Goal: Task Accomplishment & Management: Manage account settings

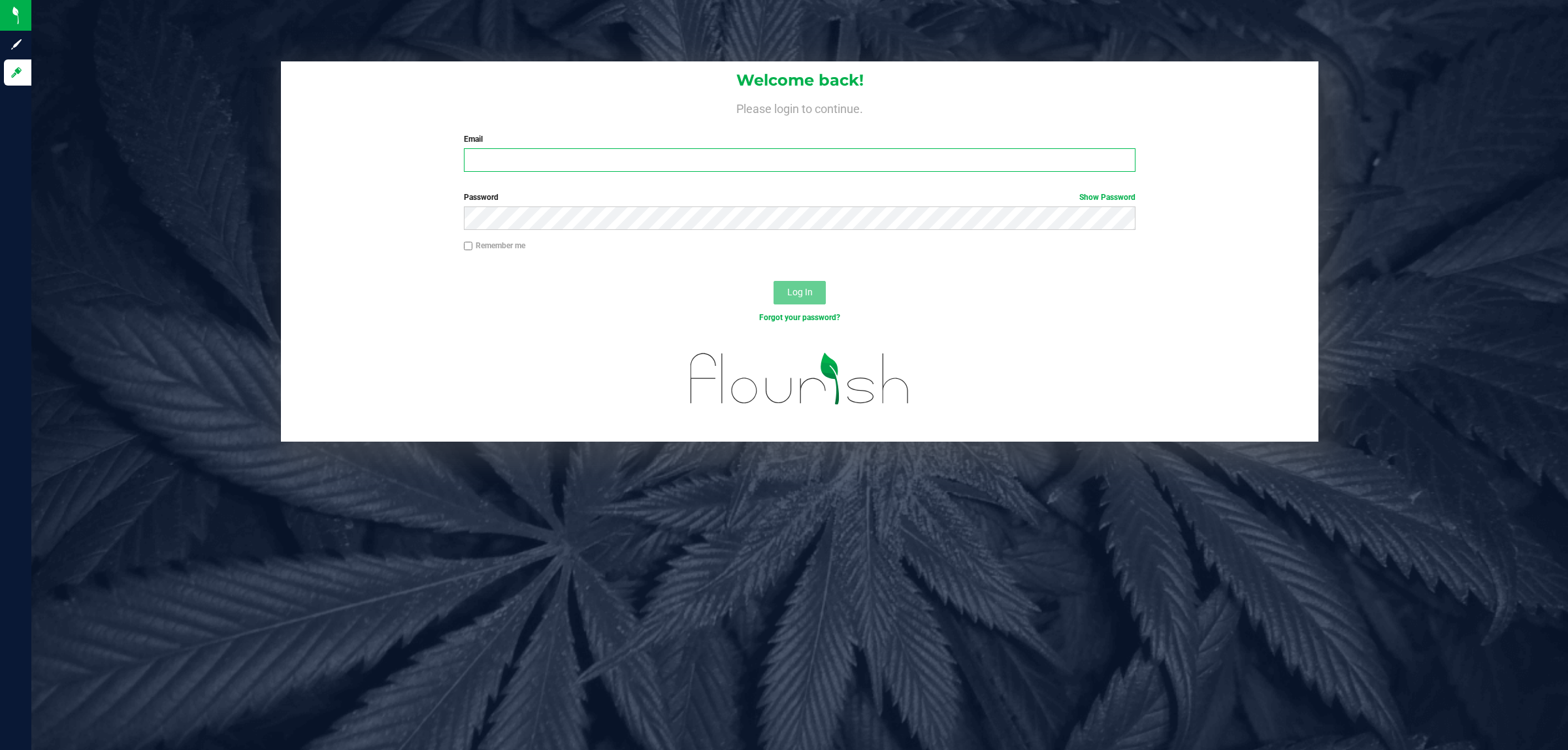
click at [713, 167] on input "Email" at bounding box center [800, 160] width 672 height 23
type input "[EMAIL_ADDRESS][DOMAIN_NAME]"
click at [773, 281] on button "Log In" at bounding box center [799, 292] width 52 height 23
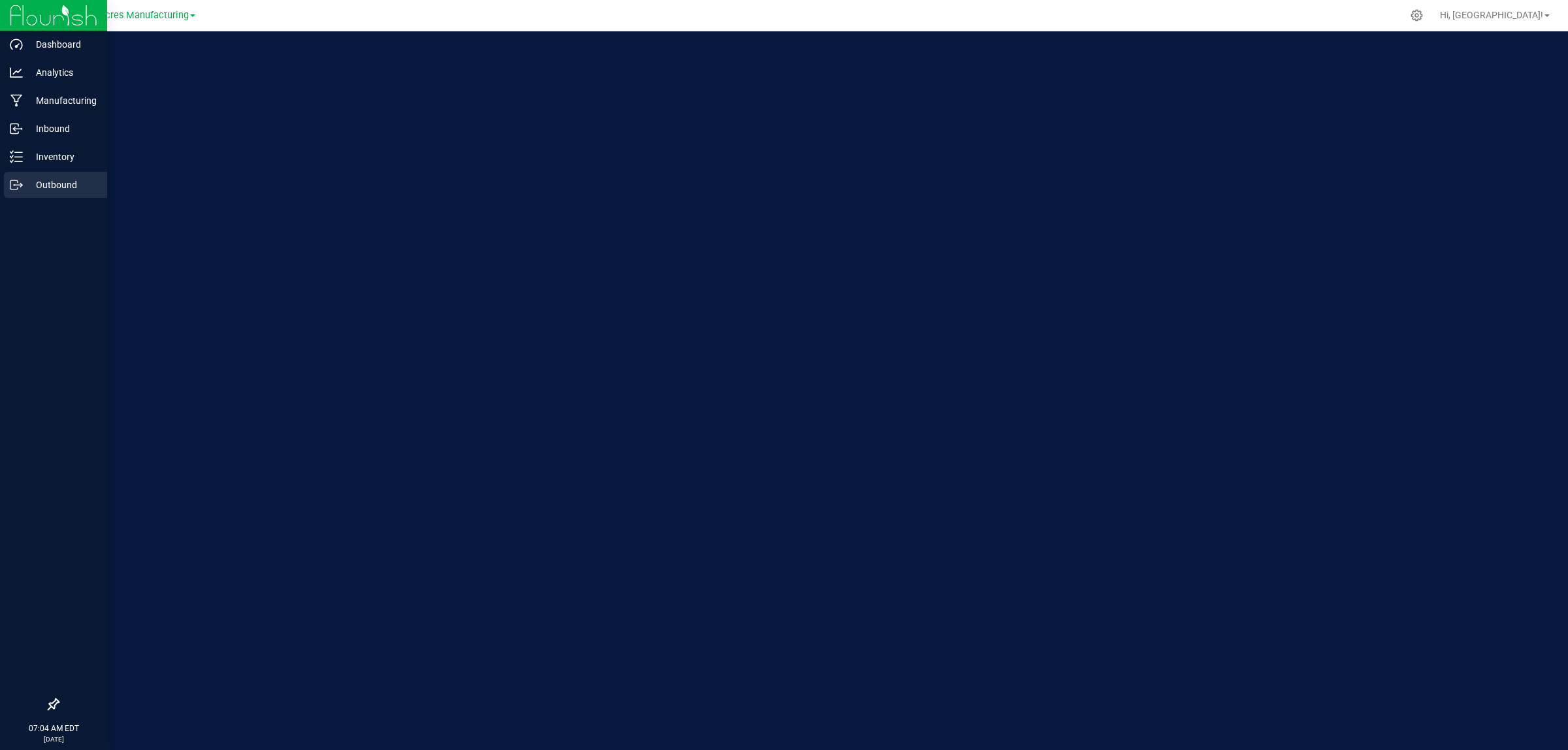
click at [14, 186] on icon at bounding box center [16, 185] width 13 height 13
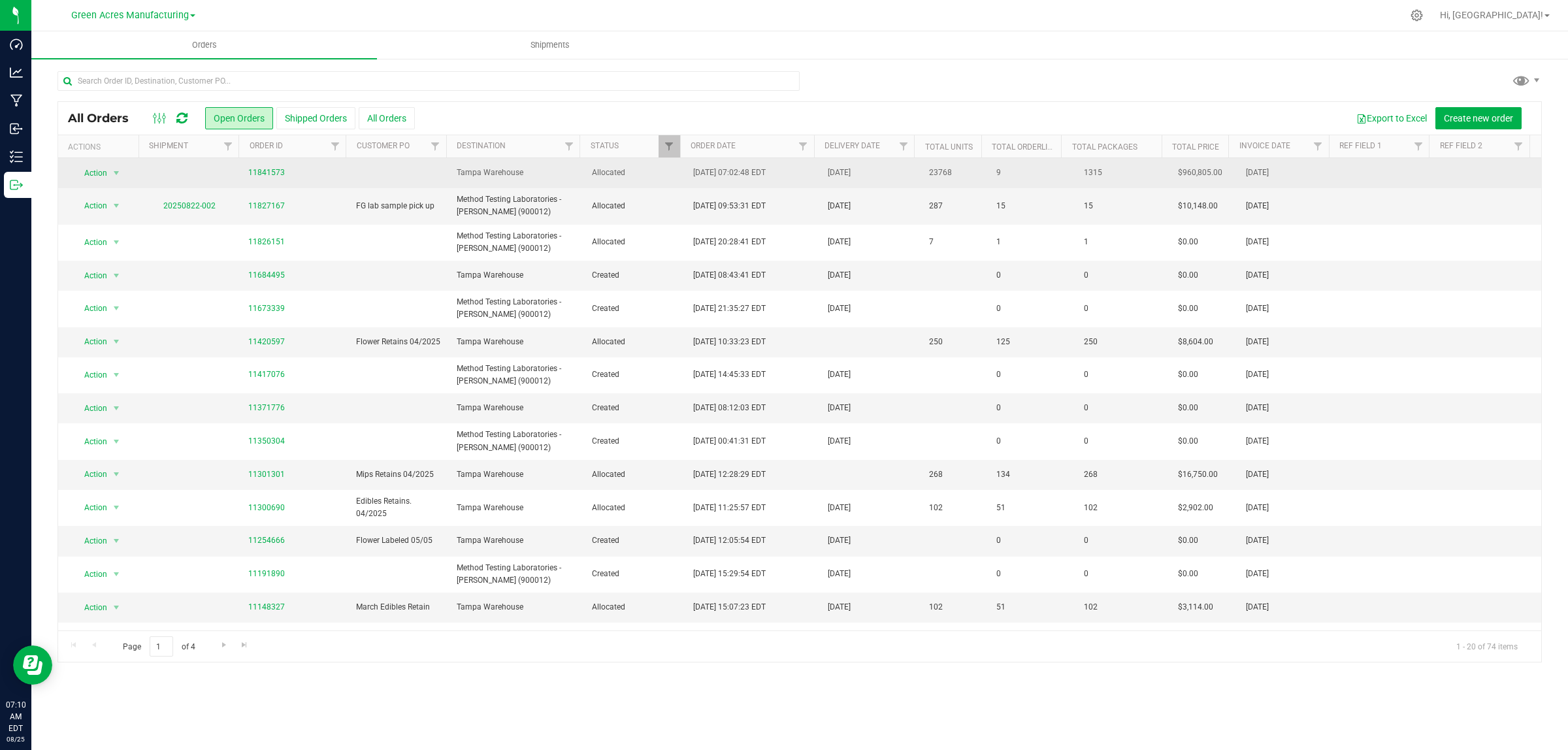
click at [675, 176] on td "Allocated" at bounding box center [635, 173] width 101 height 30
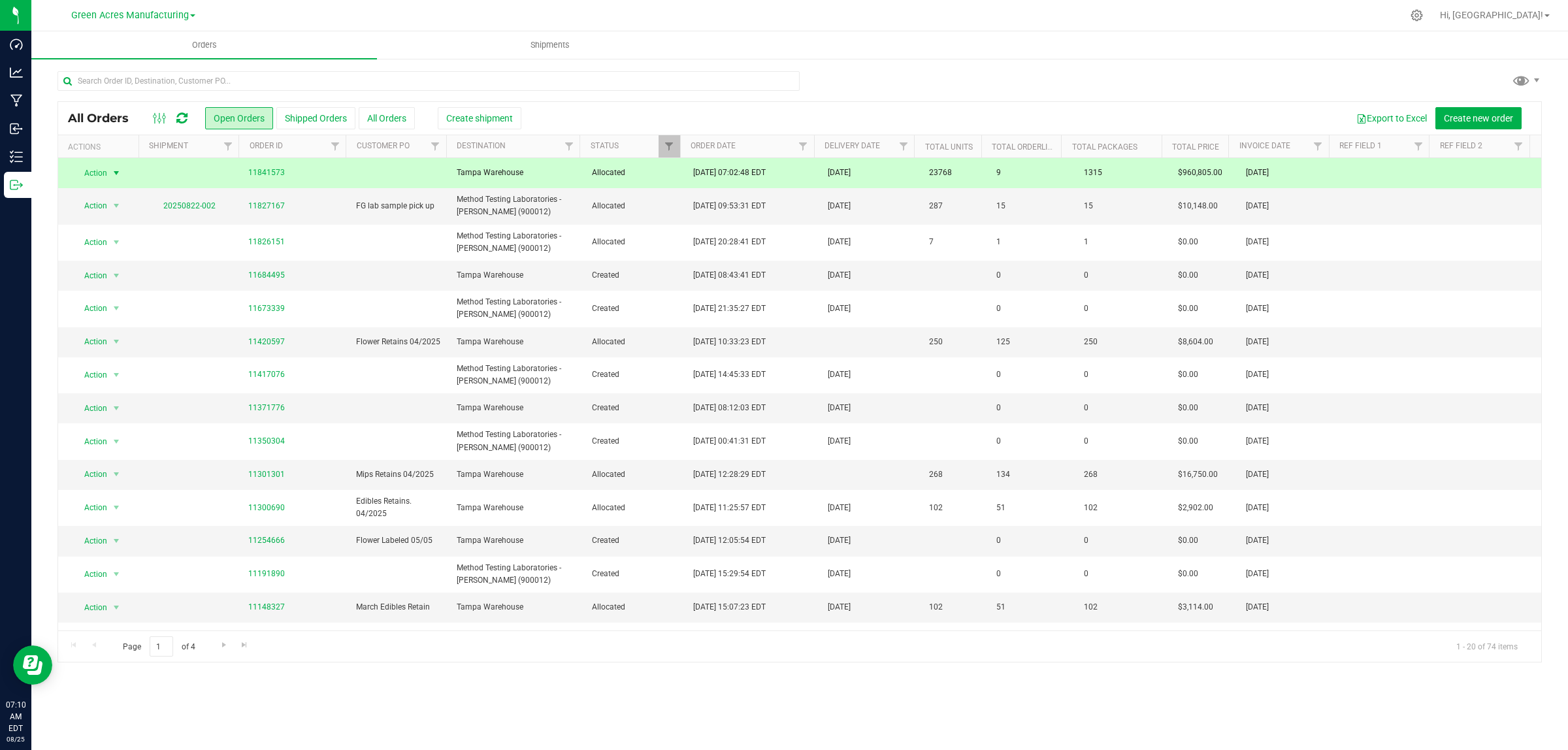
click at [1108, 97] on div at bounding box center [800, 86] width 1484 height 30
click at [271, 173] on link "11841573" at bounding box center [266, 173] width 37 height 13
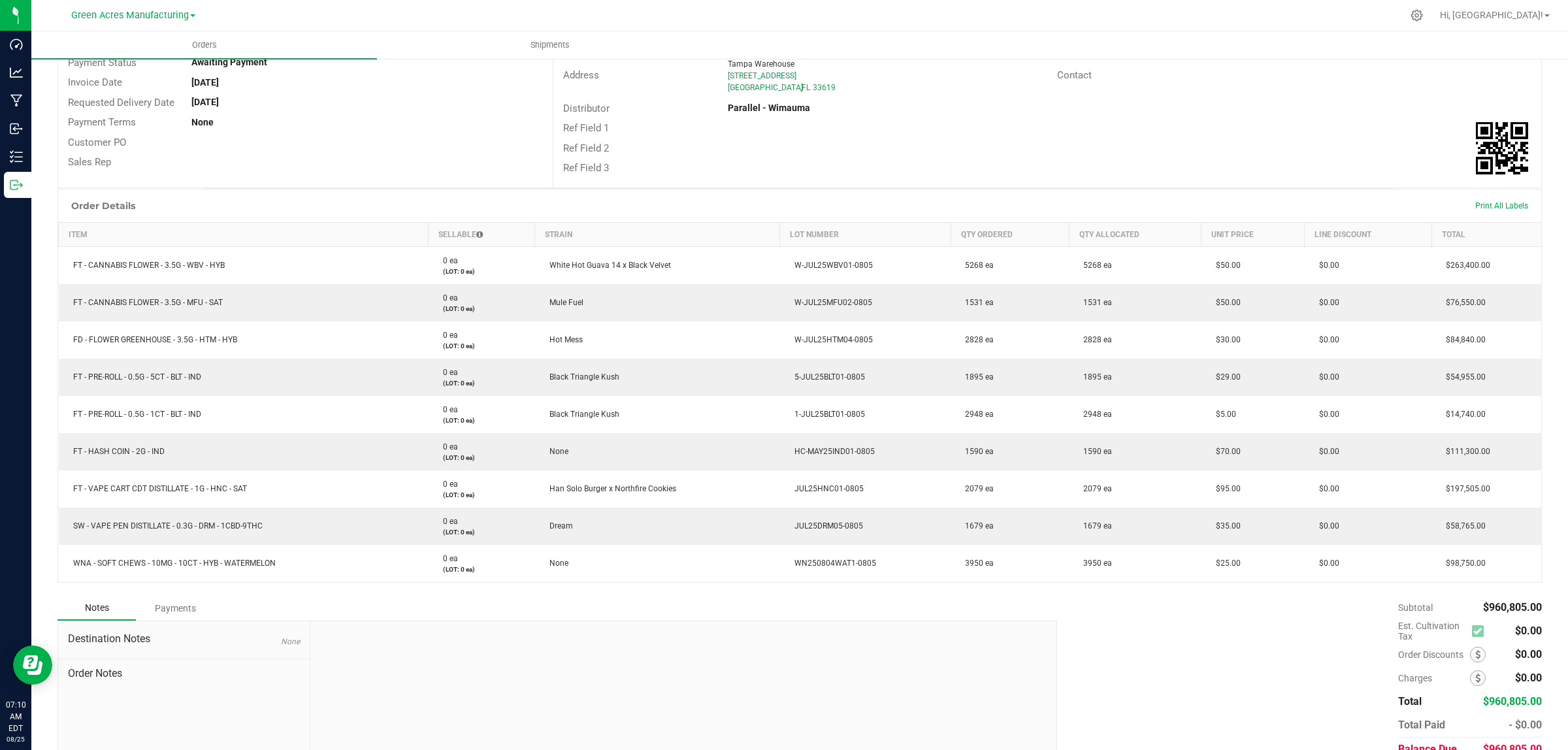
scroll to position [163, 0]
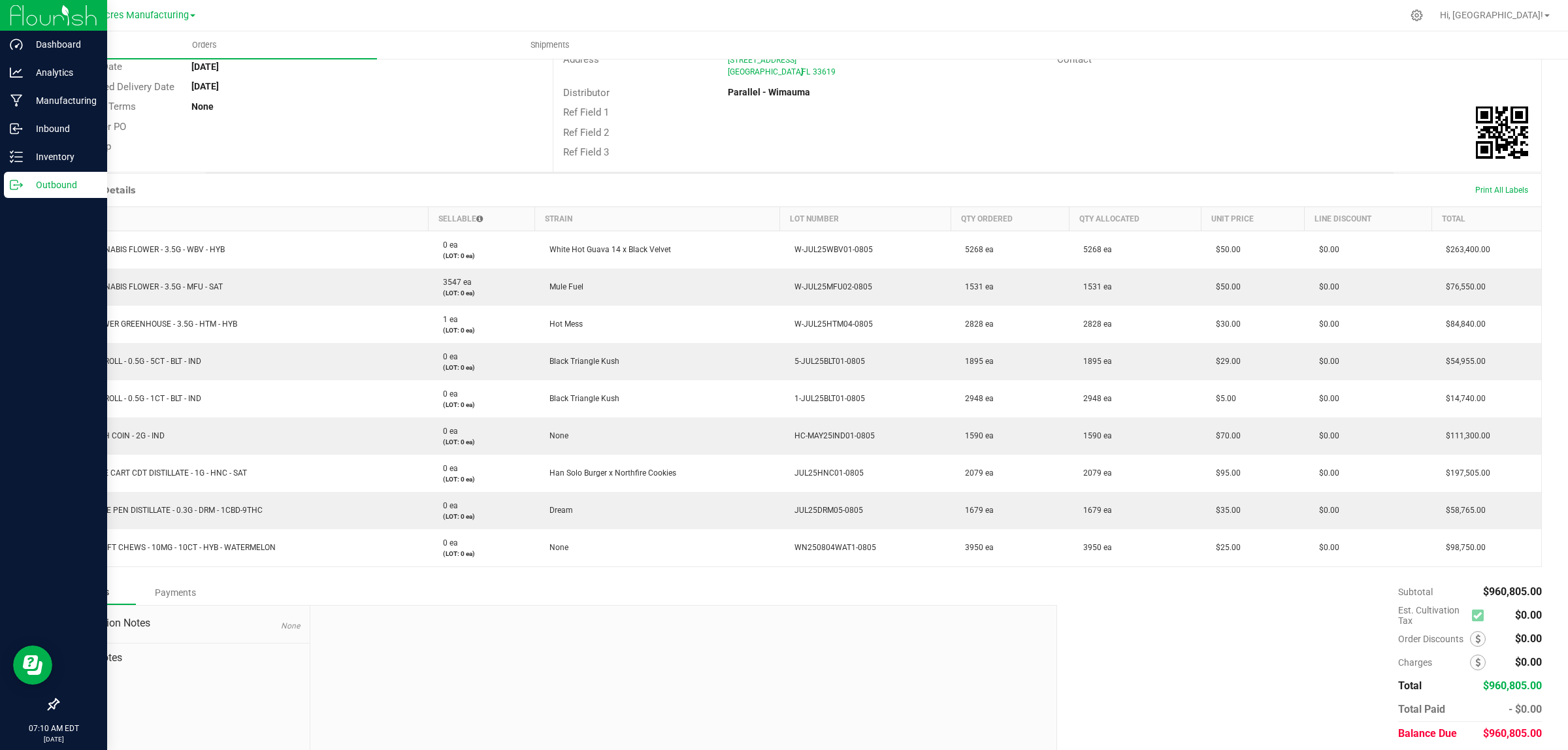
click at [37, 187] on p "Outbound" at bounding box center [63, 185] width 79 height 15
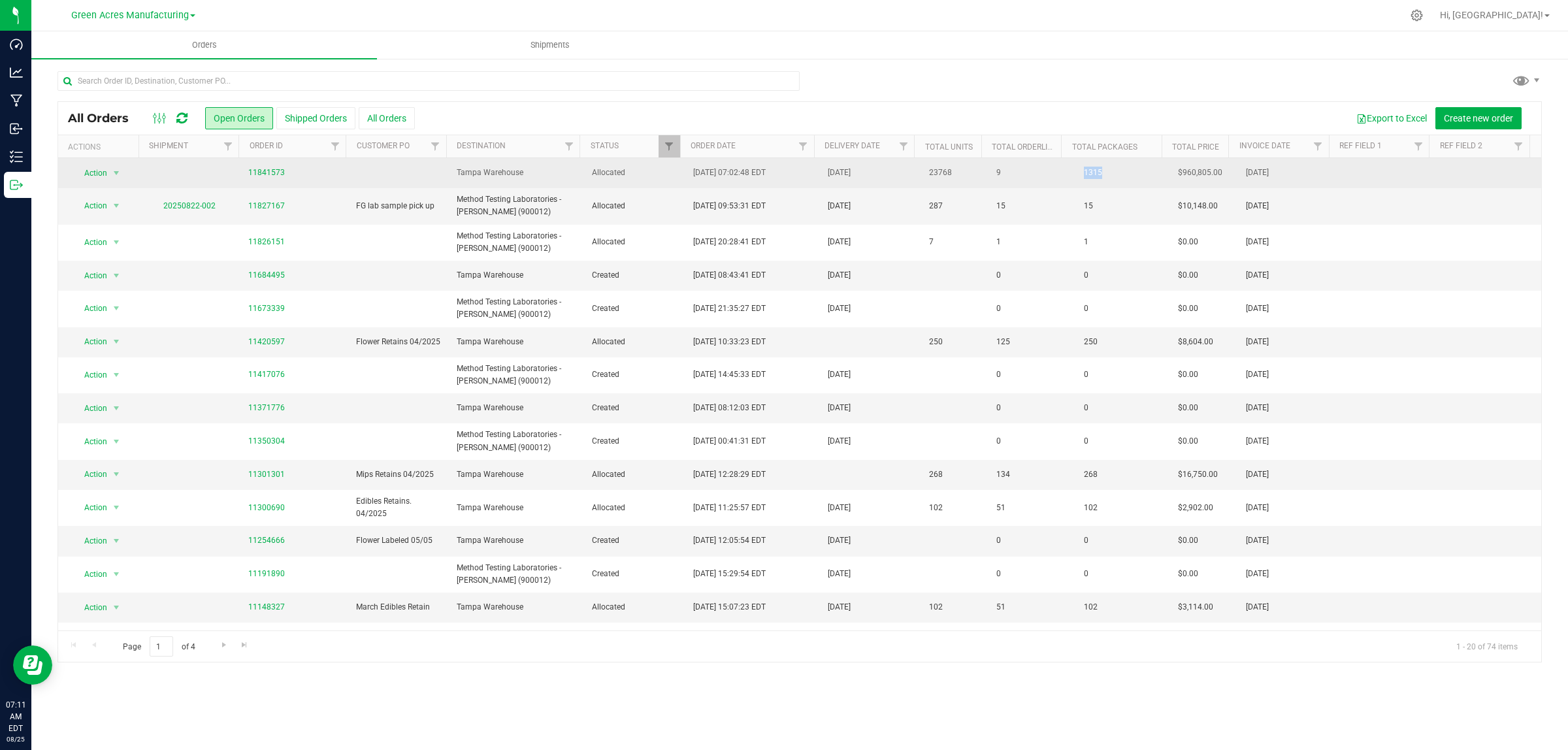
drag, startPoint x: 1102, startPoint y: 167, endPoint x: 1062, endPoint y: 167, distance: 40.0
click at [1070, 167] on td "1315" at bounding box center [1120, 173] width 101 height 30
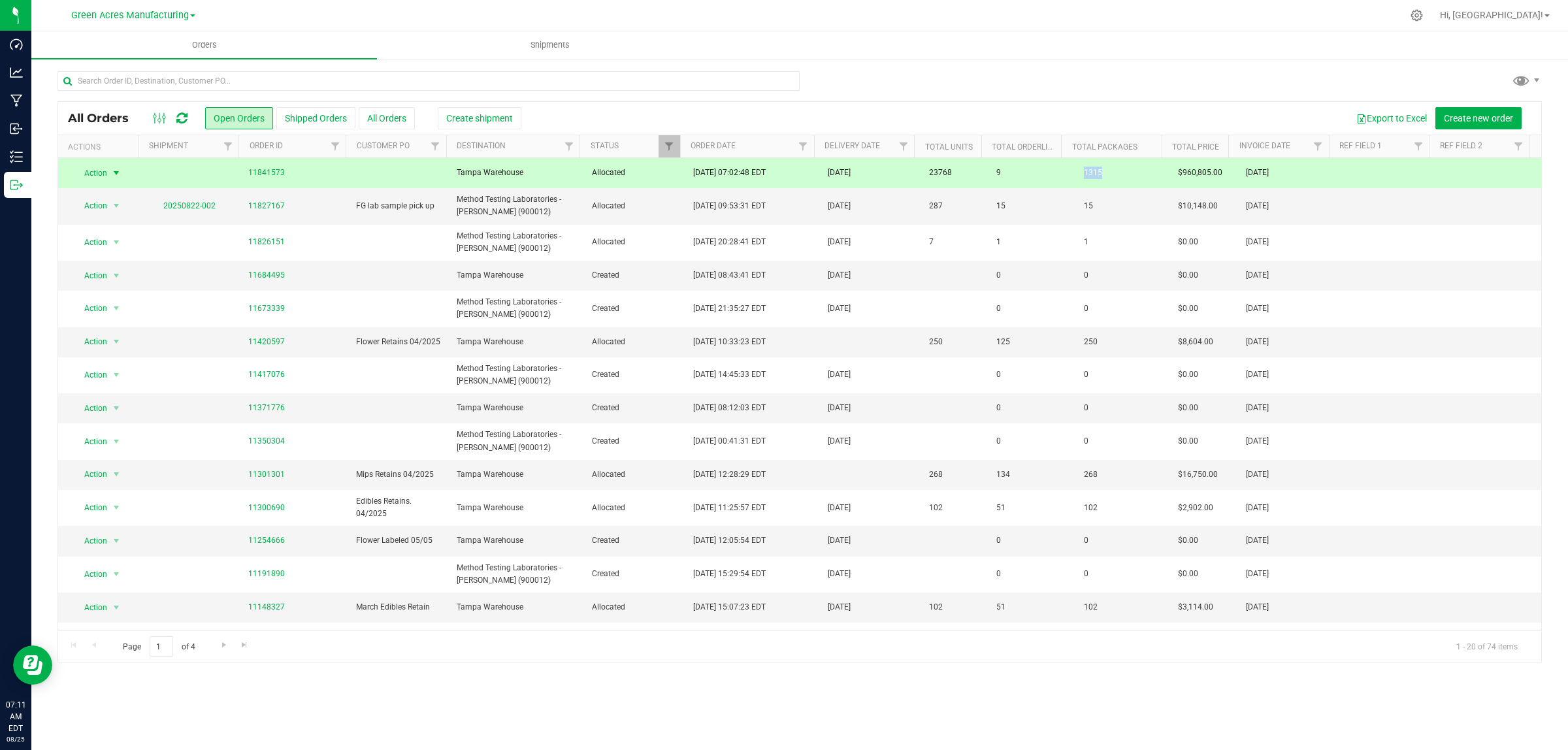
click at [1077, 172] on span "1315" at bounding box center [1093, 172] width 32 height 19
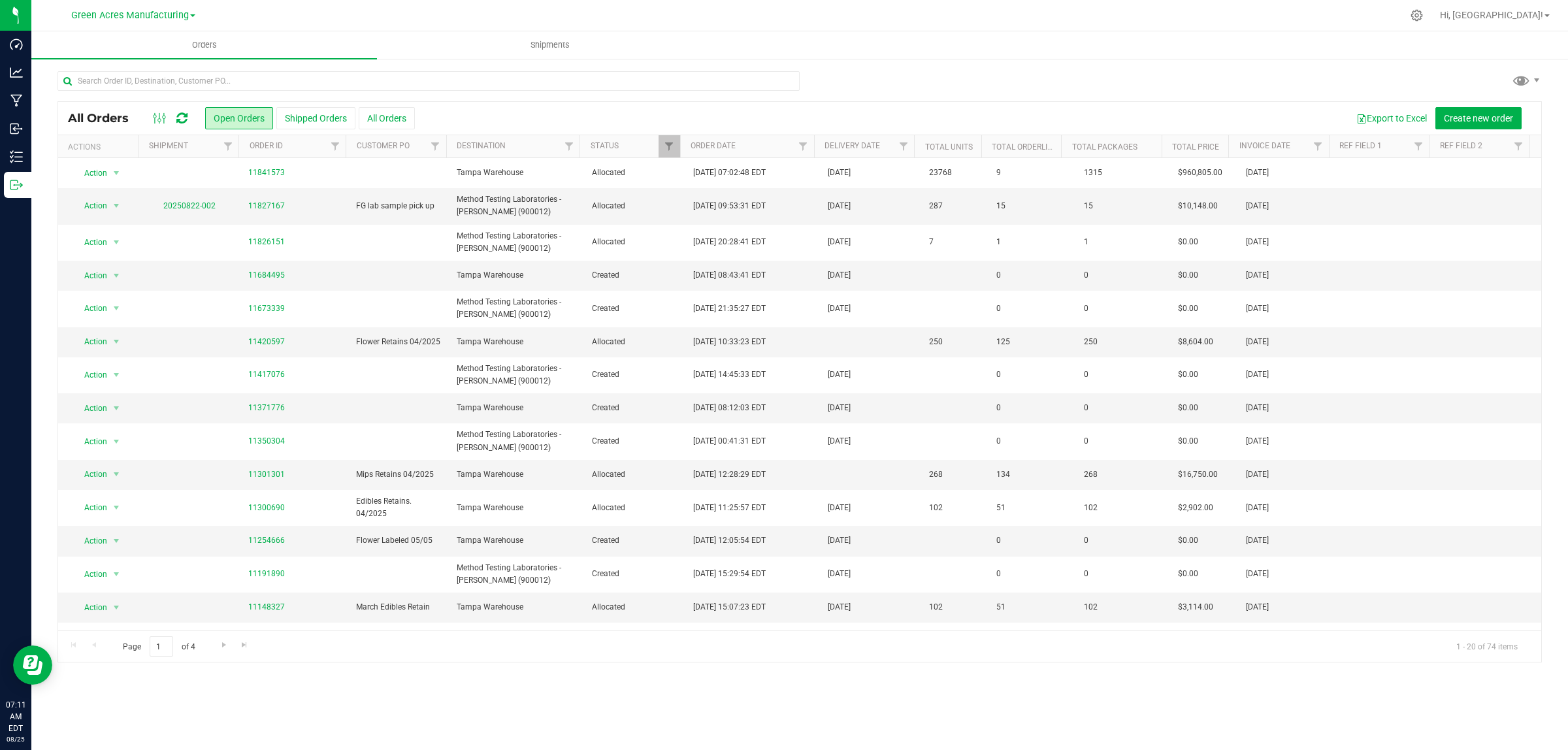
click at [1089, 92] on div at bounding box center [800, 86] width 1484 height 30
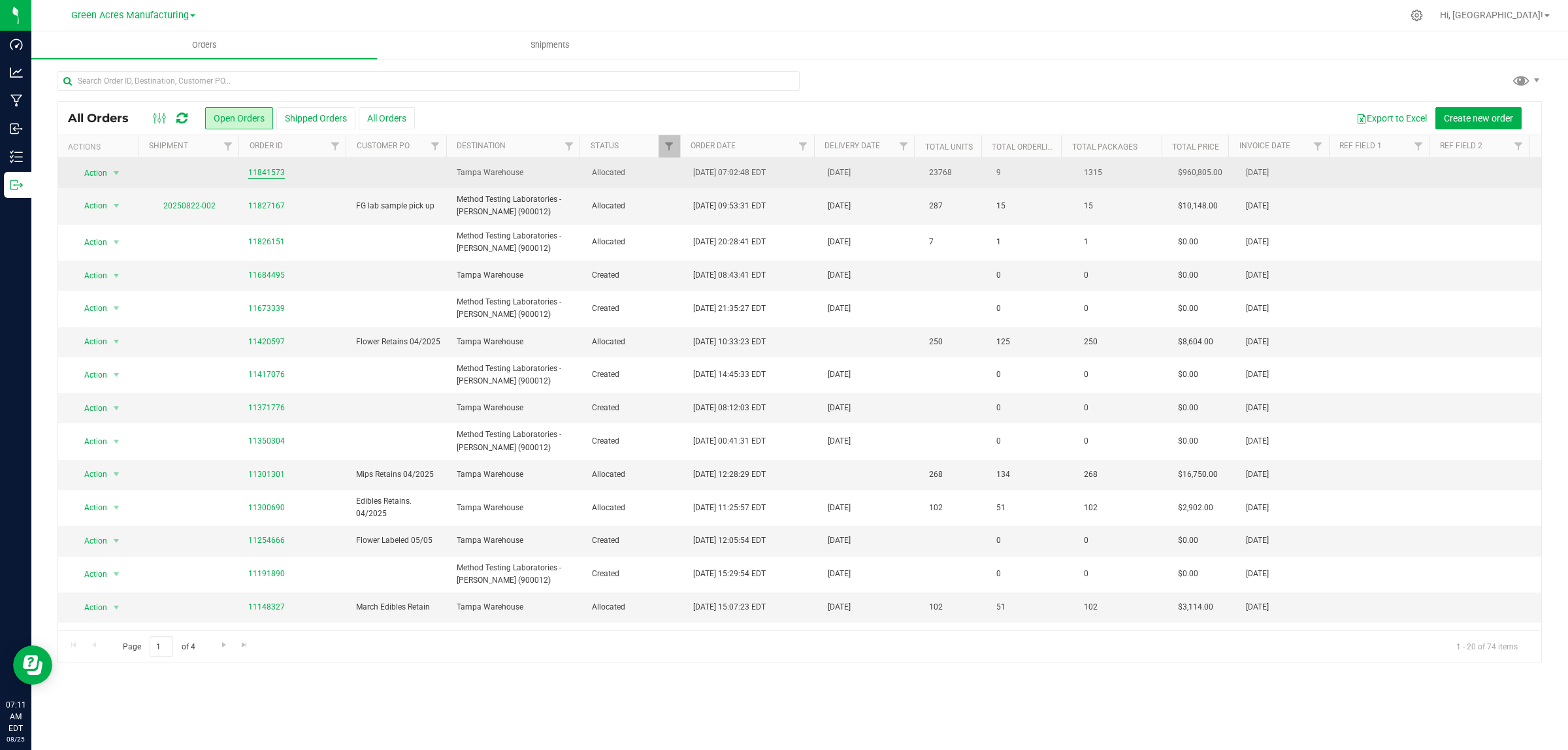
click at [257, 176] on link "11841573" at bounding box center [266, 173] width 37 height 13
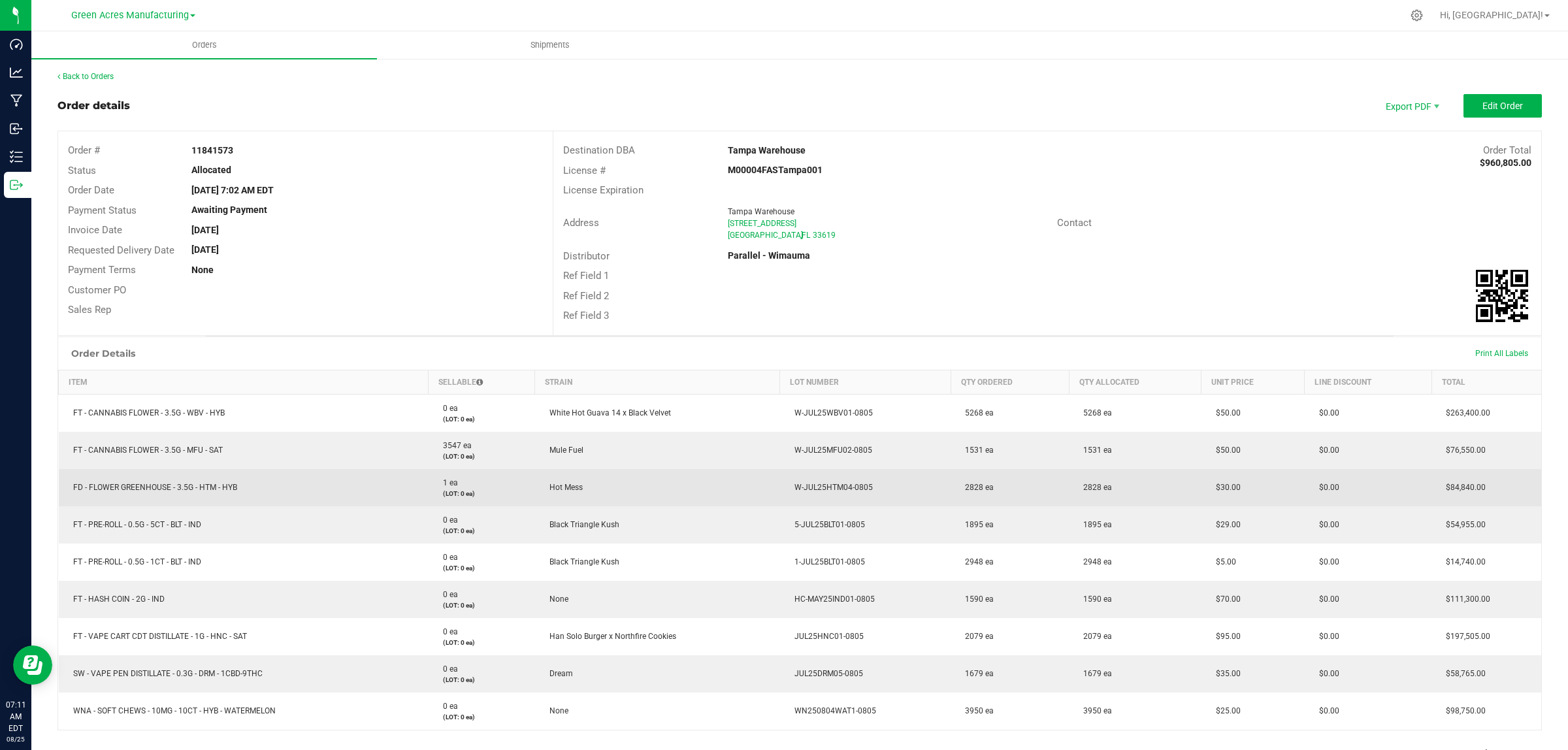
scroll to position [163, 0]
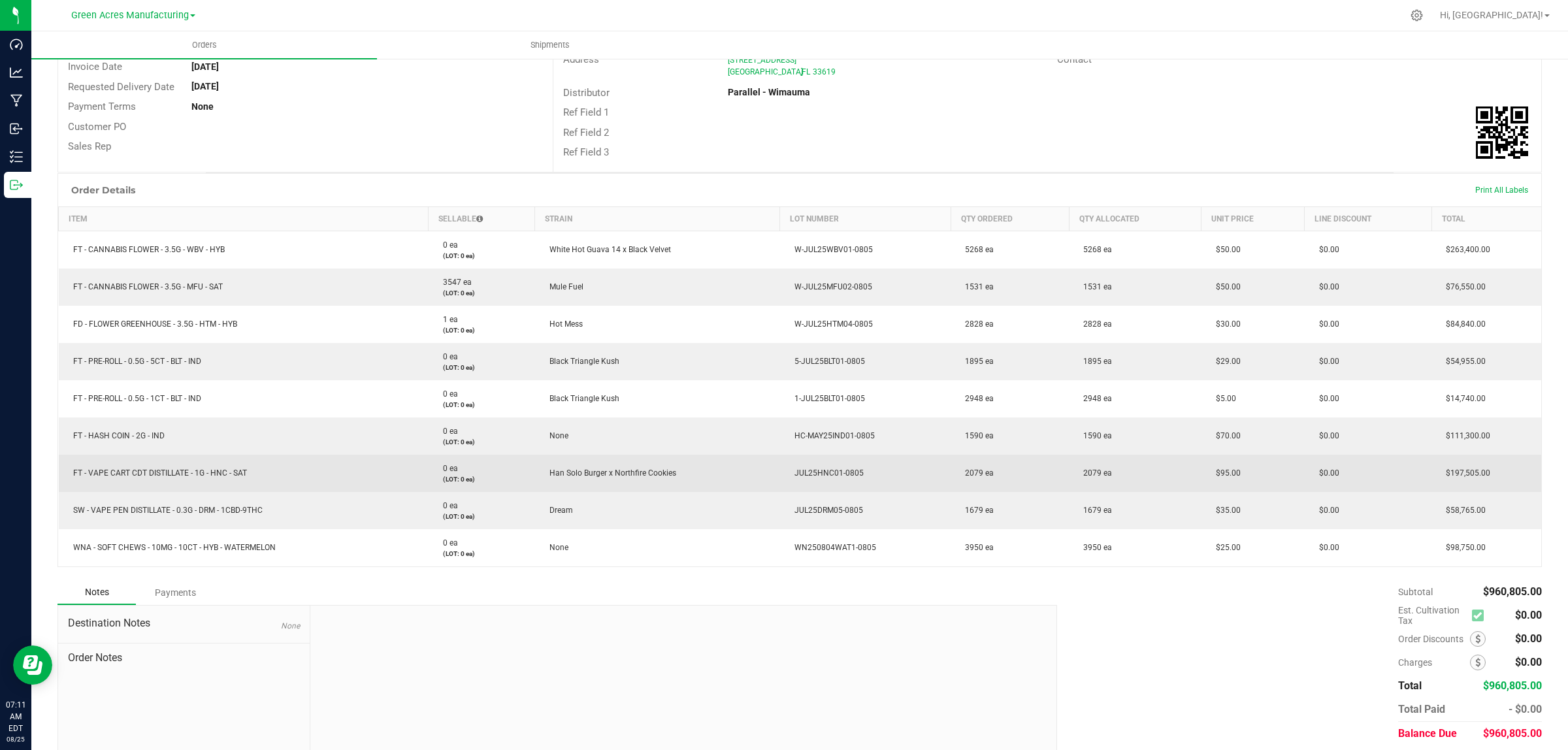
click at [205, 474] on span "FT - VAPE CART CDT DISTILLATE - 1G - HNC - SAT" at bounding box center [157, 472] width 181 height 9
copy span "FT - VAPE CART CDT DISTILLATE - 1G - HNC - SAT"
click at [831, 476] on span "JUL25HNC01-0805" at bounding box center [826, 472] width 76 height 9
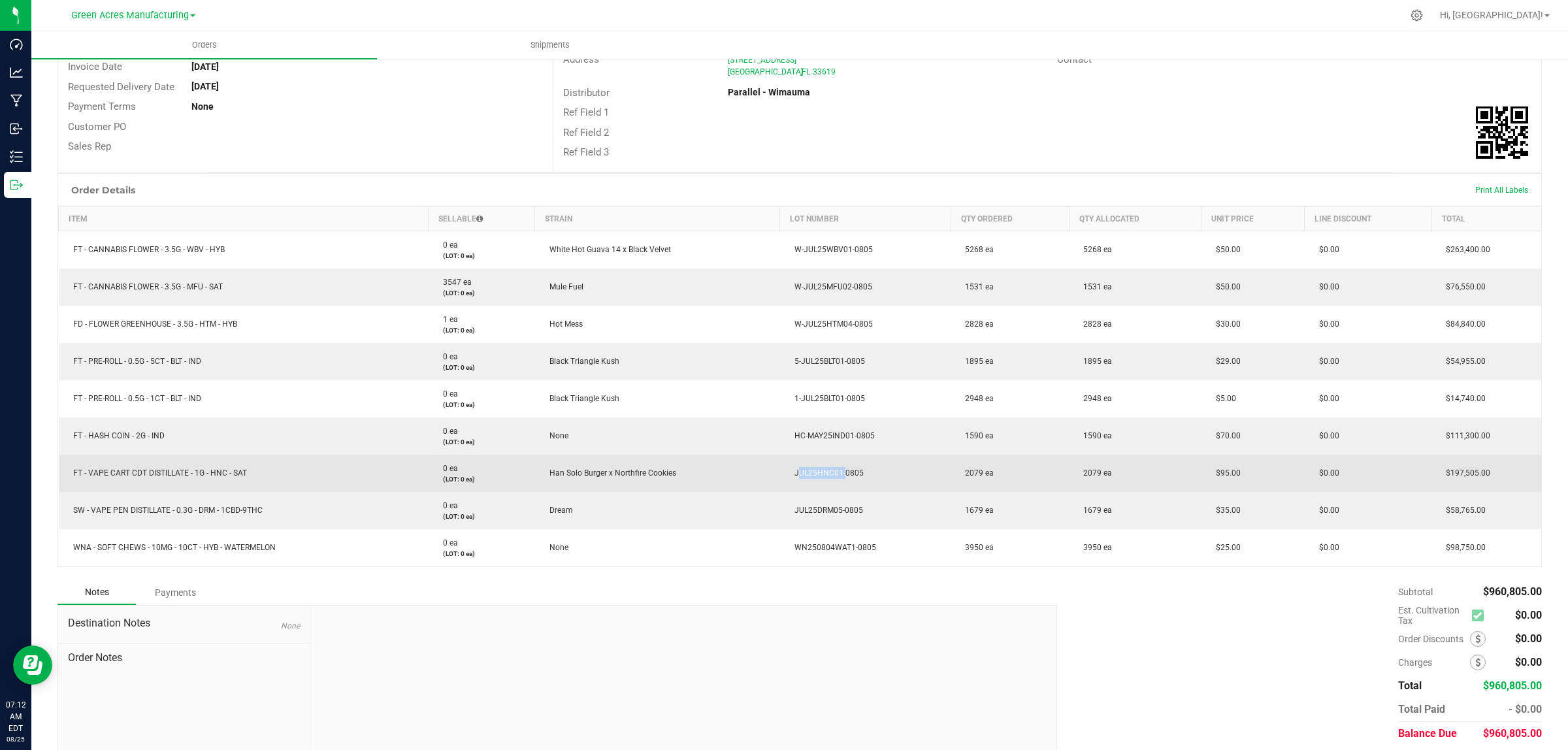
click at [831, 476] on span "JUL25HNC01-0805" at bounding box center [826, 472] width 76 height 9
click at [831, 475] on span "JUL25HNC01-0805" at bounding box center [826, 472] width 76 height 9
copy span "JUL25HNC01-0805"
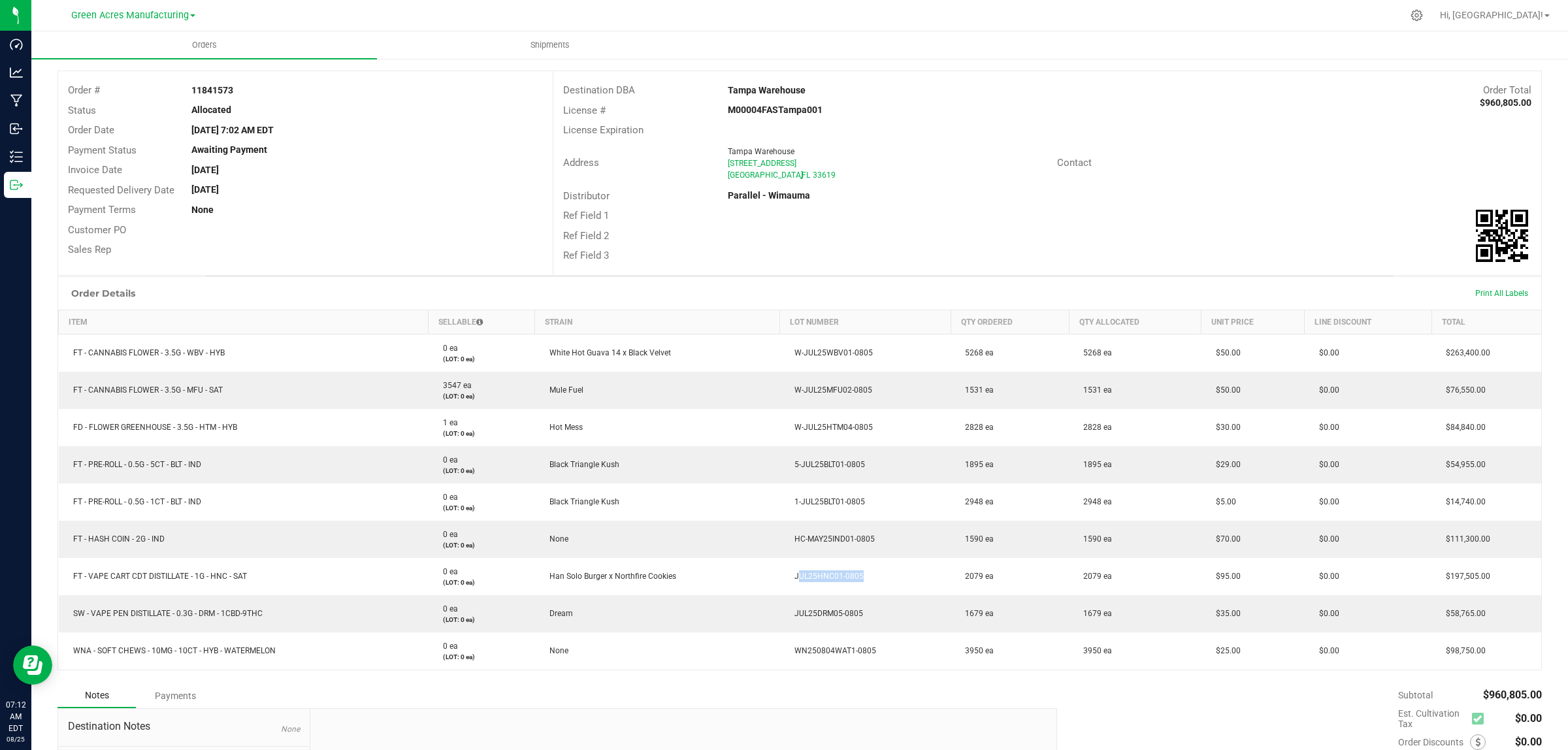
scroll to position [0, 0]
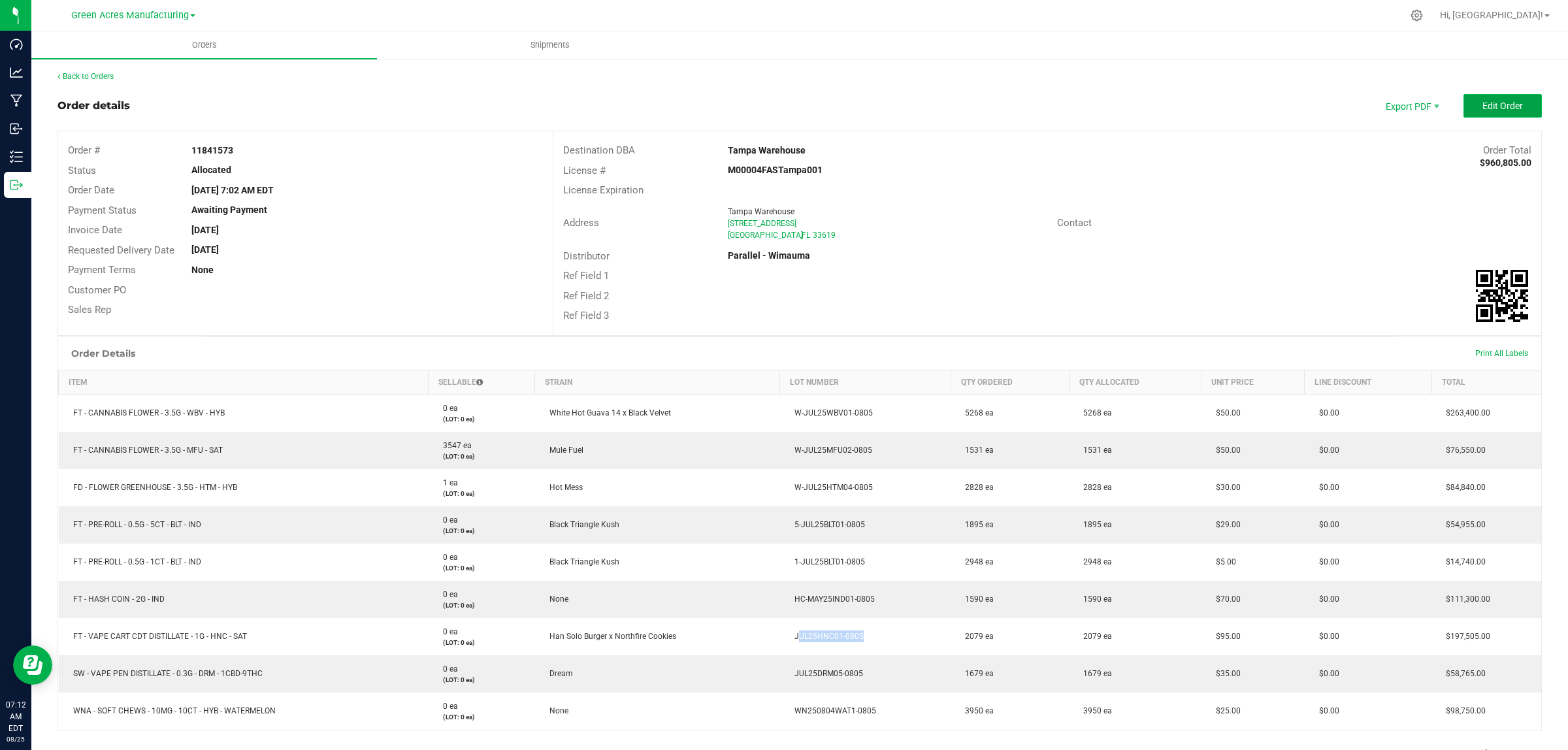
click at [1503, 102] on span "Edit Order" at bounding box center [1503, 105] width 41 height 11
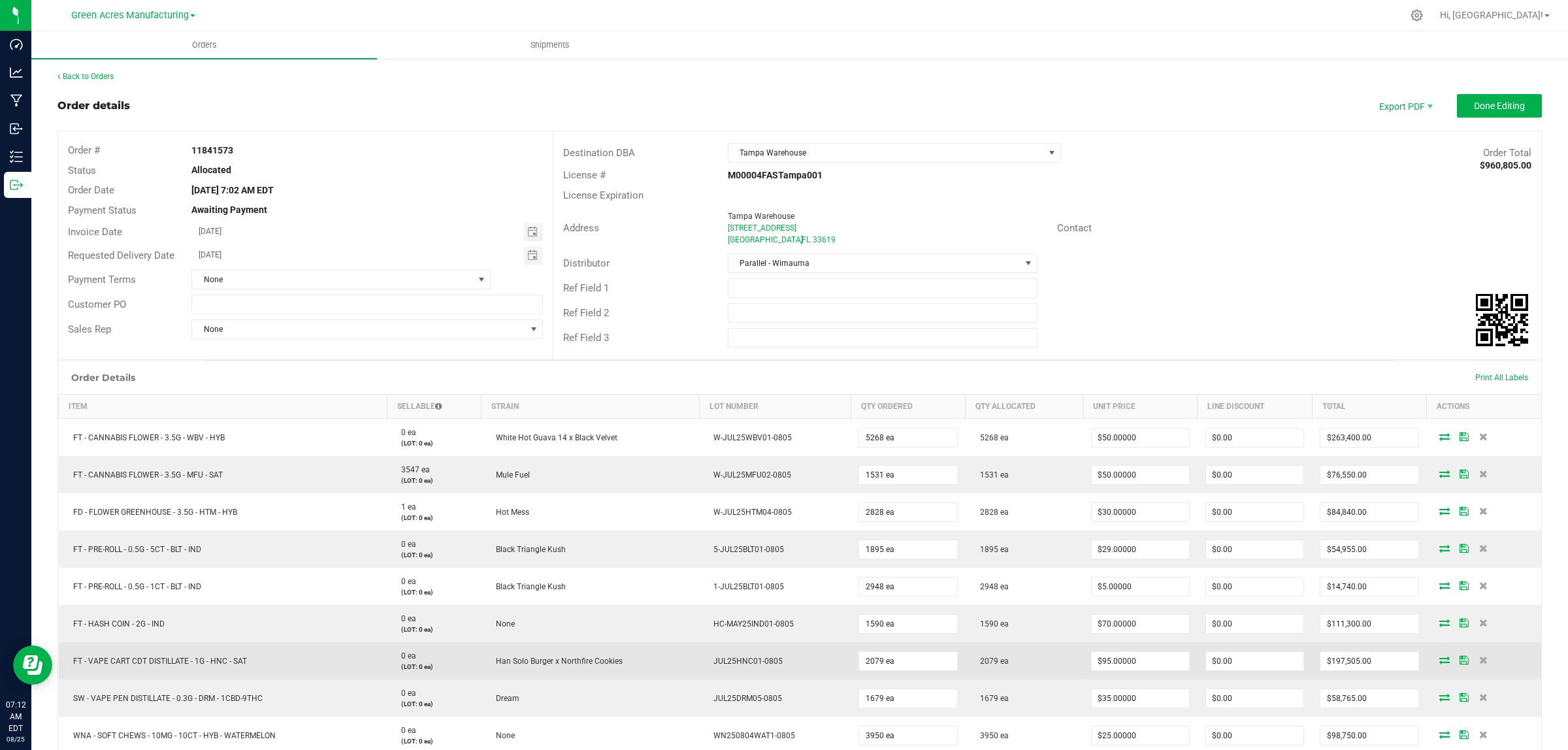
click at [1470, 667] on td at bounding box center [1484, 661] width 115 height 37
click at [1479, 661] on icon at bounding box center [1483, 659] width 8 height 8
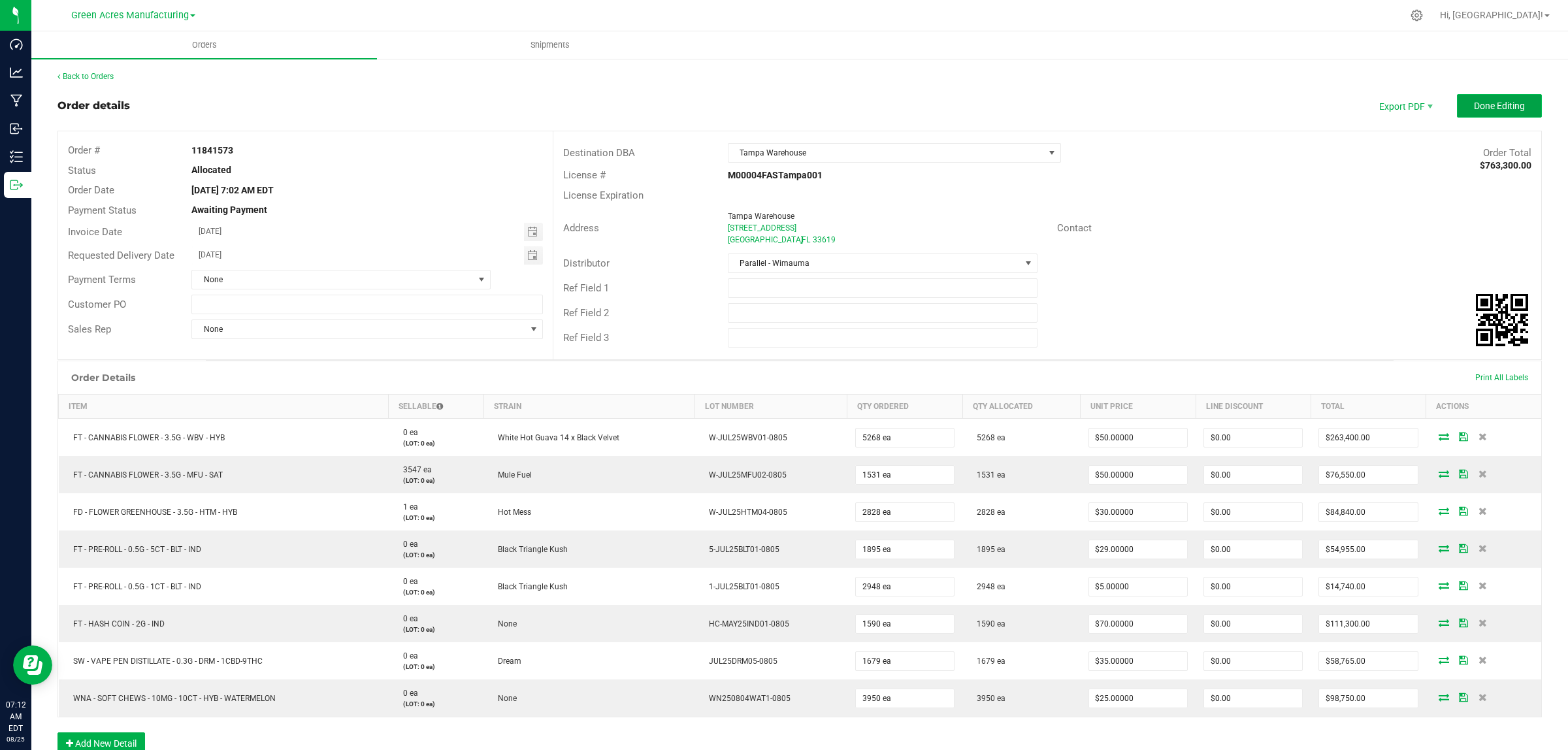
click at [1474, 107] on span "Done Editing" at bounding box center [1499, 105] width 51 height 11
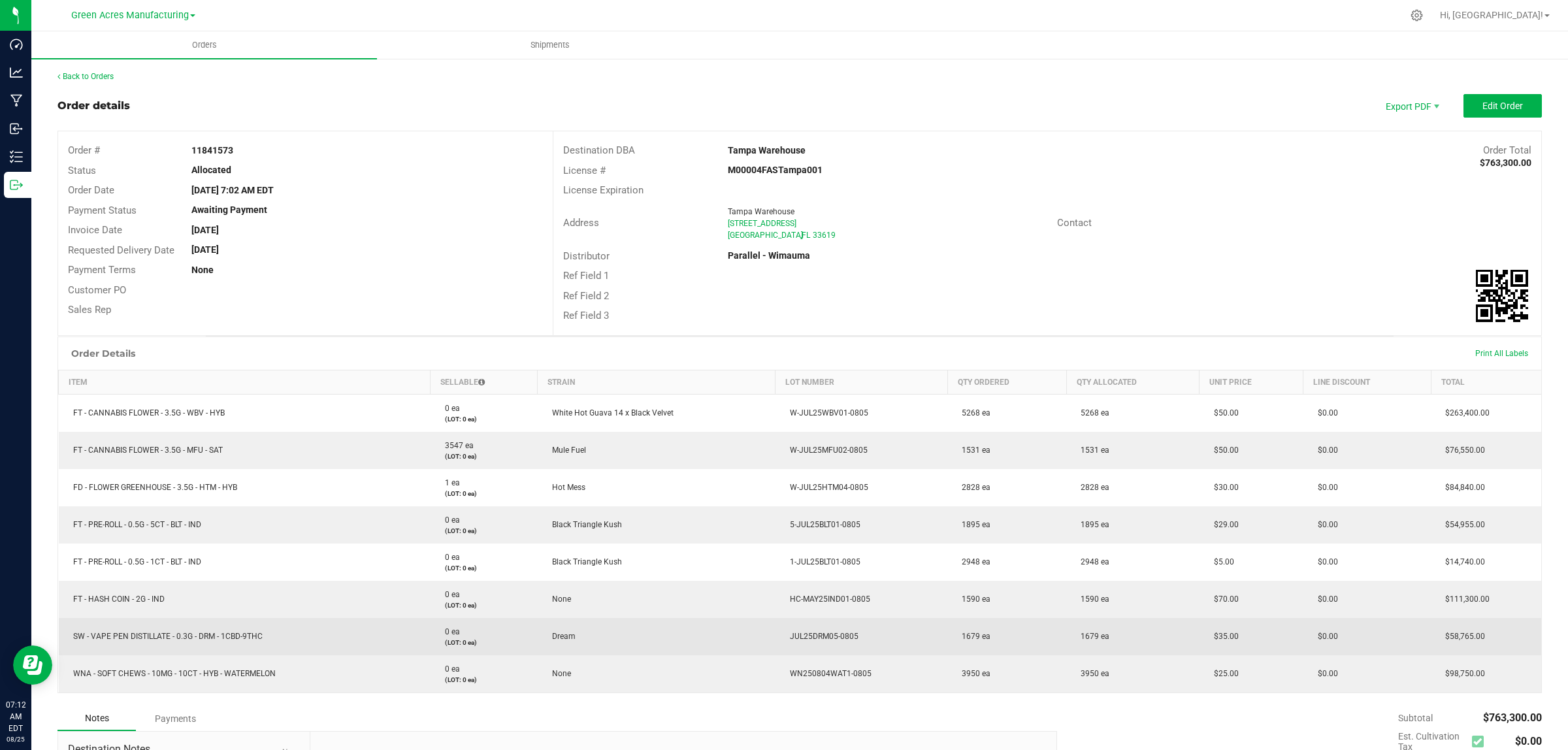
click at [122, 635] on span "SW - VAPE PEN DISTILLATE - 0.3G - DRM - 1CBD-9THC" at bounding box center [164, 636] width 196 height 9
copy span "SW - VAPE PEN DISTILLATE - 0.3G - DRM - 1CBD-9THC"
click at [819, 637] on span "JUL25DRM05-0805" at bounding box center [820, 636] width 75 height 9
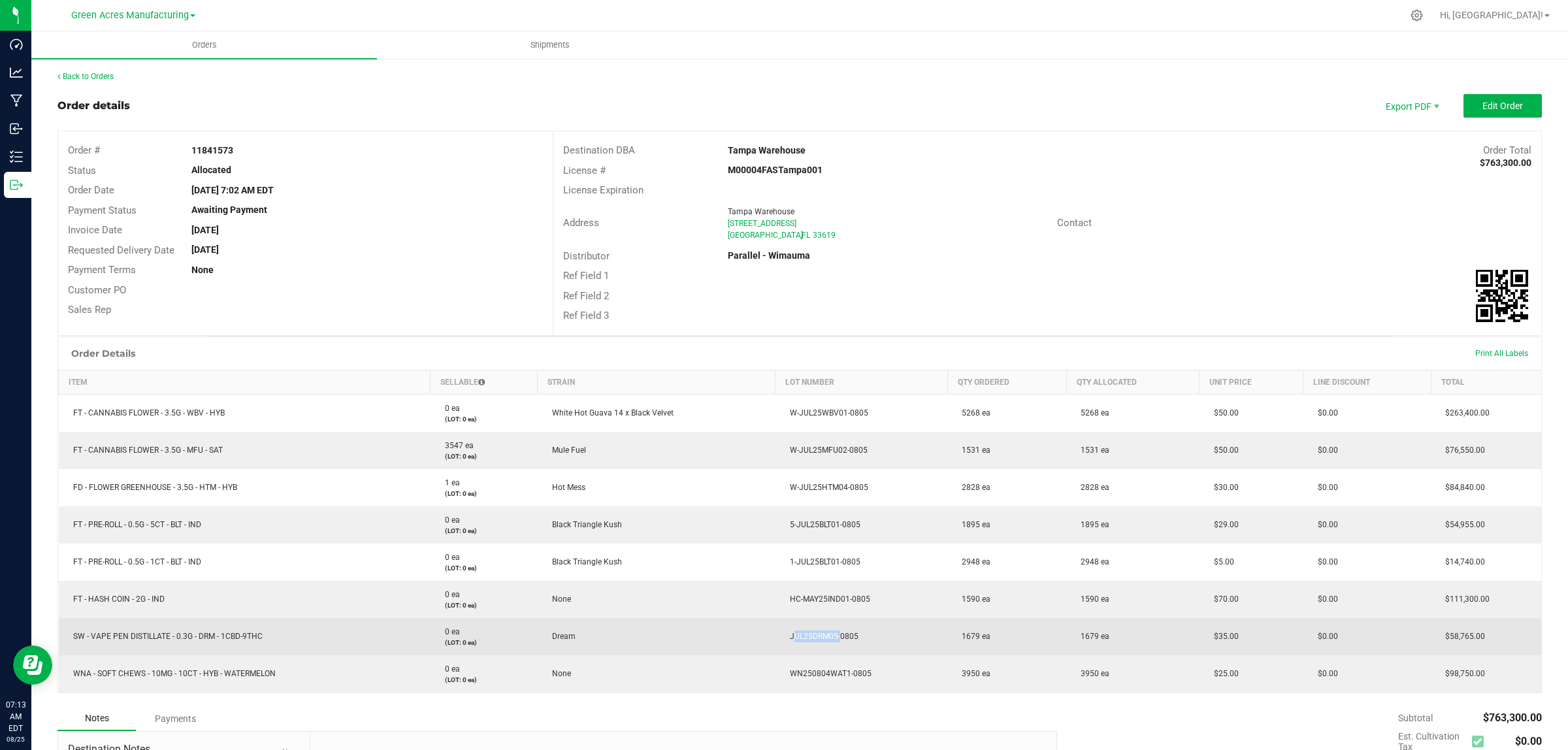
click at [819, 637] on span "JUL25DRM05-0805" at bounding box center [820, 636] width 75 height 9
copy span "JUL25DRM05-0805"
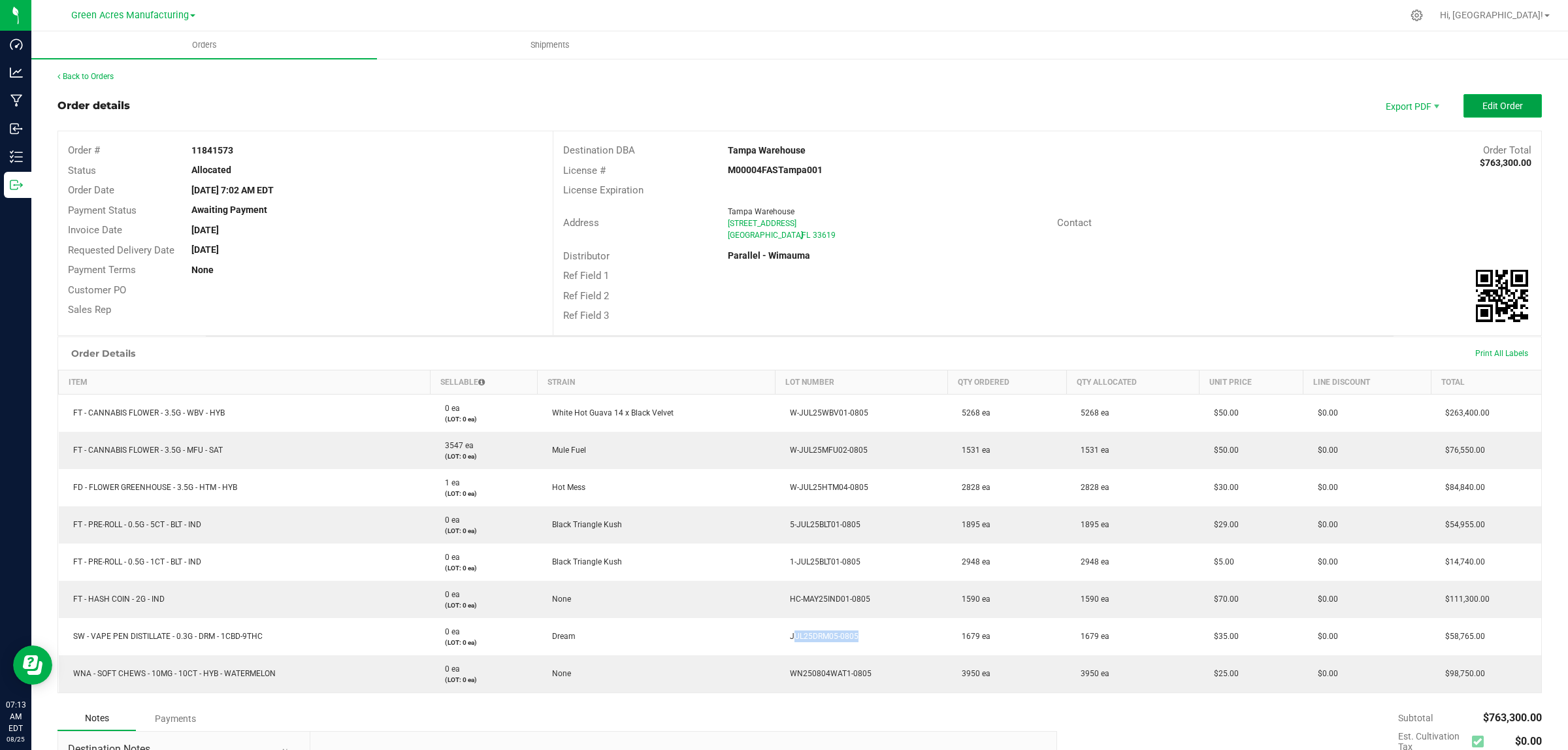
click at [1486, 109] on span "Edit Order" at bounding box center [1503, 105] width 41 height 11
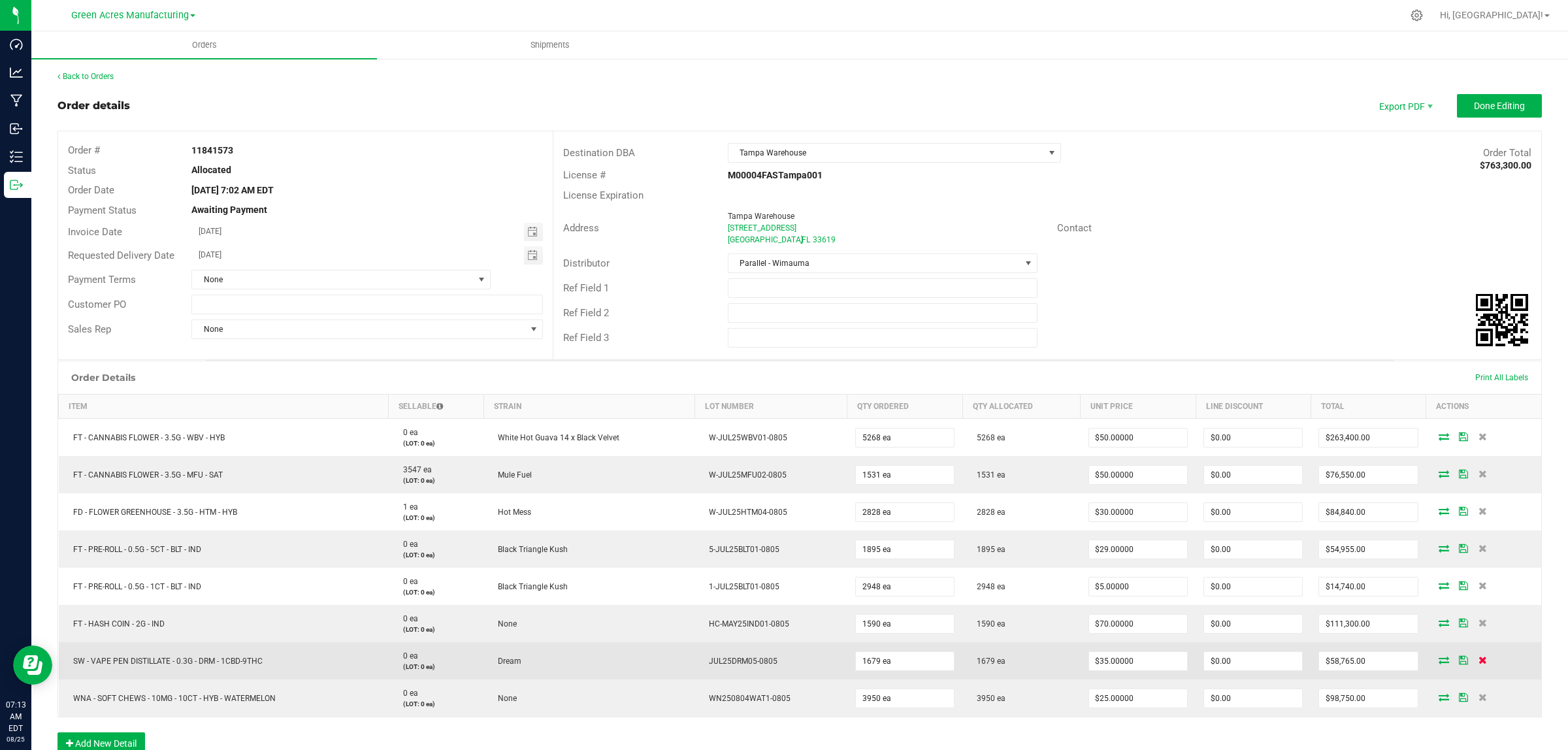
click at [1478, 661] on icon at bounding box center [1482, 659] width 8 height 8
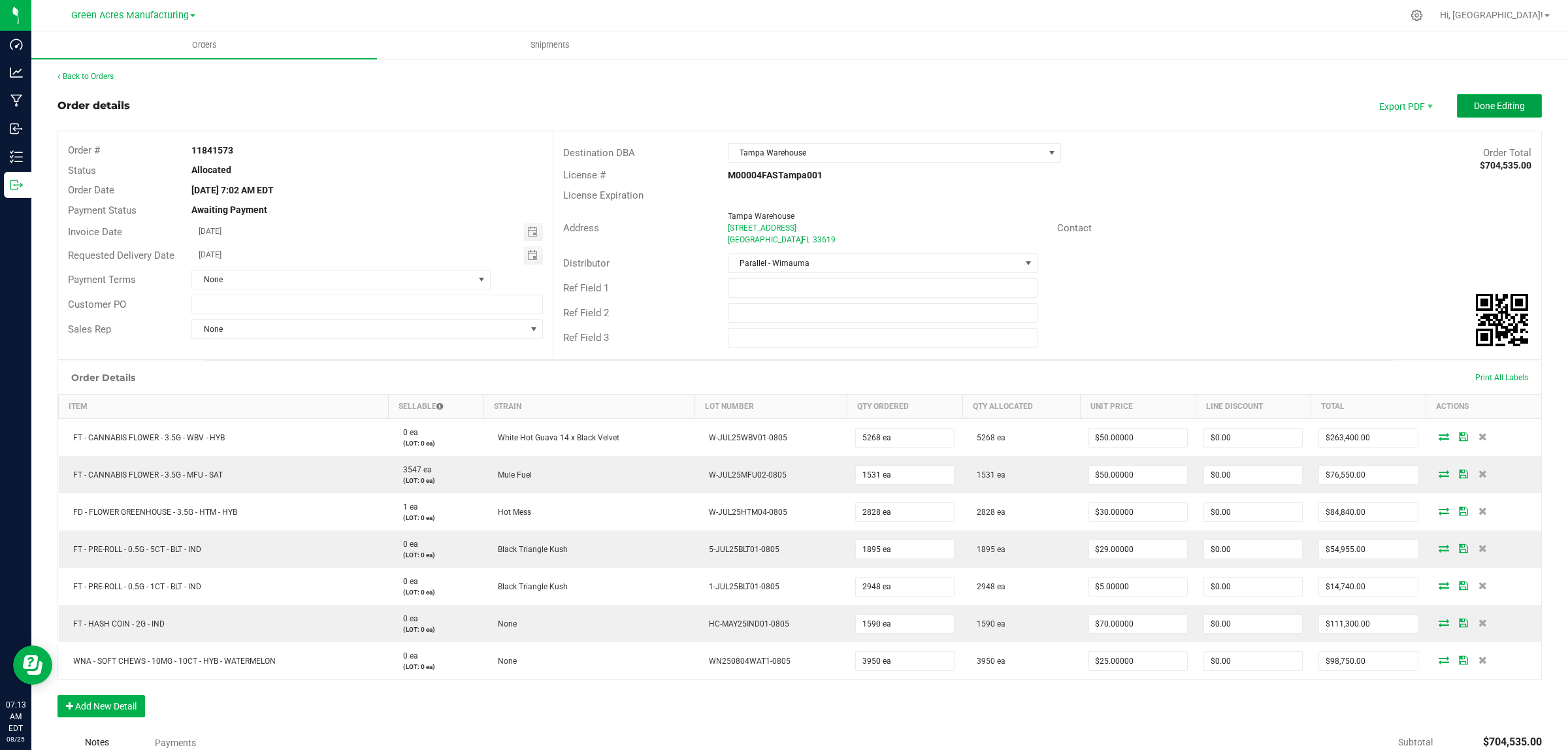
click at [1505, 106] on span "Done Editing" at bounding box center [1499, 105] width 51 height 11
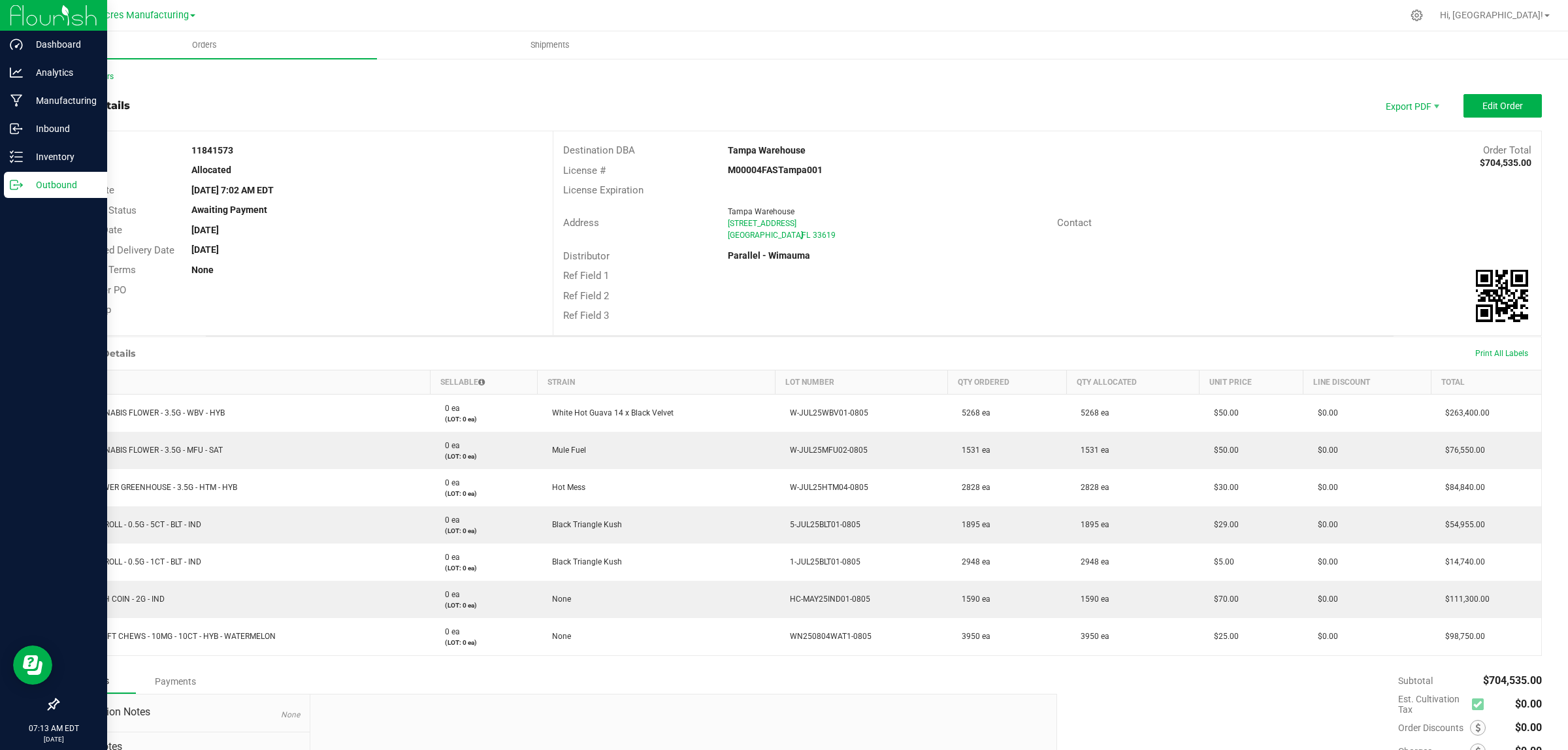
click at [58, 184] on p "Outbound" at bounding box center [63, 185] width 79 height 15
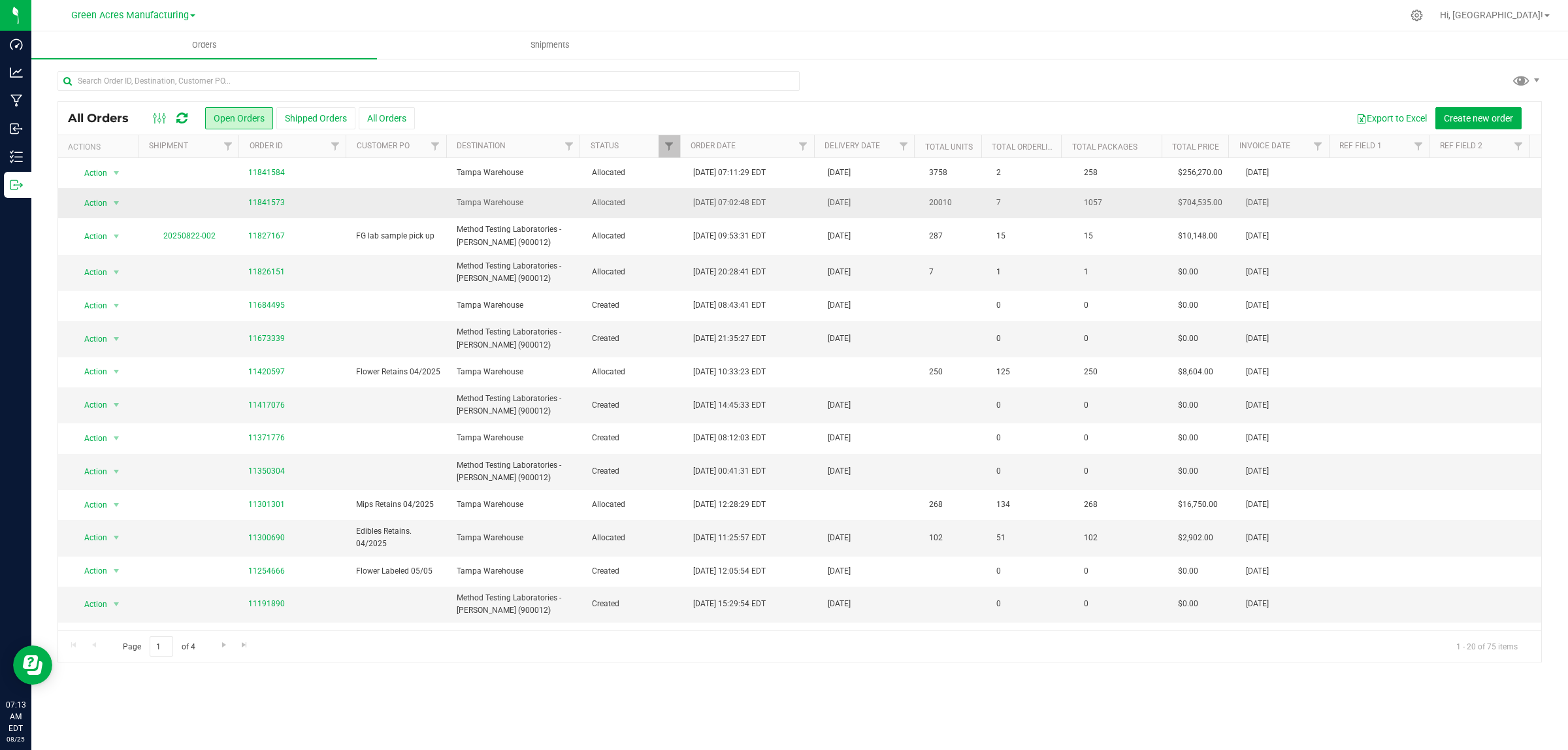
click at [266, 206] on td "11841573" at bounding box center [294, 203] width 108 height 30
click at [264, 204] on link "11841573" at bounding box center [266, 203] width 37 height 13
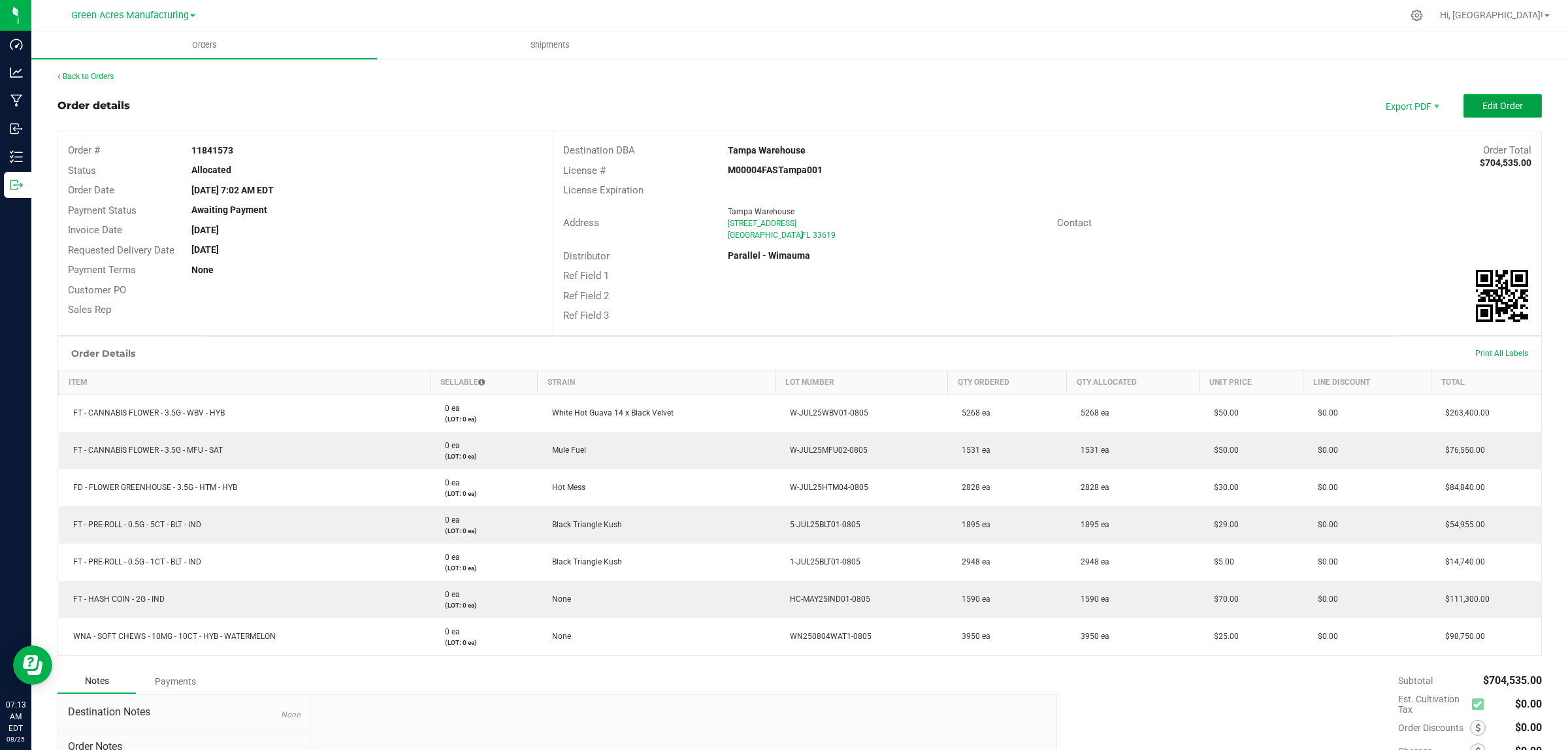
click at [1501, 96] on button "Edit Order" at bounding box center [1503, 105] width 79 height 23
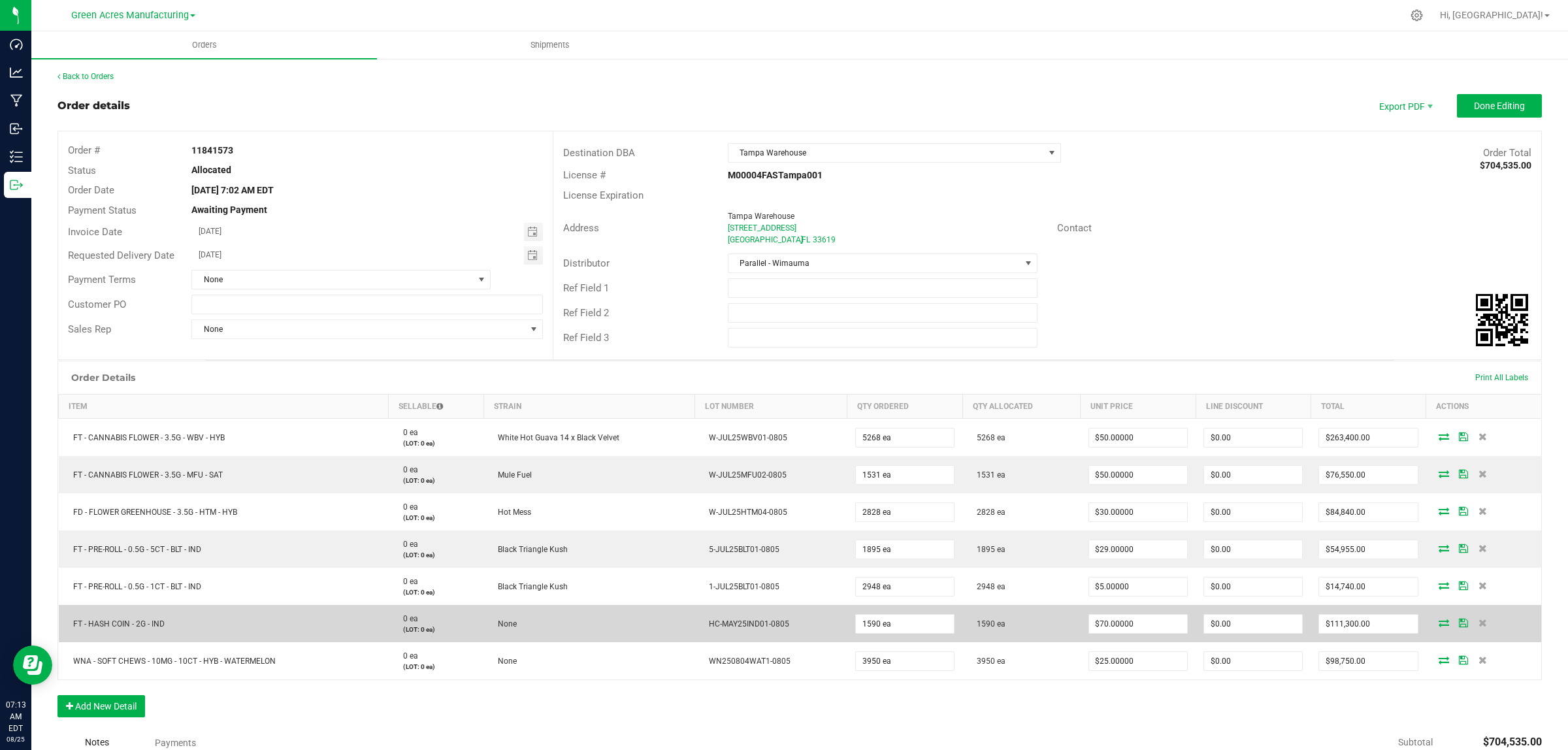
click at [134, 622] on span "FT - HASH COIN - 2G - IND" at bounding box center [115, 623] width 98 height 9
copy span "FT - HASH COIN - 2G - IND"
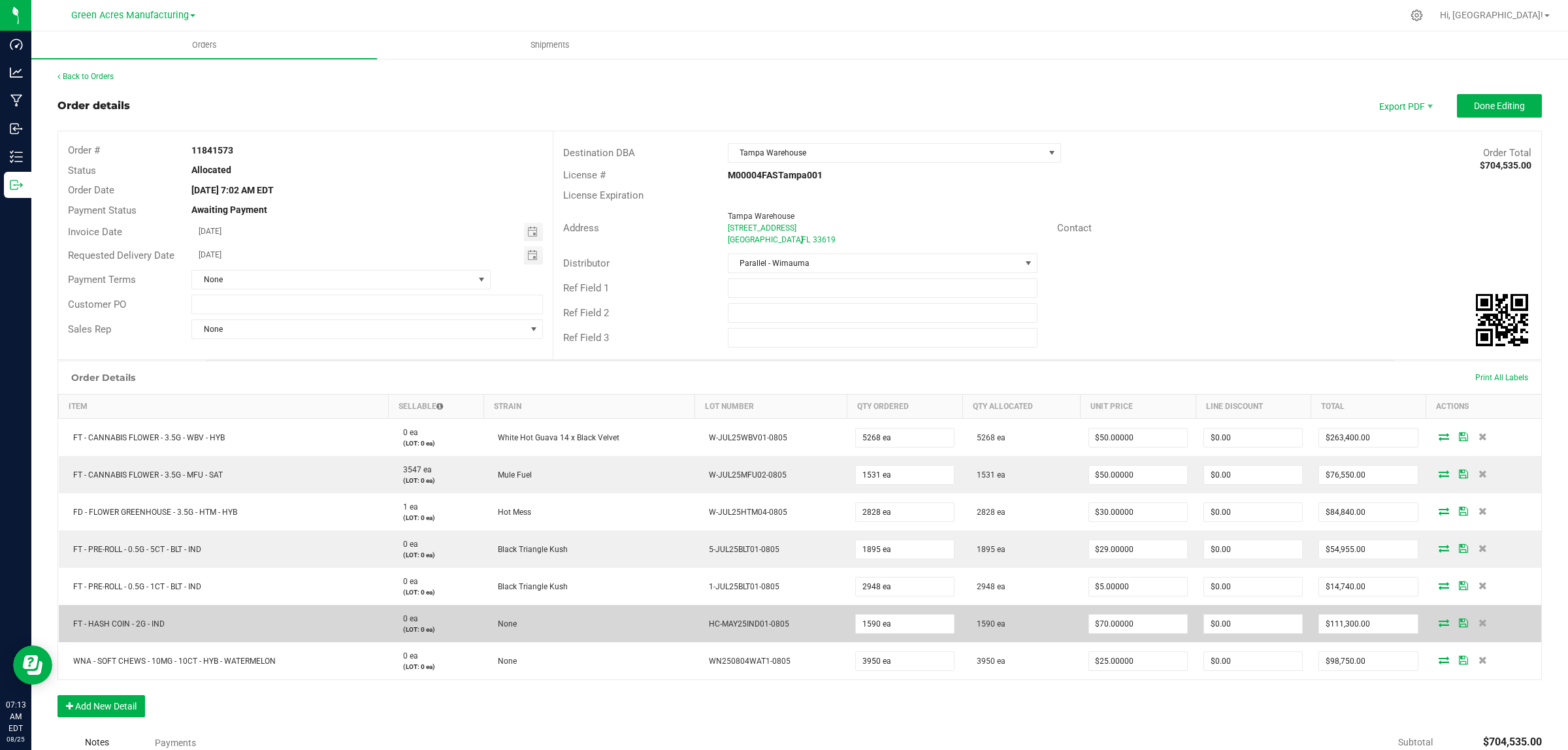
click at [738, 625] on span "HC-MAY25IND01-0805" at bounding box center [746, 623] width 87 height 9
copy span "HC-MAY25IND01-0805"
click at [1478, 619] on icon at bounding box center [1482, 622] width 8 height 8
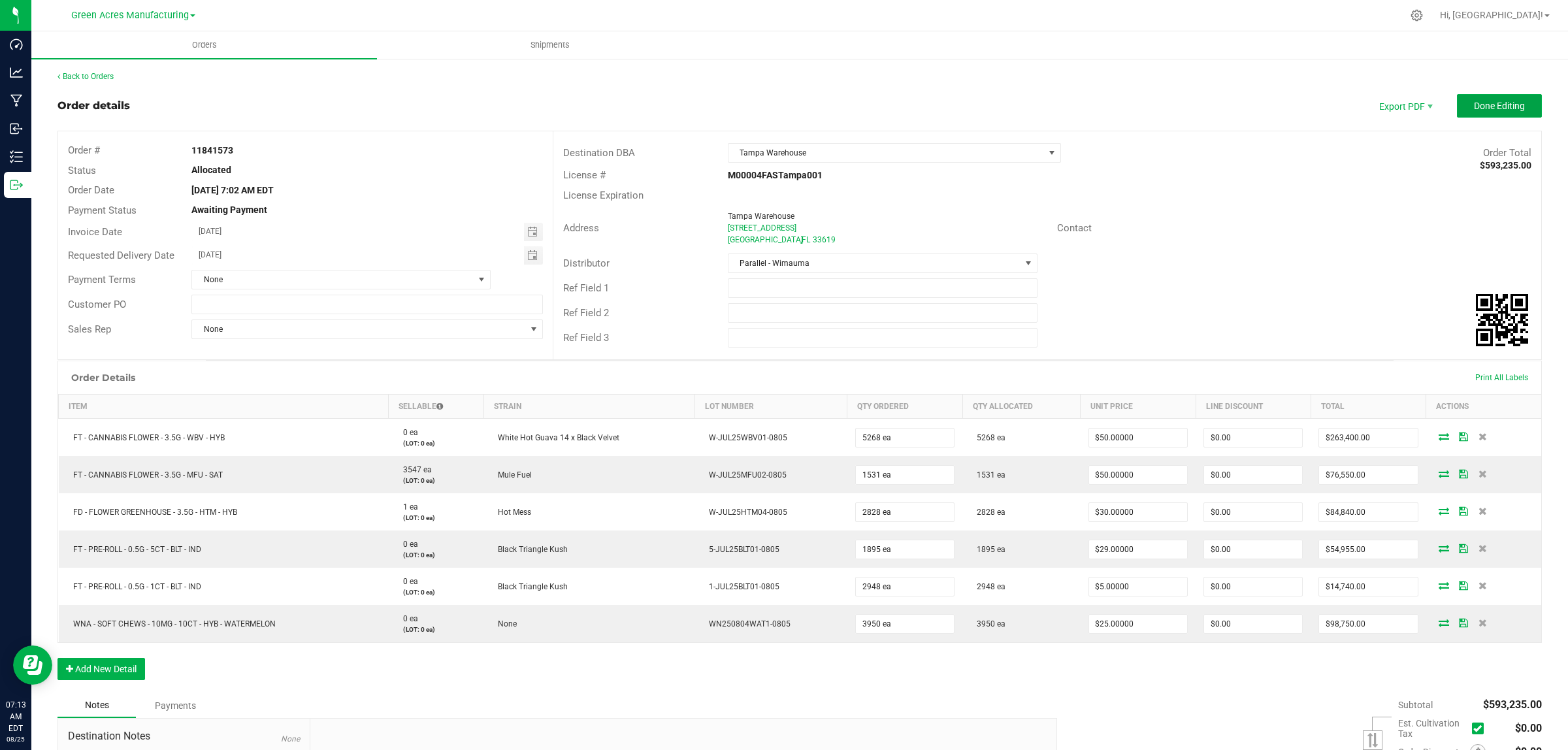
drag, startPoint x: 1496, startPoint y: 101, endPoint x: 1264, endPoint y: 23, distance: 244.8
click at [1495, 102] on span "Done Editing" at bounding box center [1499, 105] width 51 height 11
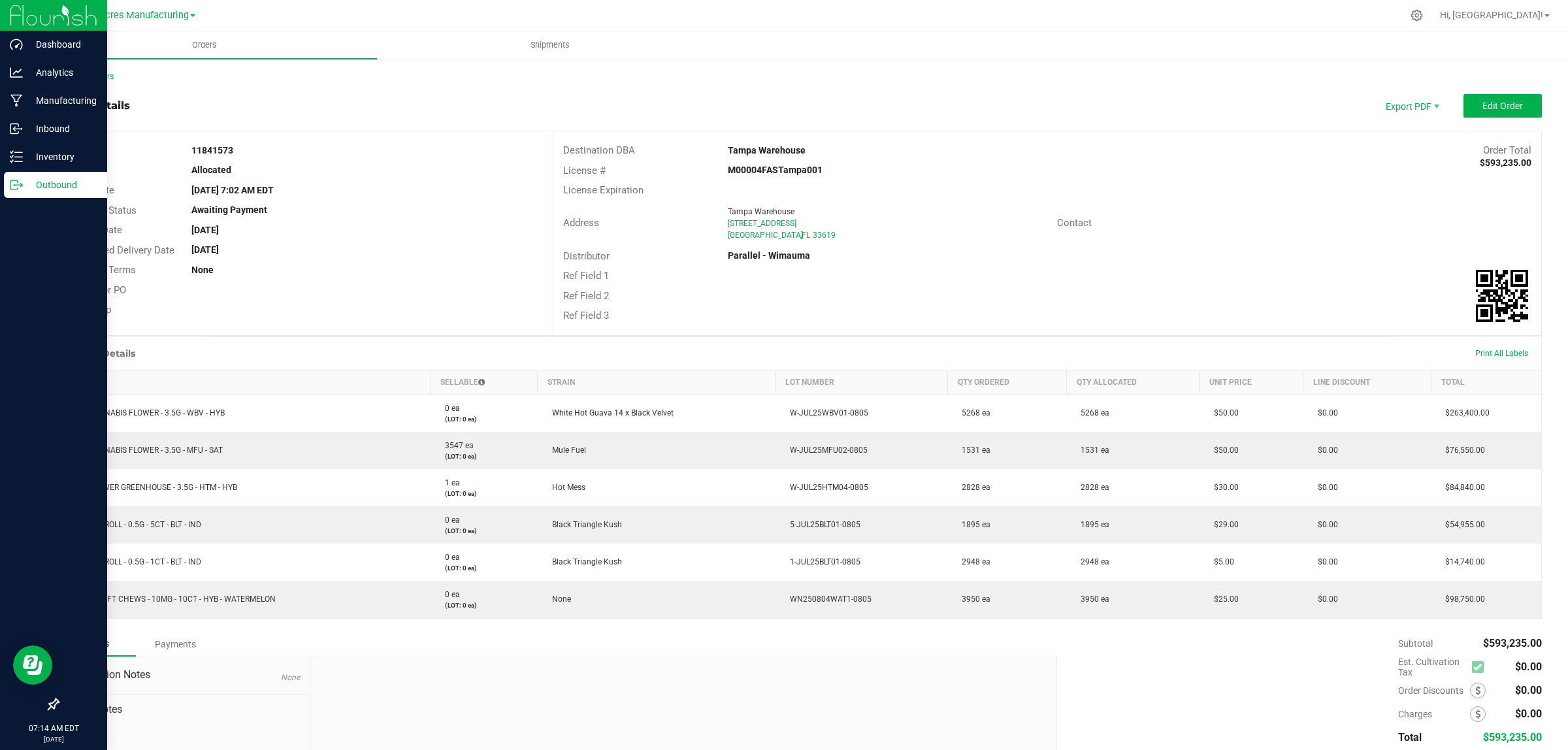
click at [23, 186] on p "Outbound" at bounding box center [63, 185] width 79 height 15
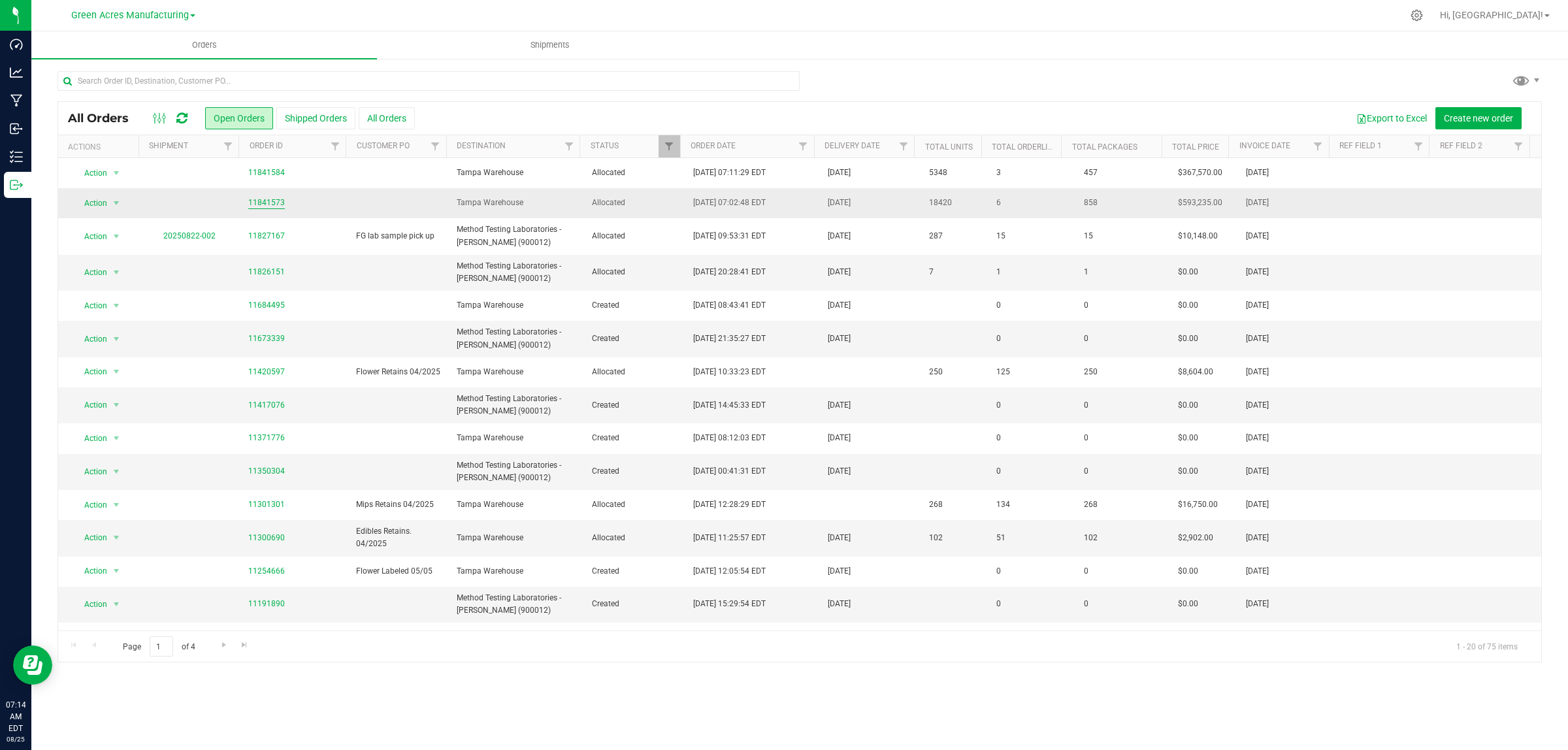
click at [268, 206] on link "11841573" at bounding box center [266, 203] width 37 height 13
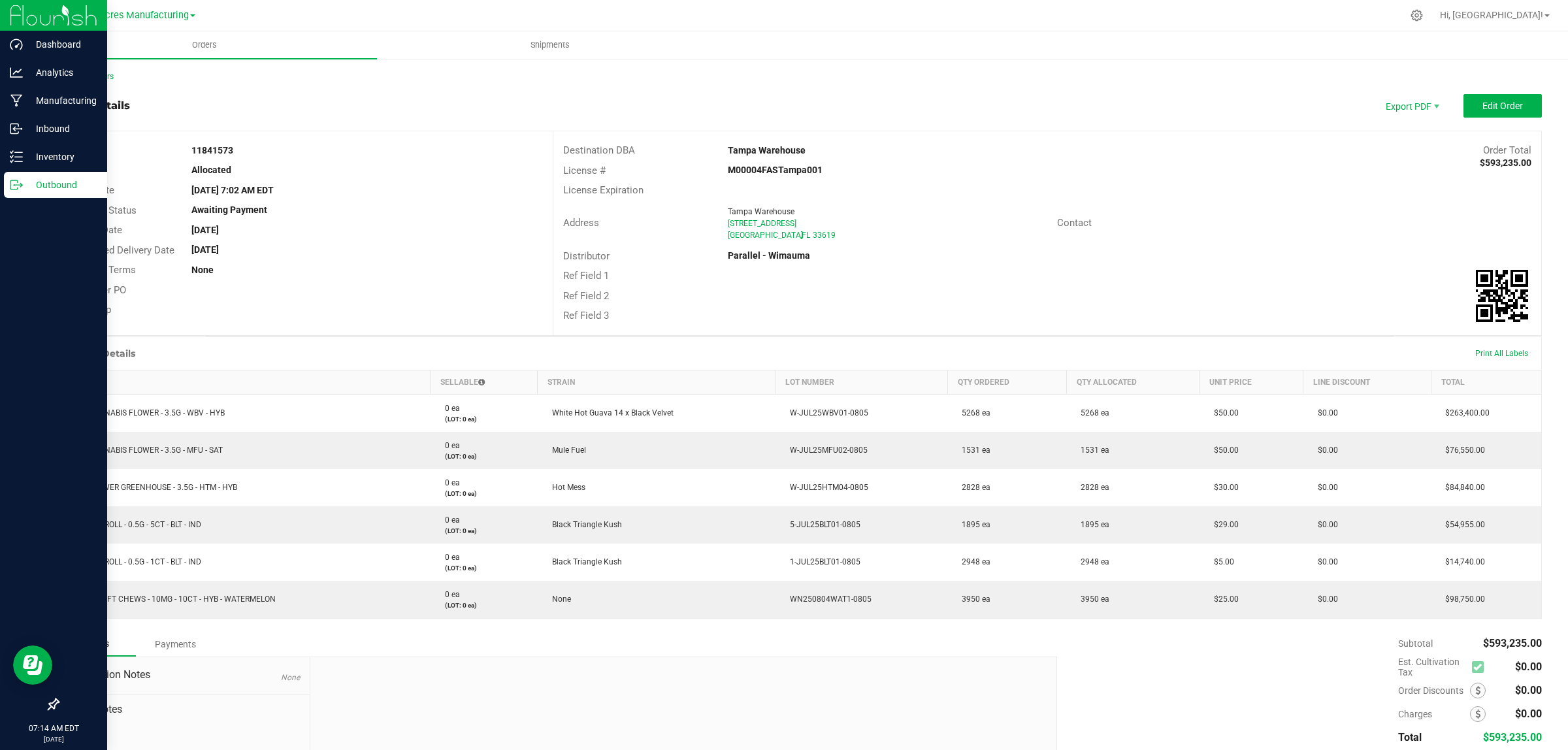
click at [13, 180] on icon at bounding box center [16, 185] width 13 height 13
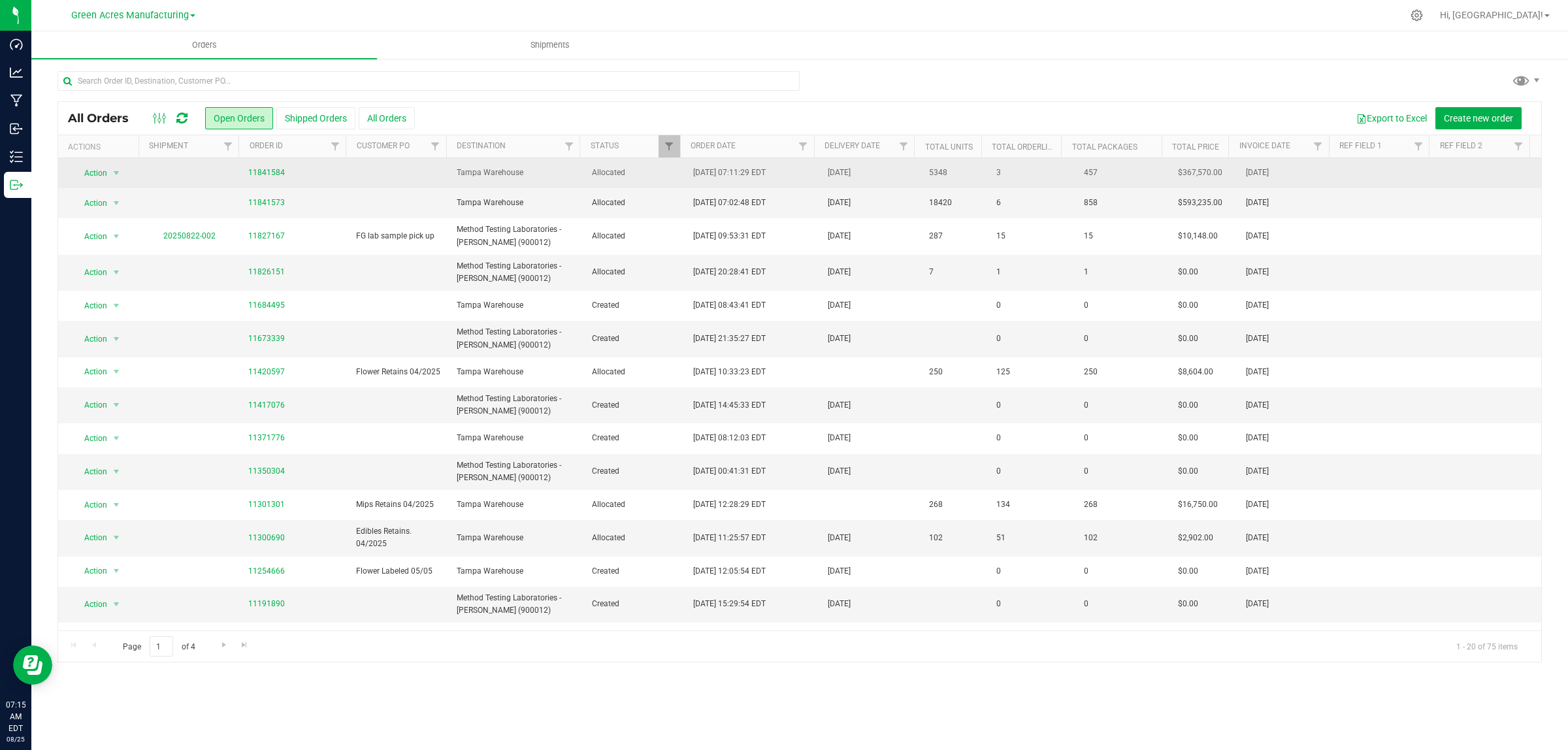
click at [513, 168] on span "Tampa Warehouse" at bounding box center [516, 173] width 119 height 13
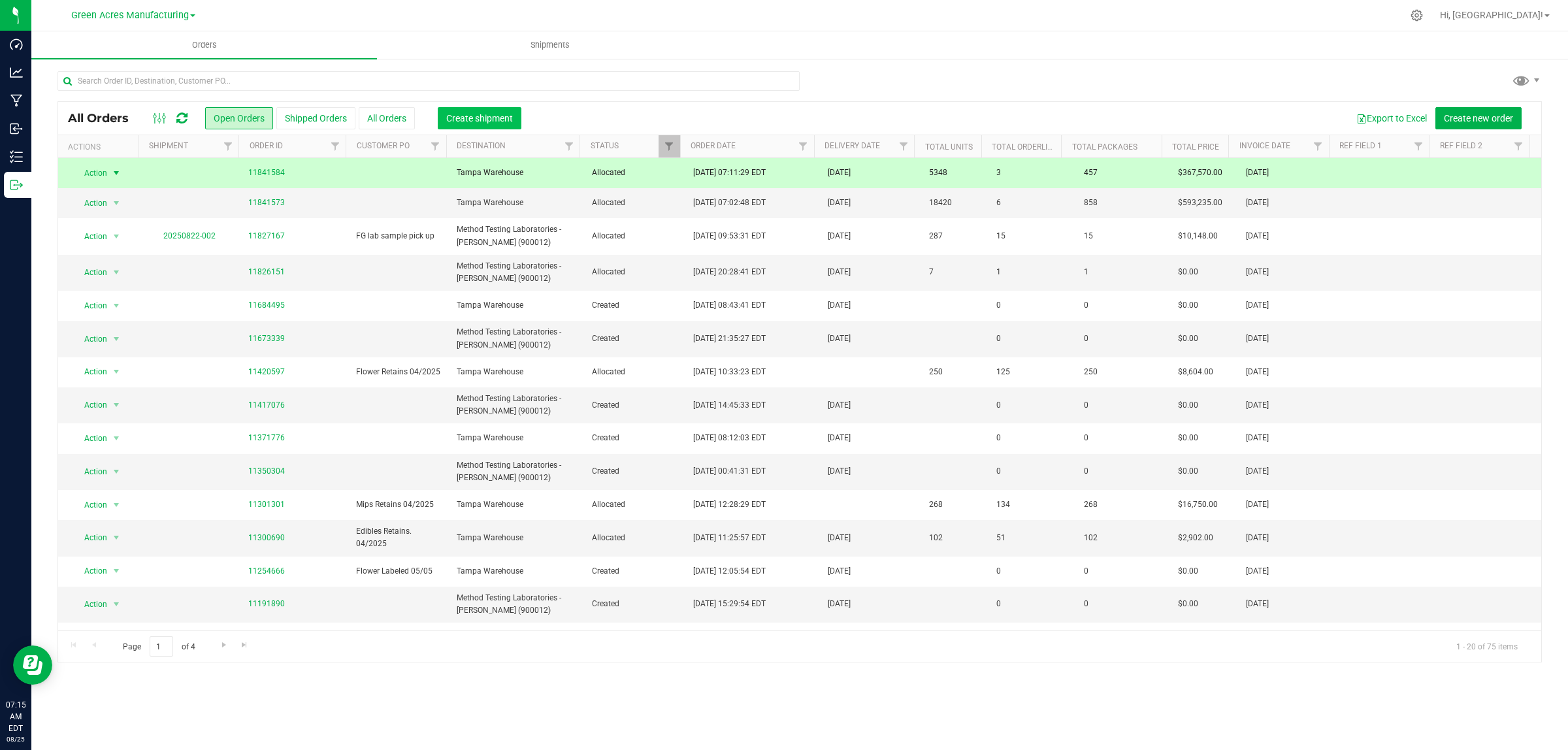
click at [468, 119] on span "Create shipment" at bounding box center [479, 118] width 67 height 11
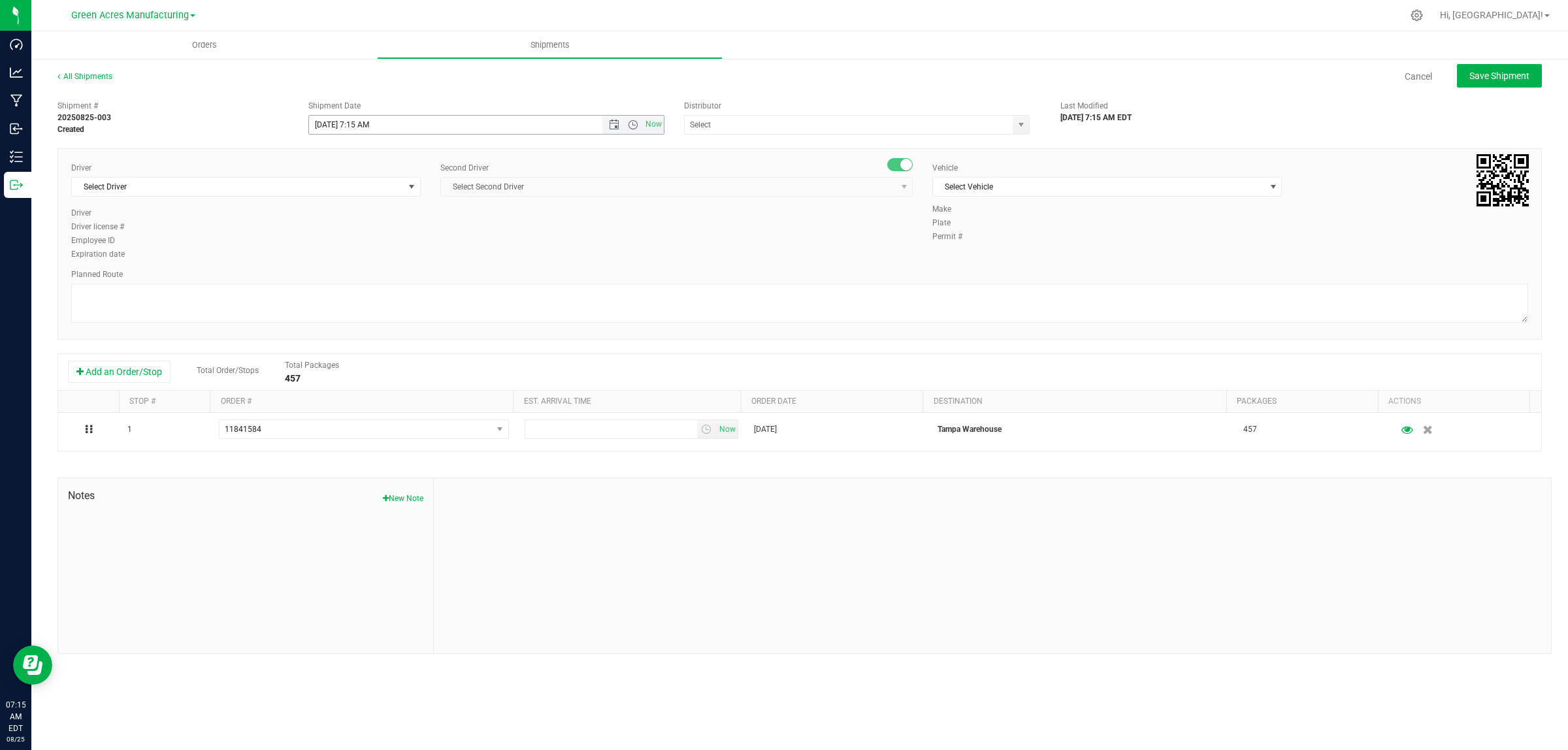
click at [358, 123] on input "8/25/2025 7:15 AM" at bounding box center [467, 125] width 316 height 18
type input "8/25/2025 9:15 AM"
click at [713, 116] on input "text" at bounding box center [843, 125] width 318 height 18
click at [746, 173] on li "Tampa Warehouse" at bounding box center [857, 167] width 344 height 20
type input "Tampa Warehouse"
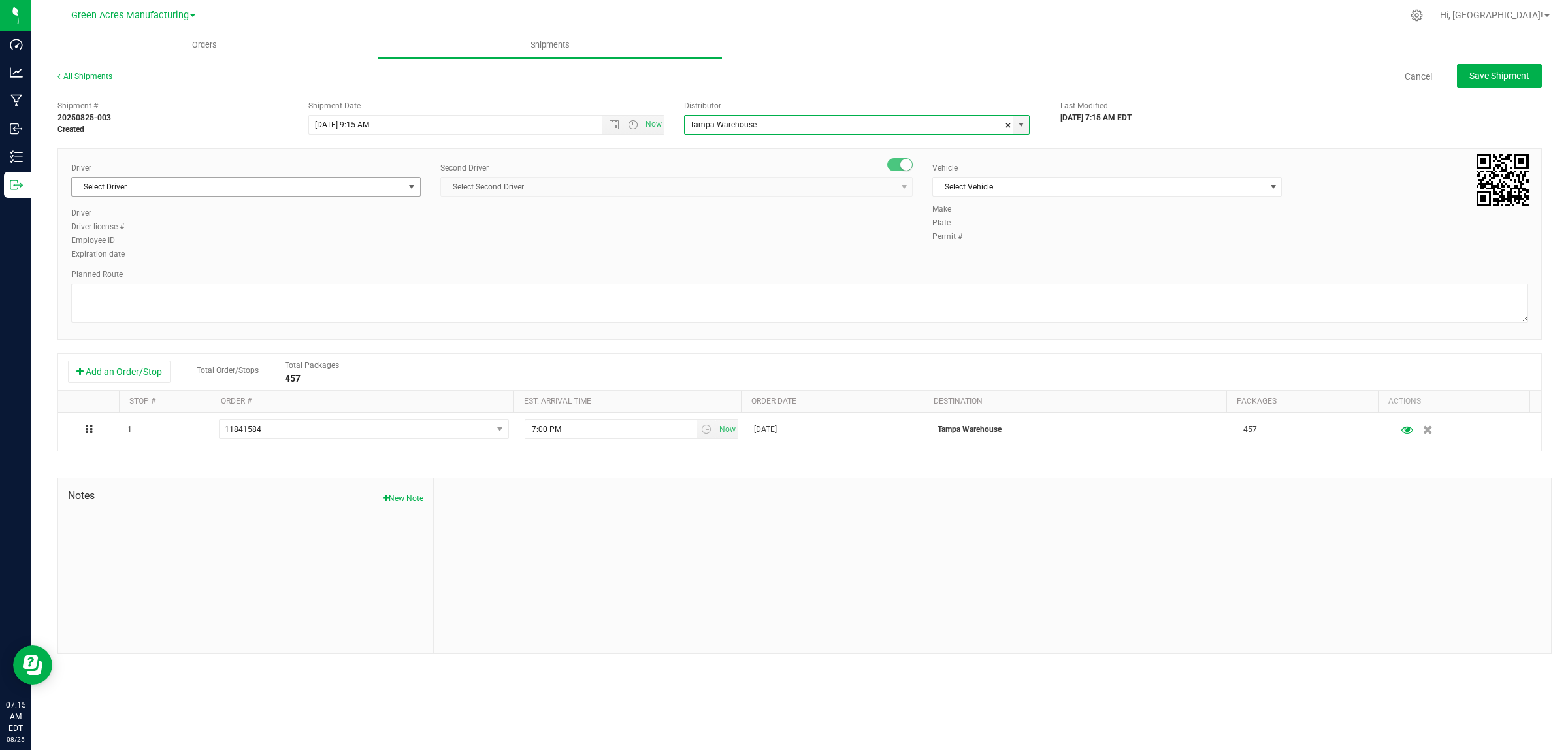
click at [298, 190] on span "Select Driver" at bounding box center [238, 187] width 332 height 18
click at [220, 245] on li "Petroneilo Robinson - 100000058" at bounding box center [245, 242] width 348 height 20
type input "petro"
click at [536, 181] on span "Select Second Driver" at bounding box center [668, 187] width 455 height 18
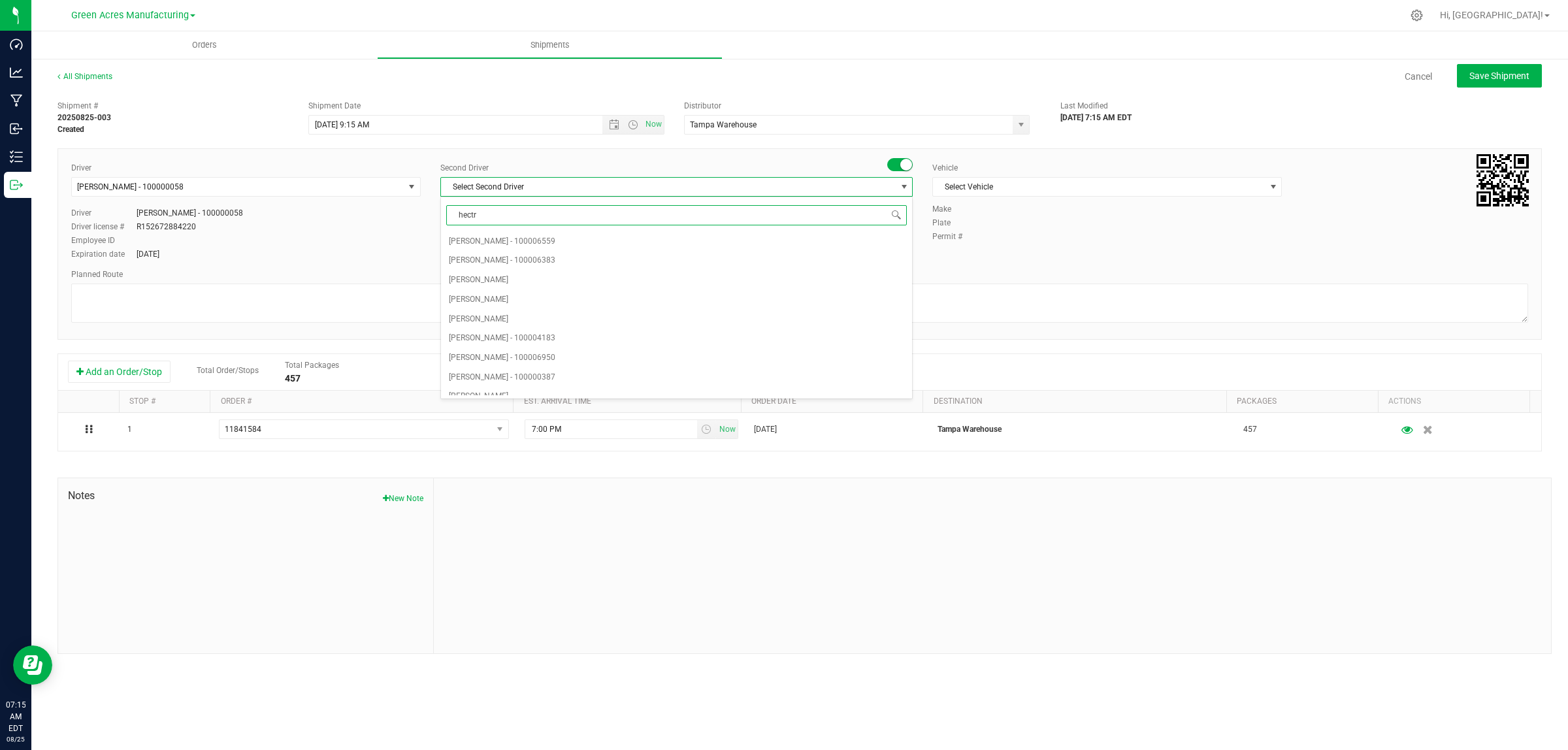
type input "hect"
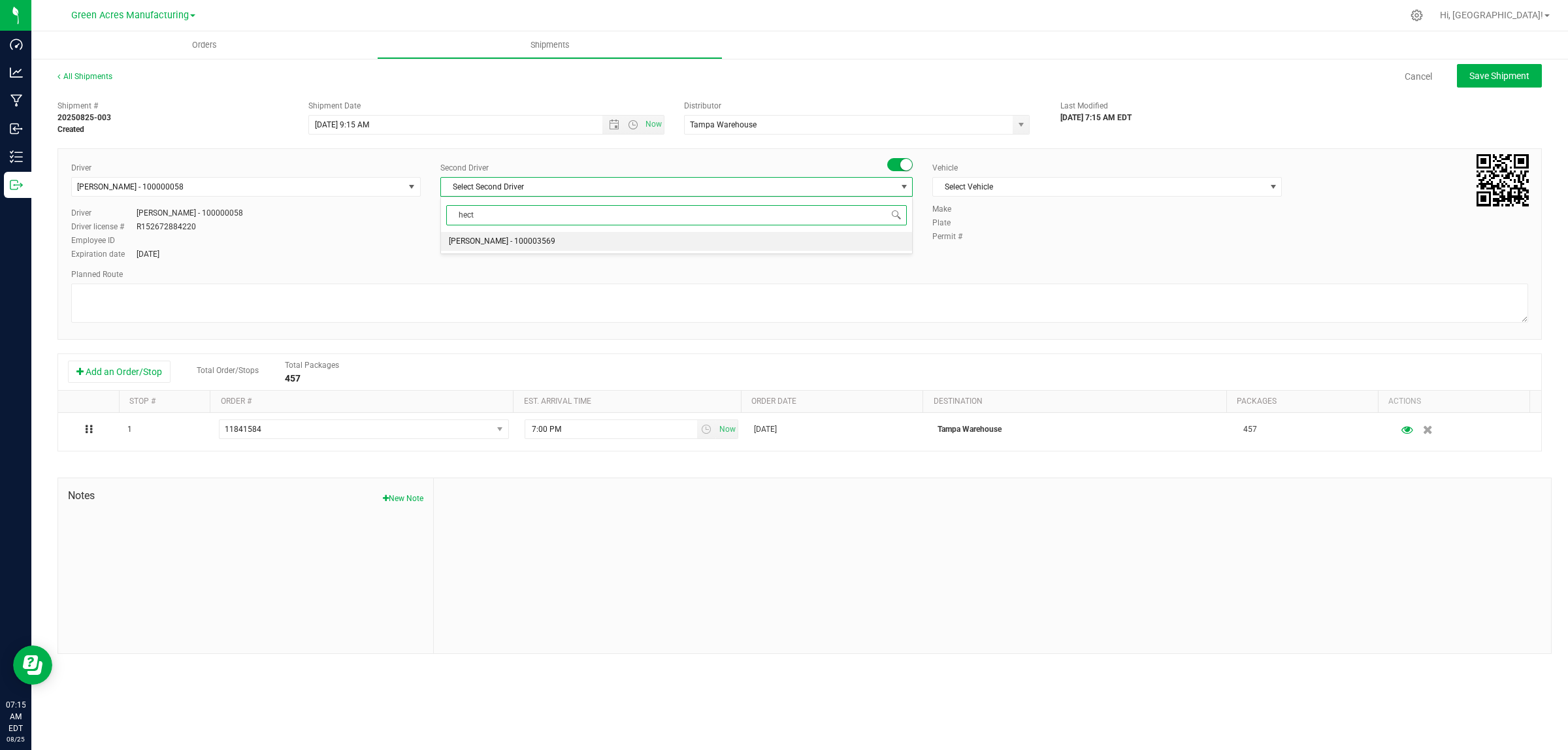
click at [496, 249] on span "Hector Ayala - 100003569" at bounding box center [503, 242] width 107 height 17
click at [498, 244] on body "Dashboard Analytics Manufacturing Inbound Inventory Outbound 07:15 AM EDT 08/25…" at bounding box center [784, 375] width 1568 height 750
click at [976, 190] on span "Select Vehicle" at bounding box center [1099, 187] width 332 height 18
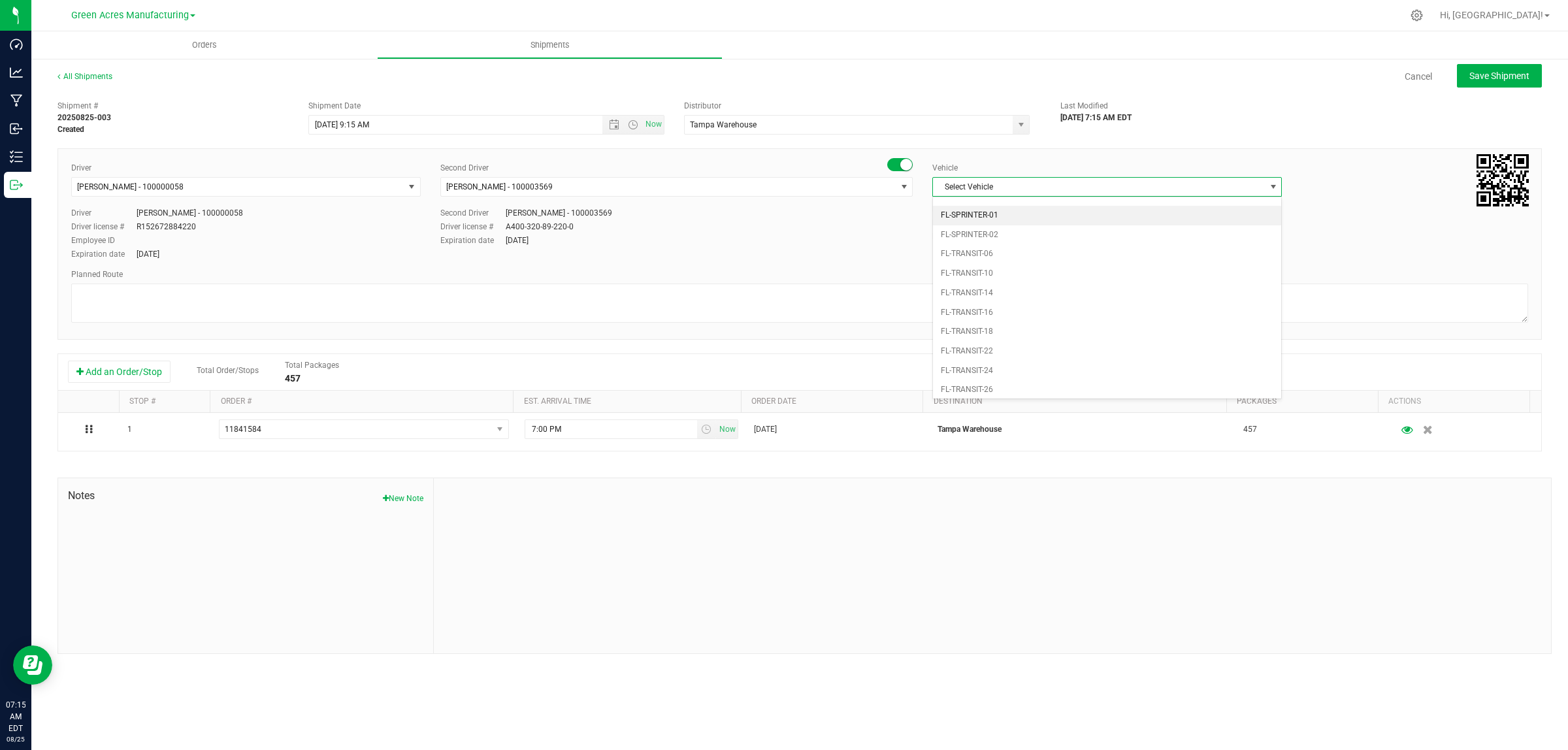
scroll to position [928, 0]
click at [1005, 243] on li "FL_TP_Hino-02" at bounding box center [1106, 233] width 348 height 20
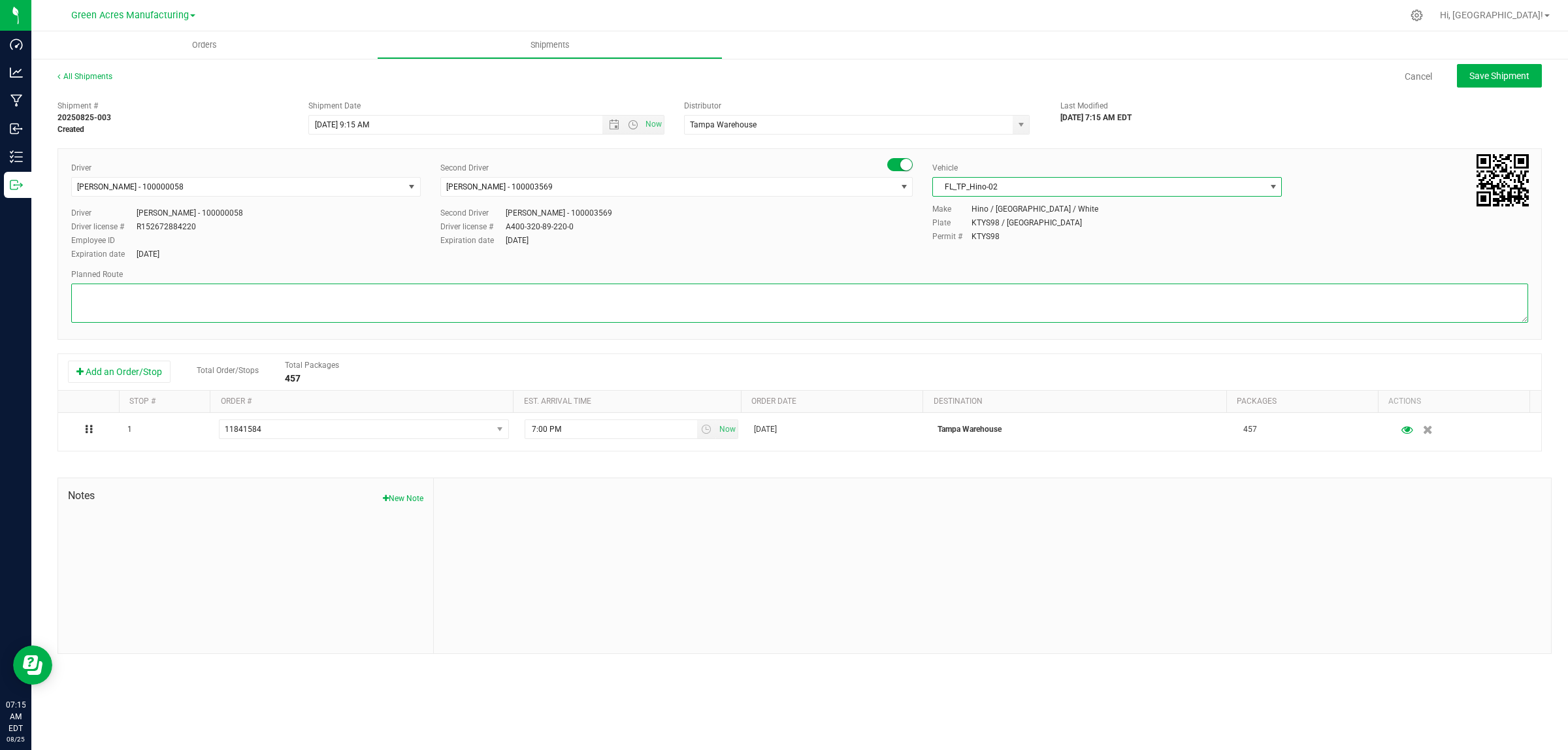
click at [688, 289] on textarea at bounding box center [799, 303] width 1457 height 39
type textarea "Finished Goods"
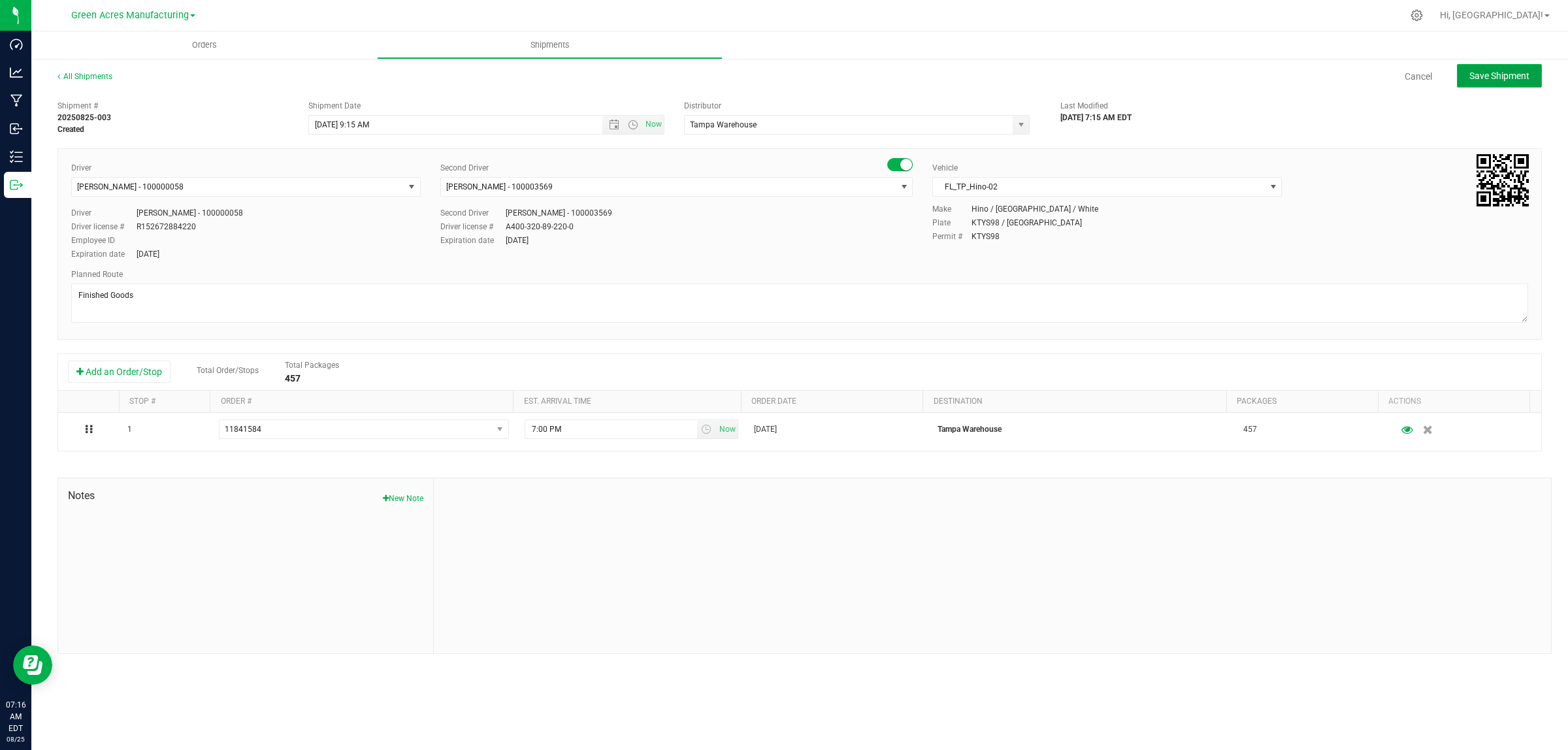
click at [1498, 77] on span "Save Shipment" at bounding box center [1499, 75] width 60 height 11
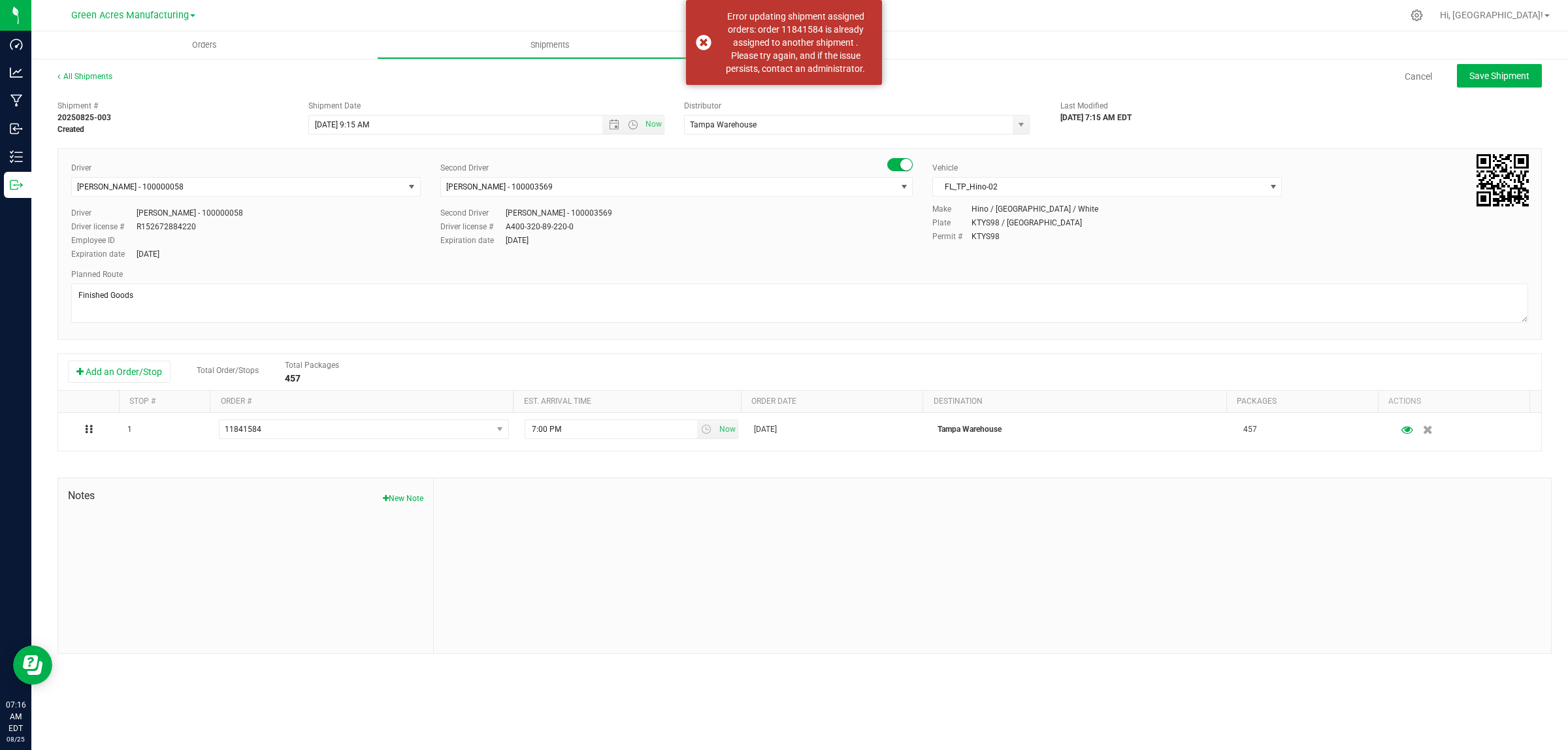
click at [231, 82] on div "Cancel Save Shipment" at bounding box center [838, 75] width 1406 height 23
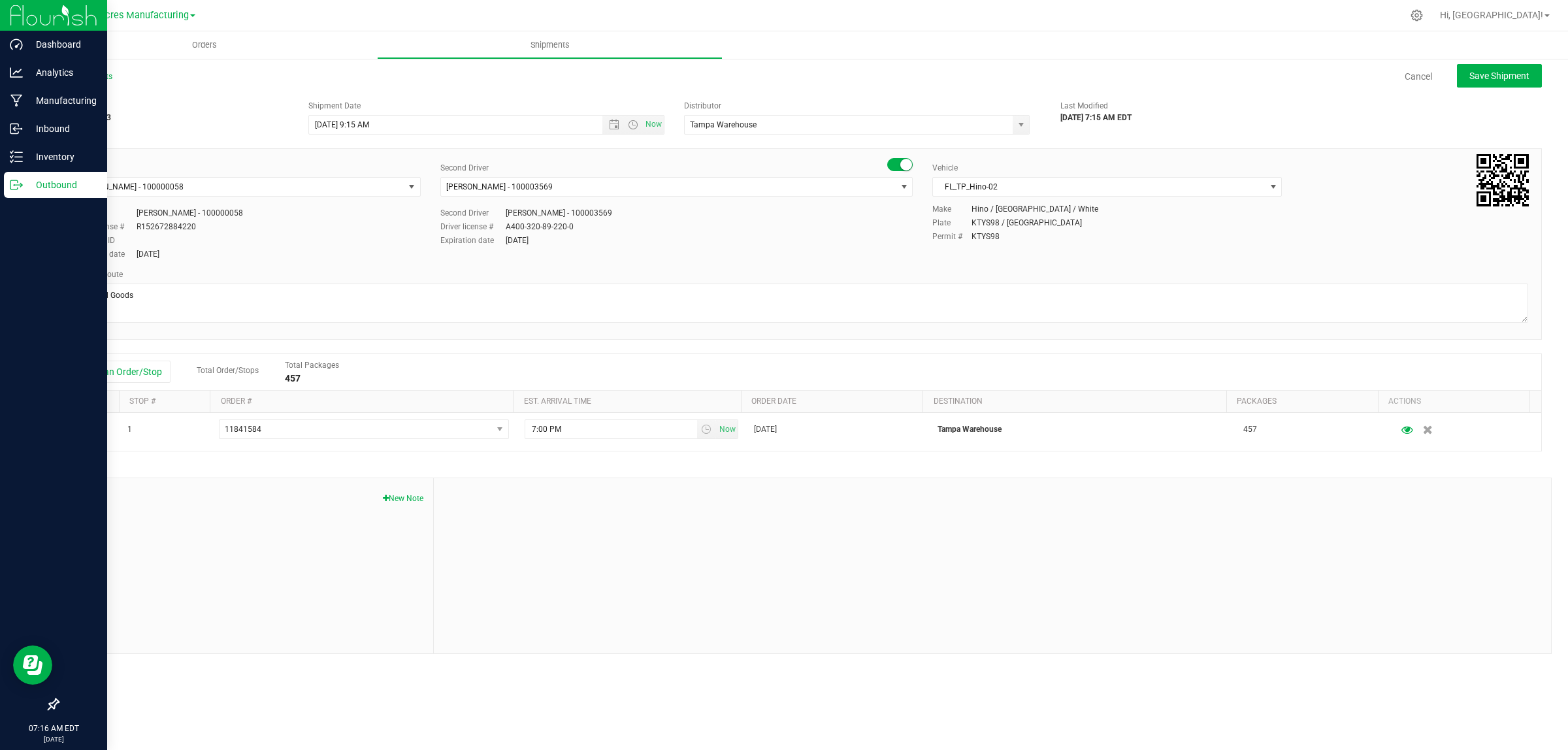
click at [20, 188] on icon at bounding box center [16, 185] width 13 height 13
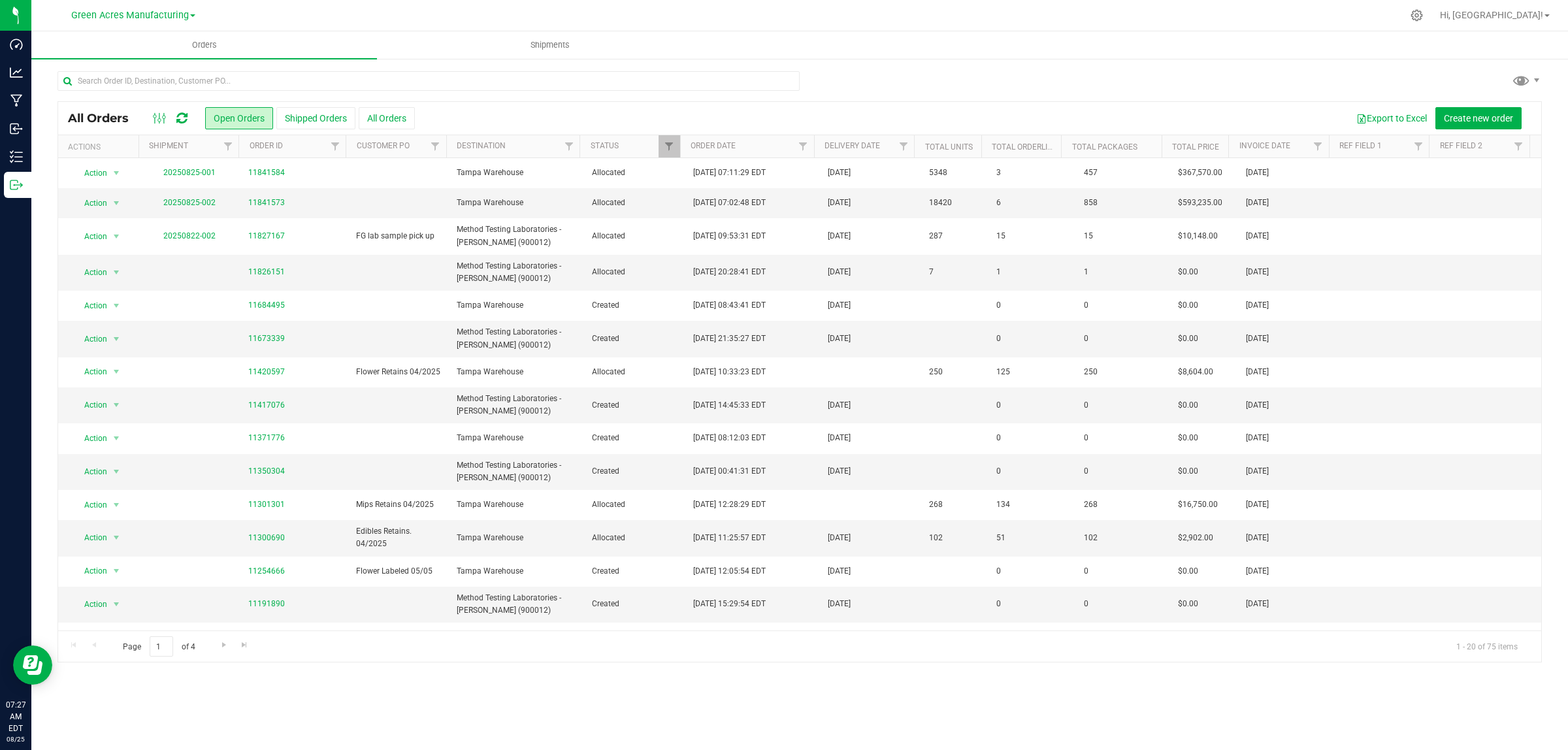
click at [1076, 50] on ul "Orders Shipments" at bounding box center [815, 46] width 1568 height 28
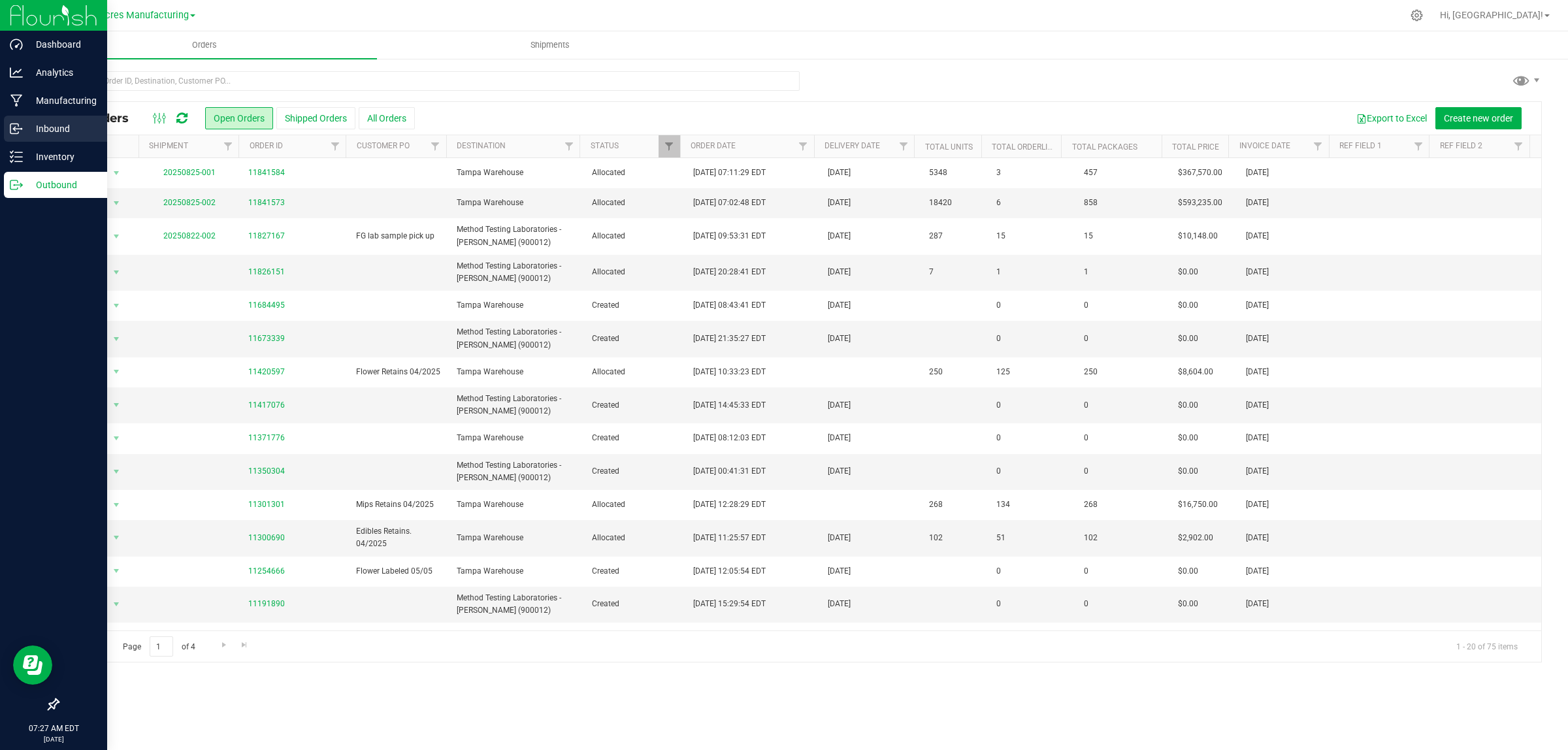
click at [28, 132] on p "Inbound" at bounding box center [63, 129] width 79 height 15
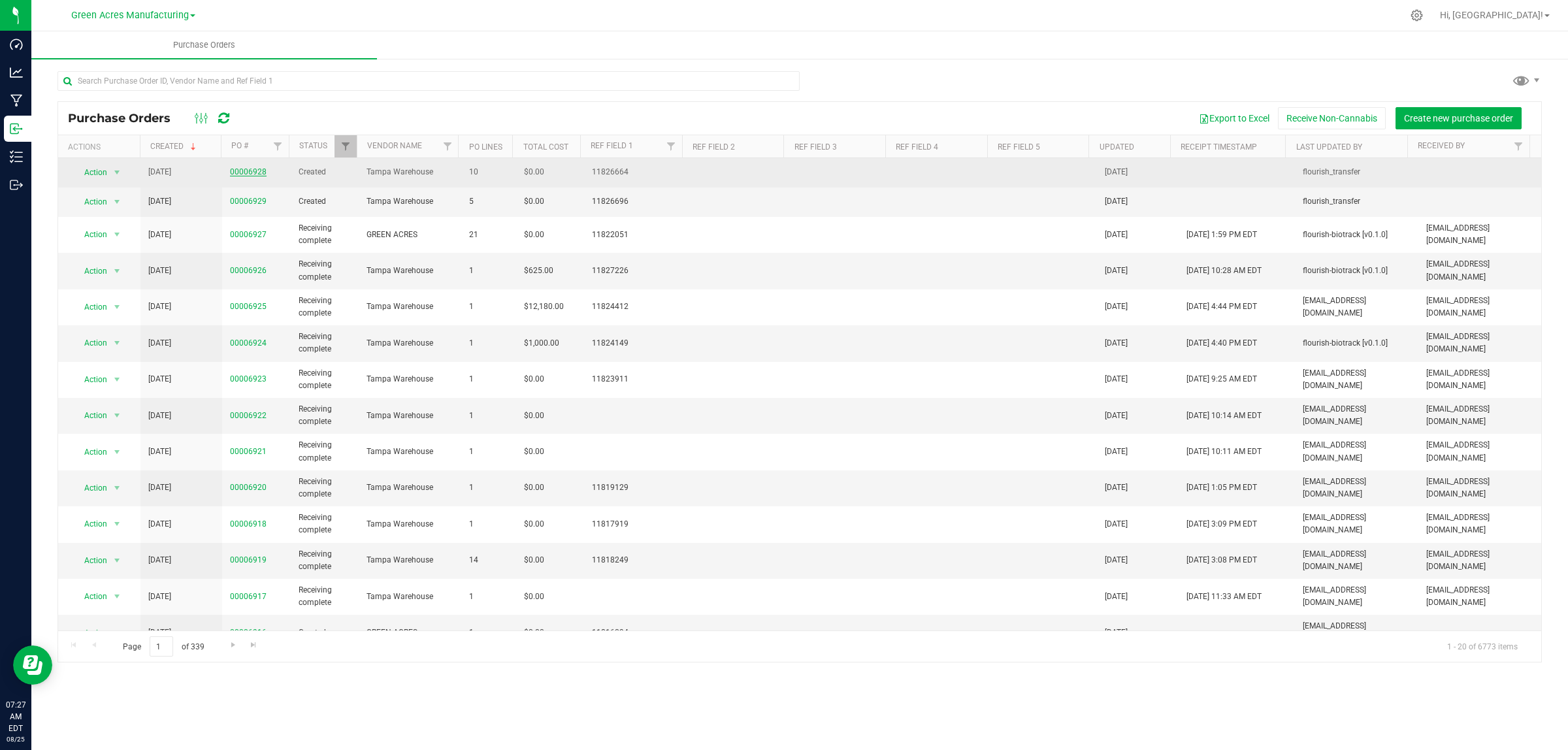
click at [246, 172] on link "00006928" at bounding box center [248, 172] width 37 height 9
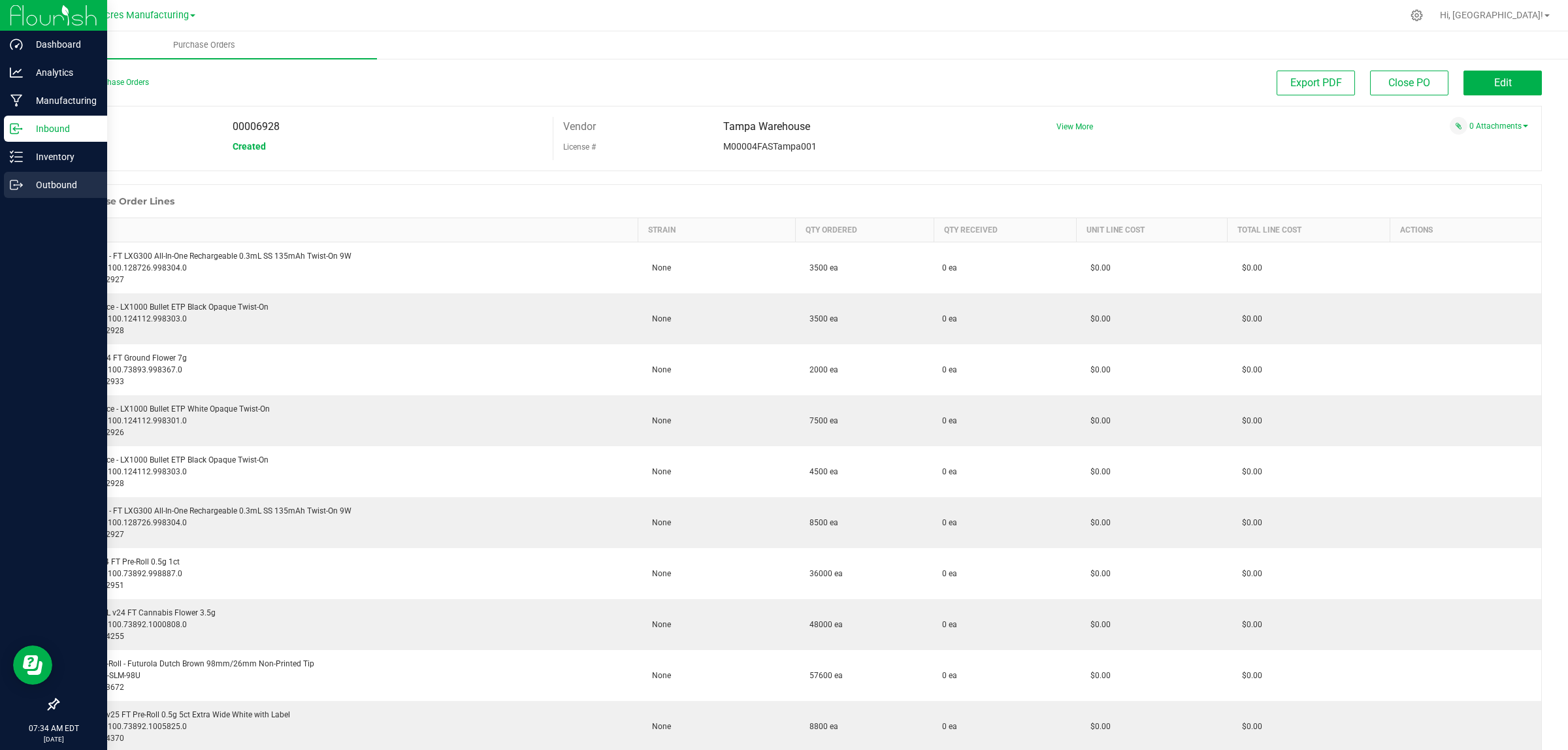
click at [20, 188] on icon at bounding box center [16, 185] width 13 height 13
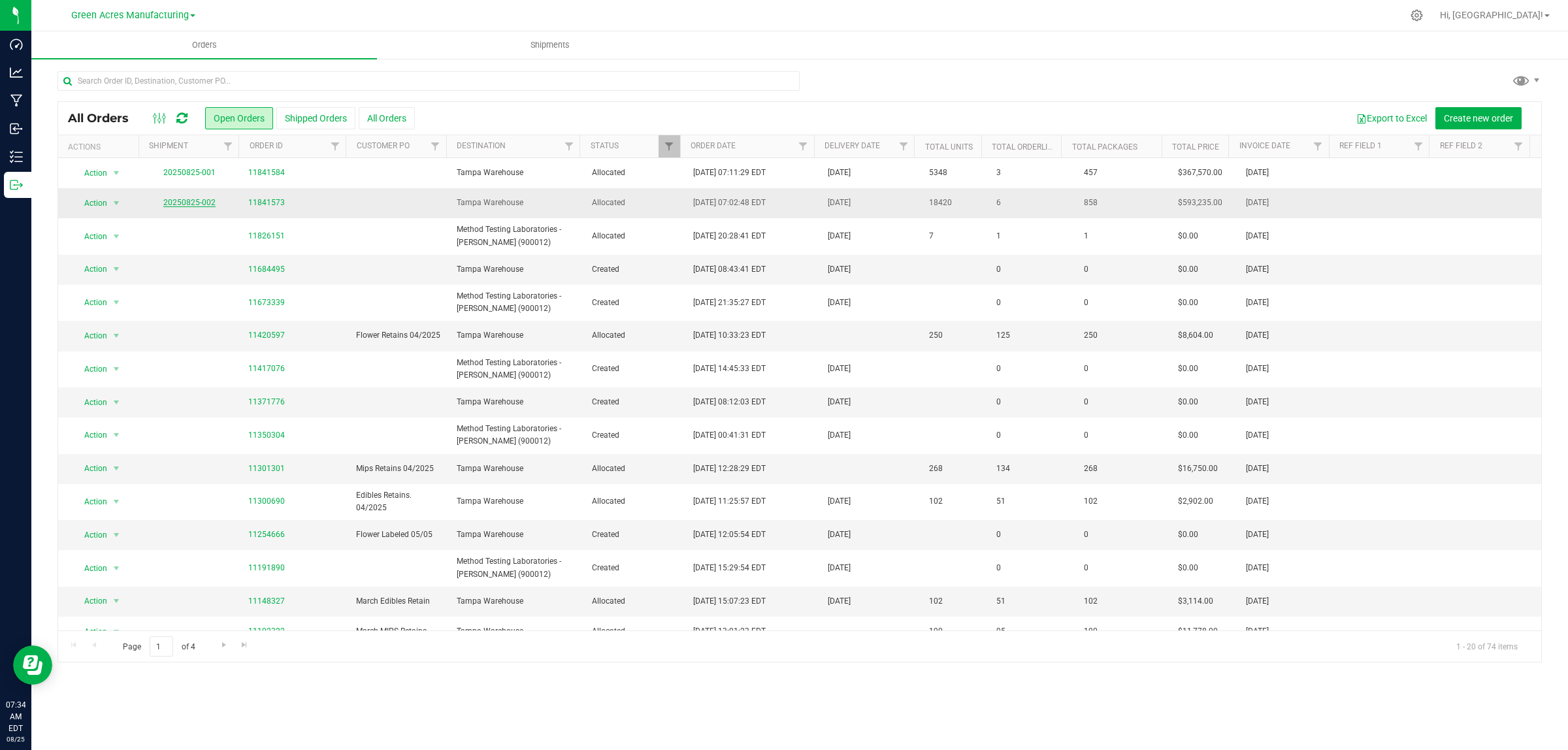
click at [191, 205] on link "20250825-002" at bounding box center [189, 202] width 52 height 9
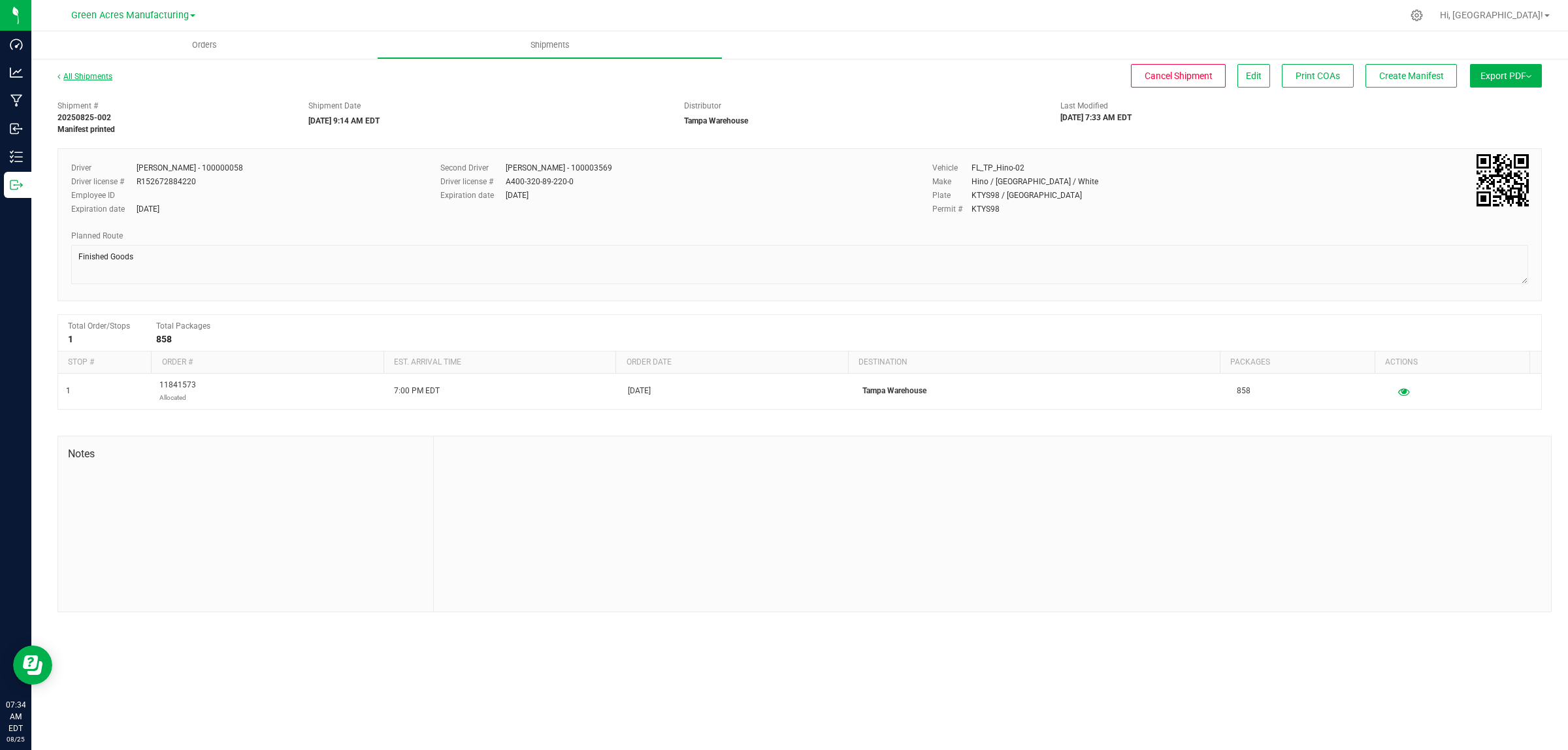
click at [84, 75] on link "All Shipments" at bounding box center [85, 76] width 55 height 9
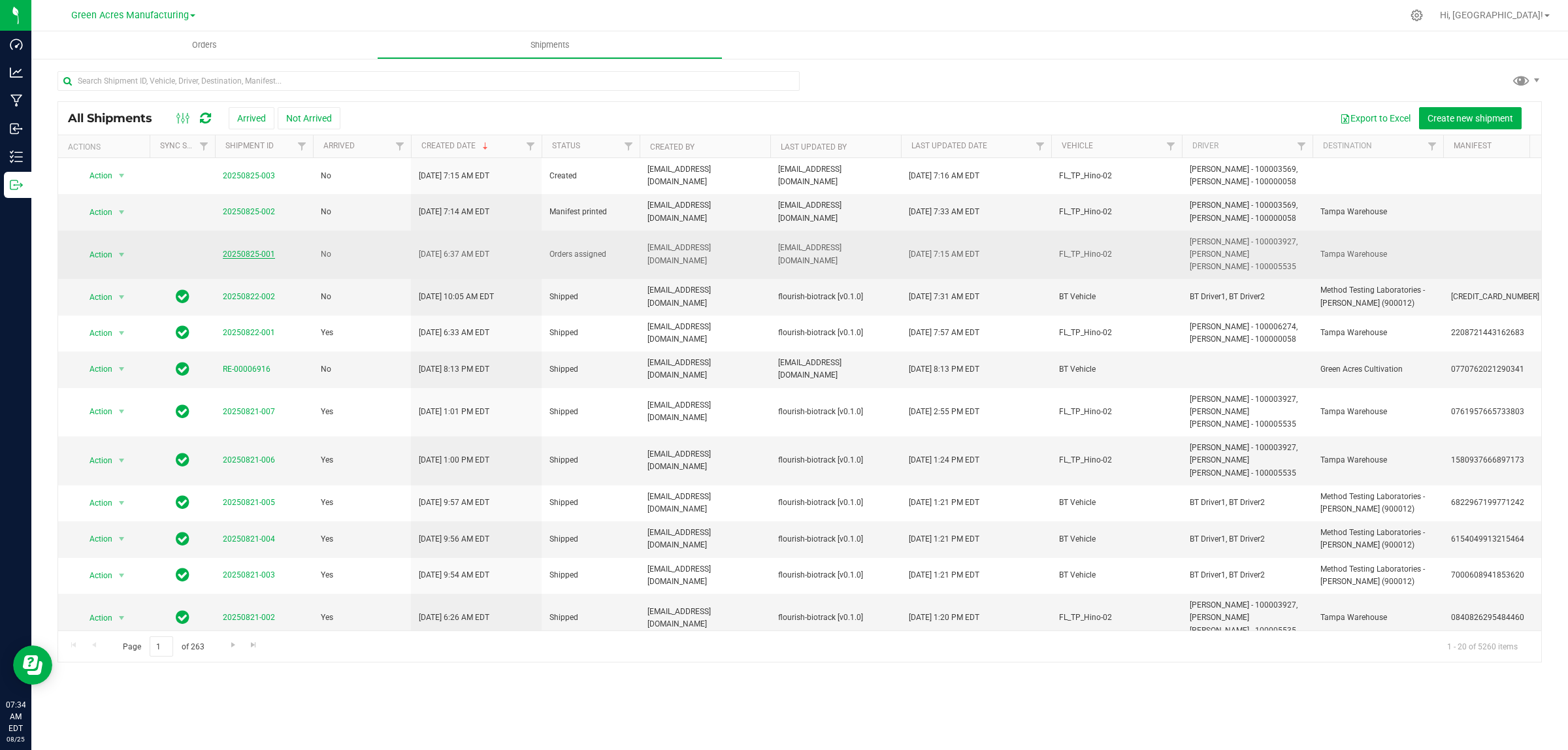
click at [245, 259] on link "20250825-001" at bounding box center [249, 254] width 52 height 9
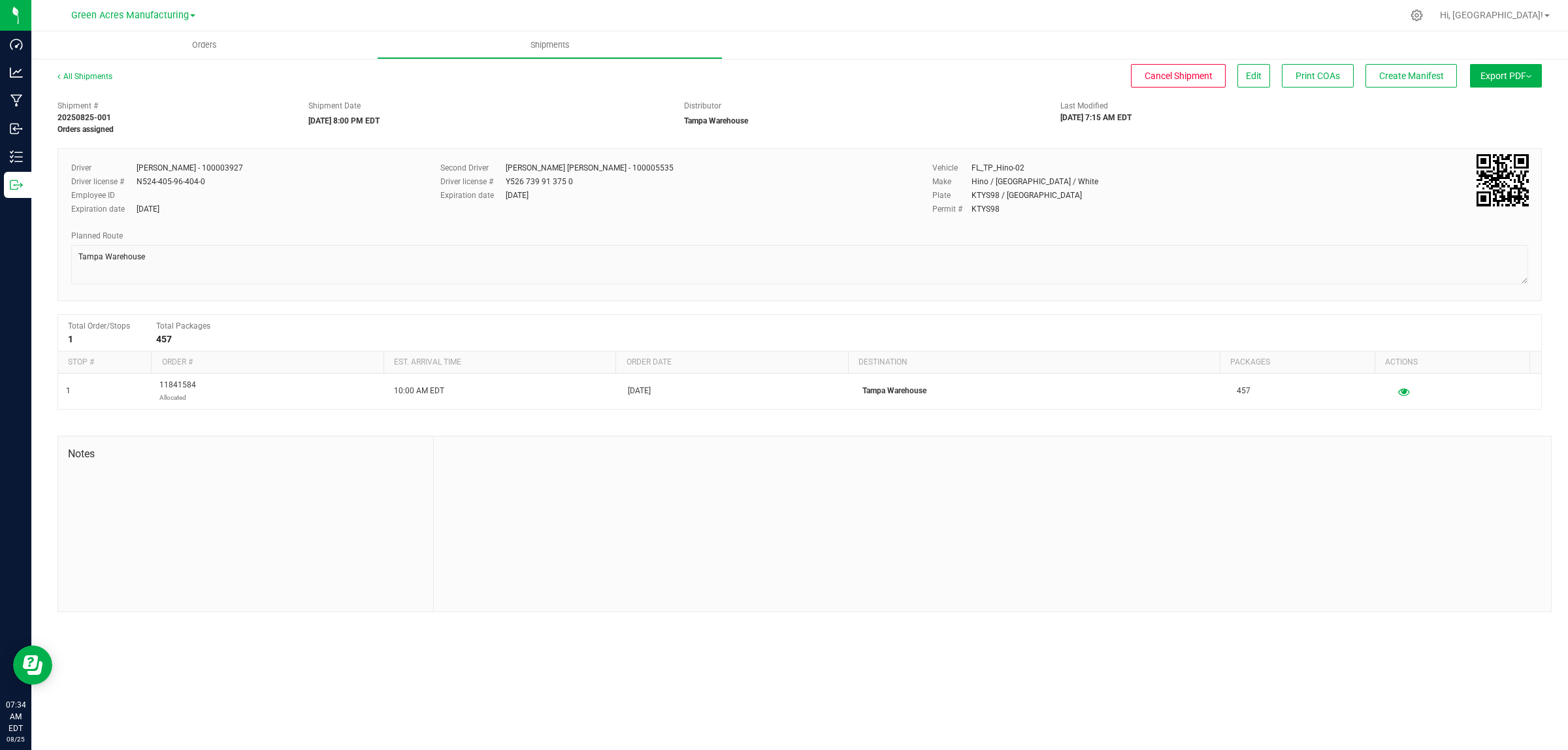
click at [1522, 75] on button "Export PDF" at bounding box center [1505, 75] width 72 height 23
click at [1505, 133] on li "Manifest by Lot" at bounding box center [1502, 124] width 132 height 20
click at [1259, 74] on button "Edit" at bounding box center [1253, 75] width 32 height 23
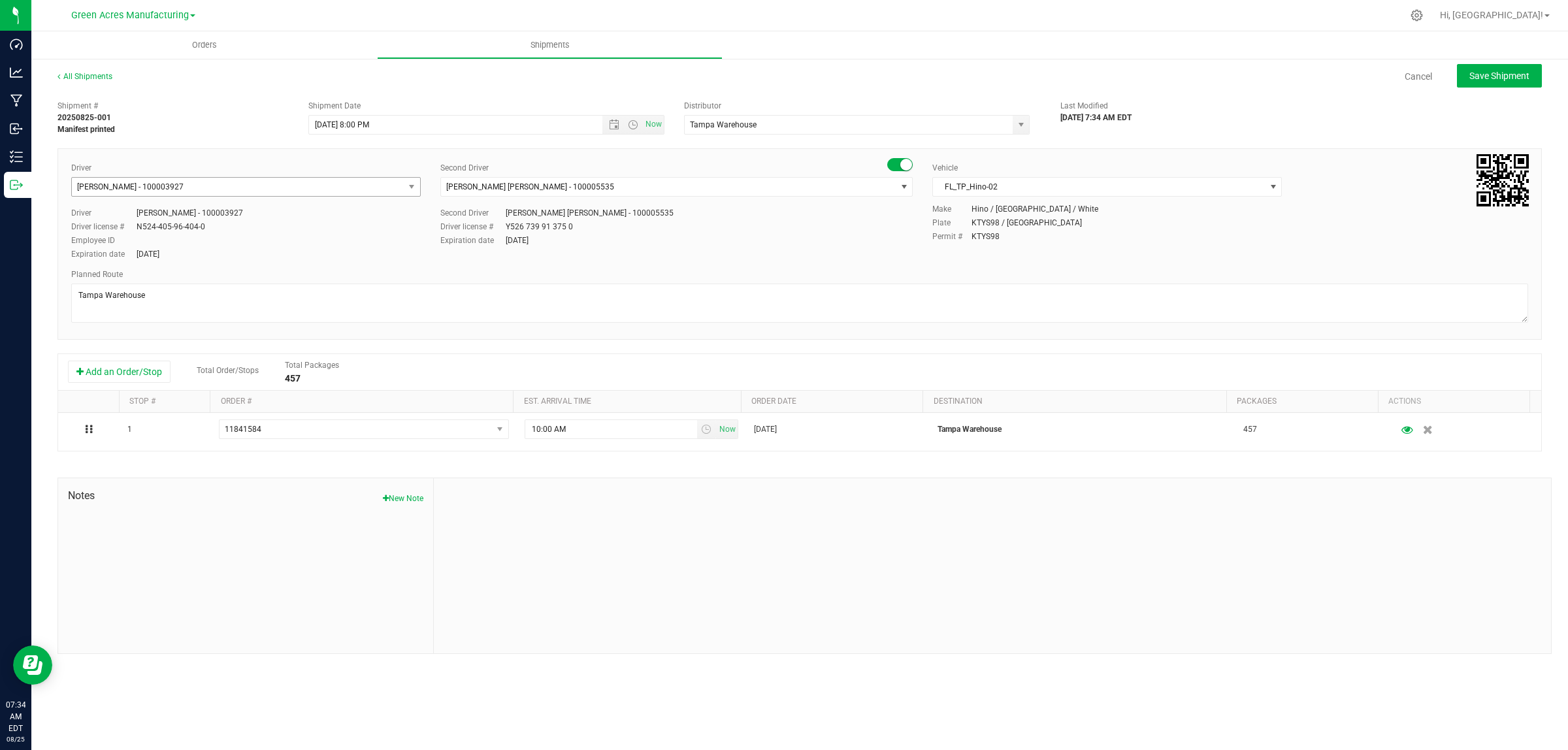
click at [179, 190] on span "Isaac Nunez Collado - 100003927" at bounding box center [131, 186] width 107 height 9
click at [160, 259] on span "Petroneilo Robinson - 100000058" at bounding box center [133, 261] width 107 height 17
type input "pet"
click at [551, 187] on span "Riccardo Young Reyes - 100005535" at bounding box center [530, 186] width 168 height 9
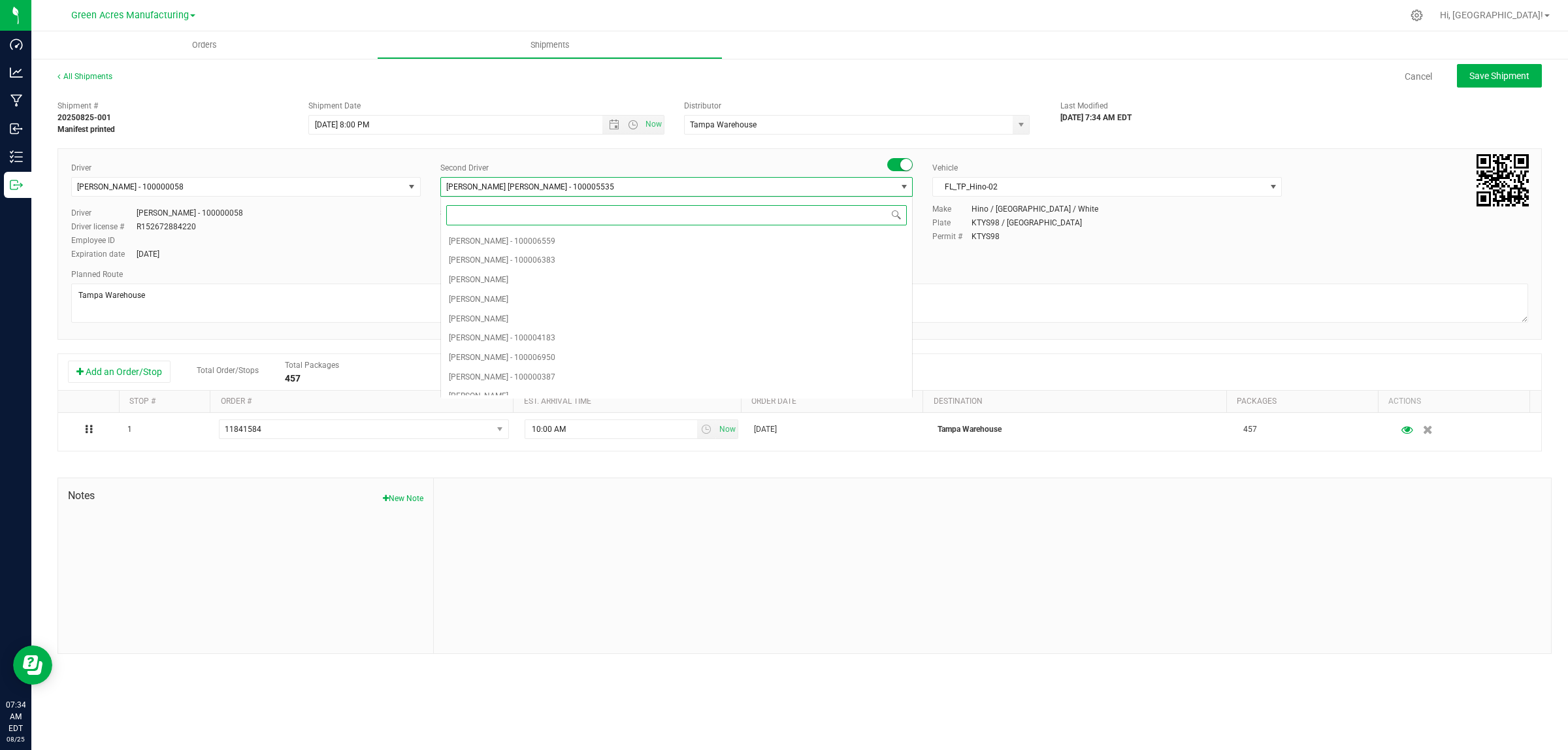
scroll to position [4910, 0]
type input "hector"
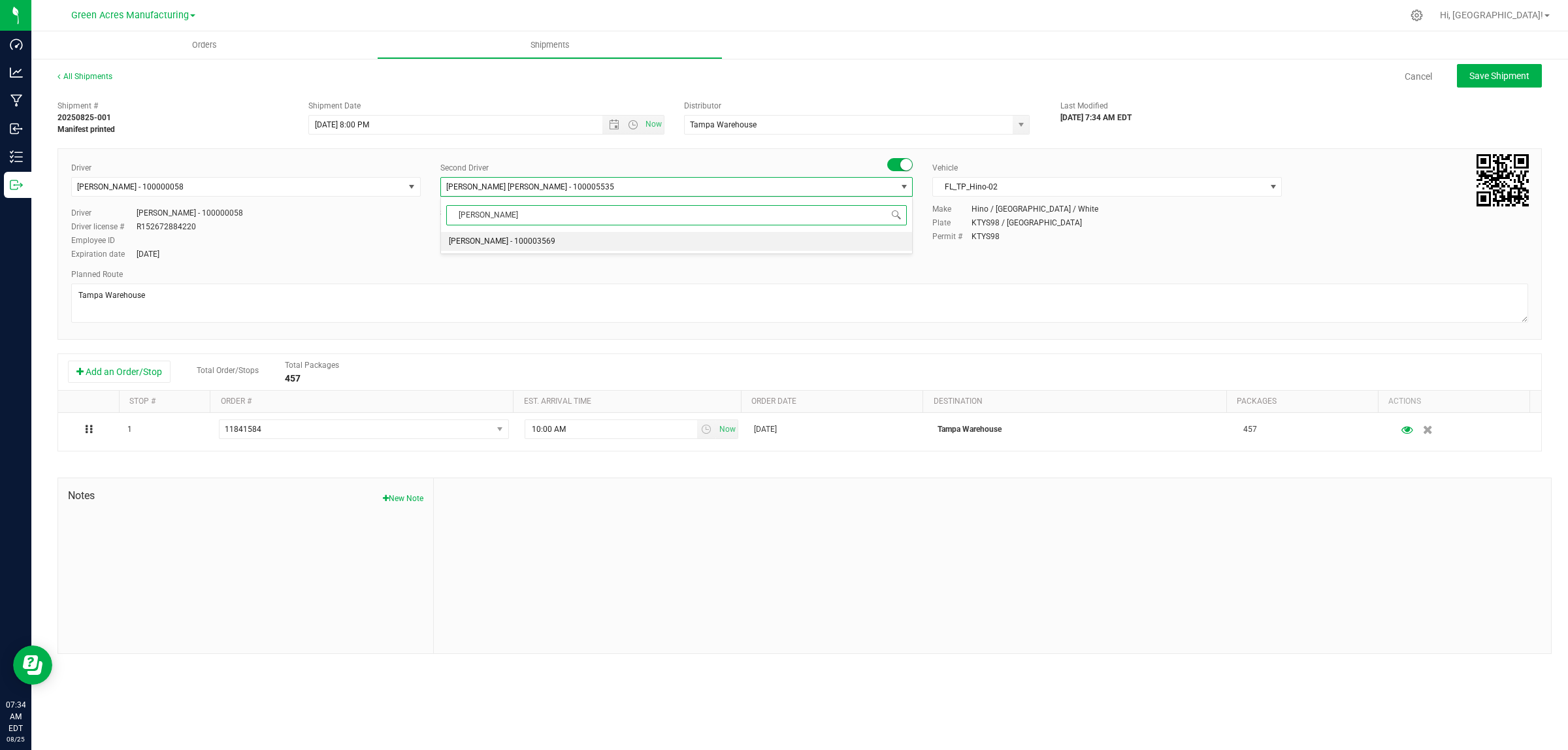
click at [507, 248] on span "Hector Ayala - 100003569" at bounding box center [503, 242] width 107 height 17
click at [1507, 74] on span "Save Shipment" at bounding box center [1499, 75] width 60 height 11
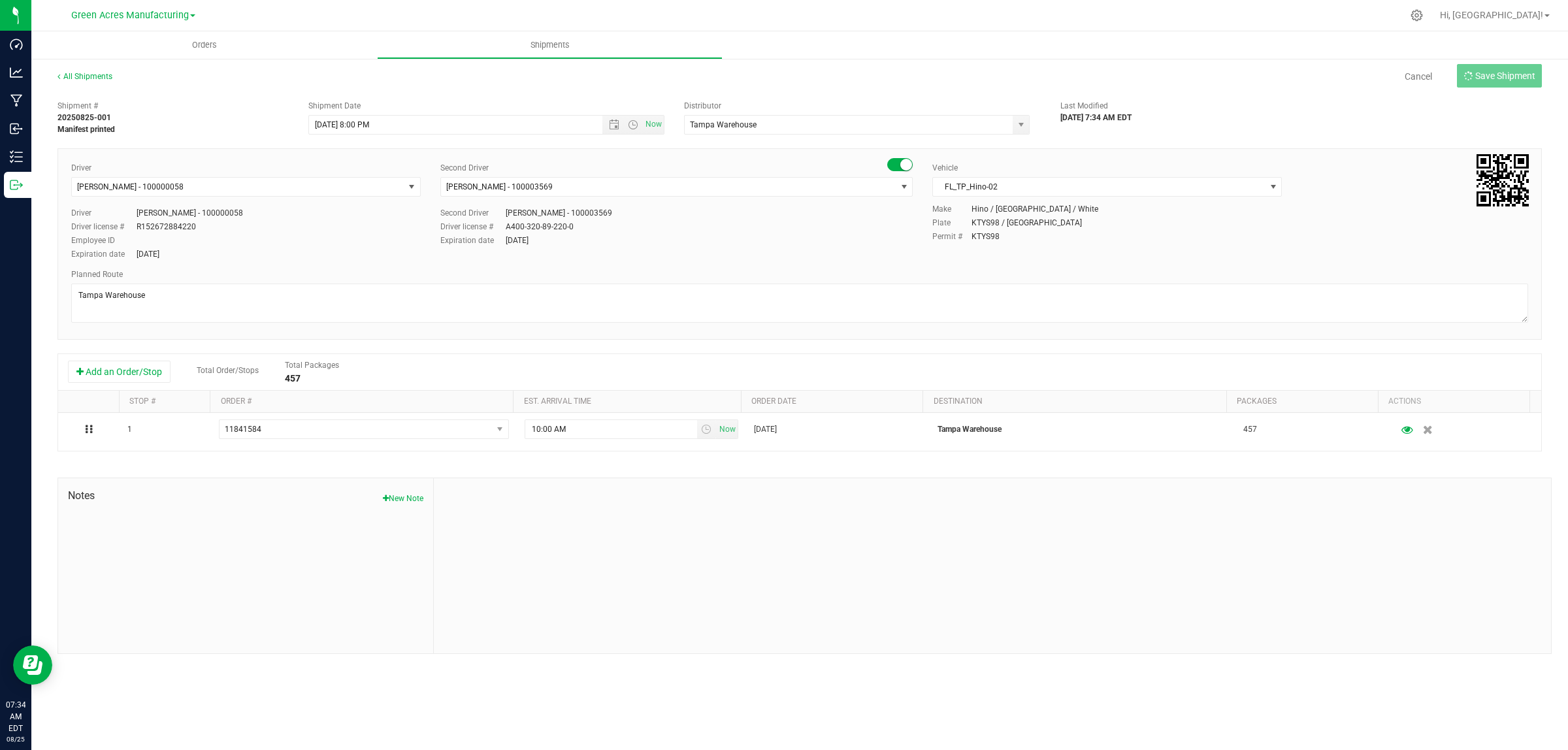
type input "8/26/2025 12:00 AM"
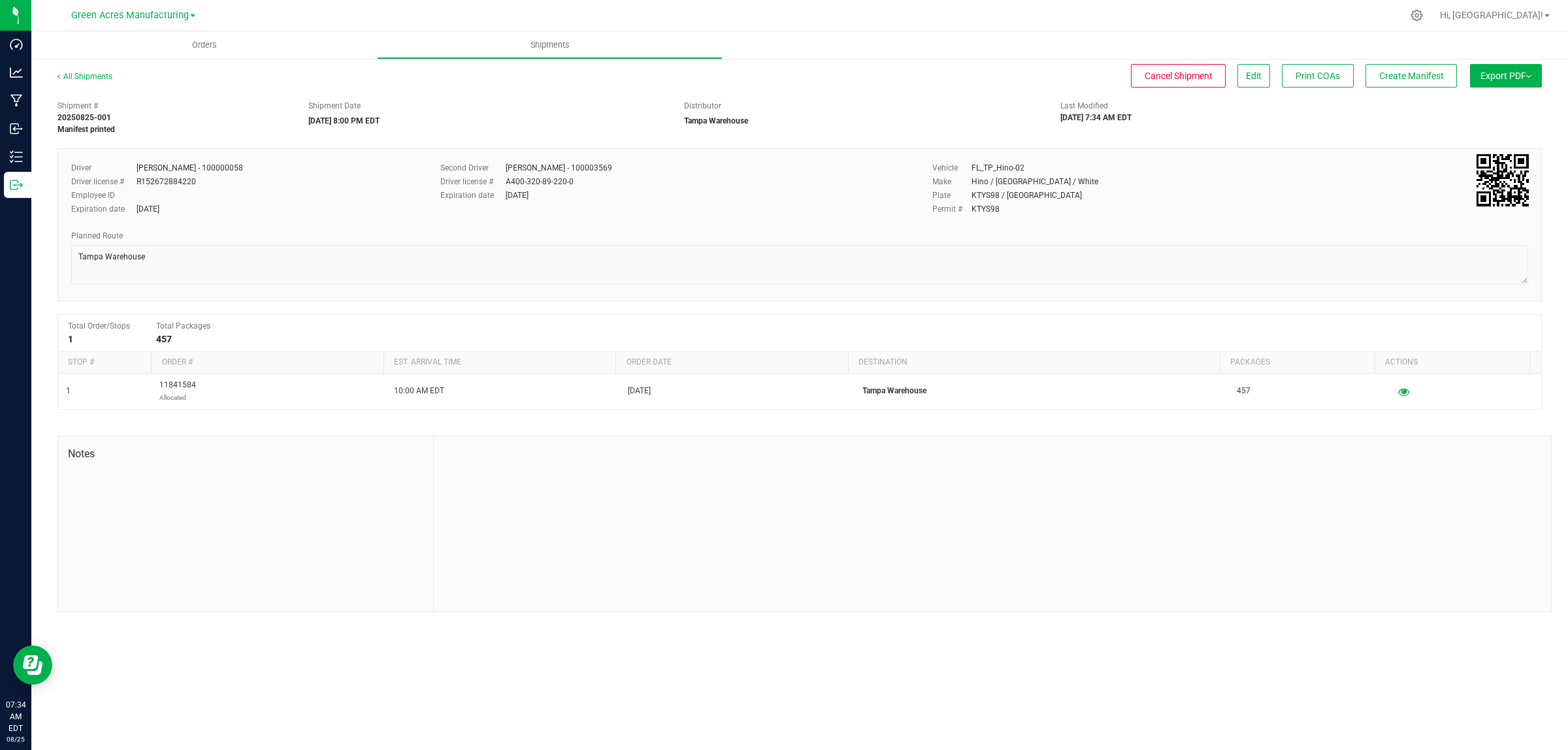
click at [1513, 79] on button "Export PDF" at bounding box center [1505, 75] width 72 height 23
click at [1494, 129] on li "Manifest by Lot" at bounding box center [1502, 124] width 132 height 20
click at [1404, 67] on button "Create Manifest" at bounding box center [1411, 75] width 91 height 23
click at [1442, 62] on div "All Shipments Cancel Shipment Edit Print COAs Update Manifest Ship Transfer Exp…" at bounding box center [800, 342] width 1536 height 568
click at [1406, 77] on span "Ship Transfer" at bounding box center [1414, 75] width 53 height 11
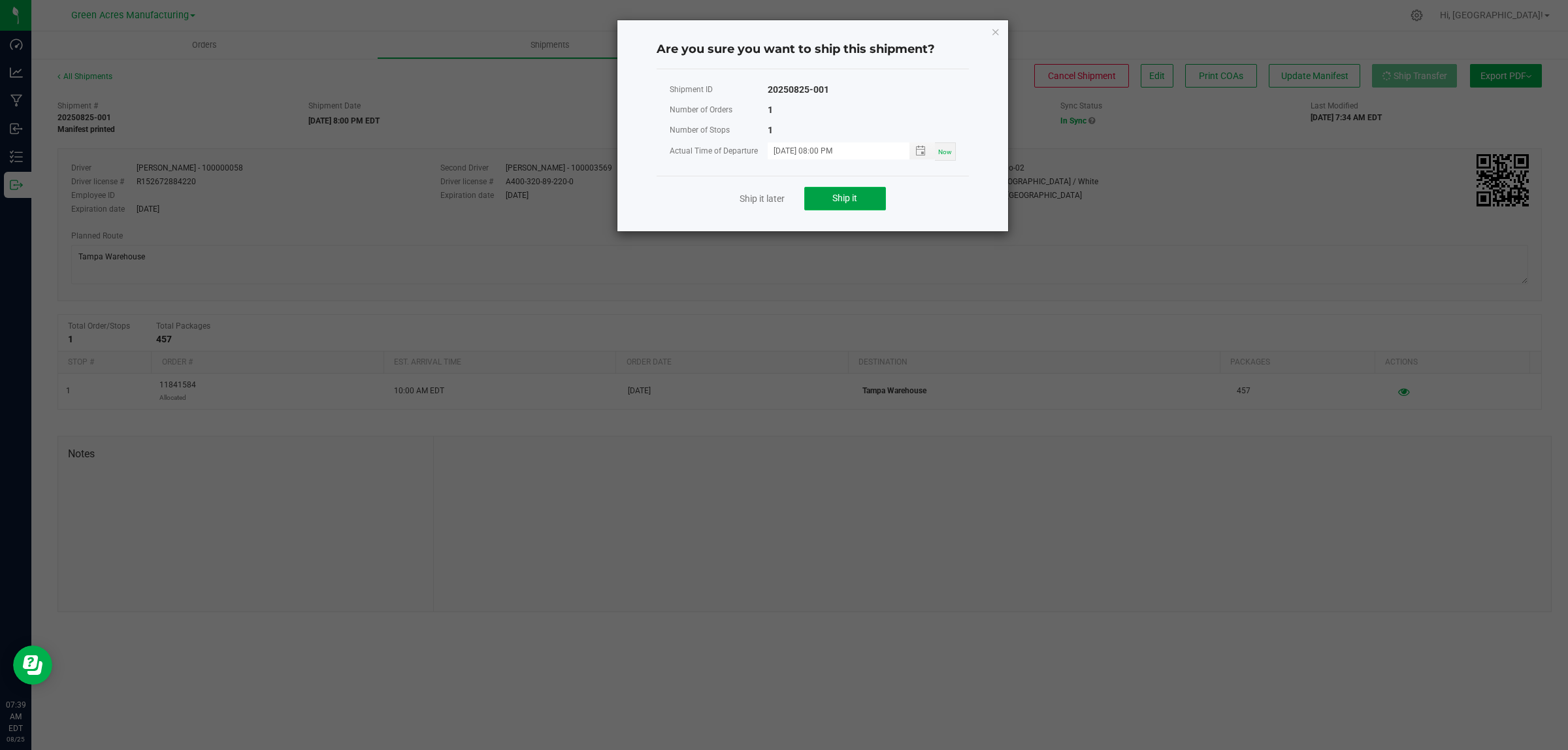
click at [860, 206] on button "Ship it" at bounding box center [845, 198] width 82 height 23
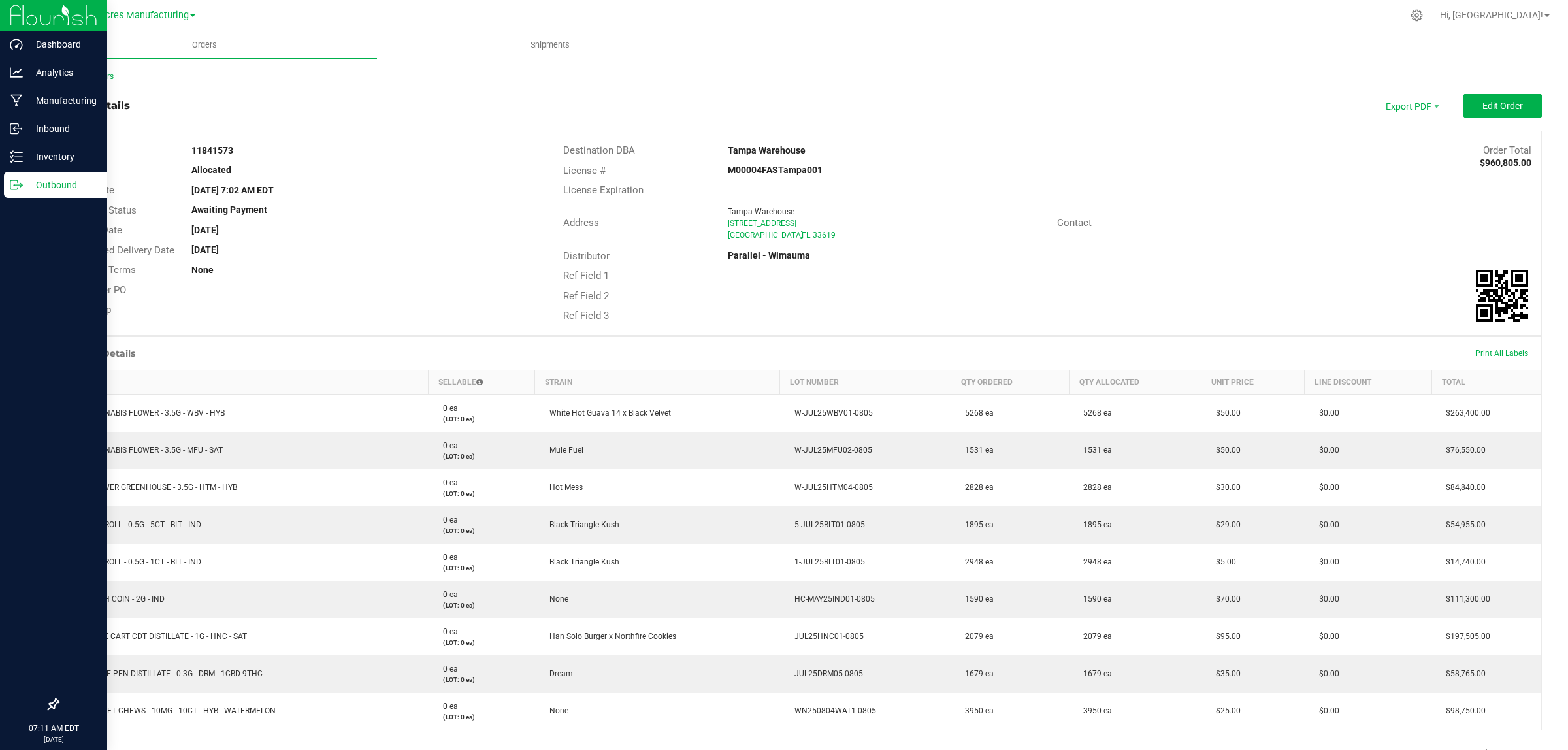
click at [15, 183] on icon at bounding box center [16, 185] width 13 height 13
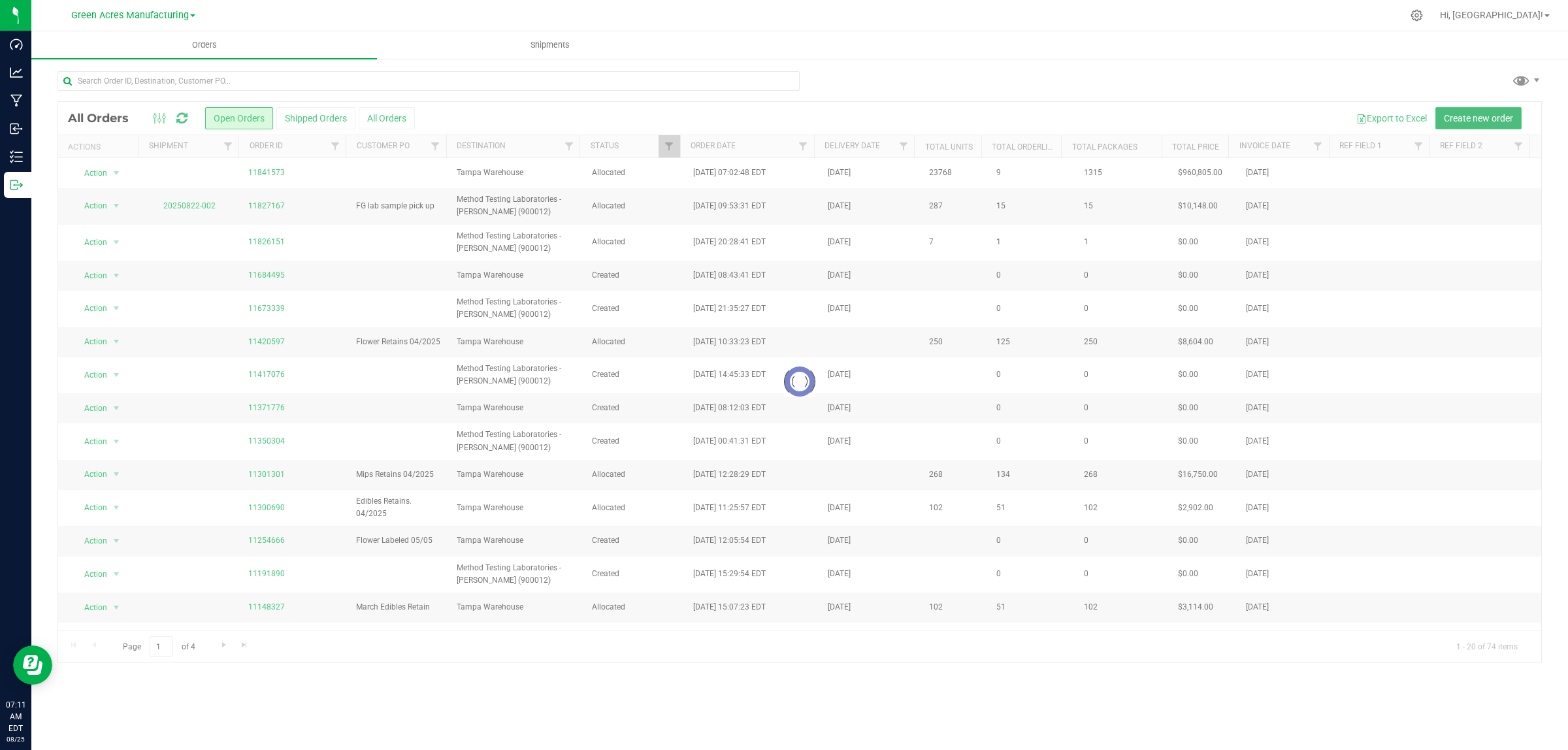
click at [1477, 116] on span "Create new order" at bounding box center [1478, 118] width 70 height 11
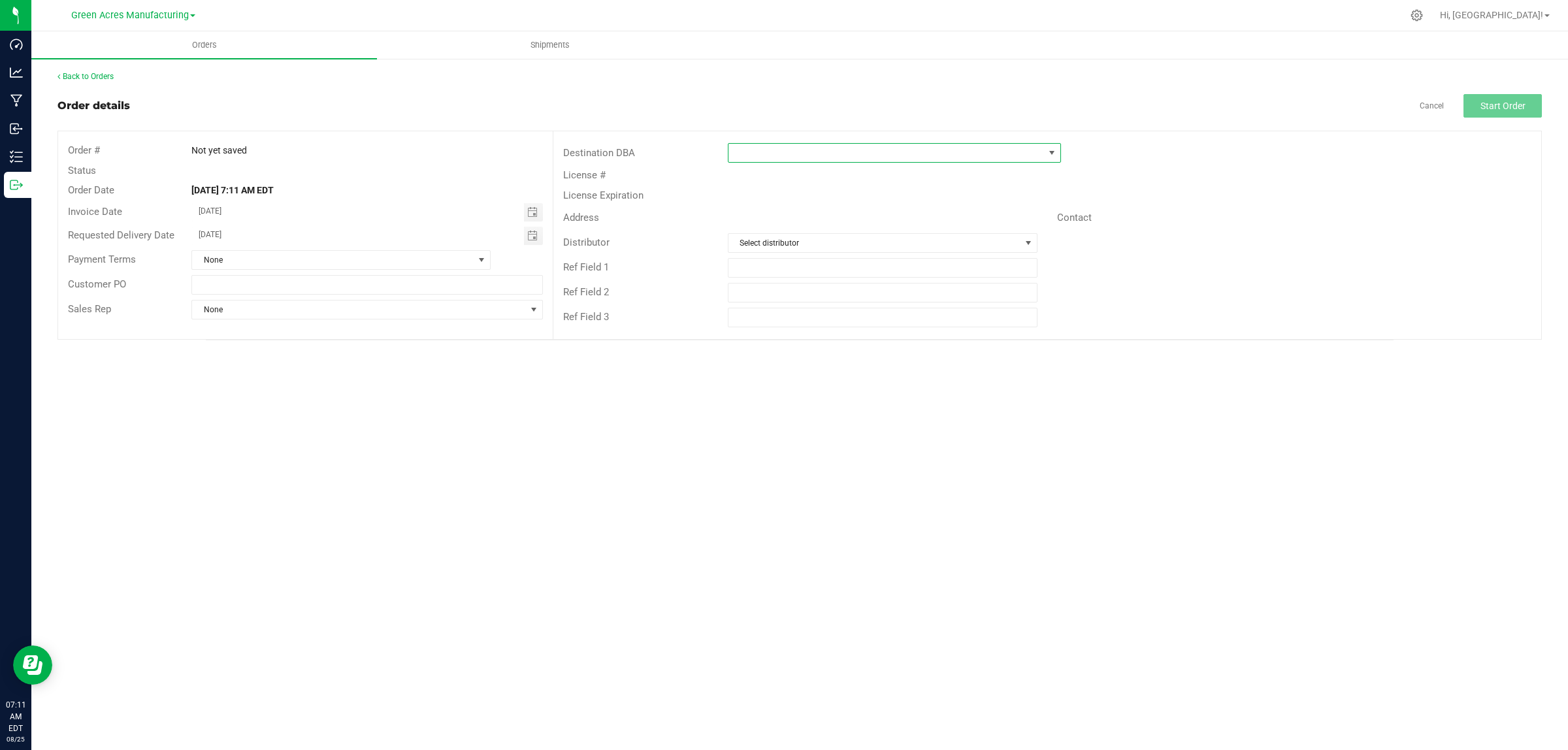
click at [798, 153] on span at bounding box center [886, 153] width 316 height 18
type input "tampa"
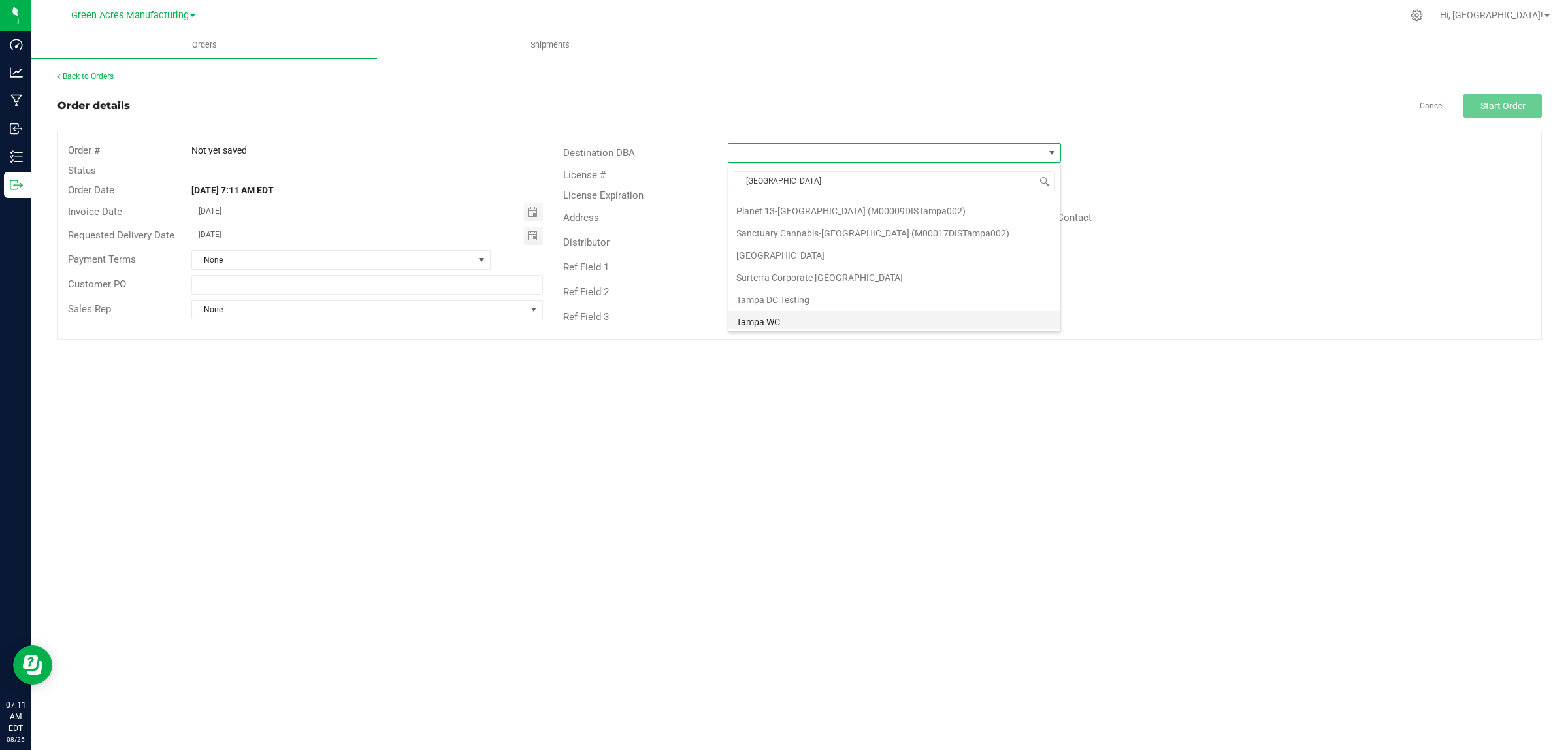
scroll to position [162, 0]
click at [814, 299] on li "Tampa Warehouse" at bounding box center [894, 295] width 332 height 22
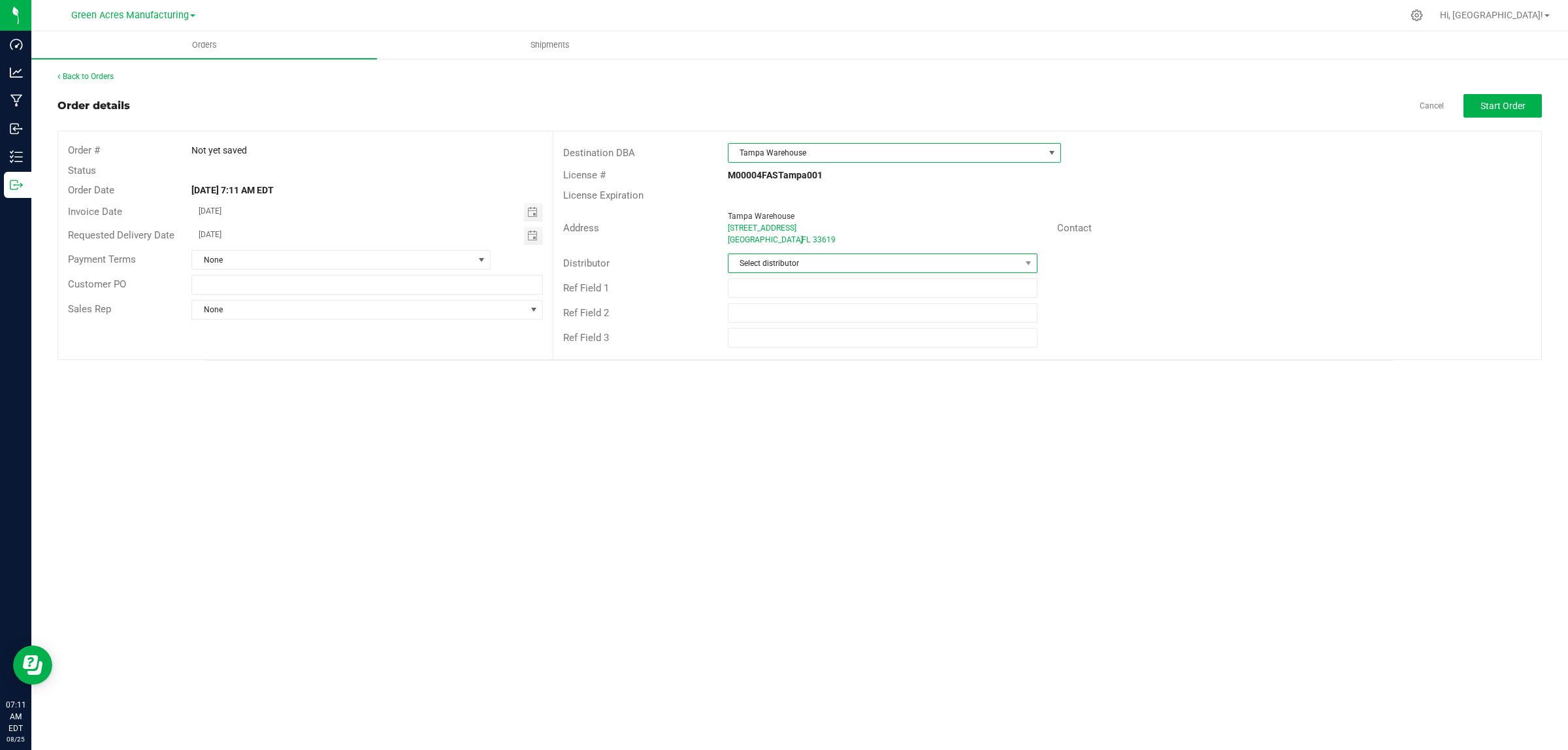
click at [803, 268] on span "Select distributor" at bounding box center [874, 264] width 292 height 18
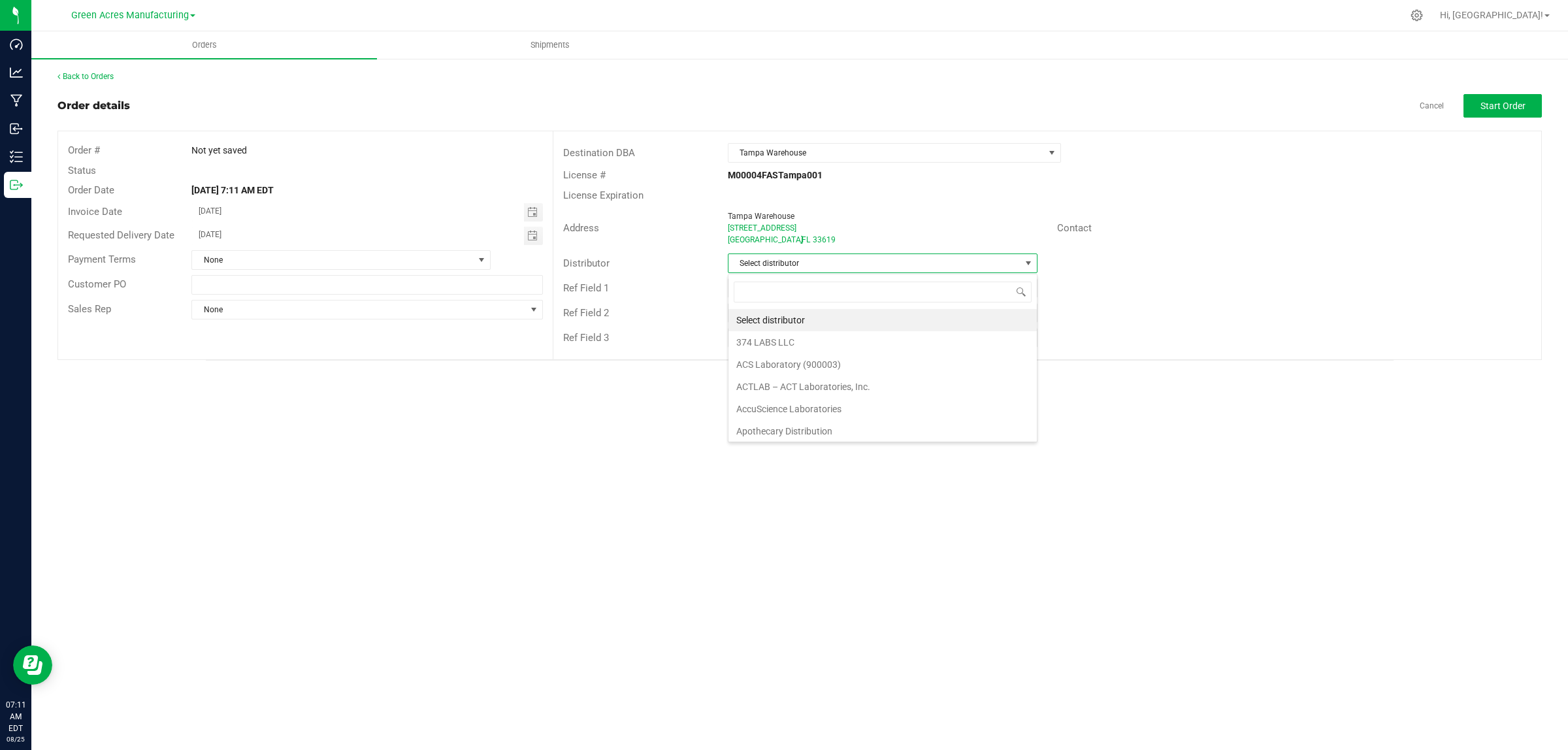
scroll to position [20, 309]
type input "o"
type input "para"
click at [778, 324] on li "Parallel - Wimauma" at bounding box center [882, 321] width 309 height 22
click at [1507, 97] on button "Start Order" at bounding box center [1503, 105] width 79 height 23
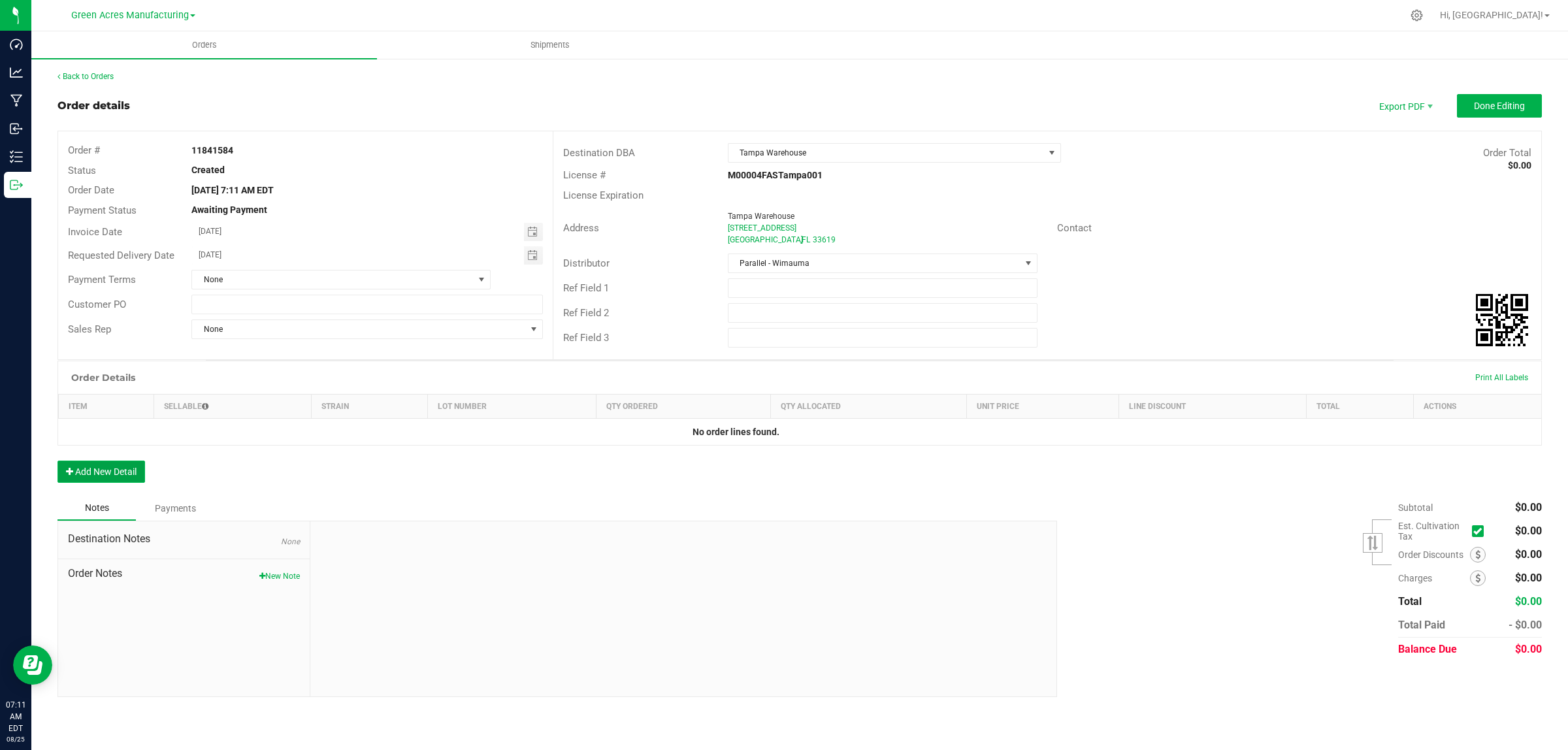
click at [89, 478] on button "Add New Detail" at bounding box center [101, 472] width 88 height 22
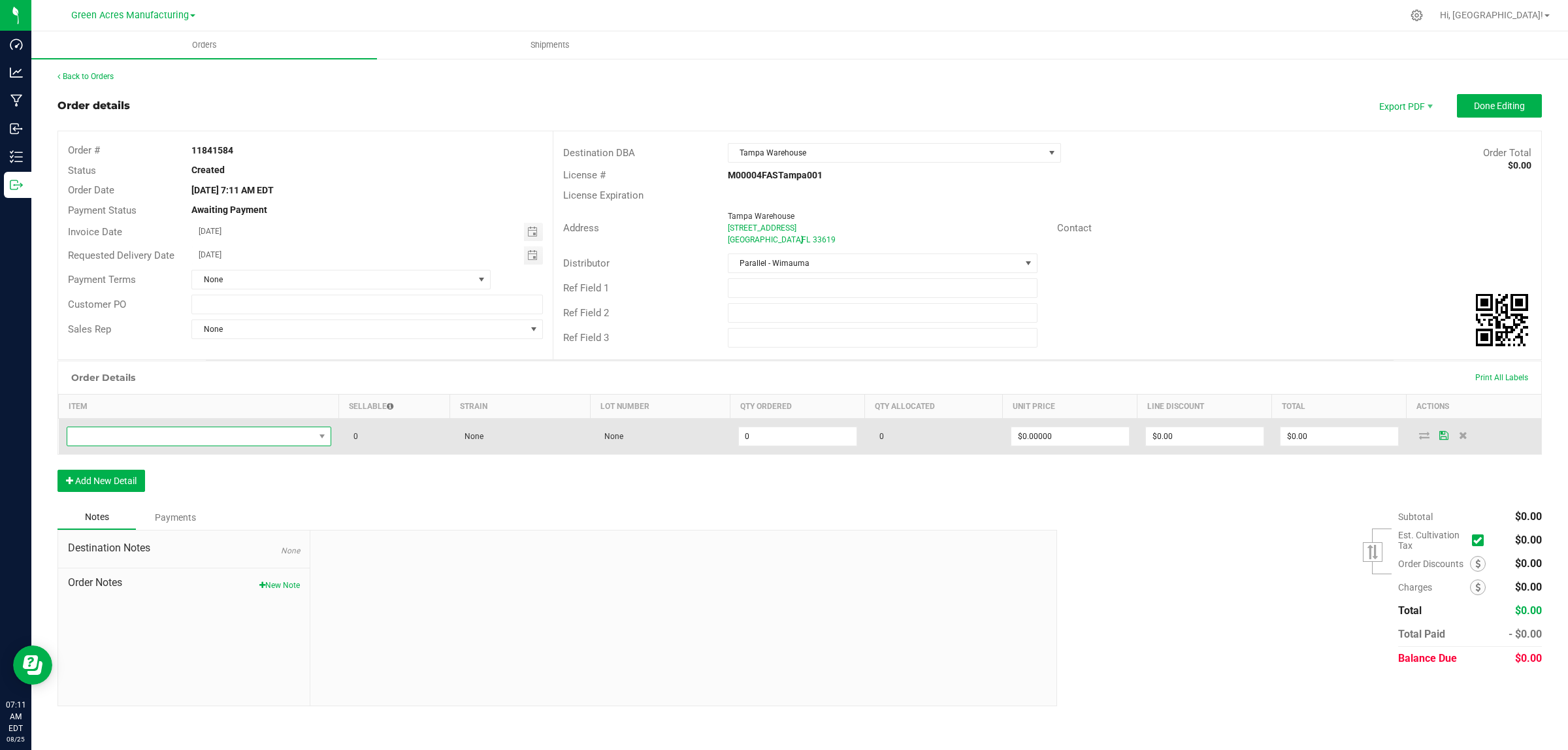
click at [132, 432] on span "NO DATA FOUND" at bounding box center [190, 437] width 247 height 18
type input "FT - VAPE CART CDT DISTILLATE - 1G - HNC - SAT"
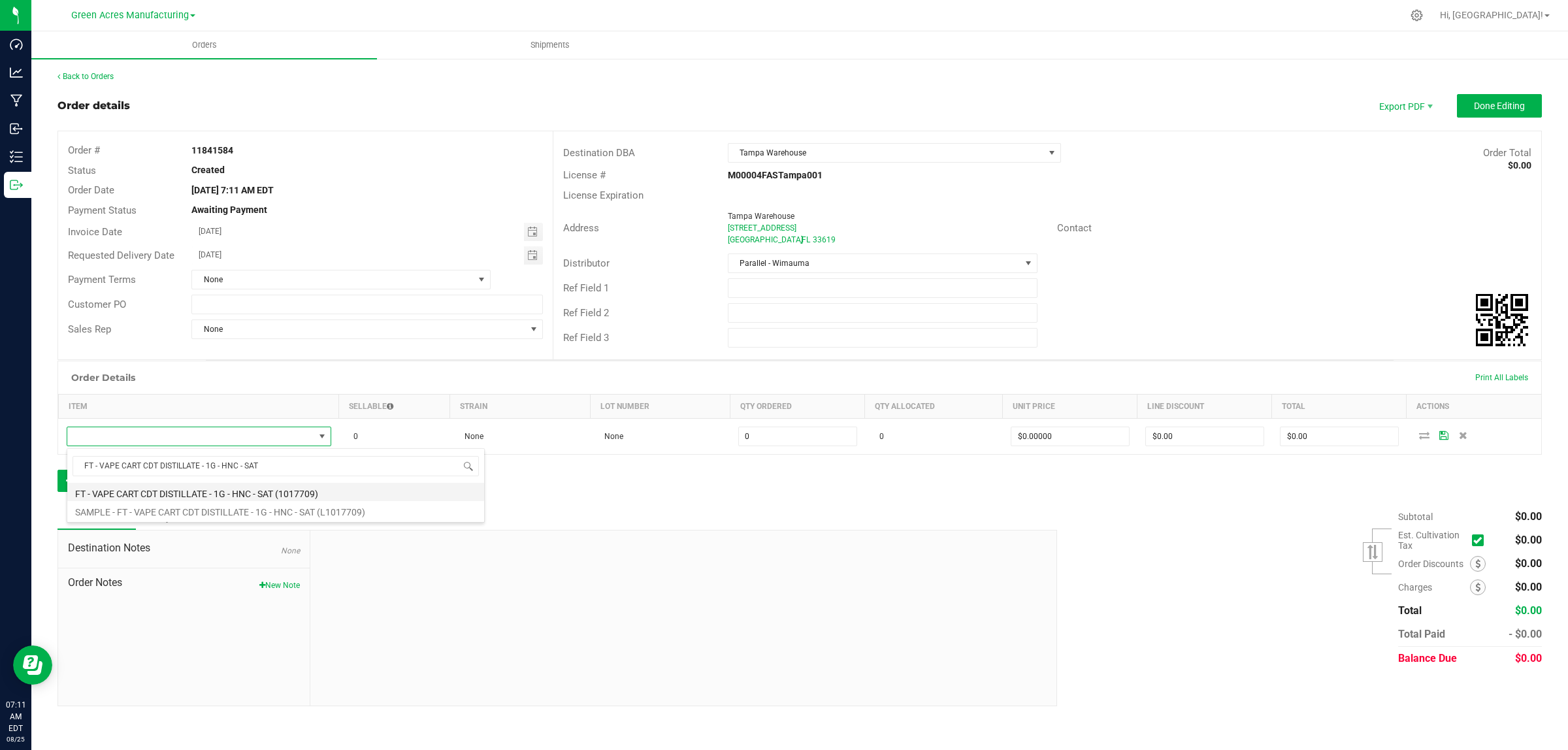
click at [141, 495] on li "FT - VAPE CART CDT DISTILLATE - 1G - HNC - SAT (1017709)" at bounding box center [276, 492] width 417 height 18
type input "0 ea"
type input "$95.00000"
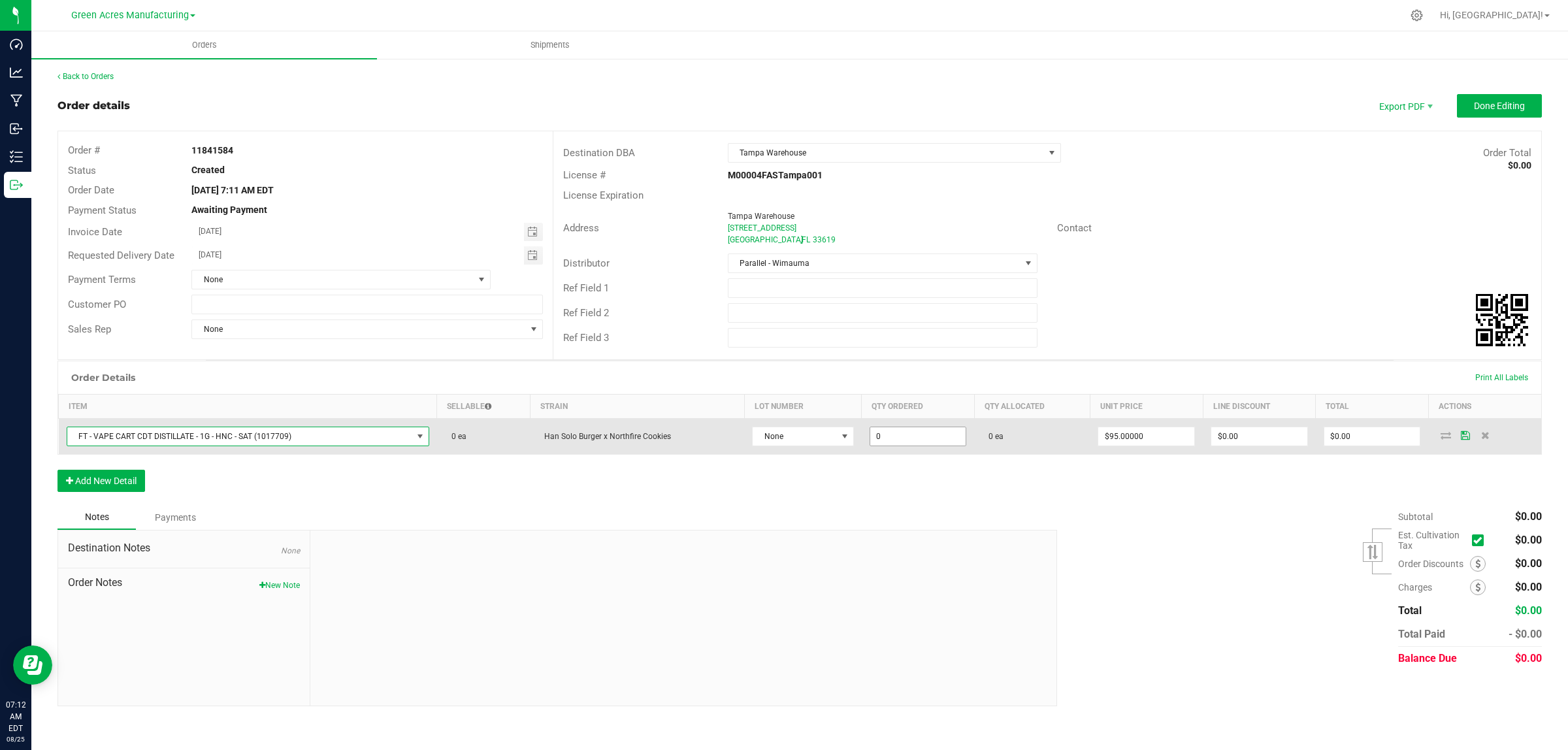
click at [896, 436] on input "0" at bounding box center [918, 437] width 96 height 18
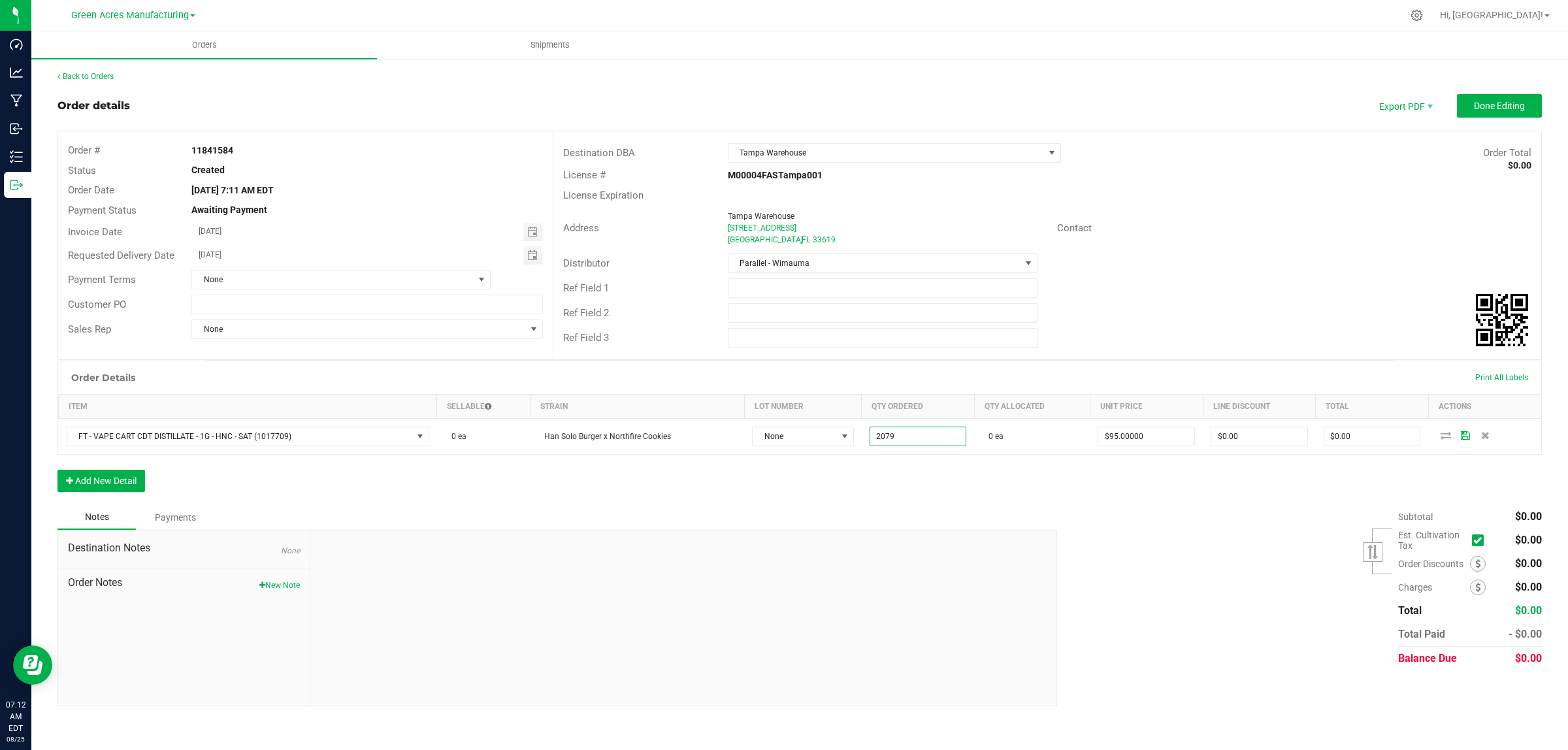
type input "2079 ea"
type input "$197,505.00"
click at [905, 541] on div at bounding box center [683, 618] width 746 height 175
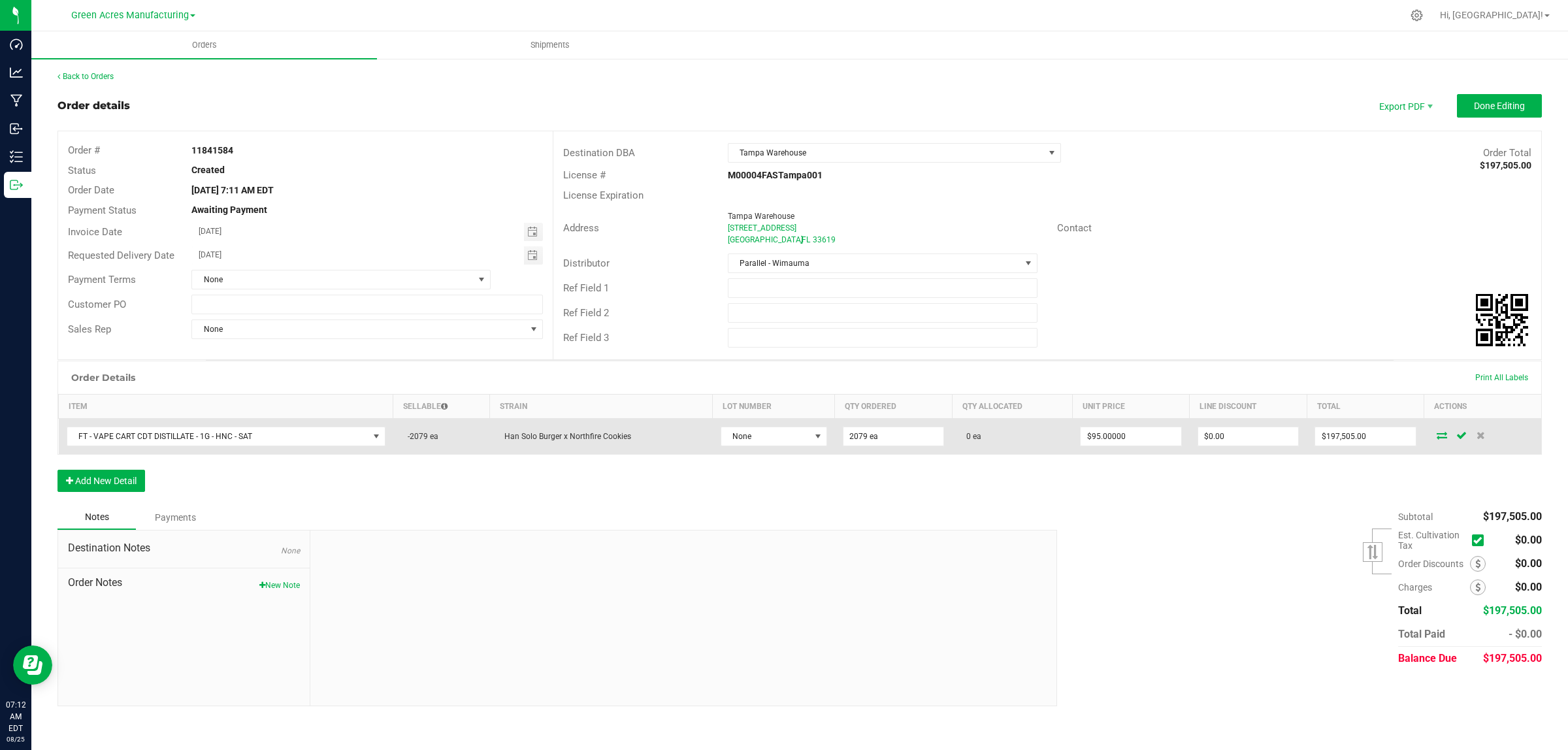
click at [1439, 431] on icon at bounding box center [1441, 434] width 11 height 8
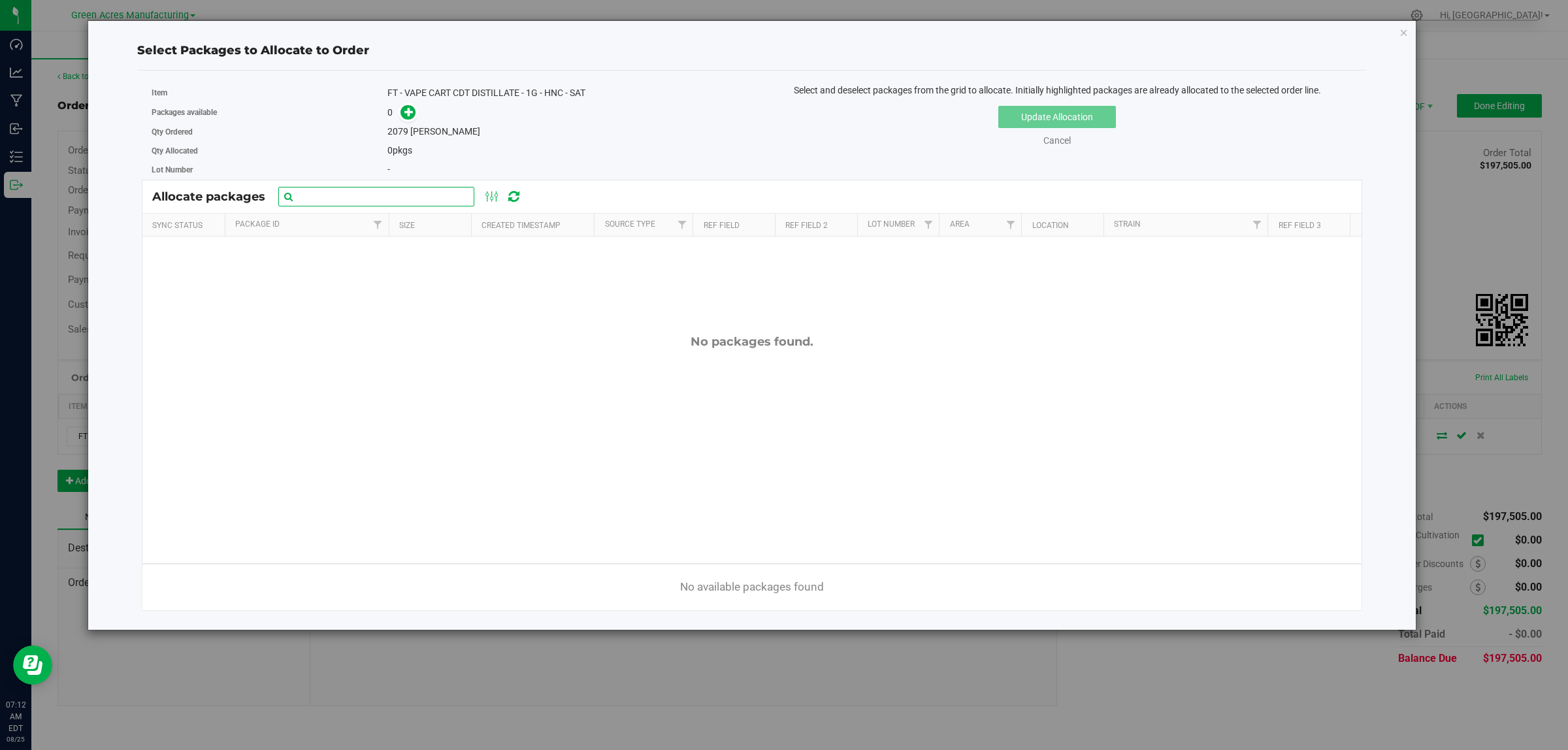
click at [387, 188] on input "text" at bounding box center [376, 197] width 196 height 20
paste input "JUL25HNC01-0805"
type input "JUL25HNC01-0805"
drag, startPoint x: 1404, startPoint y: 31, endPoint x: 1188, endPoint y: 46, distance: 216.5
click at [1404, 31] on icon "button" at bounding box center [1404, 32] width 9 height 15
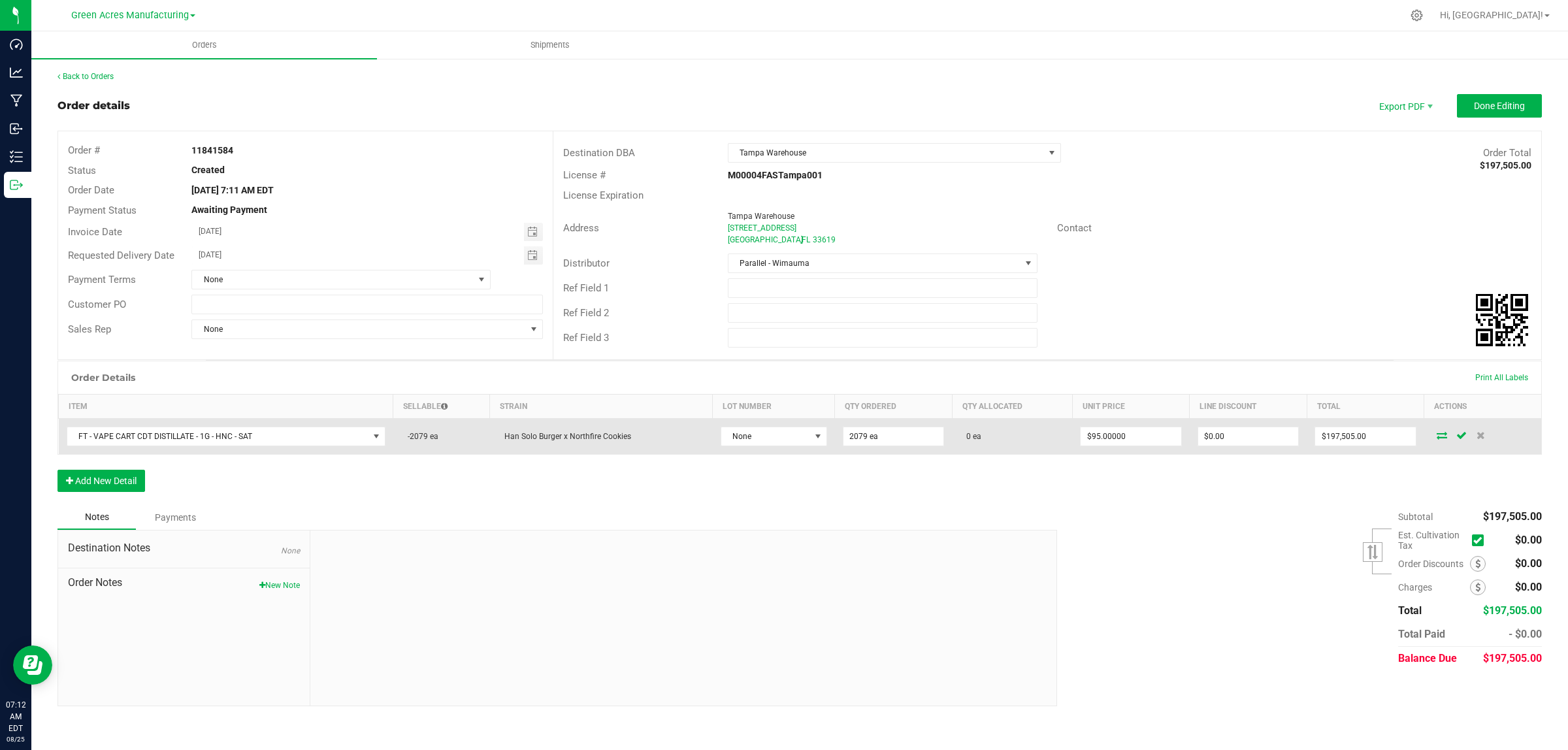
click at [1439, 435] on icon at bounding box center [1441, 434] width 11 height 8
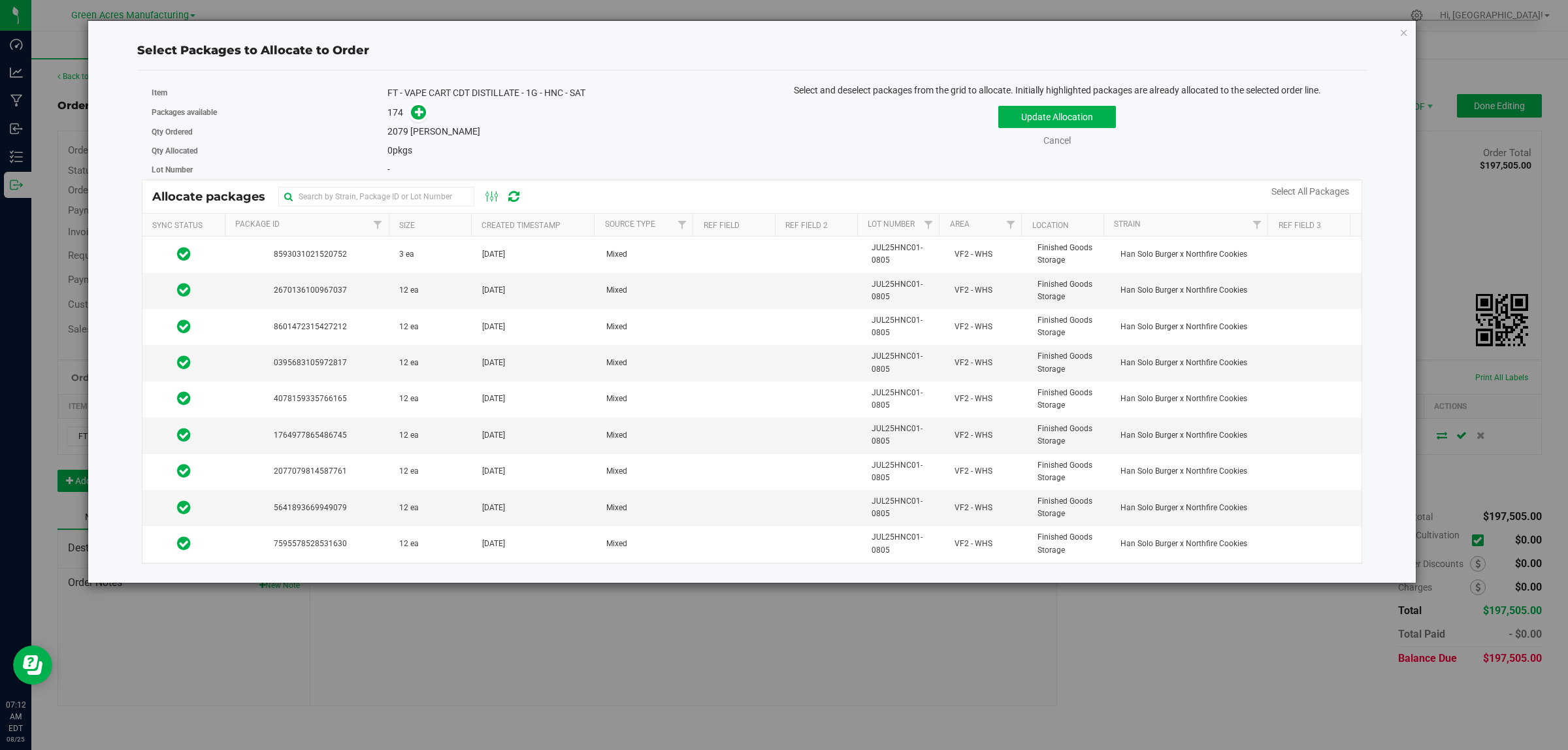
click at [330, 196] on input "text" at bounding box center [376, 197] width 196 height 20
type input "JUL25HNC01-0805"
click at [1330, 191] on link "Select All Packages" at bounding box center [1310, 191] width 78 height 11
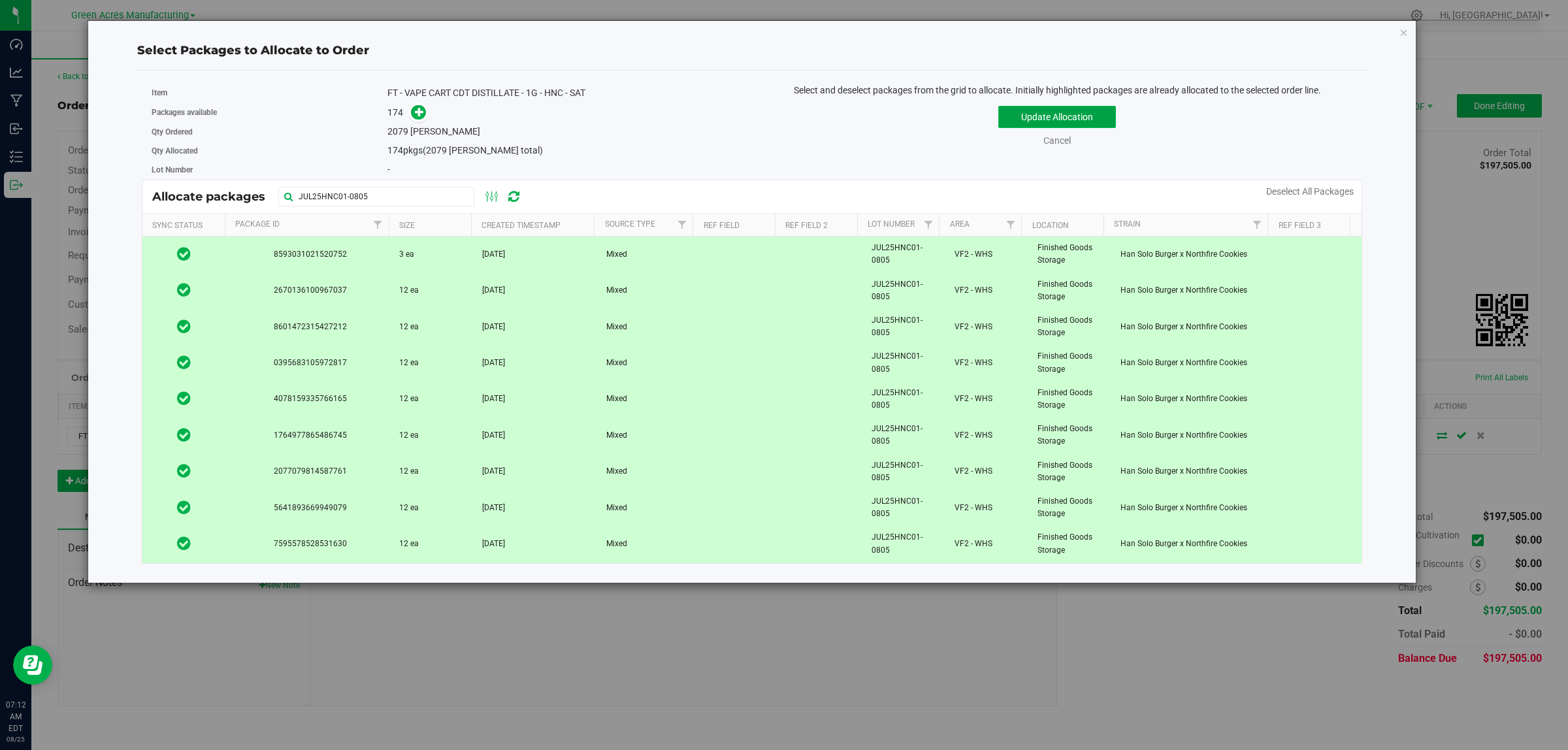
click at [1098, 116] on button "Update Allocation" at bounding box center [1056, 117] width 117 height 22
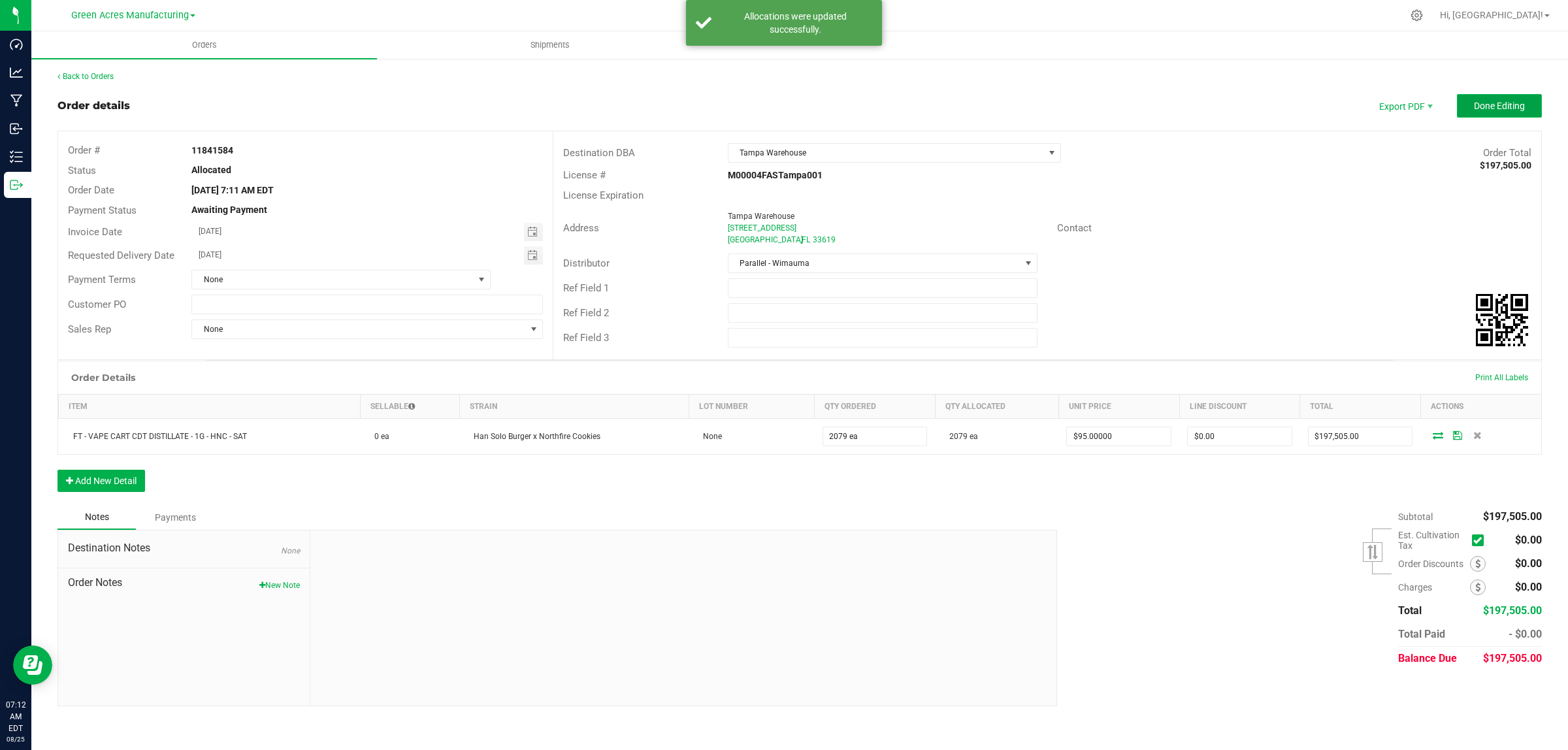
click at [1516, 103] on span "Done Editing" at bounding box center [1499, 105] width 51 height 11
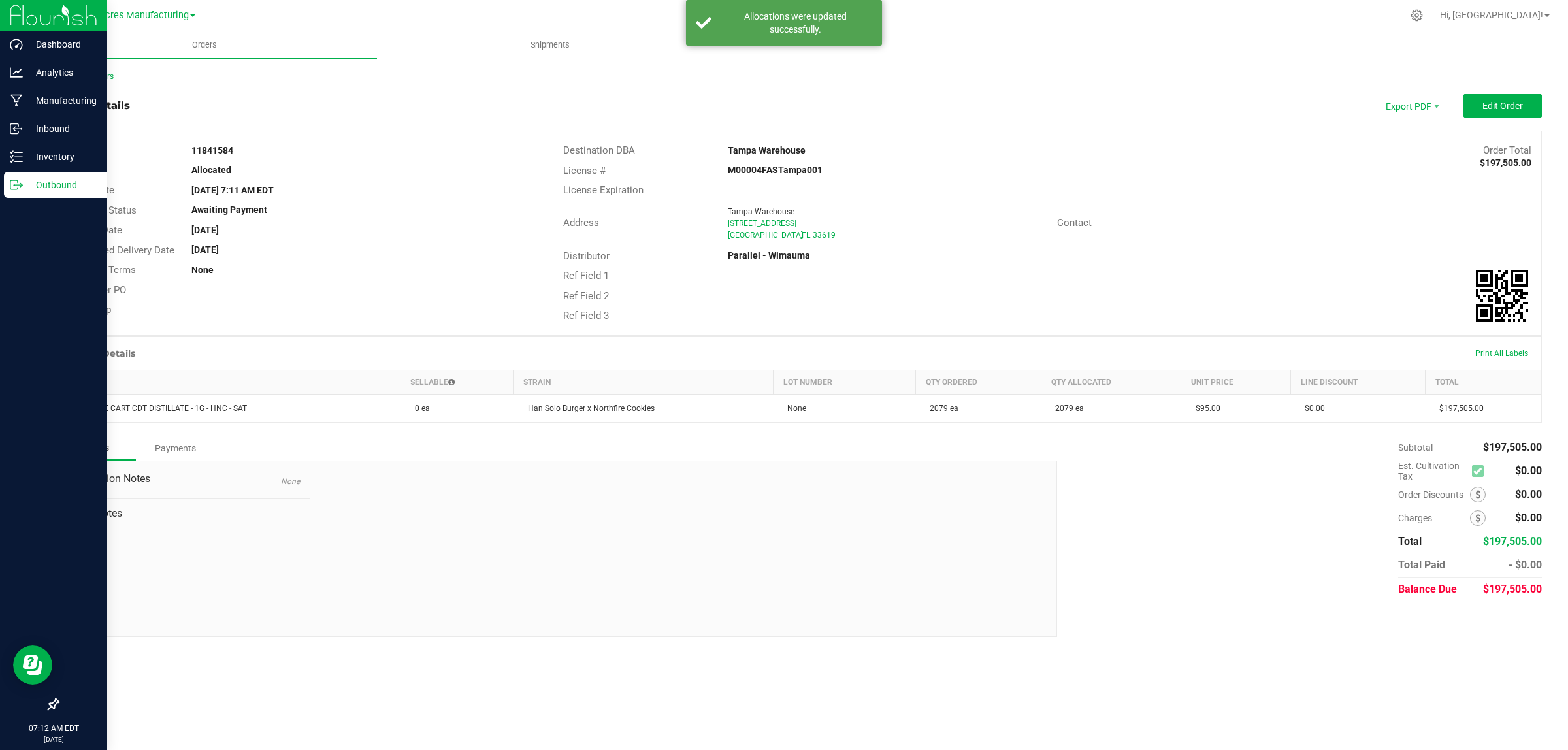
click at [18, 185] on line at bounding box center [18, 185] width 7 height 0
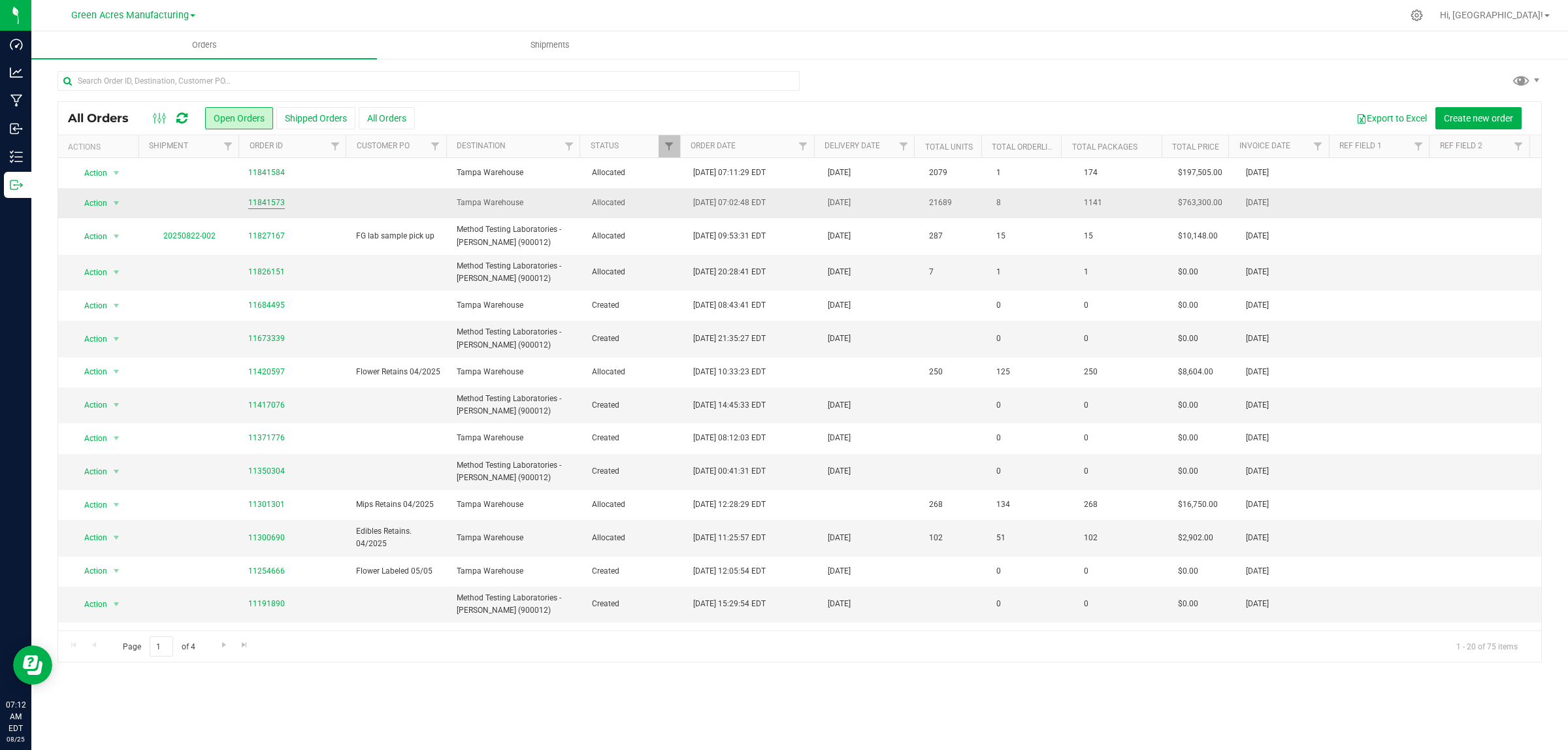
click at [264, 201] on link "11841573" at bounding box center [266, 203] width 37 height 13
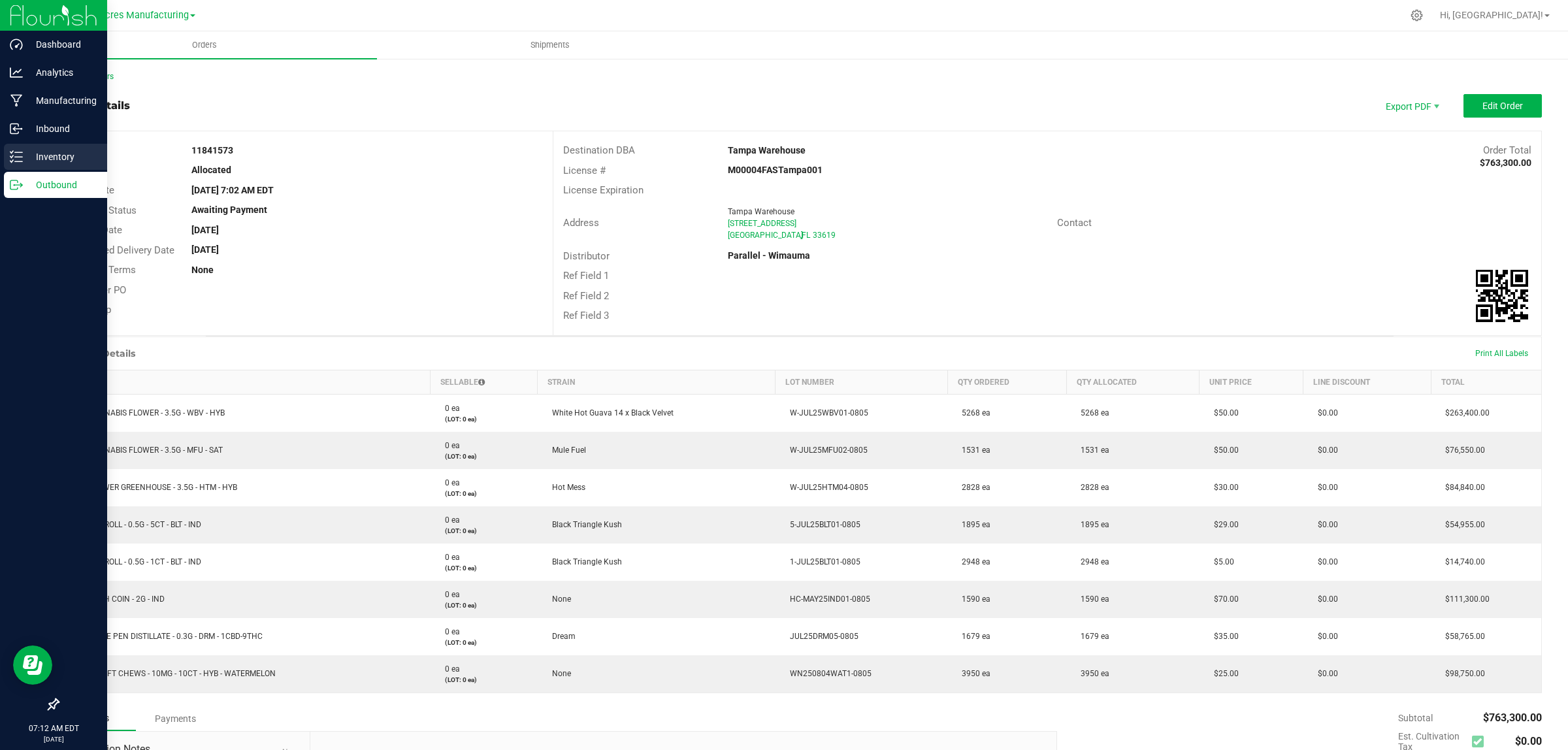
click at [28, 164] on p "Inventory" at bounding box center [63, 157] width 79 height 15
click at [27, 181] on p "Outbound" at bounding box center [63, 185] width 79 height 15
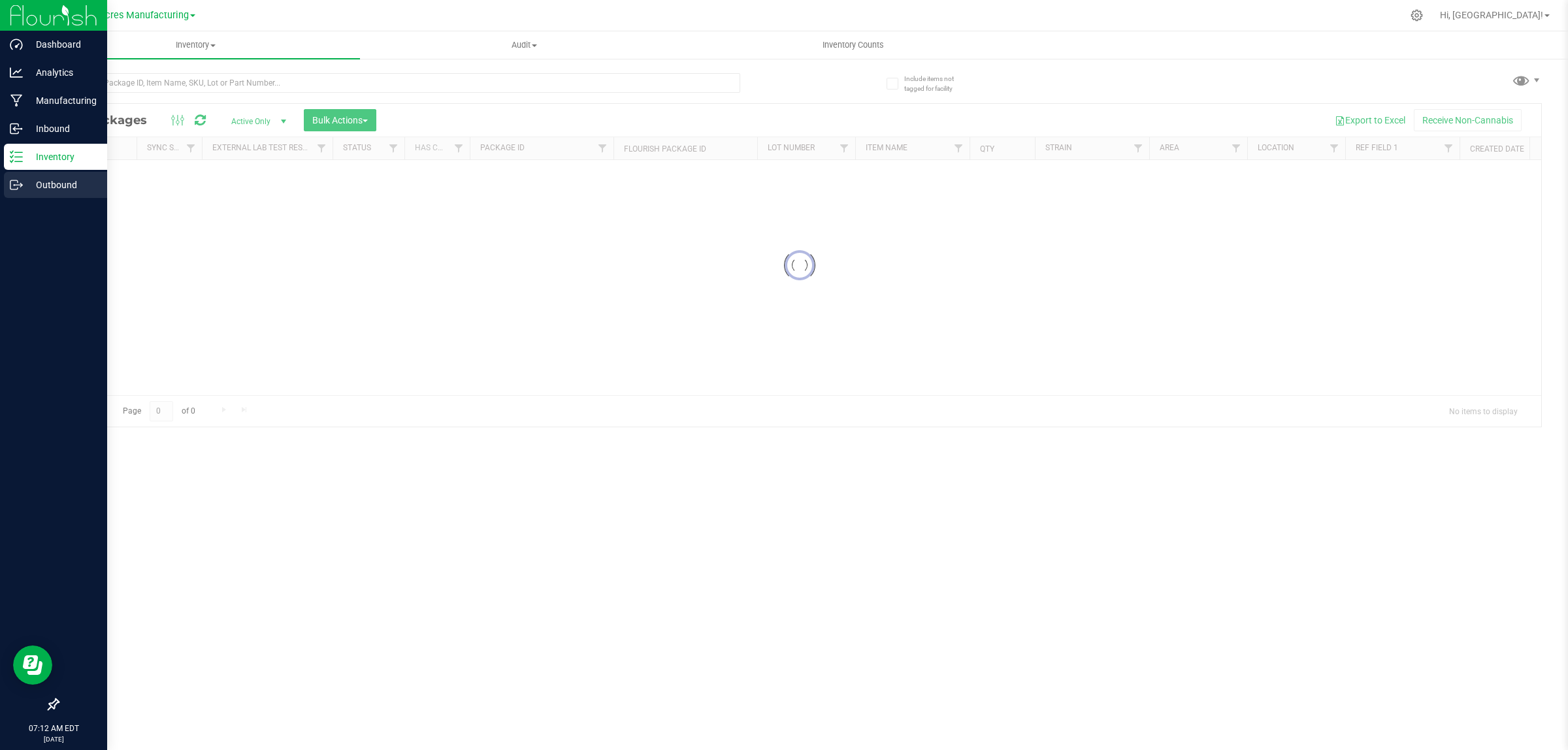
click at [51, 183] on p "Outbound" at bounding box center [63, 185] width 79 height 15
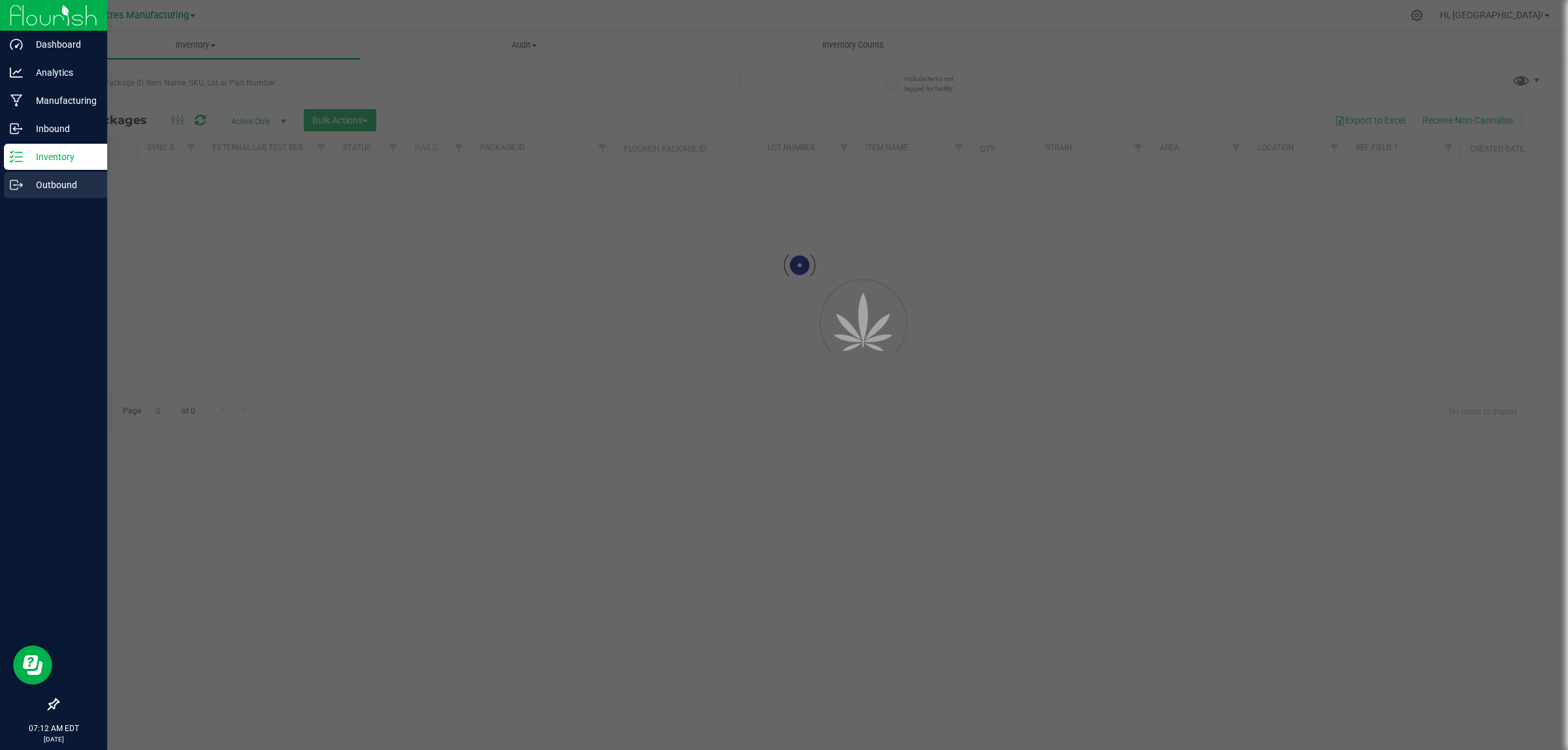
click at [51, 183] on p "Outbound" at bounding box center [63, 185] width 79 height 15
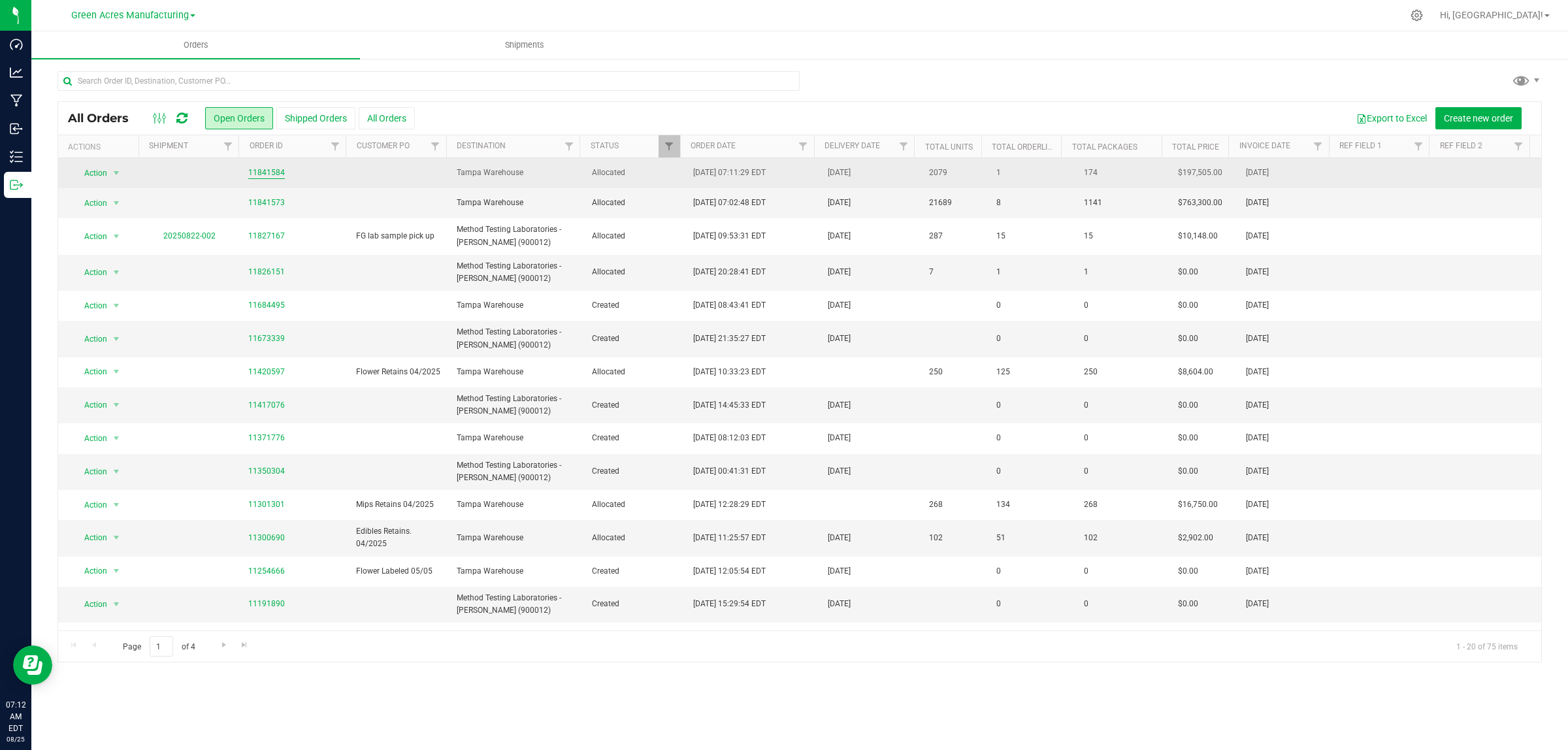
click at [254, 170] on link "11841584" at bounding box center [266, 173] width 37 height 13
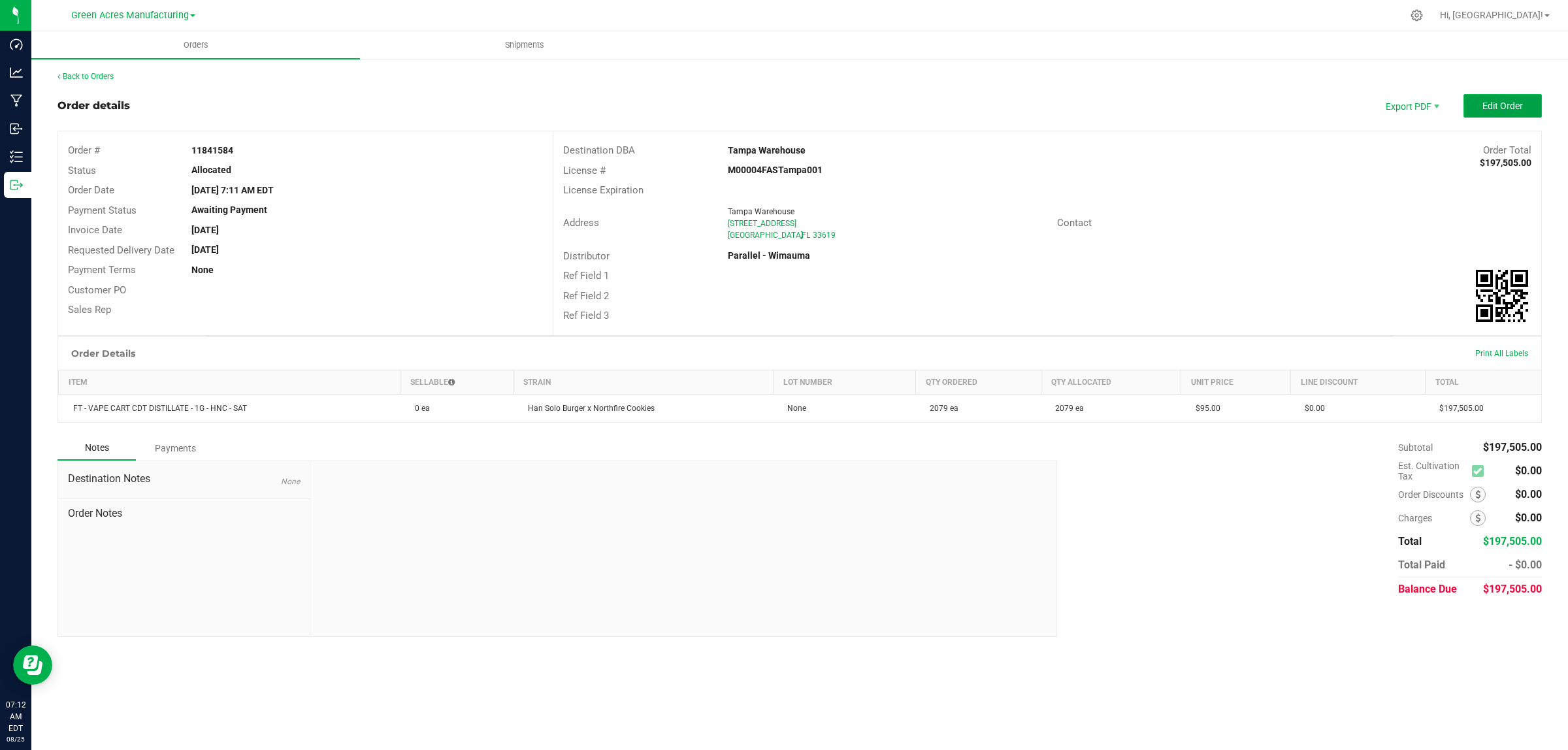
click at [1517, 107] on span "Edit Order" at bounding box center [1503, 105] width 41 height 11
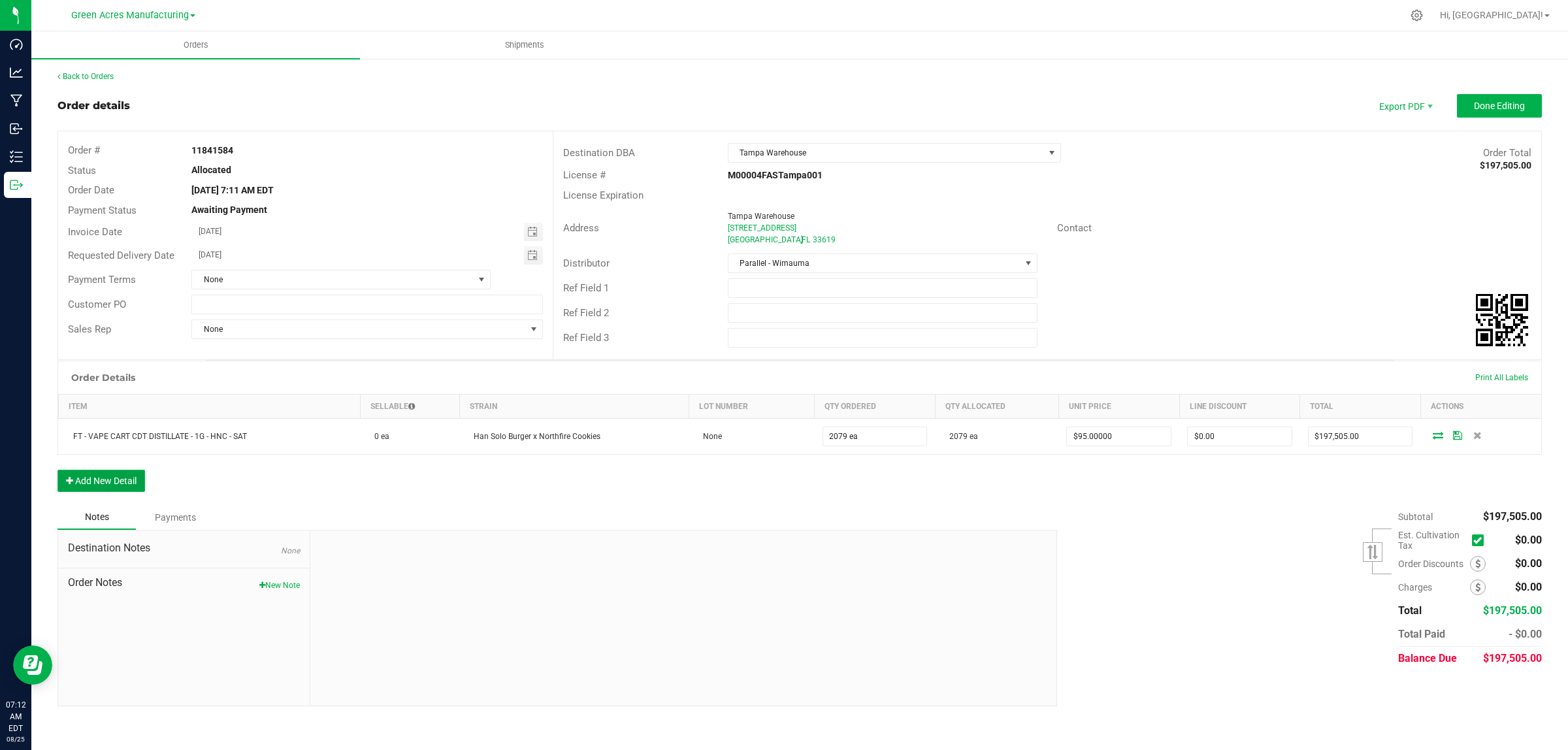
click at [143, 485] on button "Add New Detail" at bounding box center [101, 481] width 88 height 22
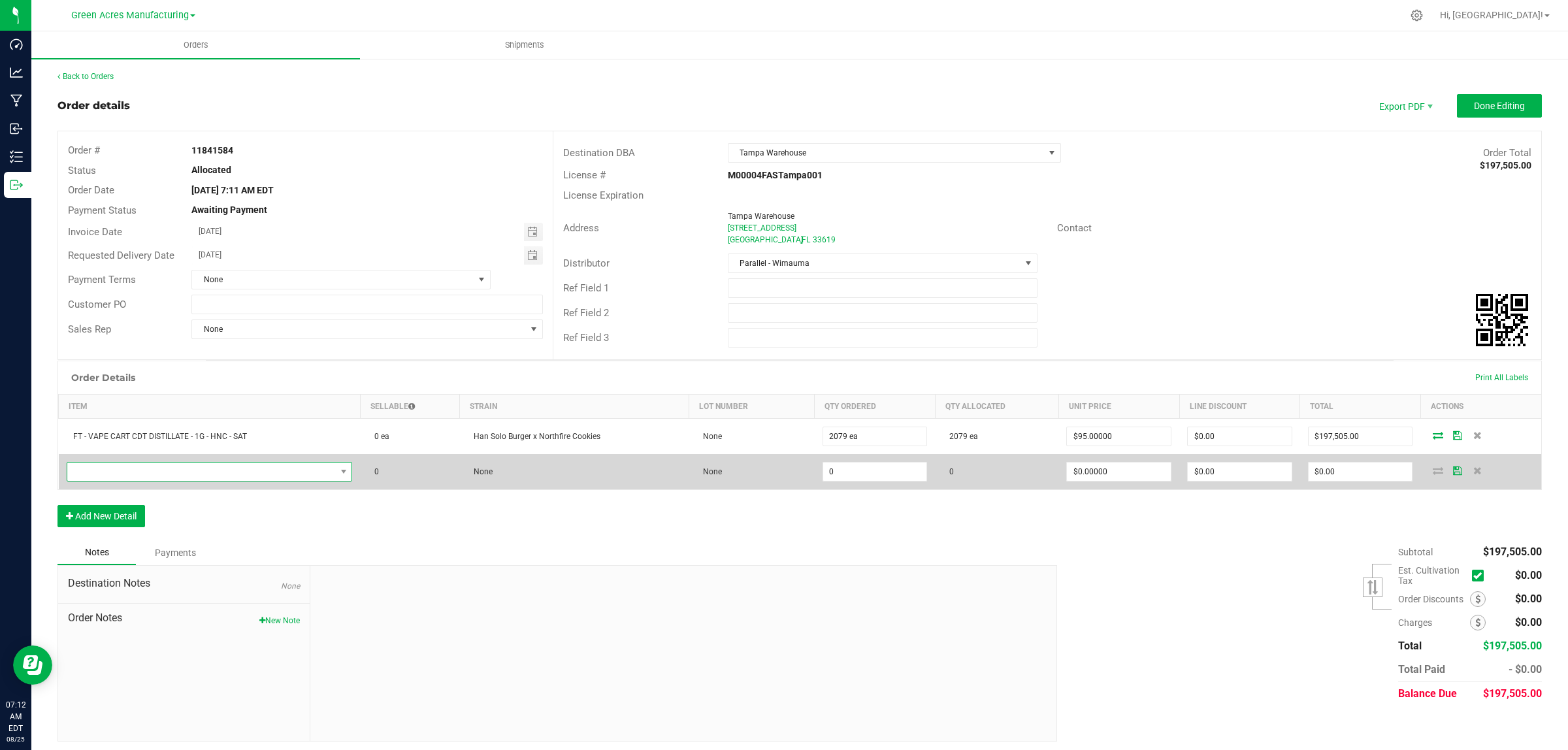
click at [138, 474] on span "NO DATA FOUND" at bounding box center [202, 472] width 268 height 18
type input "SW - VAPE PEN DISTILLATE - 0.3G - DRM - 1CBD-9THC"
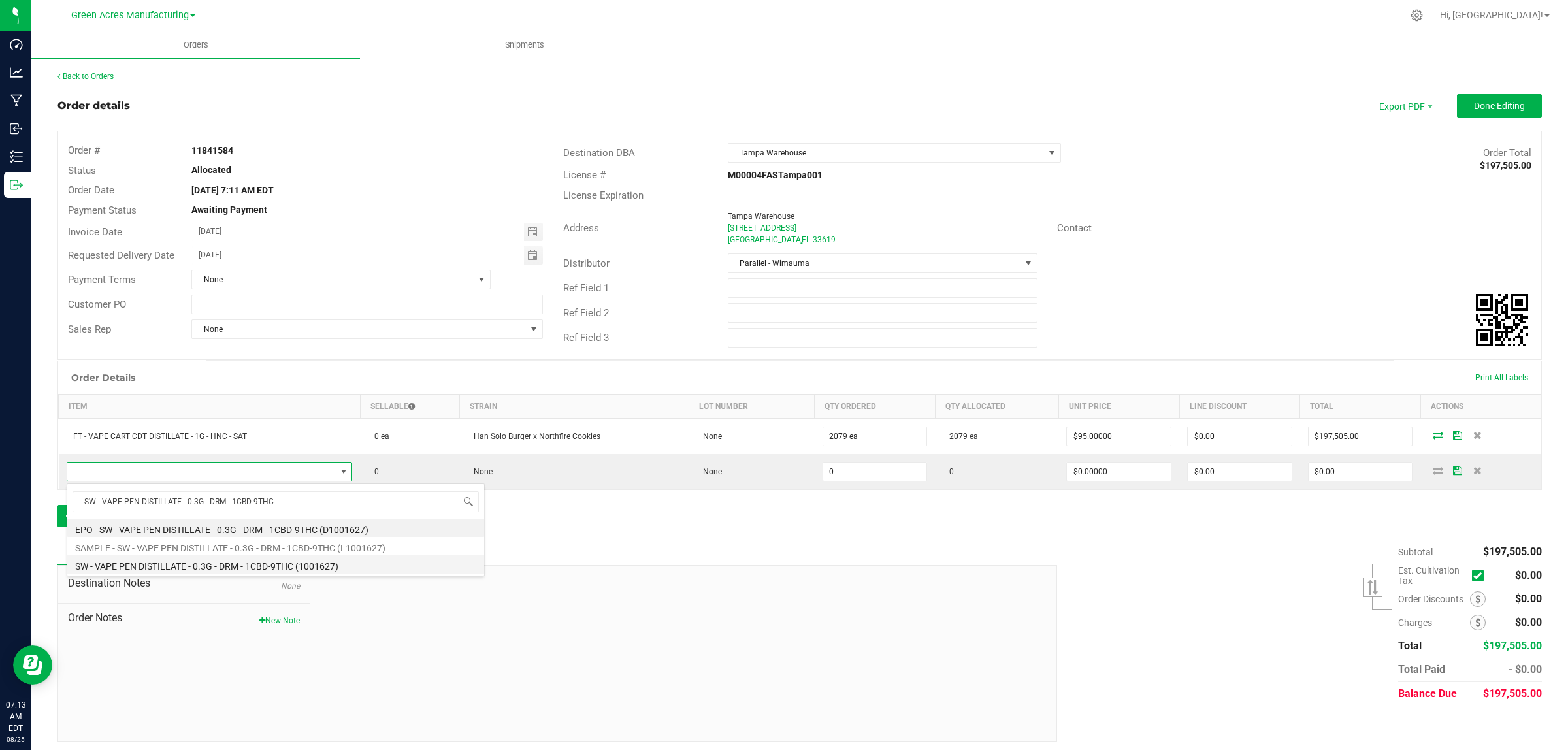
click at [138, 570] on li "SW - VAPE PEN DISTILLATE - 0.3G - DRM - 1CBD-9THC (1001627)" at bounding box center [276, 564] width 417 height 18
type input "0 ea"
type input "$35.00000"
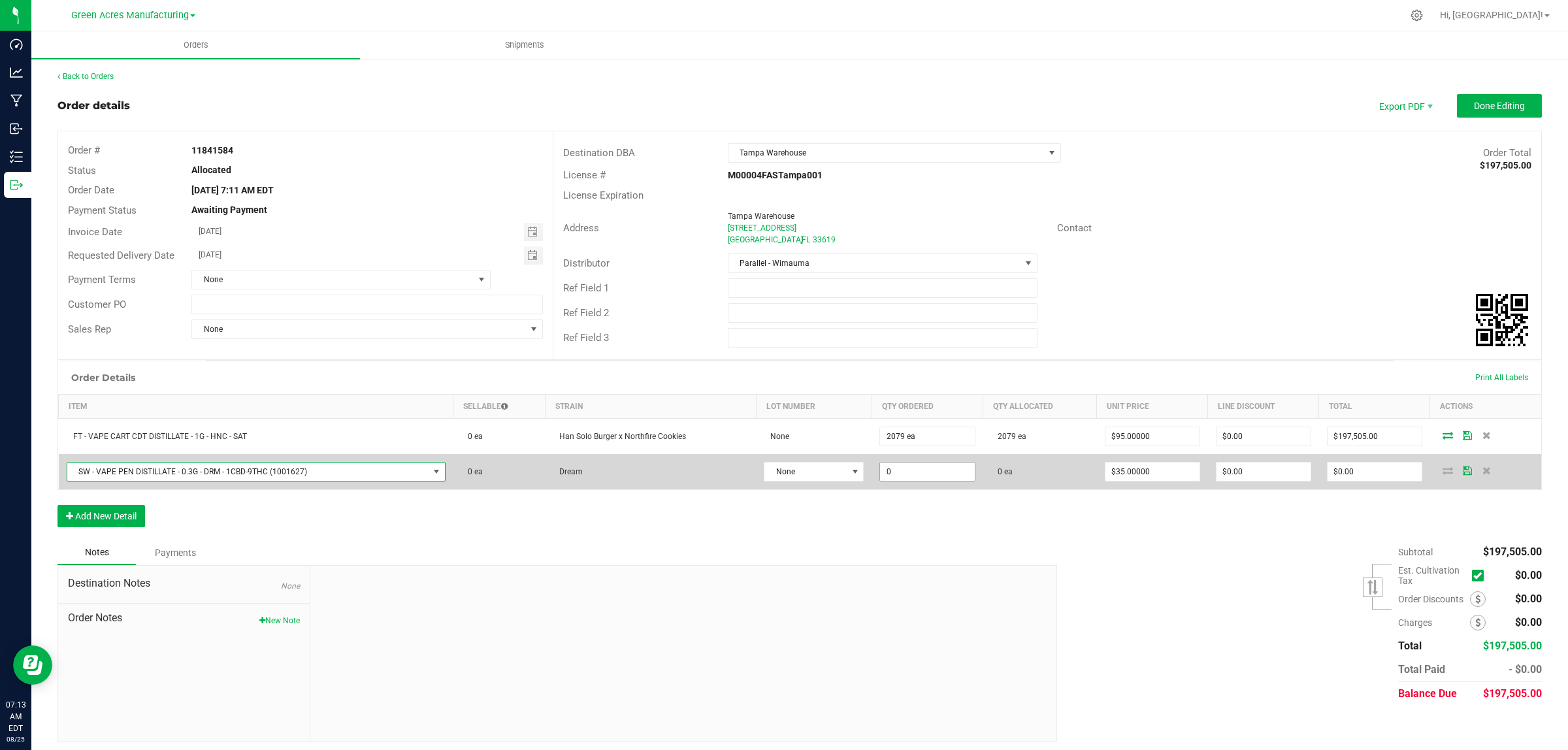
click at [925, 481] on input "0" at bounding box center [927, 472] width 94 height 18
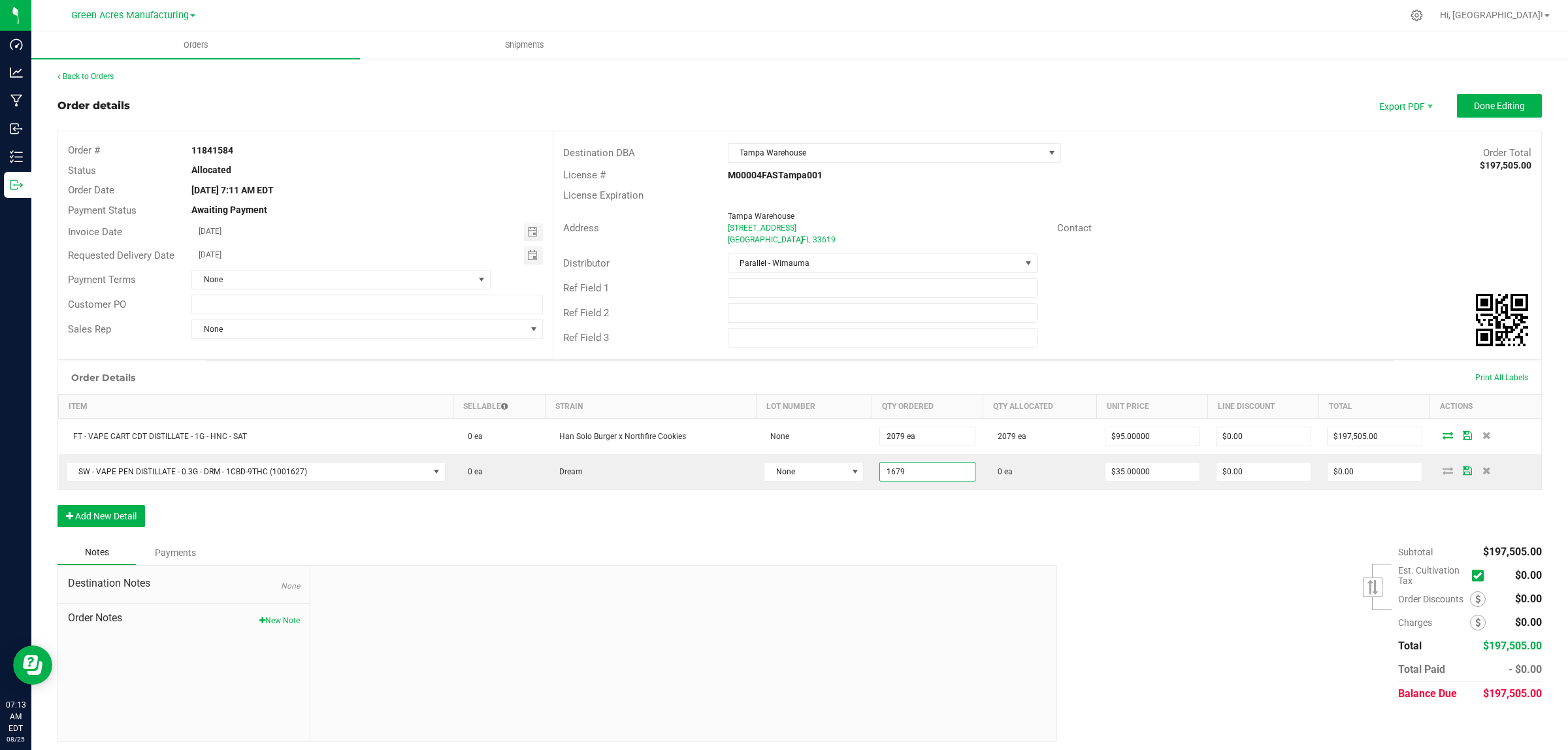
type input "1679 ea"
type input "$58,765.00"
click at [939, 546] on div "Notes Payments" at bounding box center [552, 552] width 990 height 25
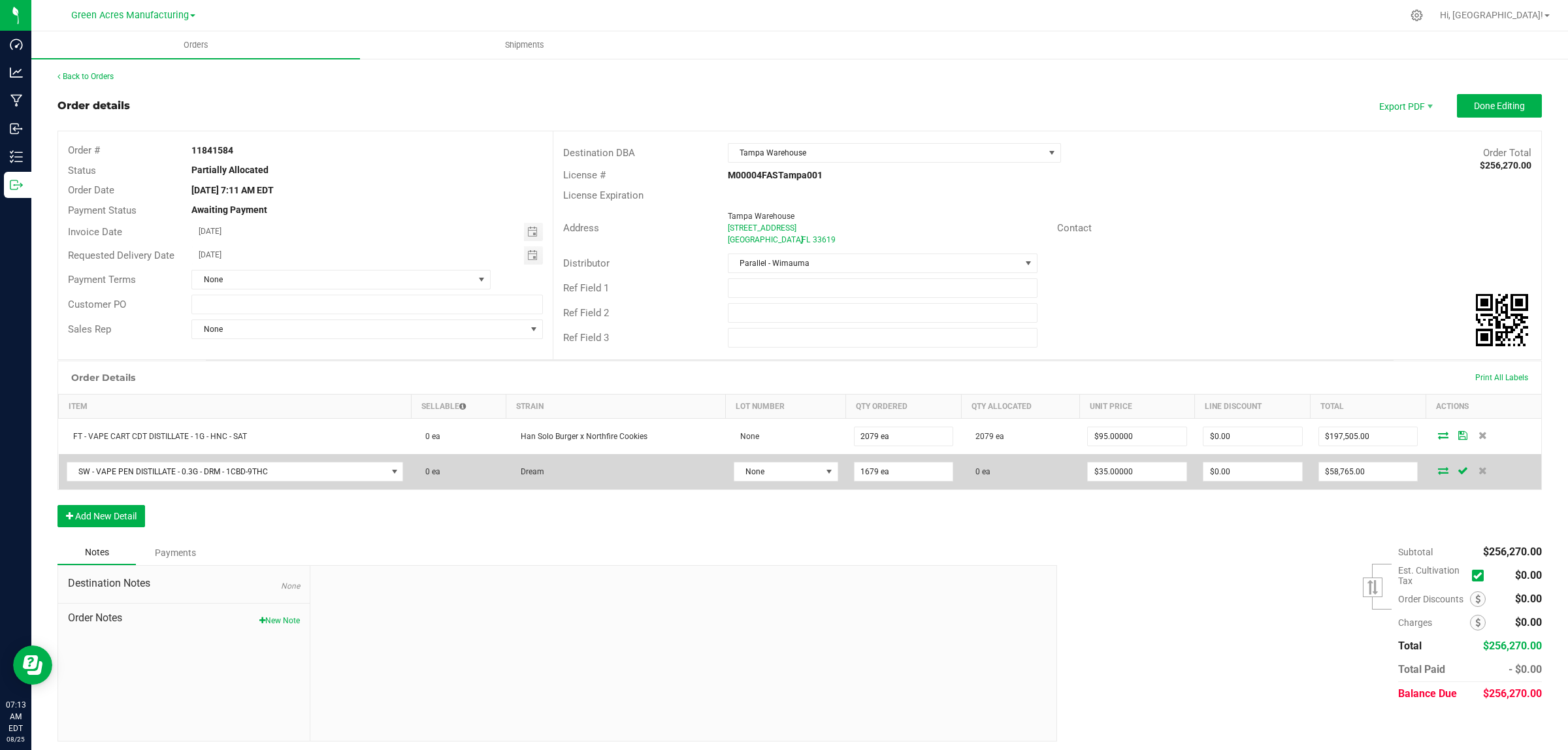
click at [1432, 466] on td at bounding box center [1483, 472] width 116 height 35
click at [1425, 475] on td at bounding box center [1483, 472] width 116 height 35
click at [1438, 470] on icon at bounding box center [1443, 470] width 11 height 8
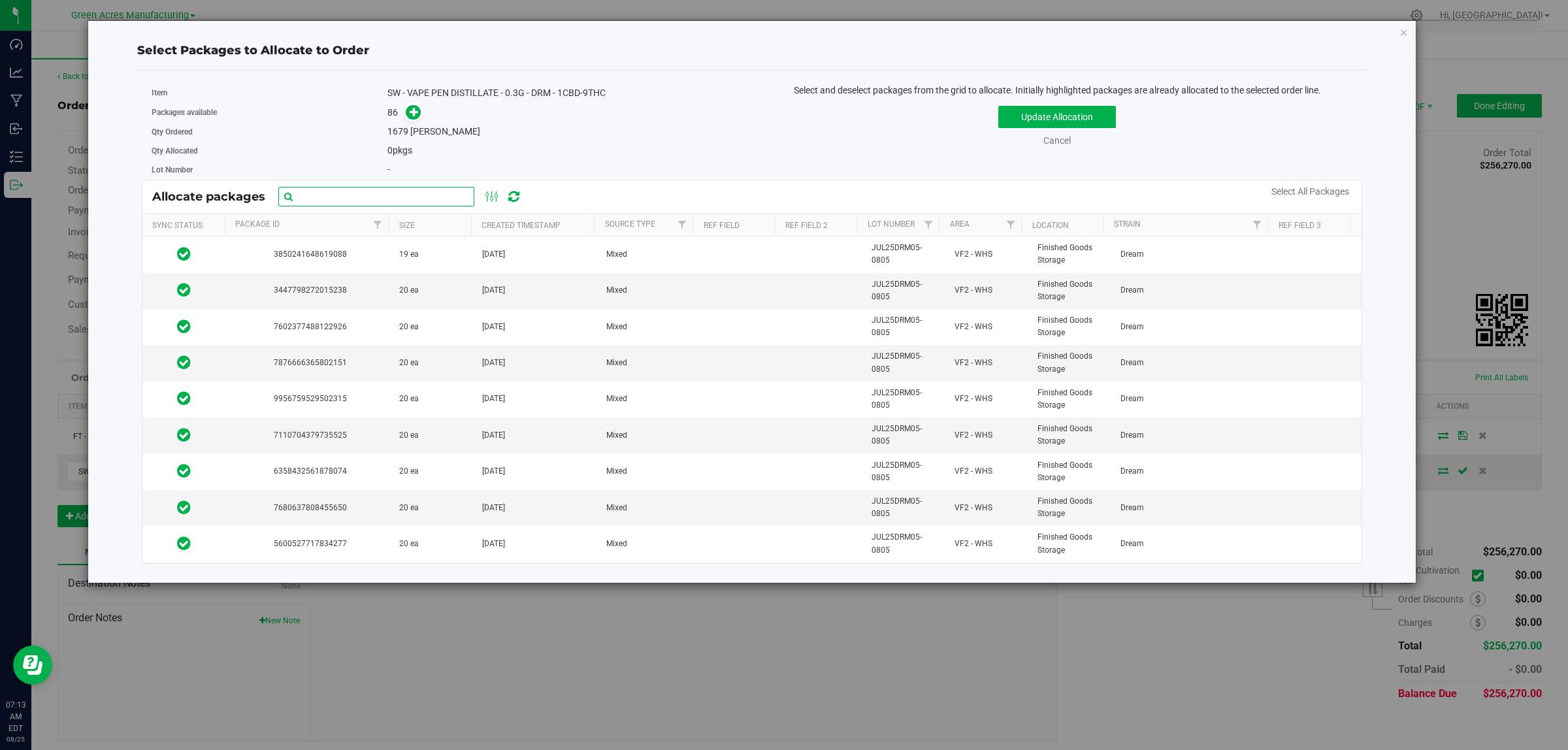
click at [325, 193] on input "text" at bounding box center [376, 197] width 196 height 20
paste input "JUL25DRM05-0805"
type input "JUL25DRM05-0805"
click at [1337, 193] on link "Select All Packages" at bounding box center [1310, 191] width 78 height 11
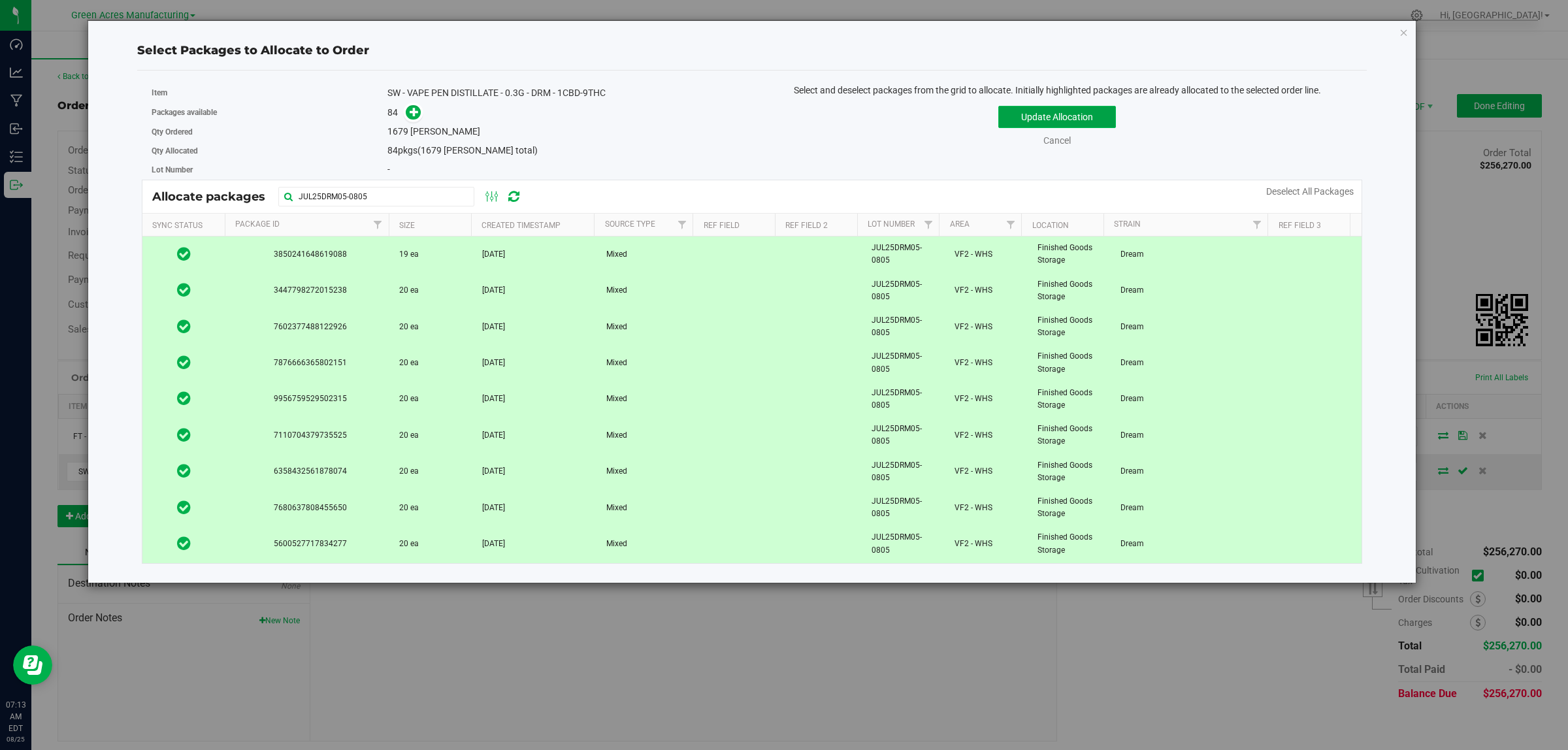
click at [1089, 117] on button "Update Allocation" at bounding box center [1056, 117] width 117 height 22
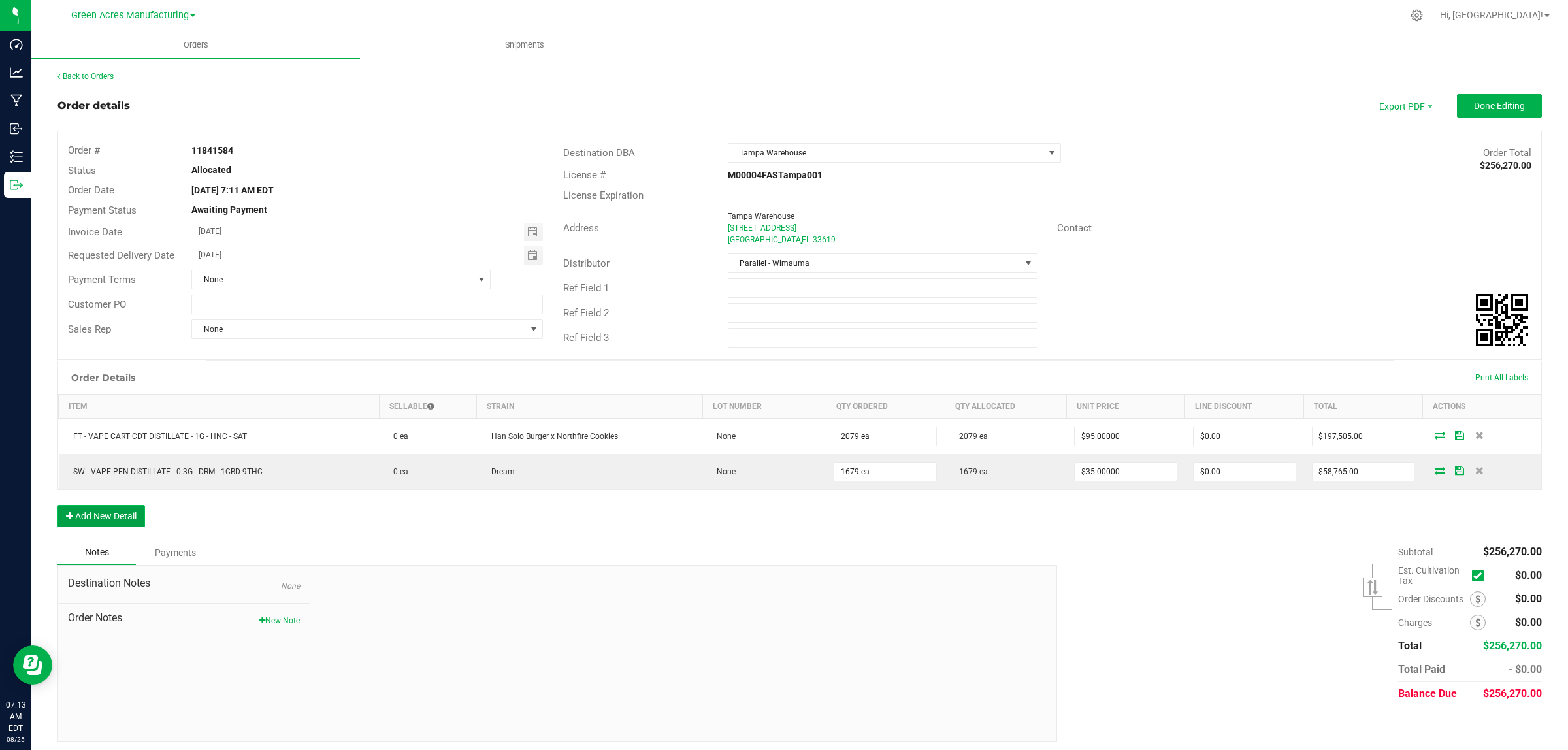
click at [113, 519] on button "Add New Detail" at bounding box center [101, 516] width 88 height 22
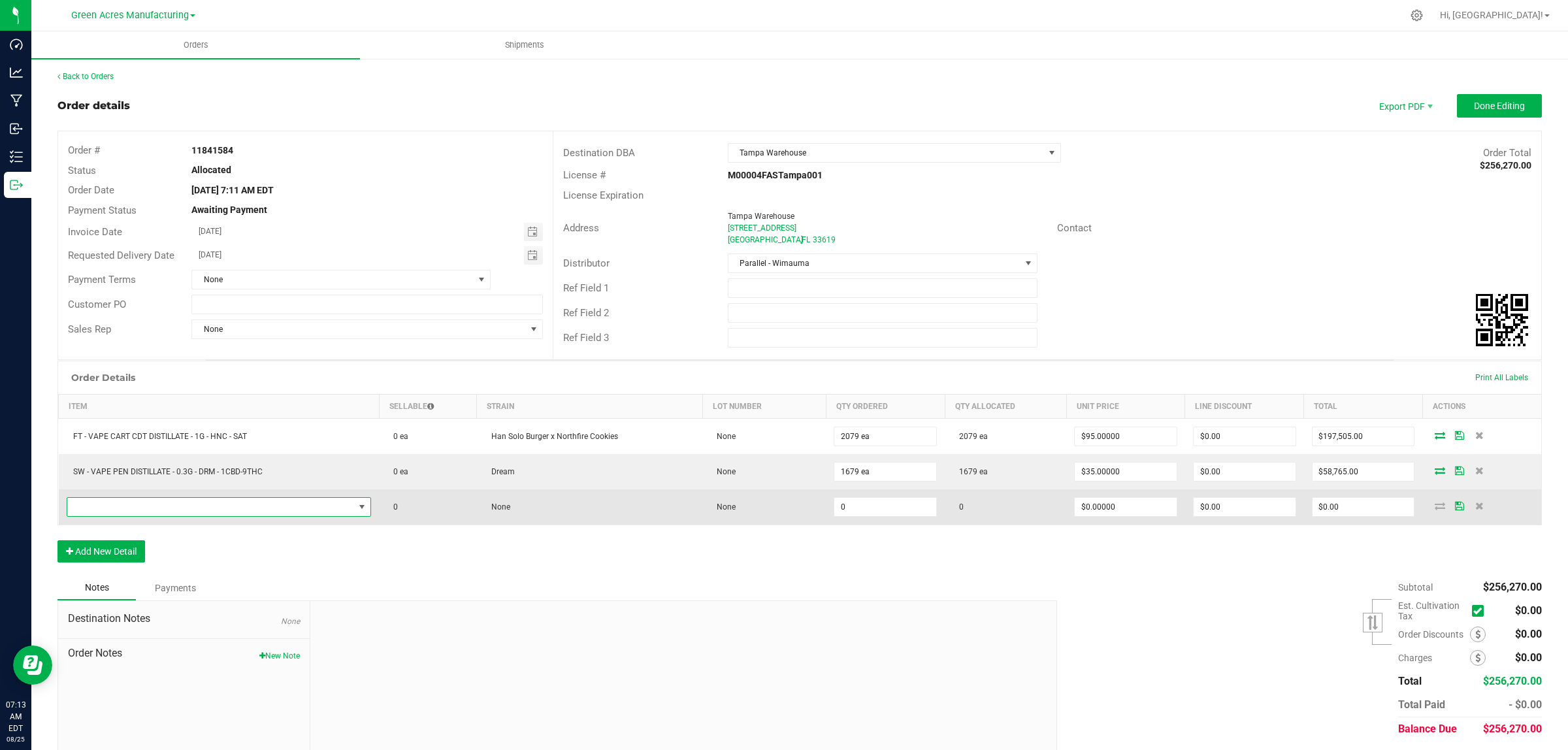
click at [118, 512] on span "NO DATA FOUND" at bounding box center [211, 507] width 287 height 18
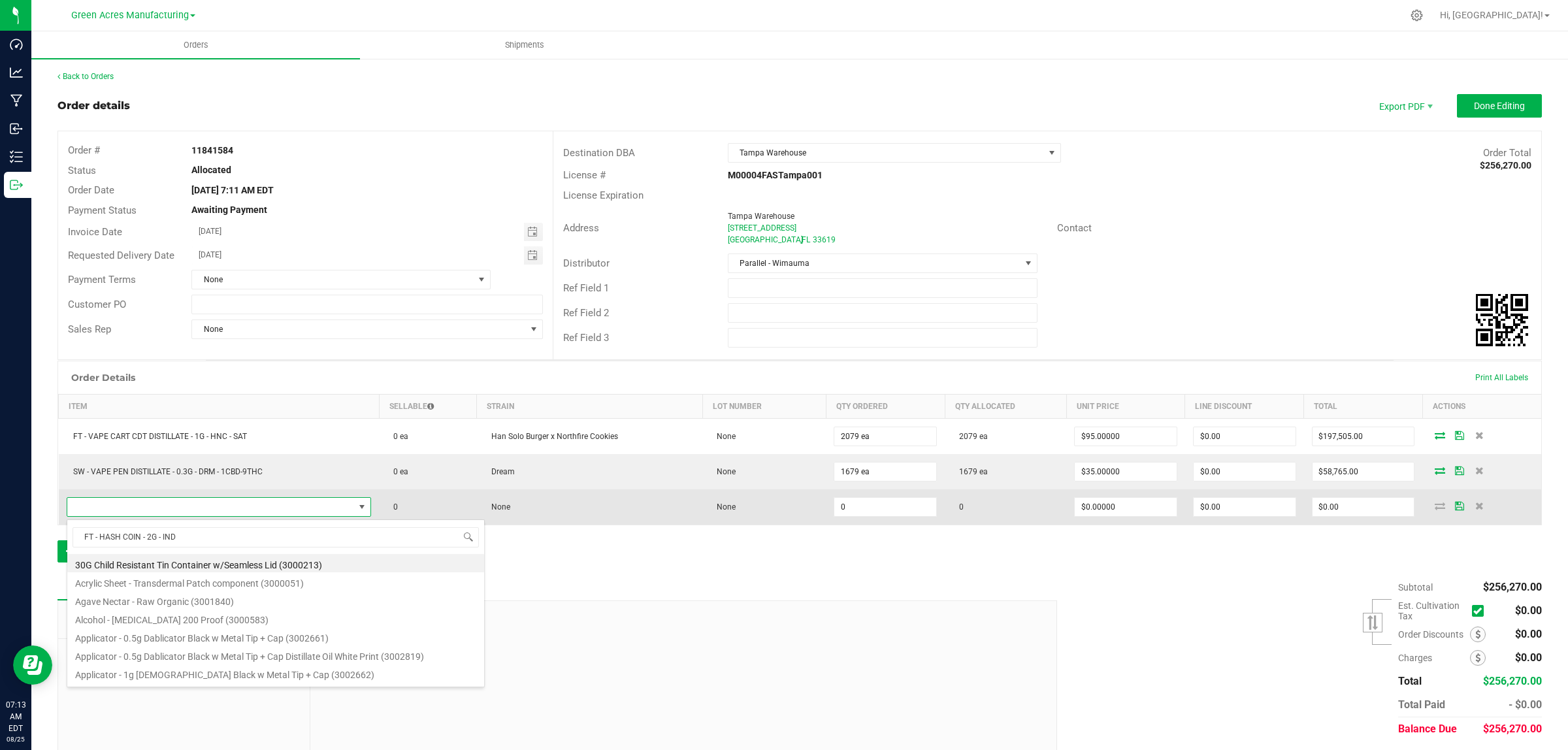
scroll to position [20, 299]
type input "FT - HASH COIN - 2G - IND"
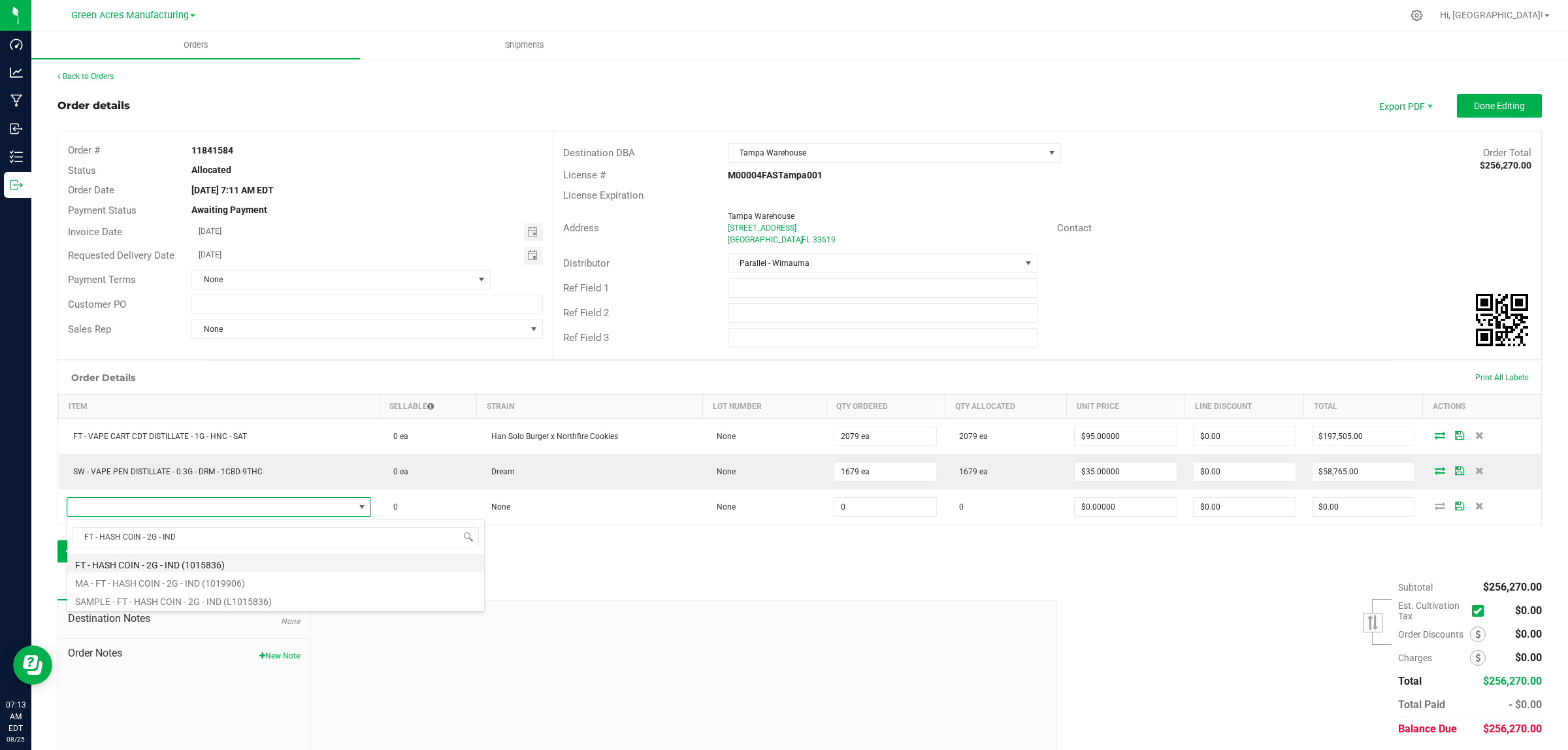
click at [117, 564] on li "FT - HASH COIN - 2G - IND (1015836)" at bounding box center [276, 563] width 417 height 18
type input "0 ea"
type input "$70.00000"
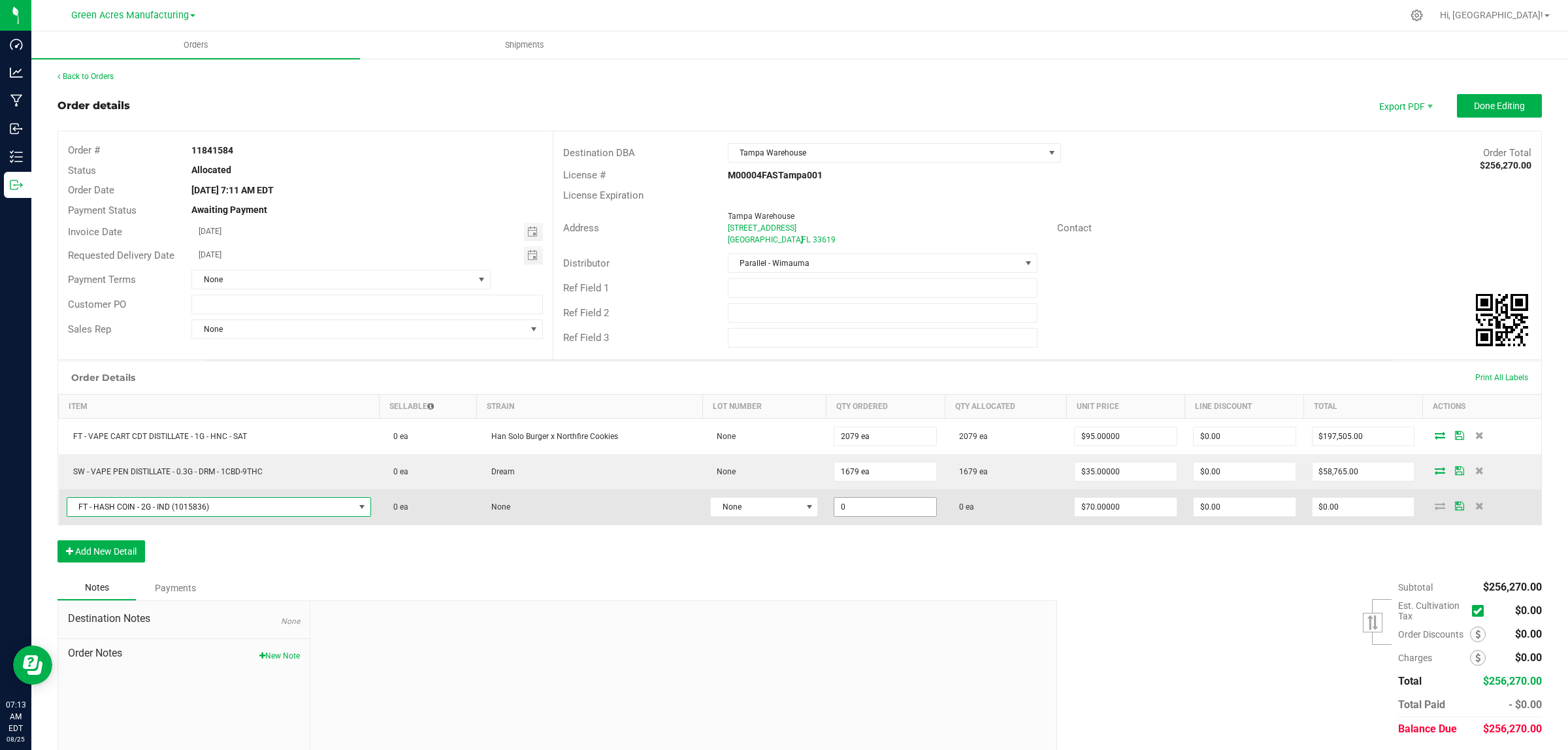
click at [908, 514] on input "0" at bounding box center [885, 507] width 102 height 18
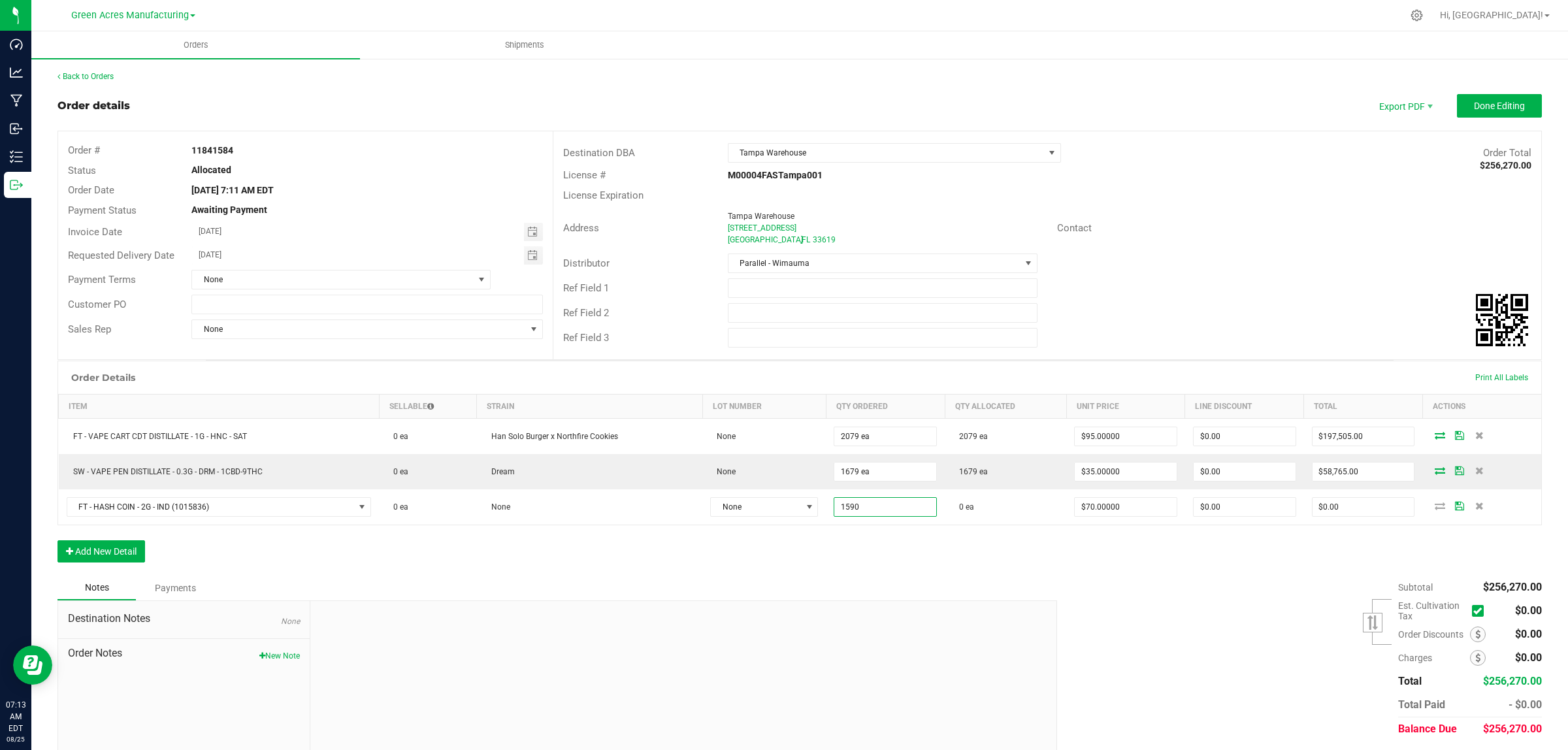
type input "1590 ea"
type input "$111,300.00"
click at [890, 588] on div "Notes Payments" at bounding box center [552, 588] width 990 height 25
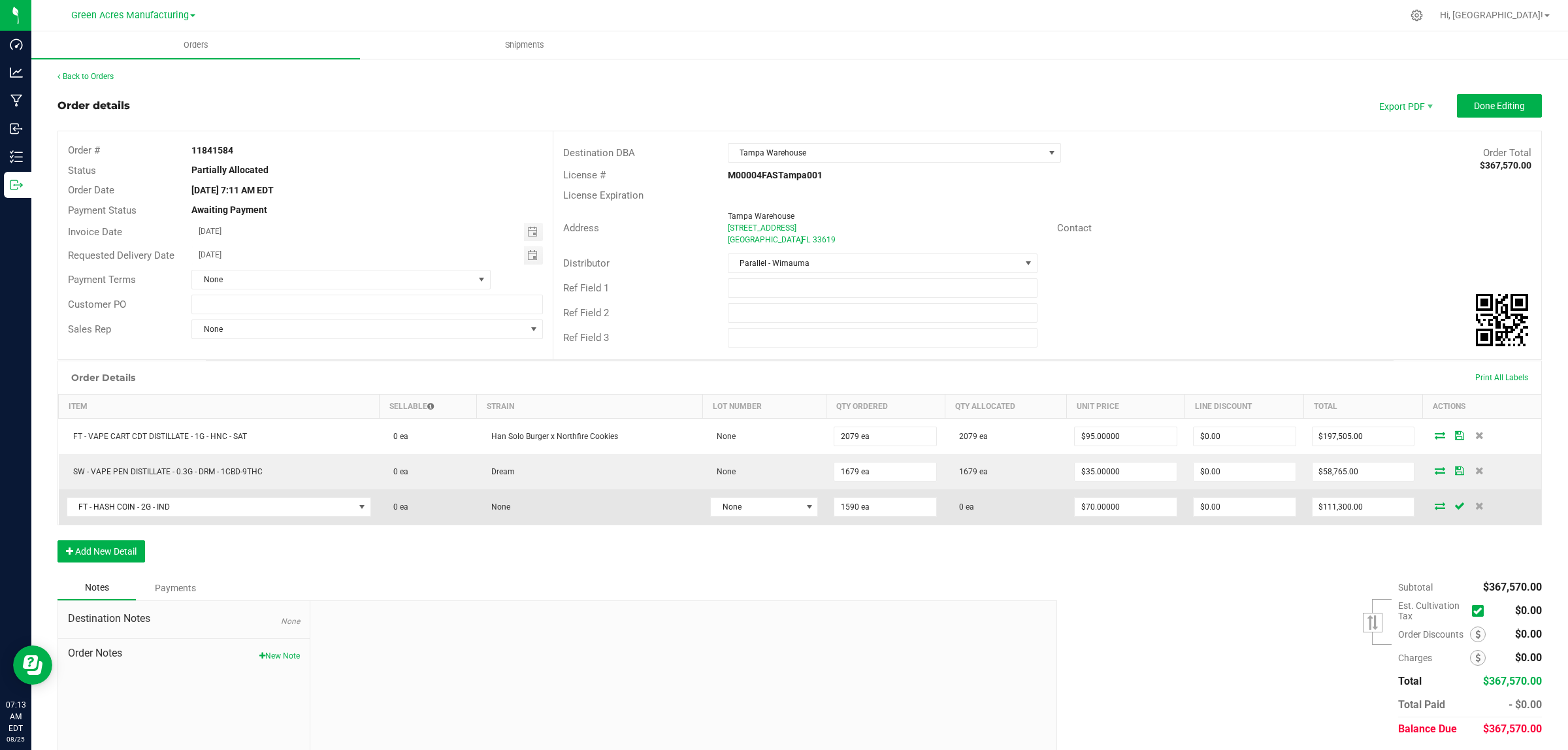
click at [1434, 505] on icon at bounding box center [1439, 505] width 11 height 8
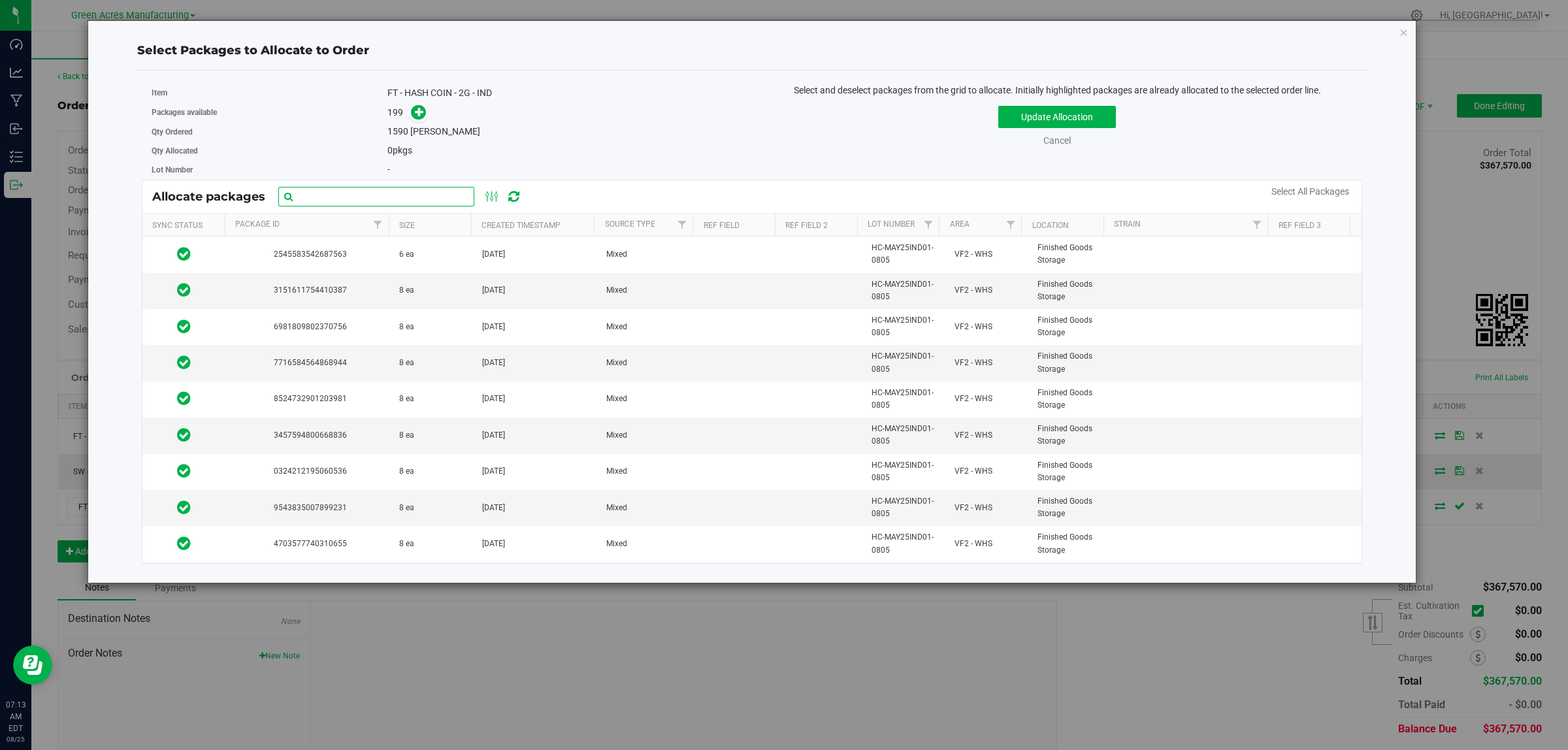
click at [354, 193] on input "text" at bounding box center [376, 197] width 196 height 20
click at [341, 198] on input "text" at bounding box center [376, 197] width 196 height 20
paste input "HC-MAY25IND01-0805"
type input "HC-MAY25IND01-0805"
click at [1307, 195] on link "Select All Packages" at bounding box center [1310, 191] width 78 height 11
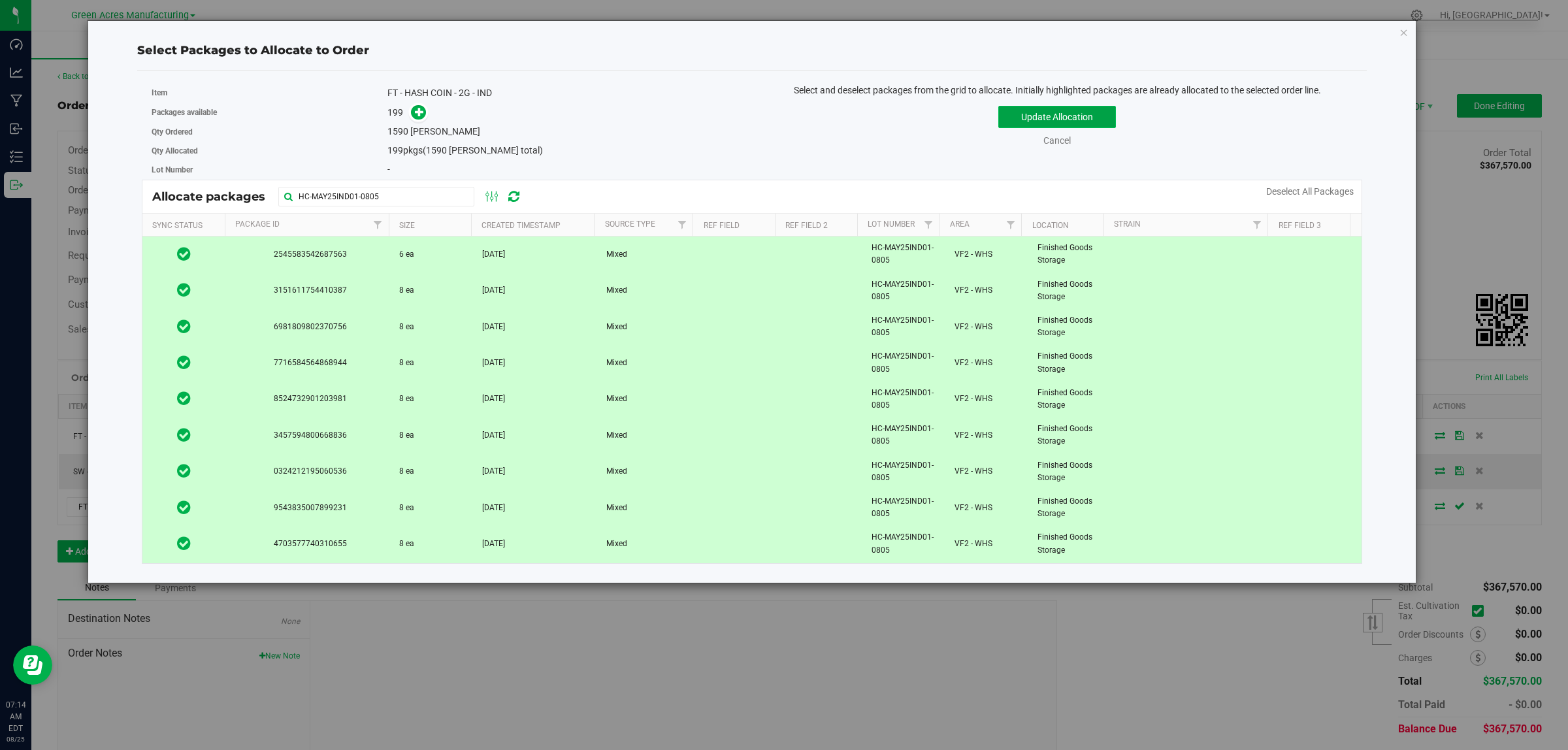
click at [1089, 116] on button "Update Allocation" at bounding box center [1056, 117] width 117 height 22
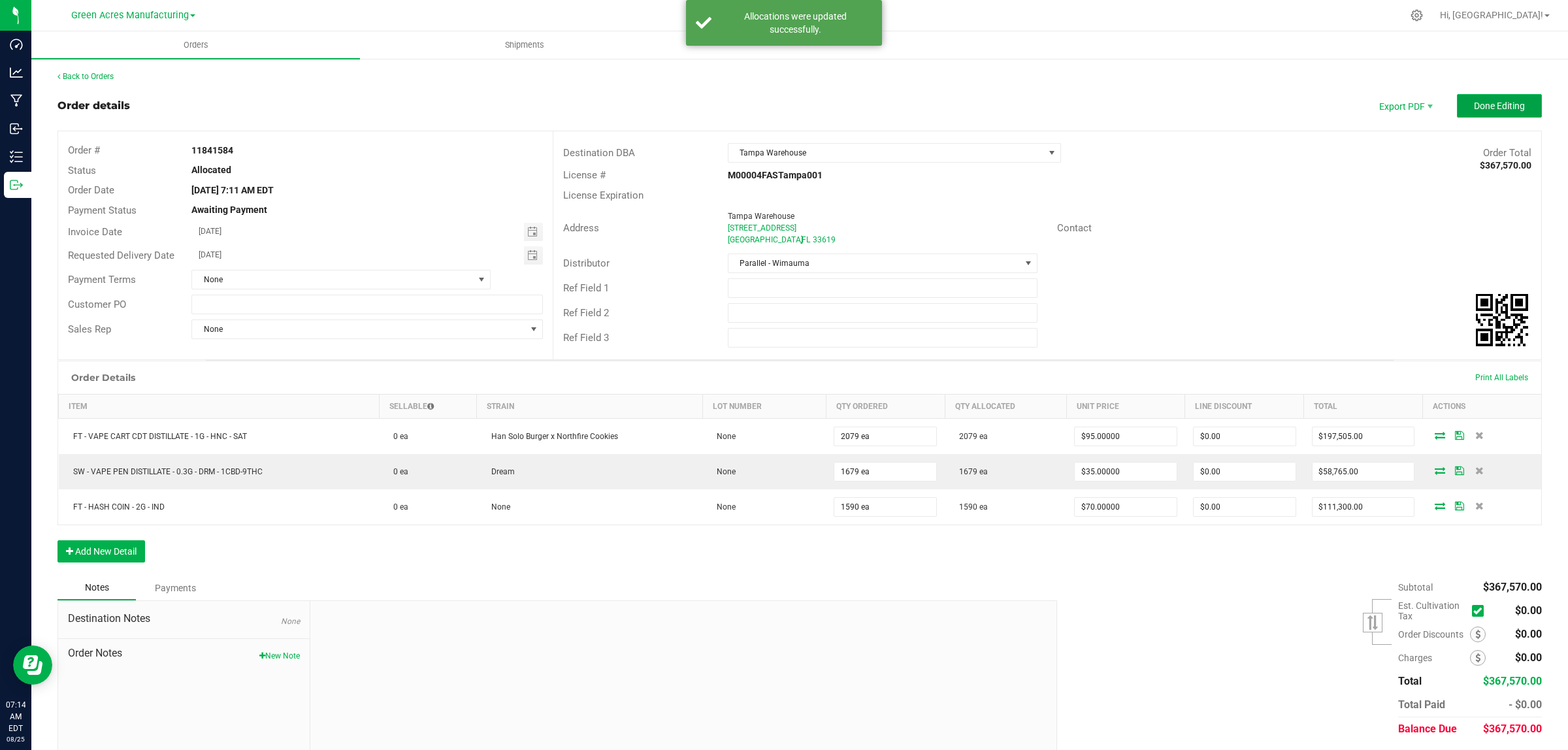
click at [1516, 96] on button "Done Editing" at bounding box center [1499, 105] width 85 height 23
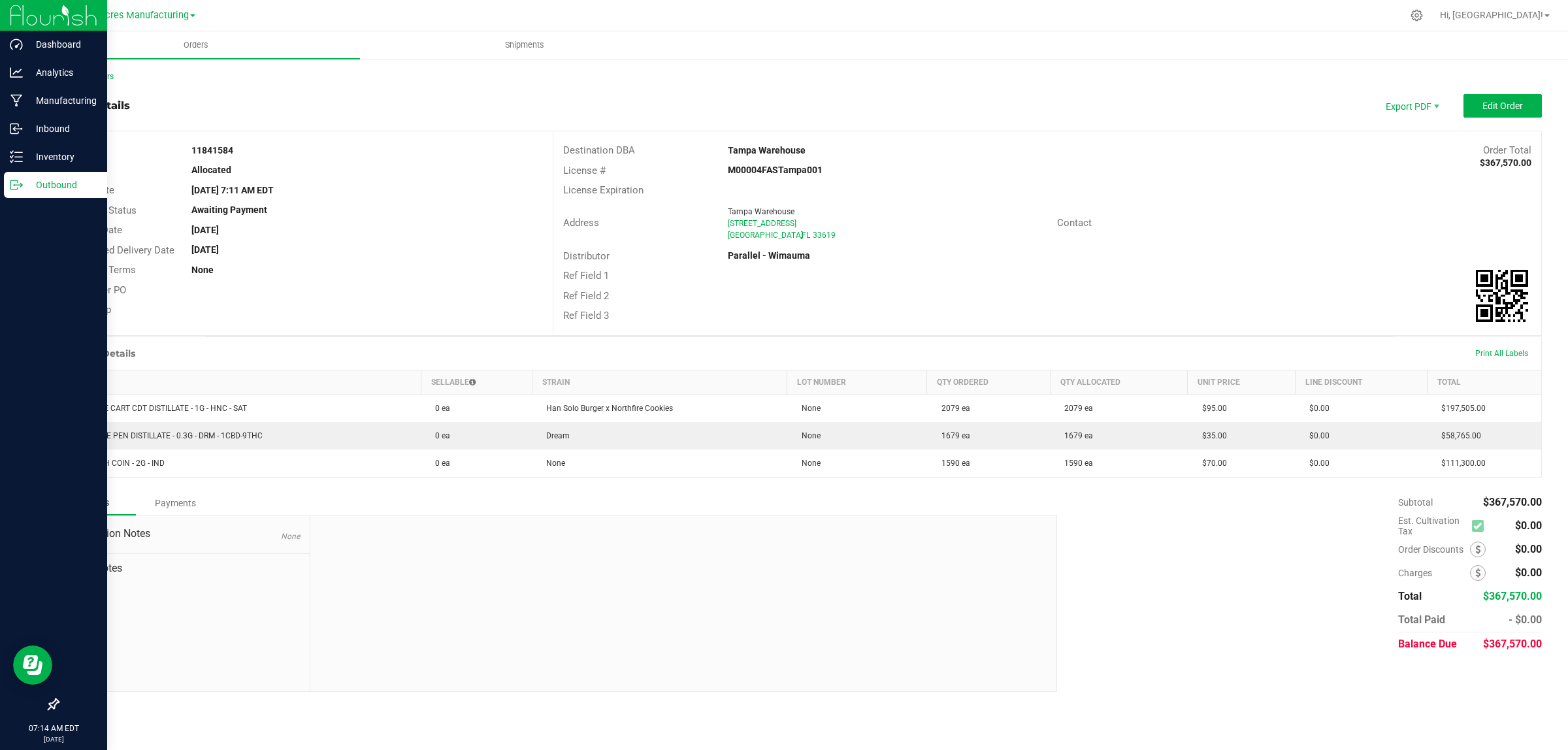
click at [25, 188] on p "Outbound" at bounding box center [63, 185] width 79 height 15
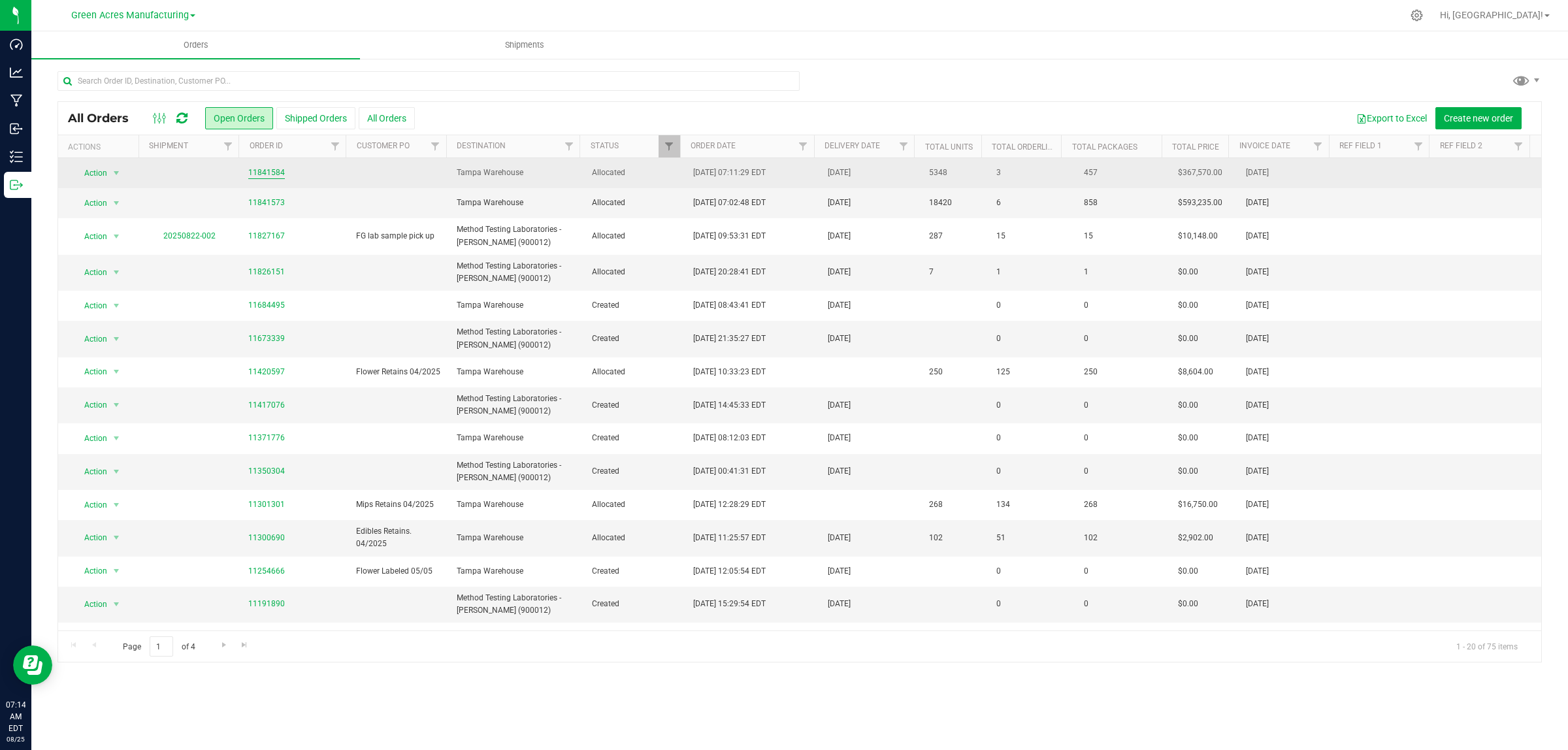
click at [259, 170] on link "11841584" at bounding box center [266, 173] width 37 height 13
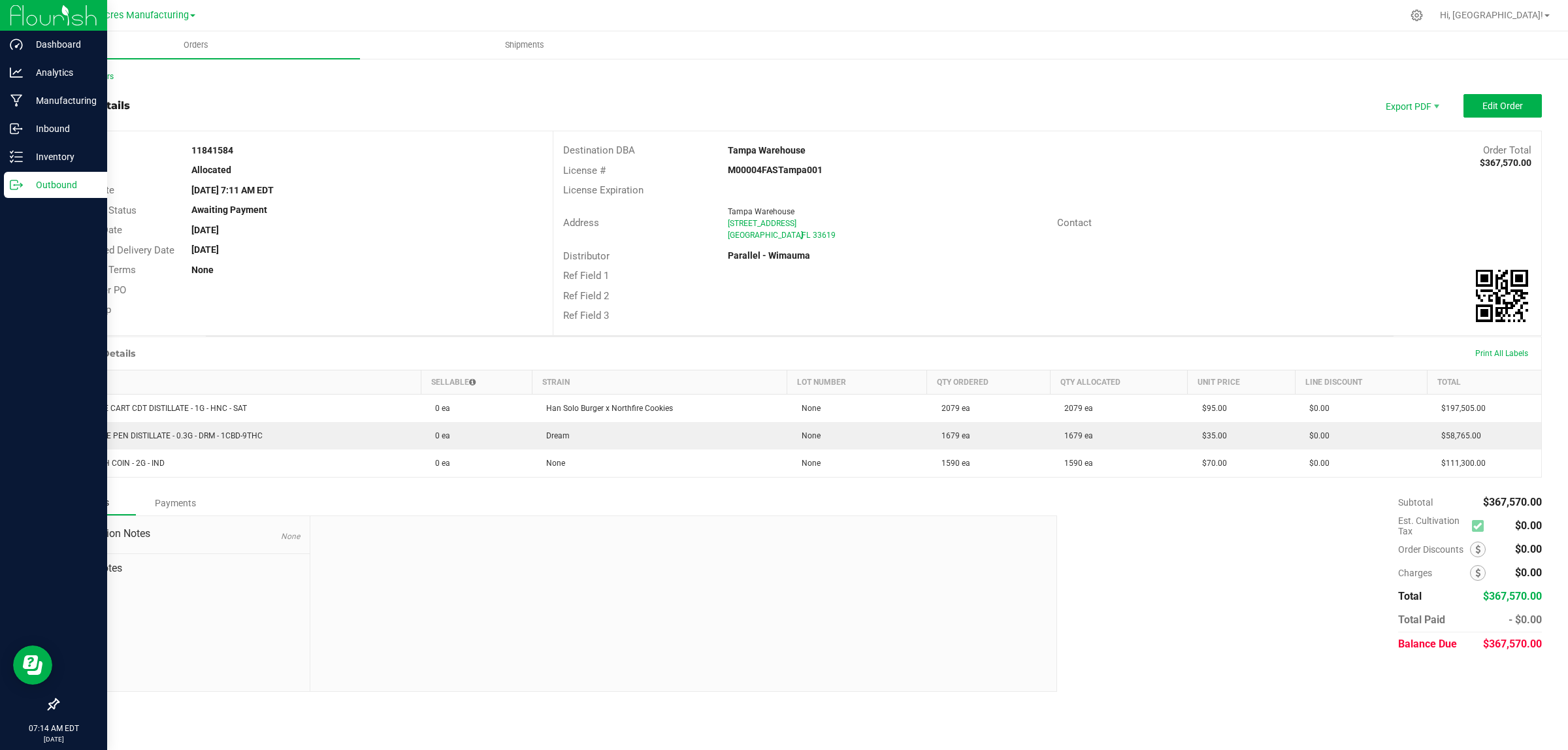
click at [27, 181] on p "Outbound" at bounding box center [63, 185] width 79 height 15
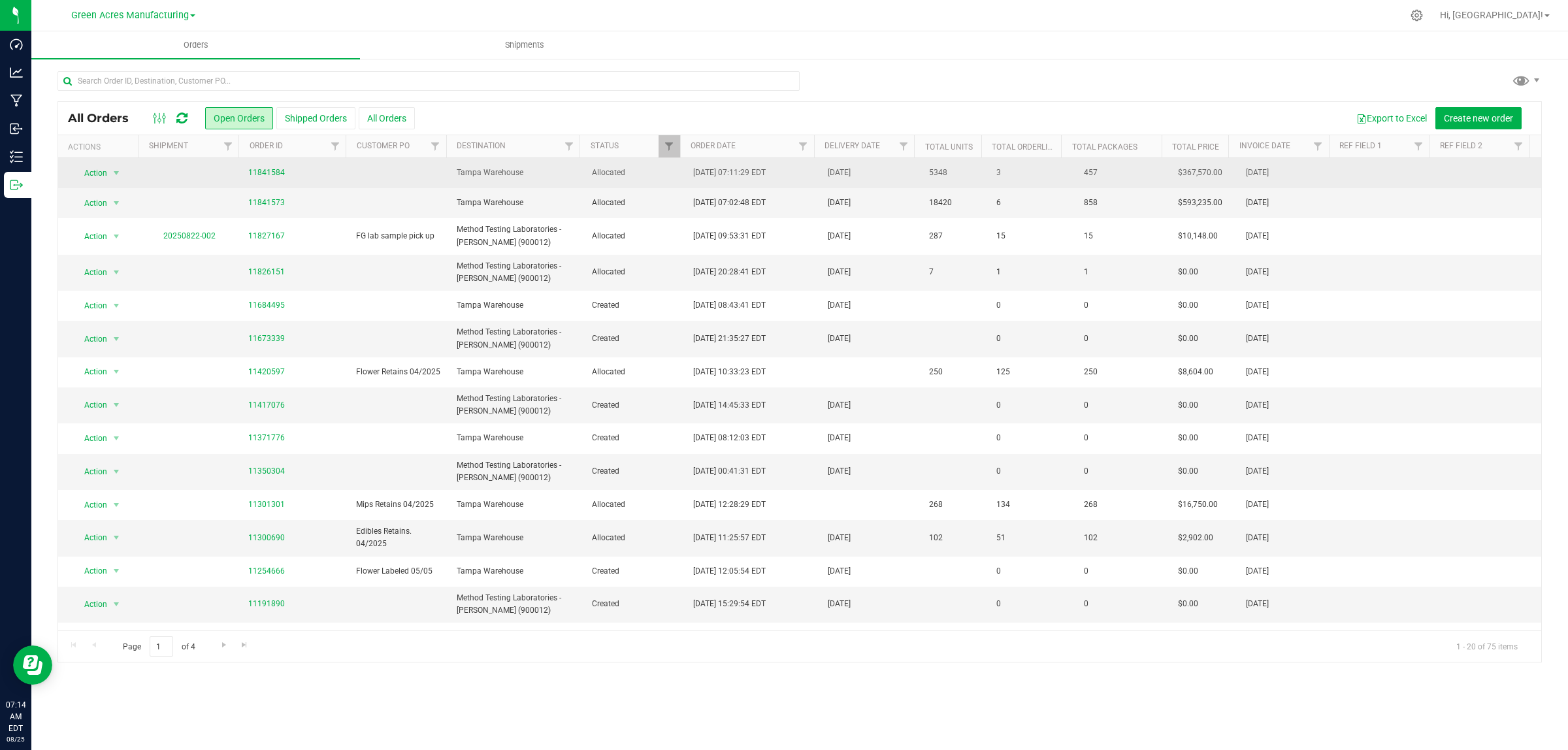
drag, startPoint x: 850, startPoint y: 82, endPoint x: 526, endPoint y: 176, distance: 337.4
click at [850, 82] on div at bounding box center [800, 86] width 1484 height 30
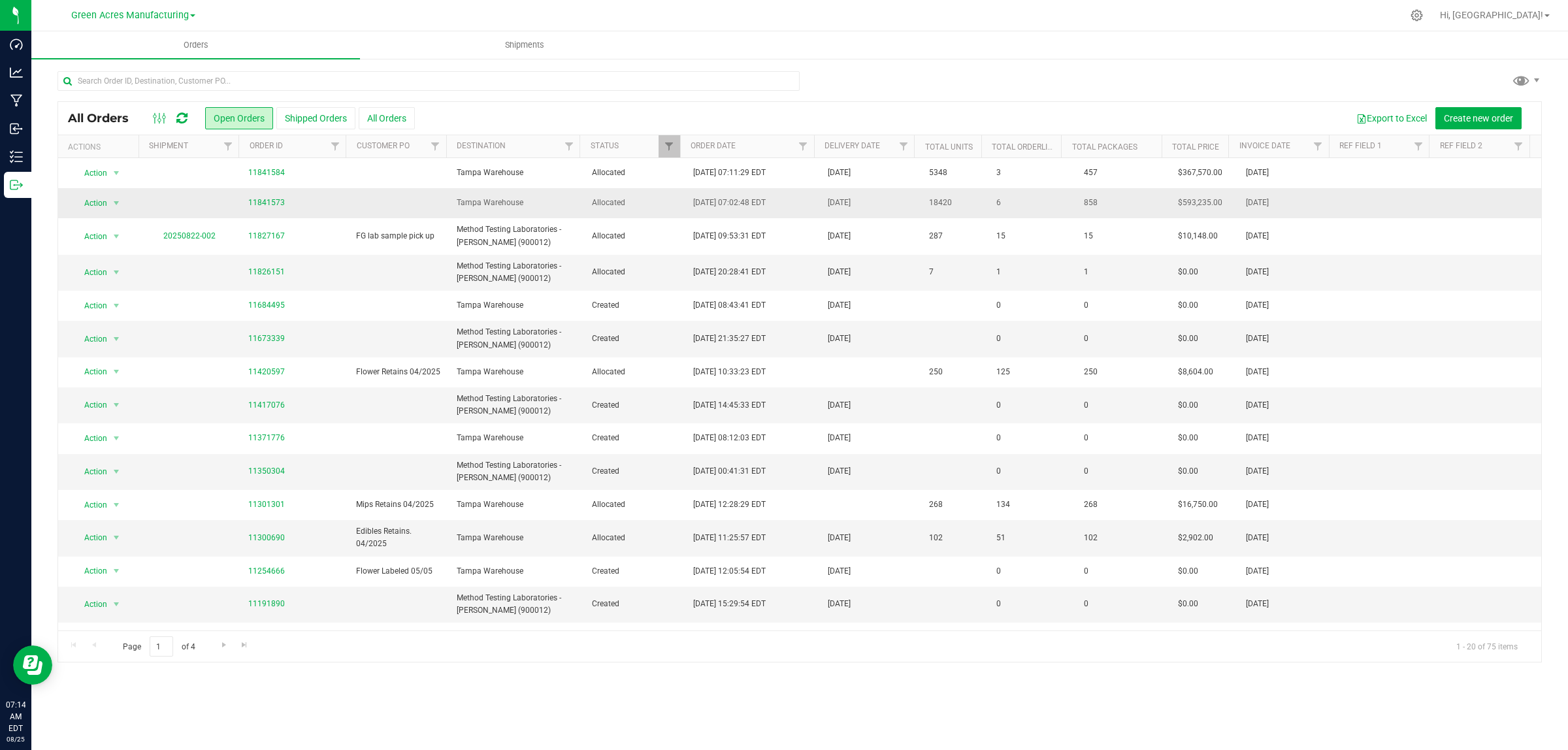
click at [460, 200] on span "Tampa Warehouse" at bounding box center [516, 203] width 119 height 13
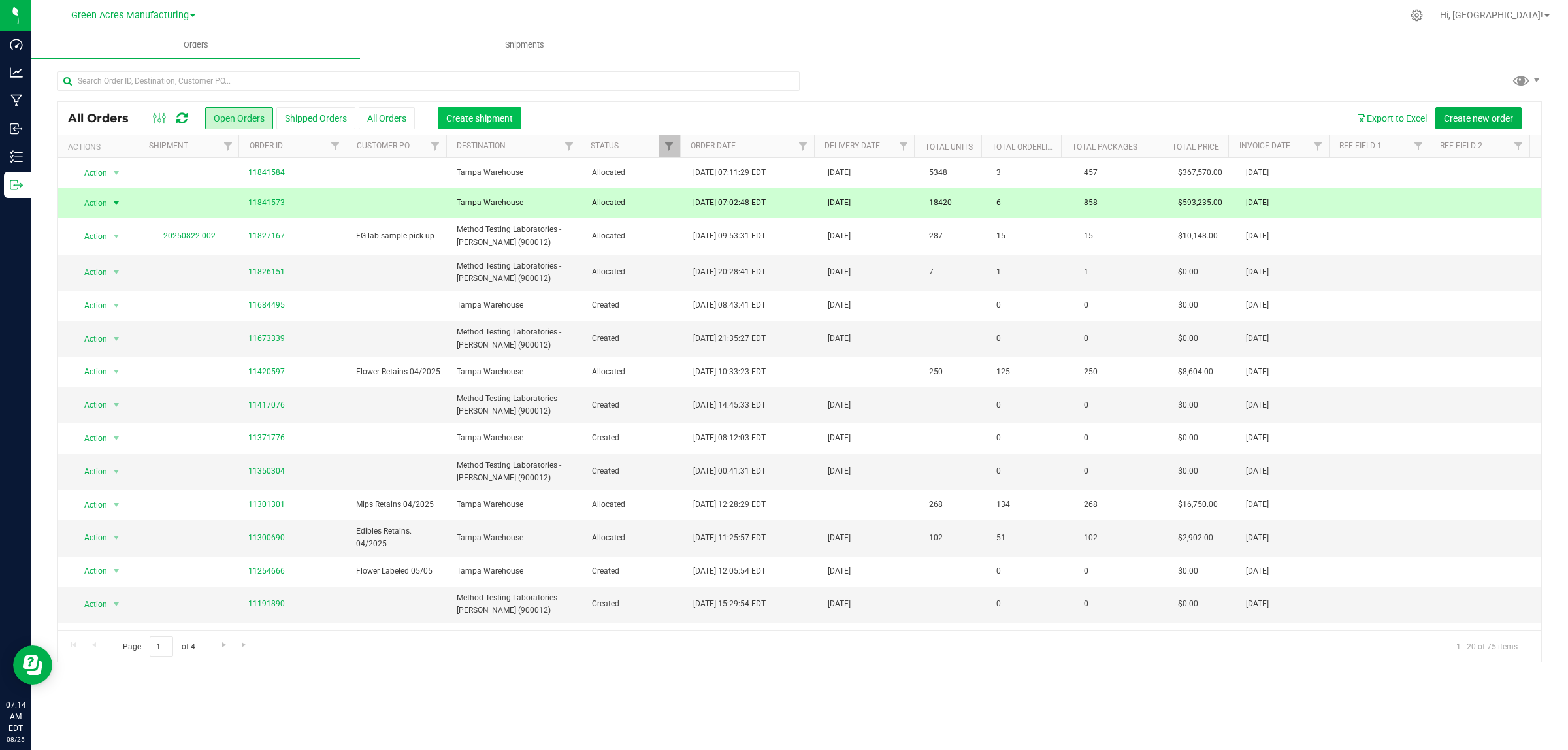
click at [472, 118] on span "Create shipment" at bounding box center [479, 118] width 67 height 11
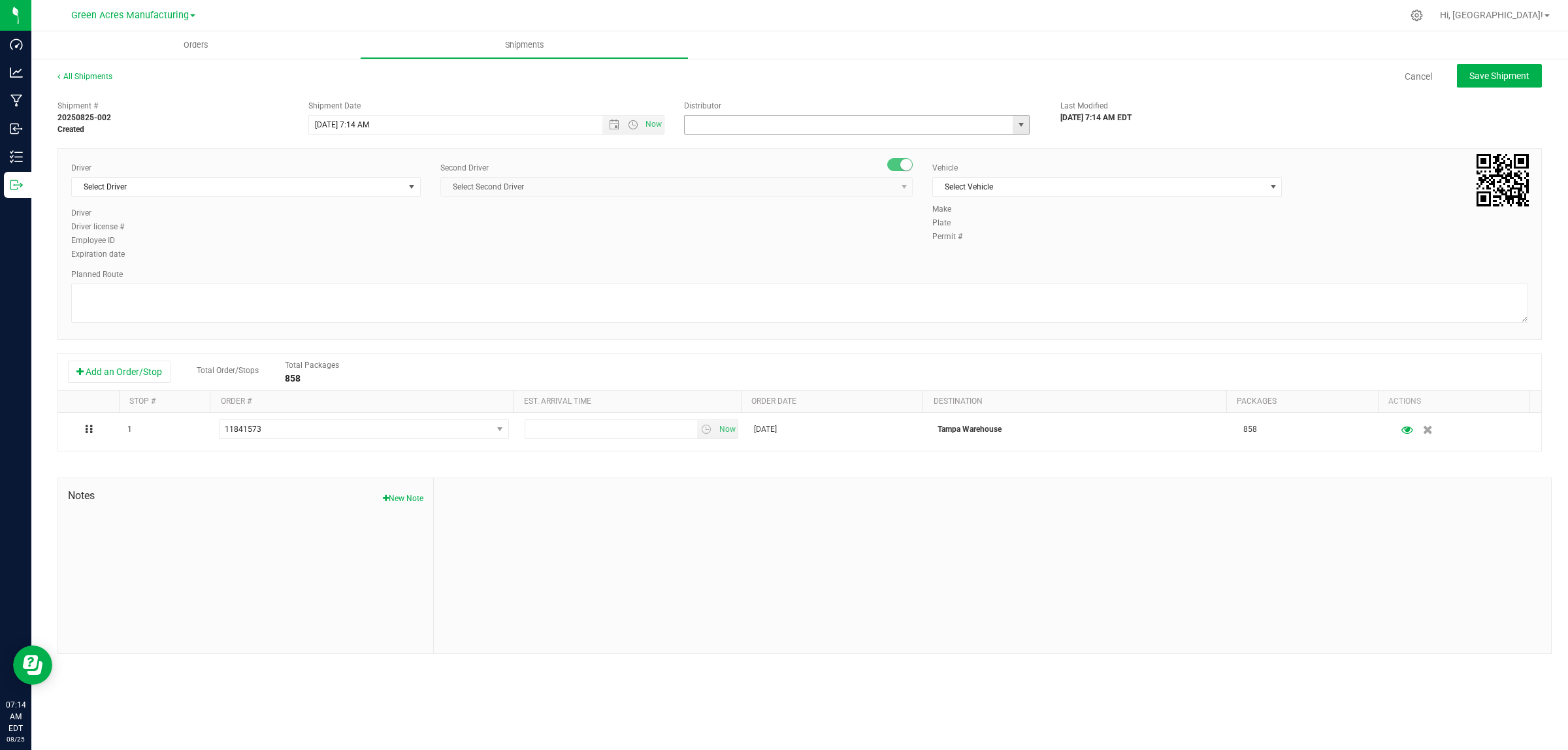
click at [710, 122] on input "text" at bounding box center [843, 125] width 318 height 18
type input "r"
click at [750, 171] on li "Tampa Warehouse" at bounding box center [857, 167] width 344 height 20
type input "Tampa Warehouse"
click at [377, 186] on span "Select Driver" at bounding box center [238, 187] width 332 height 18
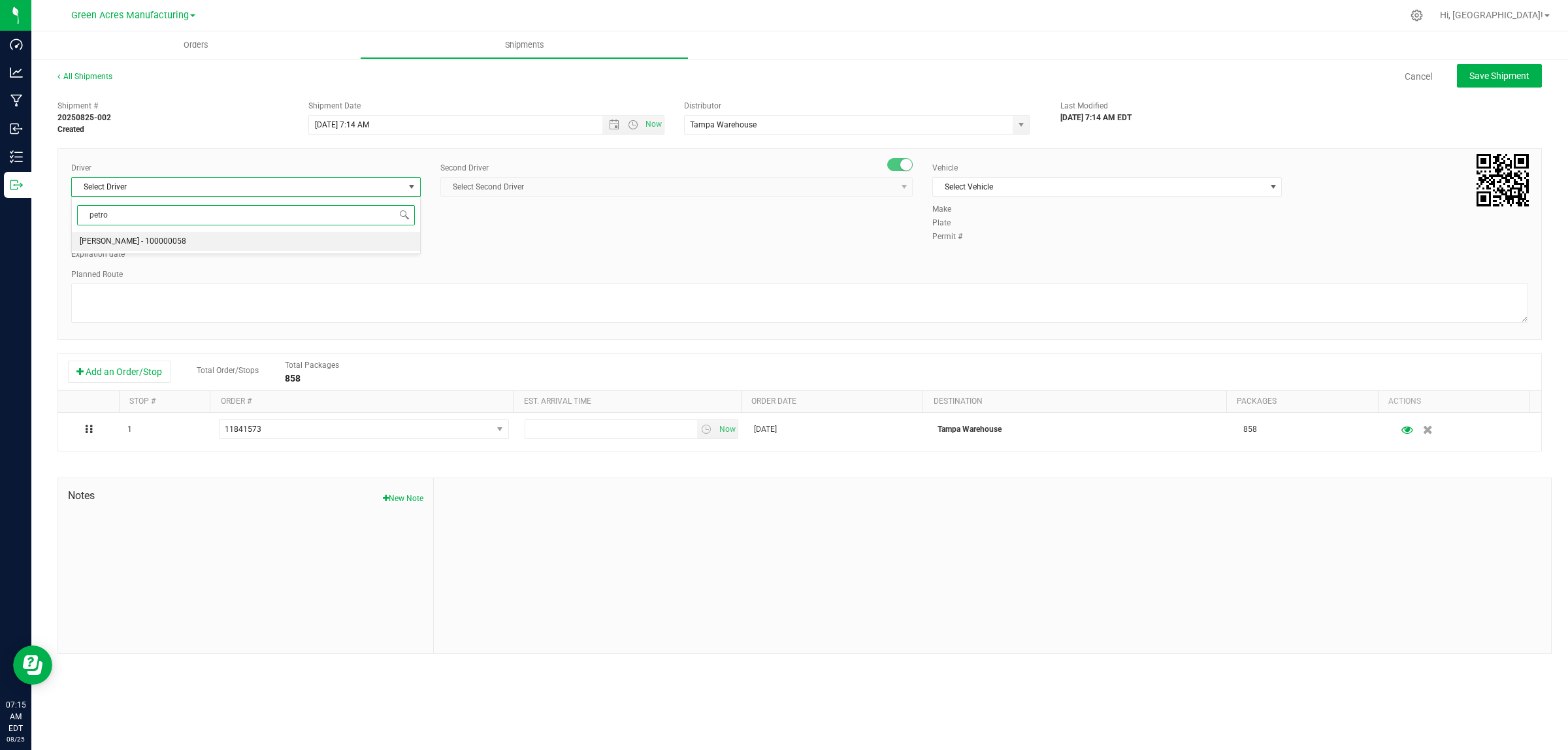
click at [186, 245] on span "Petroneilo Robinson - 100000058" at bounding box center [133, 242] width 107 height 17
type input "petro"
click at [630, 188] on span "Select Second Driver" at bounding box center [668, 187] width 455 height 18
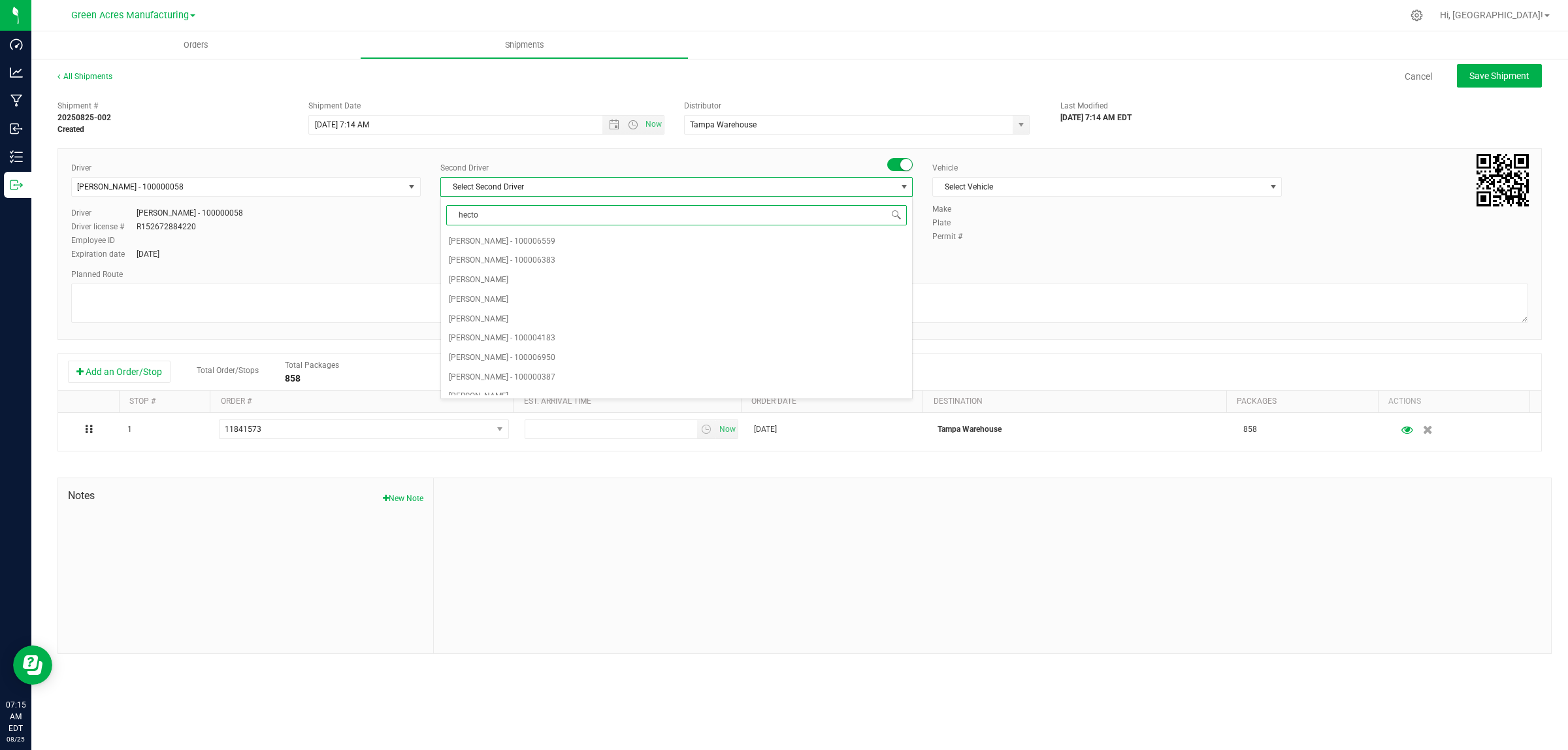
type input "hector"
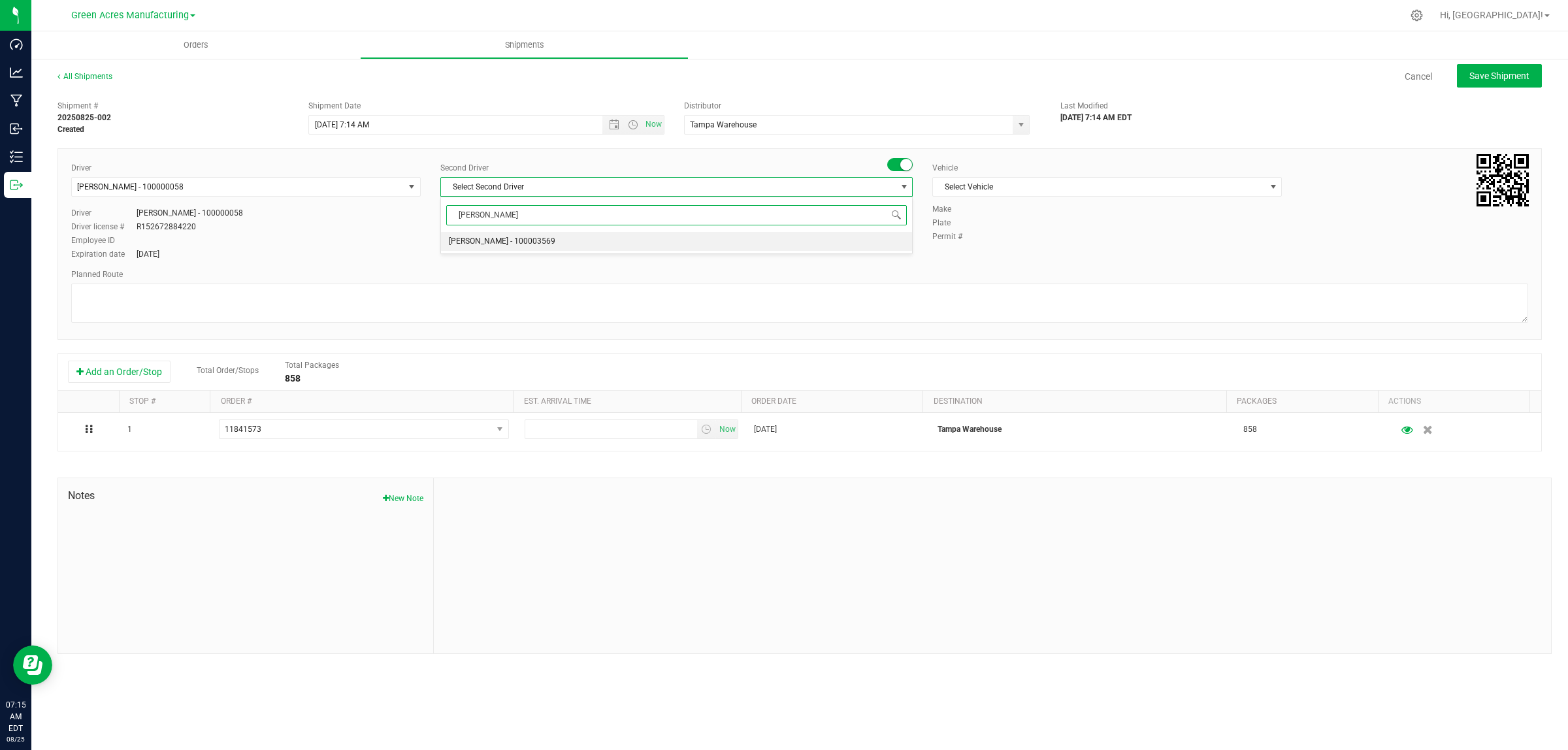
drag, startPoint x: 529, startPoint y: 243, endPoint x: 834, endPoint y: 219, distance: 305.9
click at [529, 244] on span "Hector Ayala - 100003569" at bounding box center [503, 242] width 107 height 17
click at [1072, 178] on span "Select Vehicle" at bounding box center [1099, 187] width 332 height 18
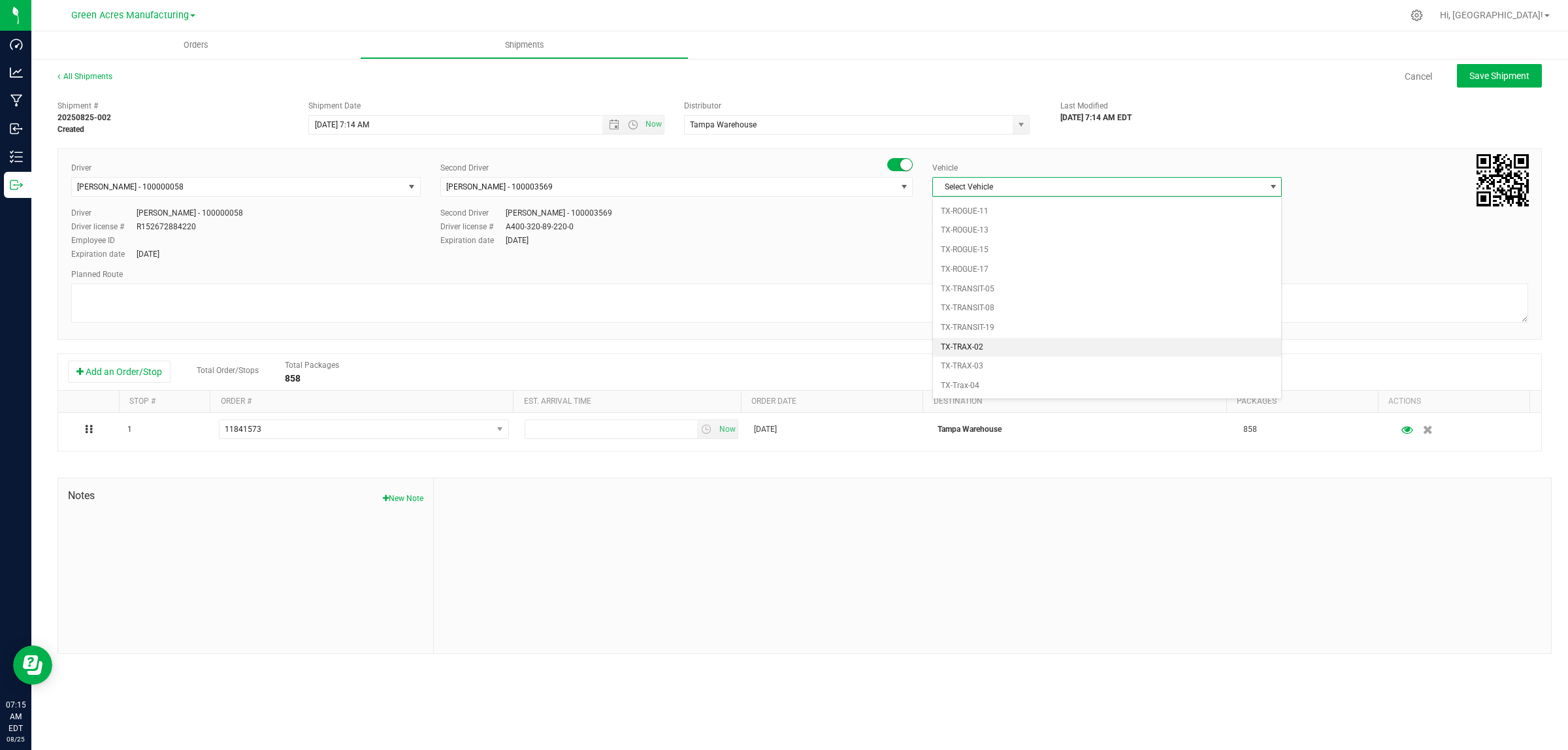
scroll to position [950, 0]
click at [1018, 219] on li "FL_TP_Hino-02" at bounding box center [1106, 210] width 348 height 20
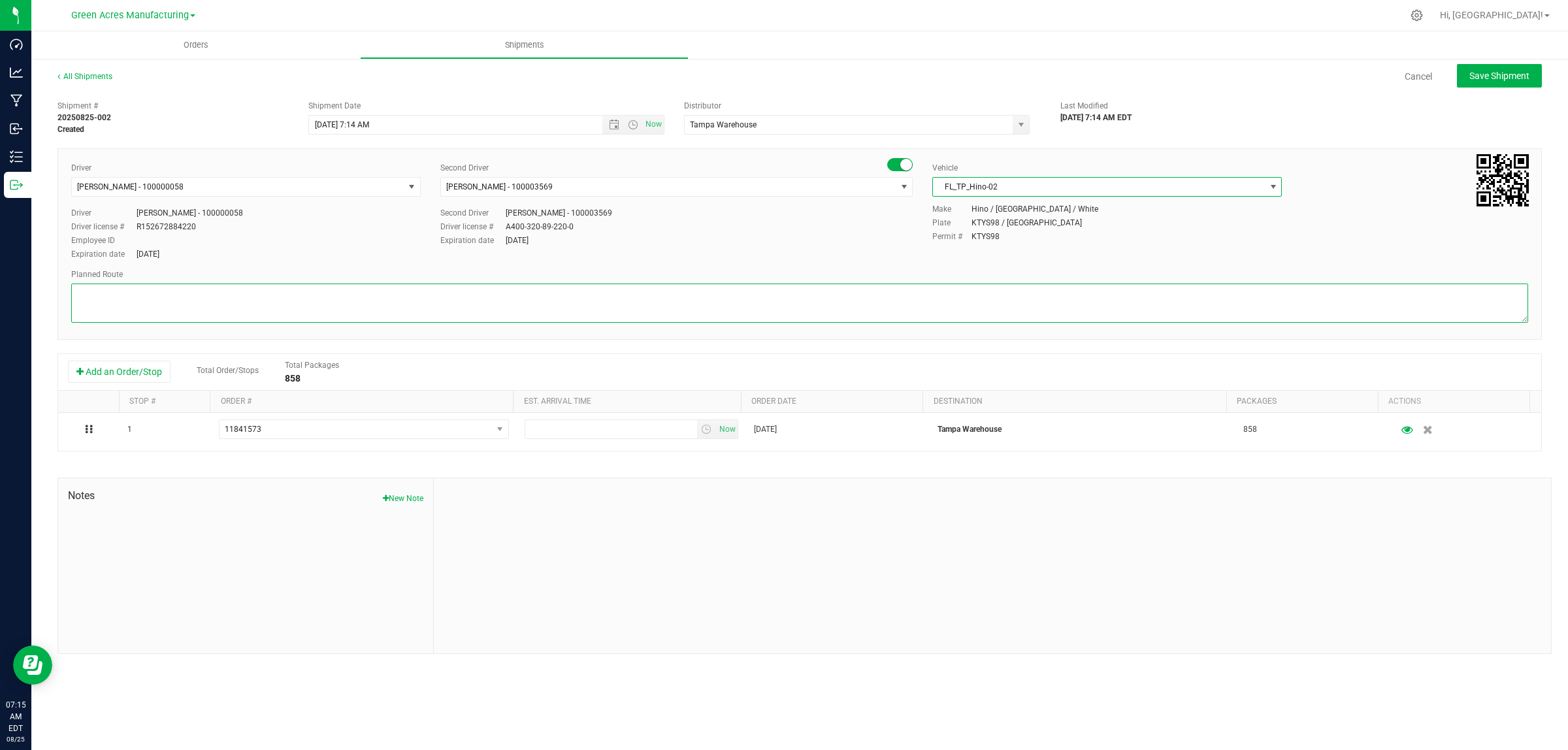
click at [838, 302] on textarea at bounding box center [799, 303] width 1457 height 39
type textarea "Finished Goods"
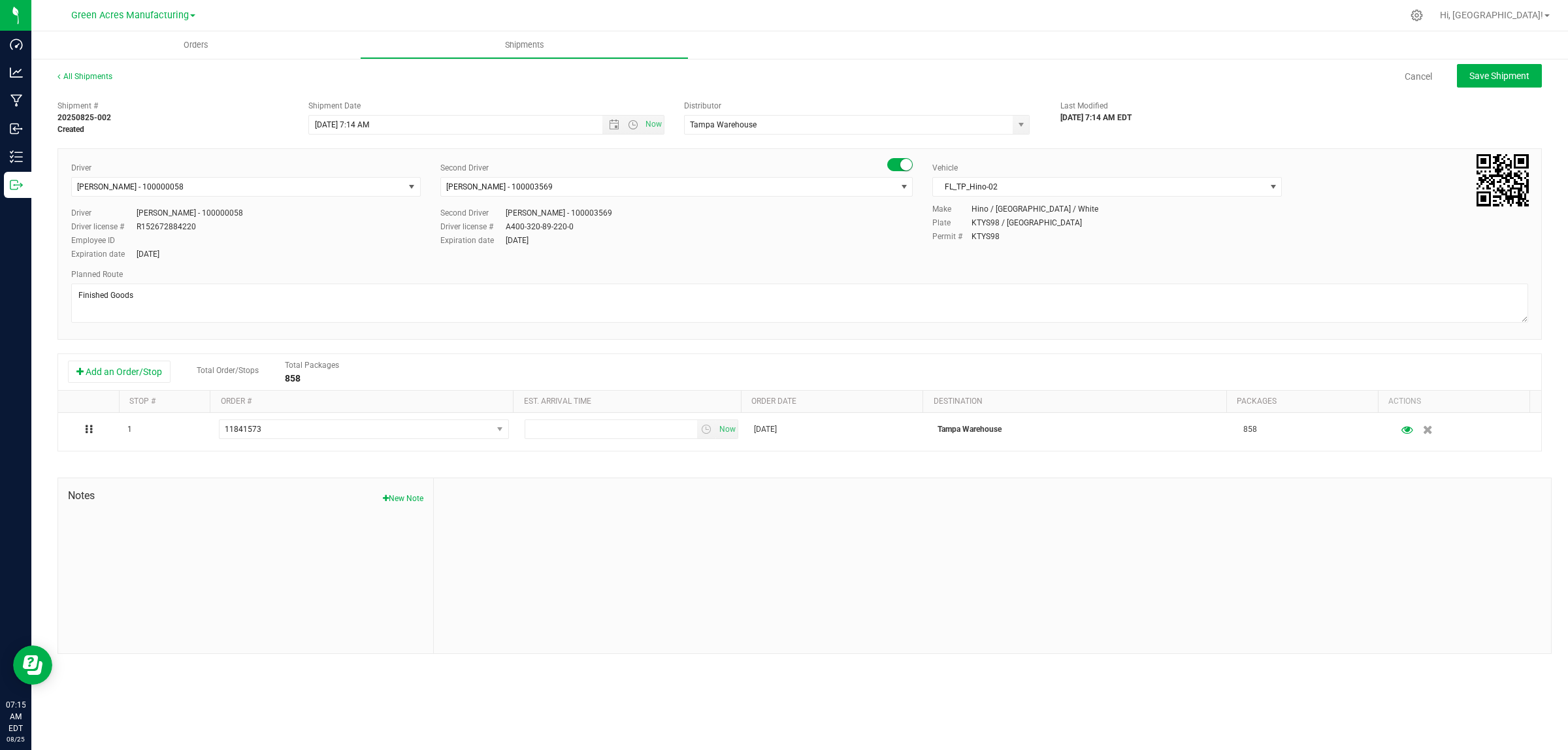
click at [680, 536] on div at bounding box center [992, 565] width 1117 height 175
click at [354, 123] on input "8/25/2025 7:14 AM" at bounding box center [467, 125] width 316 height 18
click at [678, 246] on div "Expiration date Jun 20, 2032" at bounding box center [676, 240] width 472 height 12
click at [1493, 70] on span "Save Shipment" at bounding box center [1499, 75] width 60 height 11
type input "8/25/2025 1:14 PM"
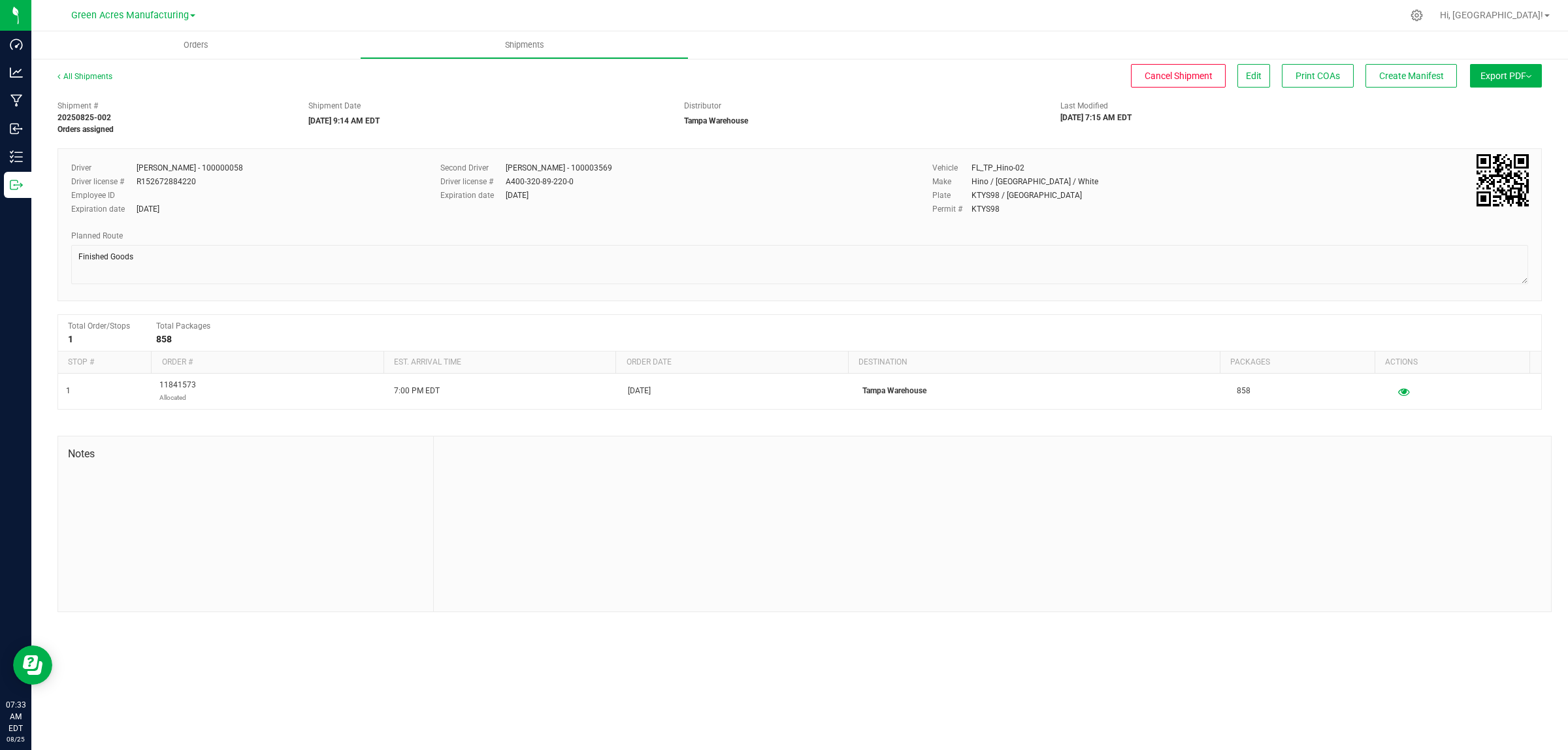
click at [1495, 79] on button "Export PDF" at bounding box center [1505, 75] width 72 height 23
click at [1495, 122] on span "Manifest by Lot" at bounding box center [1472, 124] width 54 height 9
click at [1399, 67] on button "Create Manifest" at bounding box center [1411, 75] width 91 height 23
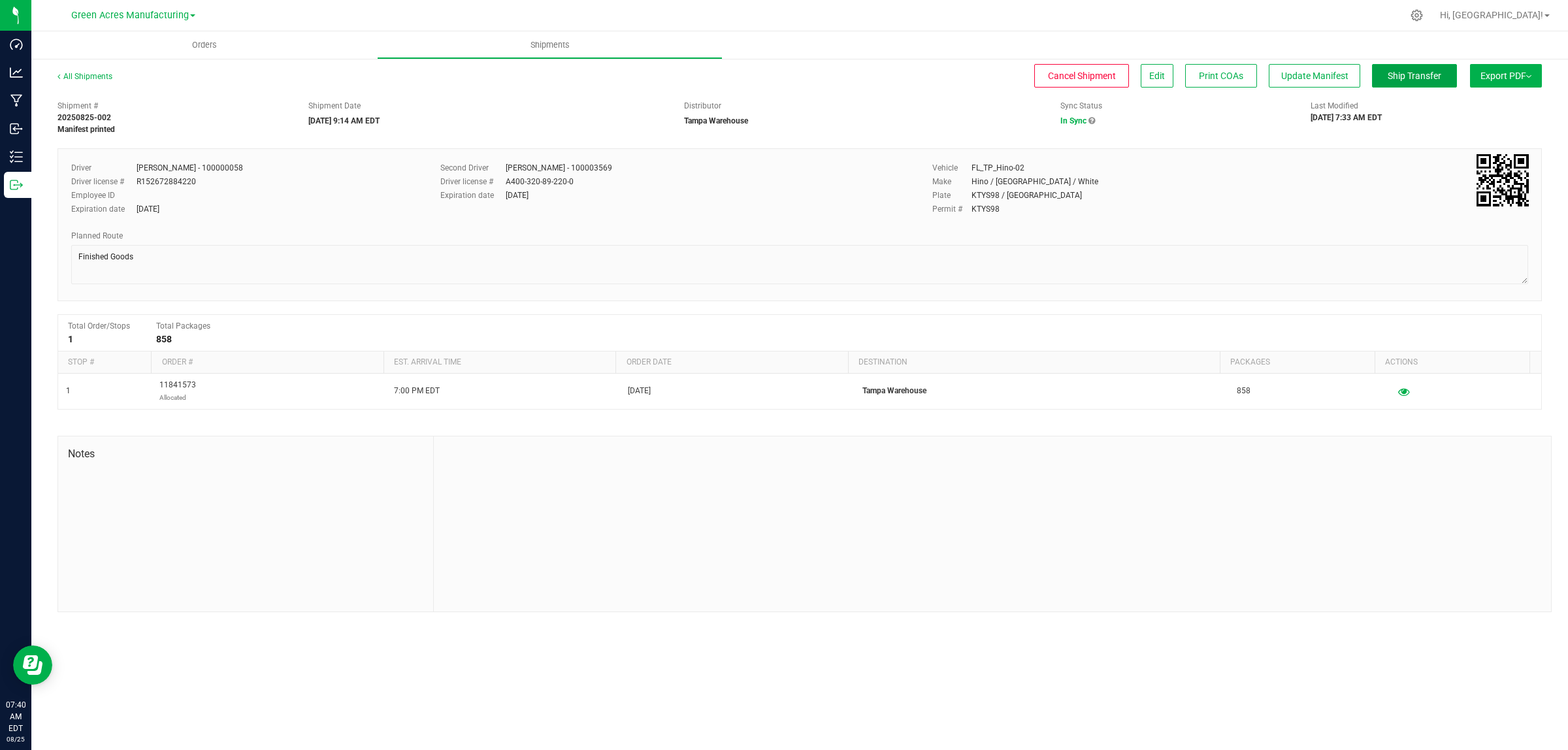
click at [1399, 67] on button "Ship Transfer" at bounding box center [1414, 75] width 85 height 23
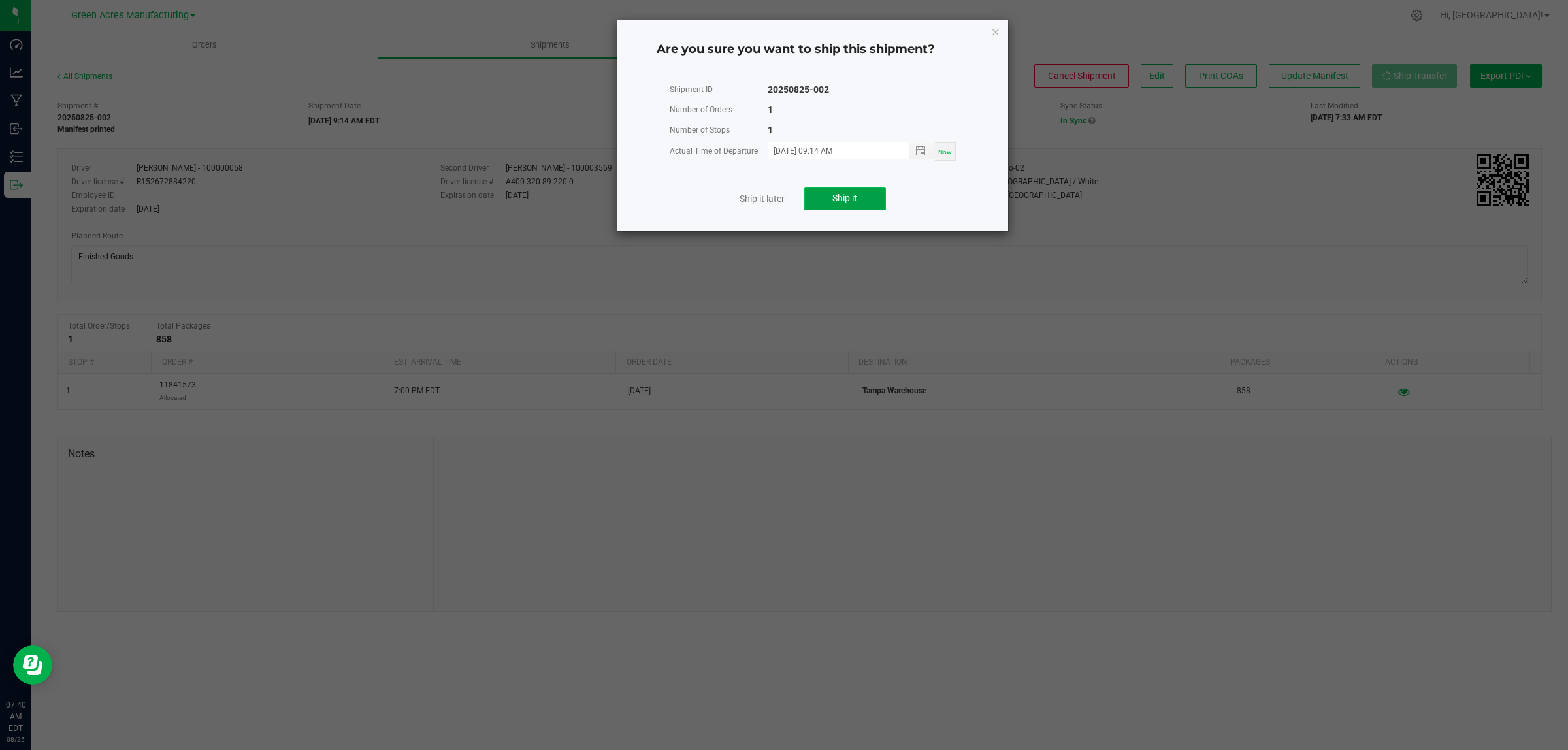
click at [867, 203] on button "Ship it" at bounding box center [845, 198] width 82 height 23
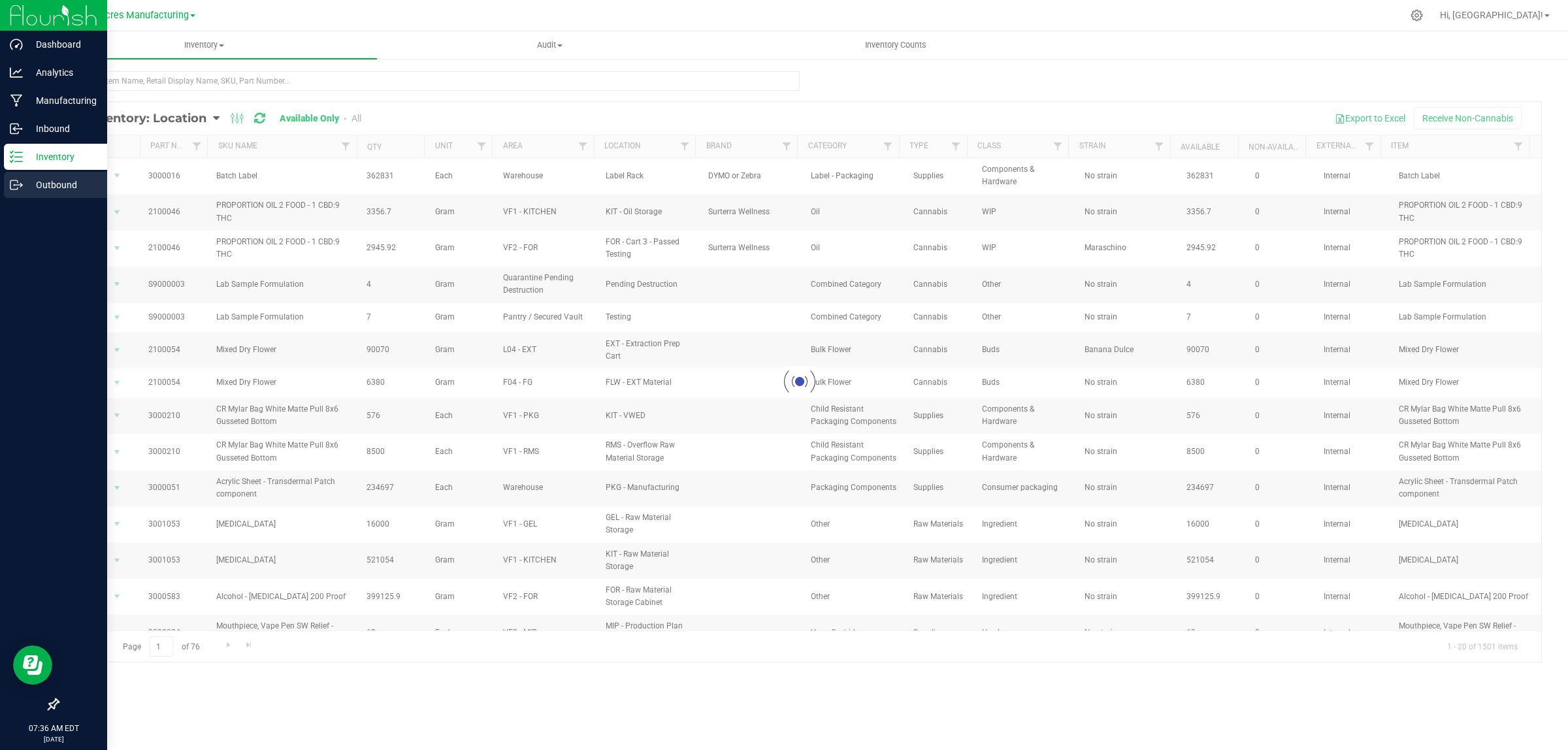
click at [18, 181] on icon at bounding box center [16, 185] width 13 height 13
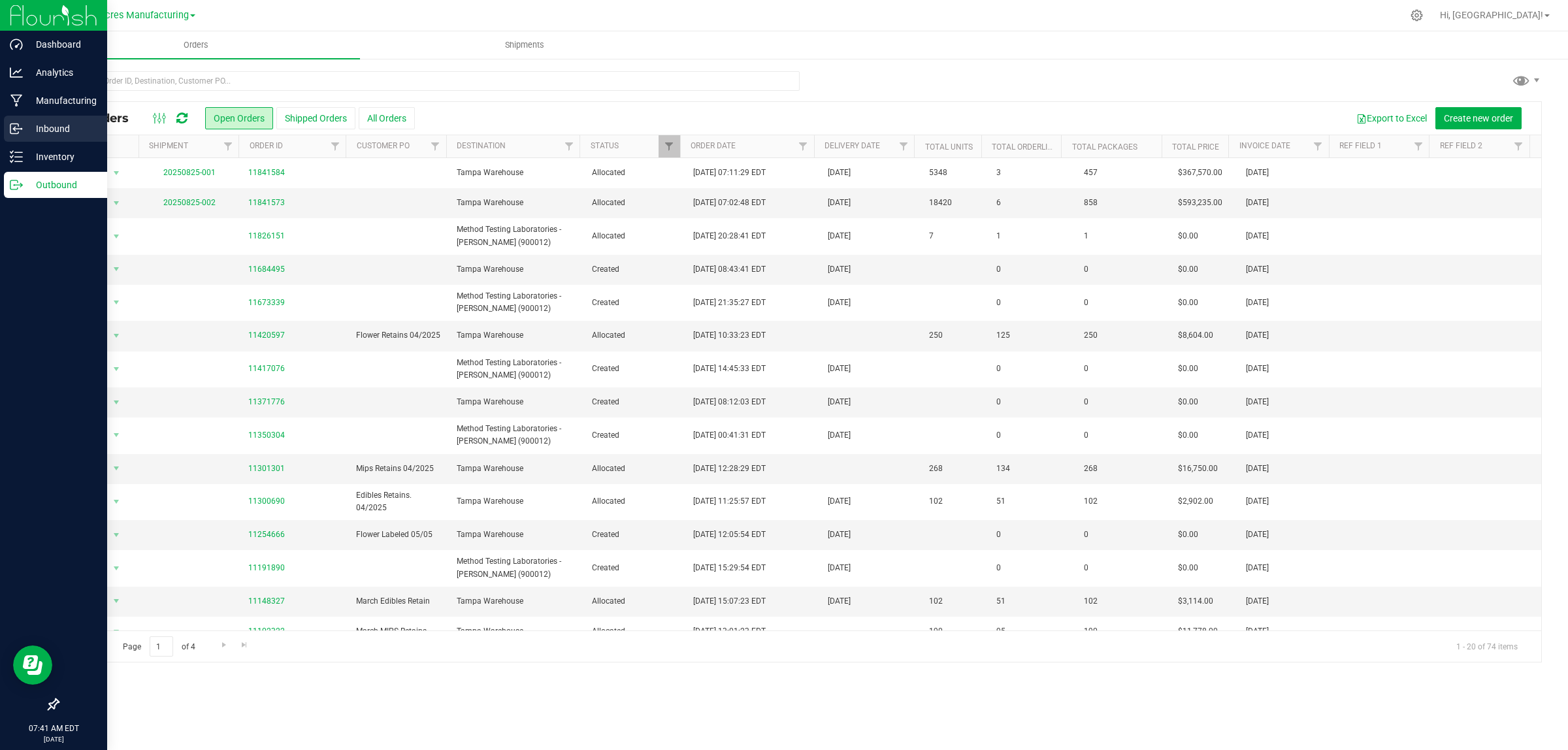
click at [20, 116] on div "Inbound" at bounding box center [56, 129] width 103 height 26
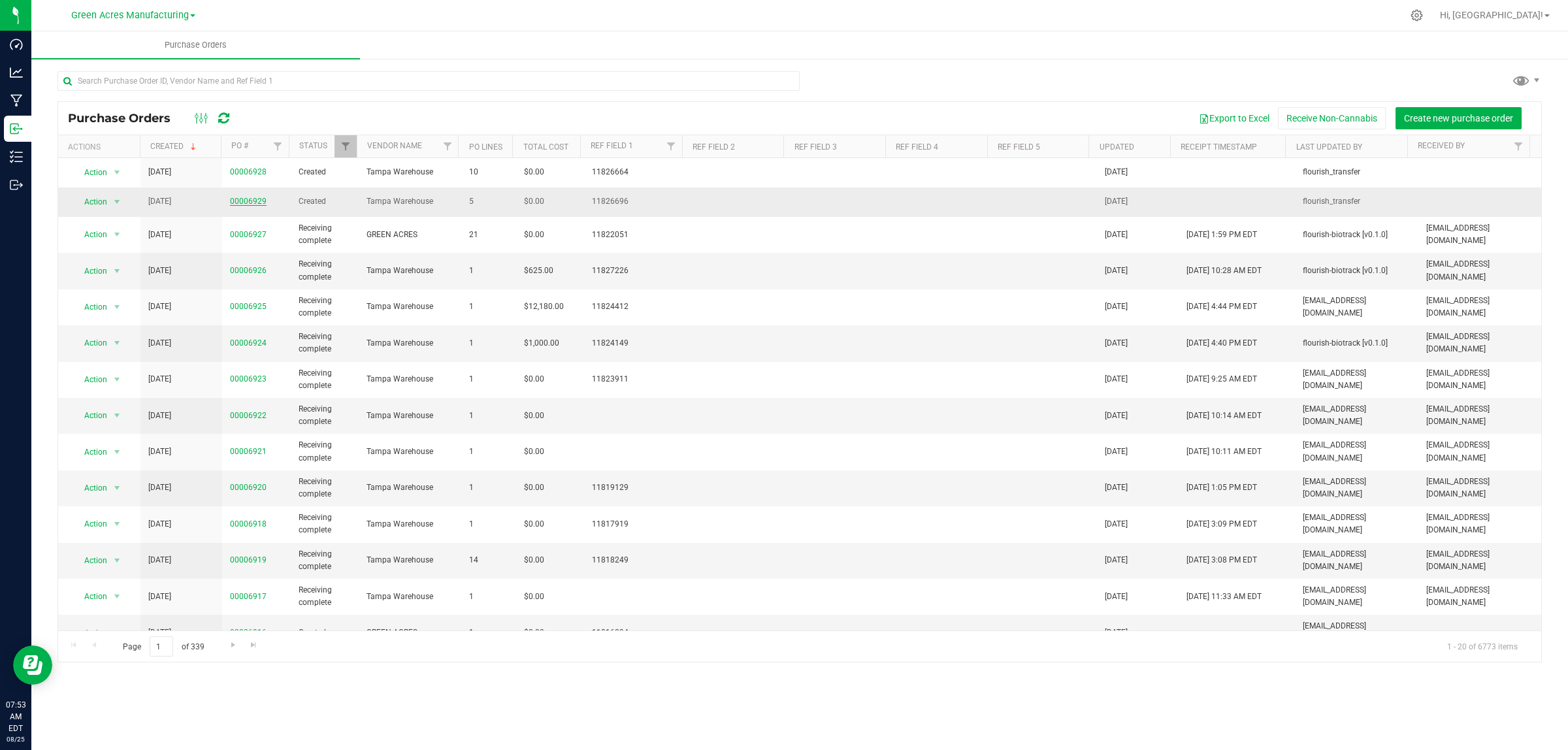
click at [248, 203] on link "00006929" at bounding box center [248, 201] width 37 height 9
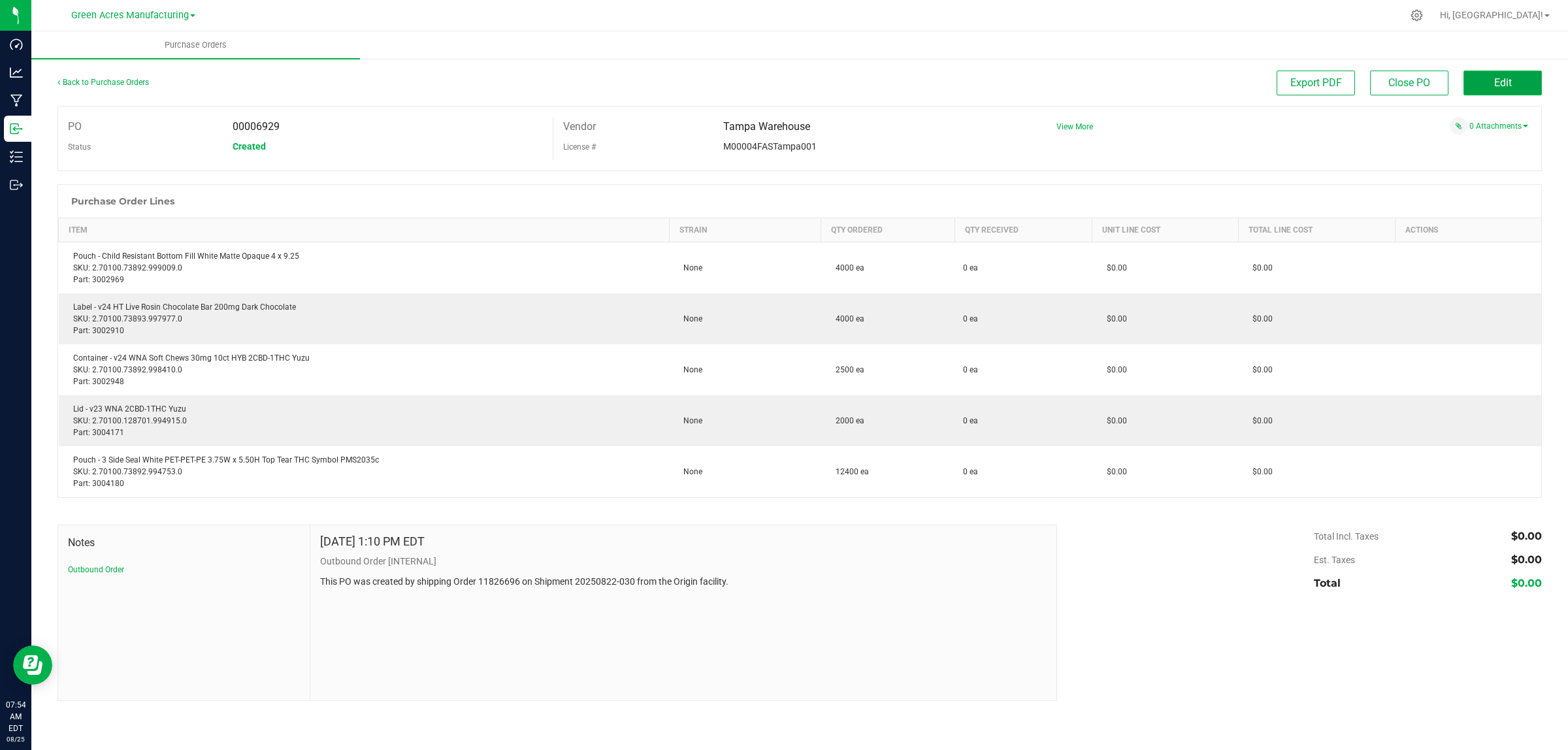
click at [1484, 79] on button "Edit" at bounding box center [1503, 82] width 79 height 25
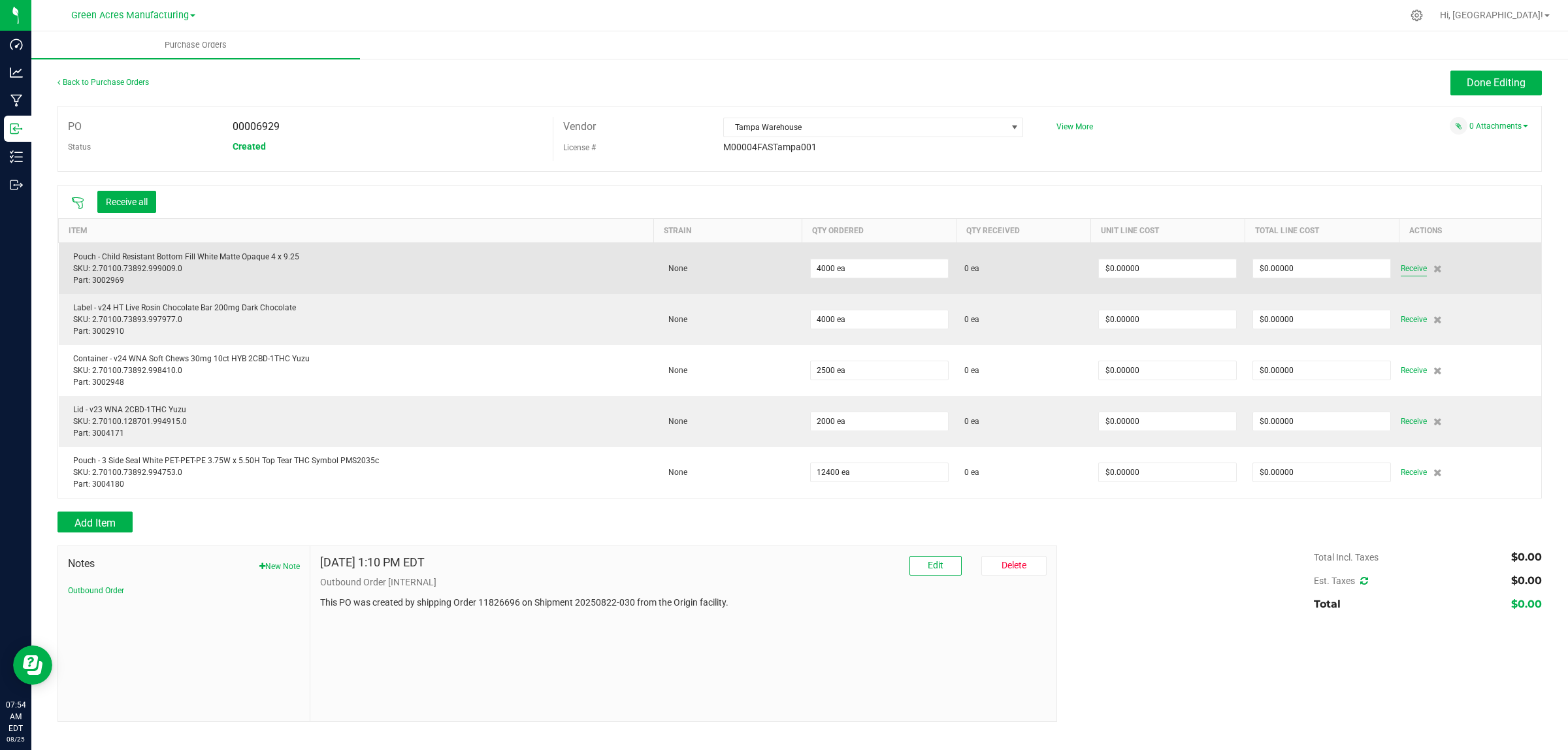
click at [1418, 272] on span "Receive" at bounding box center [1413, 269] width 26 height 15
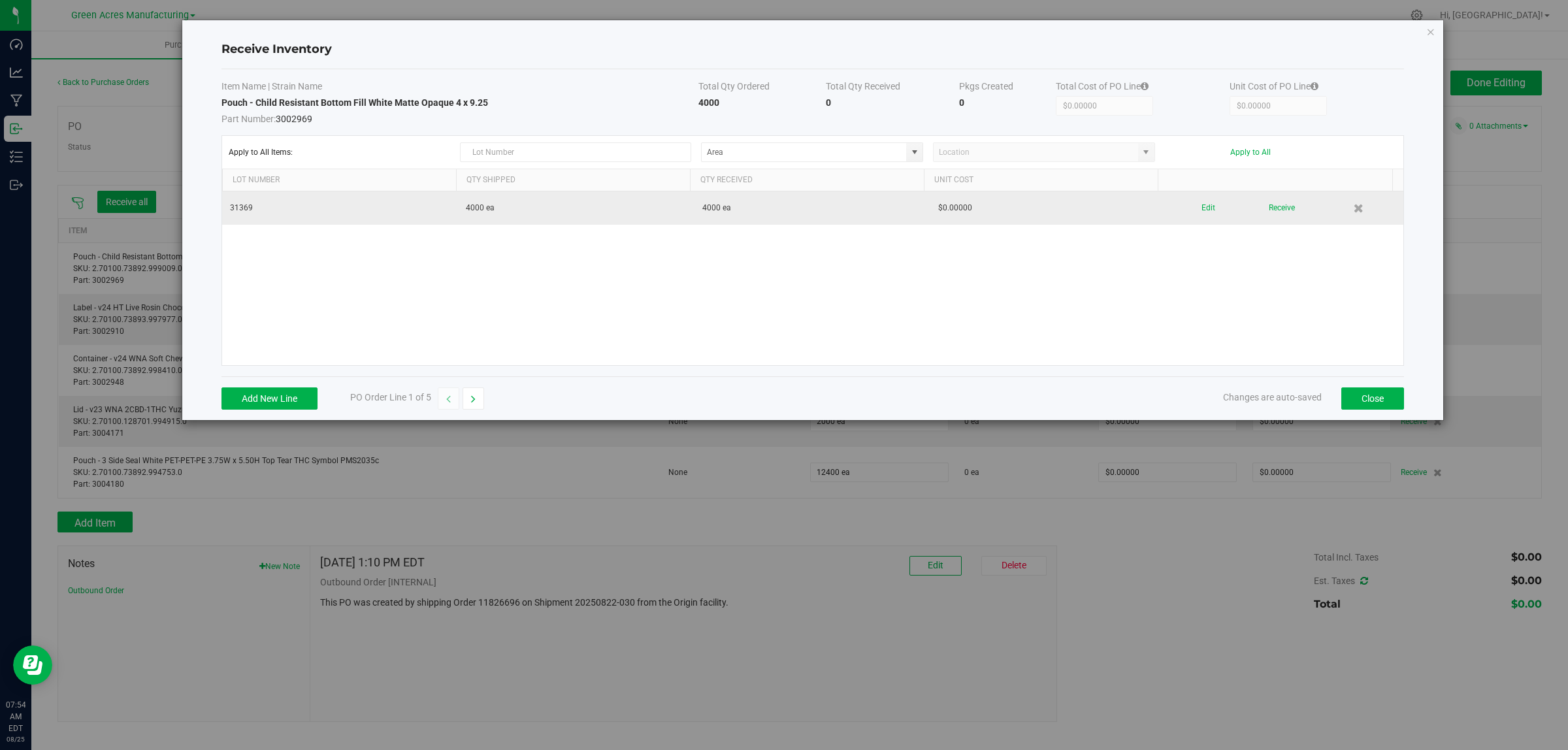
click at [1189, 209] on div "Edit Receive" at bounding box center [1285, 208] width 221 height 23
click at [1201, 209] on button "Edit" at bounding box center [1208, 208] width 14 height 23
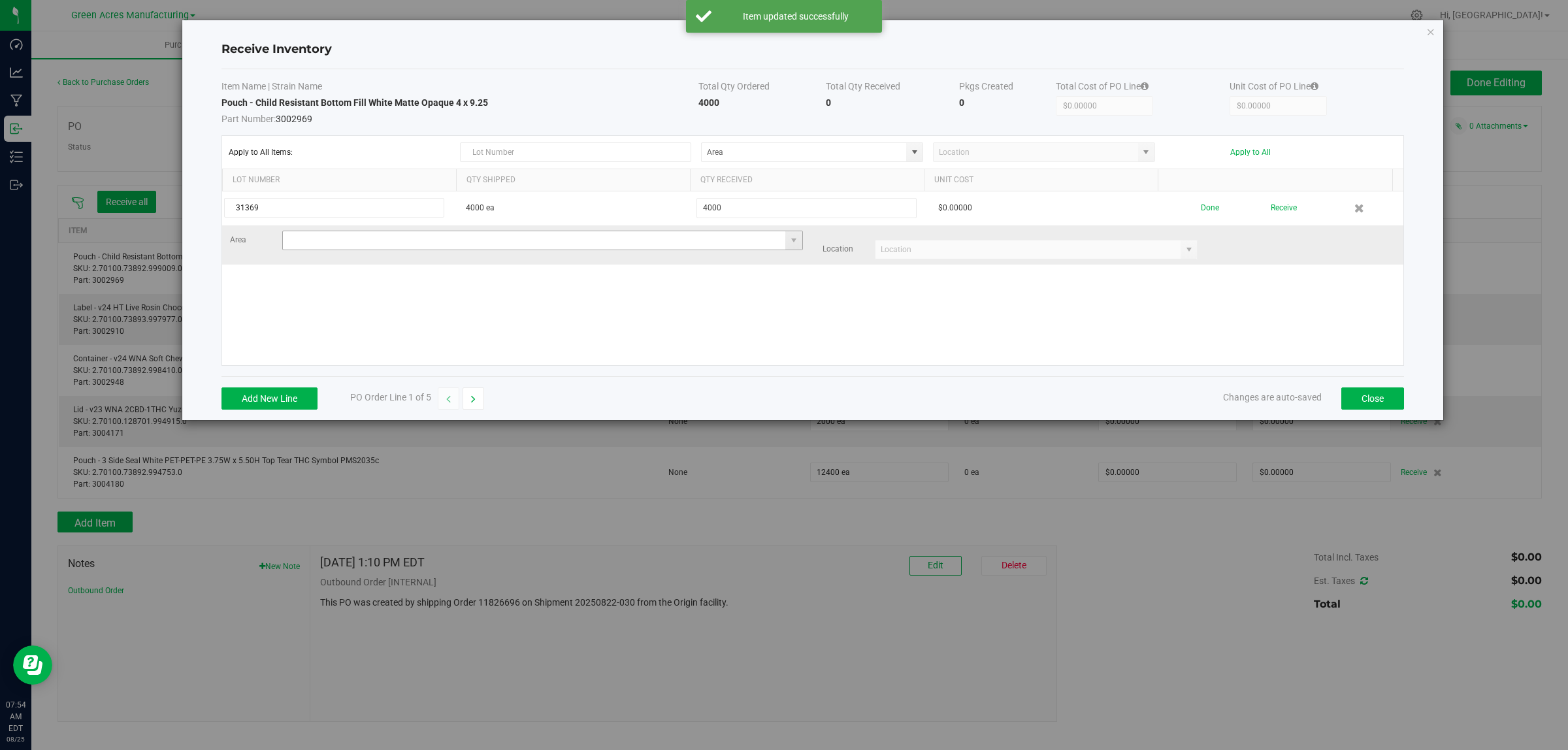
click at [322, 245] on input at bounding box center [534, 240] width 503 height 18
type input "VF1 - RMS"
click at [1061, 254] on input at bounding box center [1028, 250] width 306 height 18
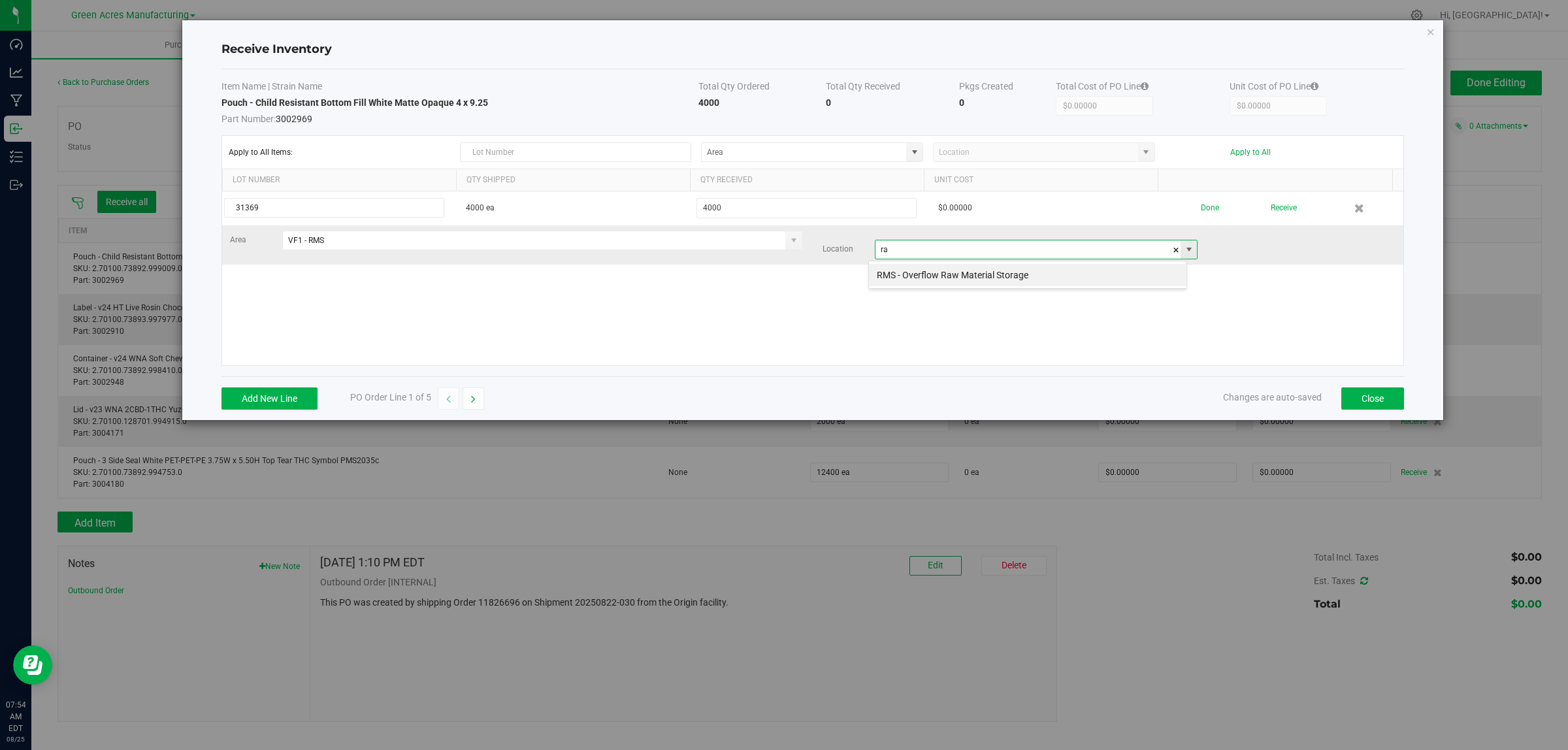
scroll to position [20, 319]
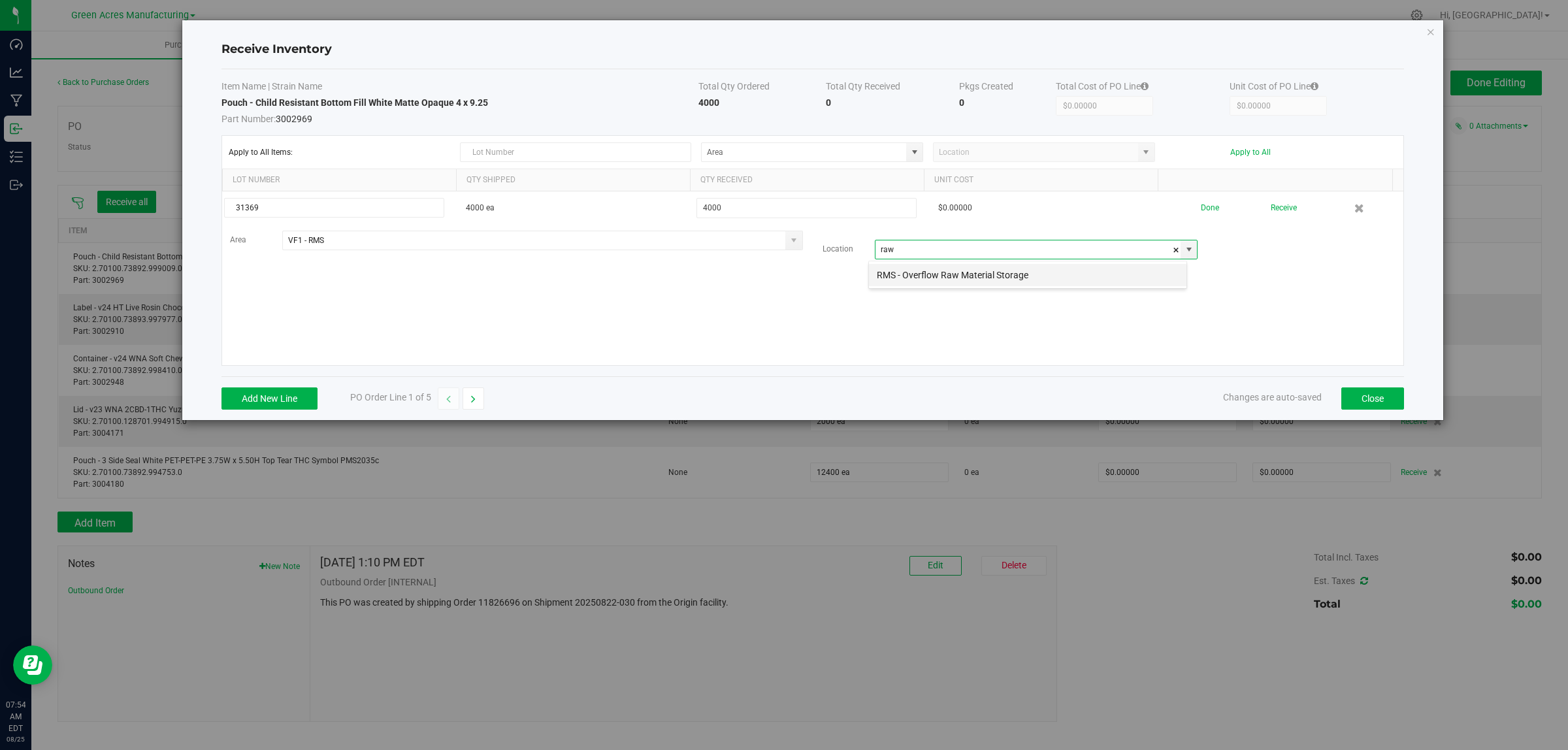
click at [1046, 281] on li "RMS - Overflow Raw Material Storage" at bounding box center [1028, 276] width 318 height 22
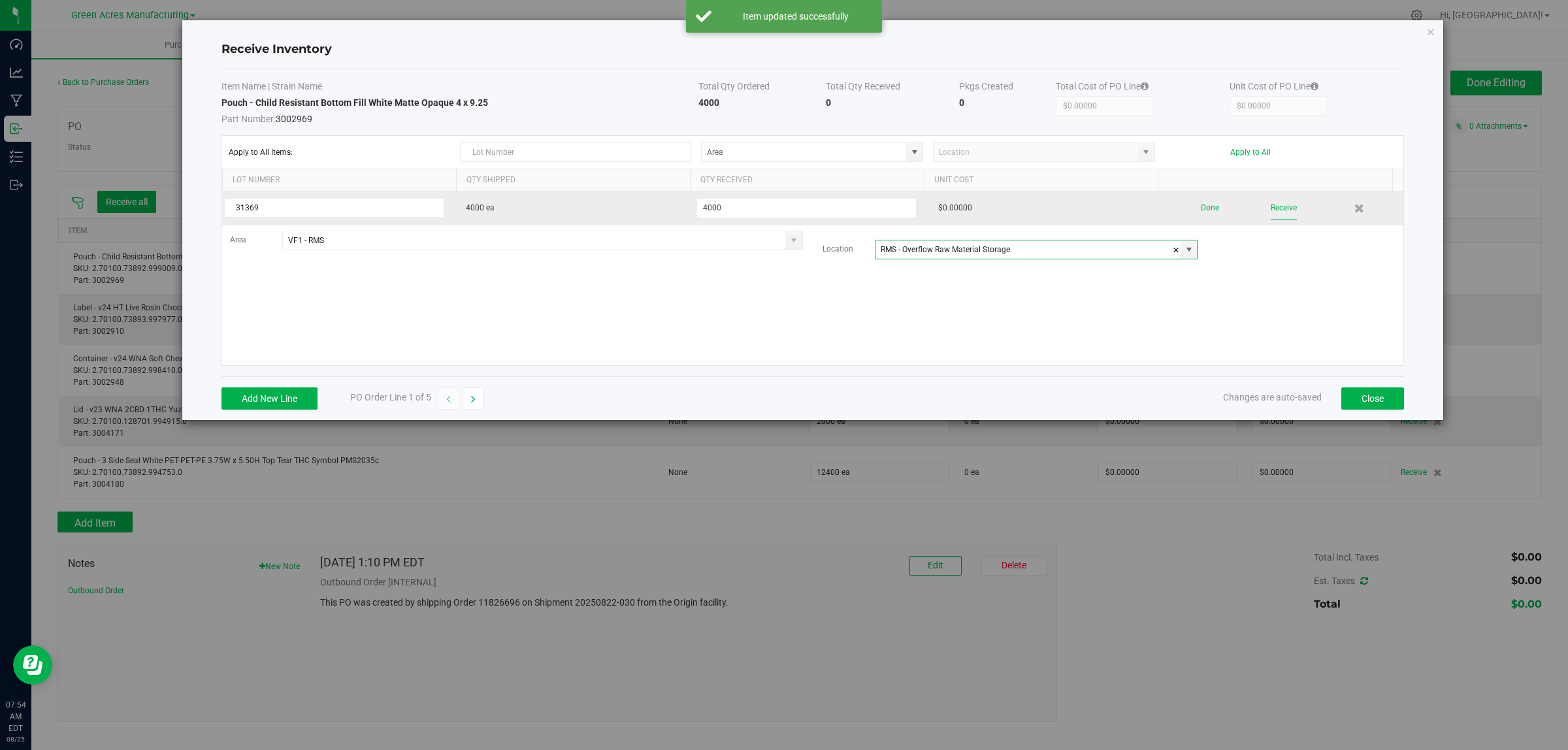
type input "RMS - Overflow Raw Material Storage"
click at [1271, 208] on button "Receive" at bounding box center [1283, 208] width 26 height 23
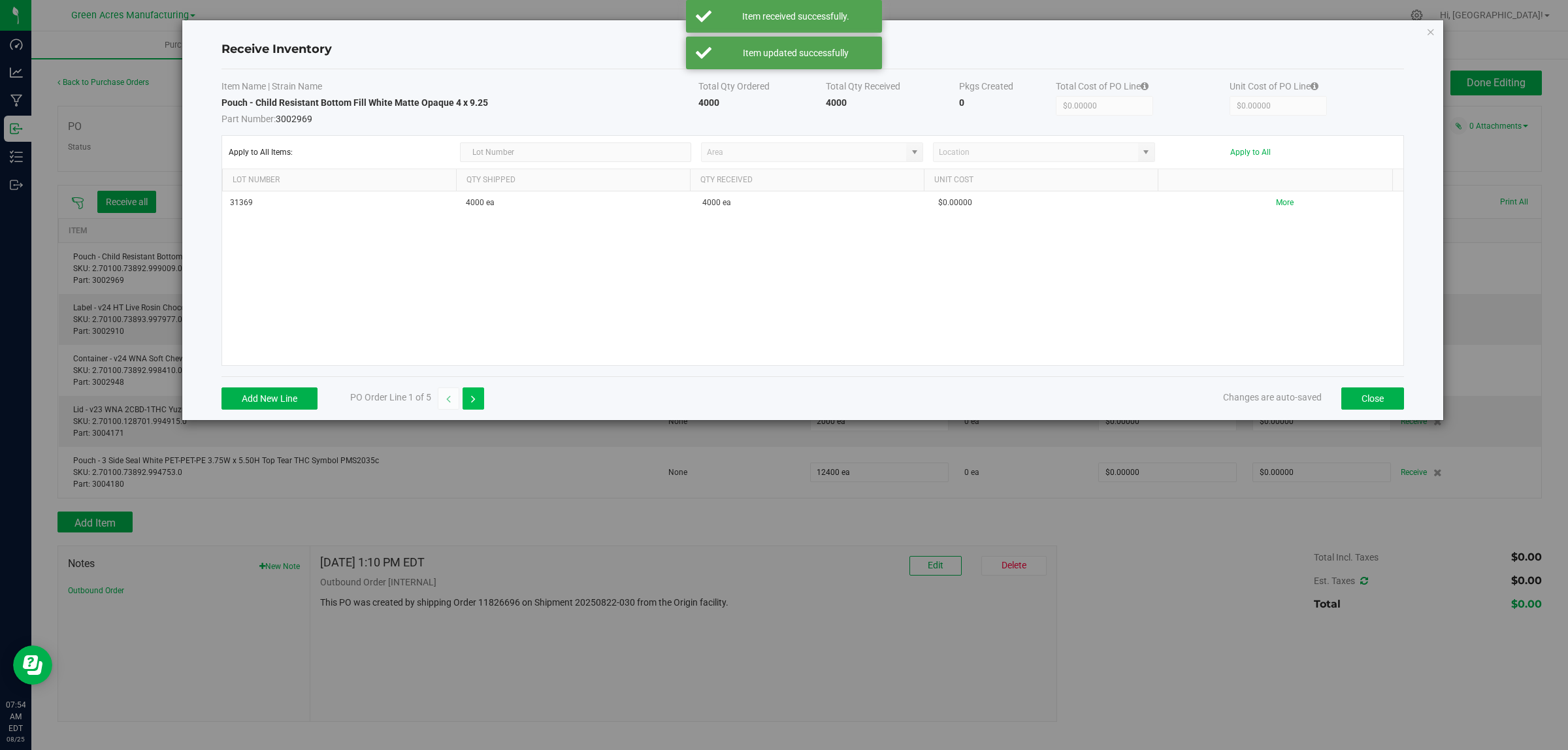
click at [474, 397] on icon "button" at bounding box center [473, 399] width 5 height 9
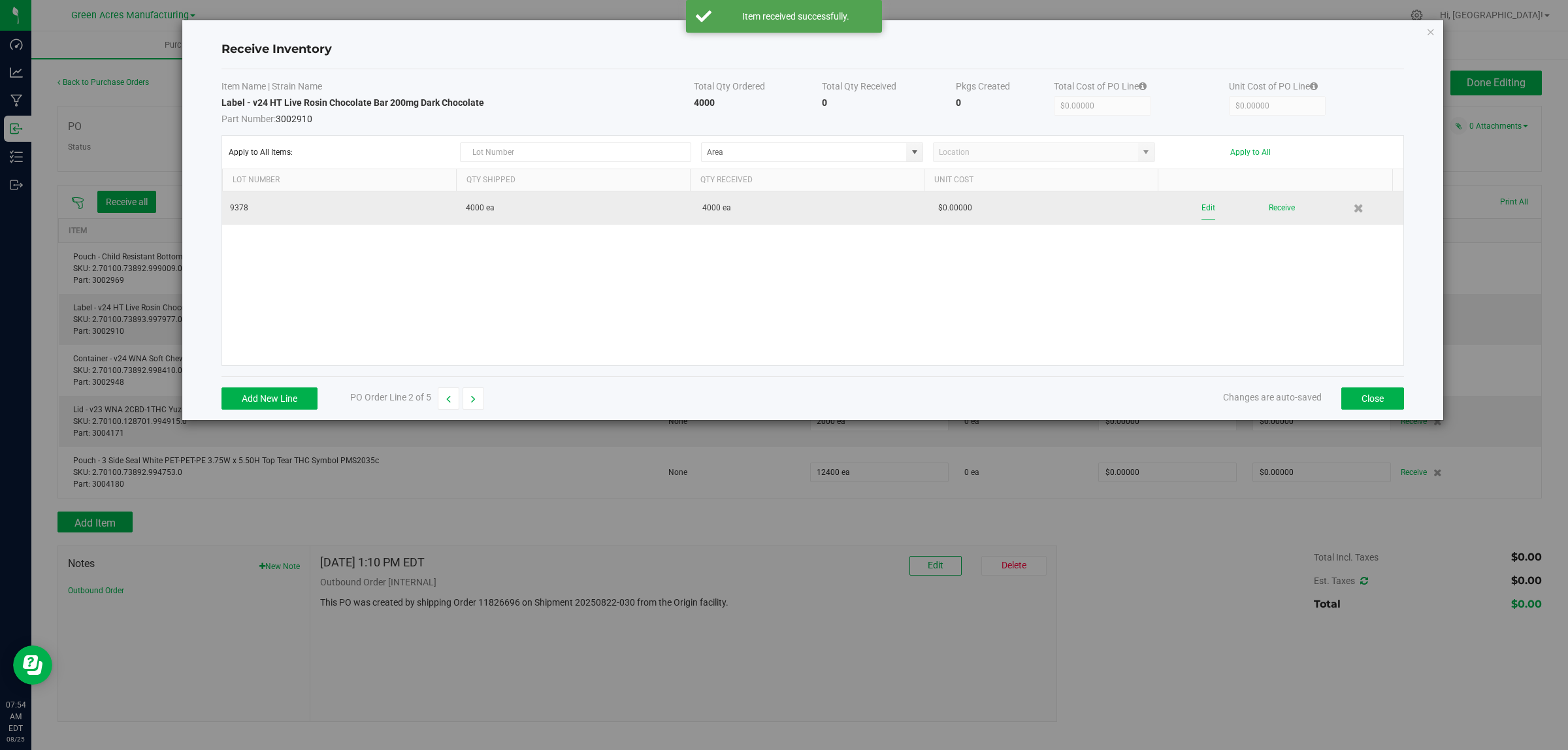
click at [1201, 206] on button "Edit" at bounding box center [1208, 208] width 14 height 23
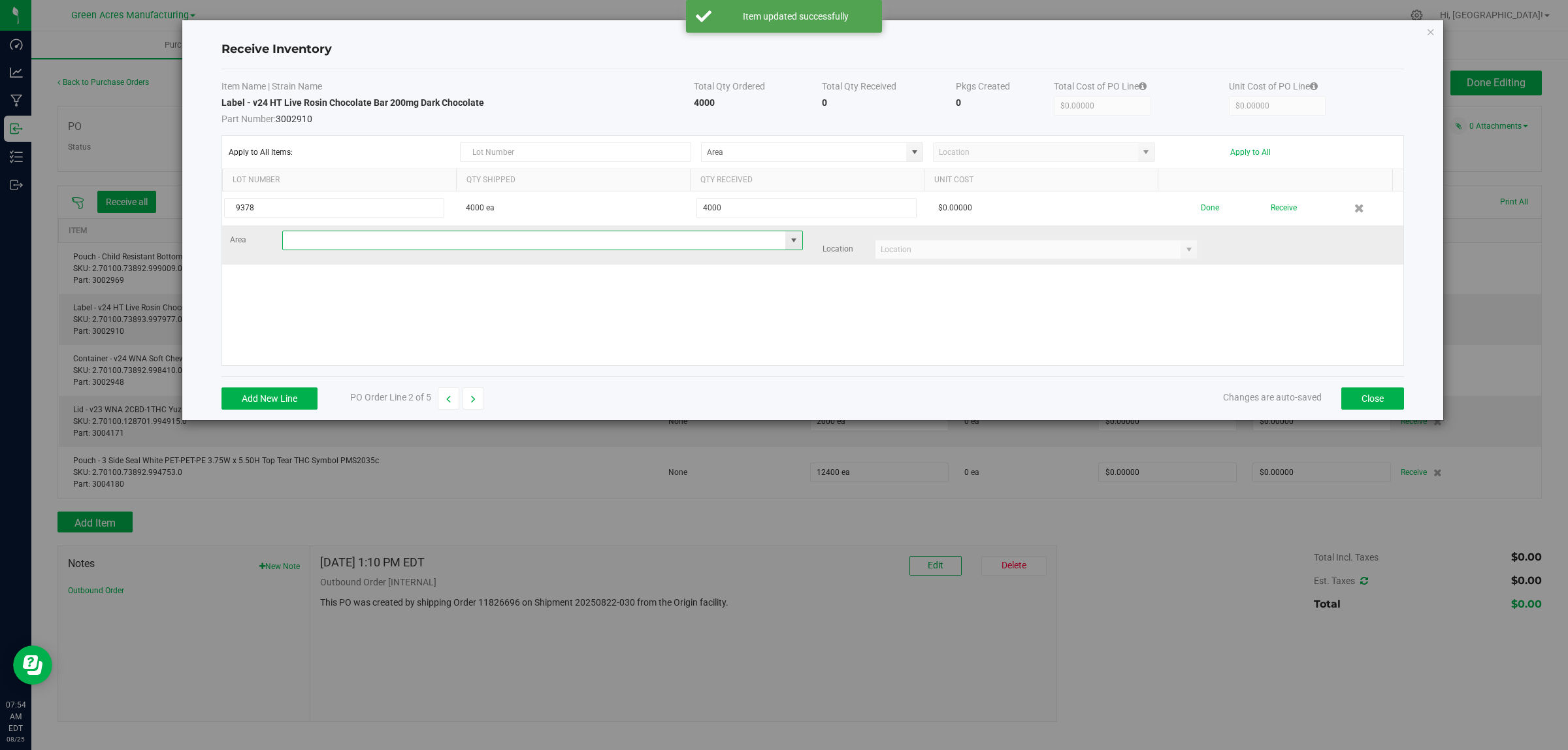
click at [347, 244] on input at bounding box center [534, 240] width 503 height 18
type input "VF1 - RMS"
click at [926, 254] on input at bounding box center [1028, 250] width 306 height 18
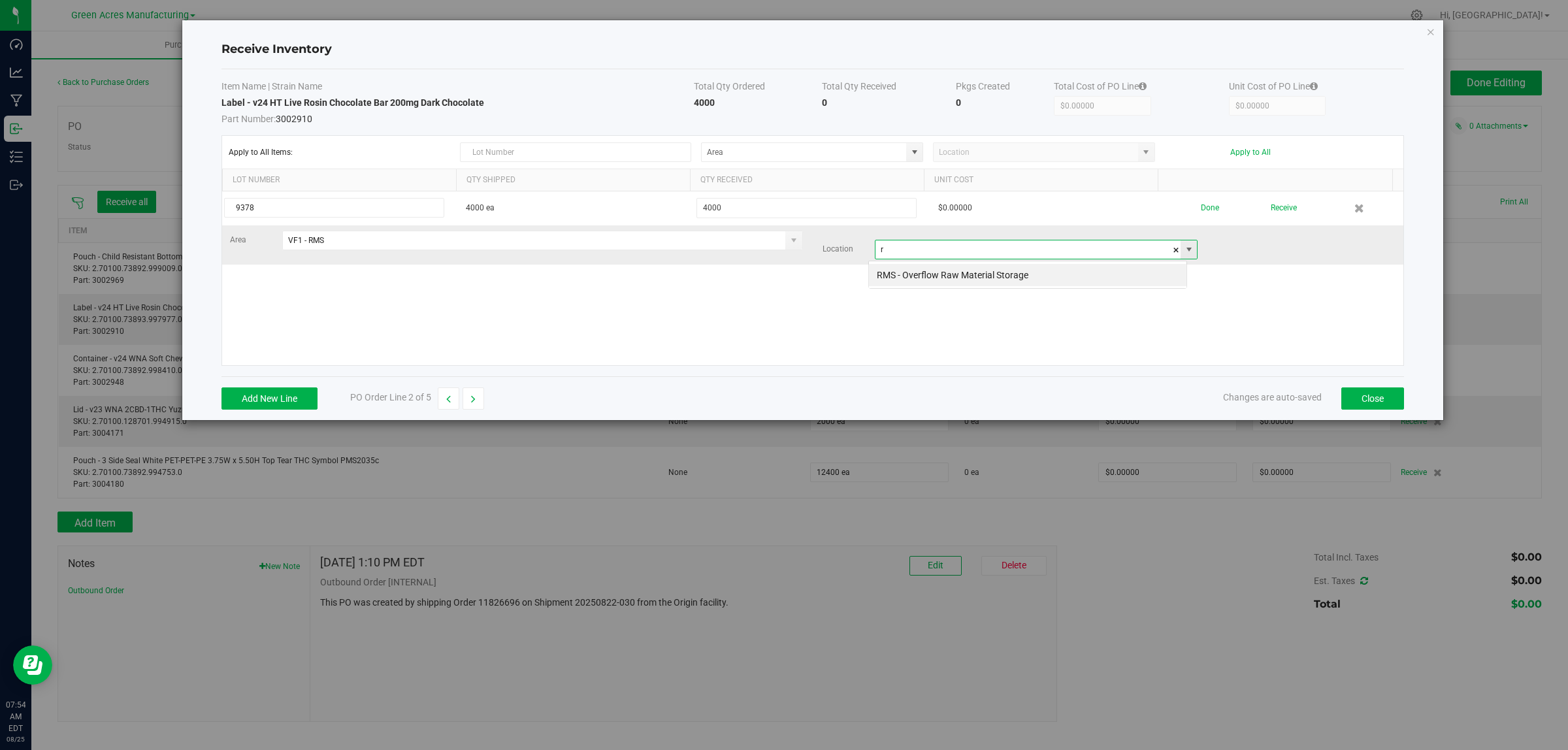
scroll to position [20, 319]
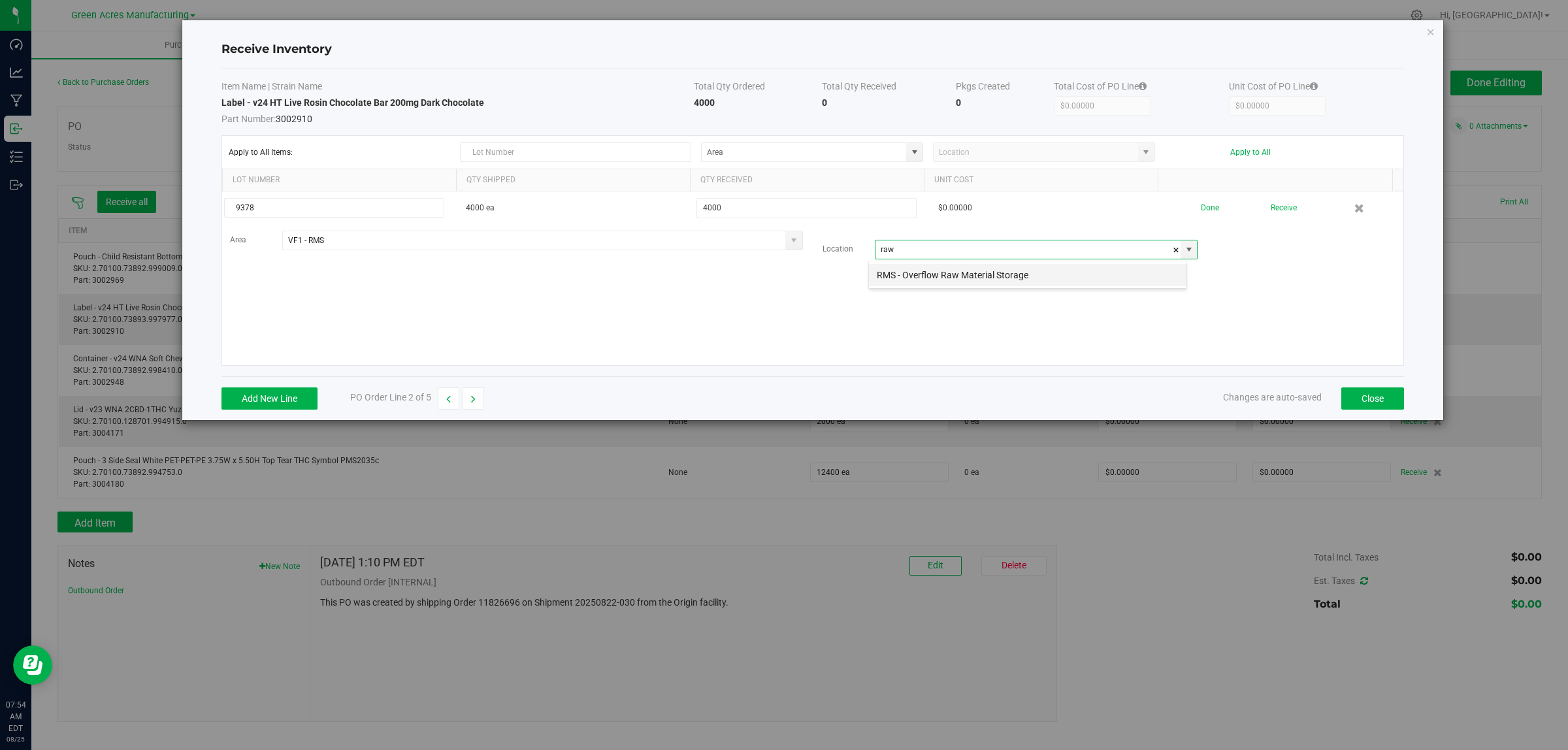
click at [923, 285] on li "RMS - Overflow Raw Material Storage" at bounding box center [1028, 276] width 318 height 22
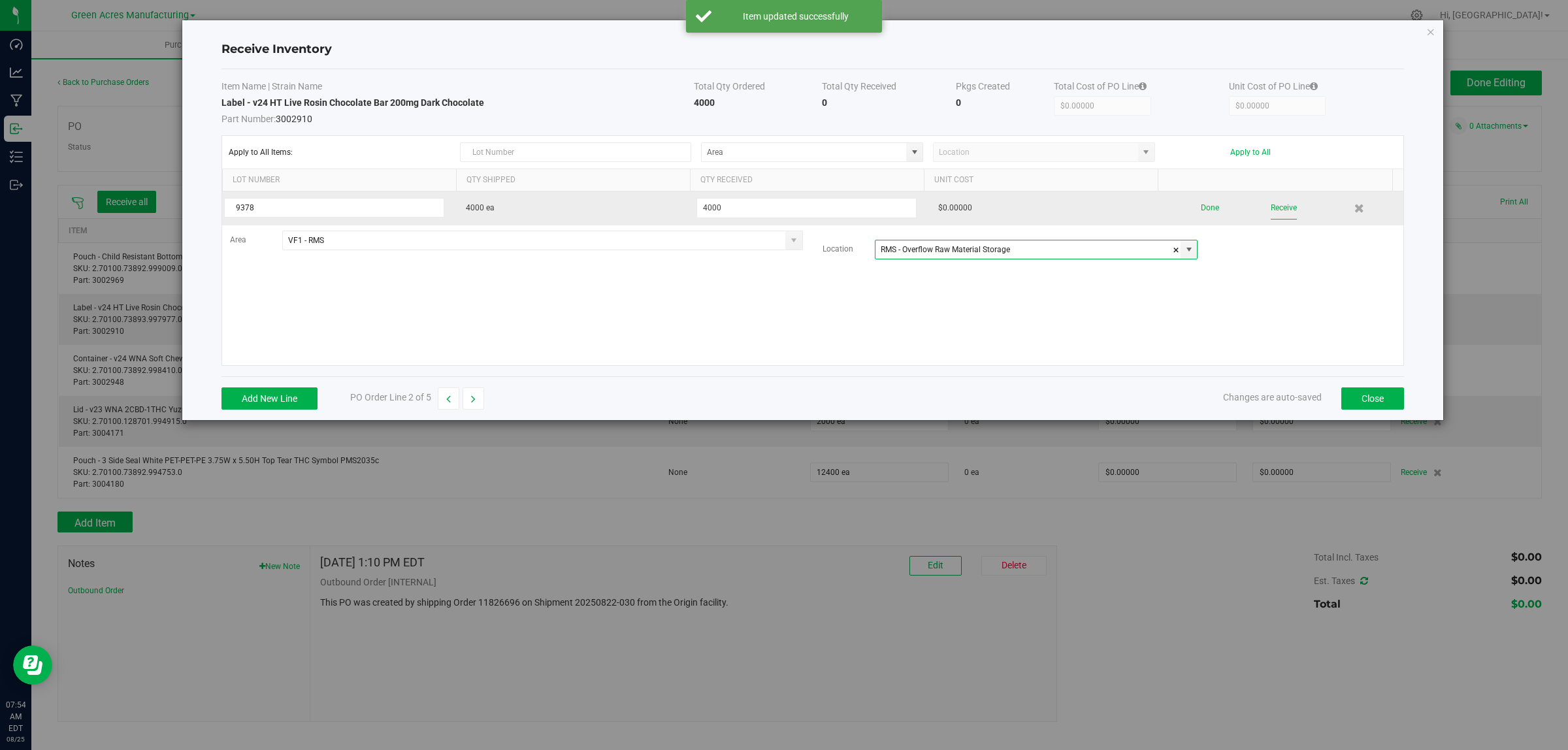
type input "RMS - Overflow Raw Material Storage"
click at [1273, 205] on button "Receive" at bounding box center [1283, 208] width 26 height 23
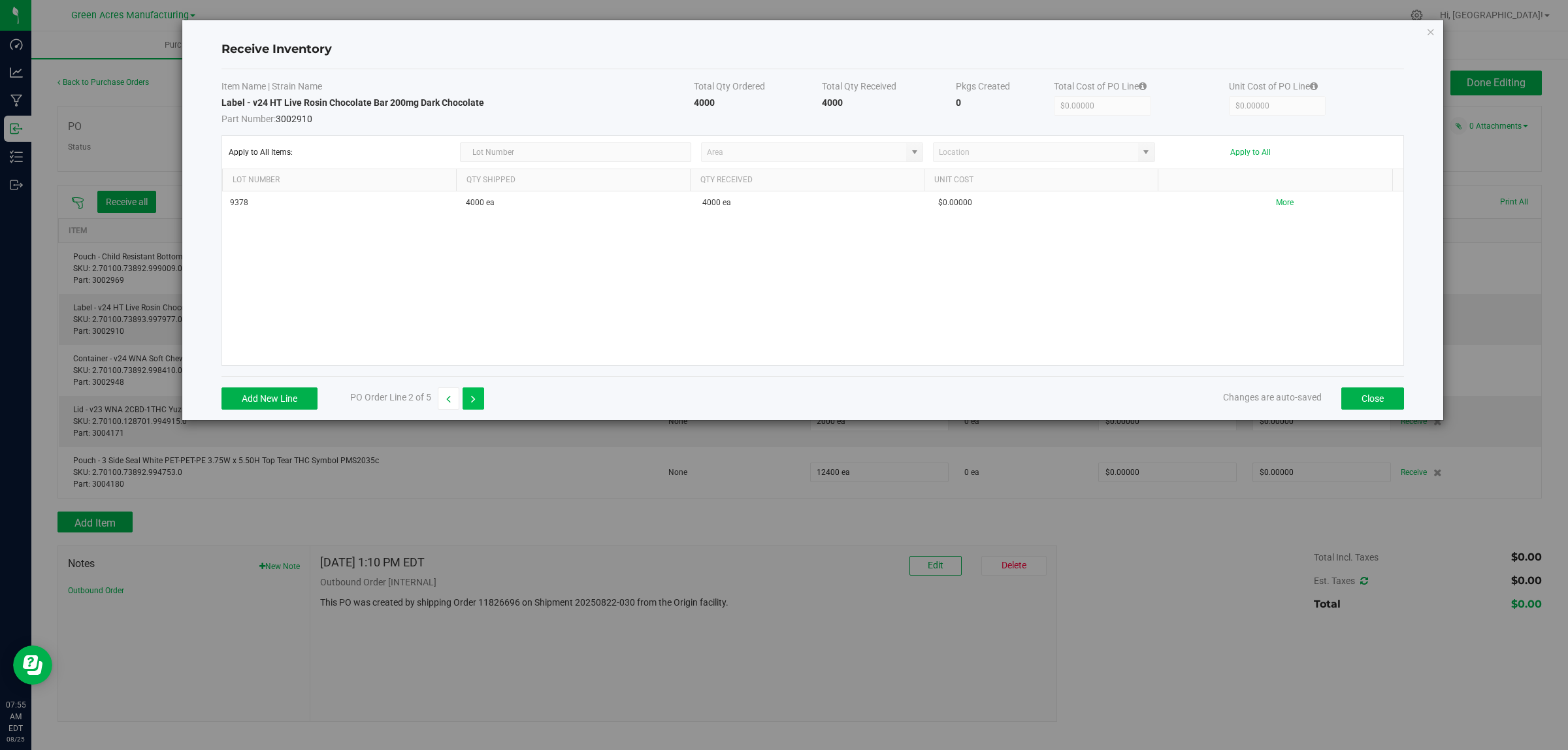
click at [472, 394] on icon "button" at bounding box center [473, 399] width 5 height 9
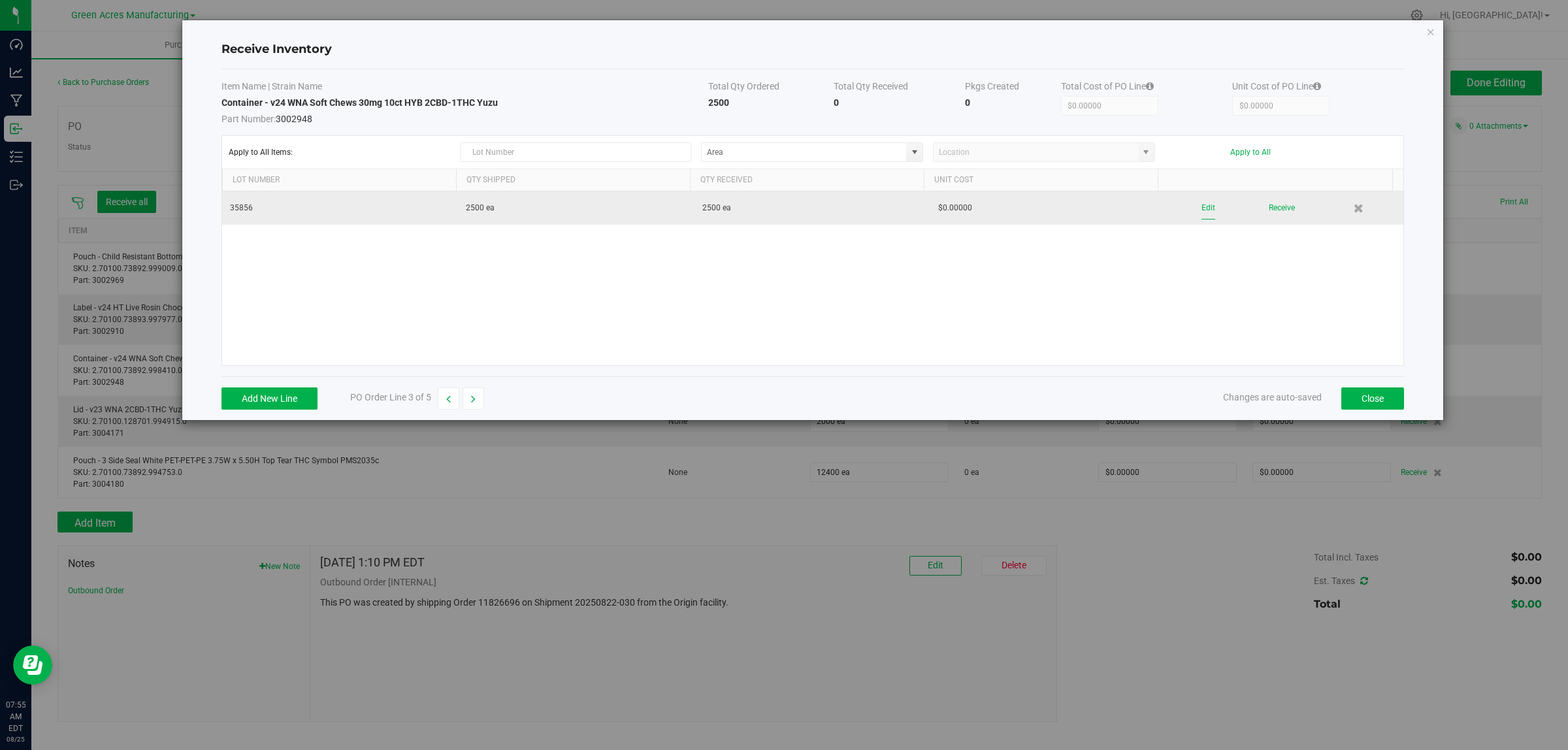
click at [1201, 208] on button "Edit" at bounding box center [1208, 208] width 14 height 23
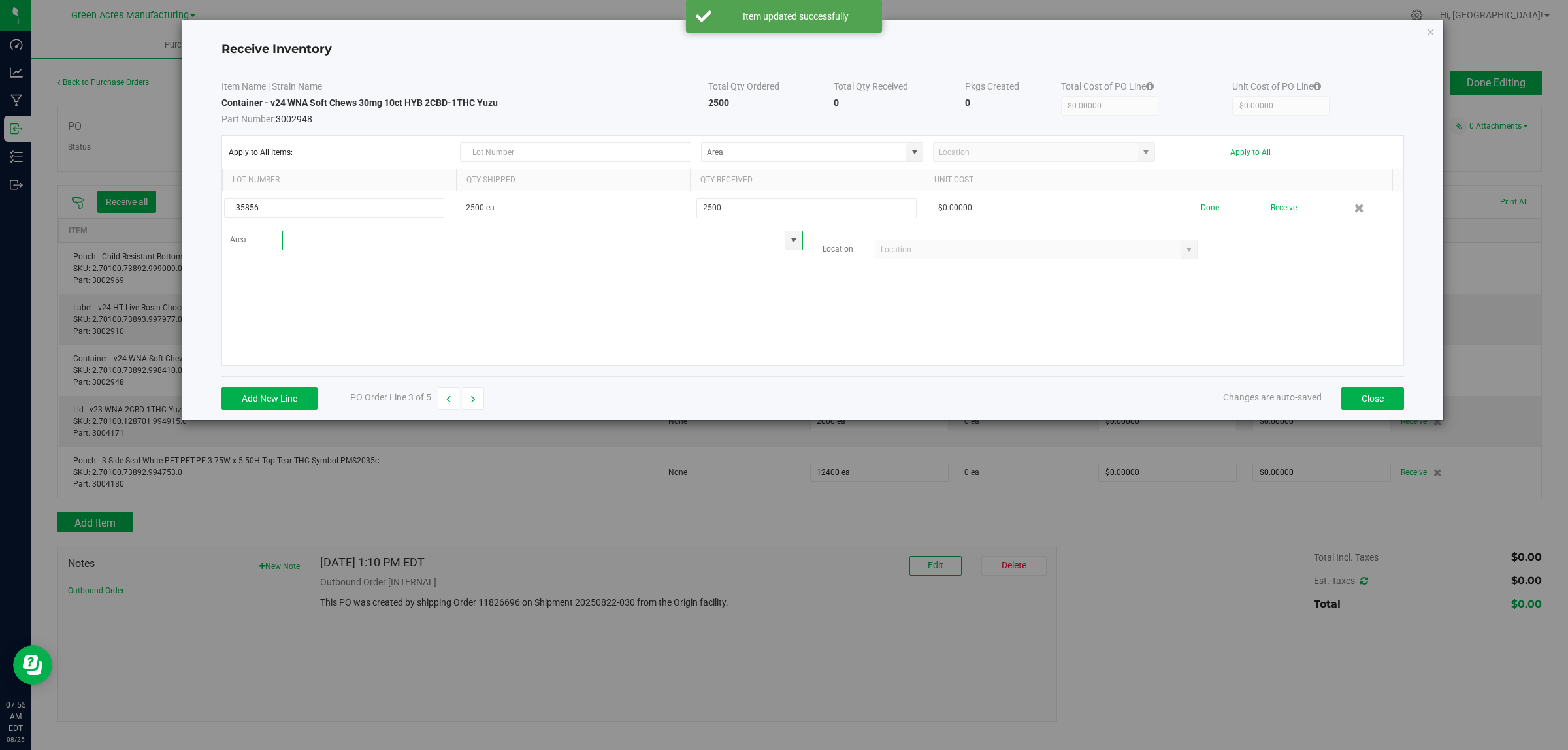
click at [348, 243] on input at bounding box center [534, 240] width 503 height 18
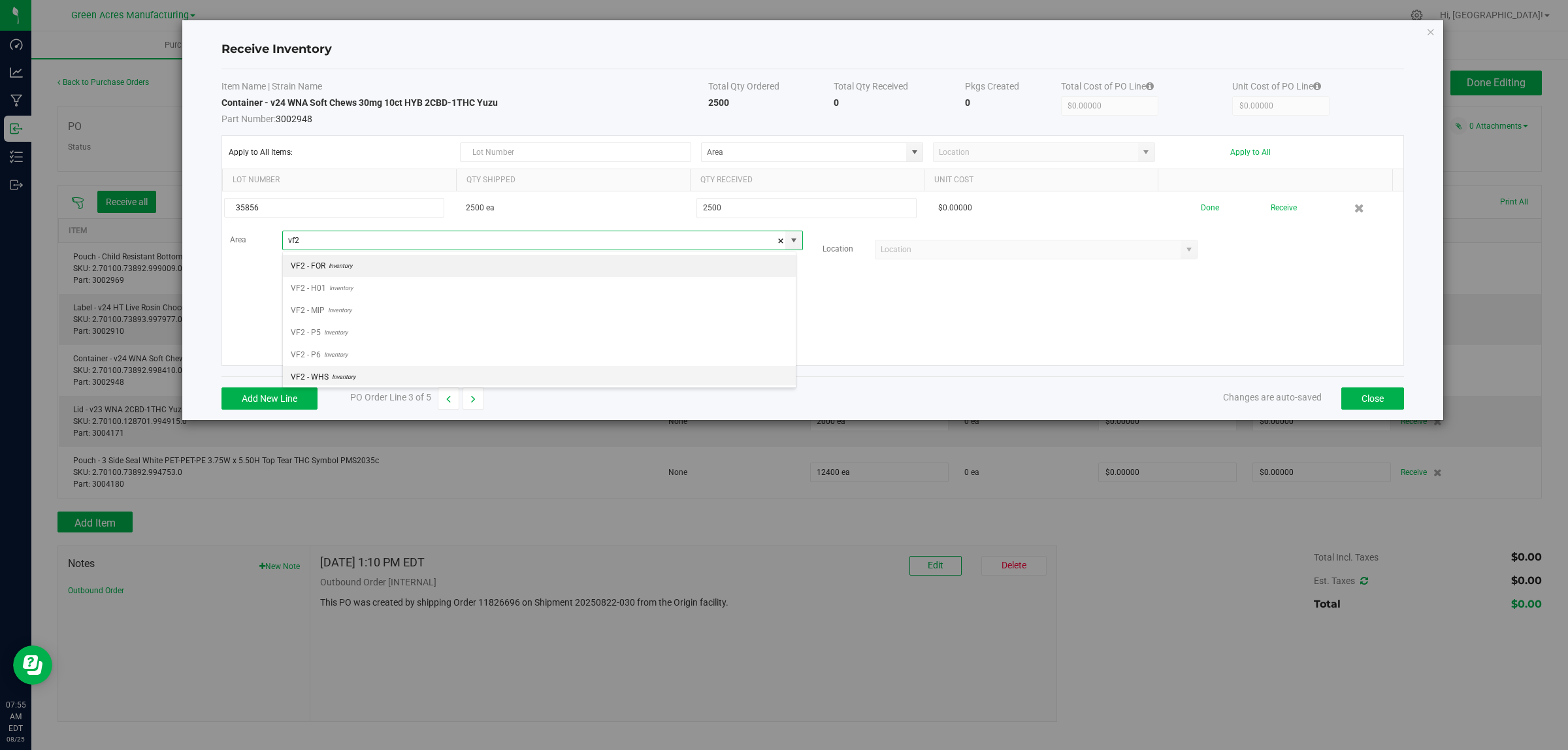
click at [334, 377] on span "Inventory" at bounding box center [342, 377] width 27 height 20
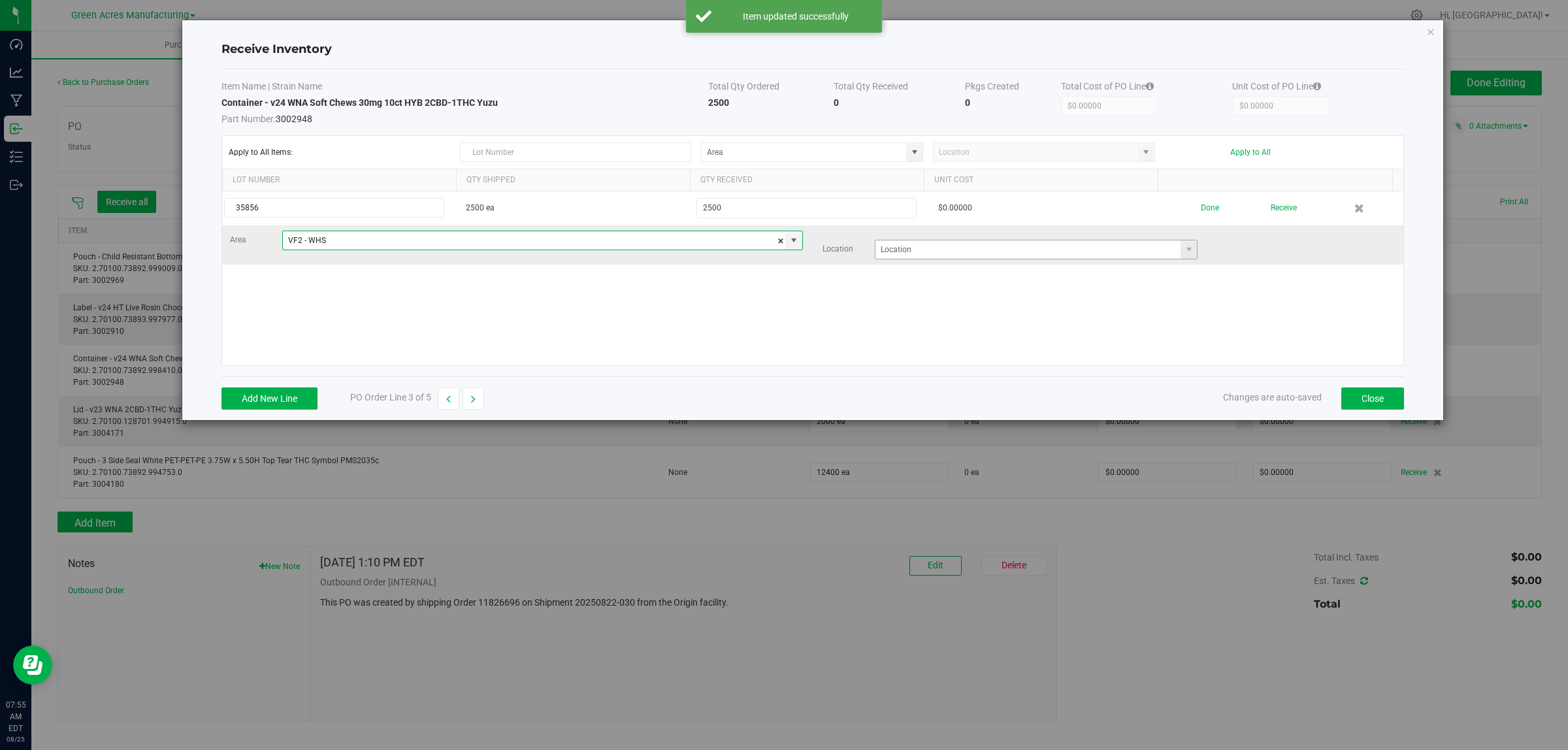
type input "VF2 - WHS"
click at [931, 259] on input at bounding box center [1028, 250] width 306 height 18
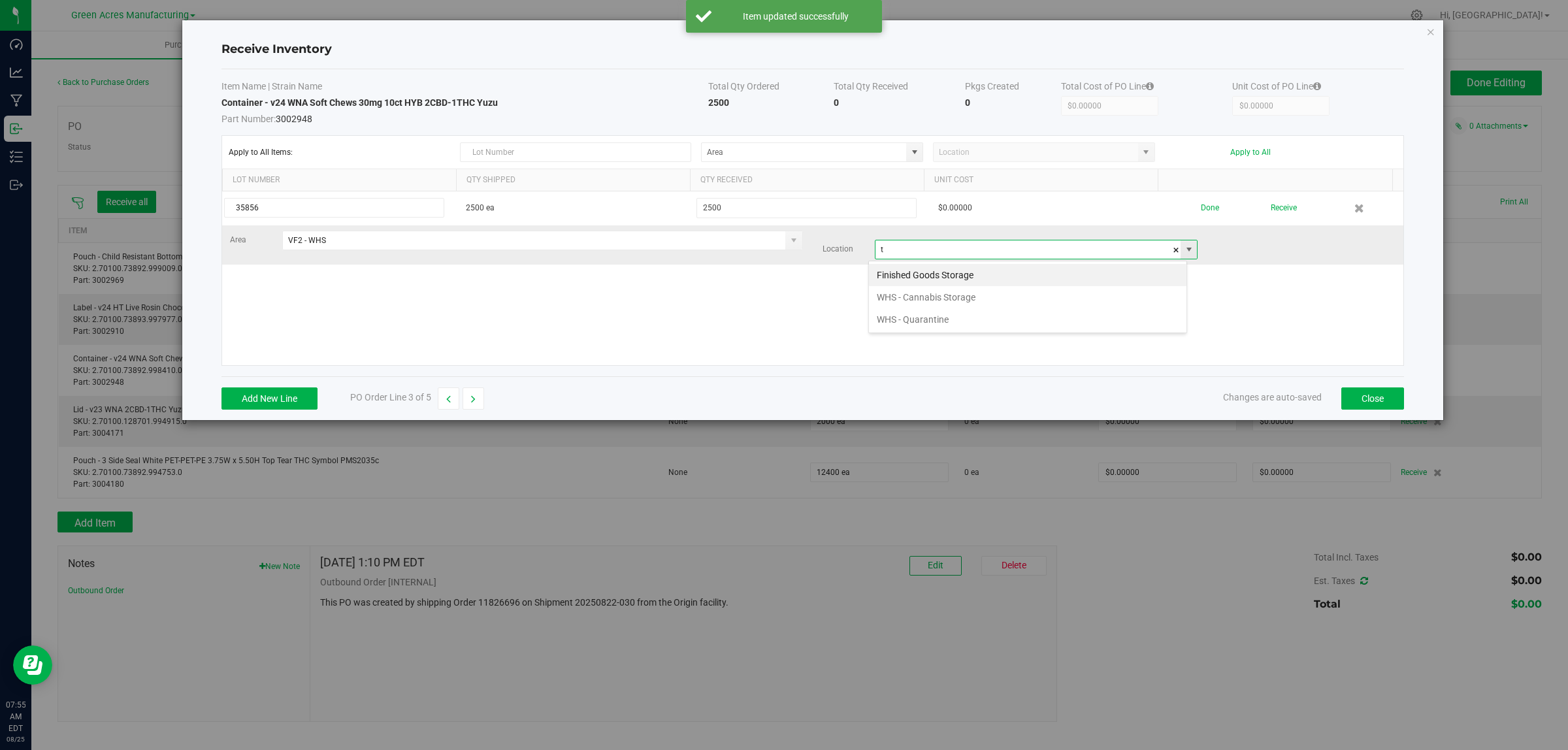
scroll to position [20, 319]
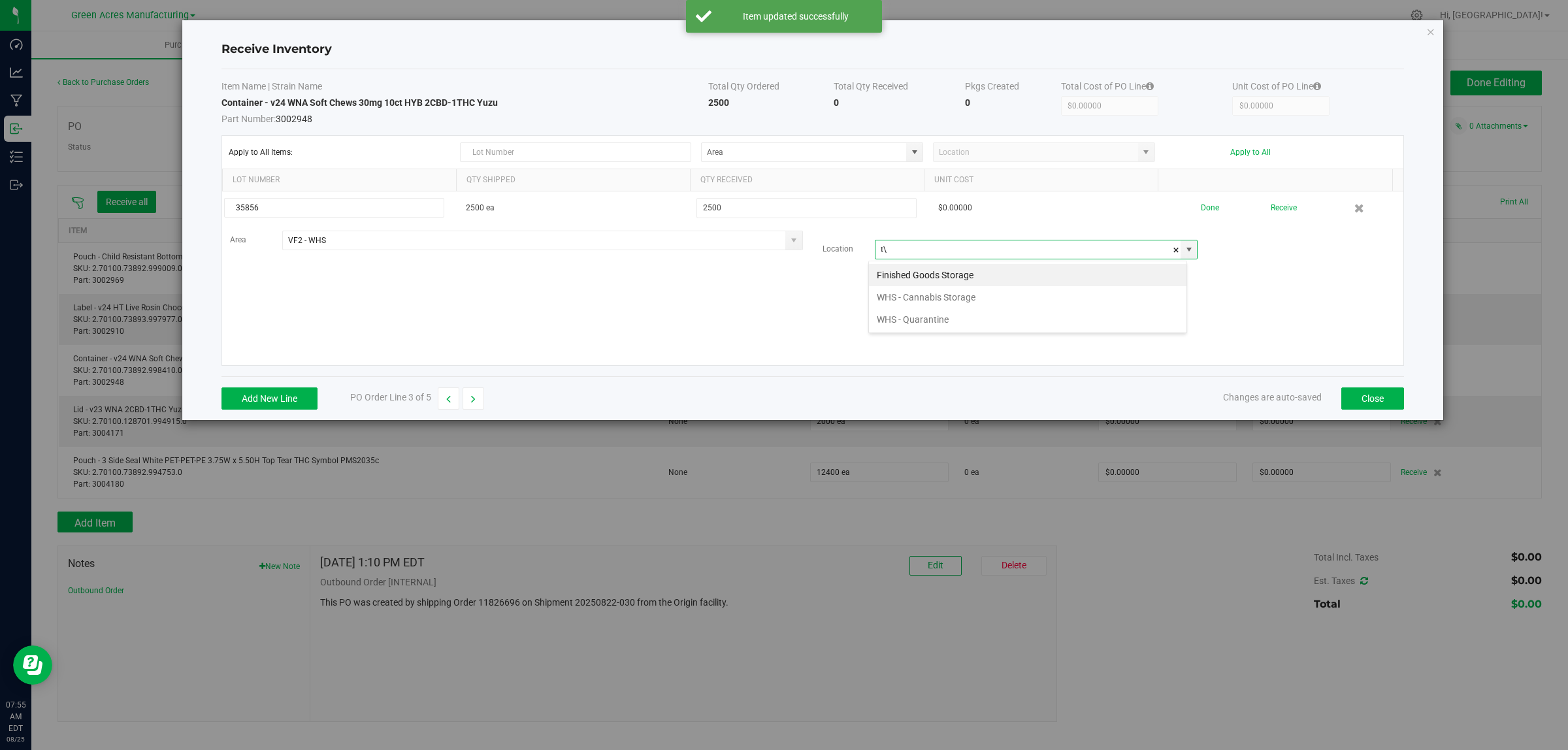
type input "t"
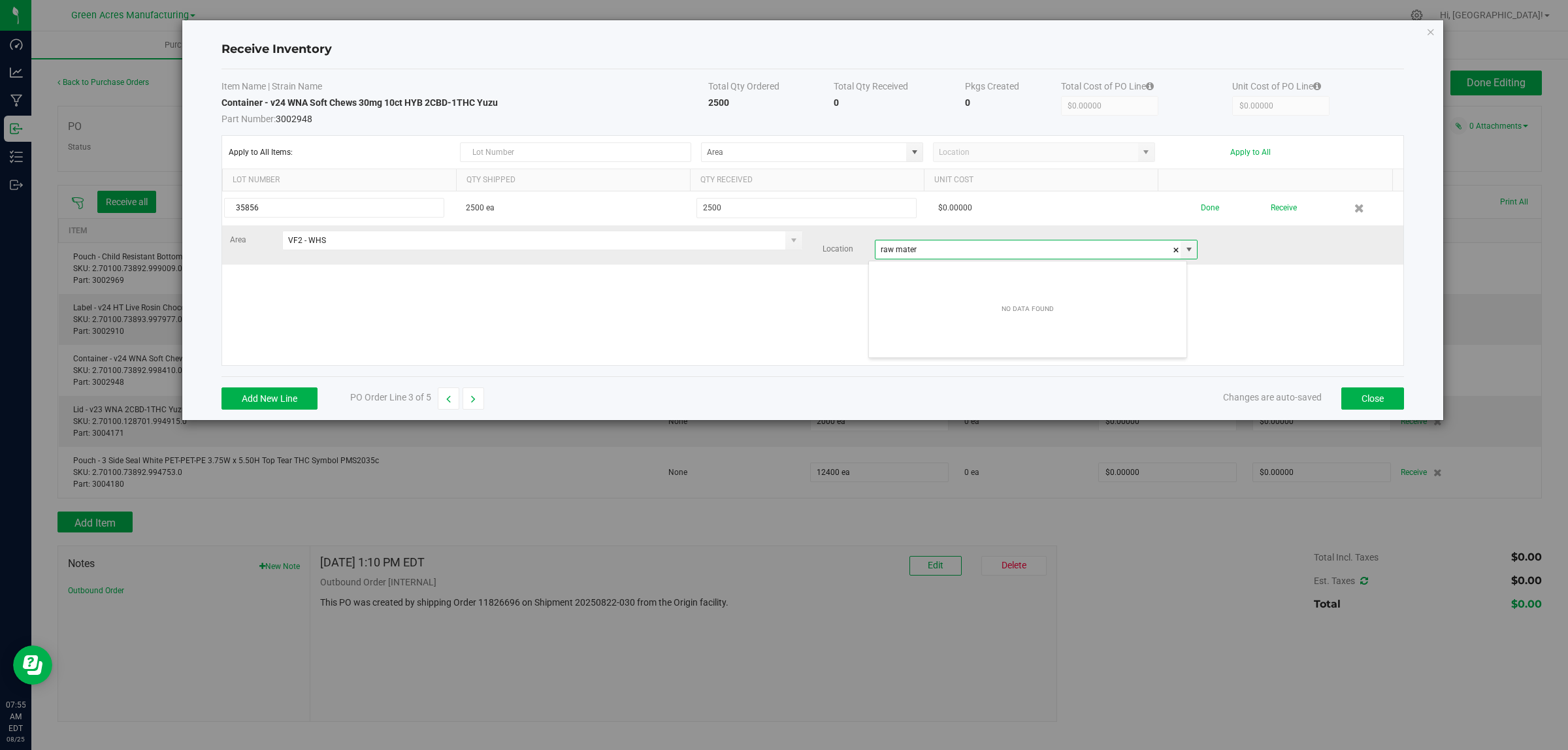
drag, startPoint x: 931, startPoint y: 250, endPoint x: 815, endPoint y: 248, distance: 116.0
click at [822, 248] on div "Location raw mater" at bounding box center [1010, 250] width 375 height 20
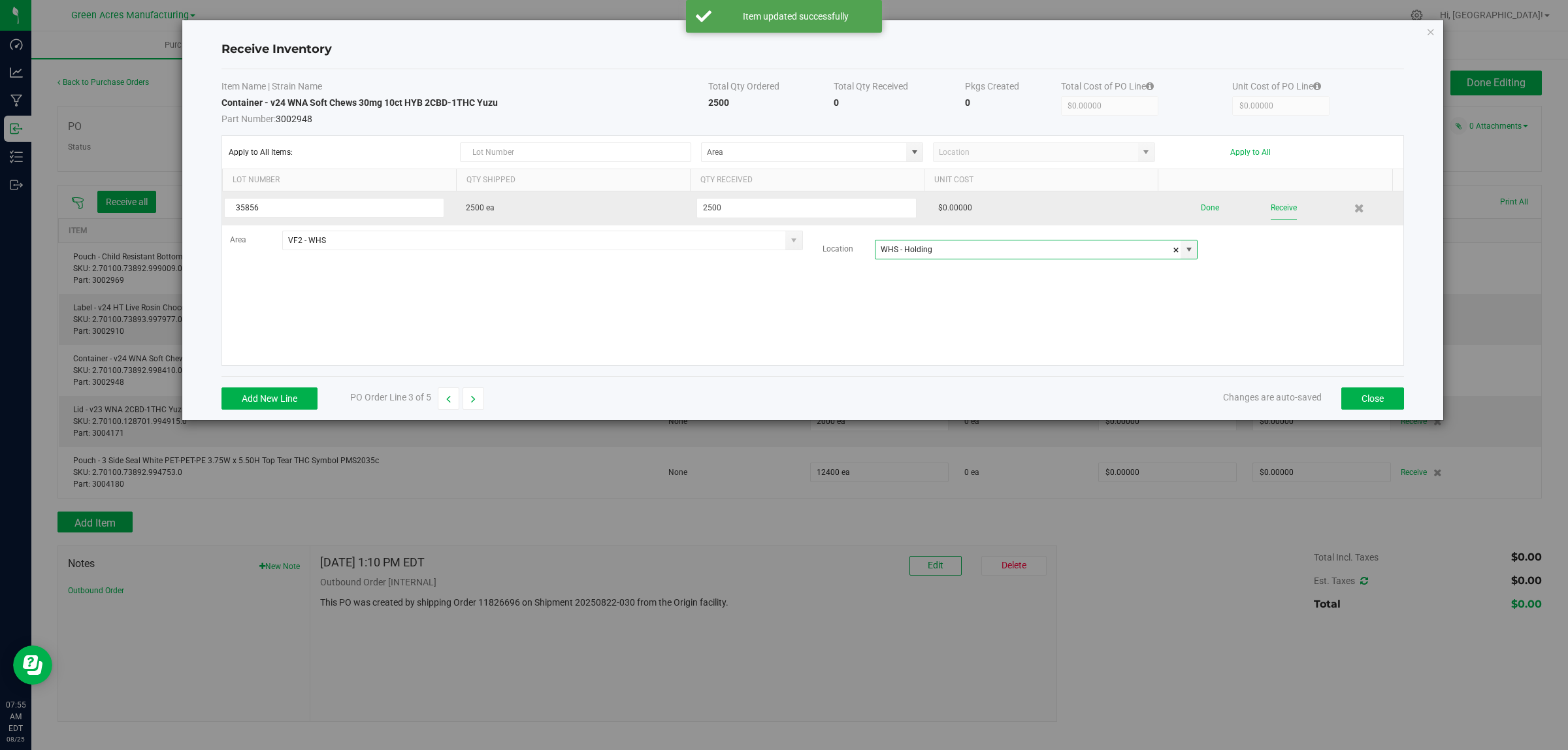
type input "WHS - Holding"
click at [1271, 208] on button "Receive" at bounding box center [1283, 208] width 26 height 23
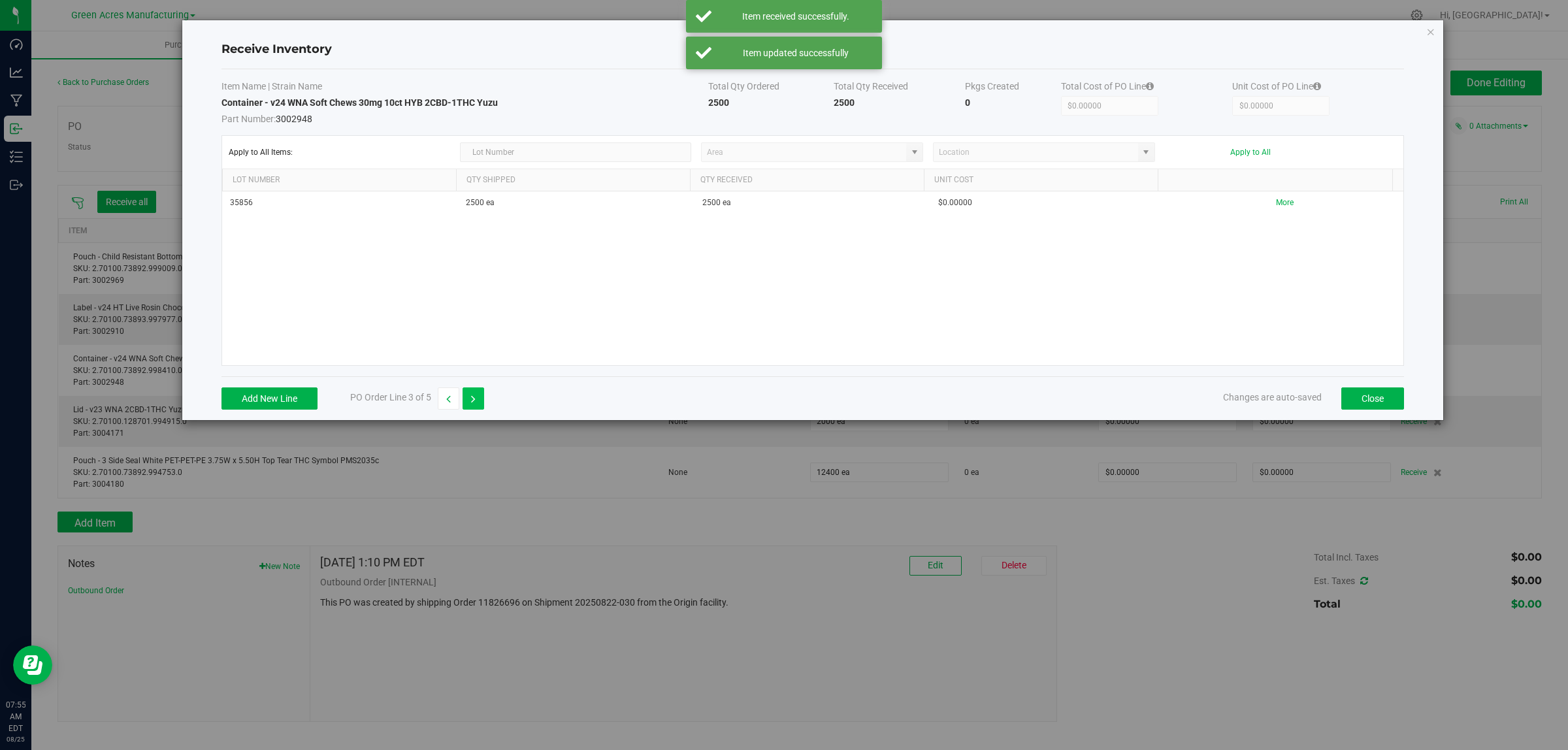
click at [475, 400] on icon "button" at bounding box center [473, 399] width 5 height 9
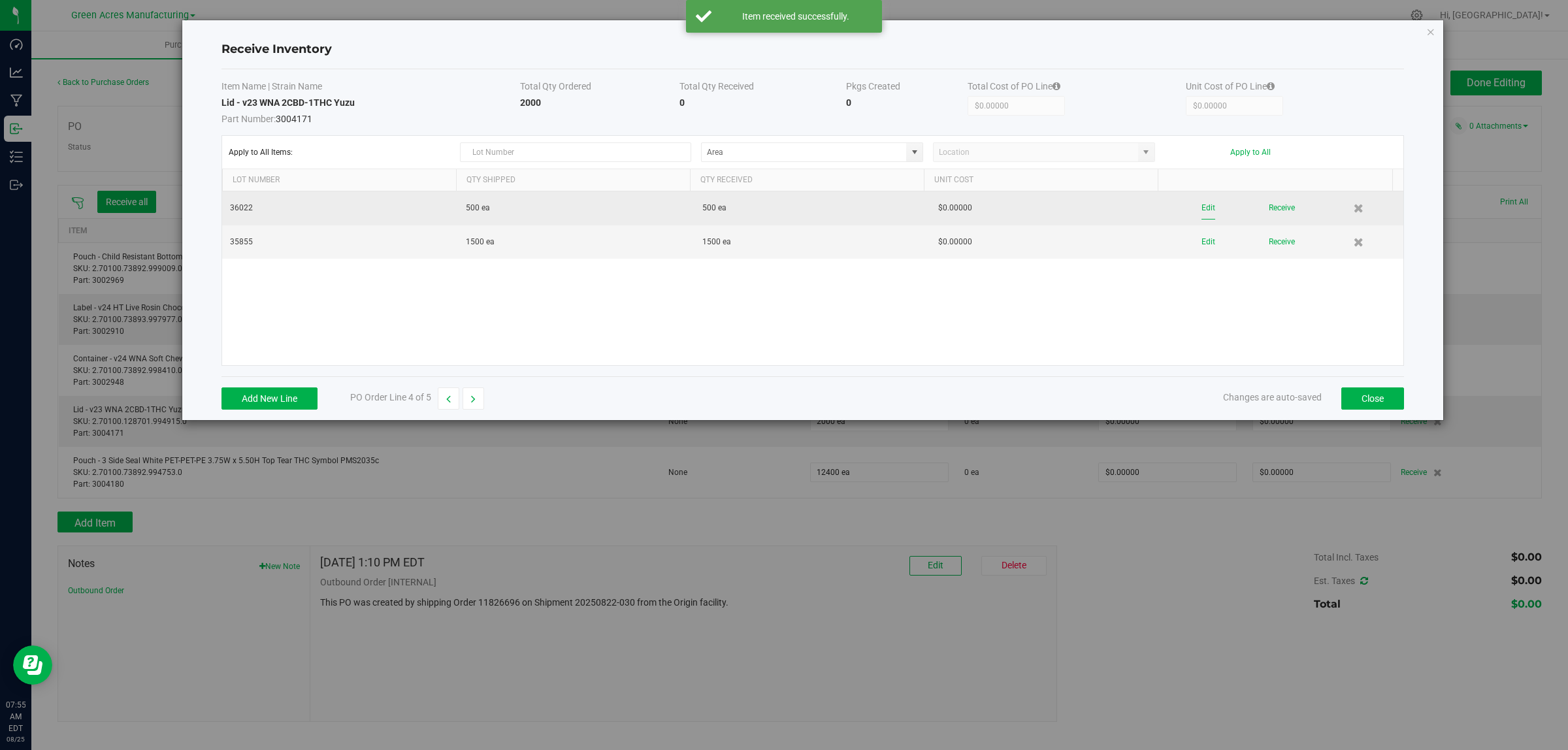
click at [1201, 206] on button "Edit" at bounding box center [1208, 208] width 14 height 23
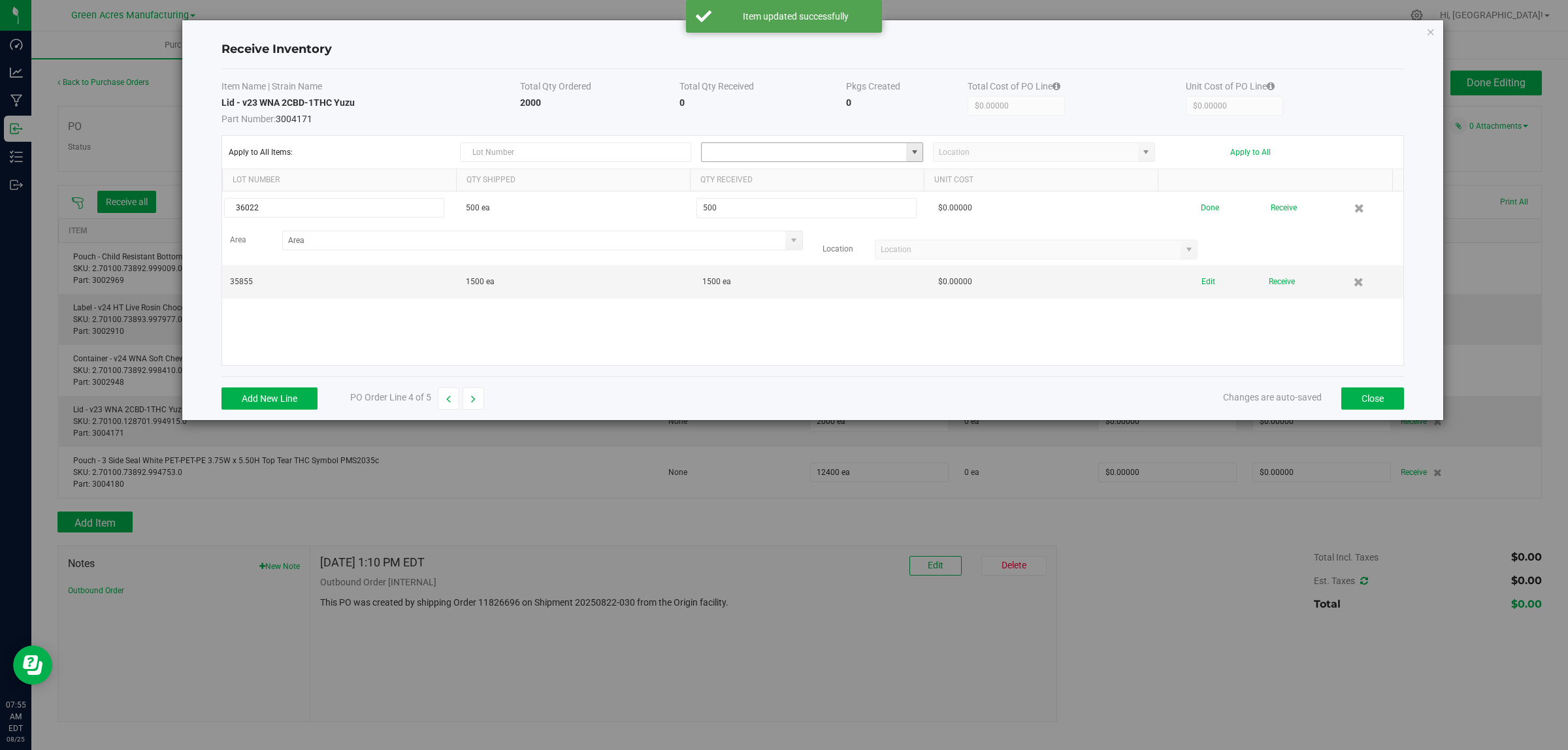
click at [810, 151] on input at bounding box center [803, 153] width 205 height 18
click at [741, 292] on span "VF2 - WHS" at bounding box center [729, 287] width 38 height 20
type input "VF2 - WHS"
click at [984, 154] on input at bounding box center [1035, 153] width 205 height 18
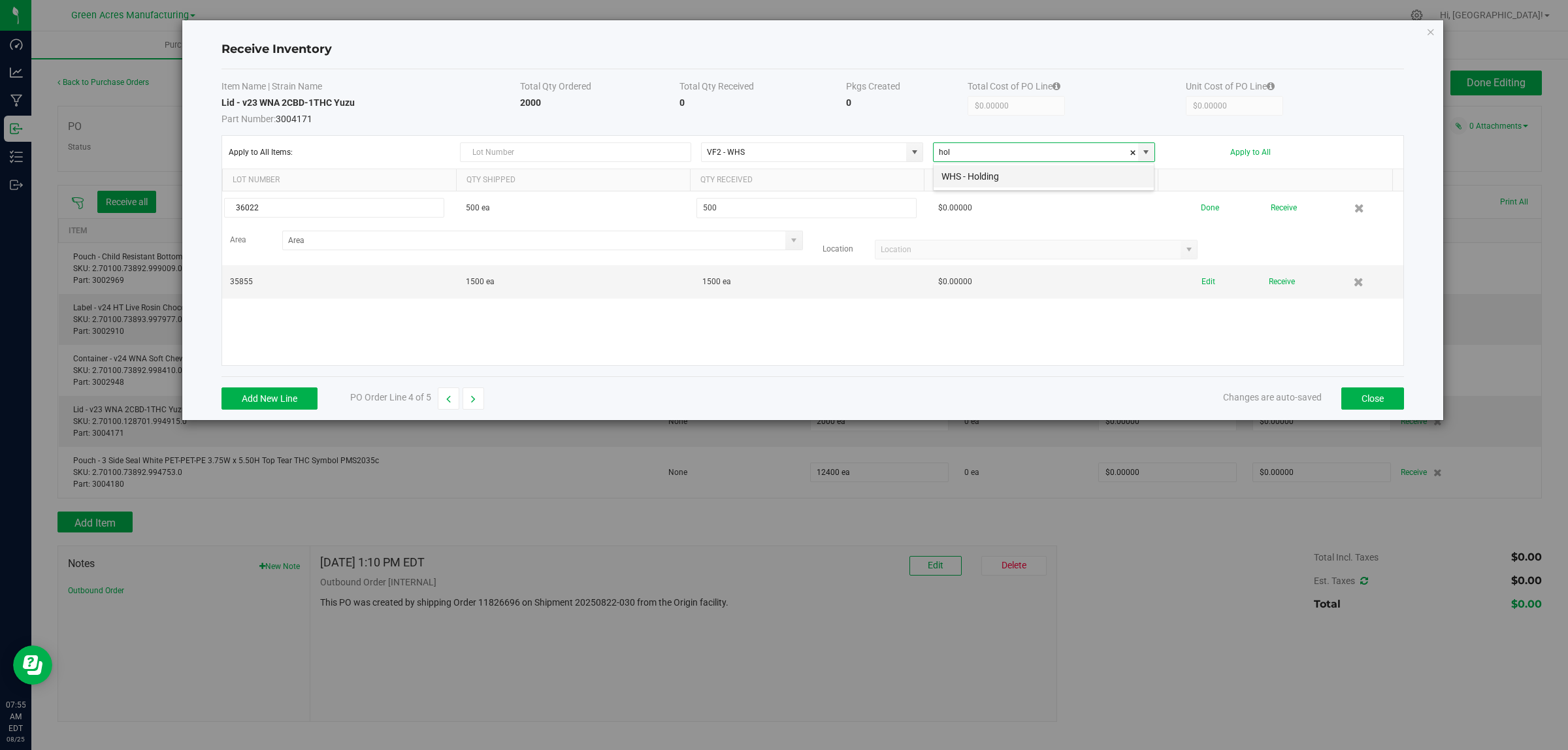
drag, startPoint x: 987, startPoint y: 181, endPoint x: 1160, endPoint y: 162, distance: 174.0
click at [988, 181] on li "WHS - Holding" at bounding box center [1043, 176] width 220 height 22
type input "WHS - Holding"
click at [1261, 154] on button "Apply to All" at bounding box center [1250, 152] width 41 height 9
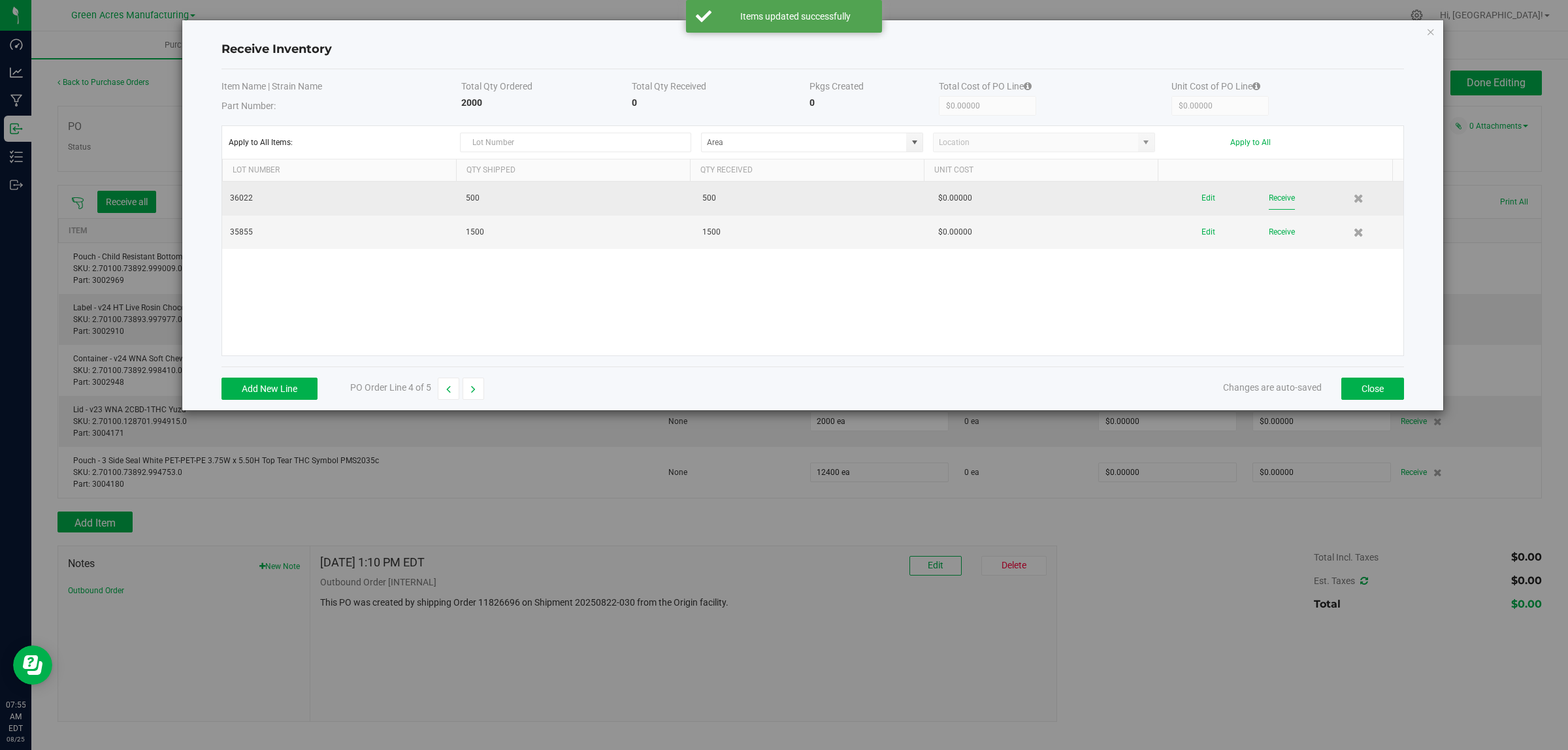
click at [1278, 198] on button "Receive" at bounding box center [1281, 198] width 26 height 23
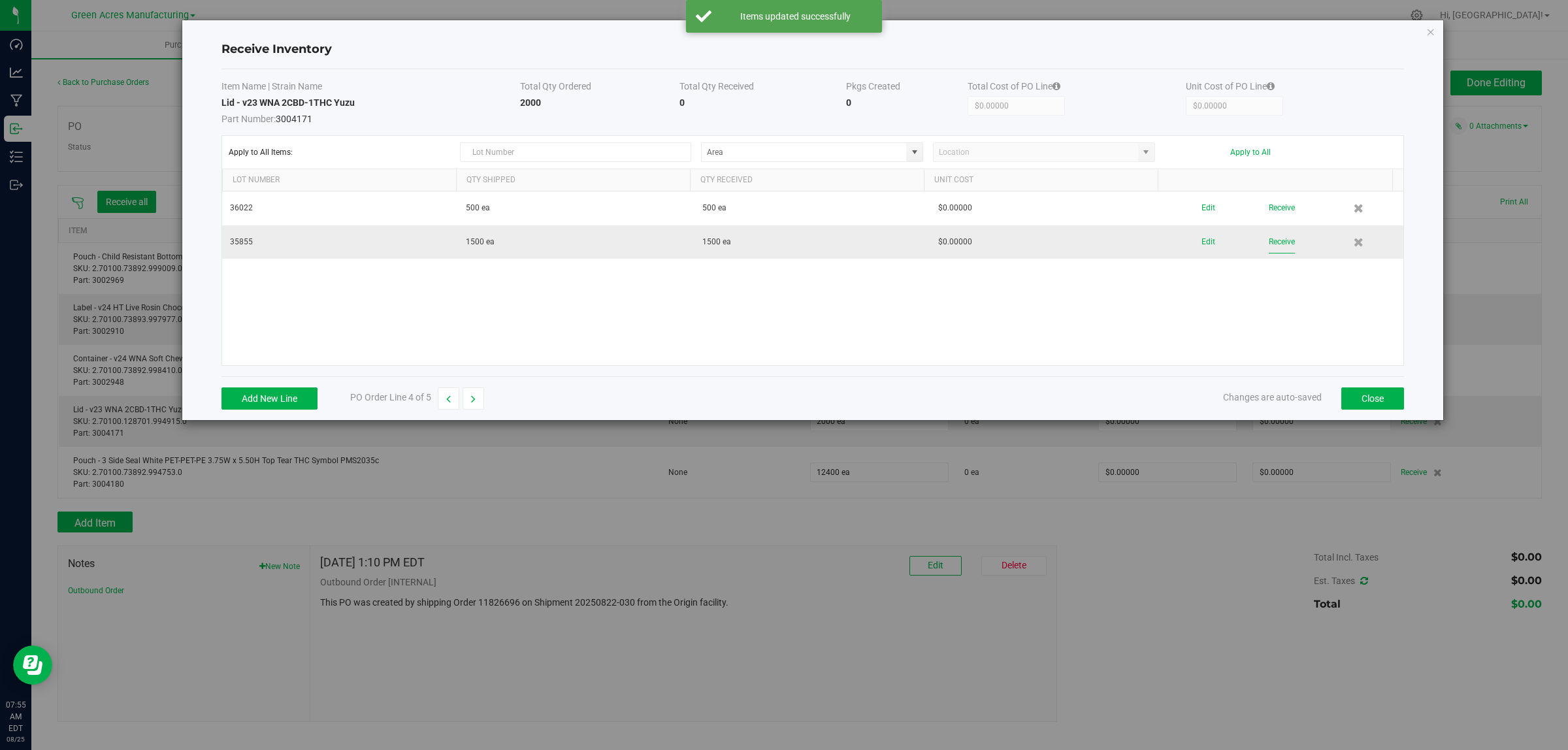
click at [1279, 247] on button "Receive" at bounding box center [1281, 242] width 26 height 23
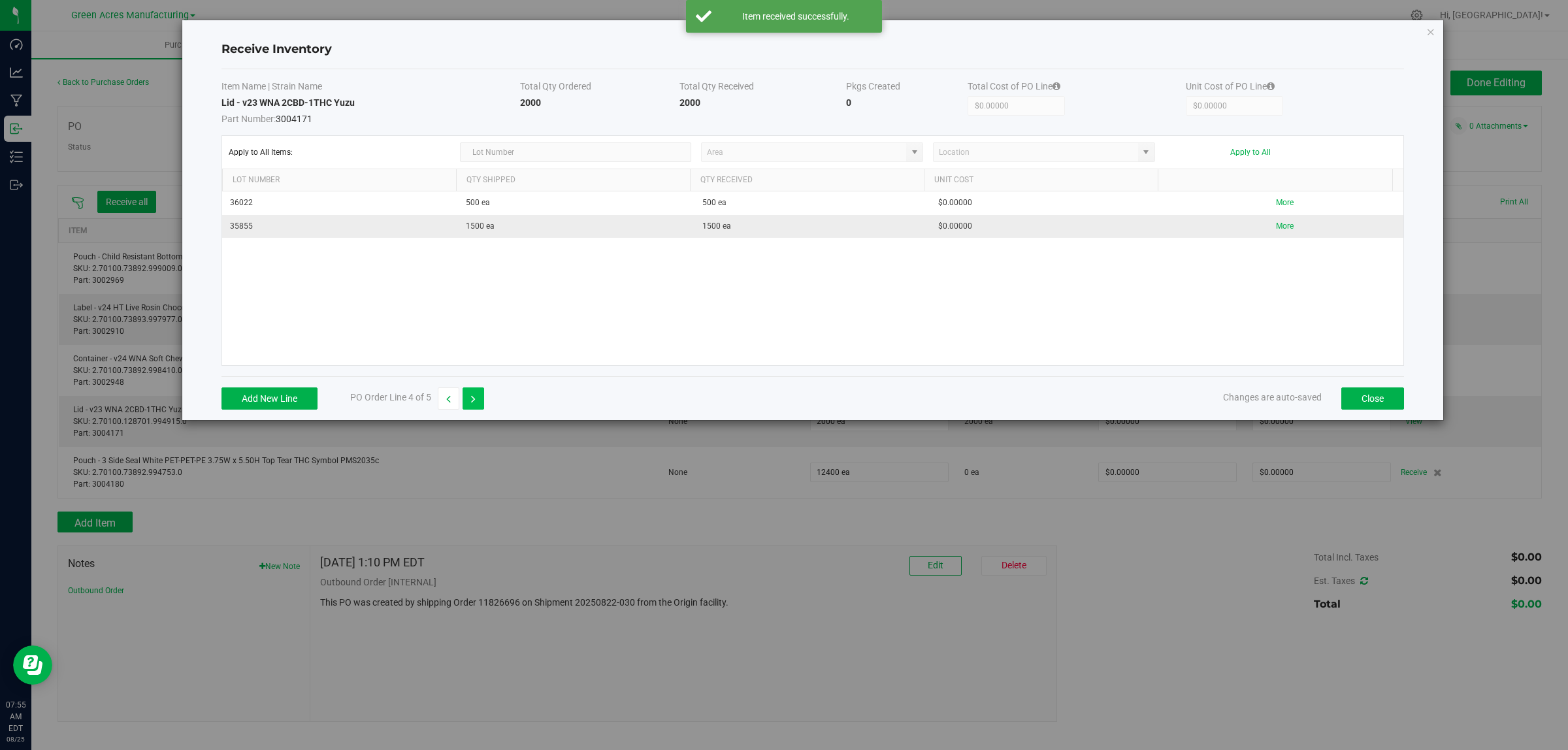
click at [475, 403] on icon "button" at bounding box center [473, 399] width 5 height 9
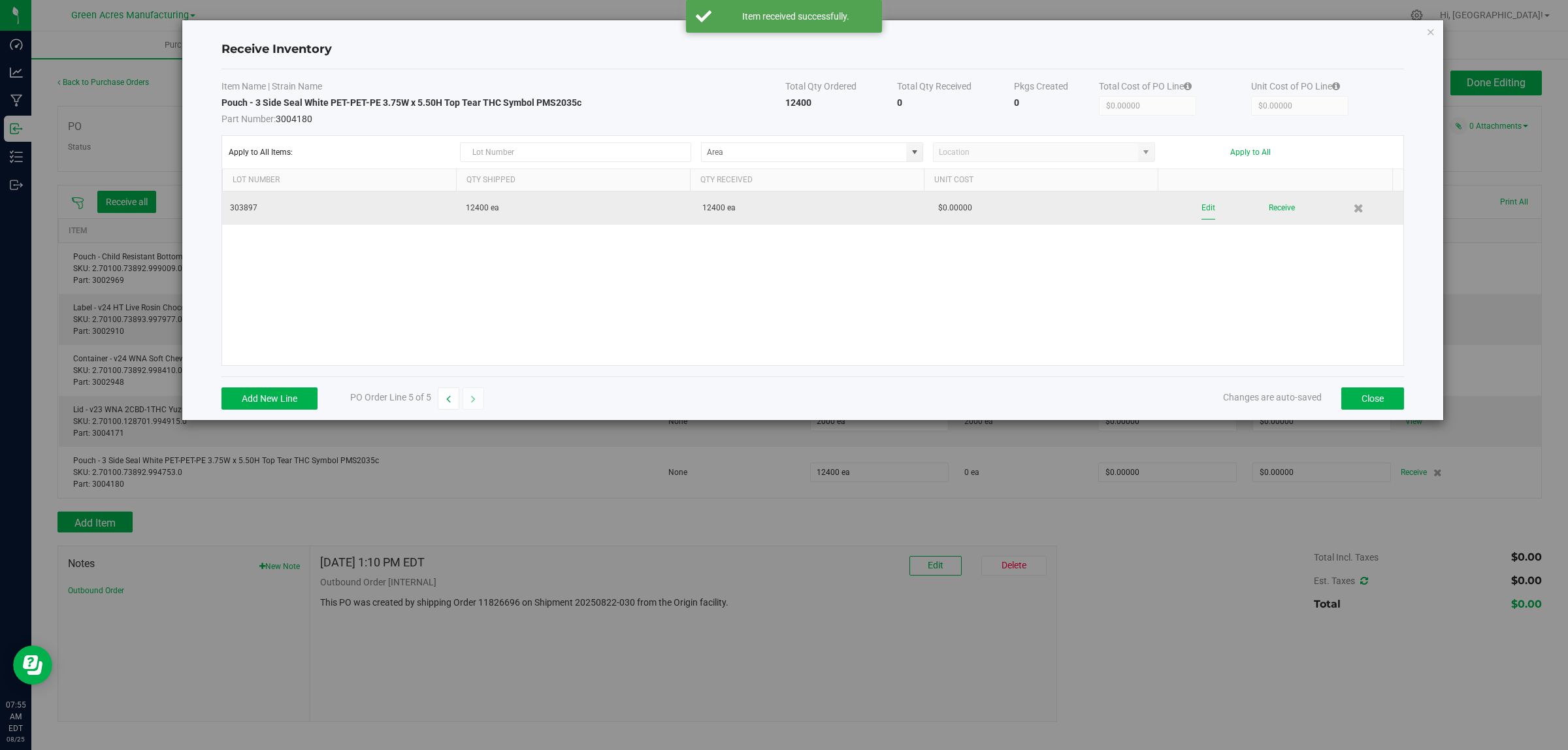
click at [1201, 202] on button "Edit" at bounding box center [1208, 208] width 14 height 23
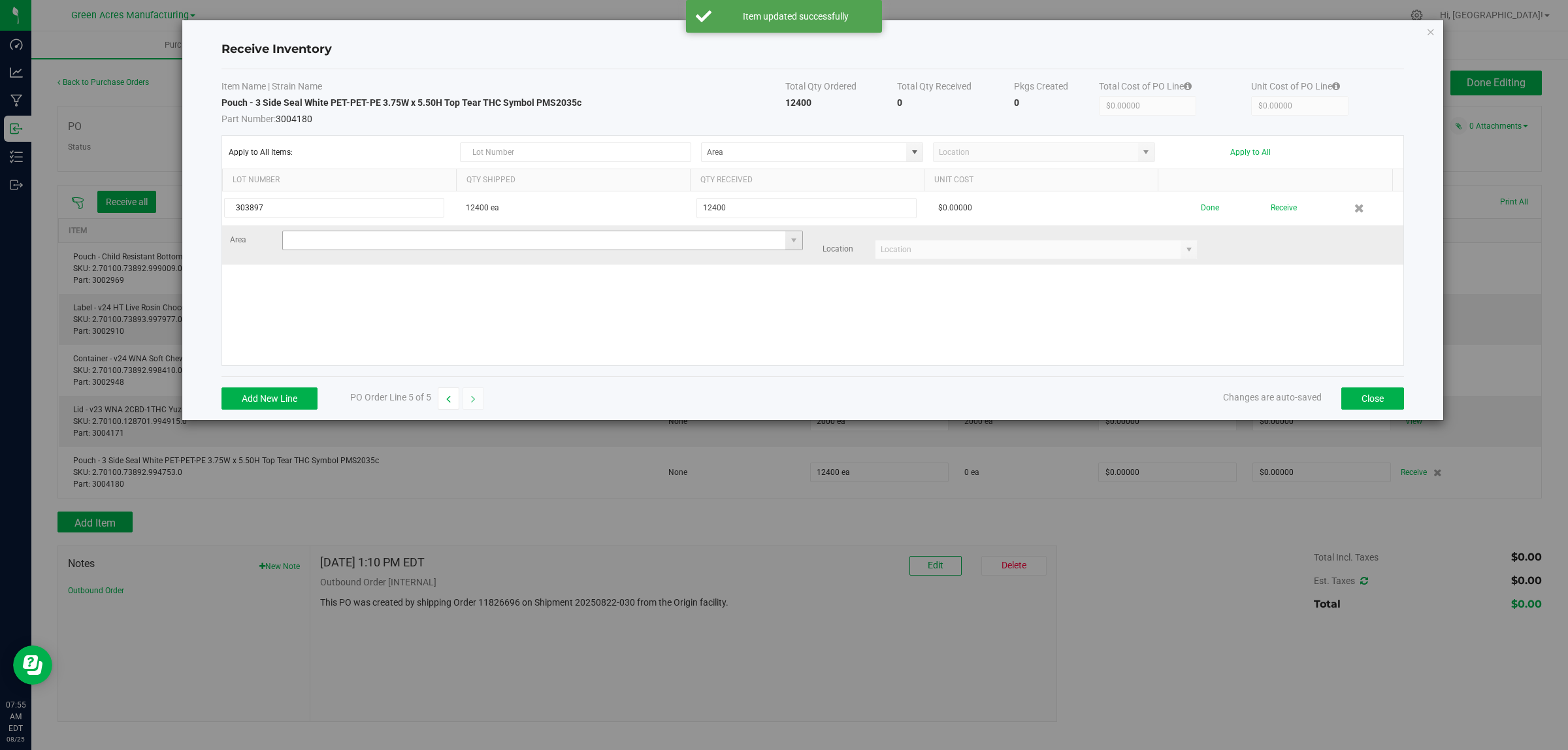
click at [376, 240] on input at bounding box center [534, 240] width 503 height 18
type input "VF1 - RMS"
click at [947, 259] on input at bounding box center [1028, 250] width 306 height 18
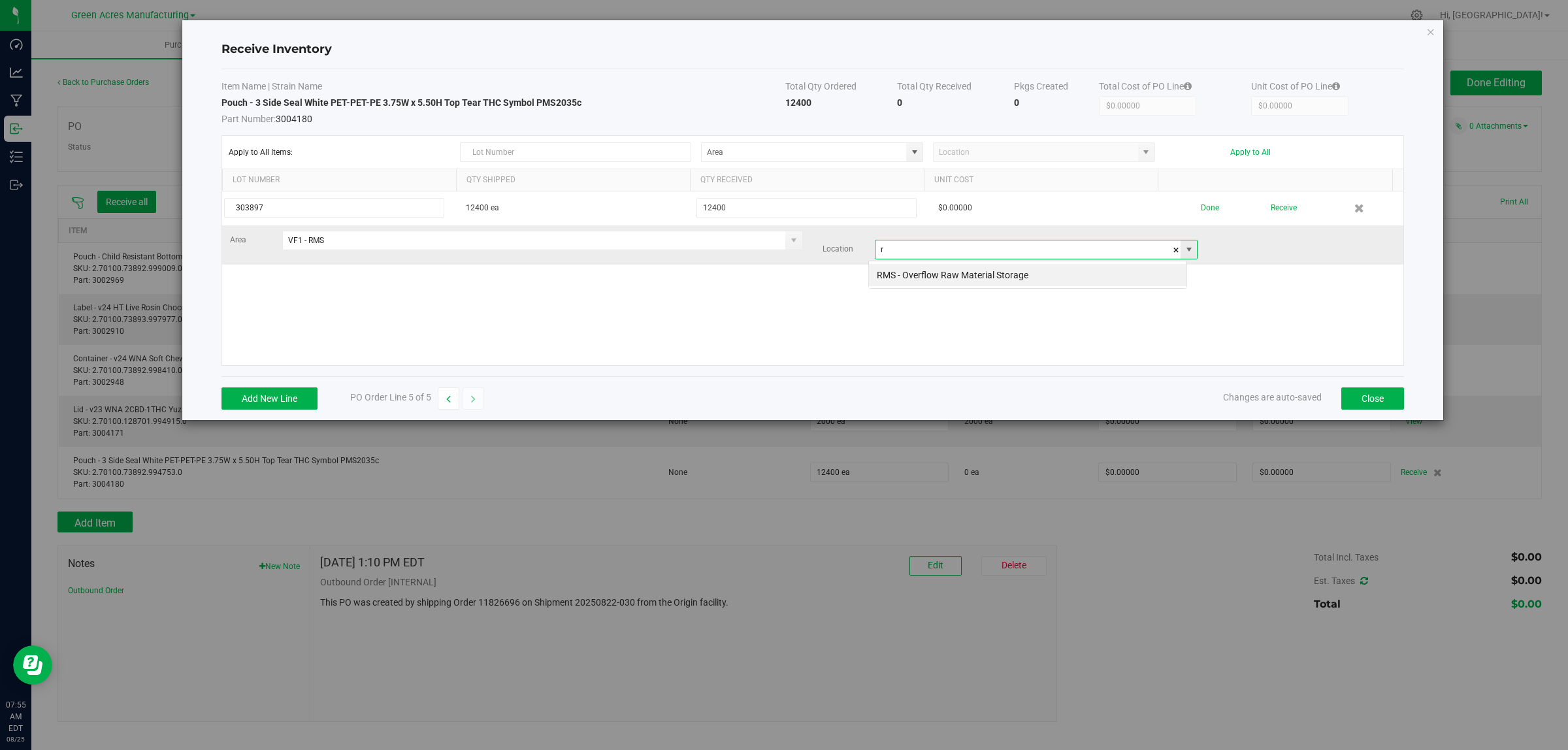
scroll to position [20, 319]
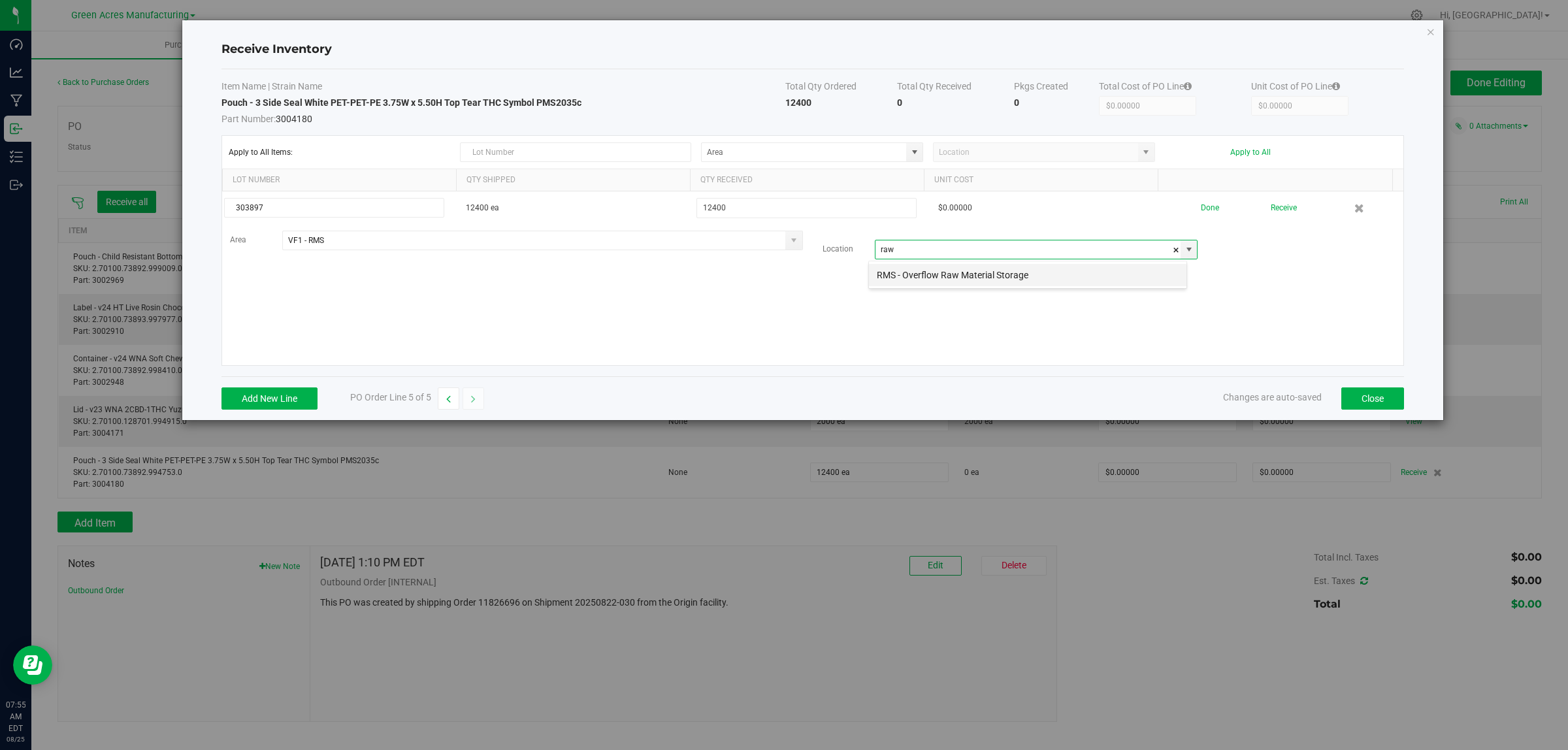
click at [932, 279] on li "RMS - Overflow Raw Material Storage" at bounding box center [1028, 276] width 318 height 22
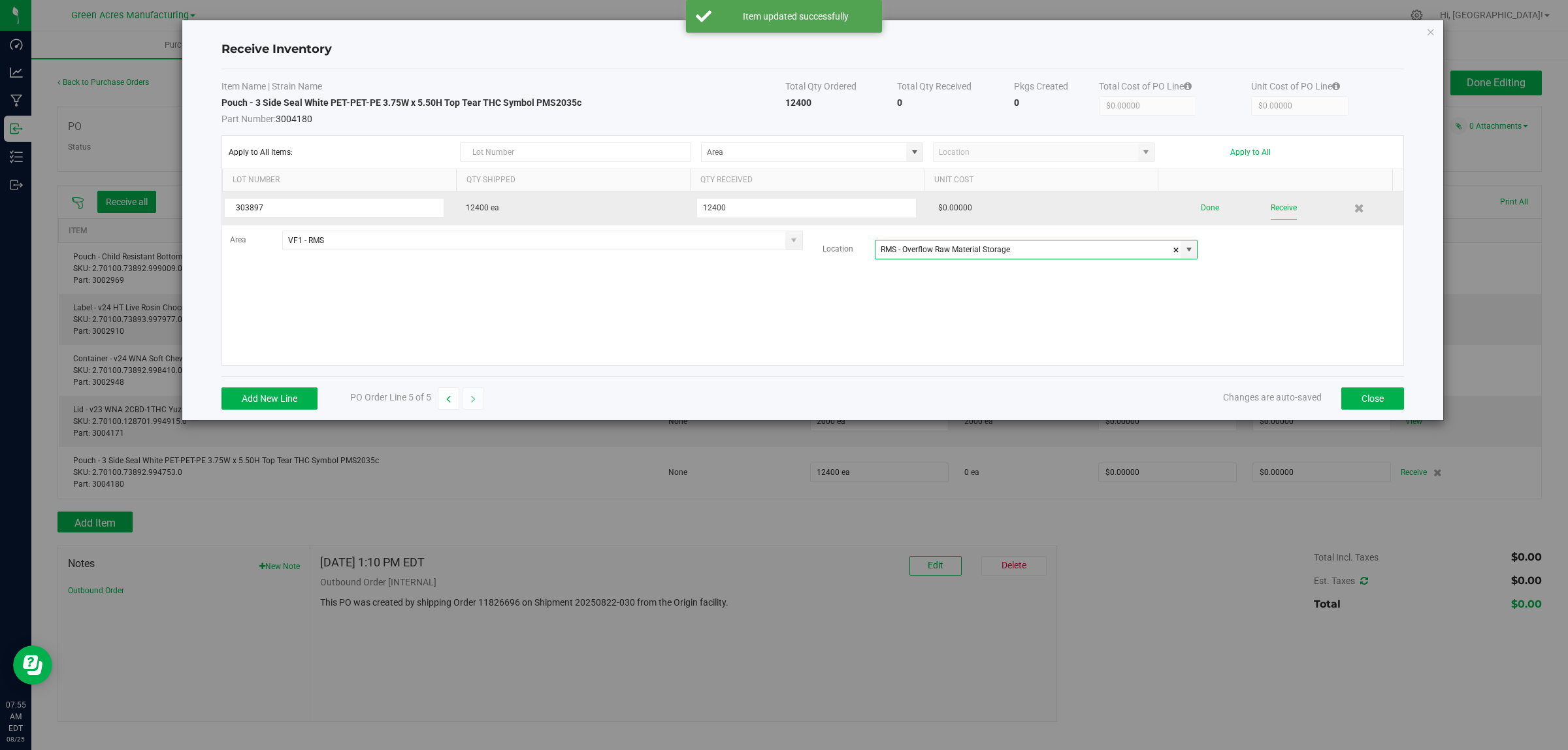
type input "RMS - Overflow Raw Material Storage"
click at [1274, 212] on button "Receive" at bounding box center [1283, 208] width 26 height 23
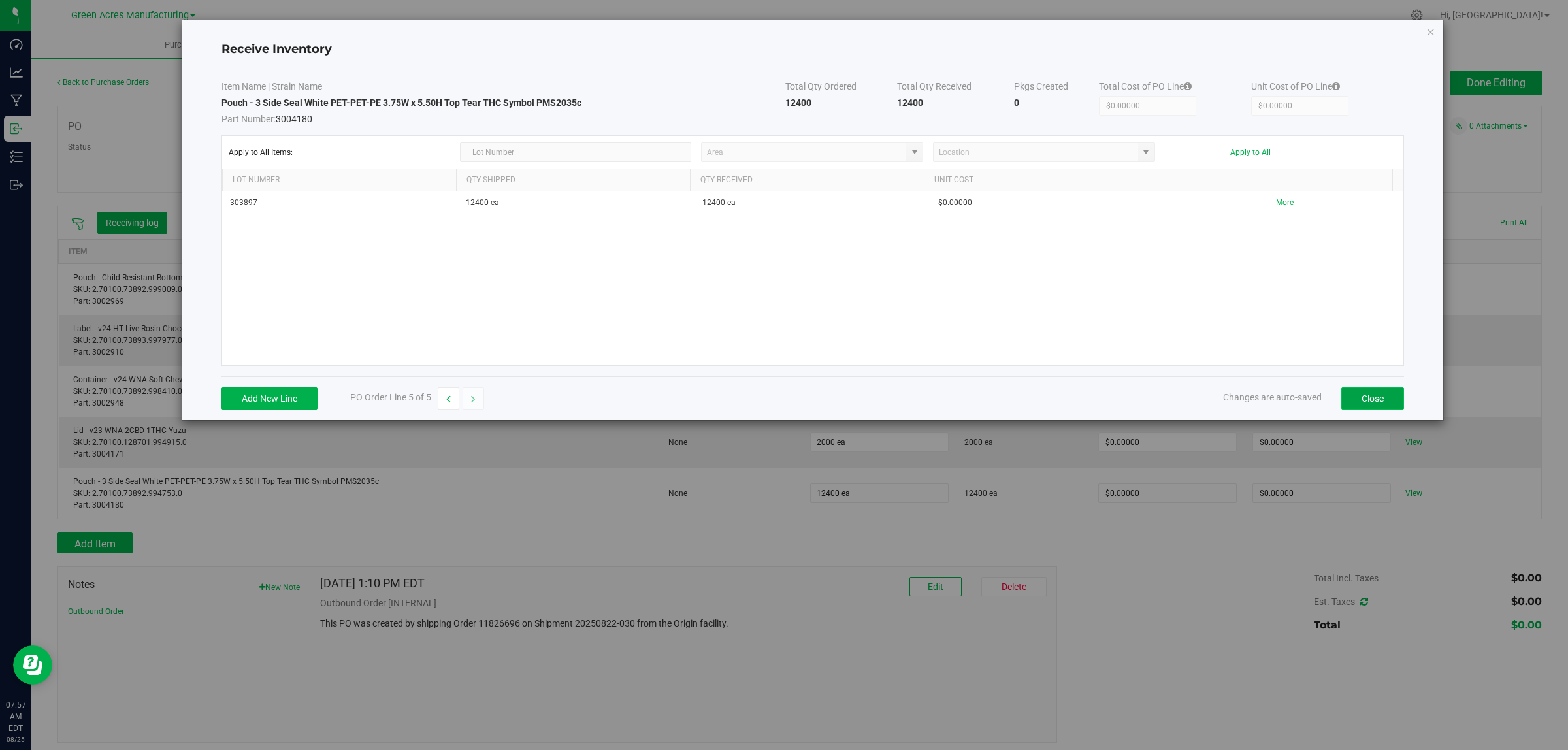
click at [1387, 402] on button "Close" at bounding box center [1372, 399] width 63 height 22
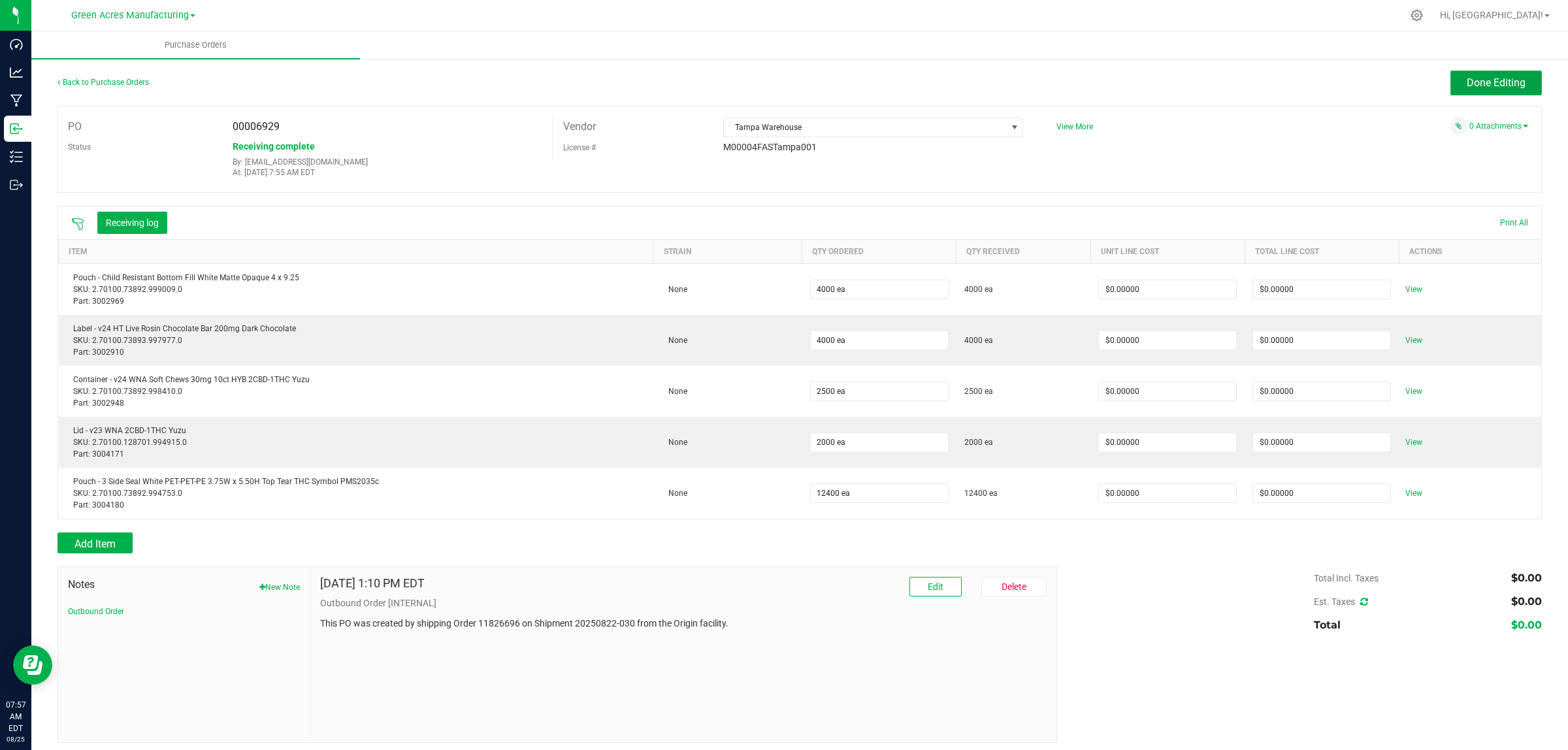
click at [1475, 79] on span "Done Editing" at bounding box center [1496, 83] width 59 height 13
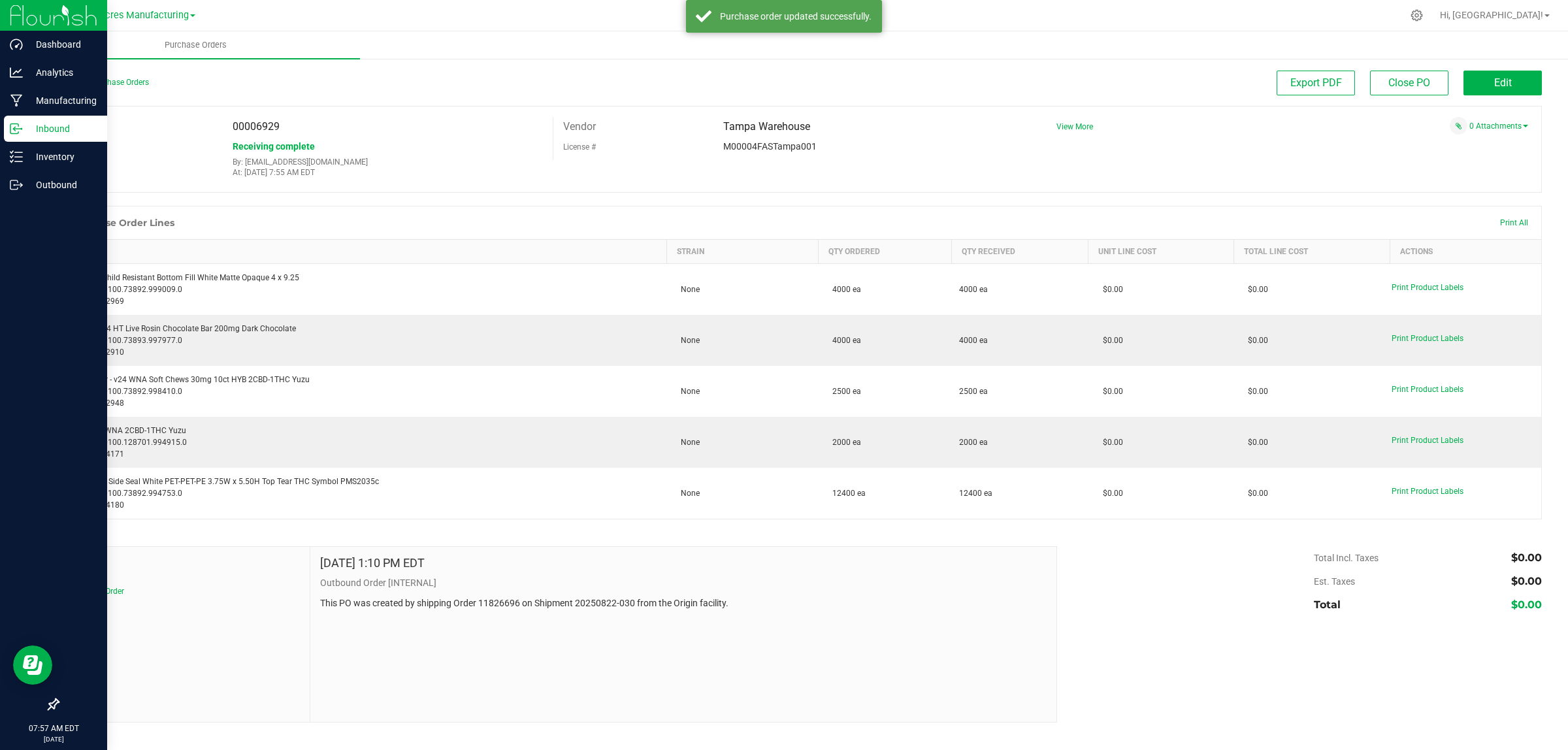
click at [18, 127] on icon at bounding box center [16, 129] width 13 height 13
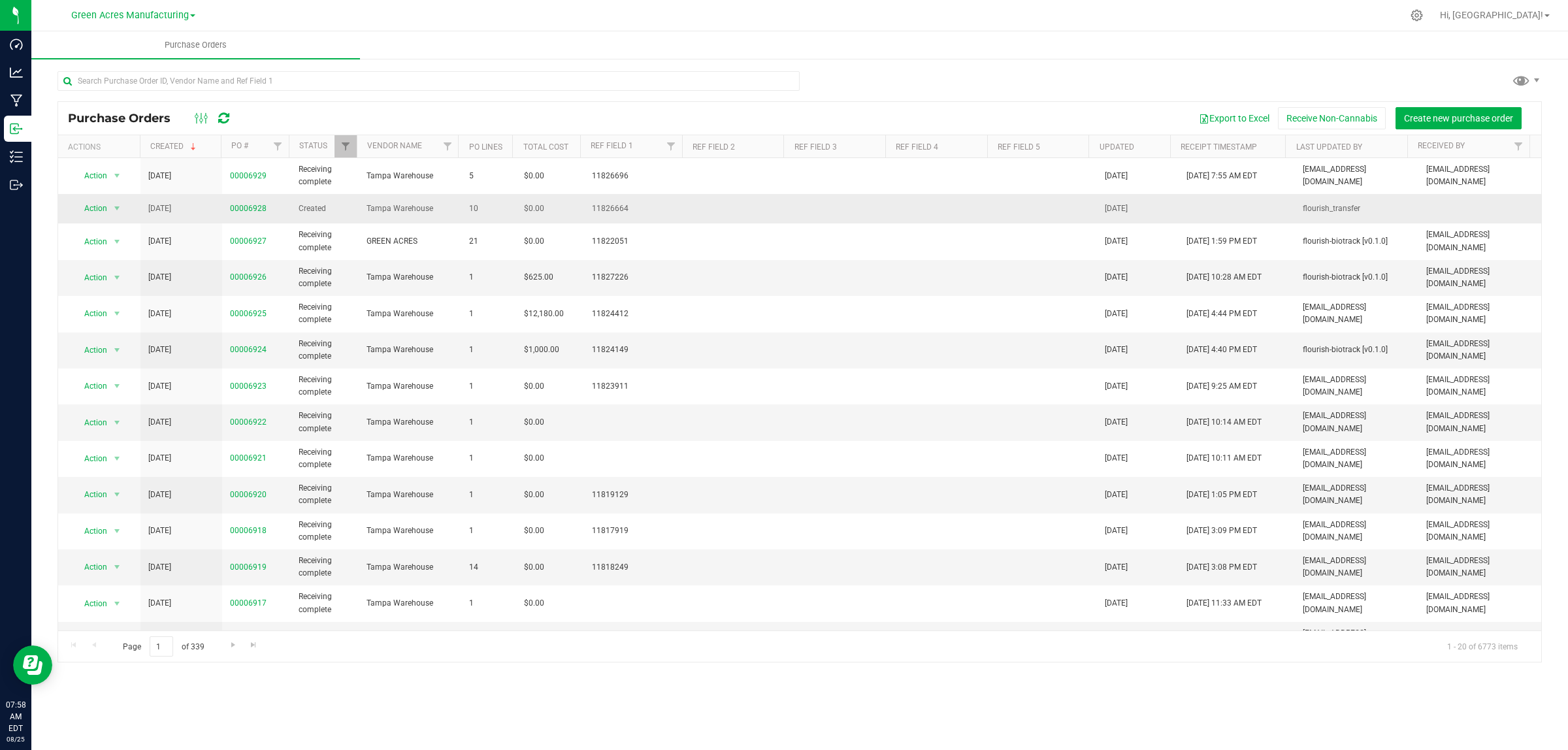
click at [236, 204] on span "00006928" at bounding box center [248, 209] width 37 height 13
click at [236, 206] on link "00006928" at bounding box center [248, 208] width 37 height 9
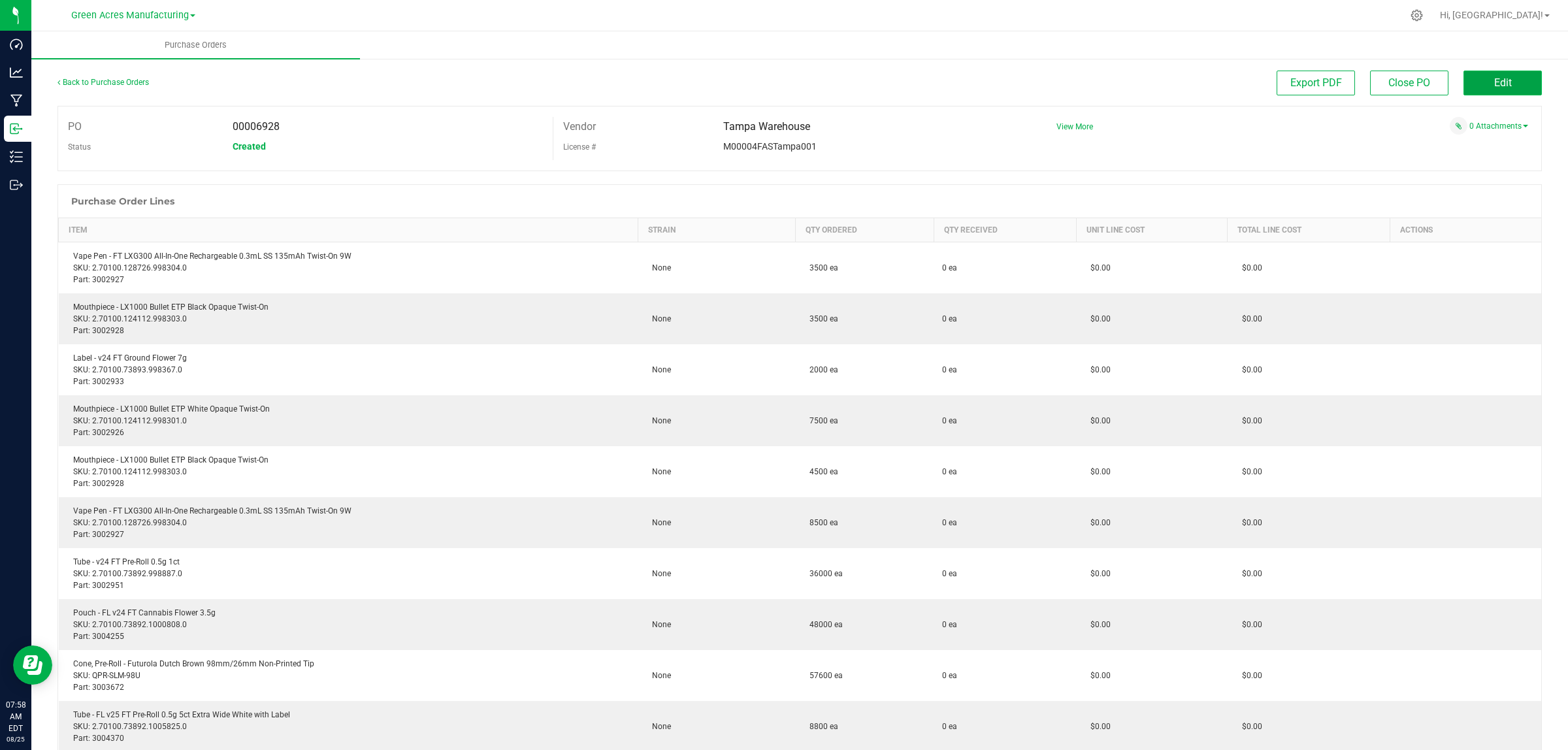
click at [1494, 79] on span "Edit" at bounding box center [1503, 83] width 18 height 13
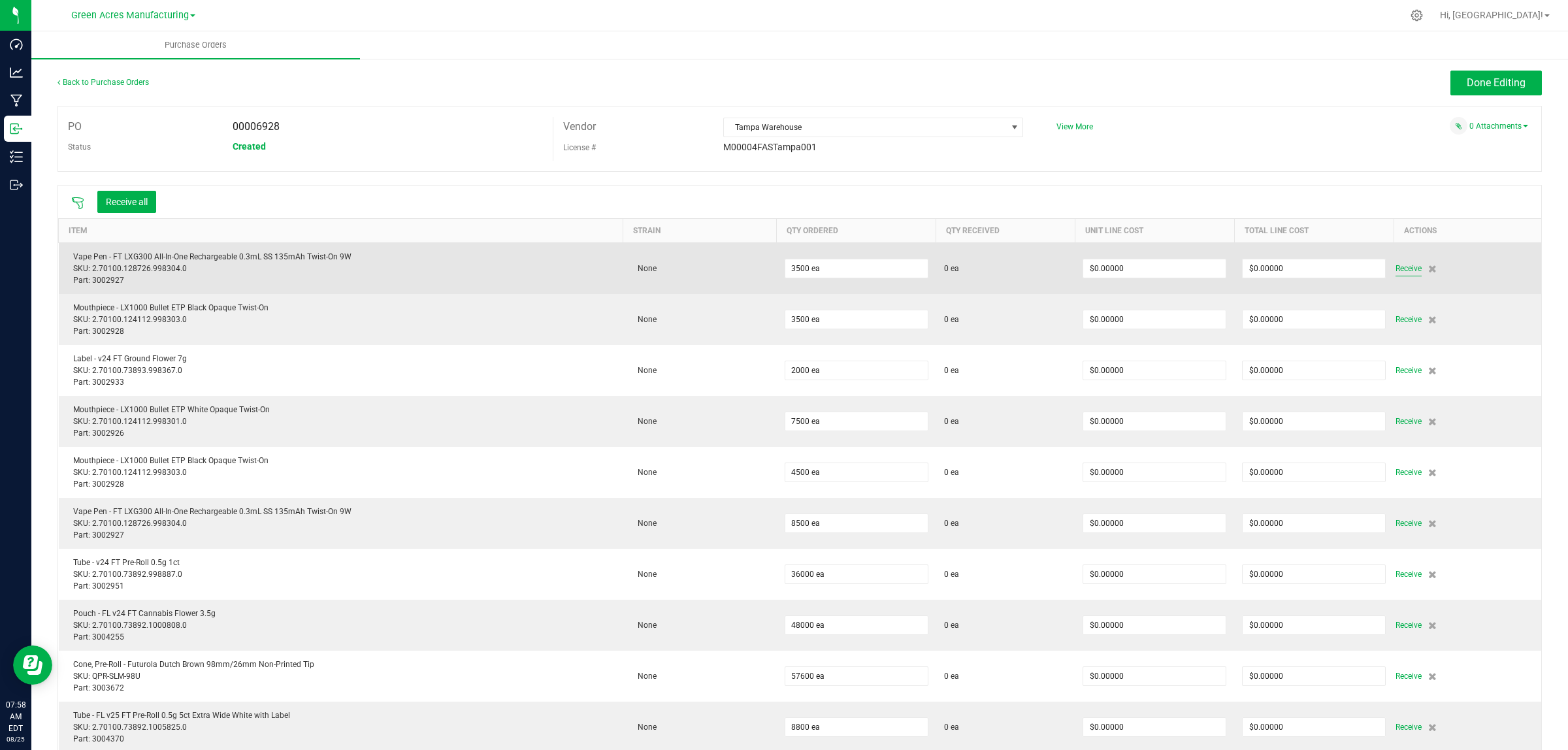
click at [1399, 268] on span "Receive" at bounding box center [1408, 269] width 26 height 15
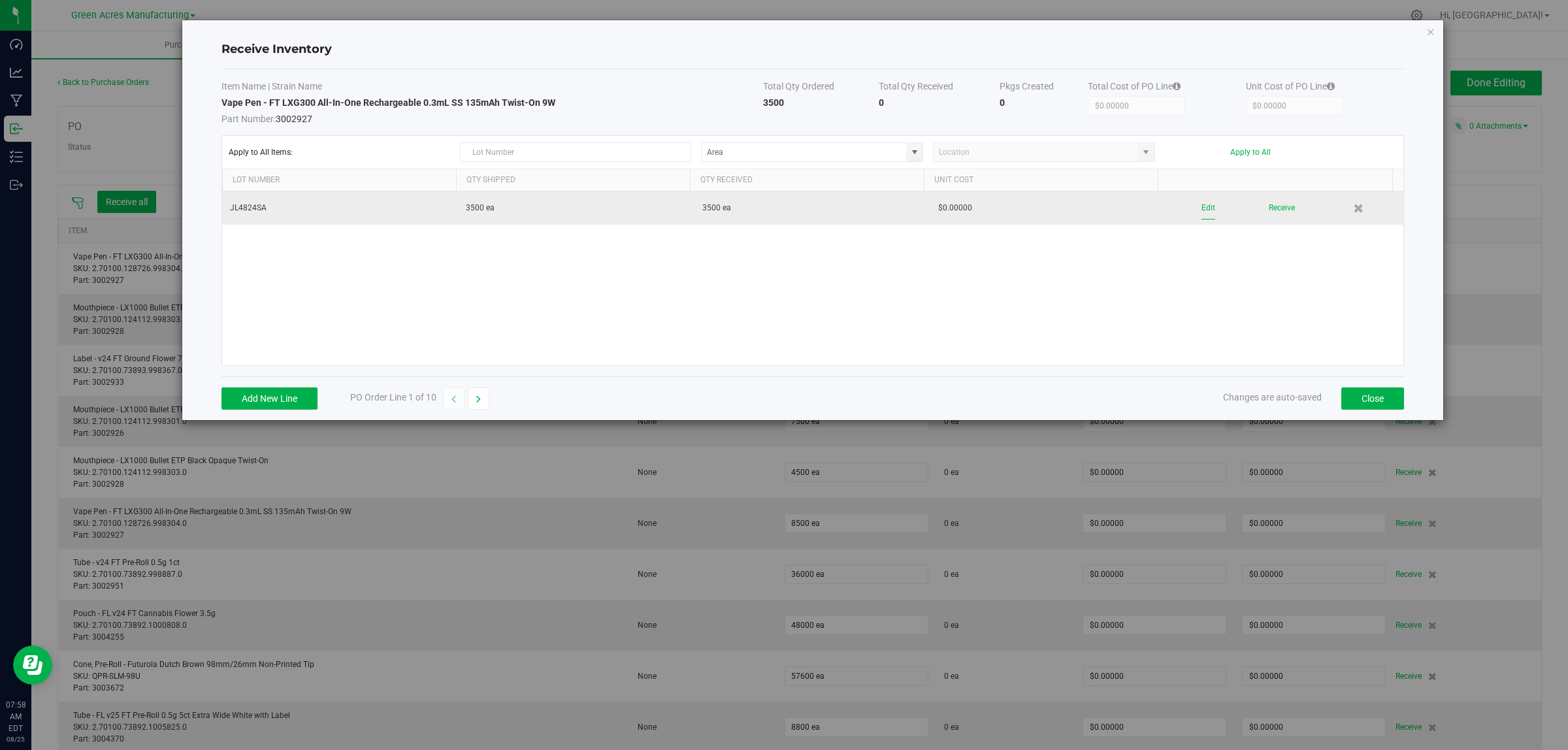
click at [1201, 209] on button "Edit" at bounding box center [1208, 208] width 14 height 23
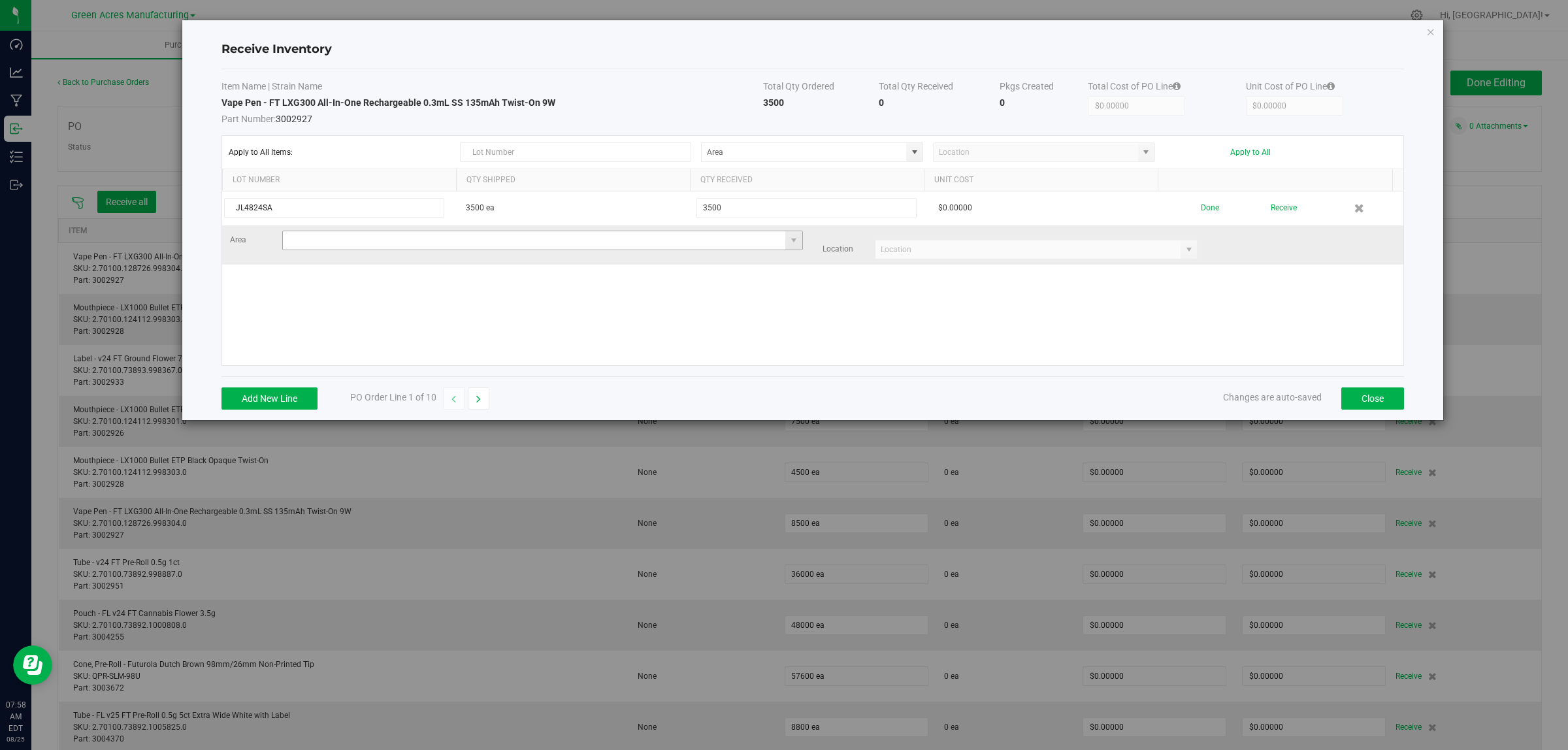
click at [347, 236] on input at bounding box center [534, 240] width 503 height 18
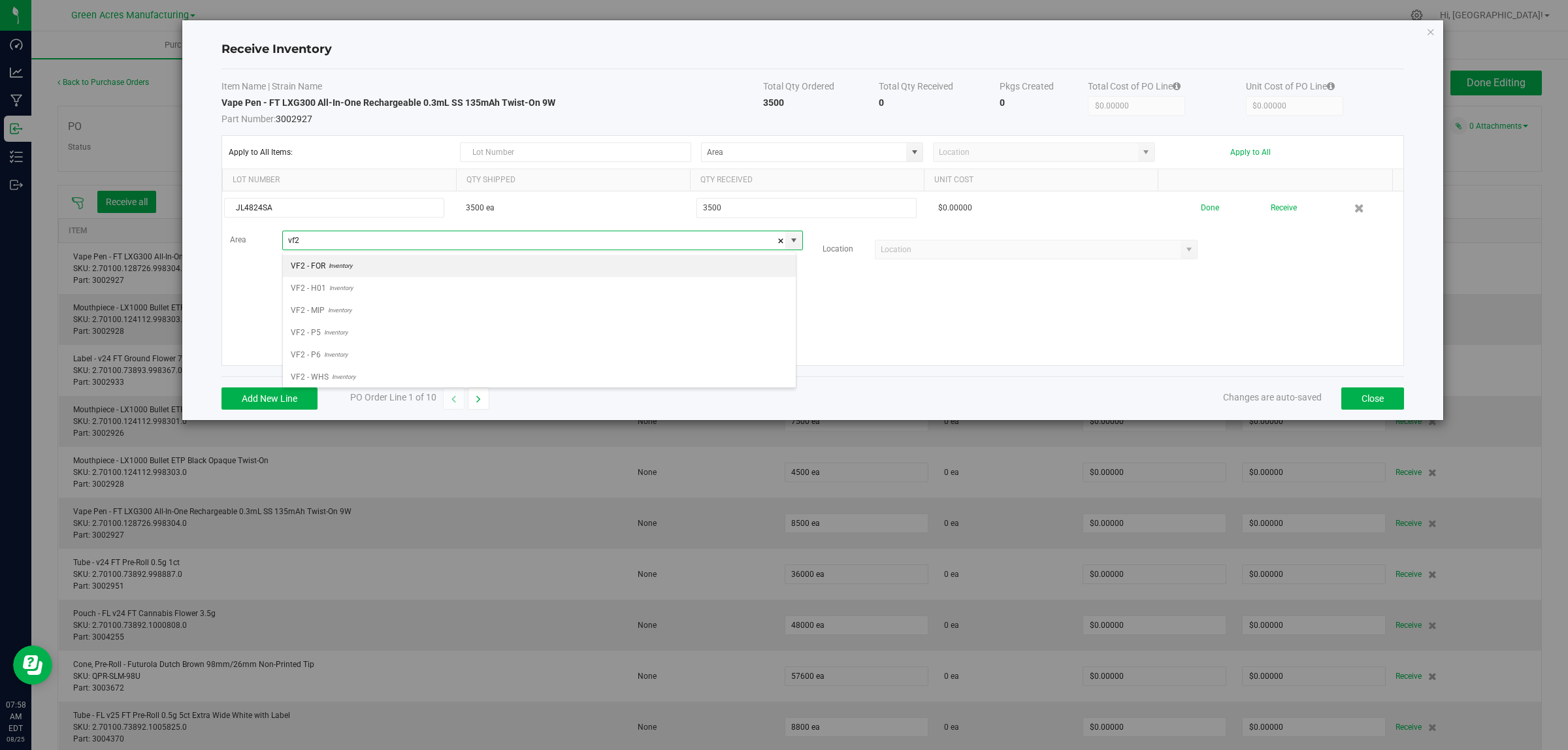
click at [318, 379] on span "VF2 - WHS" at bounding box center [310, 377] width 38 height 20
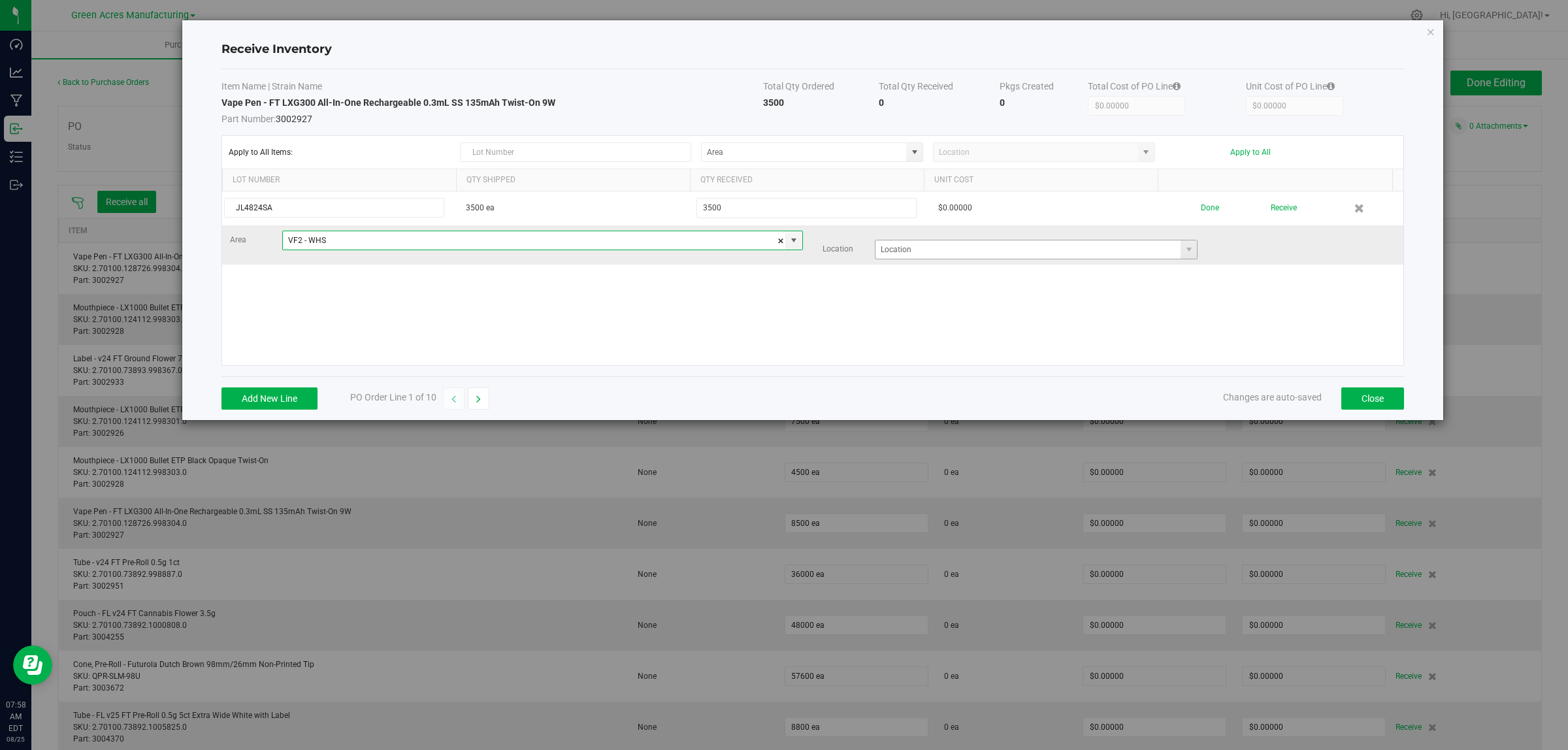
type input "VF2 - WHS"
click at [896, 247] on input at bounding box center [1028, 250] width 306 height 18
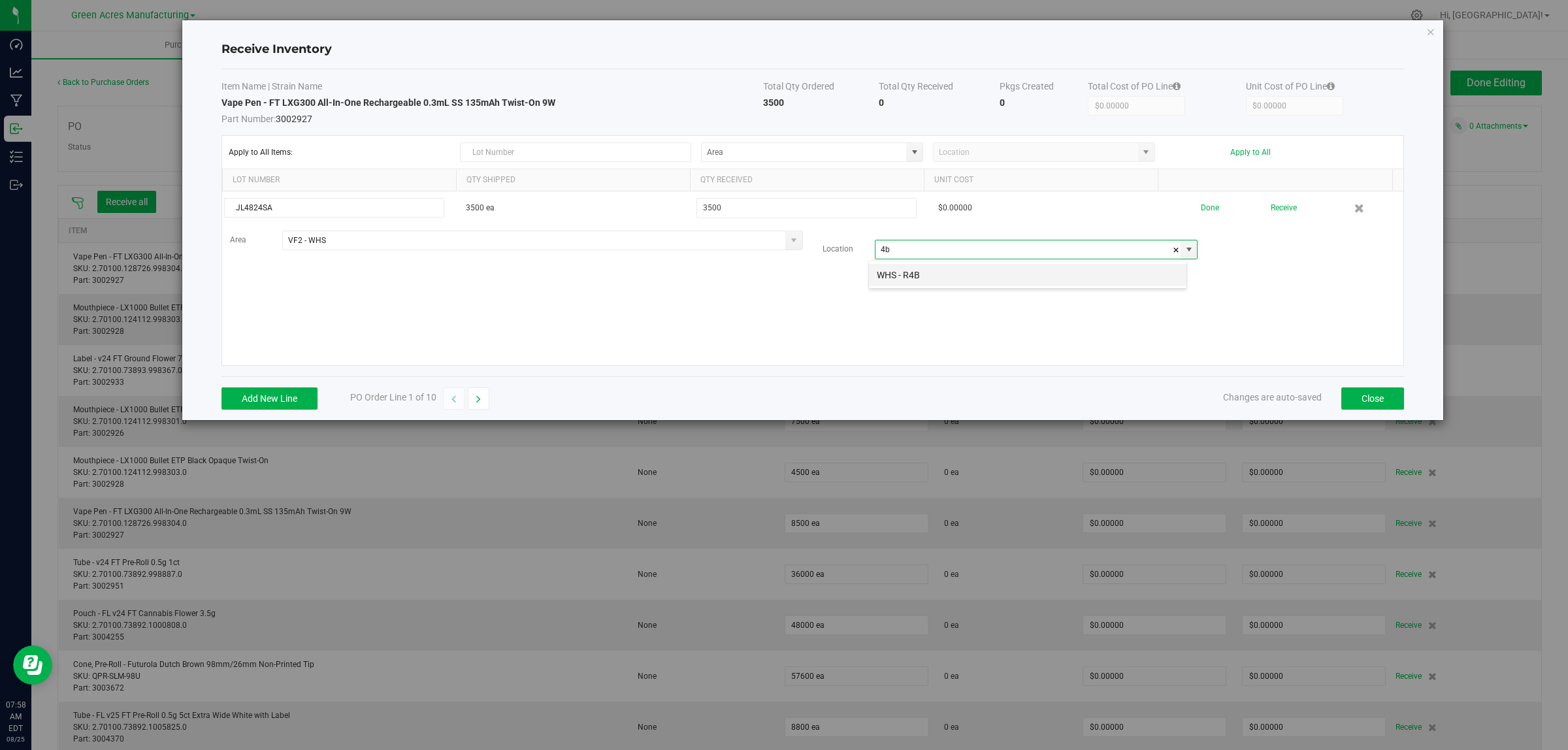
click at [906, 276] on li "WHS - R4B" at bounding box center [1028, 276] width 318 height 22
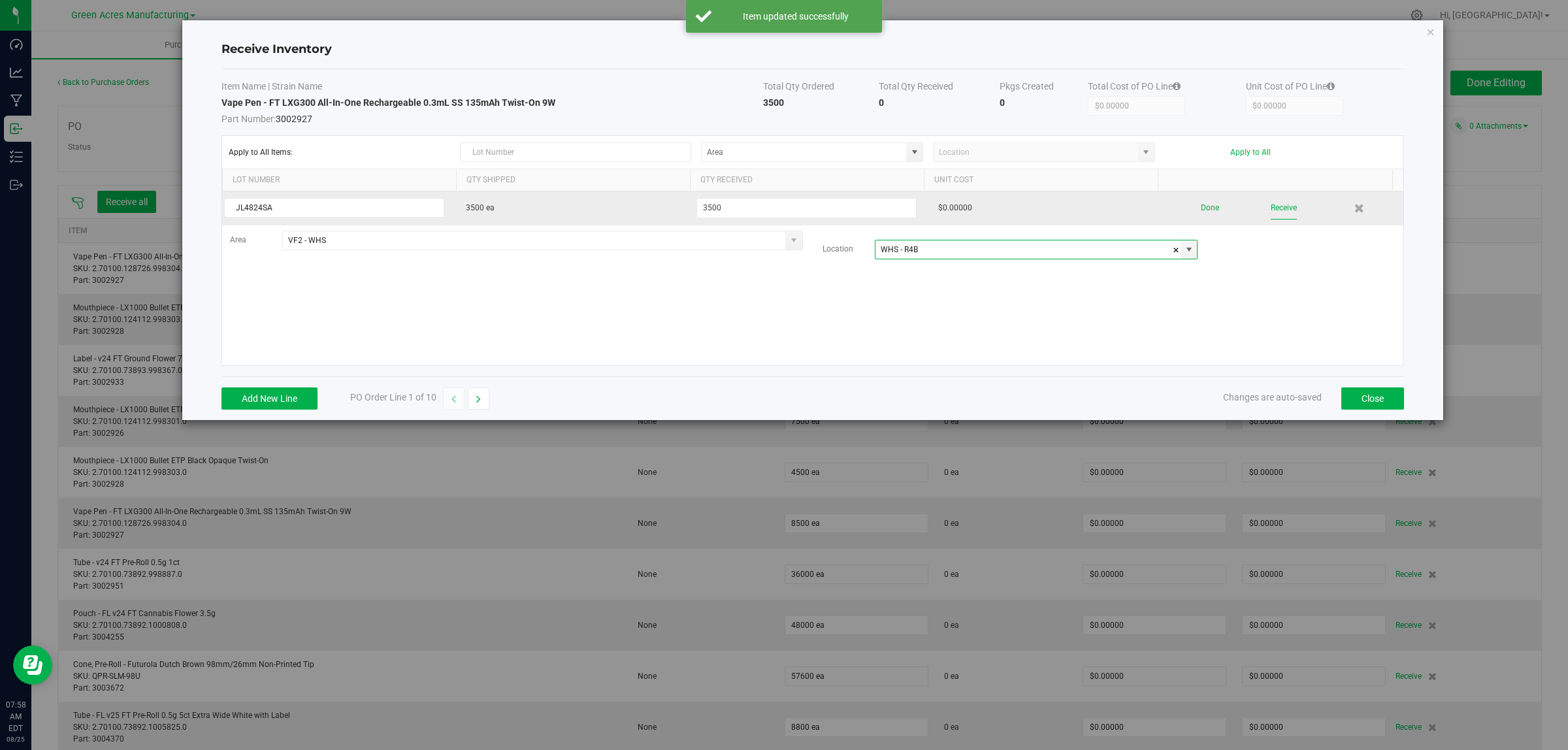
type input "WHS - R4B"
click at [1283, 203] on button "Receive" at bounding box center [1283, 208] width 26 height 23
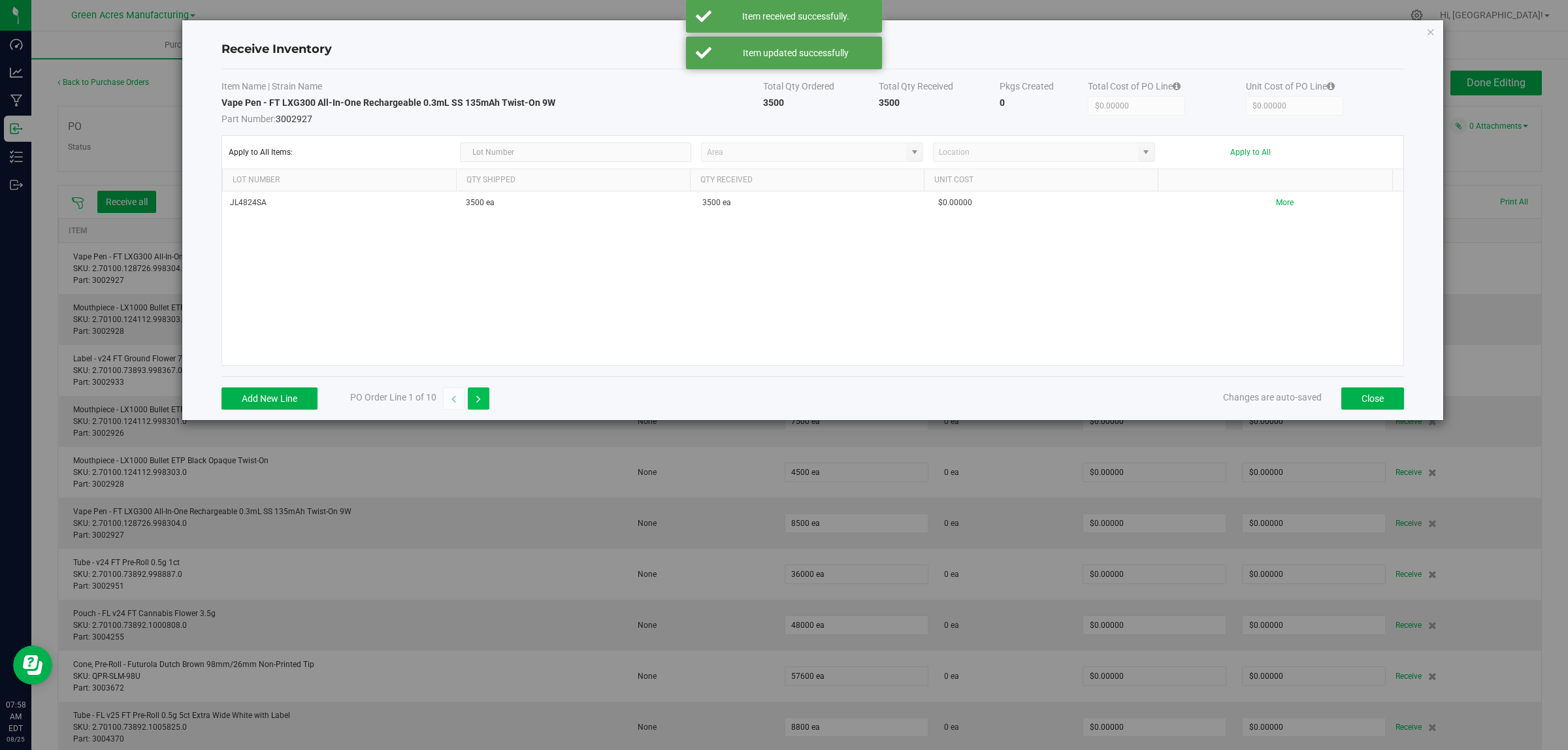
click at [477, 402] on icon "button" at bounding box center [479, 399] width 5 height 9
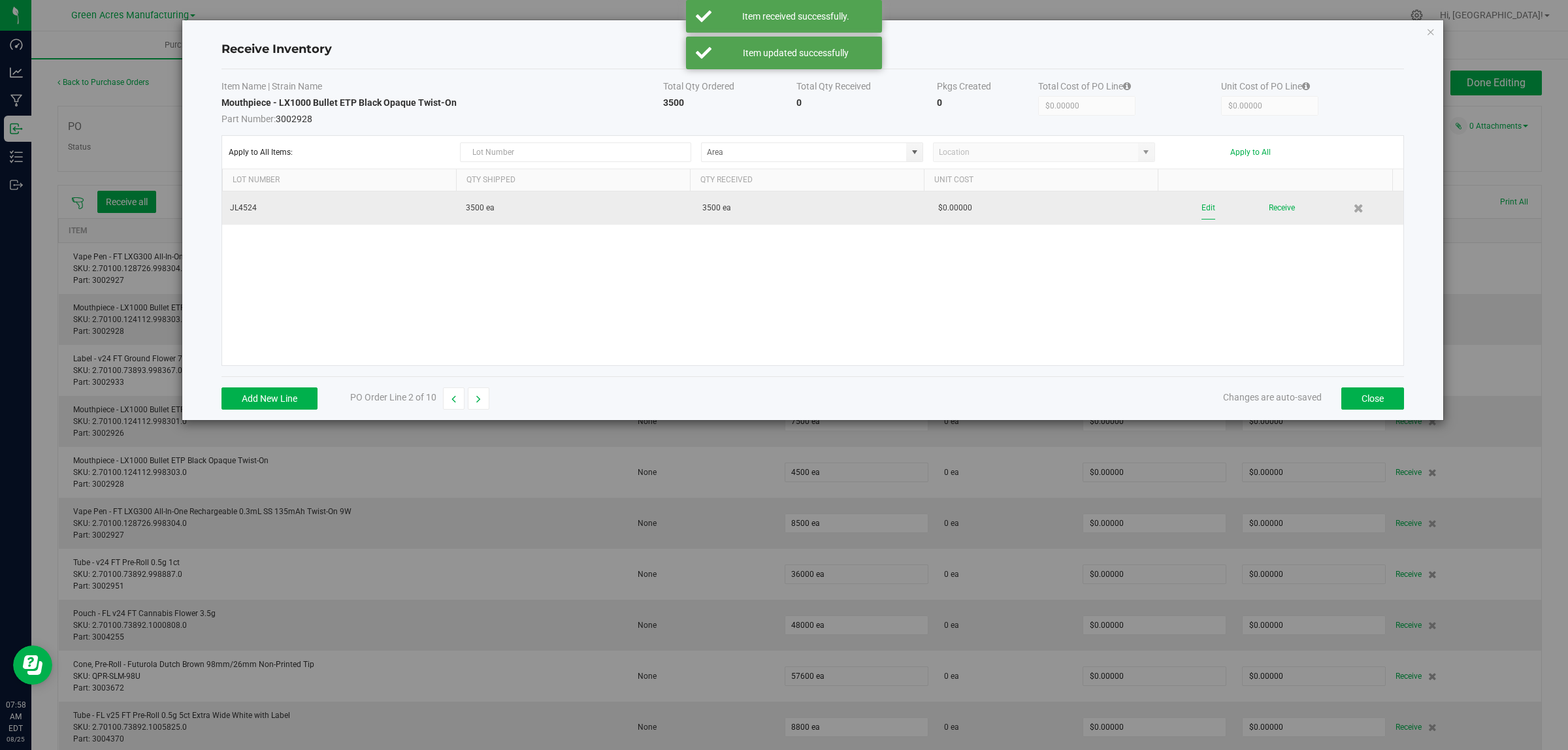
click at [1201, 207] on button "Edit" at bounding box center [1208, 208] width 14 height 23
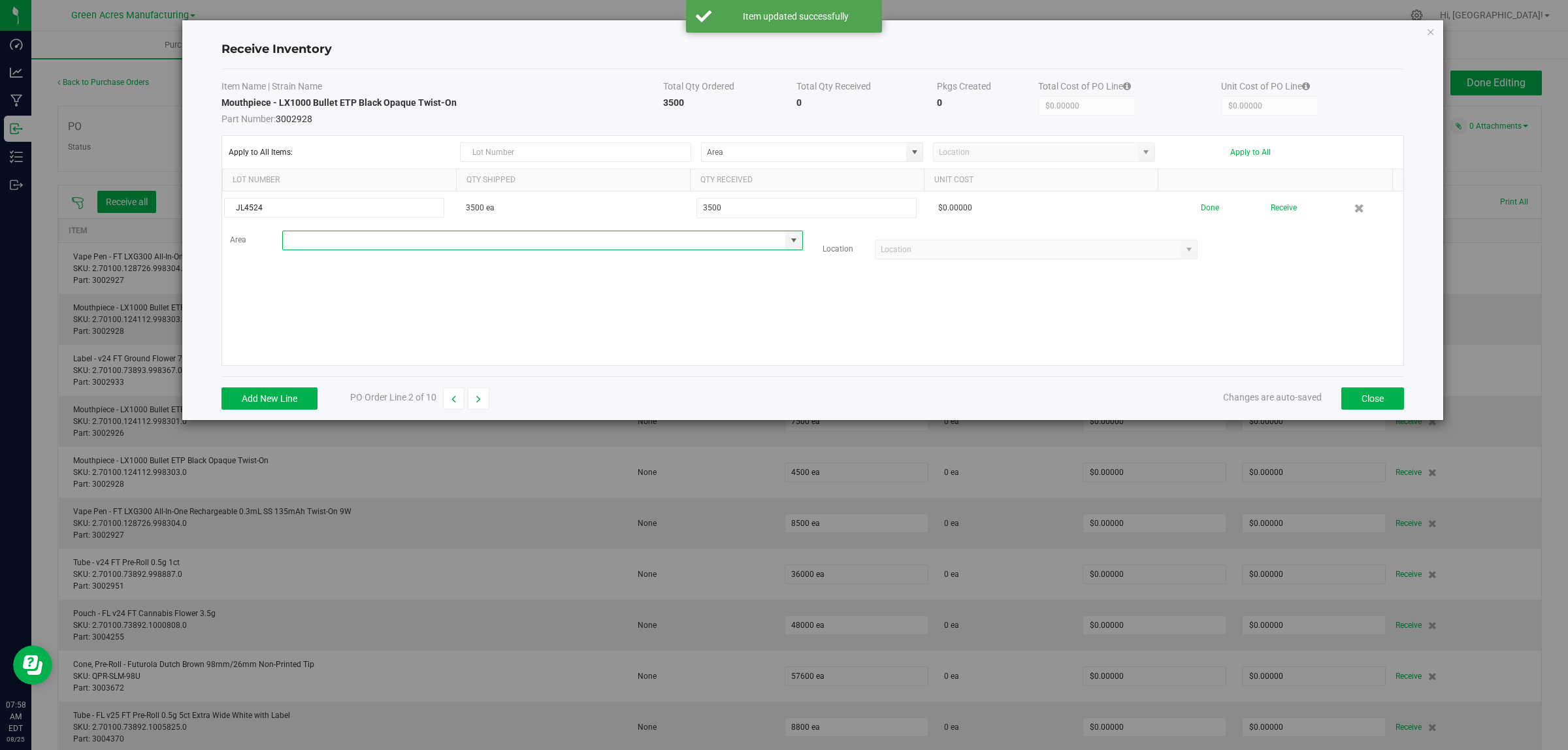
click at [514, 243] on input at bounding box center [534, 240] width 503 height 18
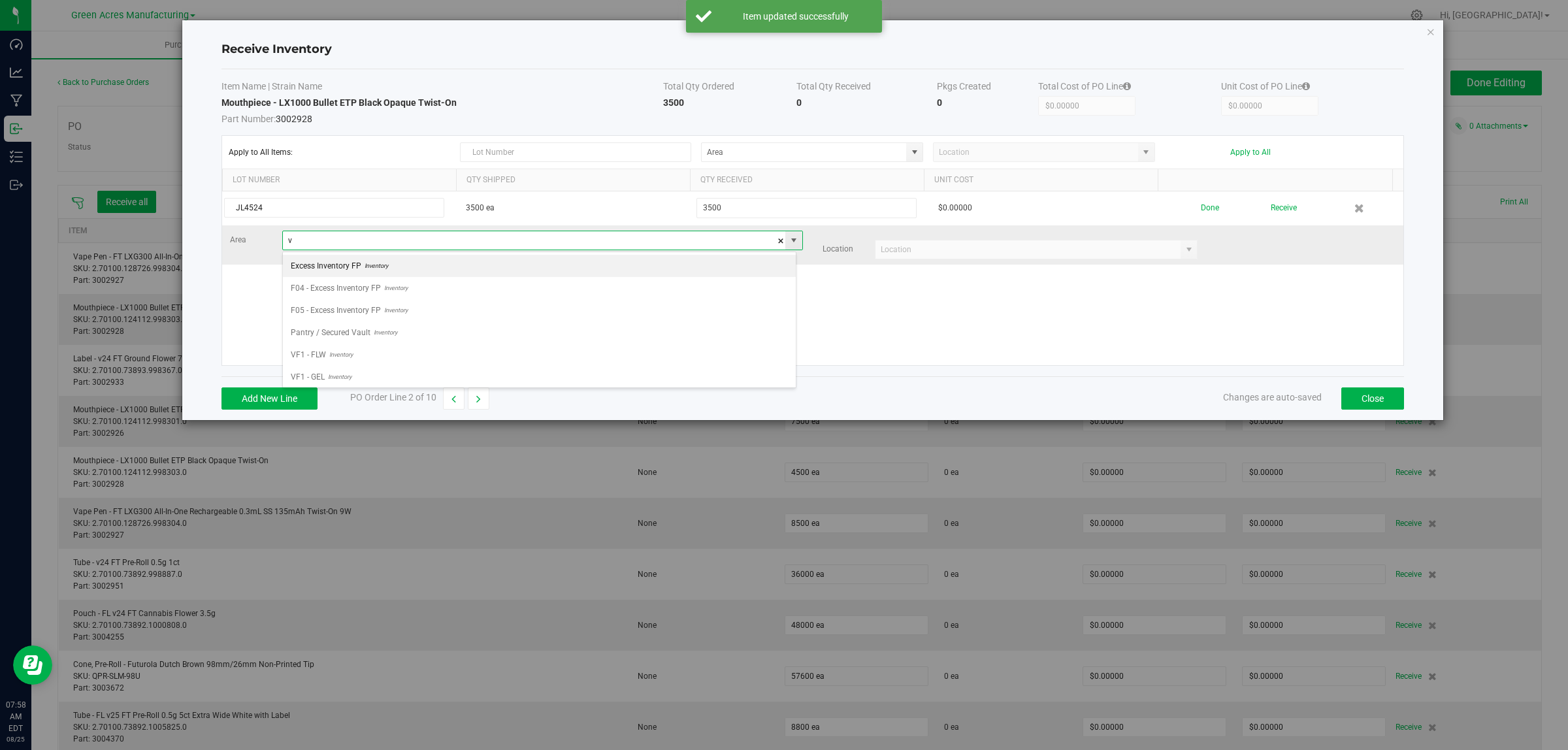
scroll to position [20, 514]
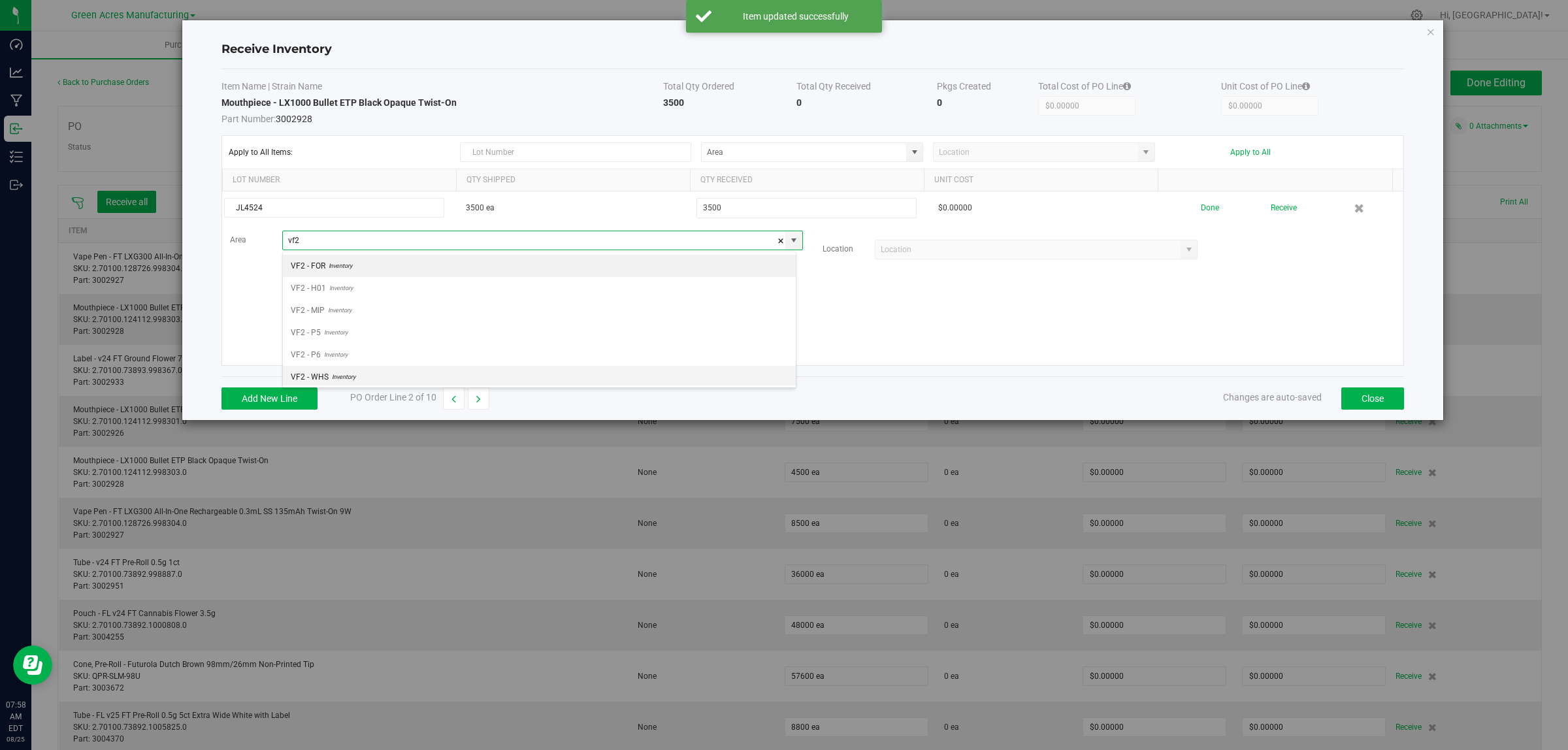
click at [413, 384] on li "VF2 - WHS Inventory" at bounding box center [539, 377] width 513 height 22
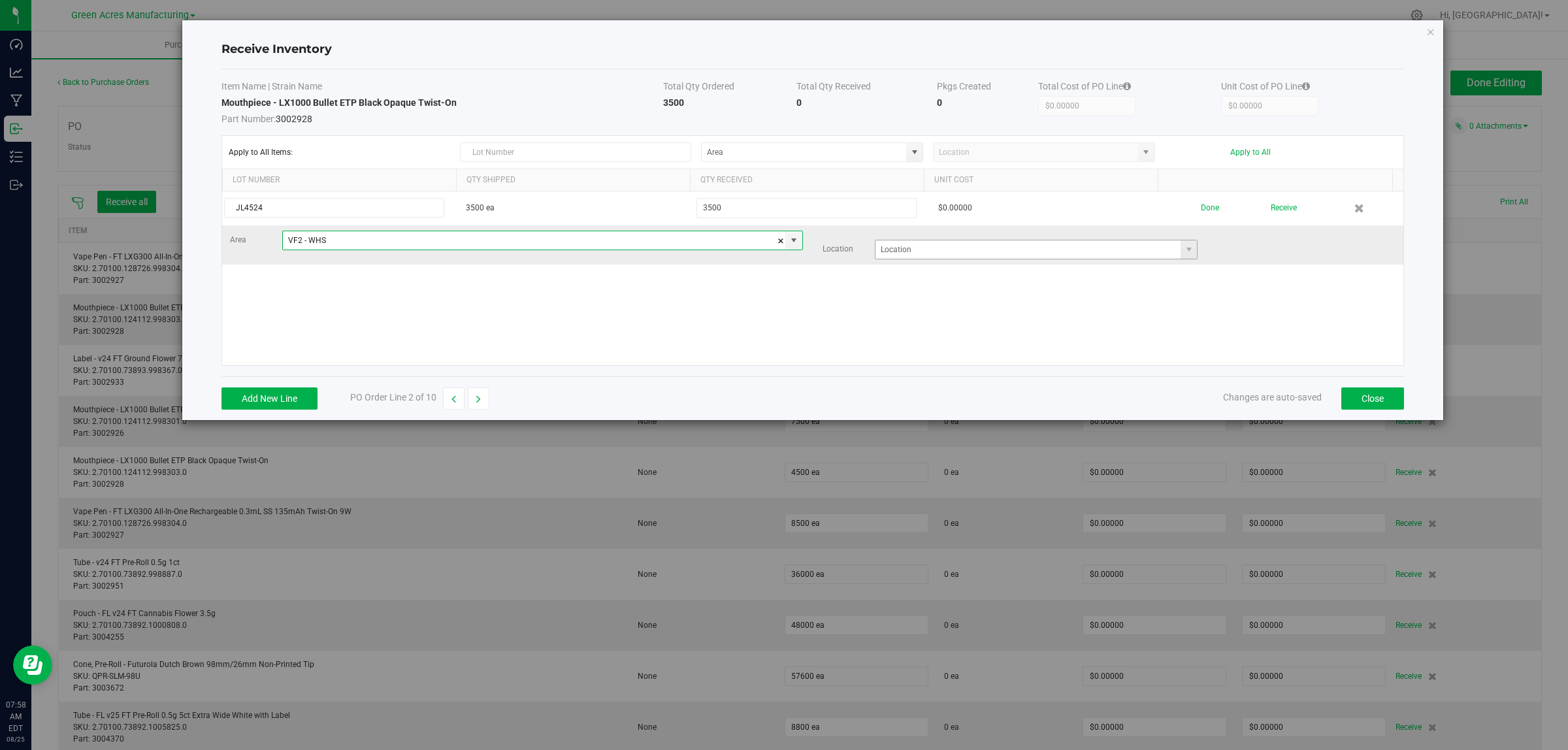
type input "VF2 - WHS"
click at [896, 250] on input at bounding box center [1028, 250] width 306 height 18
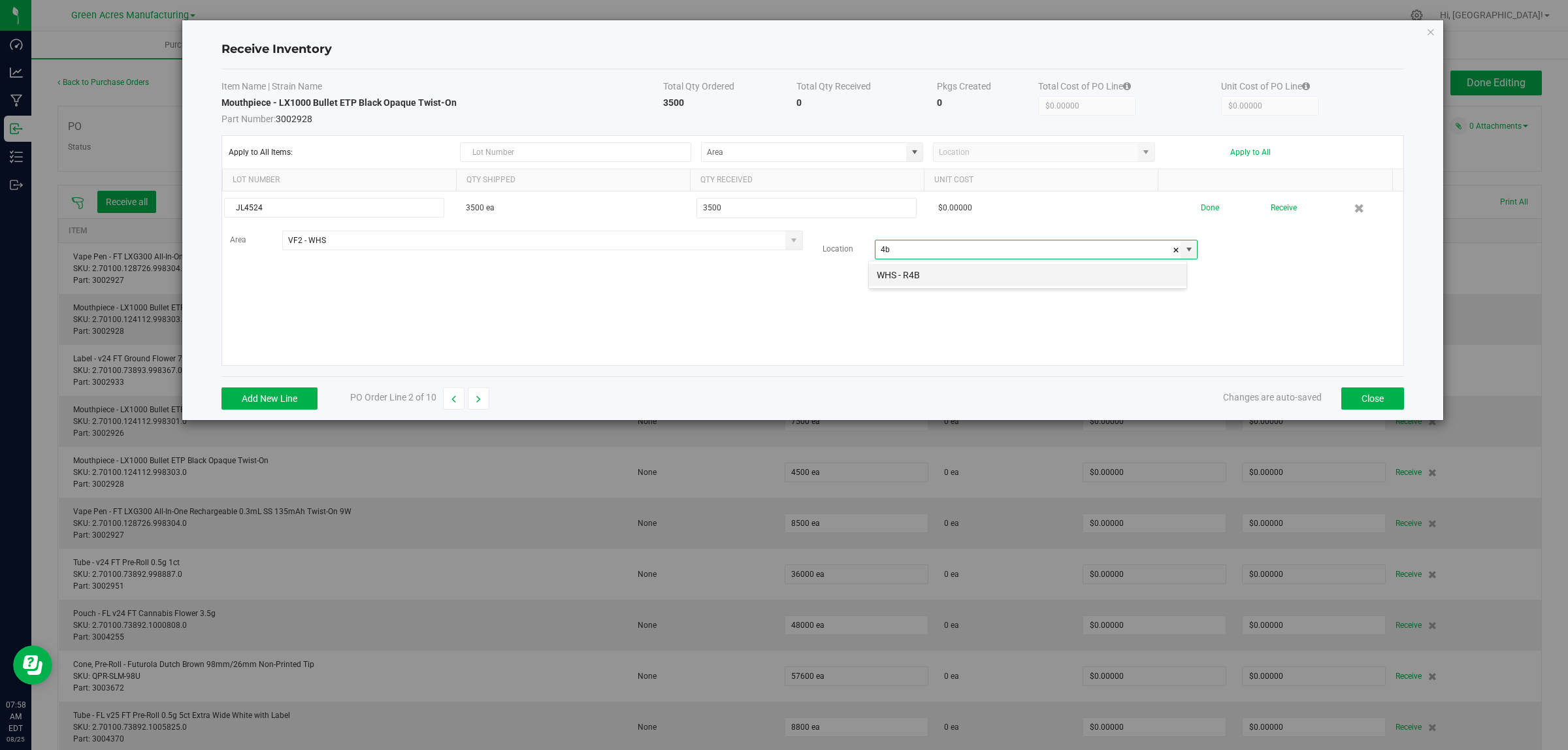
click at [900, 280] on li "WHS - R4B" at bounding box center [1028, 276] width 318 height 22
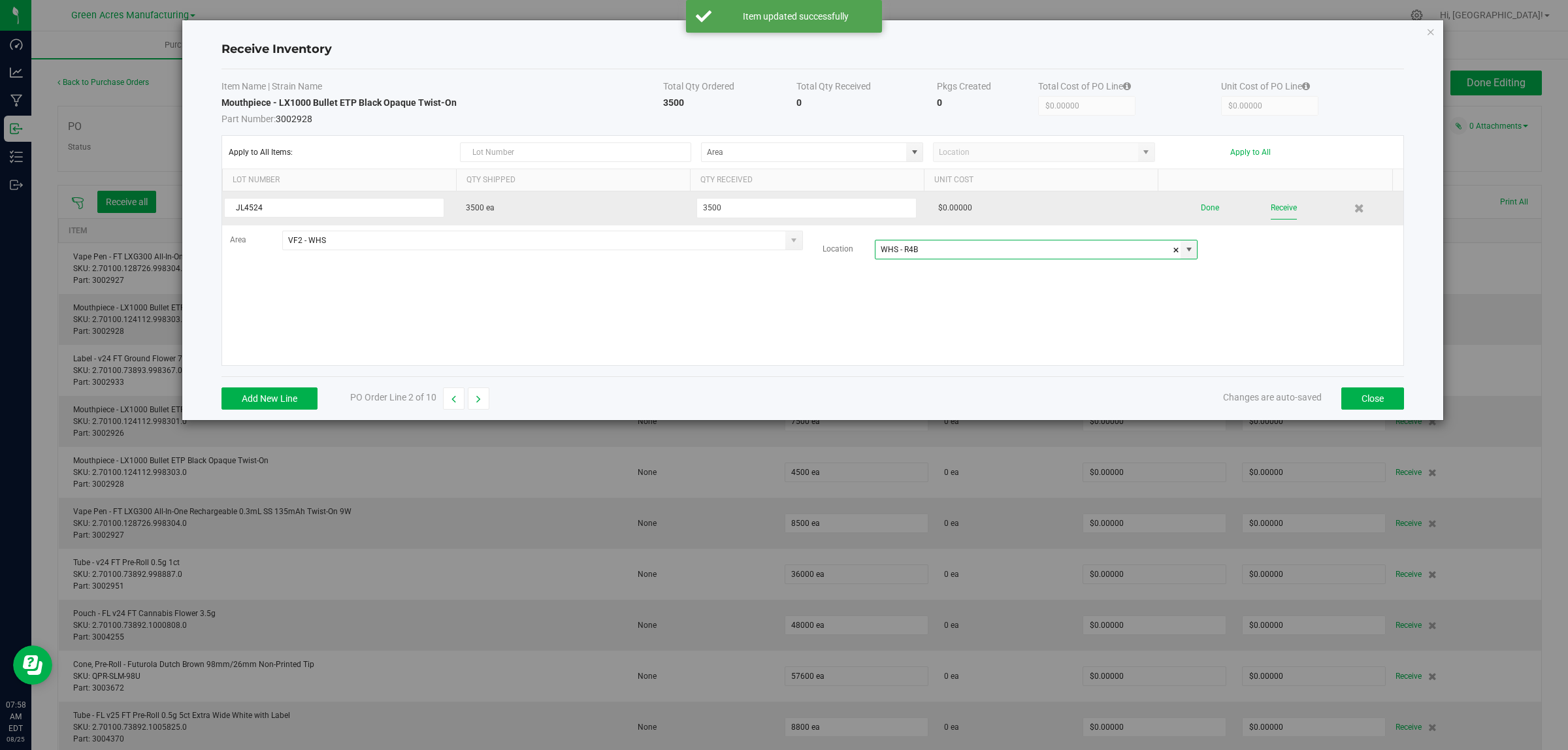
type input "WHS - R4B"
click at [1271, 201] on button "Receive" at bounding box center [1283, 208] width 26 height 23
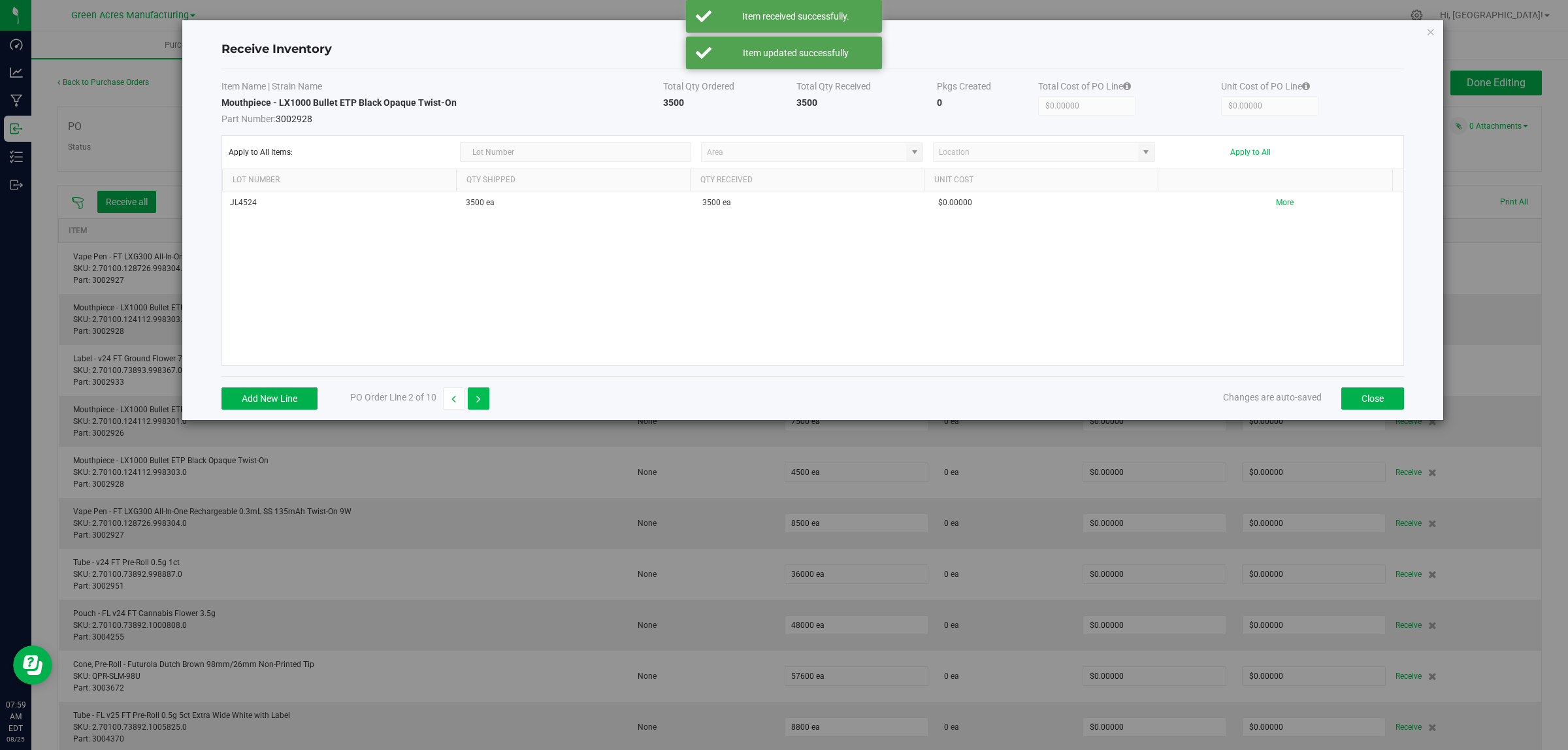
click at [479, 399] on icon "button" at bounding box center [479, 399] width 5 height 9
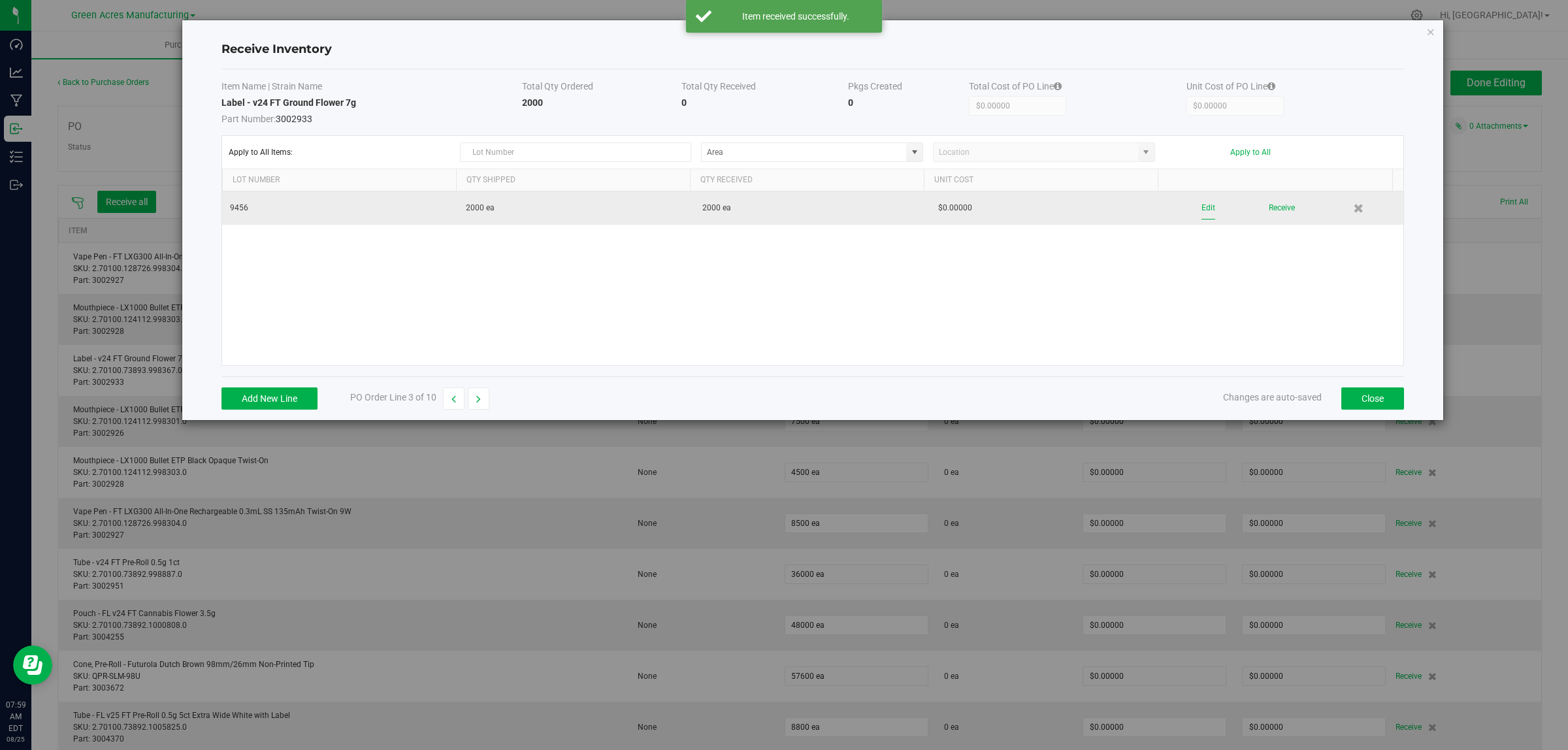
click at [1201, 204] on button "Edit" at bounding box center [1208, 208] width 14 height 23
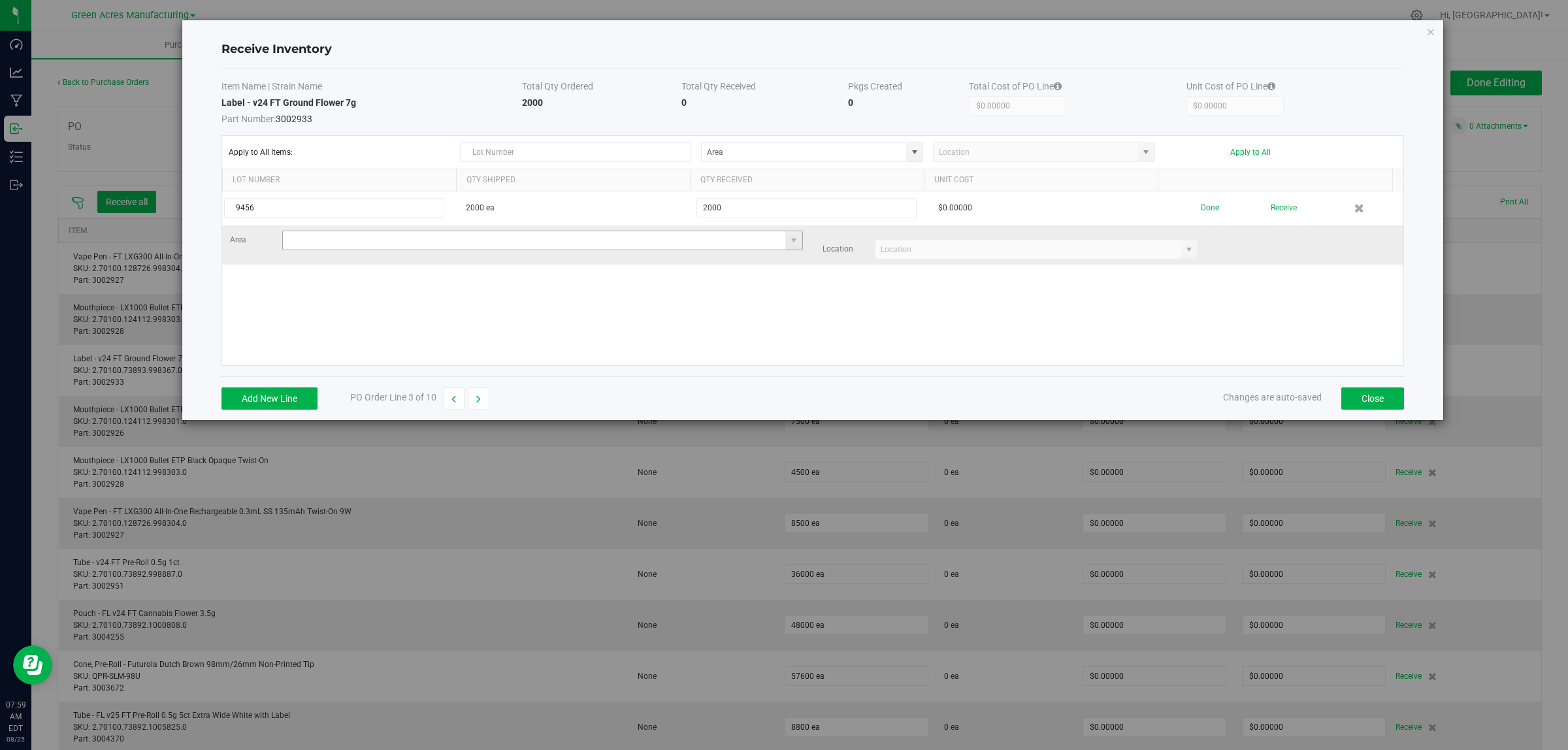
click at [335, 240] on input at bounding box center [534, 240] width 503 height 18
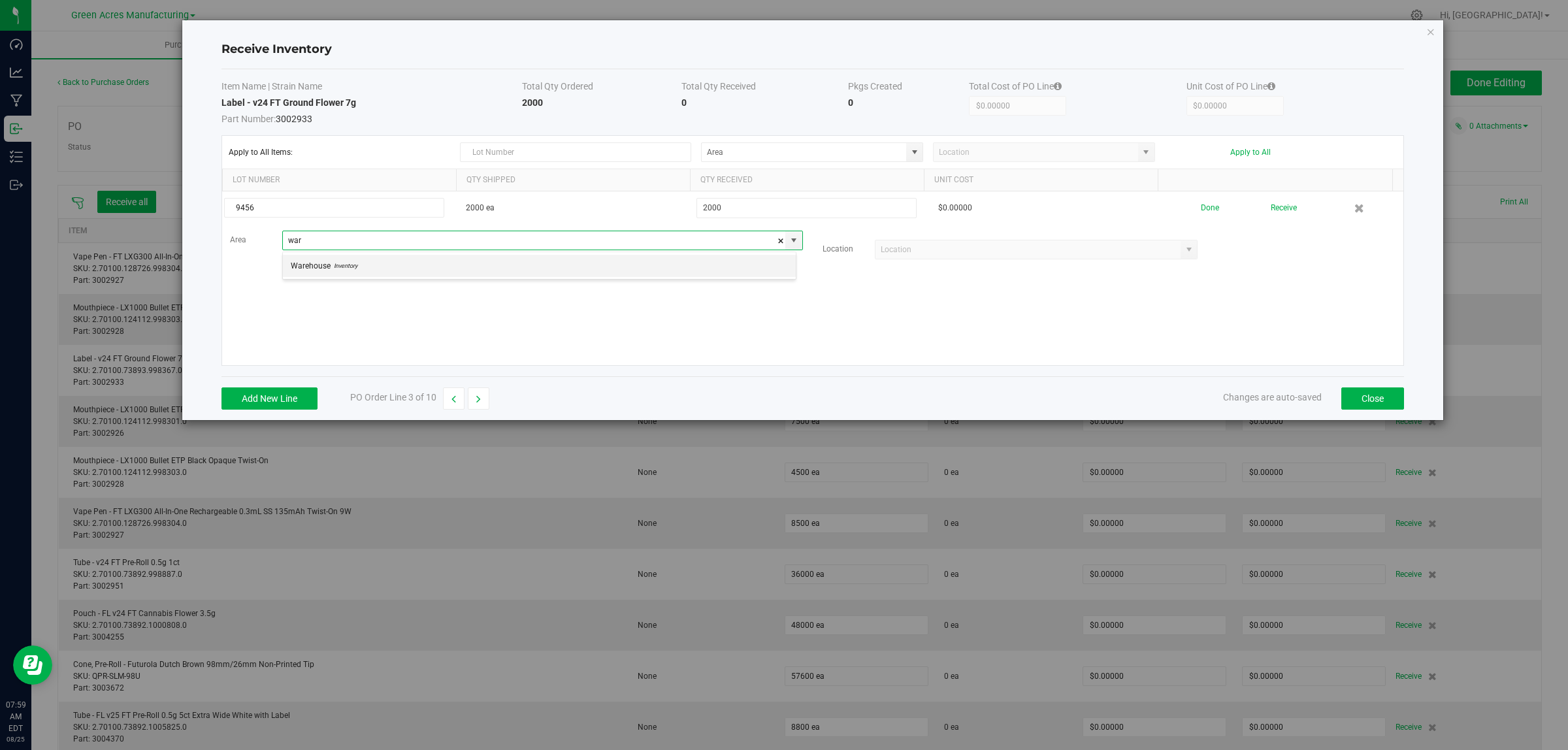
click at [330, 265] on span "Inventory" at bounding box center [344, 266] width 27 height 20
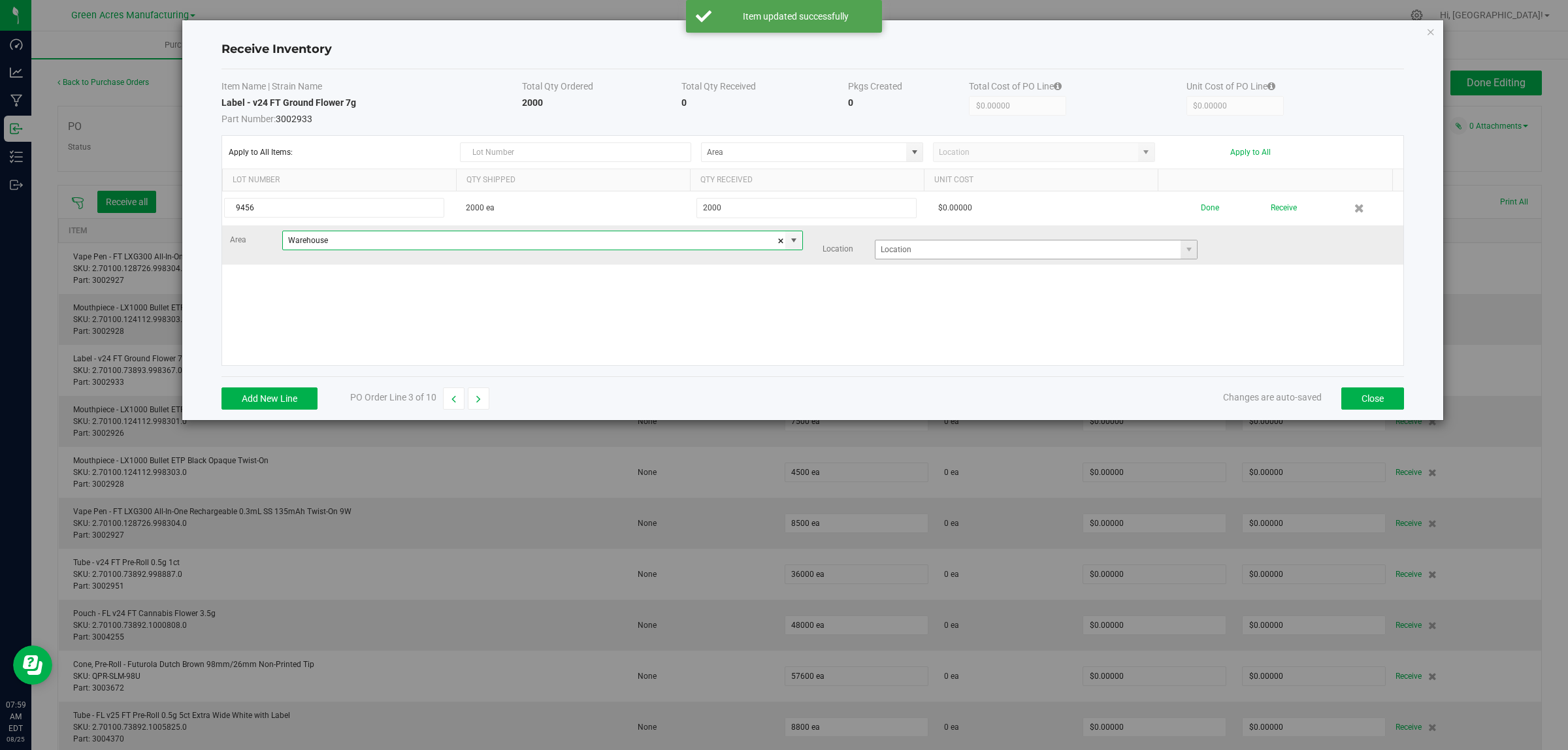
type input "Warehouse"
click at [929, 252] on input at bounding box center [1028, 250] width 306 height 18
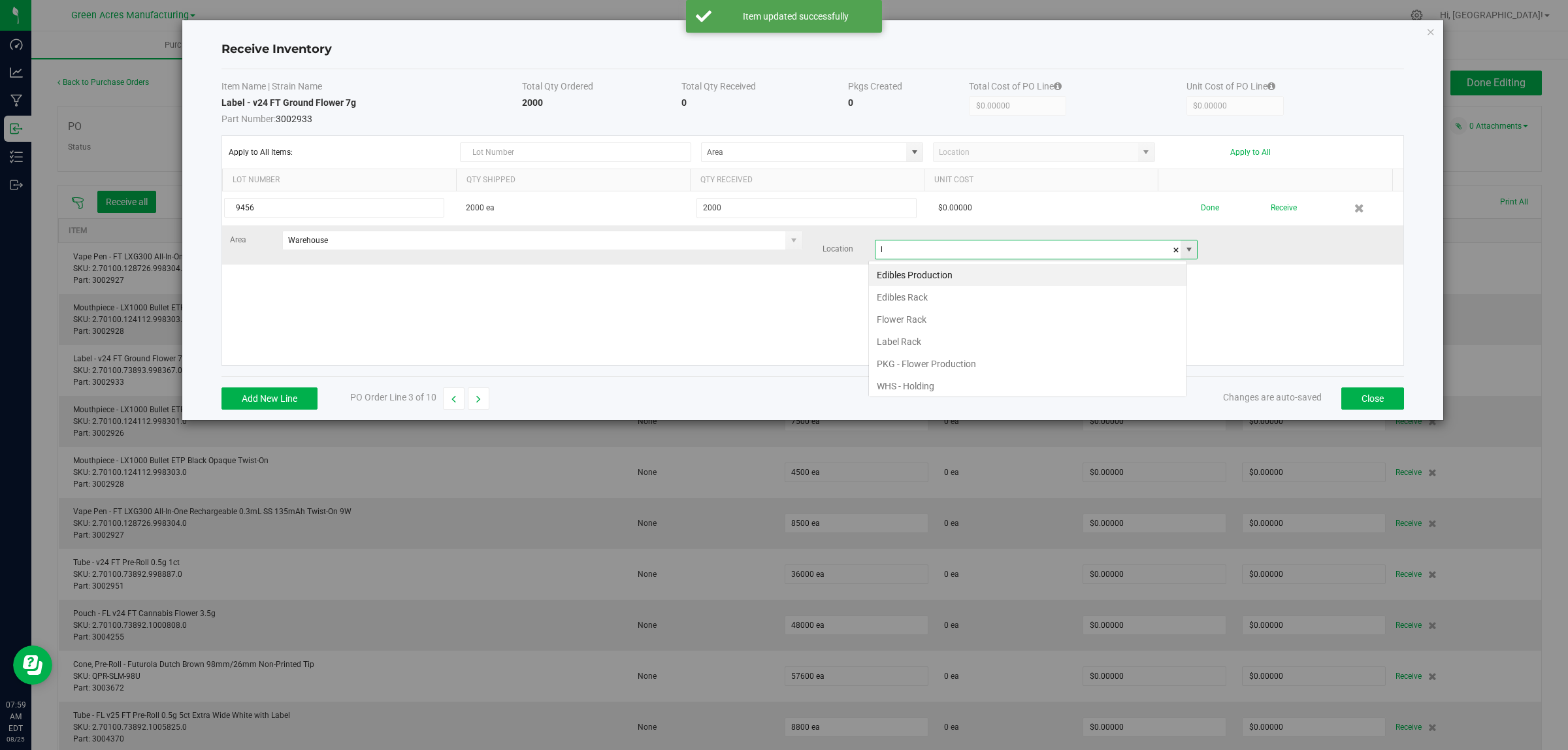
scroll to position [20, 319]
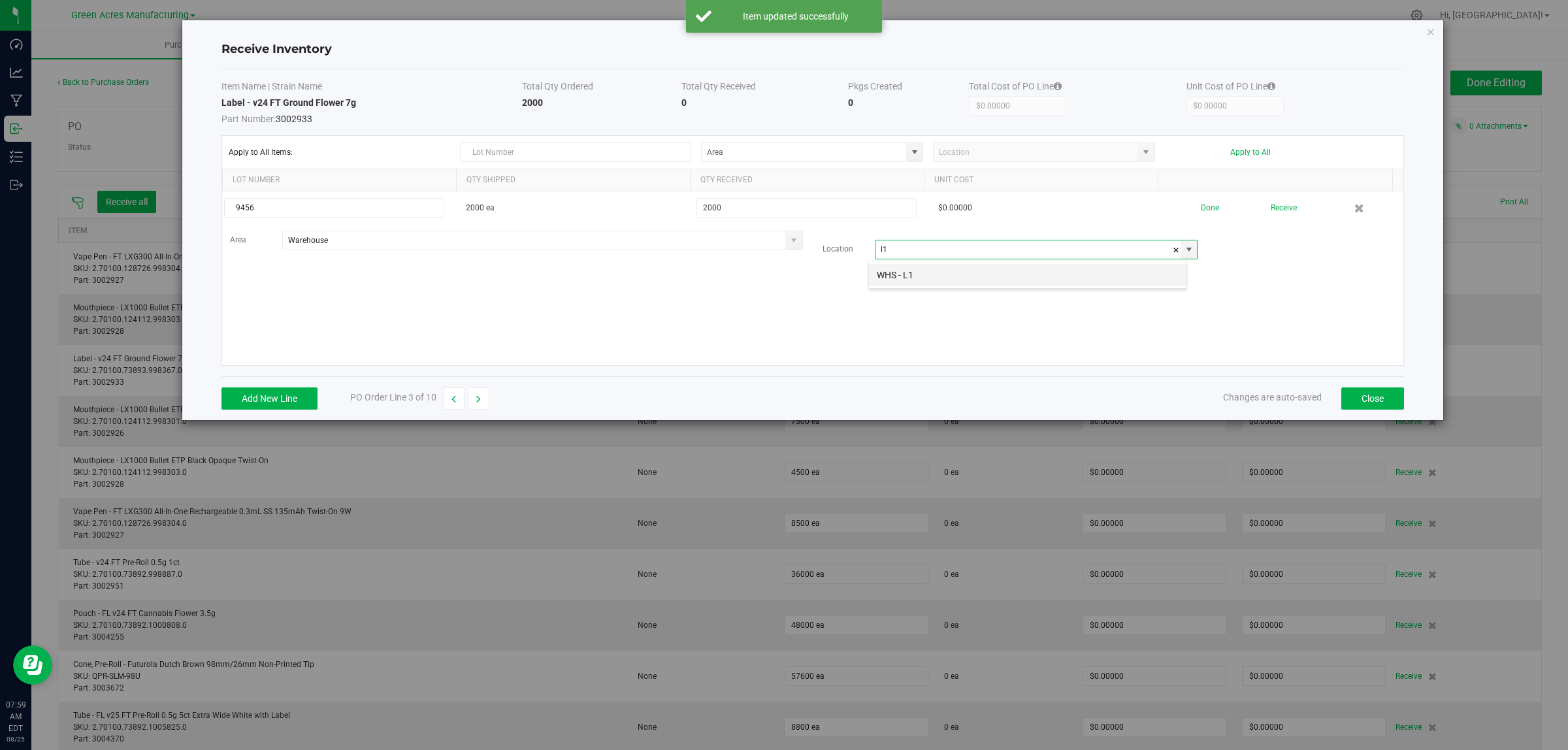
click at [938, 266] on li "WHS - L1" at bounding box center [1028, 276] width 318 height 22
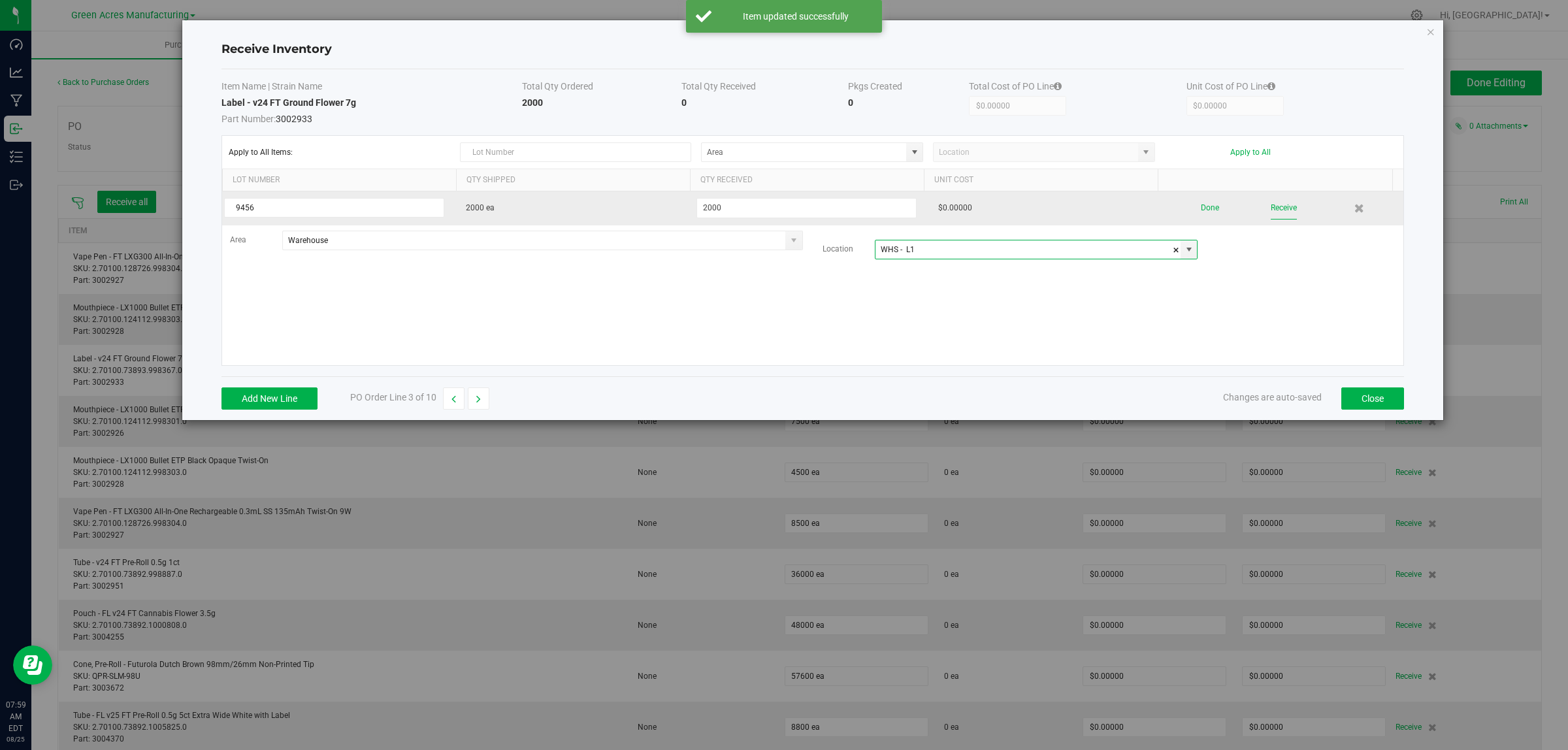
type input "WHS - L1"
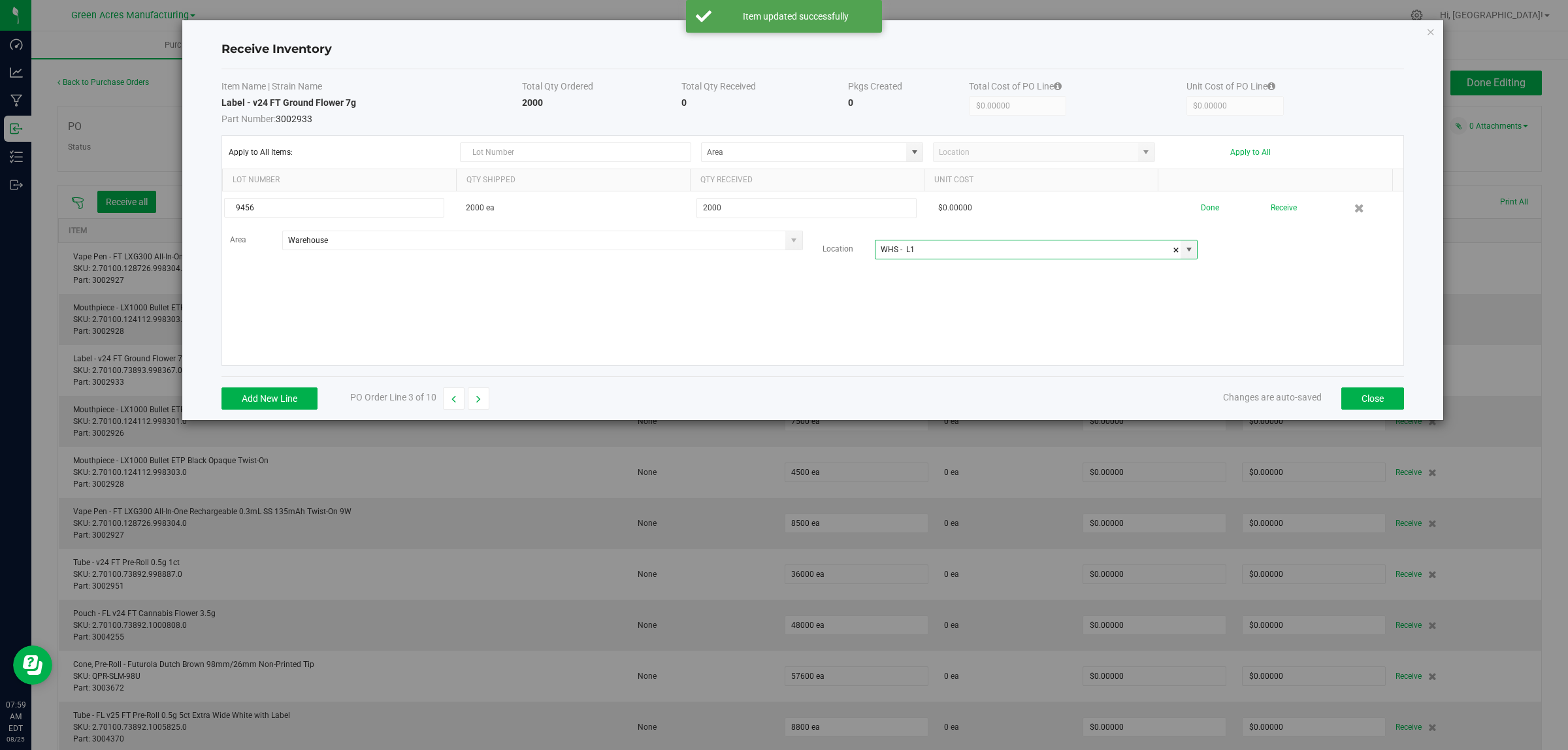
drag, startPoint x: 1274, startPoint y: 208, endPoint x: 941, endPoint y: 172, distance: 334.9
click at [1274, 207] on button "Receive" at bounding box center [1283, 208] width 26 height 23
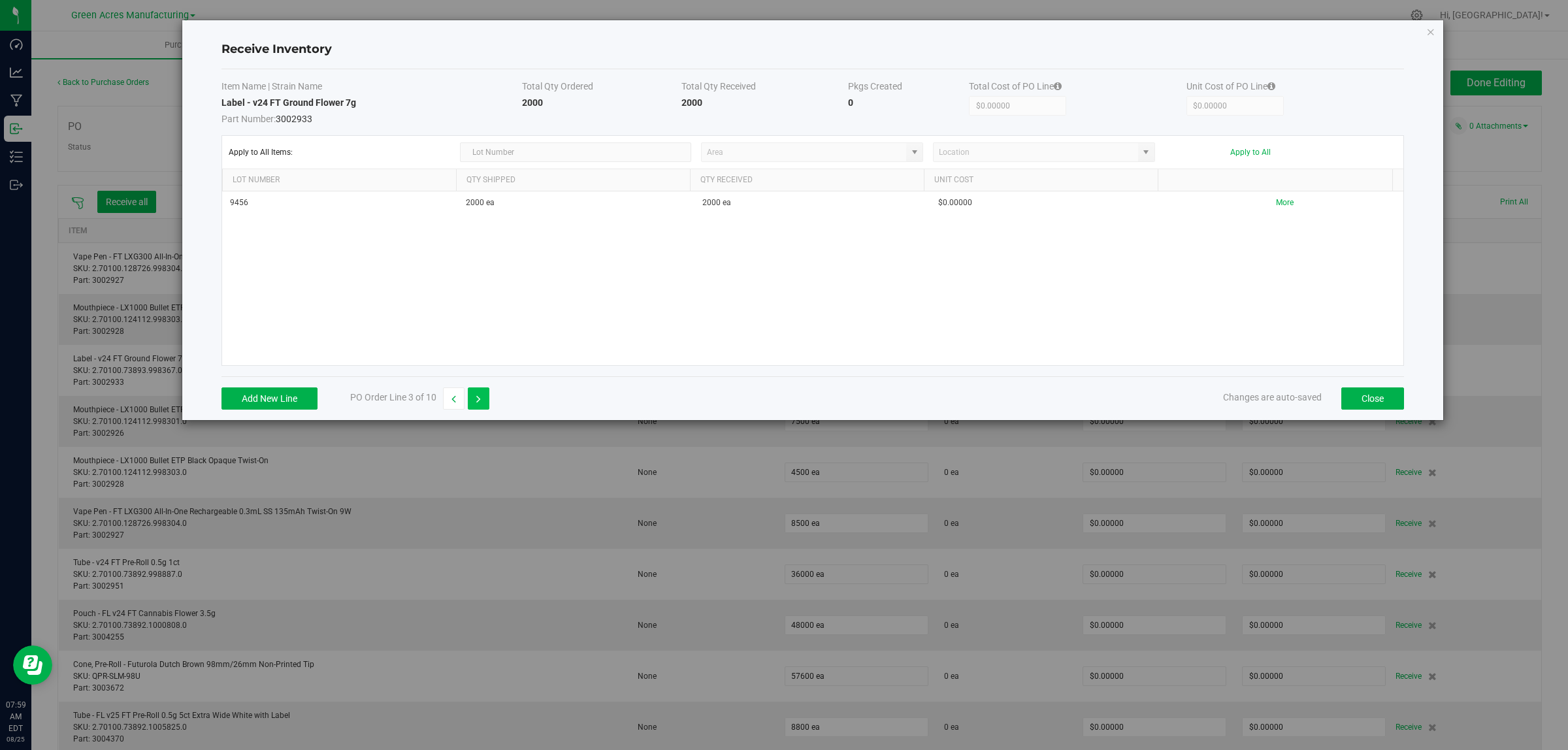
click at [480, 397] on icon "button" at bounding box center [479, 399] width 5 height 9
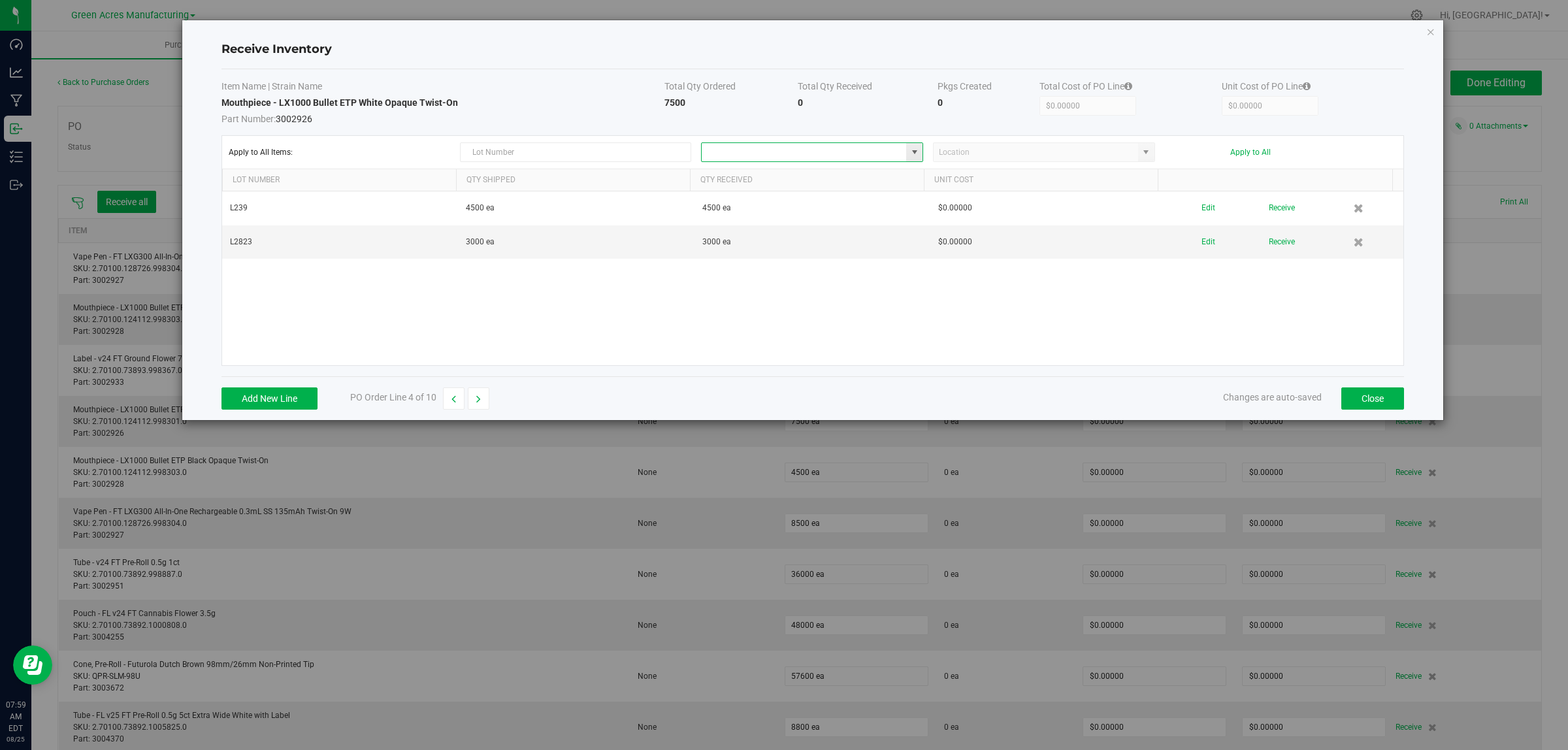
click at [748, 147] on input at bounding box center [803, 153] width 205 height 18
click at [753, 287] on span "Inventory" at bounding box center [761, 287] width 27 height 20
type input "VF2 - WHS"
click at [1063, 148] on input at bounding box center [1035, 153] width 205 height 18
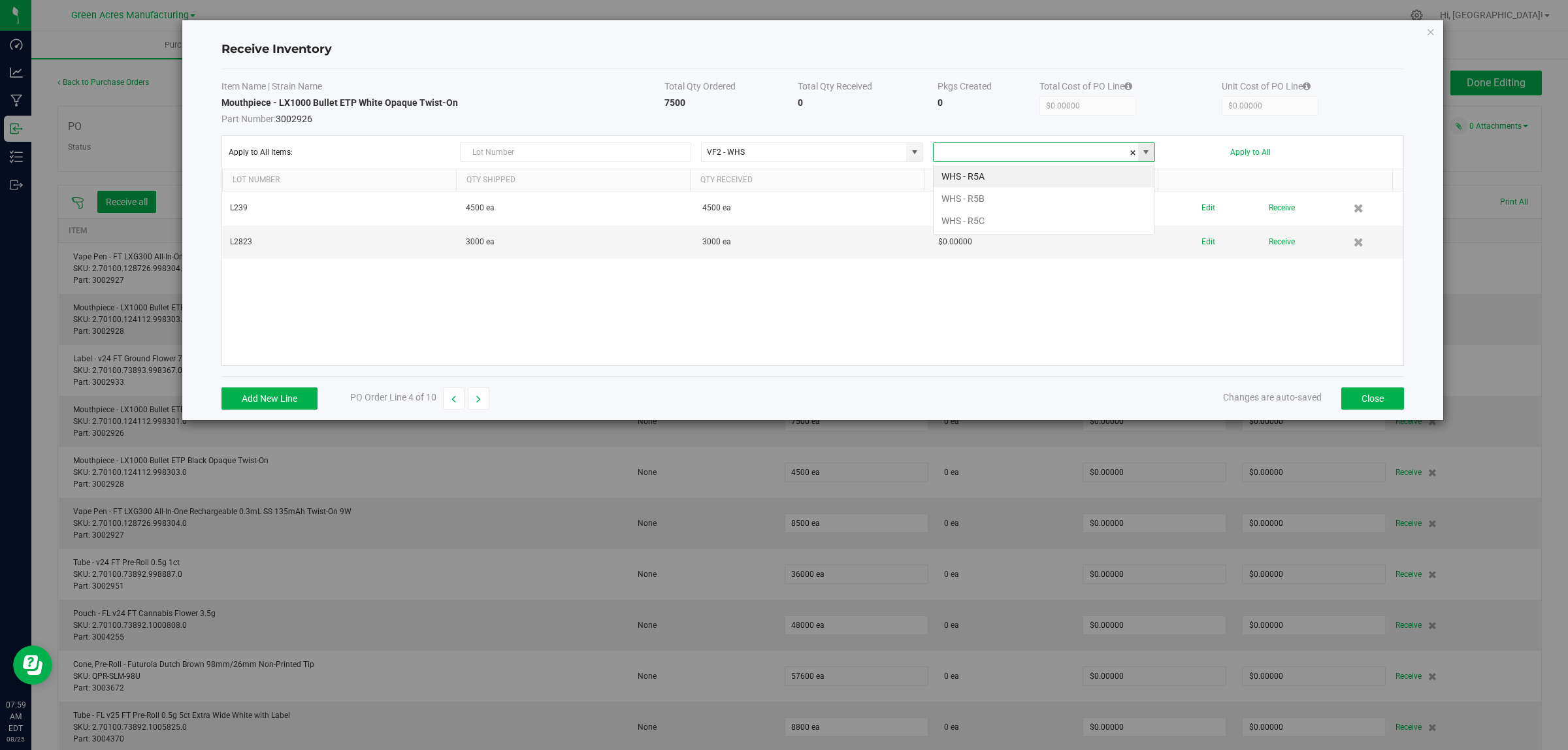
type input "5"
click at [1061, 181] on li "WHS - R4C" at bounding box center [1043, 176] width 220 height 22
type input "WHS - R4C"
click at [1246, 153] on button "Apply to All" at bounding box center [1250, 152] width 41 height 9
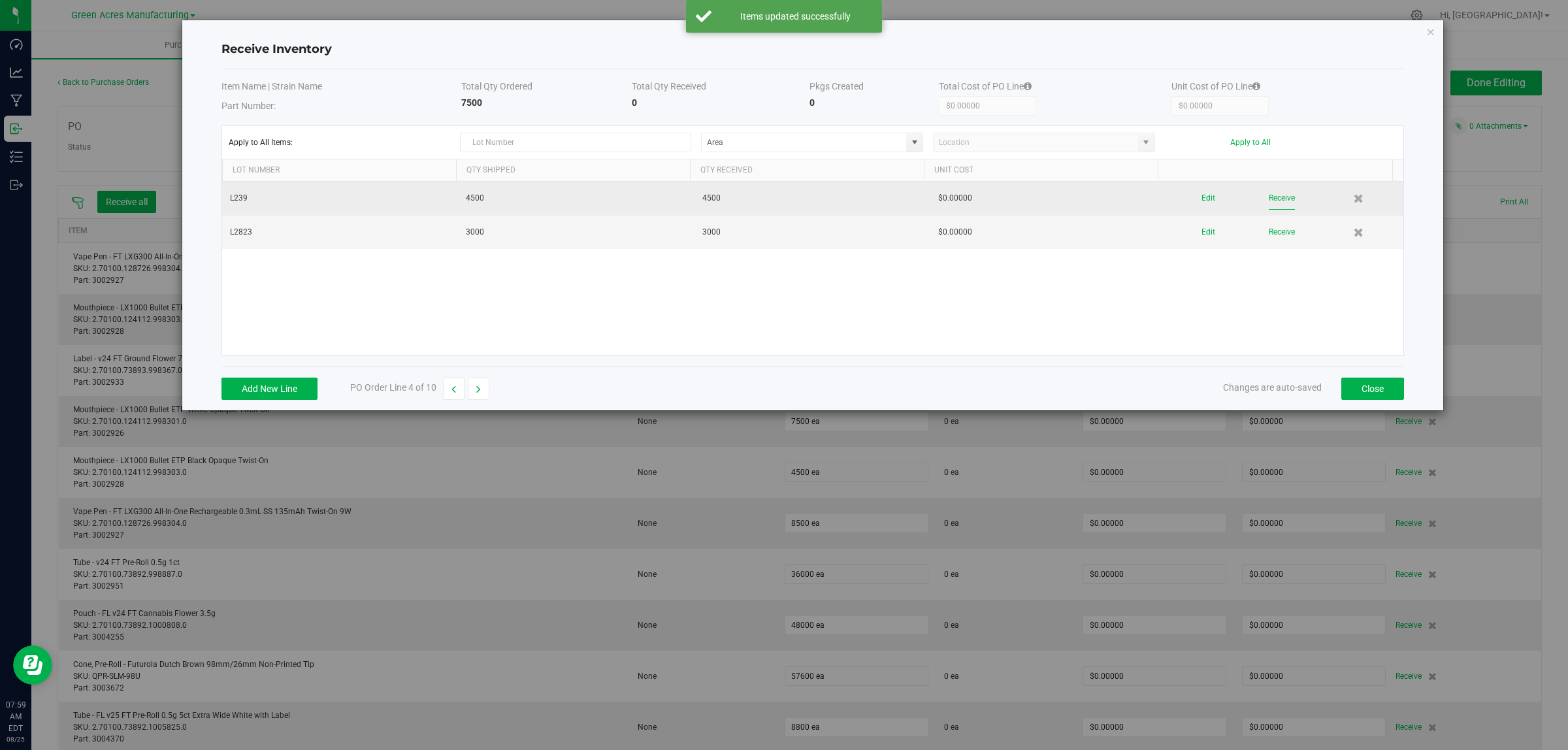
click at [1269, 197] on button "Receive" at bounding box center [1281, 198] width 26 height 23
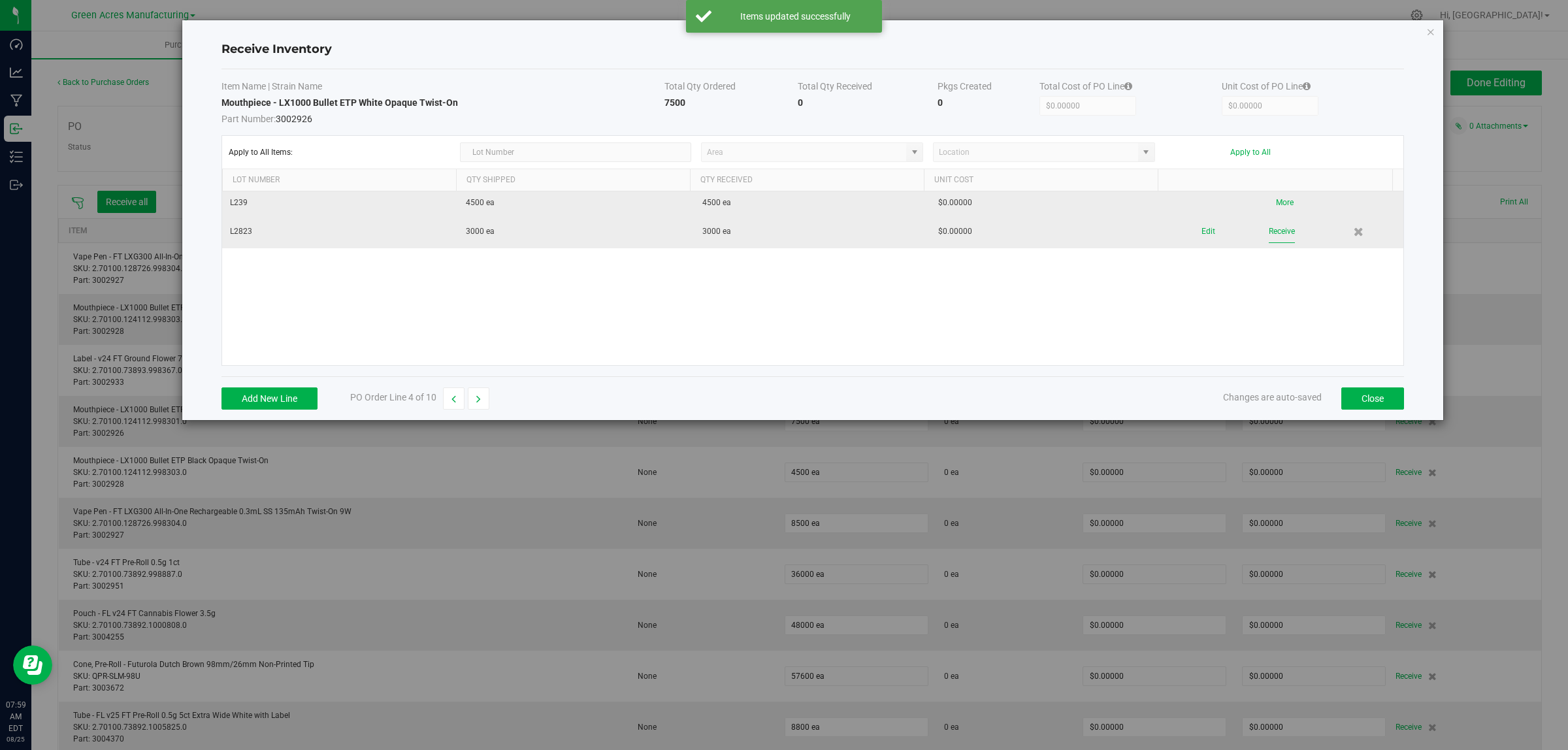
click at [1273, 229] on button "Receive" at bounding box center [1281, 231] width 26 height 23
click at [481, 403] on icon "button" at bounding box center [479, 399] width 5 height 9
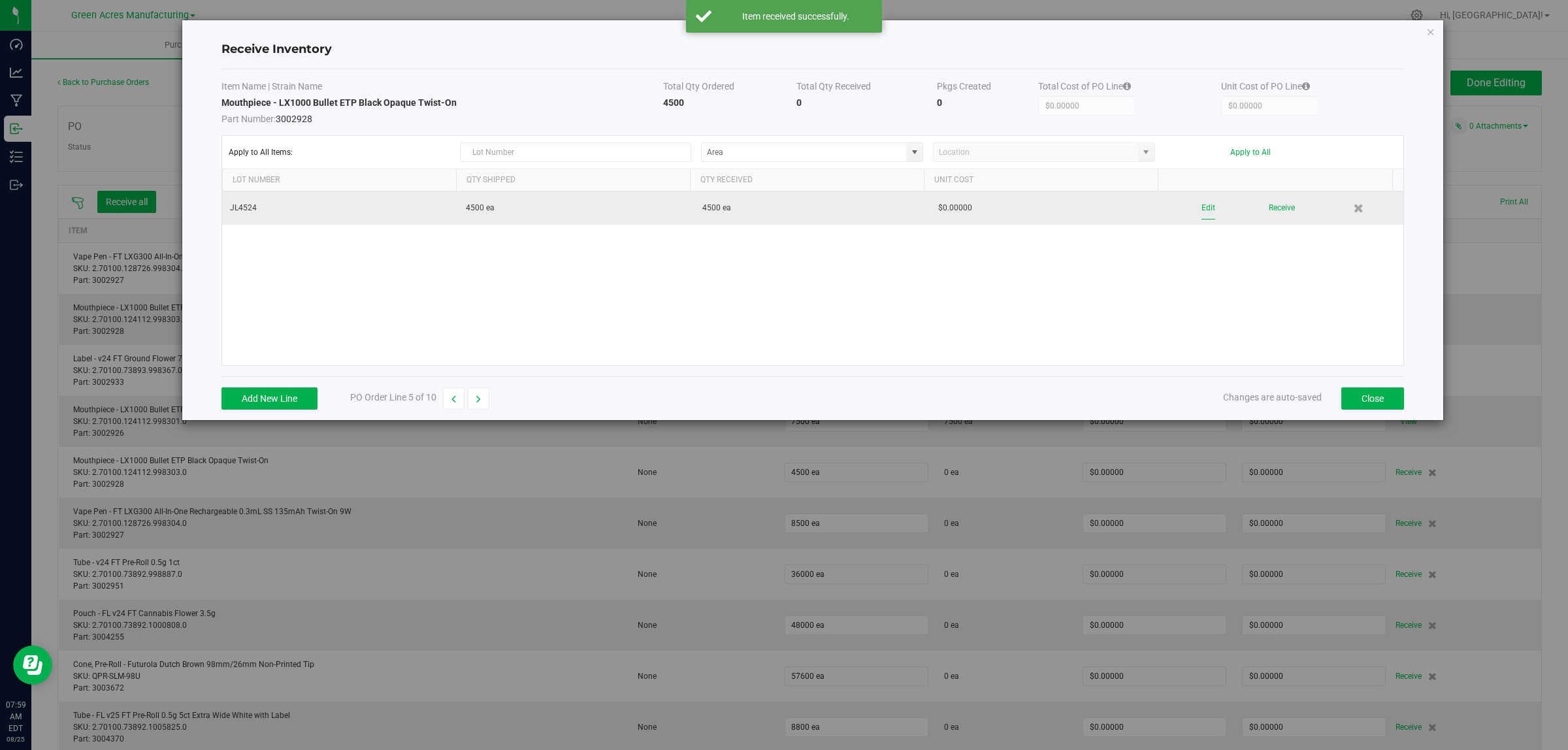
click at [1201, 210] on button "Edit" at bounding box center [1208, 208] width 14 height 23
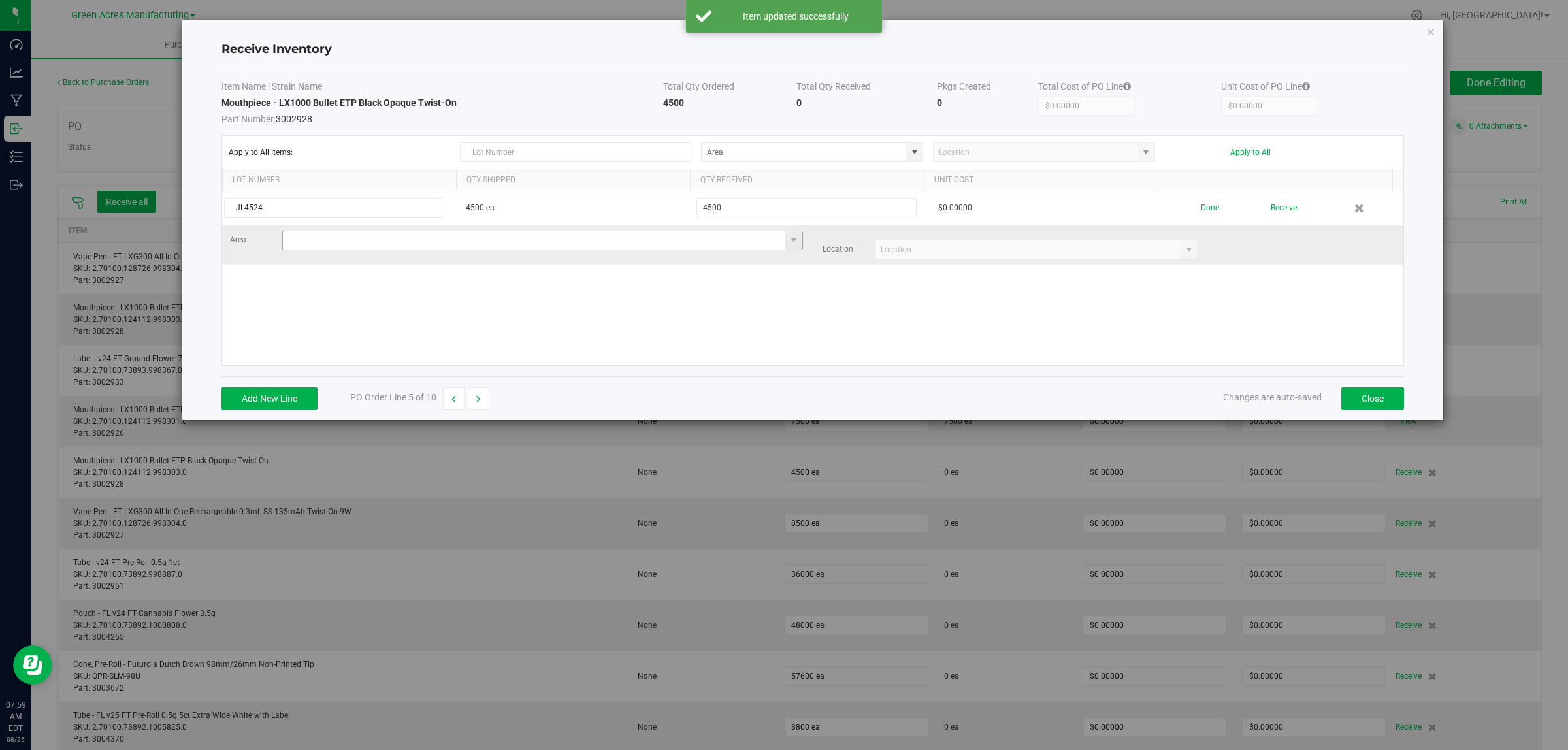
click at [418, 243] on input at bounding box center [534, 240] width 503 height 18
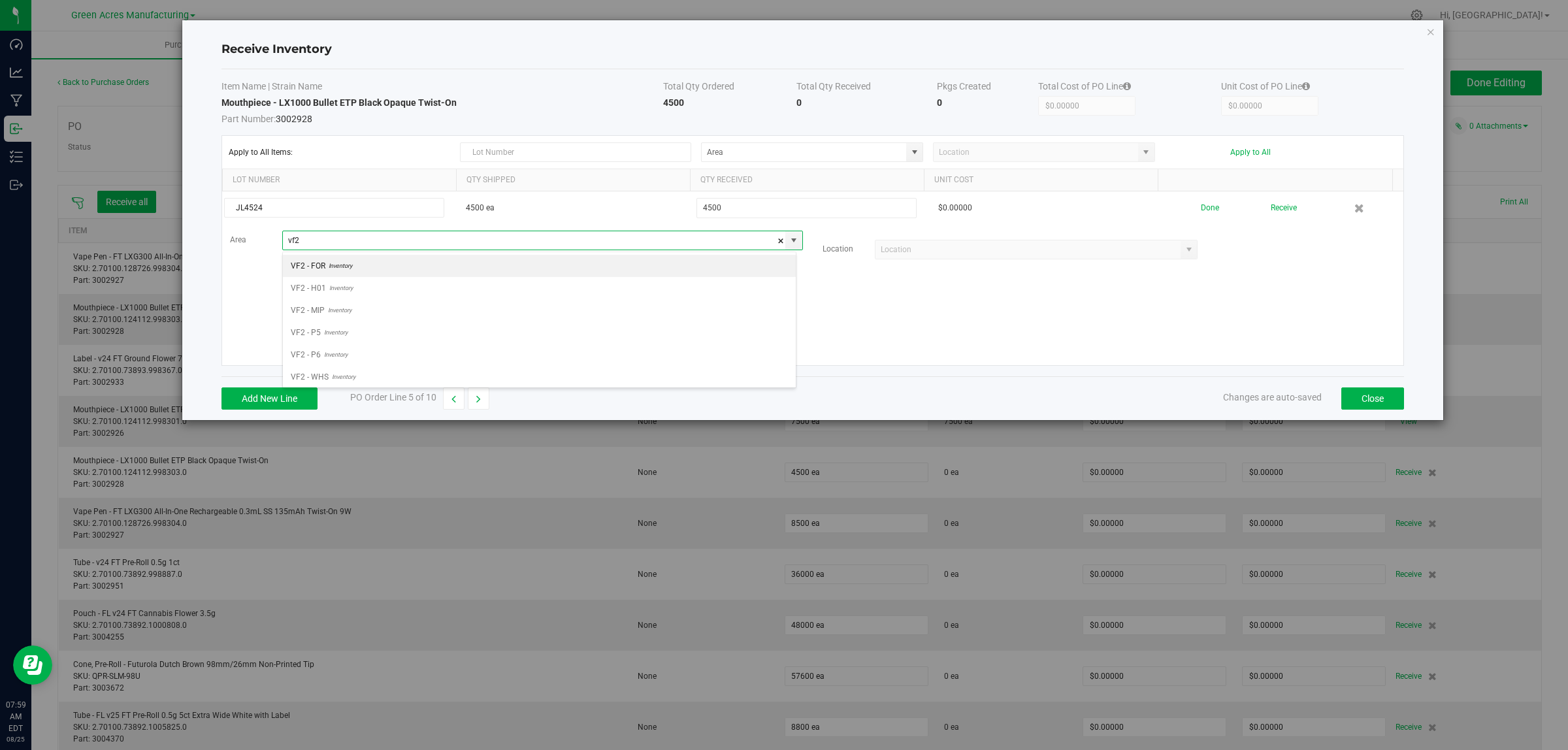
click at [327, 384] on span "VF2 - WHS" at bounding box center [310, 377] width 38 height 20
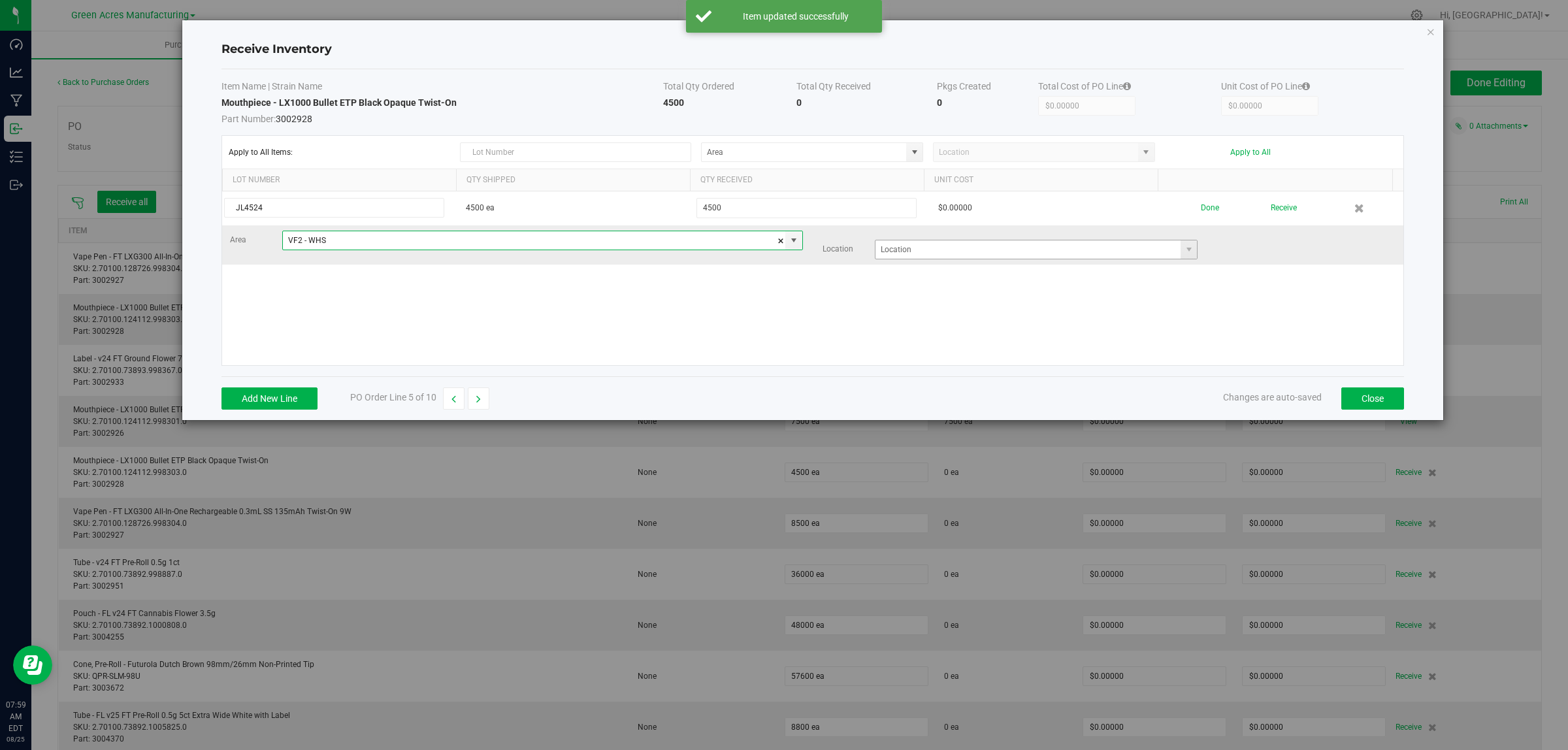
type input "VF2 - WHS"
click at [894, 248] on input at bounding box center [1028, 250] width 306 height 18
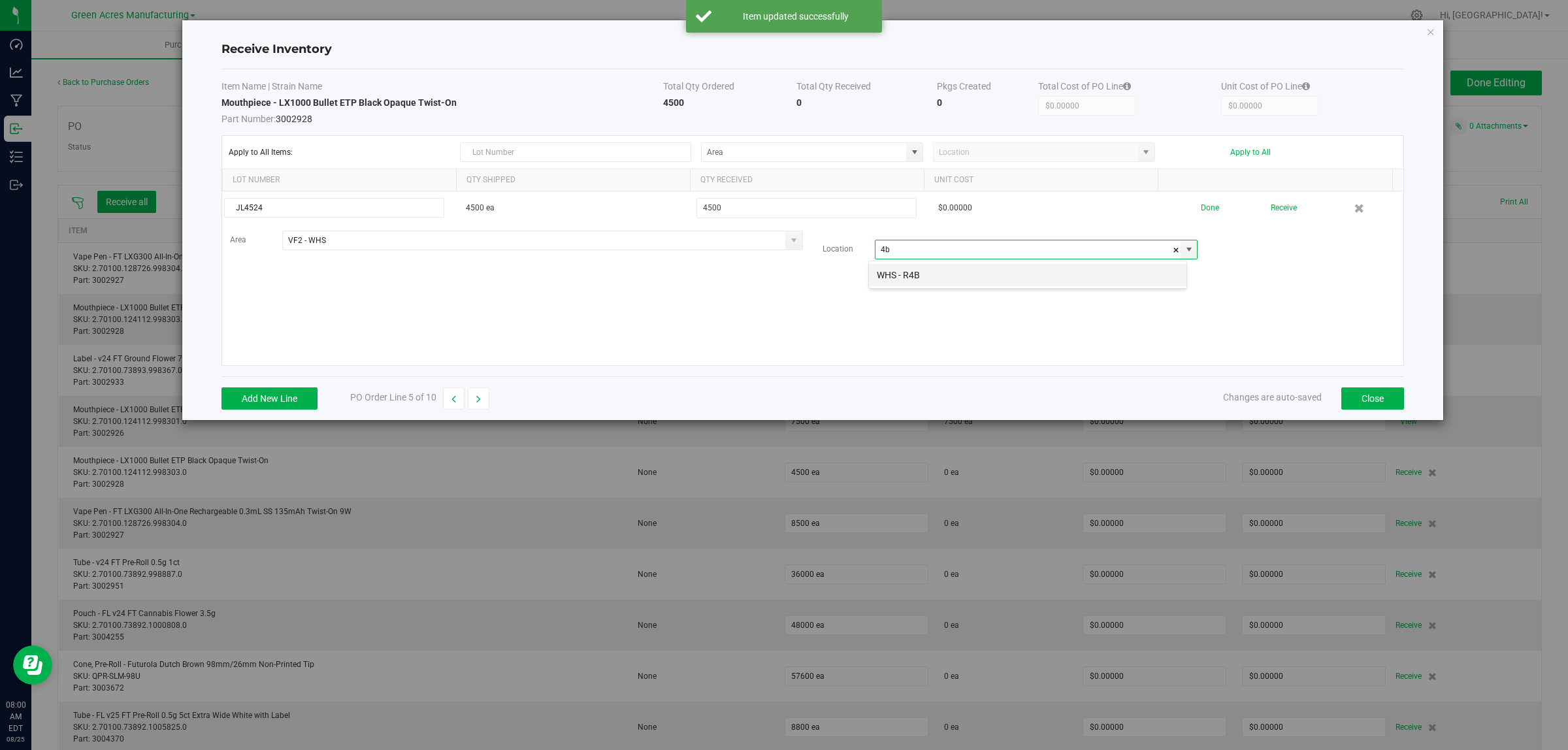
click at [895, 278] on li "WHS - R4B" at bounding box center [1028, 276] width 318 height 22
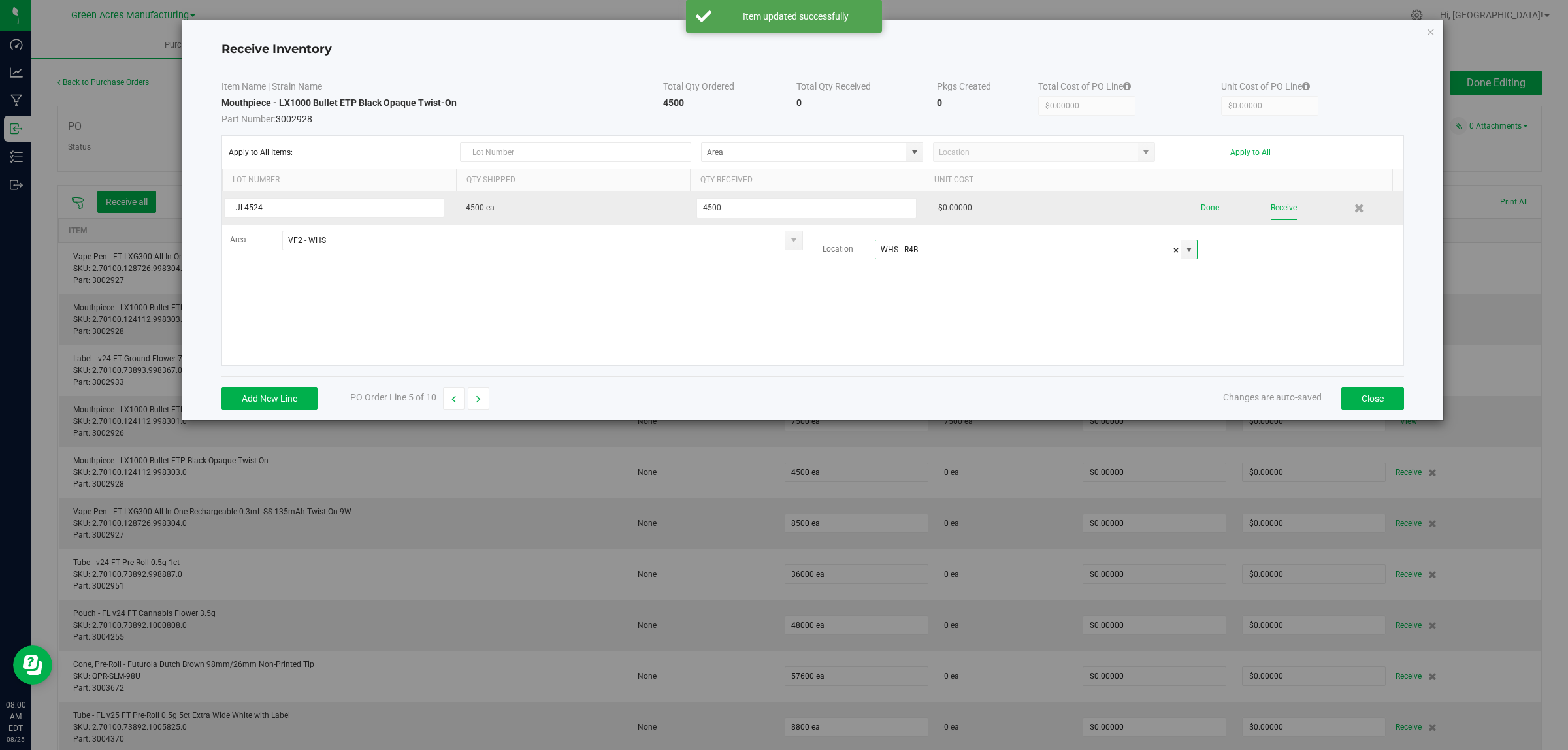
type input "WHS - R4B"
click at [1272, 202] on button "Receive" at bounding box center [1283, 208] width 26 height 23
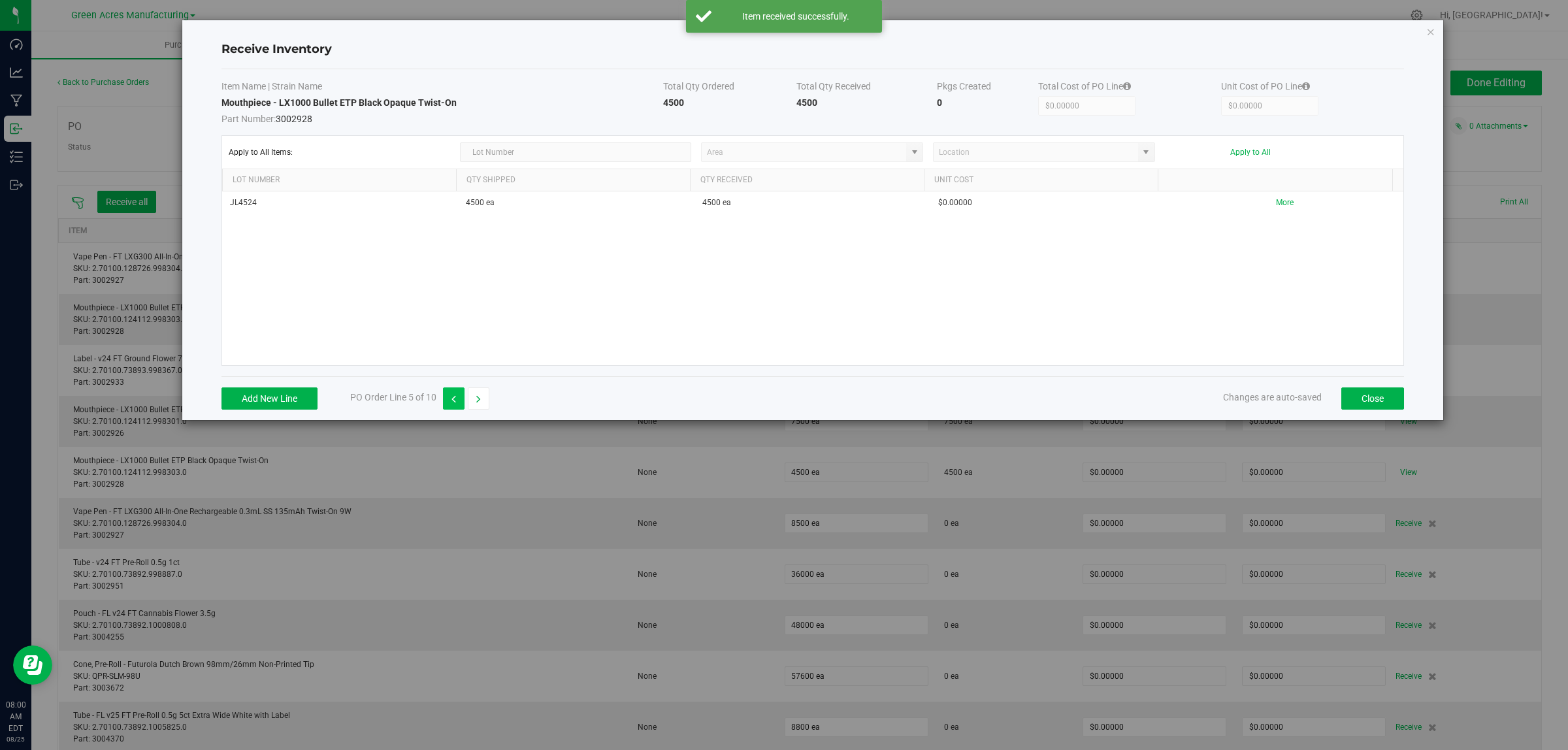
click at [454, 403] on icon "button" at bounding box center [453, 399] width 5 height 9
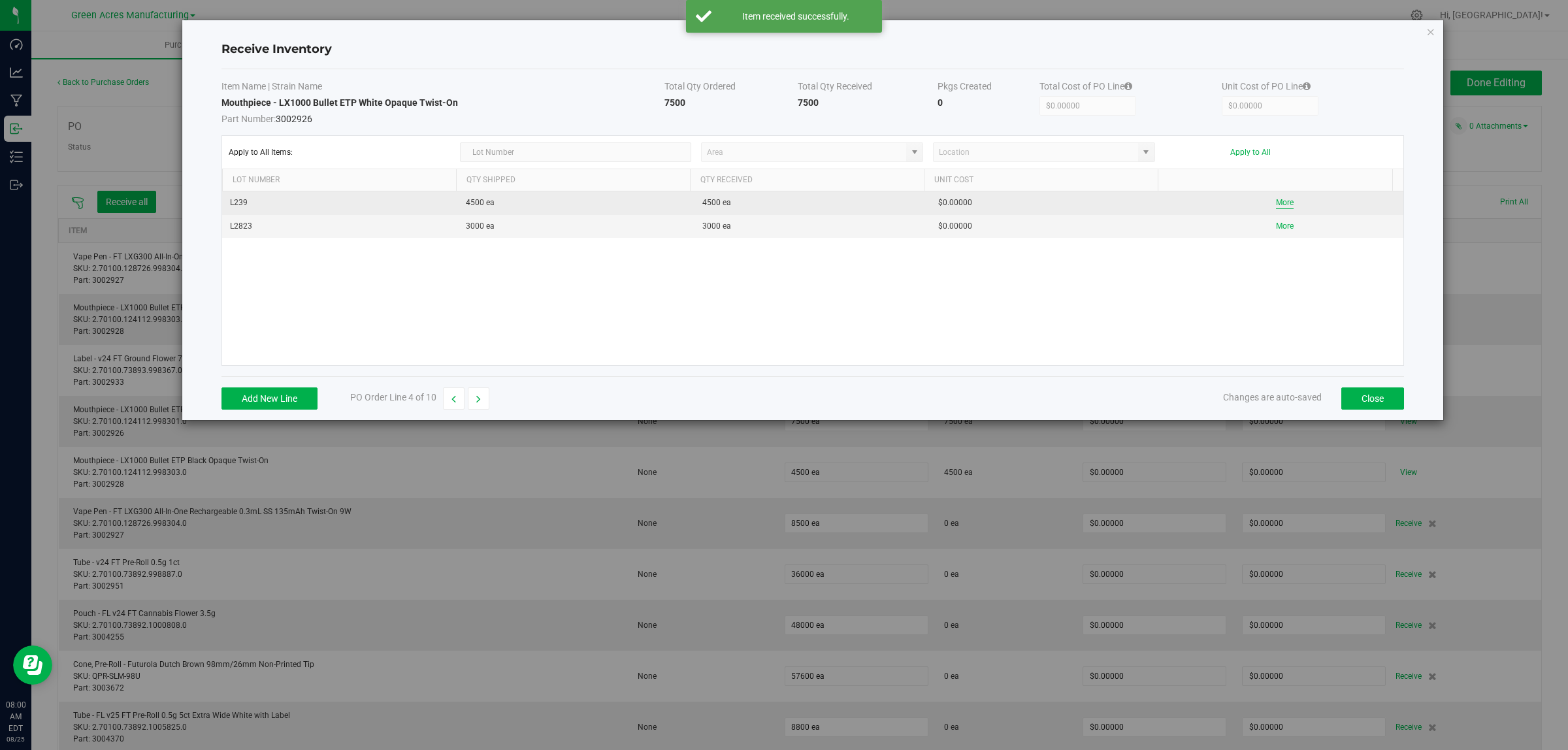
click at [1276, 200] on button "More" at bounding box center [1284, 203] width 18 height 13
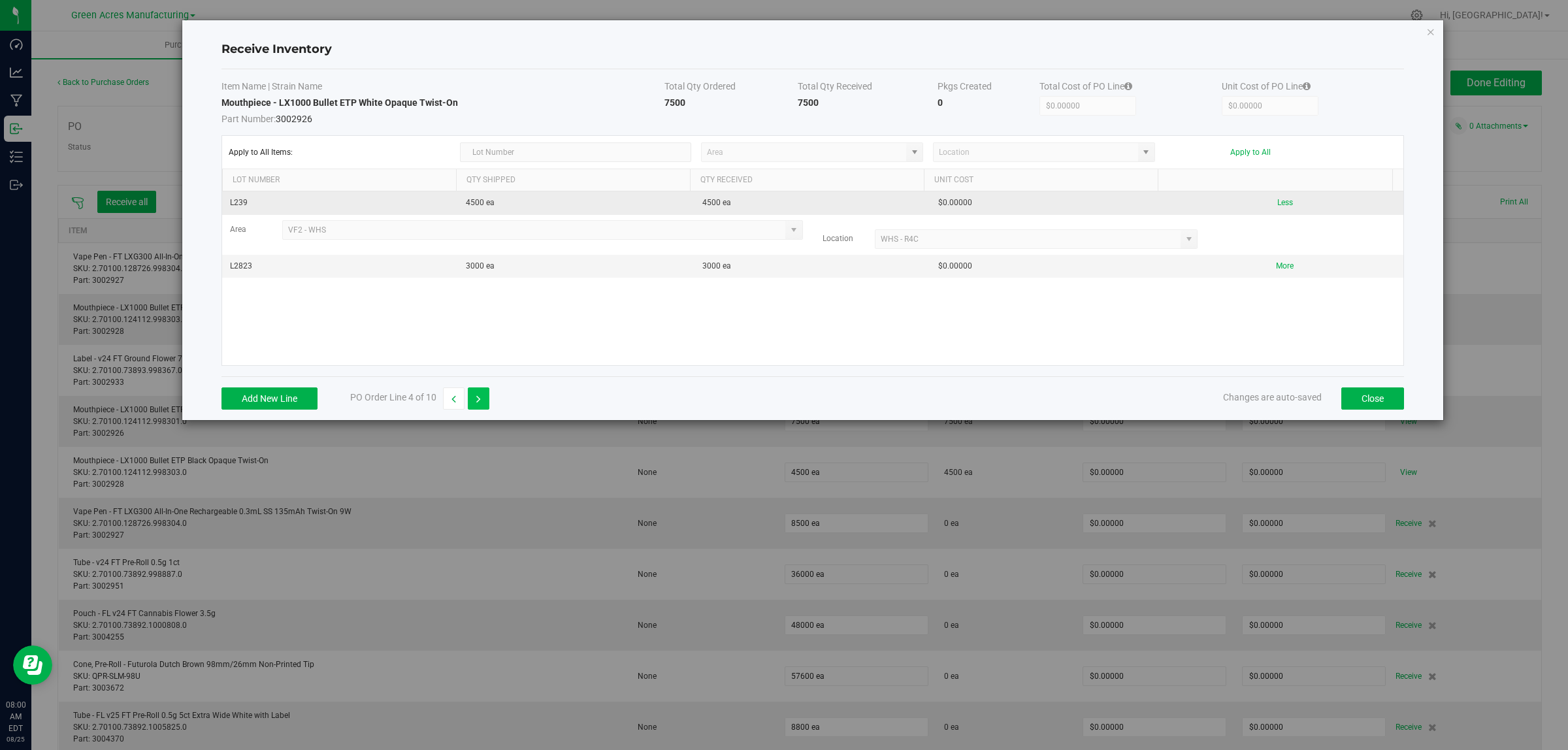
click at [481, 399] on icon "button" at bounding box center [479, 399] width 5 height 9
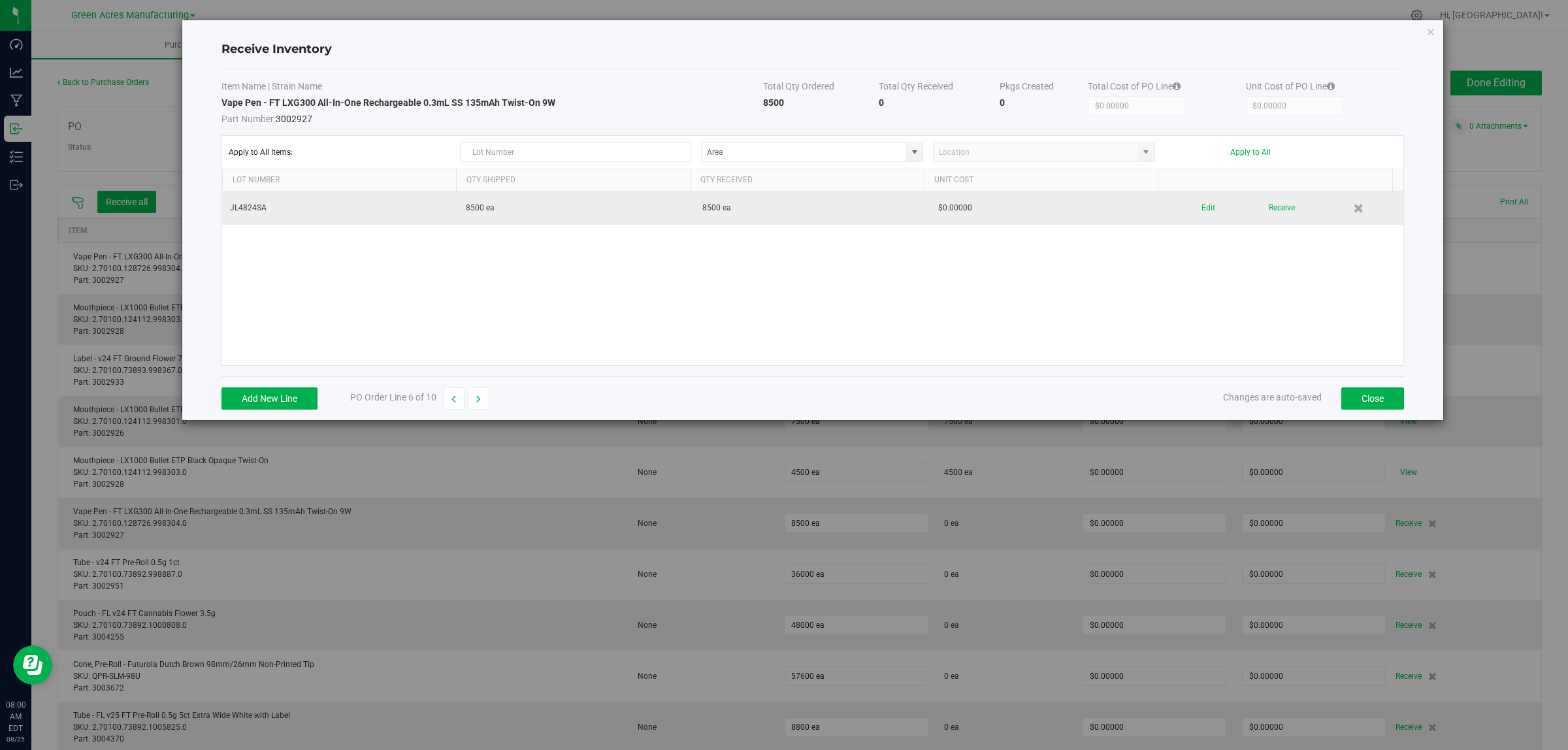
click at [1204, 208] on div "Edit Receive" at bounding box center [1285, 208] width 221 height 23
click at [1201, 208] on button "Edit" at bounding box center [1208, 208] width 14 height 23
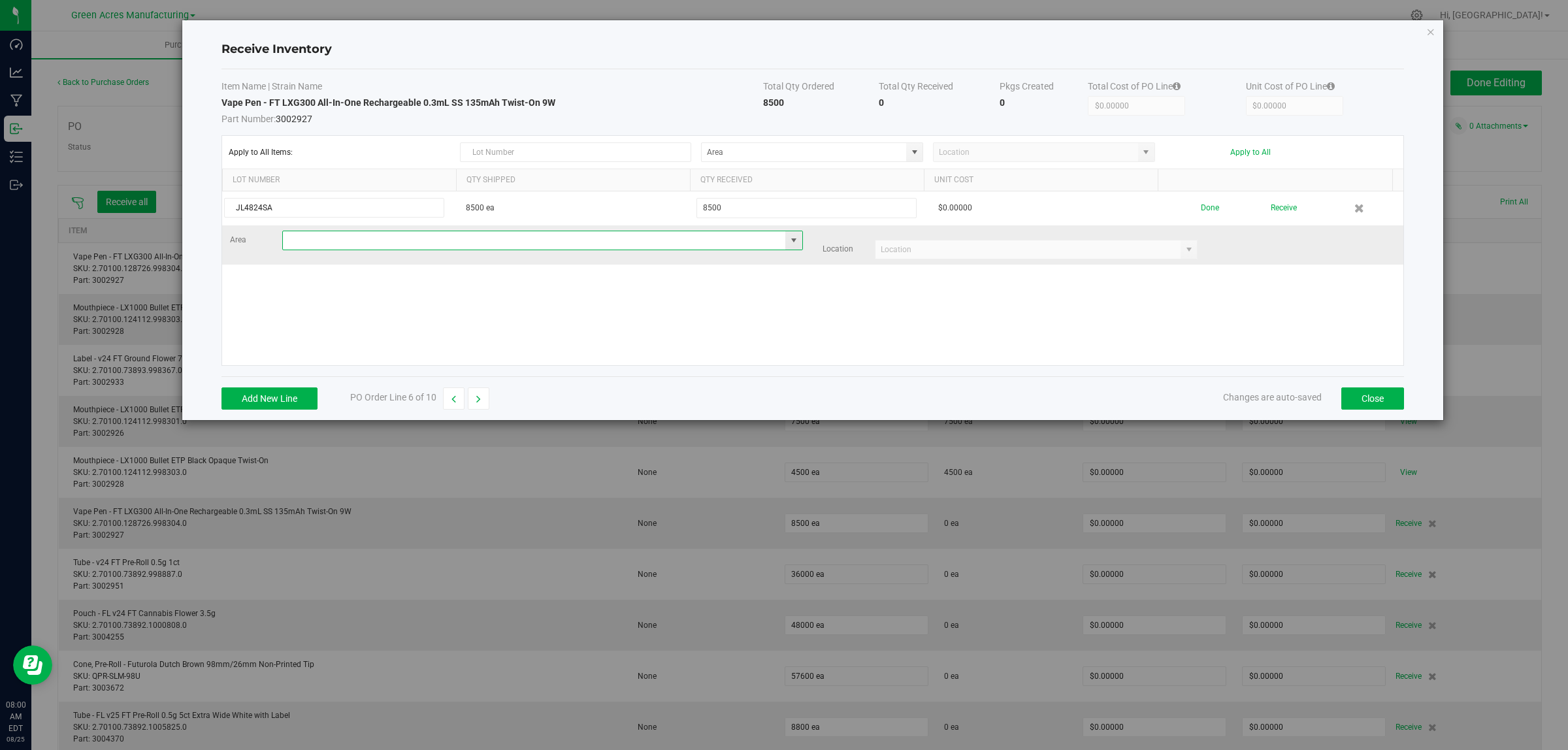
click at [363, 236] on input at bounding box center [534, 240] width 503 height 18
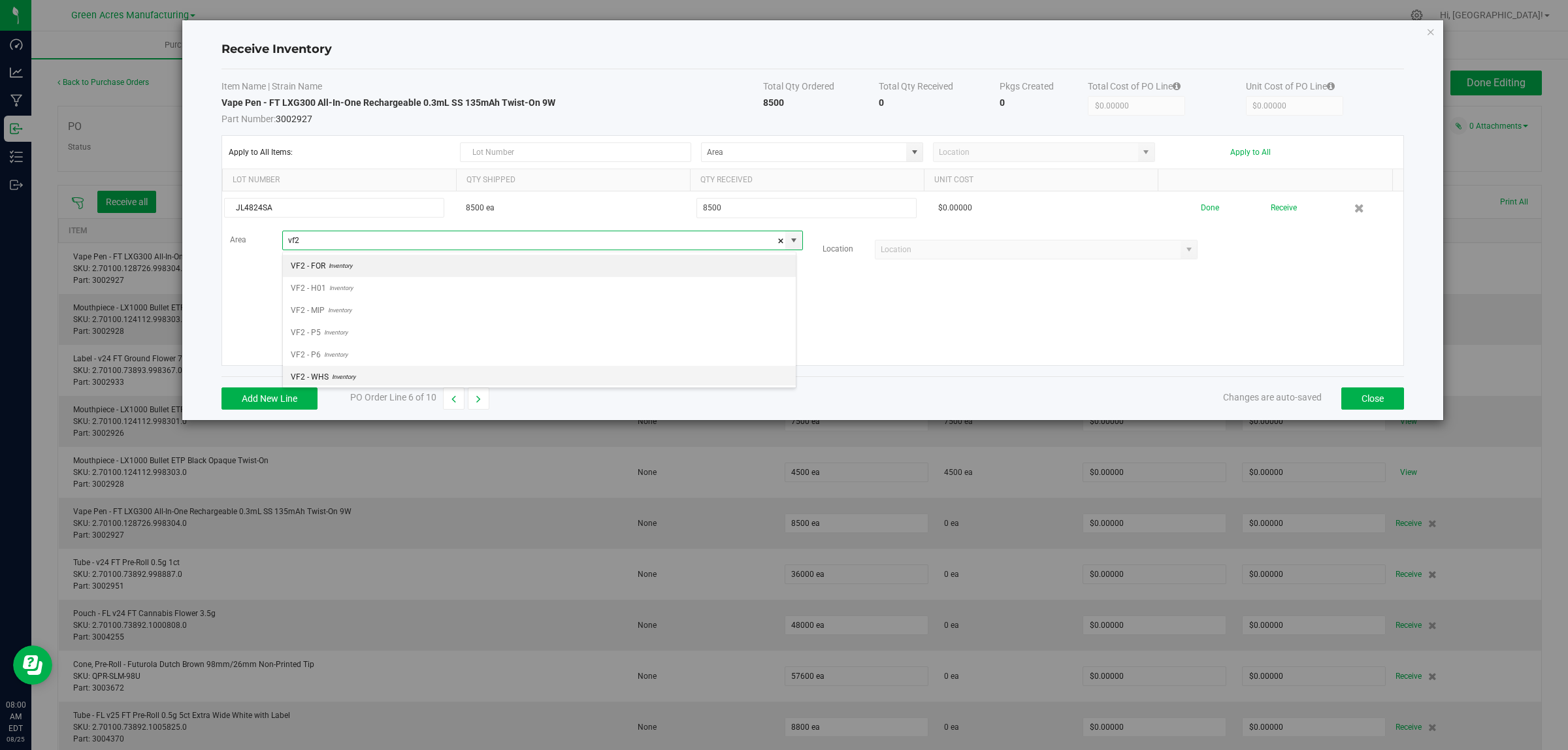
click at [335, 373] on span "Inventory" at bounding box center [342, 377] width 27 height 20
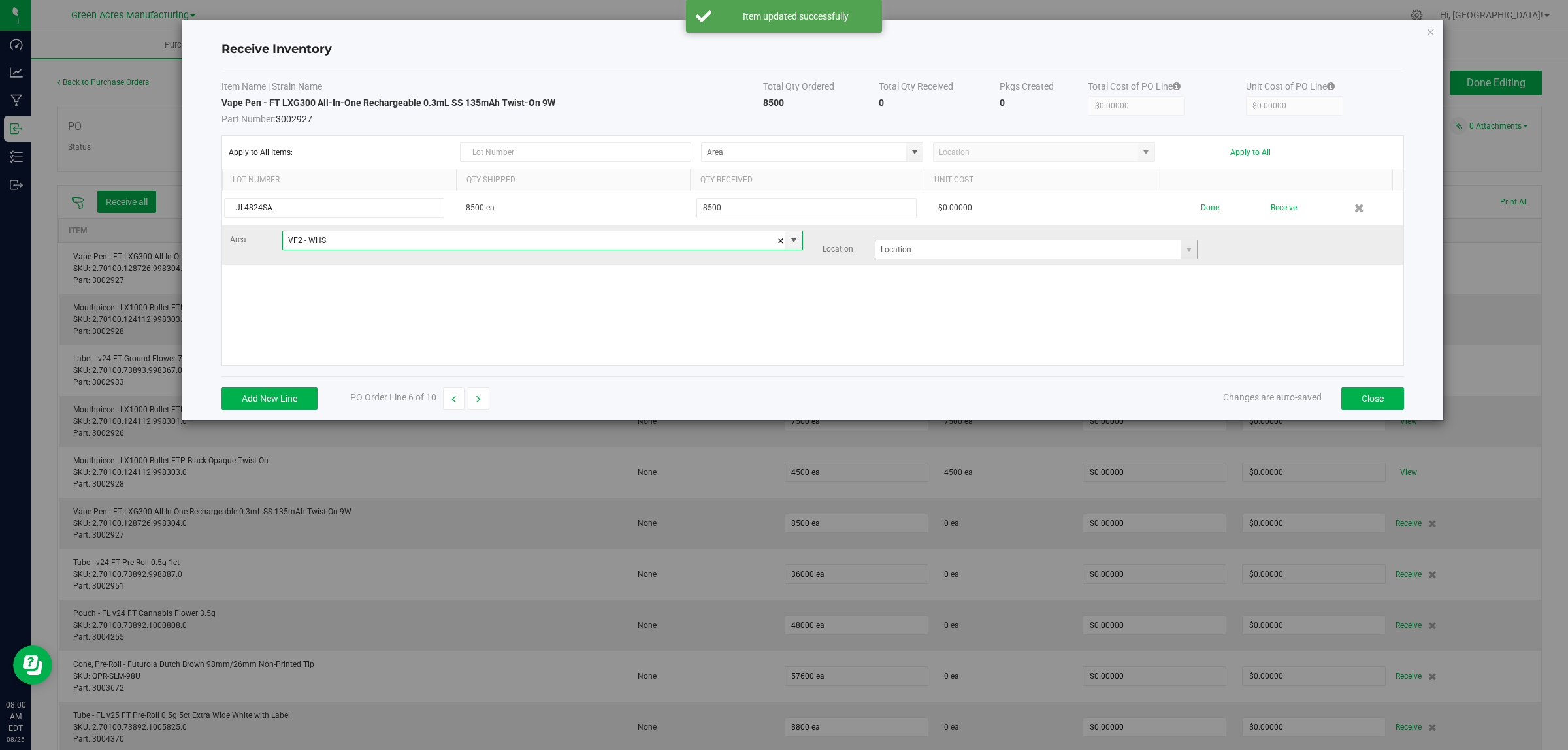
type input "VF2 - WHS"
click at [954, 255] on input at bounding box center [1028, 250] width 306 height 18
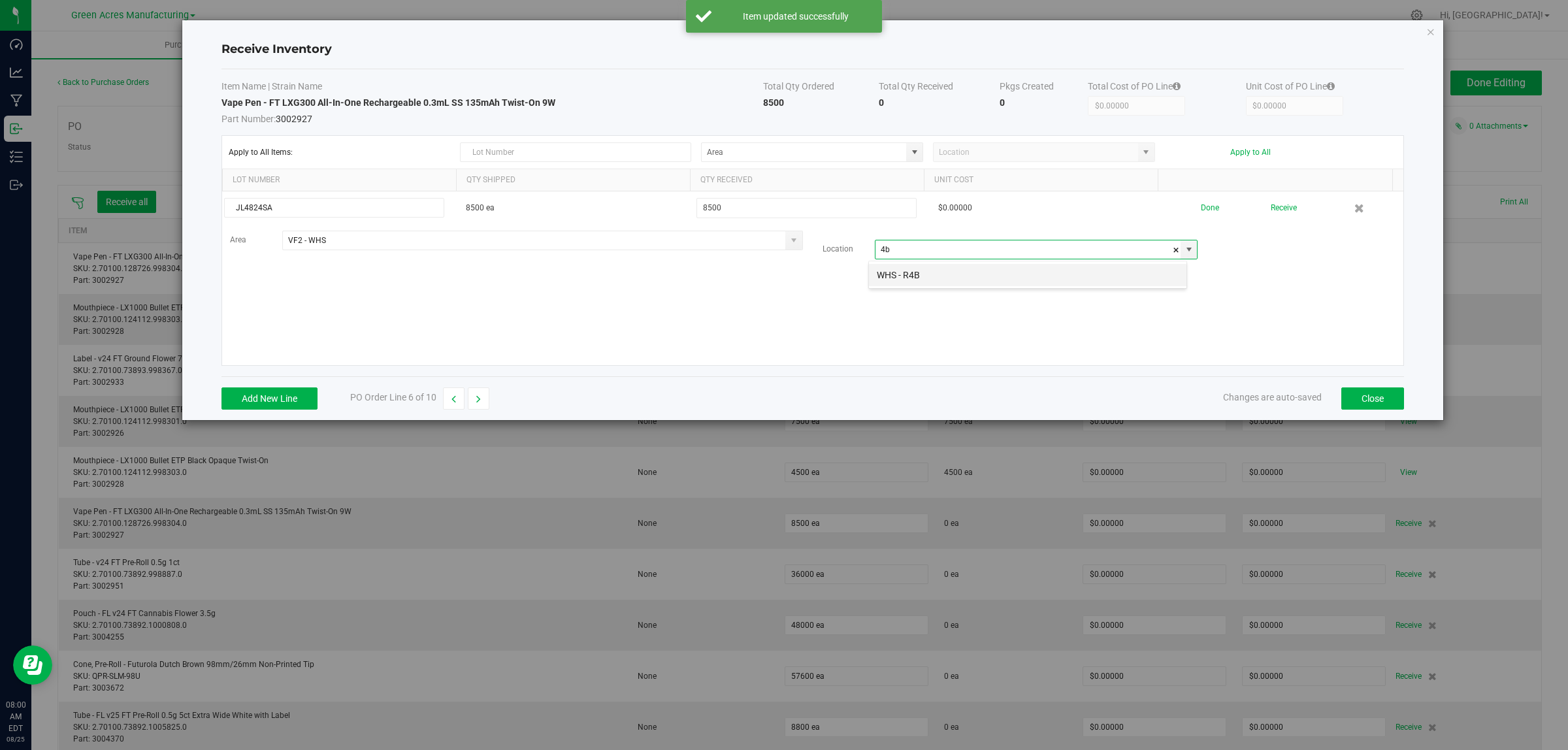
click at [976, 270] on li "WHS - R4B" at bounding box center [1028, 276] width 318 height 22
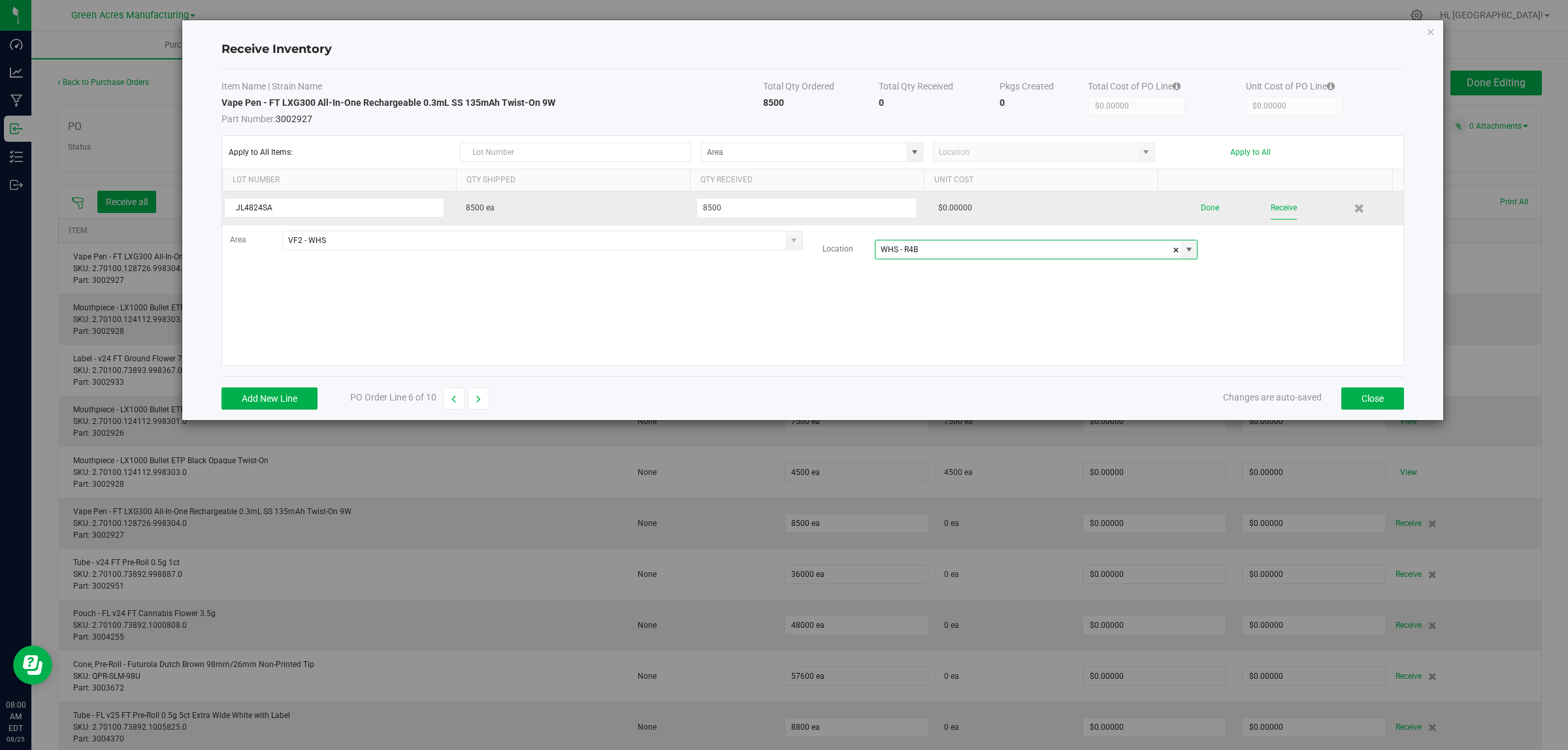
type input "WHS - R4B"
click at [1279, 209] on button "Receive" at bounding box center [1283, 208] width 26 height 23
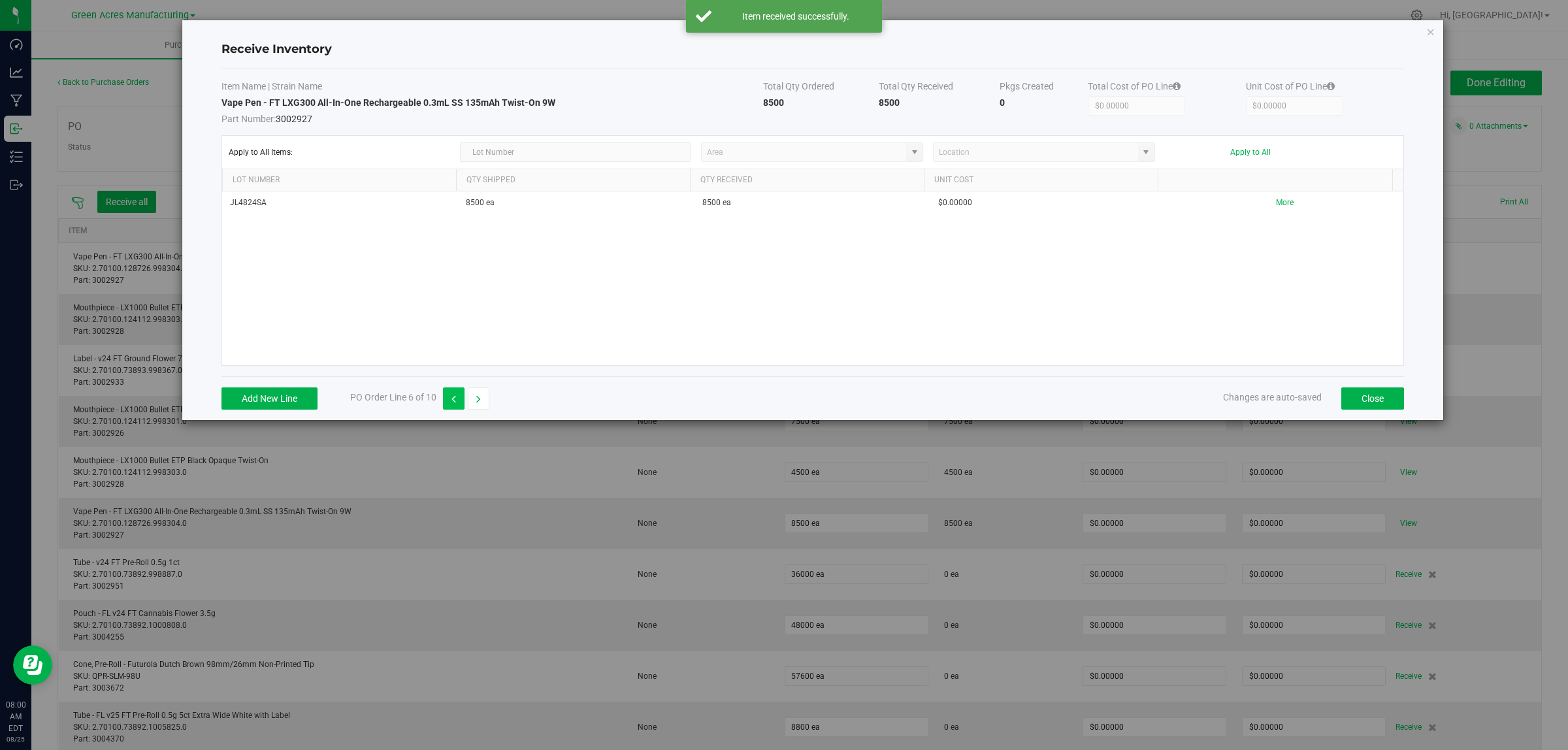
click at [458, 401] on button "button" at bounding box center [453, 399] width 22 height 22
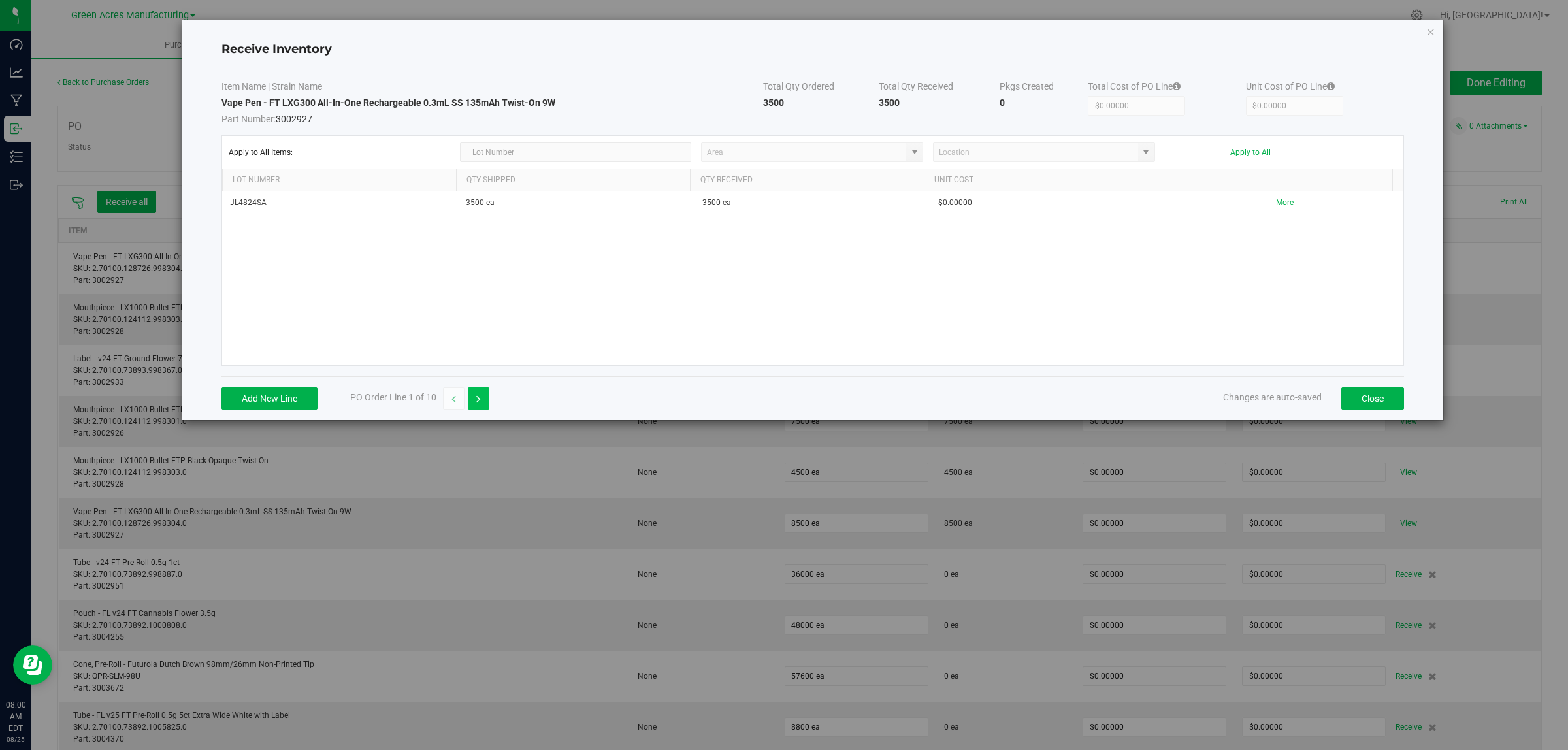
click at [481, 401] on icon "button" at bounding box center [479, 399] width 5 height 9
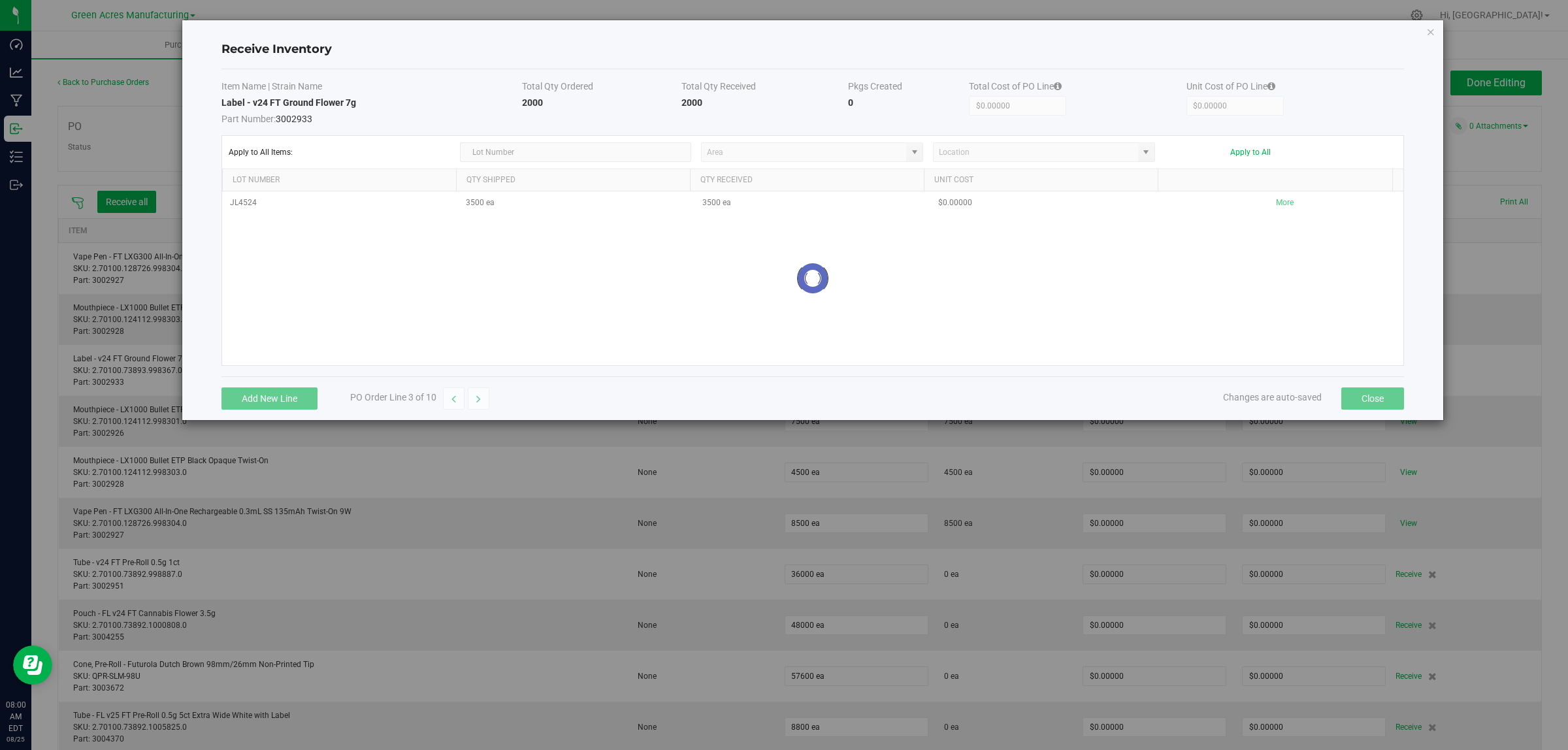
click at [481, 401] on icon "button" at bounding box center [479, 399] width 5 height 9
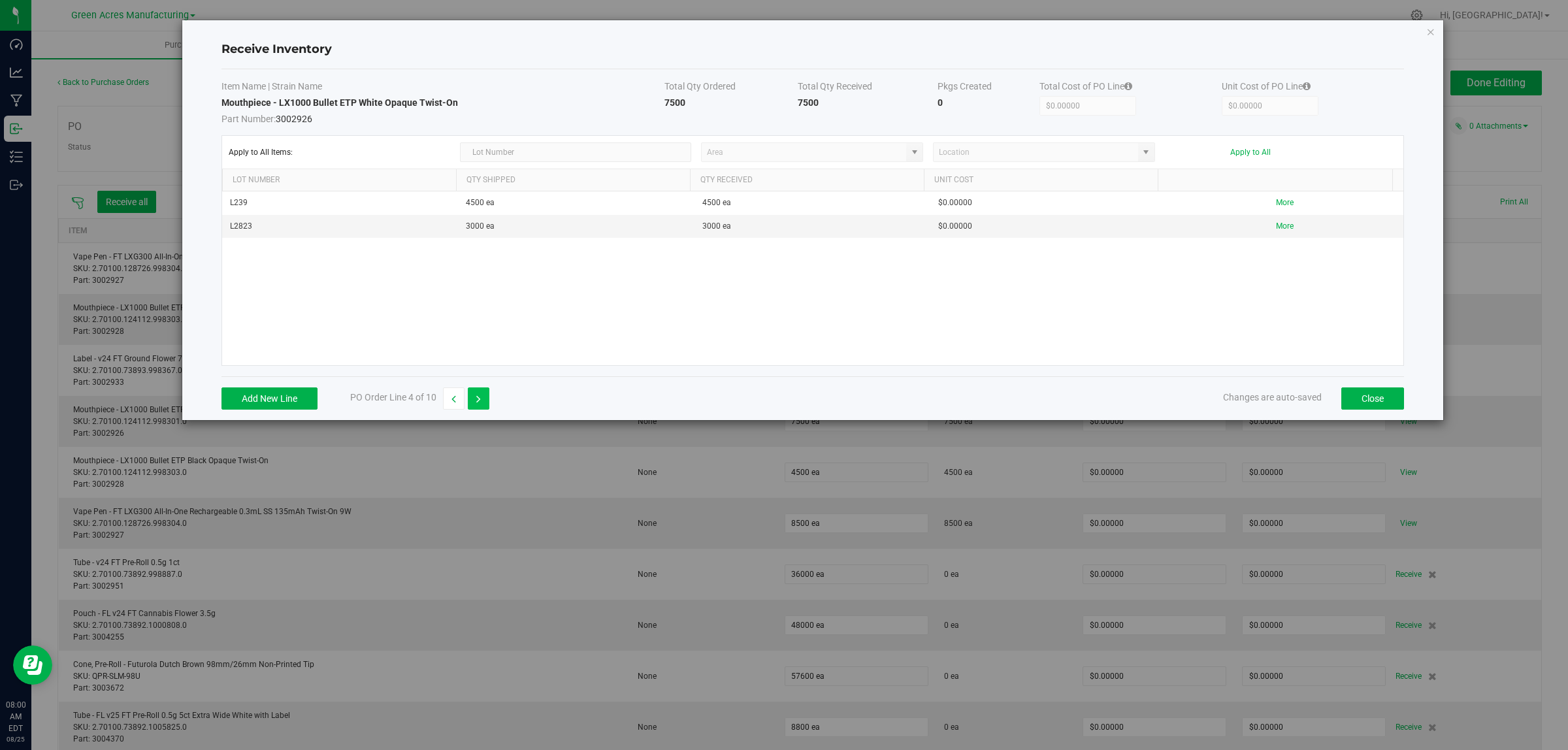
click at [481, 401] on icon "button" at bounding box center [479, 399] width 5 height 9
click at [482, 401] on button "button" at bounding box center [479, 399] width 22 height 22
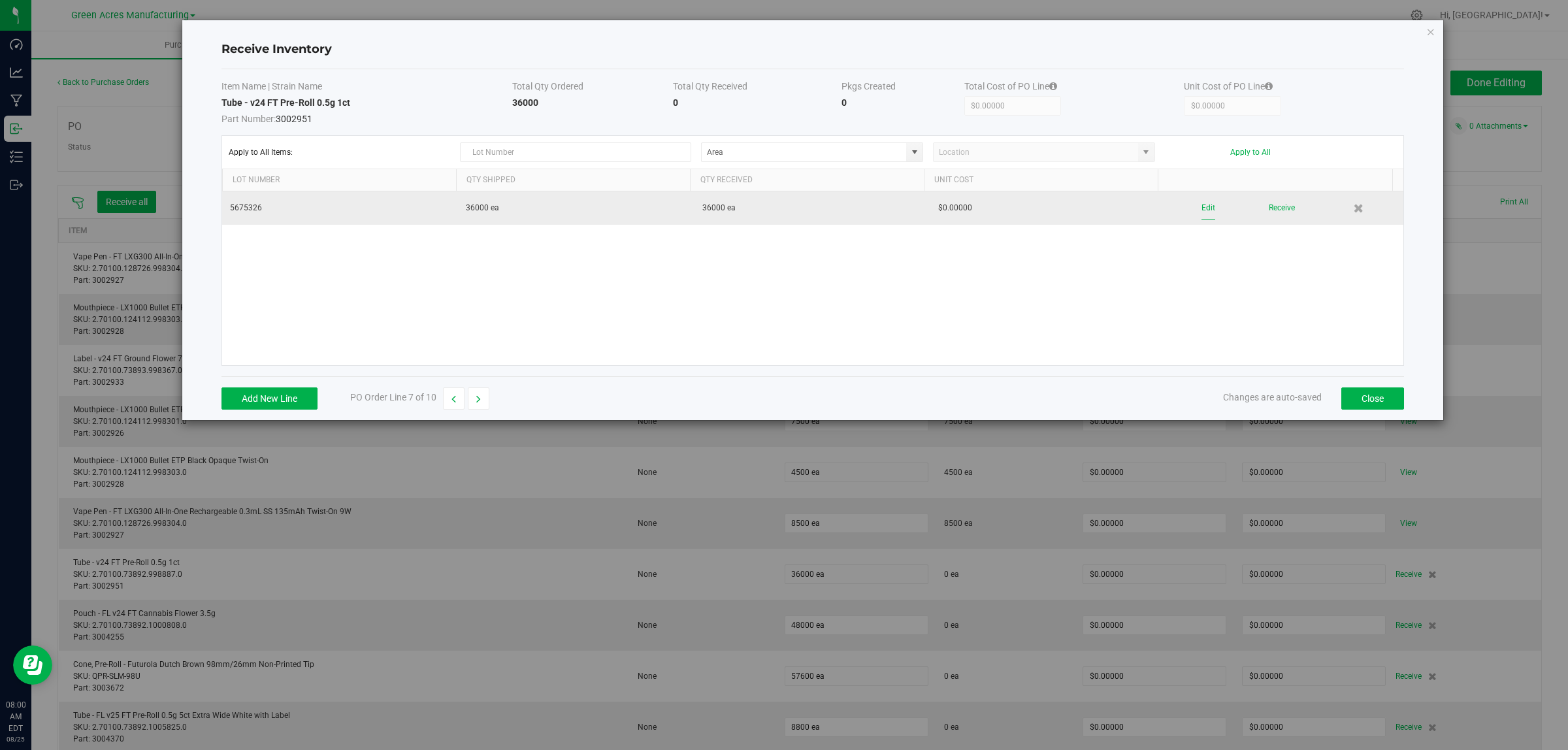
click at [1201, 204] on button "Edit" at bounding box center [1208, 208] width 14 height 23
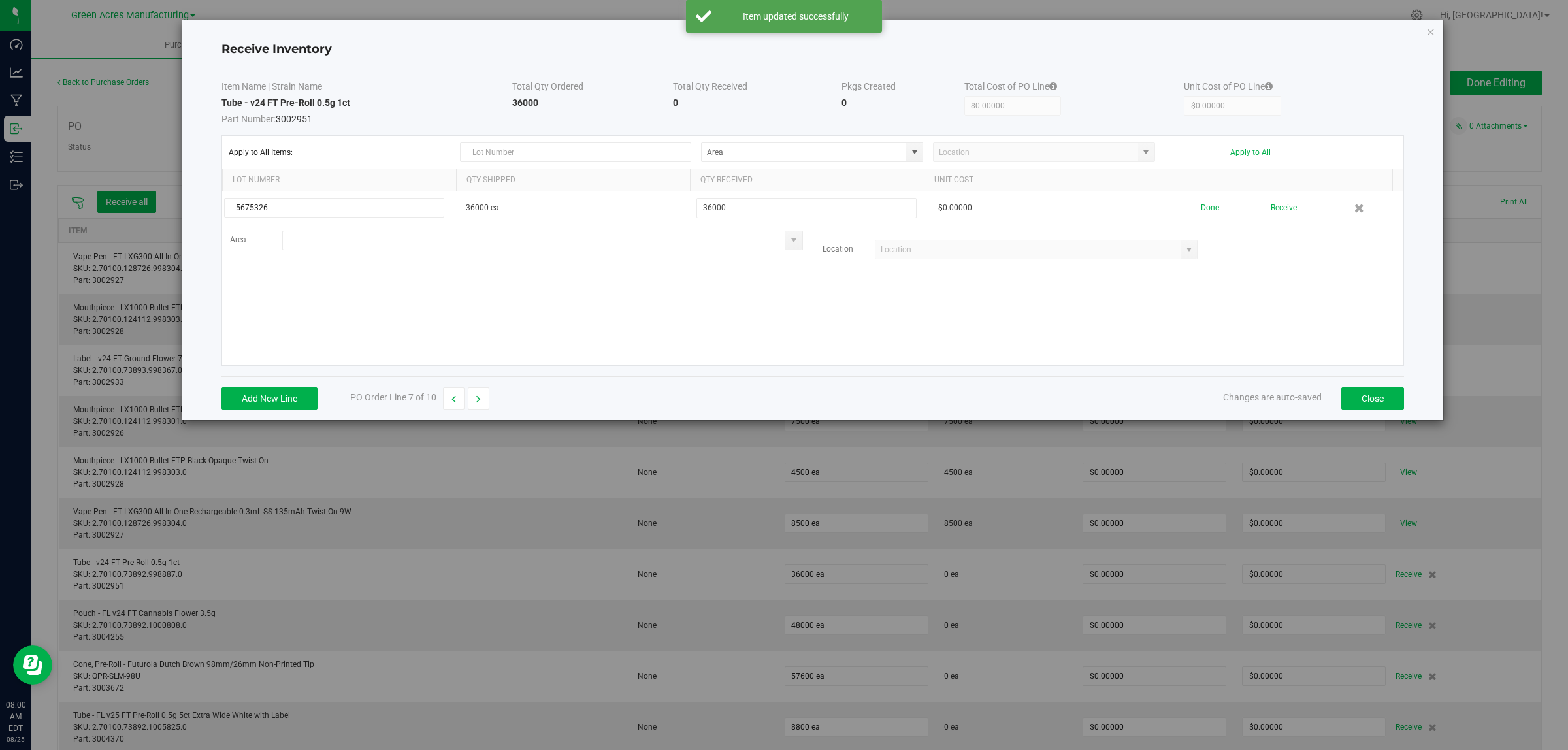
click at [323, 245] on input at bounding box center [534, 240] width 503 height 18
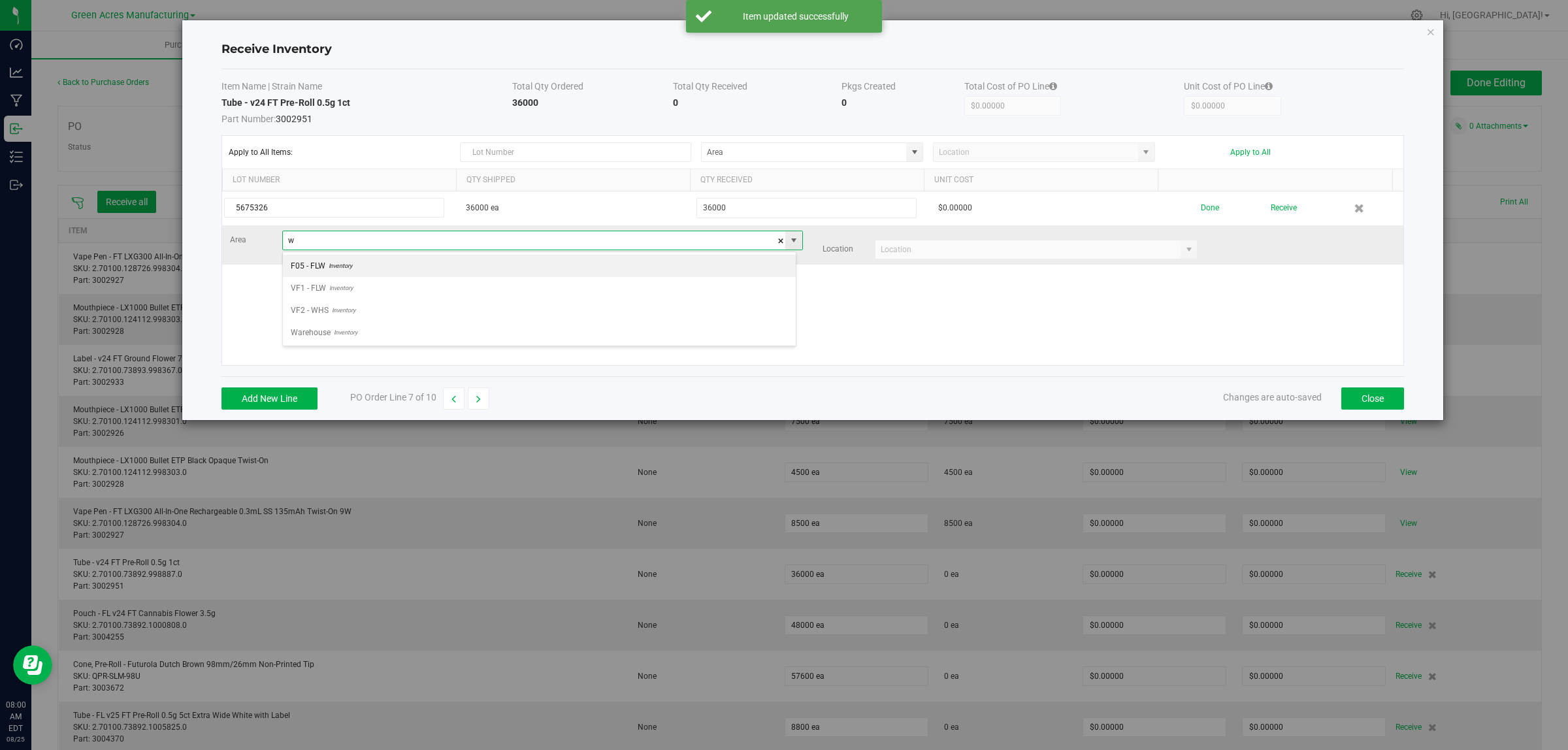
scroll to position [20, 514]
type input "Warehouse"
click at [1032, 252] on input at bounding box center [1028, 250] width 306 height 18
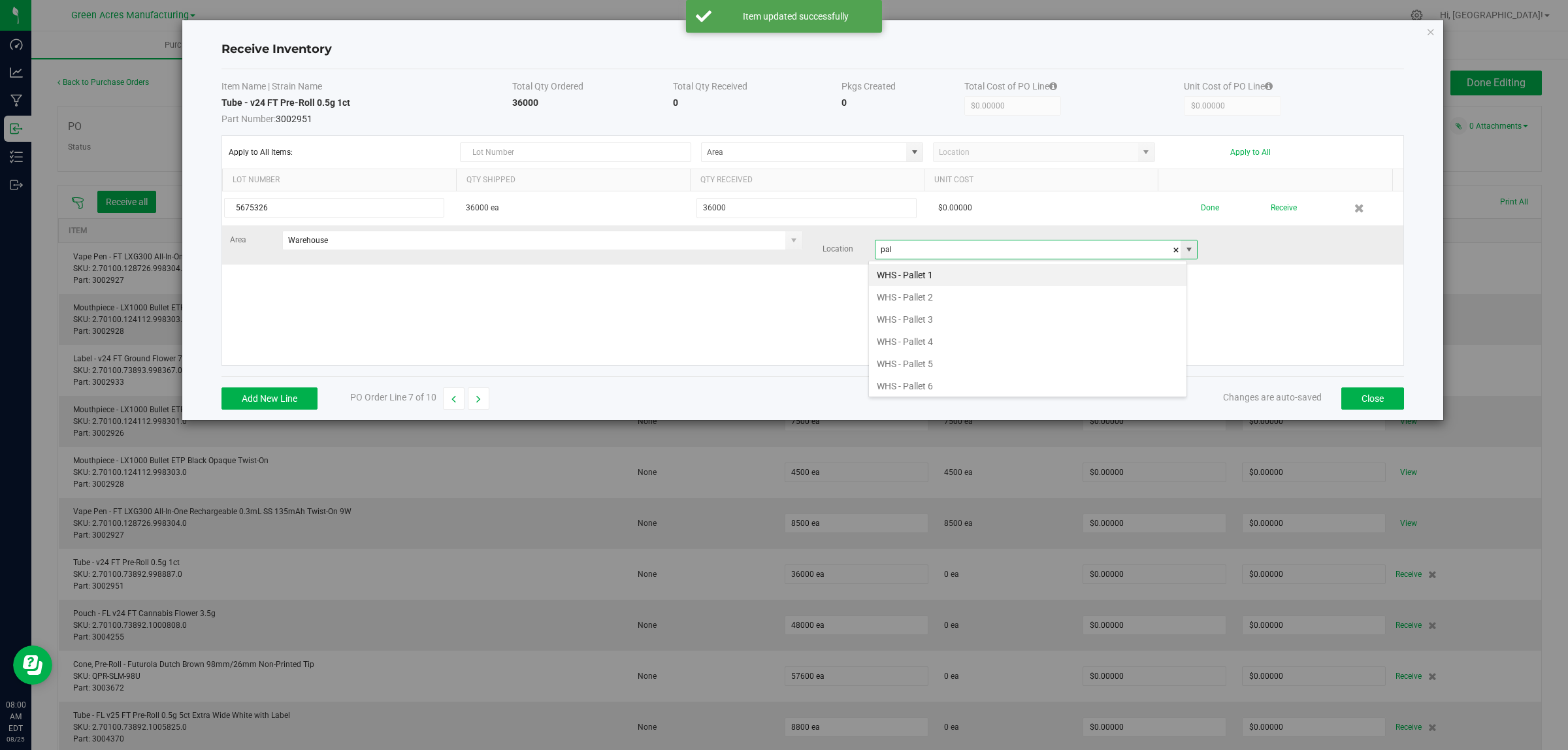
scroll to position [20, 319]
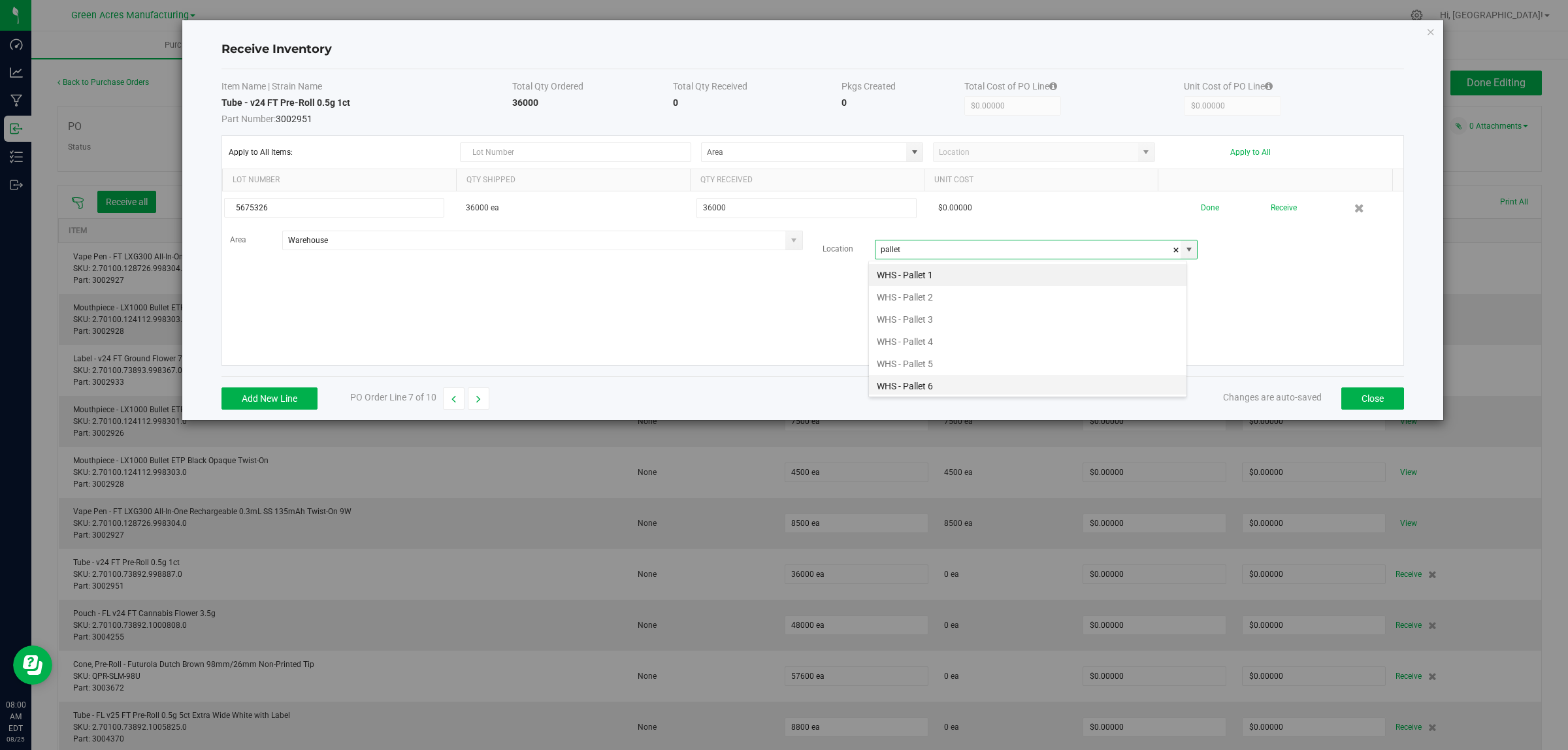
click at [912, 382] on li "WHS - Pallet 6" at bounding box center [1028, 387] width 318 height 22
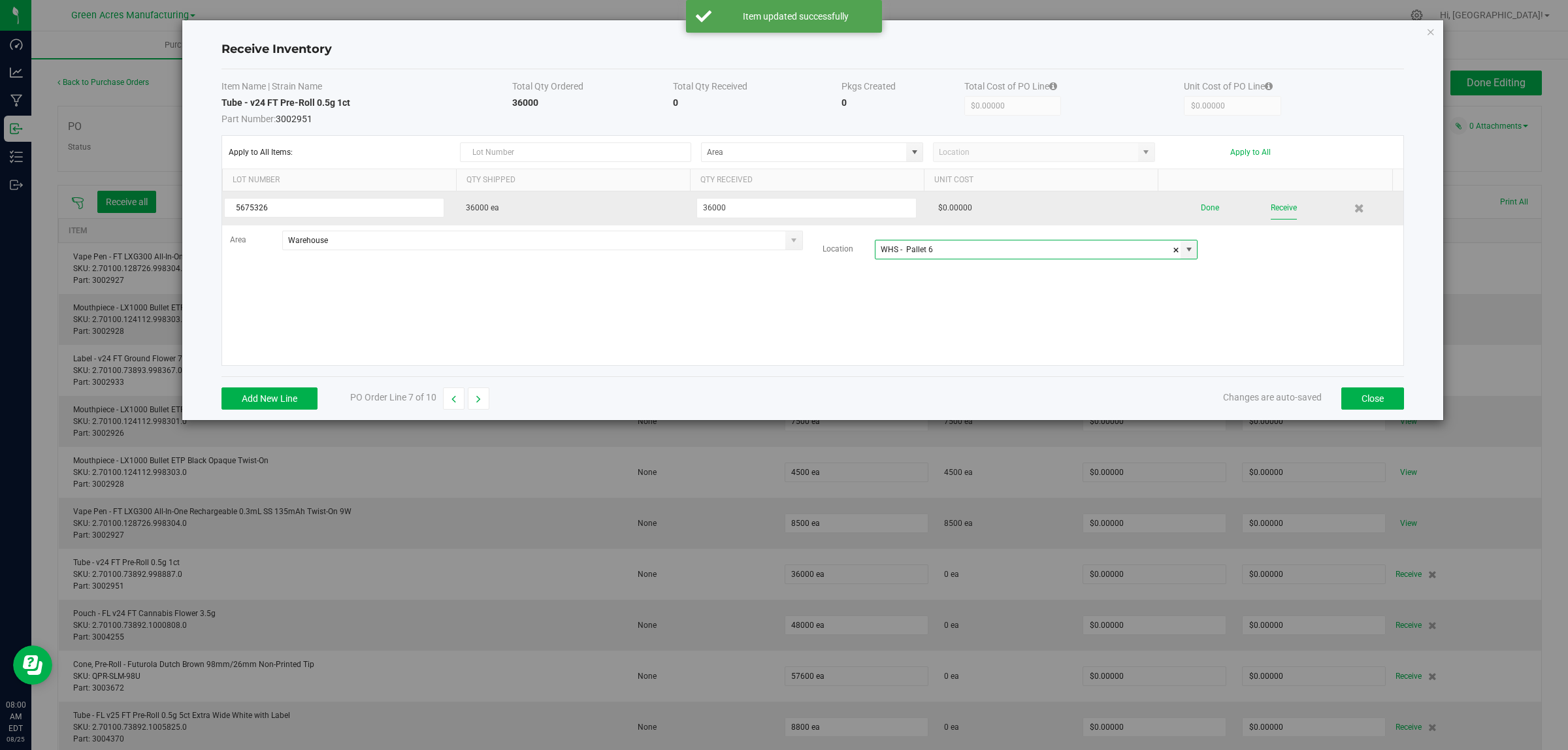
type input "WHS - Pallet 6"
click at [1273, 211] on button "Receive" at bounding box center [1283, 208] width 26 height 23
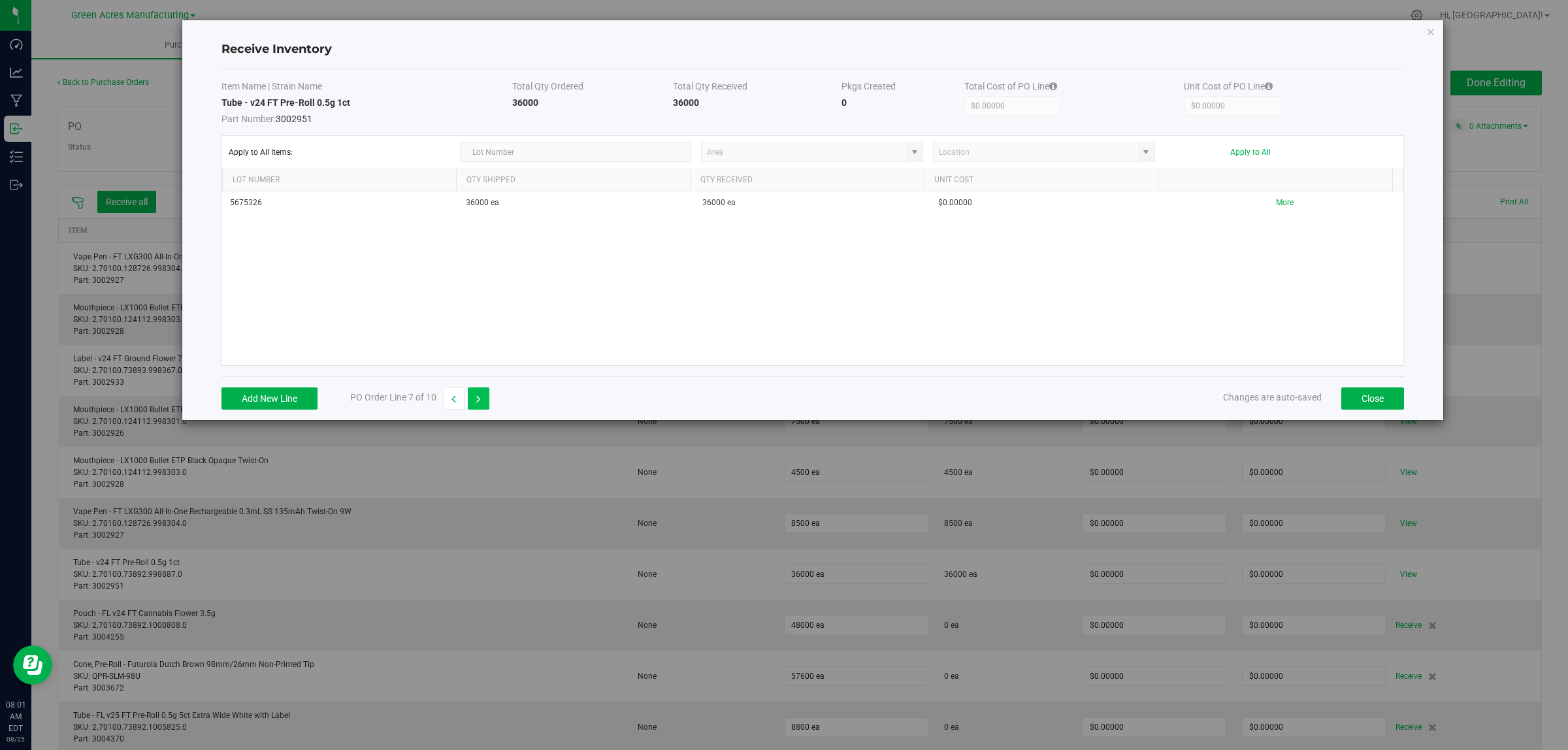
click at [475, 395] on button "button" at bounding box center [479, 399] width 22 height 22
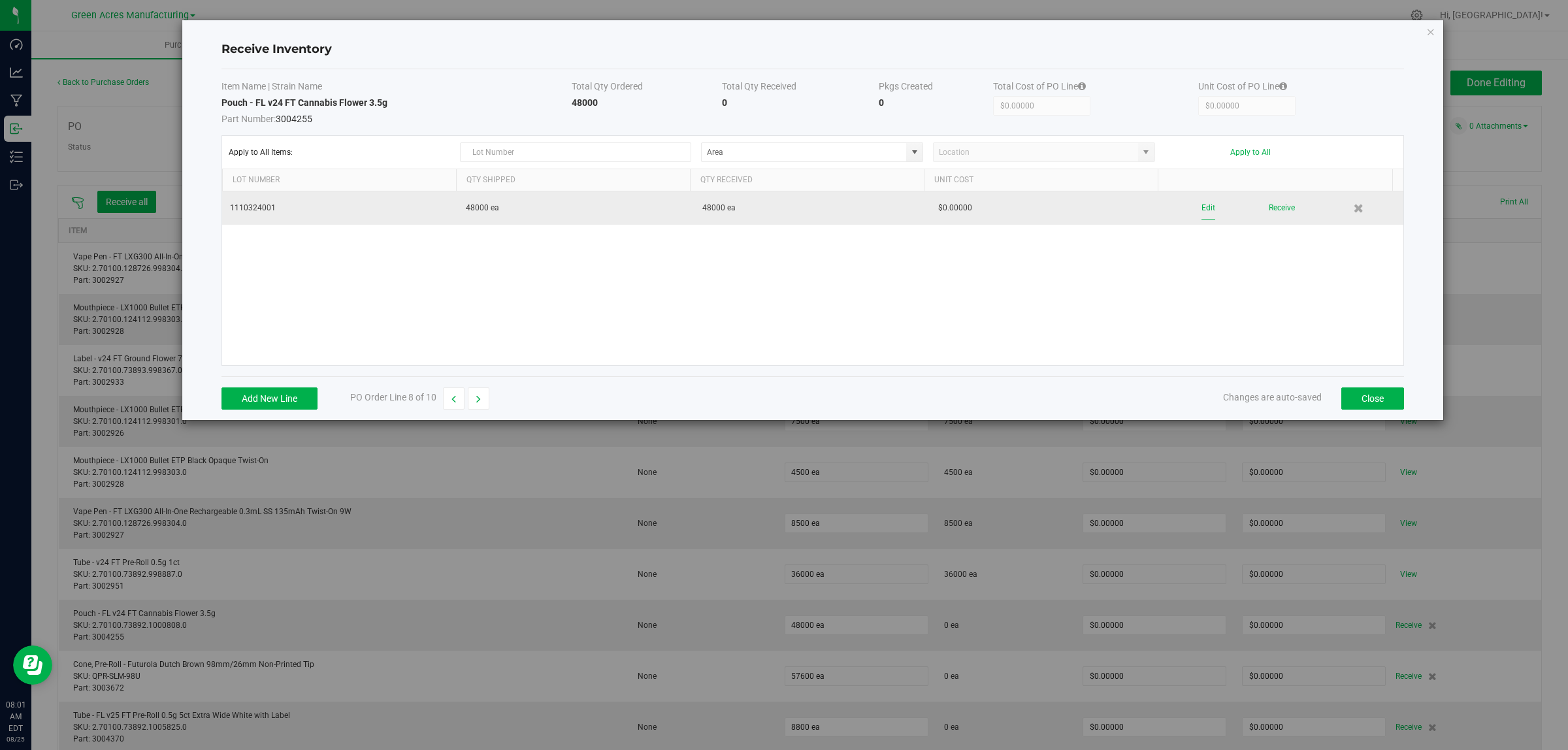
click at [1201, 207] on button "Edit" at bounding box center [1208, 208] width 14 height 23
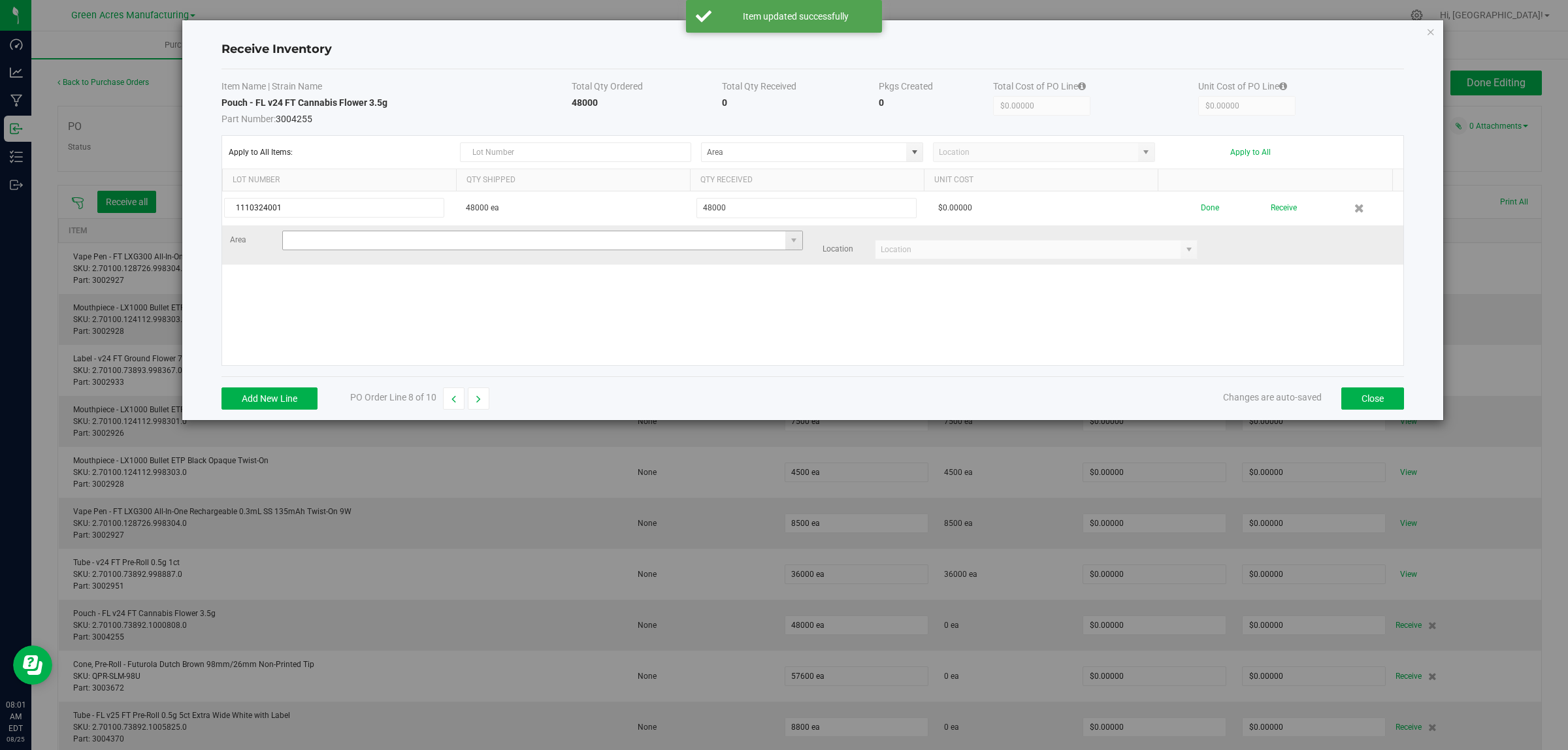
click at [323, 245] on input at bounding box center [534, 240] width 503 height 18
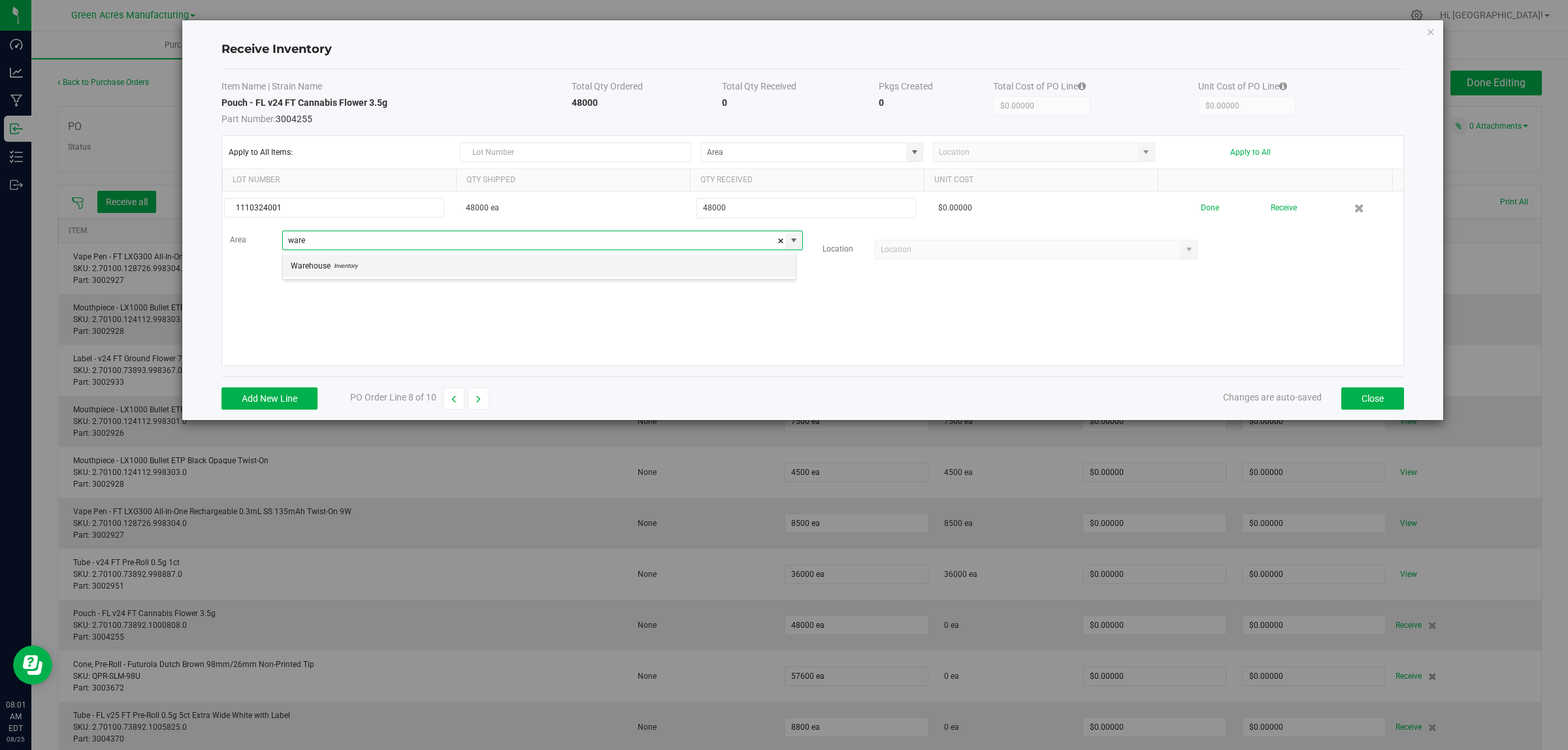
click at [328, 262] on span "Warehouse" at bounding box center [311, 266] width 40 height 20
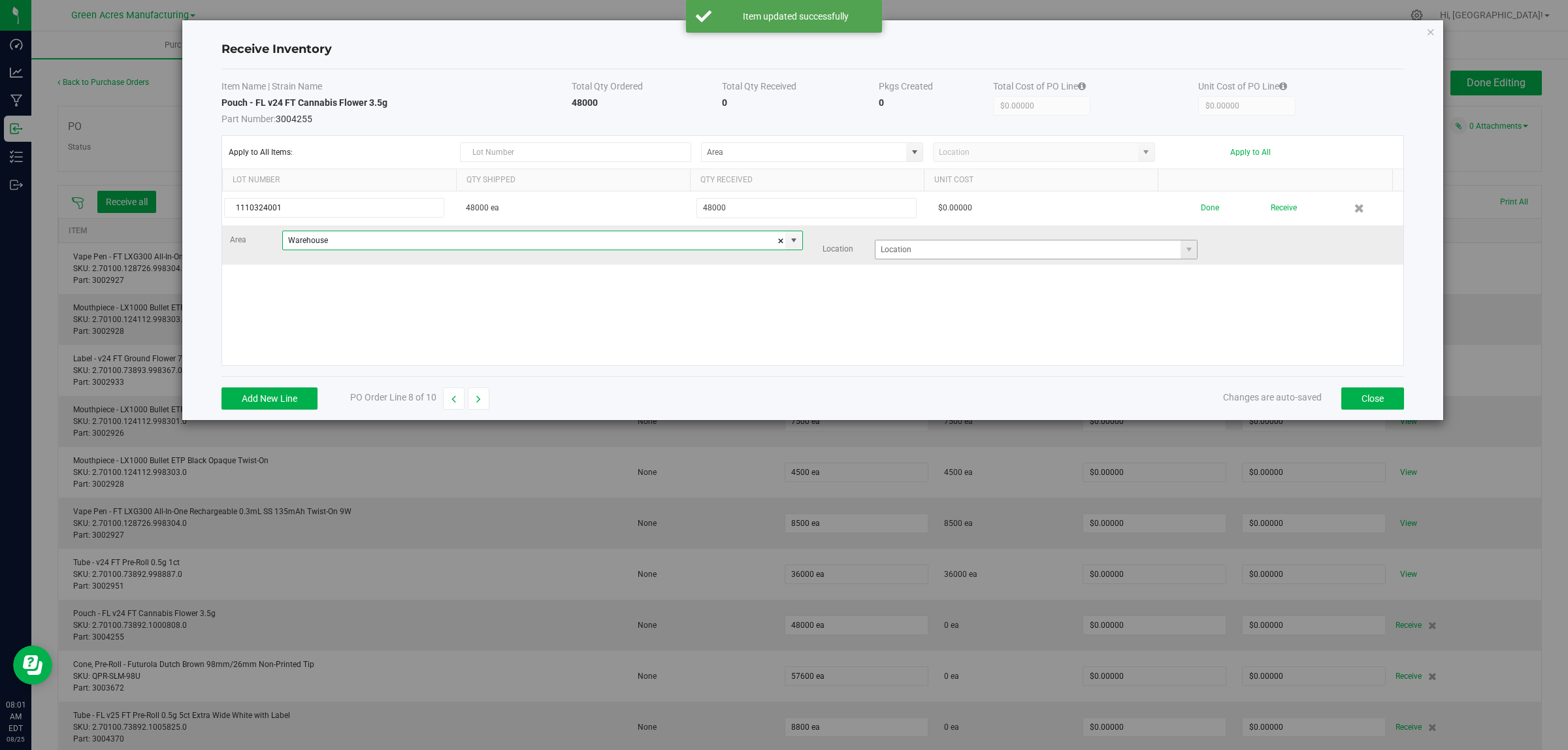
type input "Warehouse"
click at [928, 250] on input at bounding box center [1028, 250] width 306 height 18
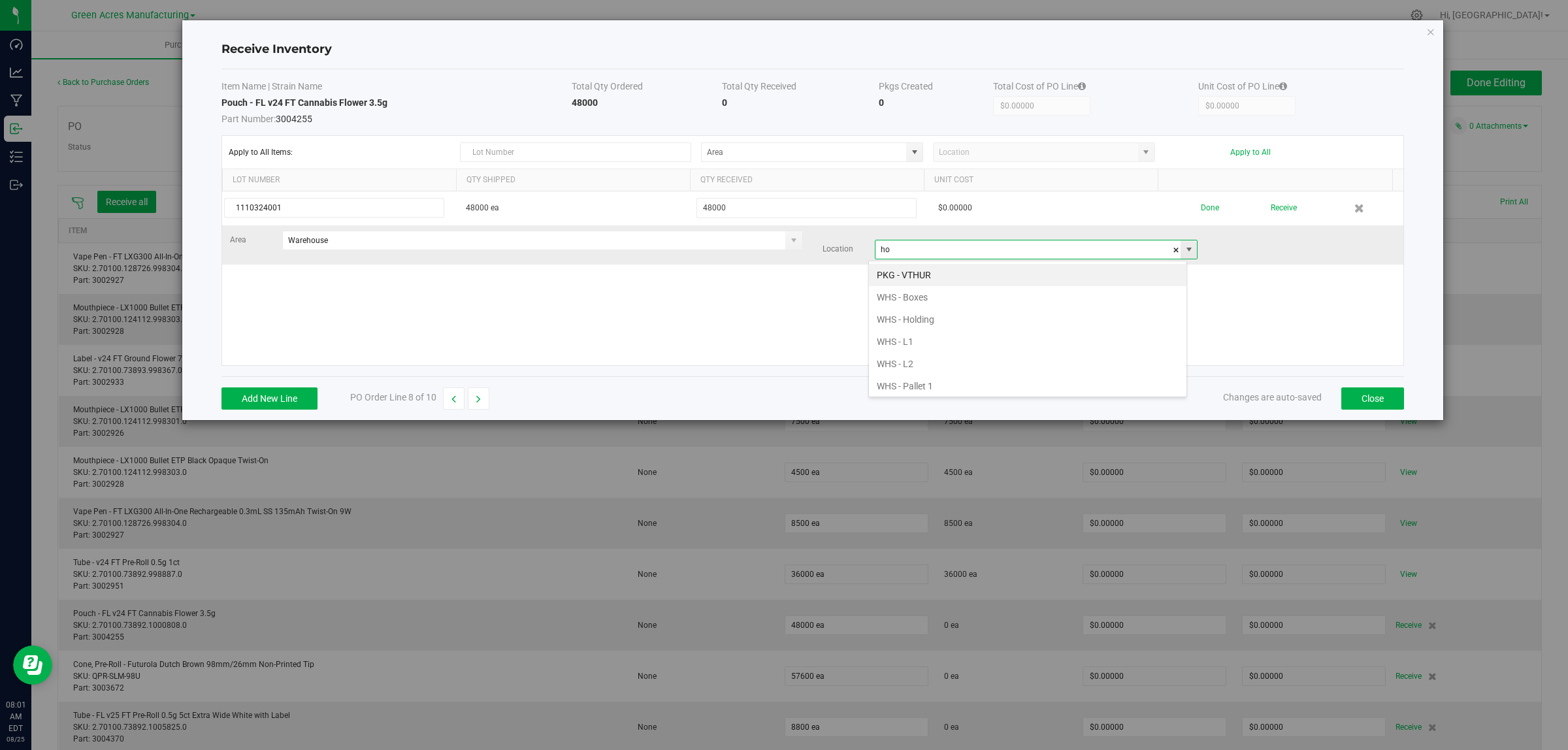
scroll to position [20, 319]
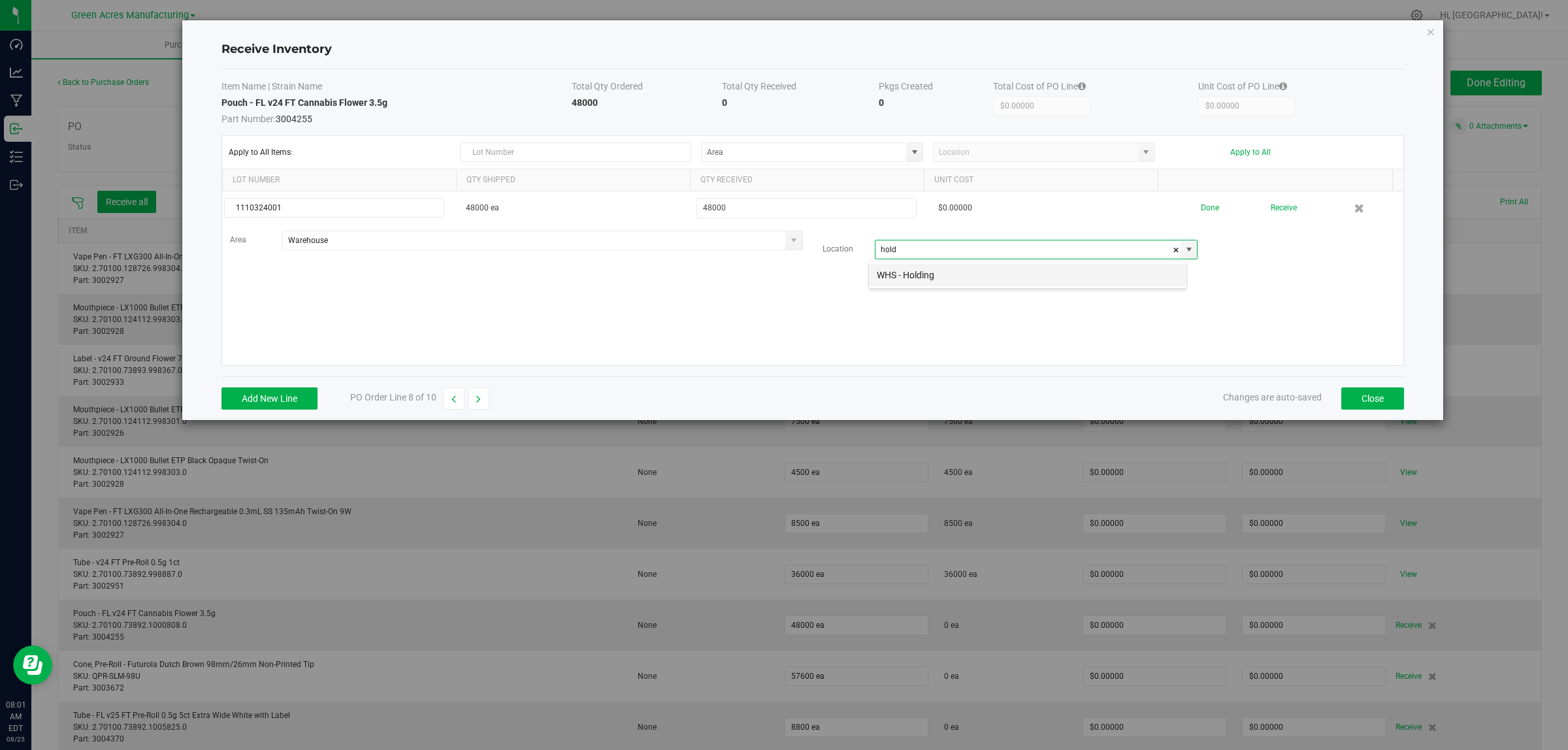
click at [916, 273] on li "WHS - Holding" at bounding box center [1028, 276] width 318 height 22
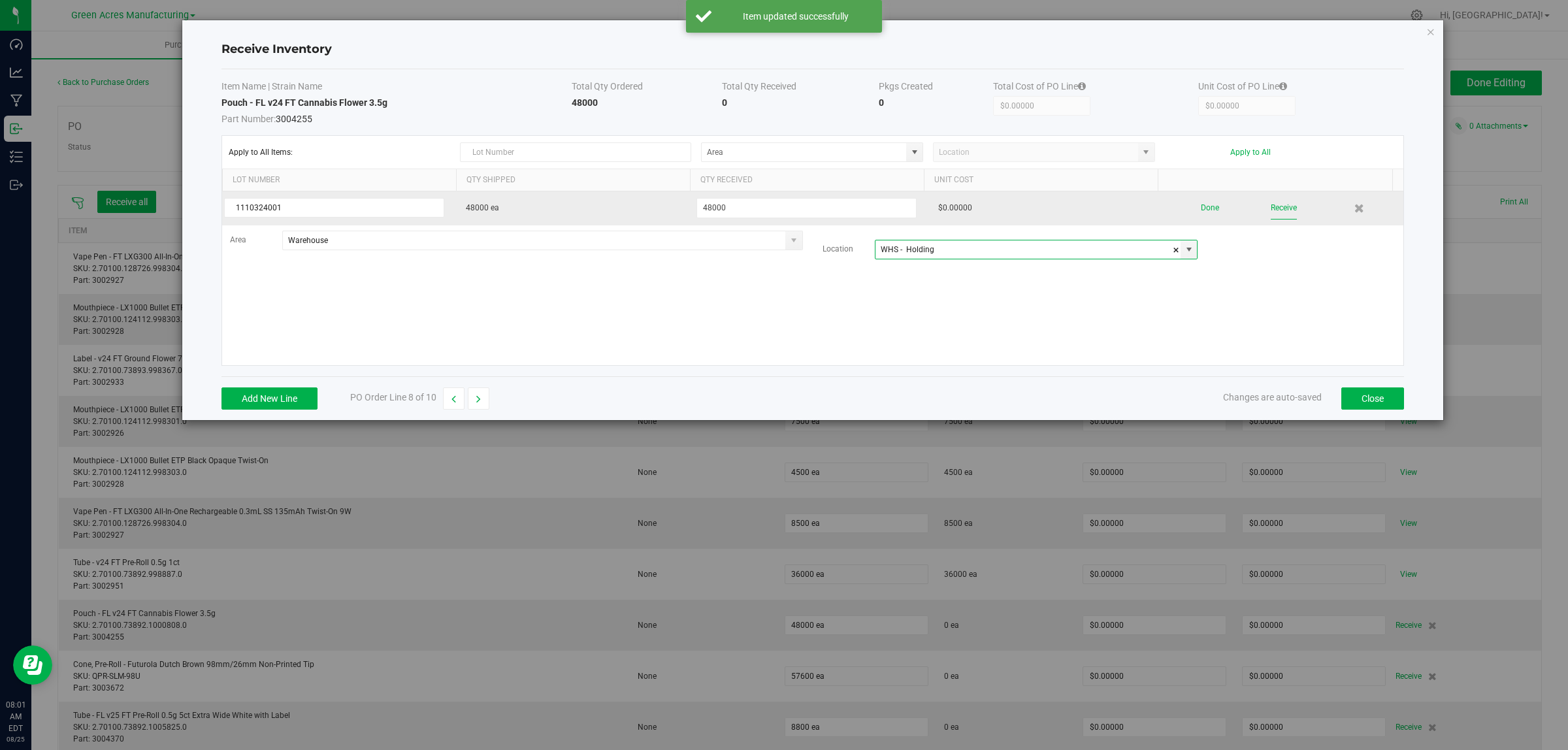
type input "WHS - Holding"
click at [1279, 207] on button "Receive" at bounding box center [1283, 208] width 26 height 23
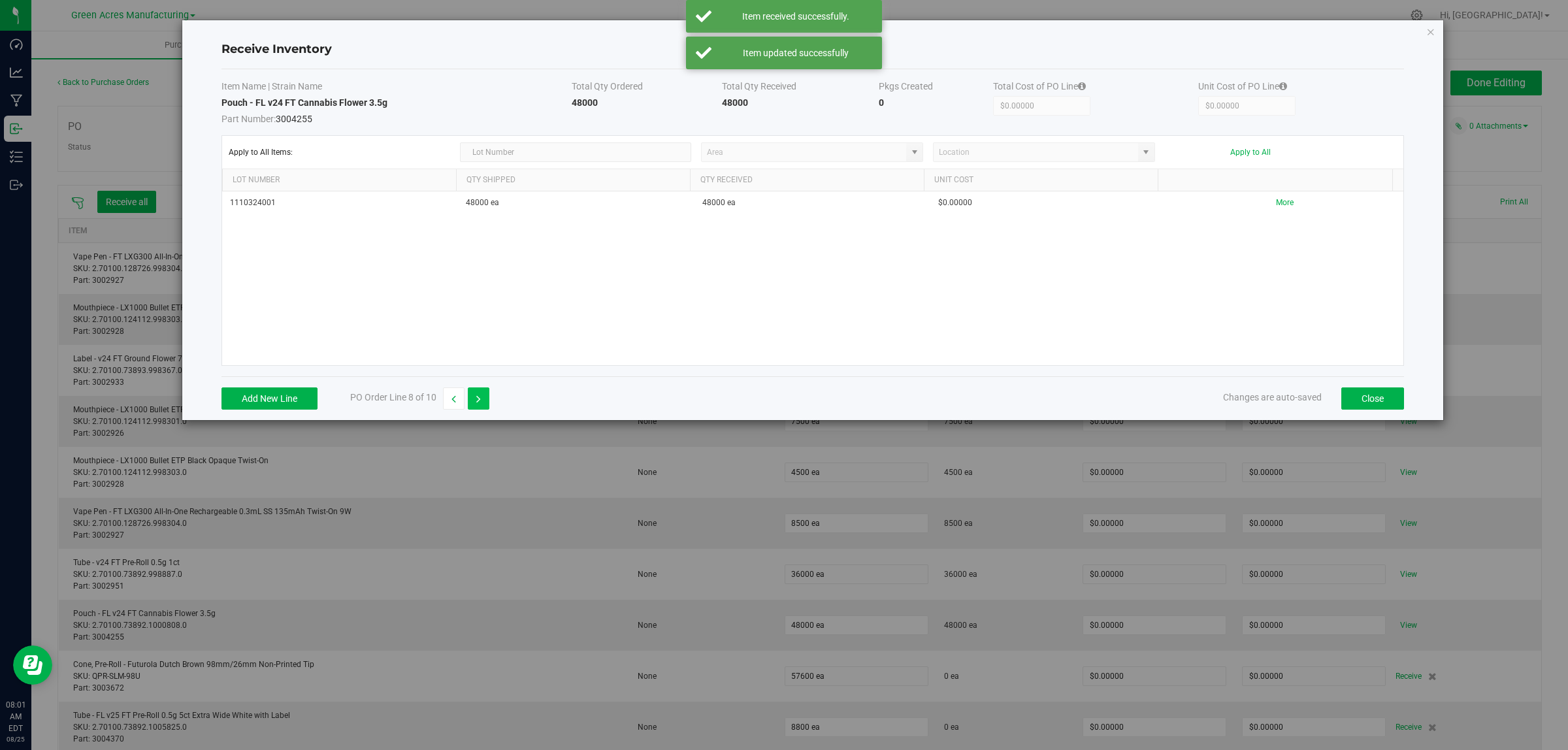
click at [481, 399] on icon "button" at bounding box center [479, 399] width 5 height 9
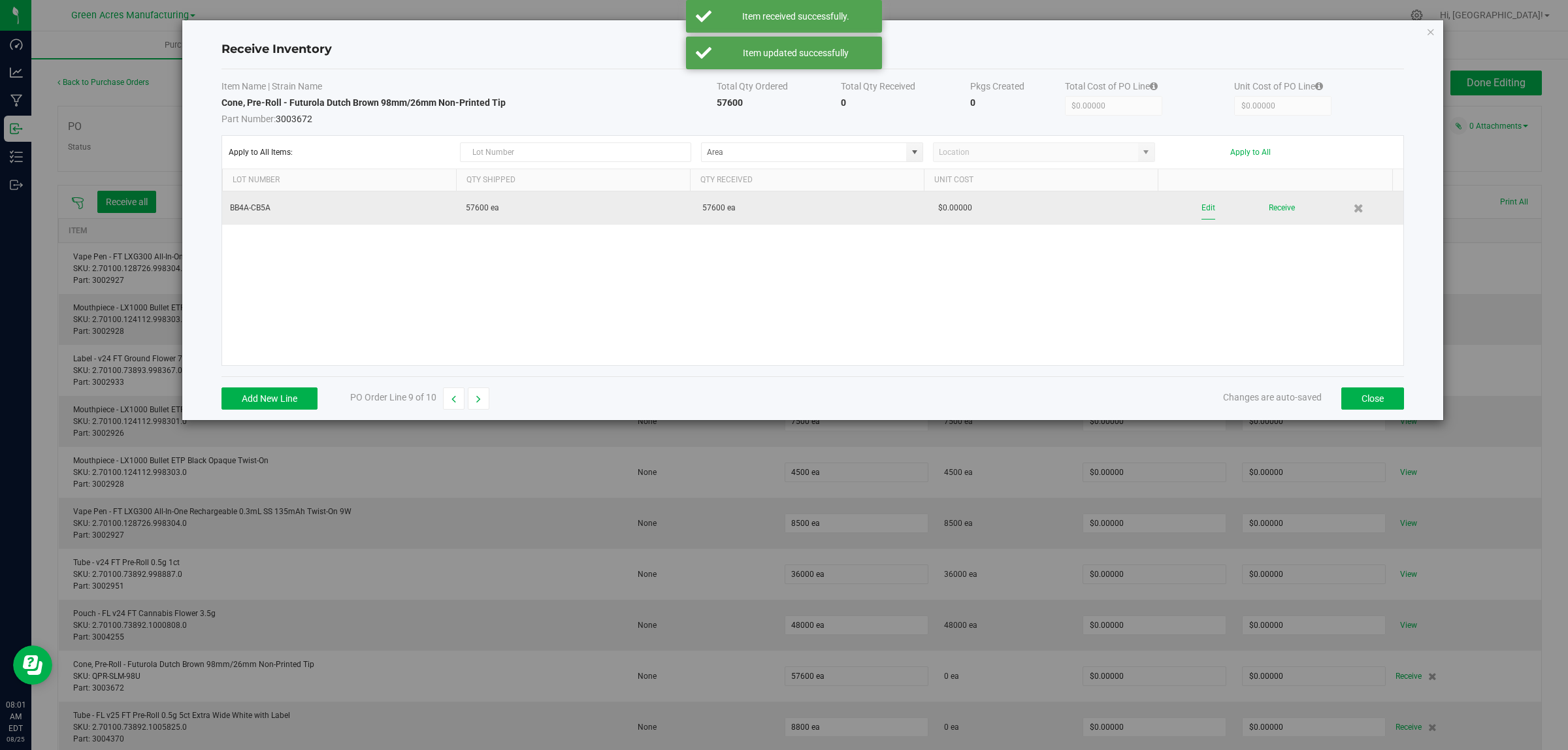
click at [1201, 205] on button "Edit" at bounding box center [1208, 208] width 14 height 23
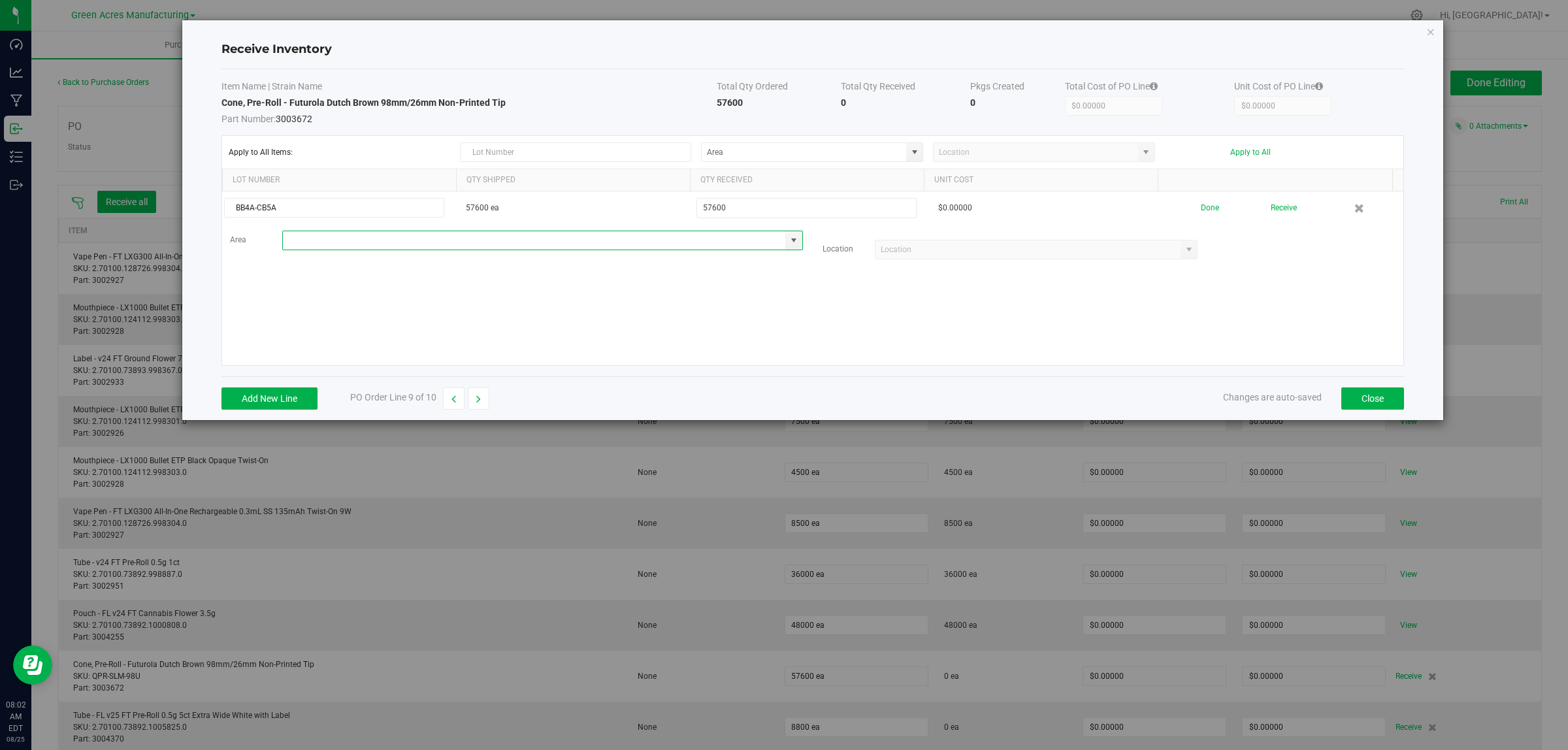
click at [318, 242] on input at bounding box center [534, 240] width 503 height 18
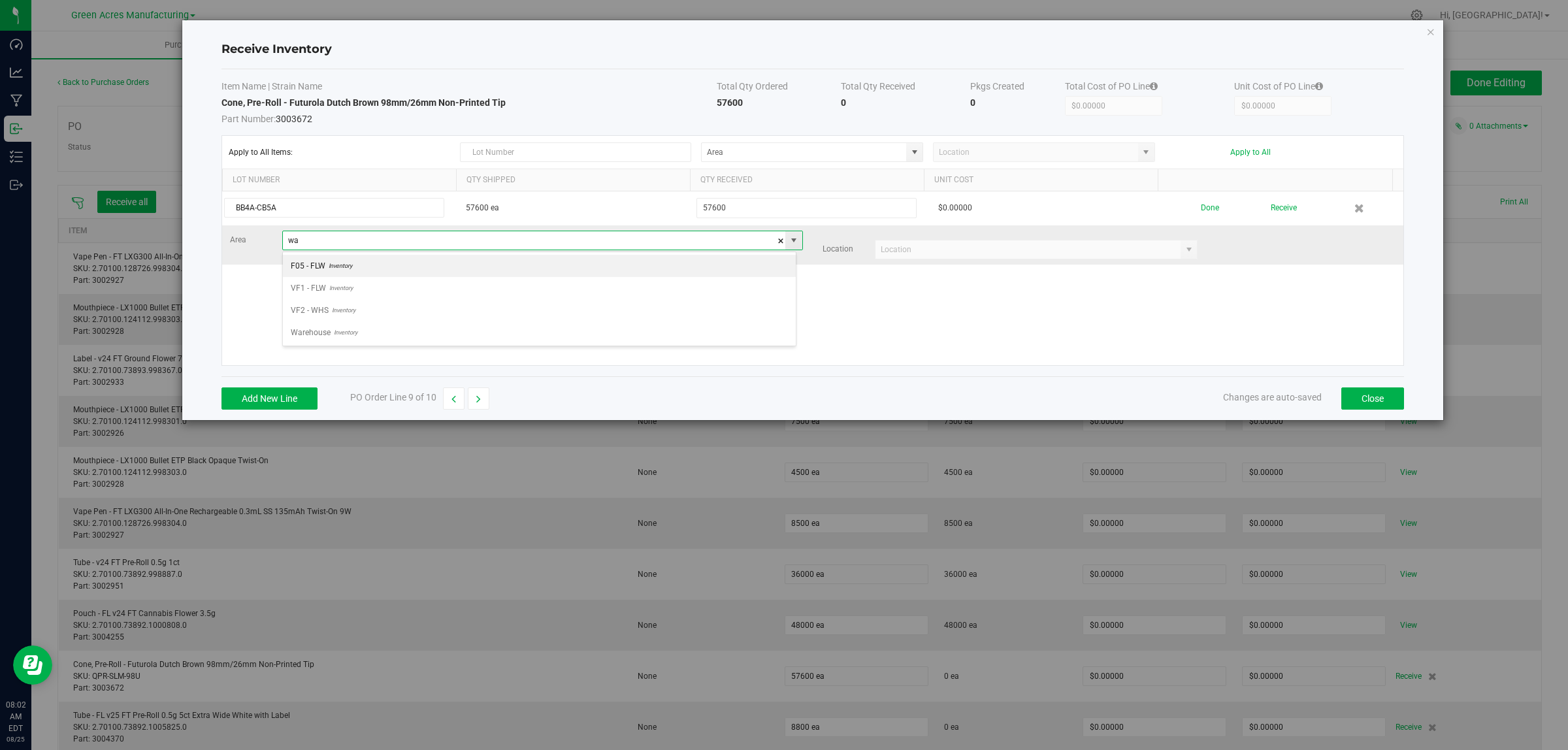
scroll to position [20, 514]
click at [312, 264] on span "Warehouse" at bounding box center [311, 266] width 40 height 20
type input "Warehouse"
click at [900, 248] on input at bounding box center [1028, 250] width 306 height 18
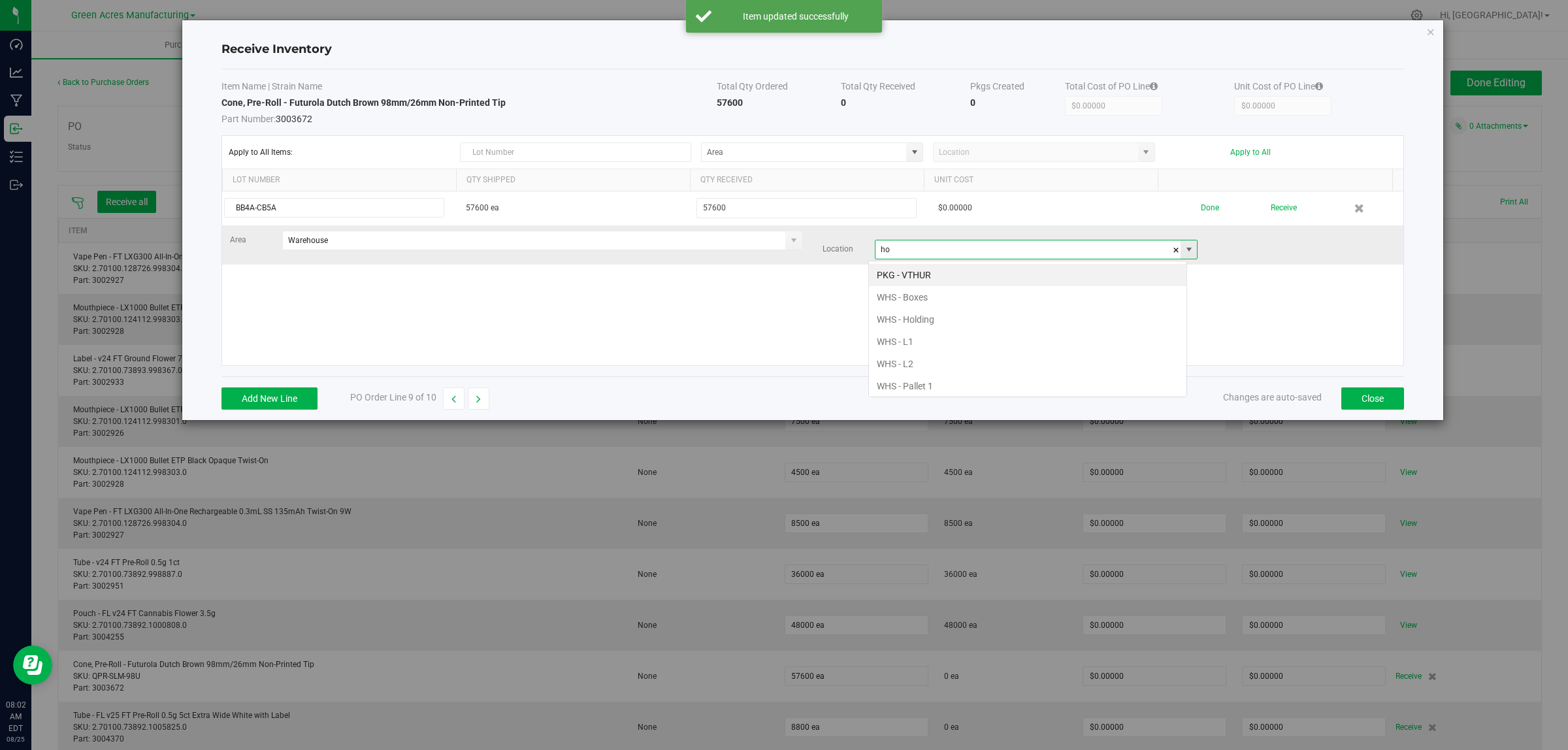
scroll to position [20, 319]
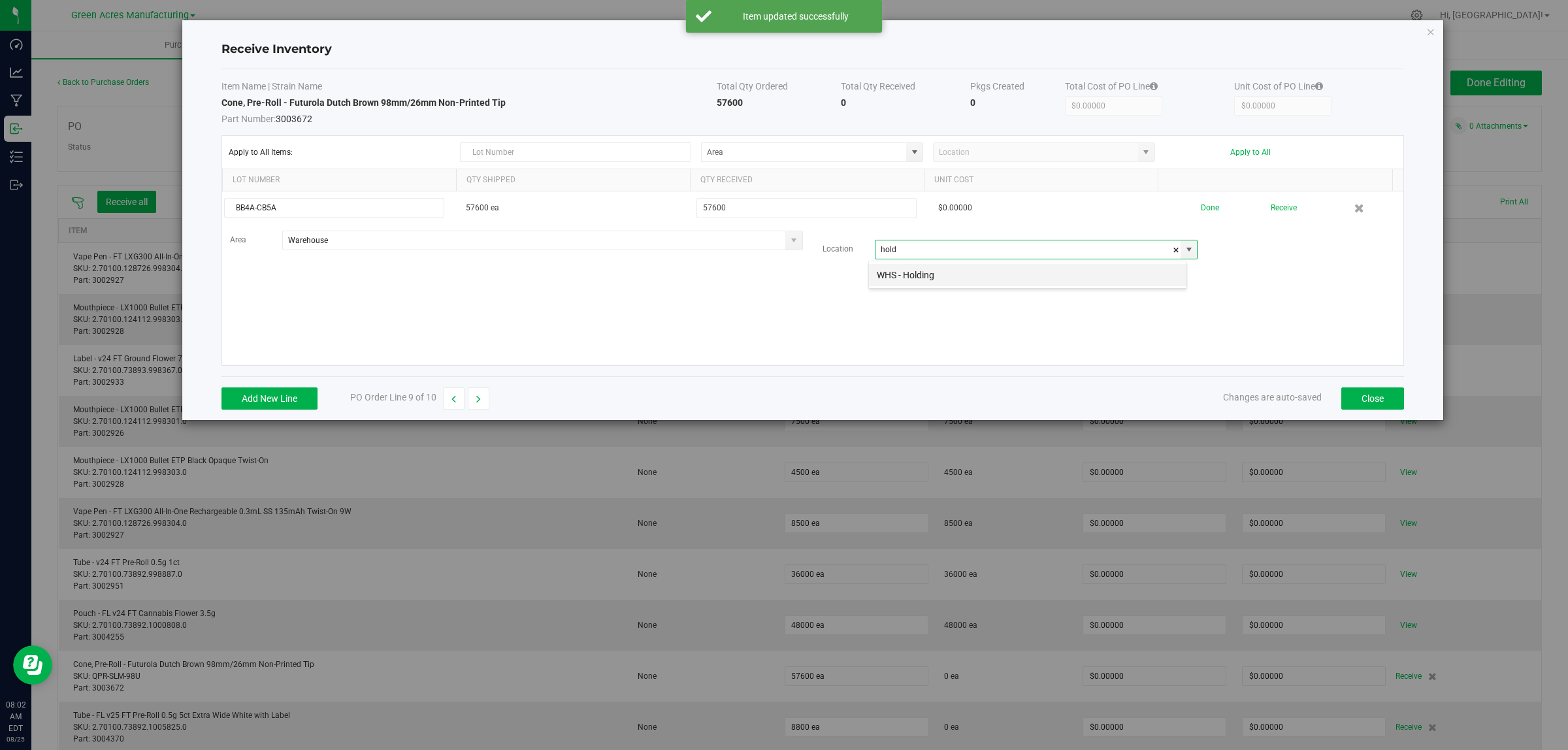
click at [895, 269] on li "WHS - Holding" at bounding box center [1028, 276] width 318 height 22
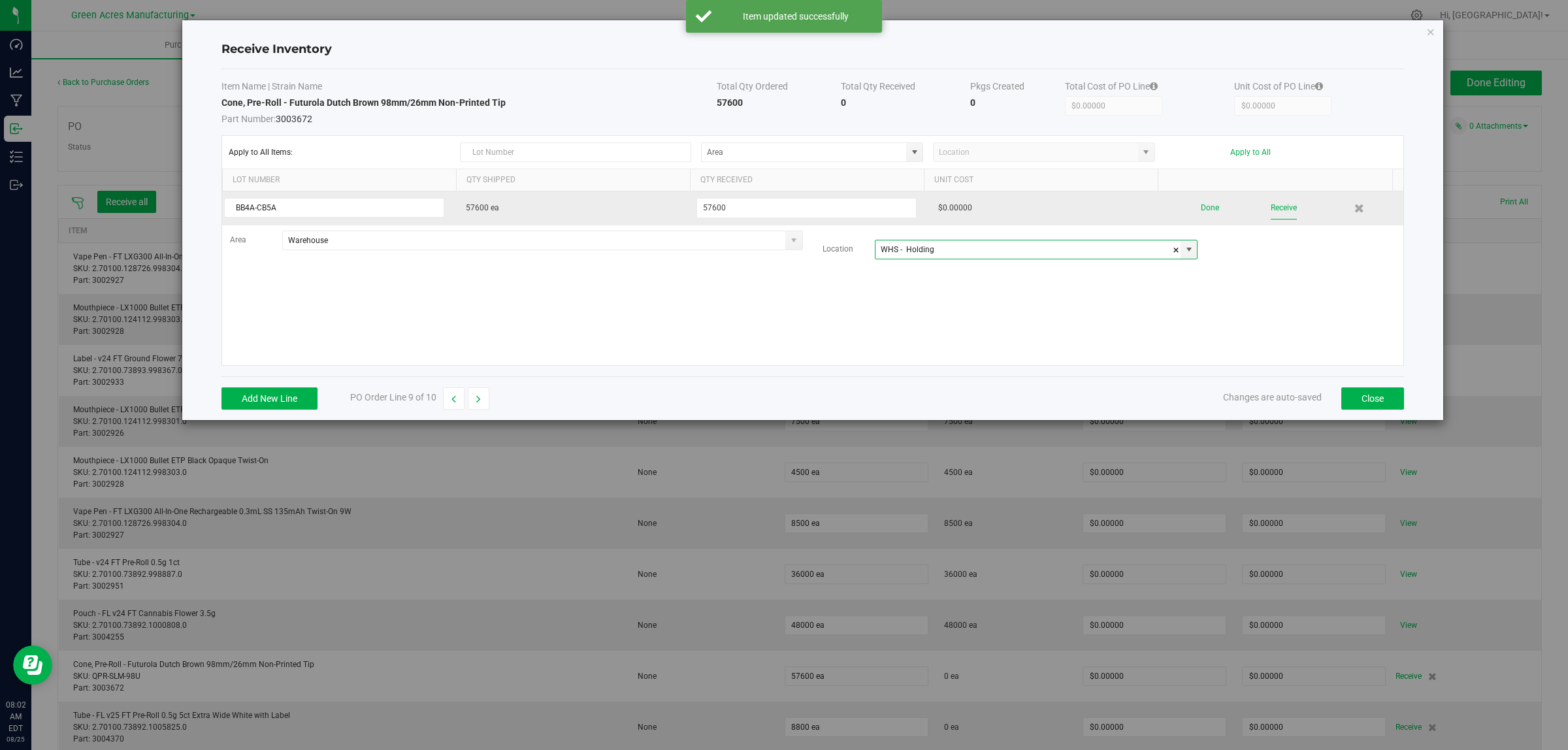
type input "WHS - Holding"
click at [1271, 206] on button "Receive" at bounding box center [1283, 208] width 26 height 23
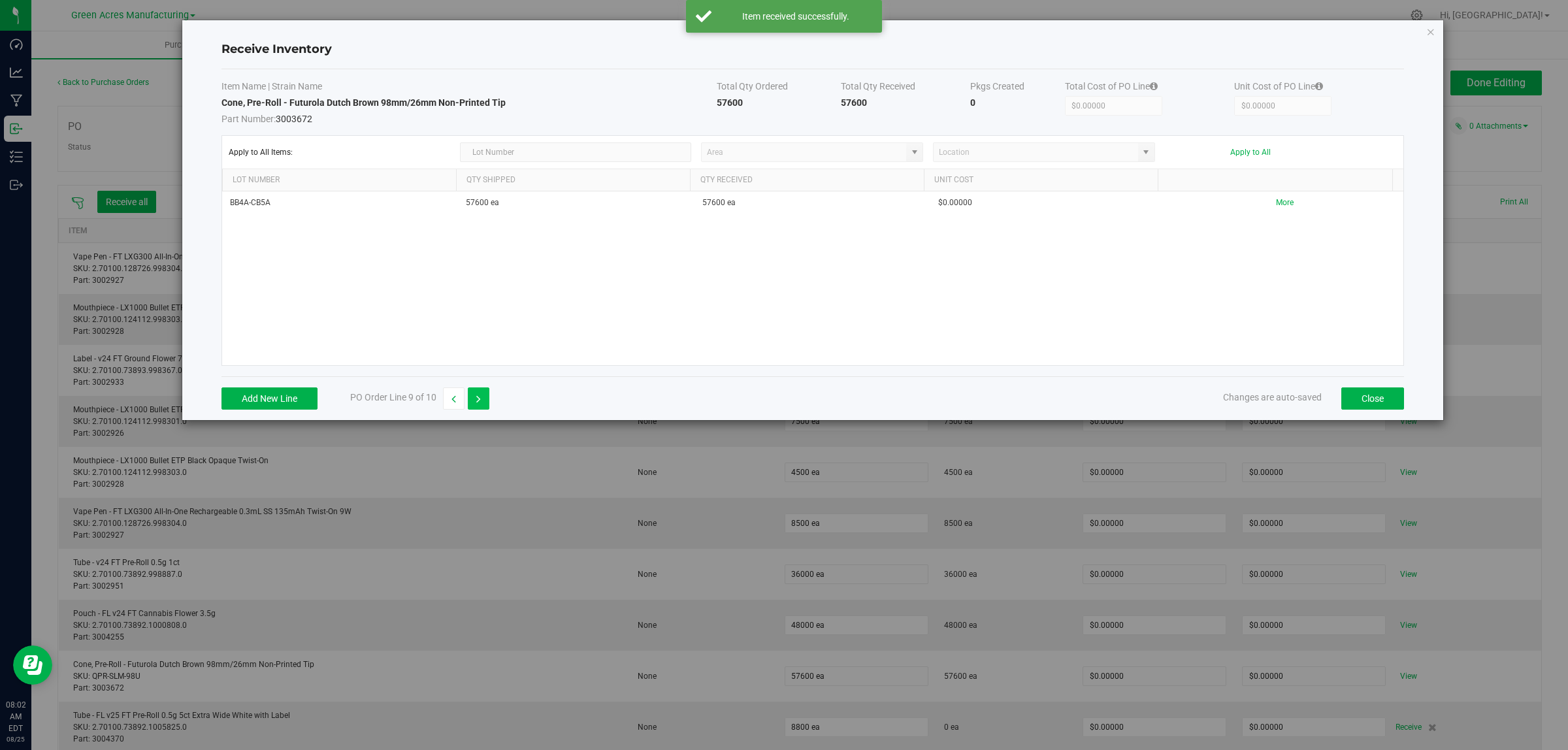
click at [481, 400] on icon "button" at bounding box center [479, 399] width 5 height 9
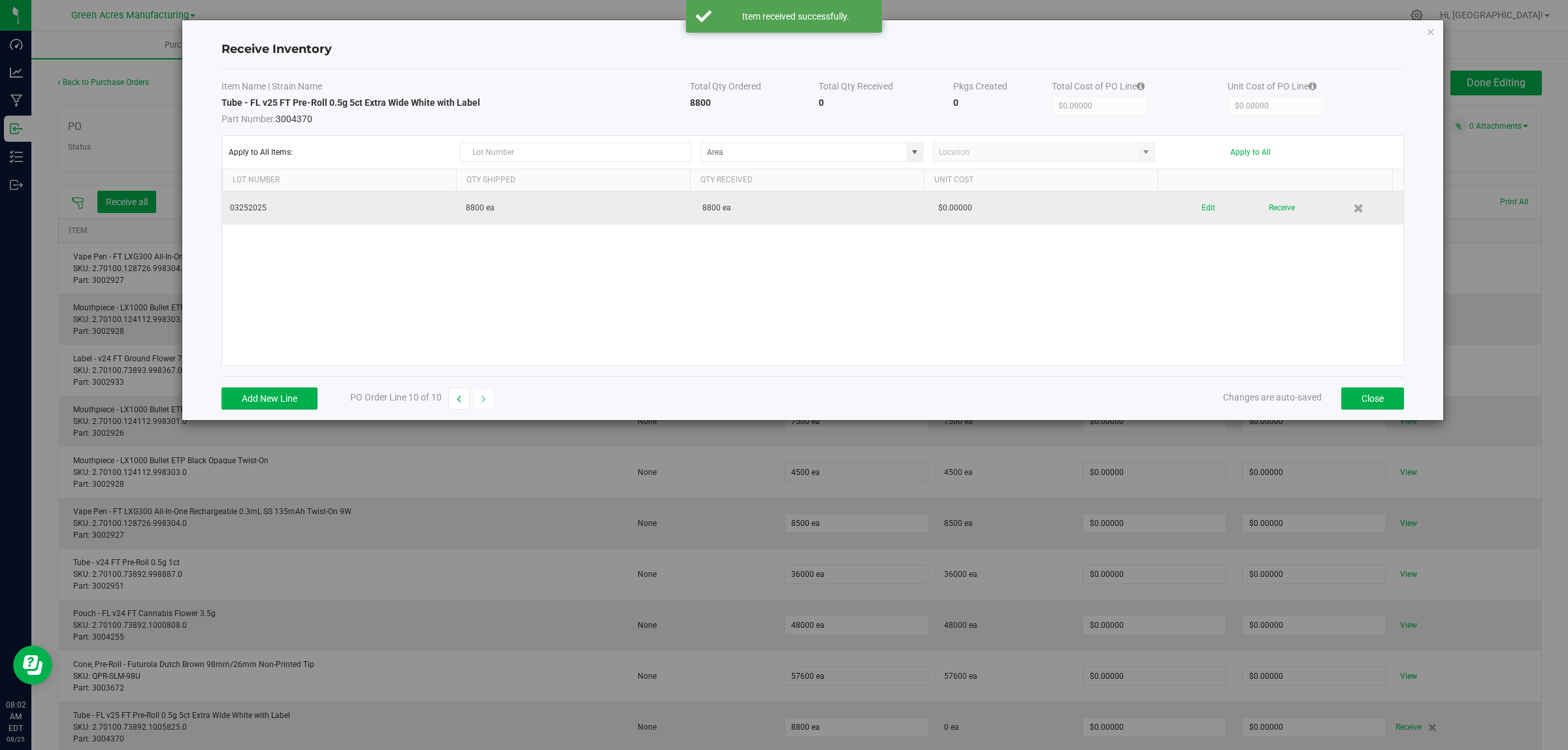
click at [1188, 204] on div "Edit Receive" at bounding box center [1285, 208] width 221 height 23
click at [1201, 207] on button "Edit" at bounding box center [1208, 208] width 14 height 23
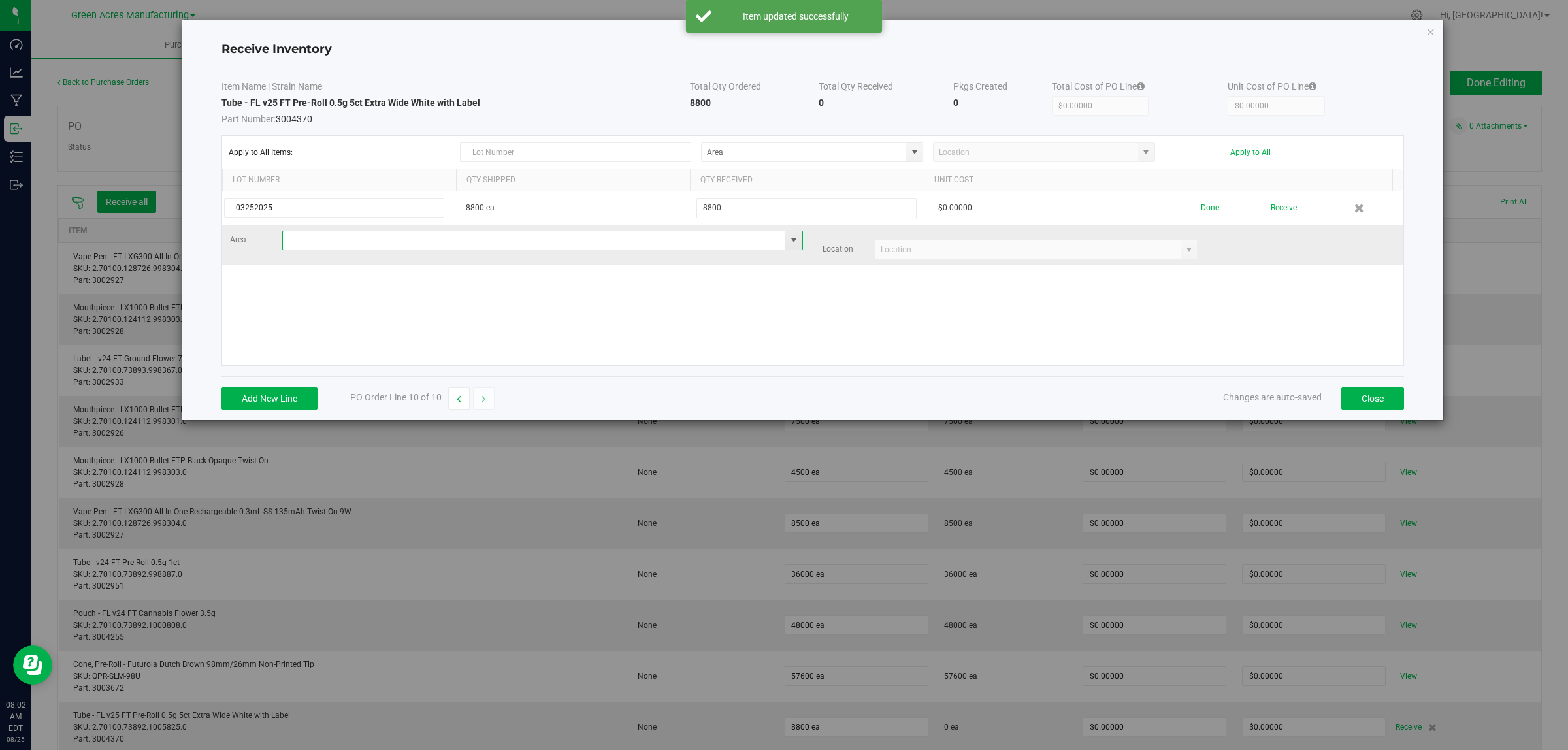
click at [350, 245] on input at bounding box center [534, 240] width 503 height 18
type input "v"
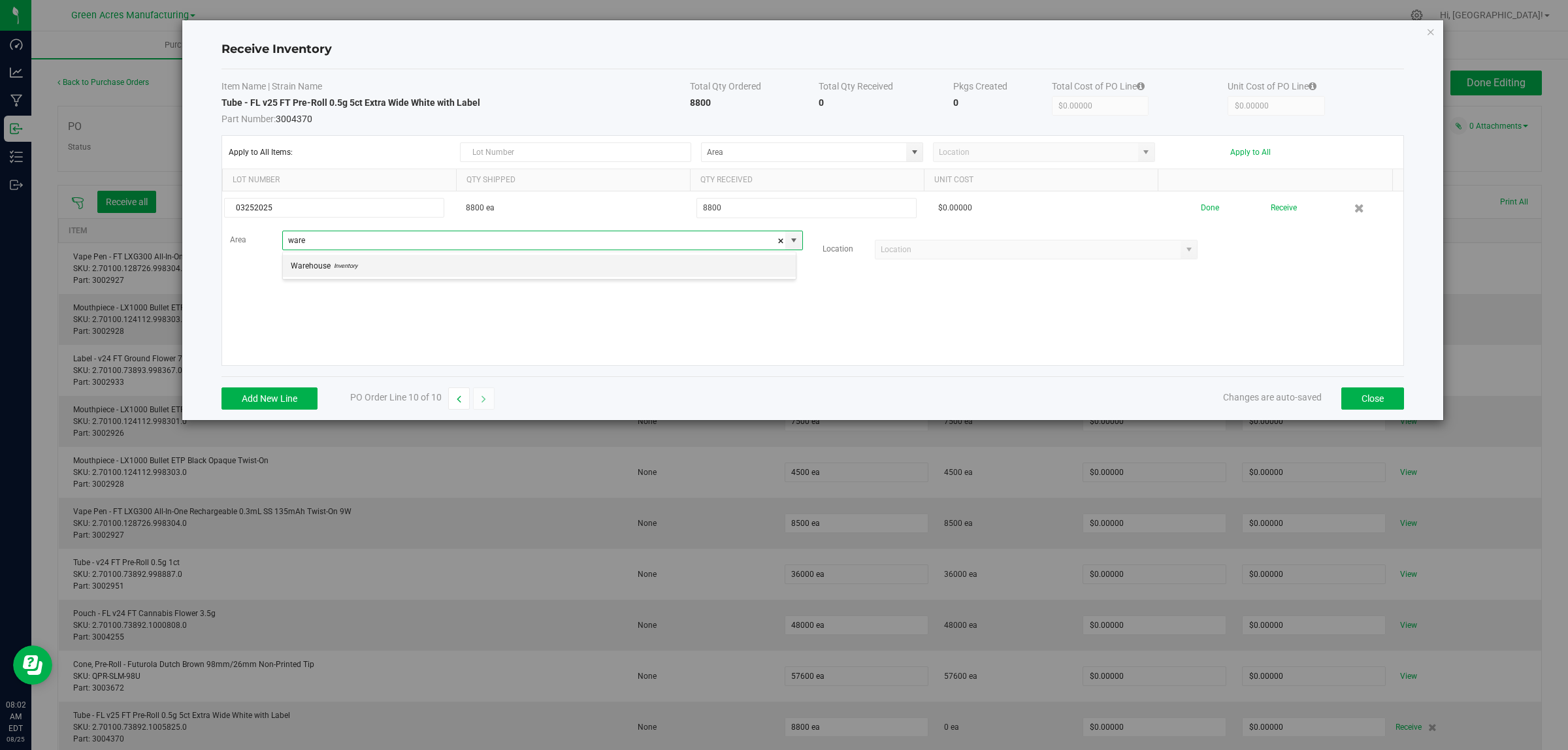
click at [370, 259] on li "Warehouse Inventory" at bounding box center [539, 266] width 513 height 22
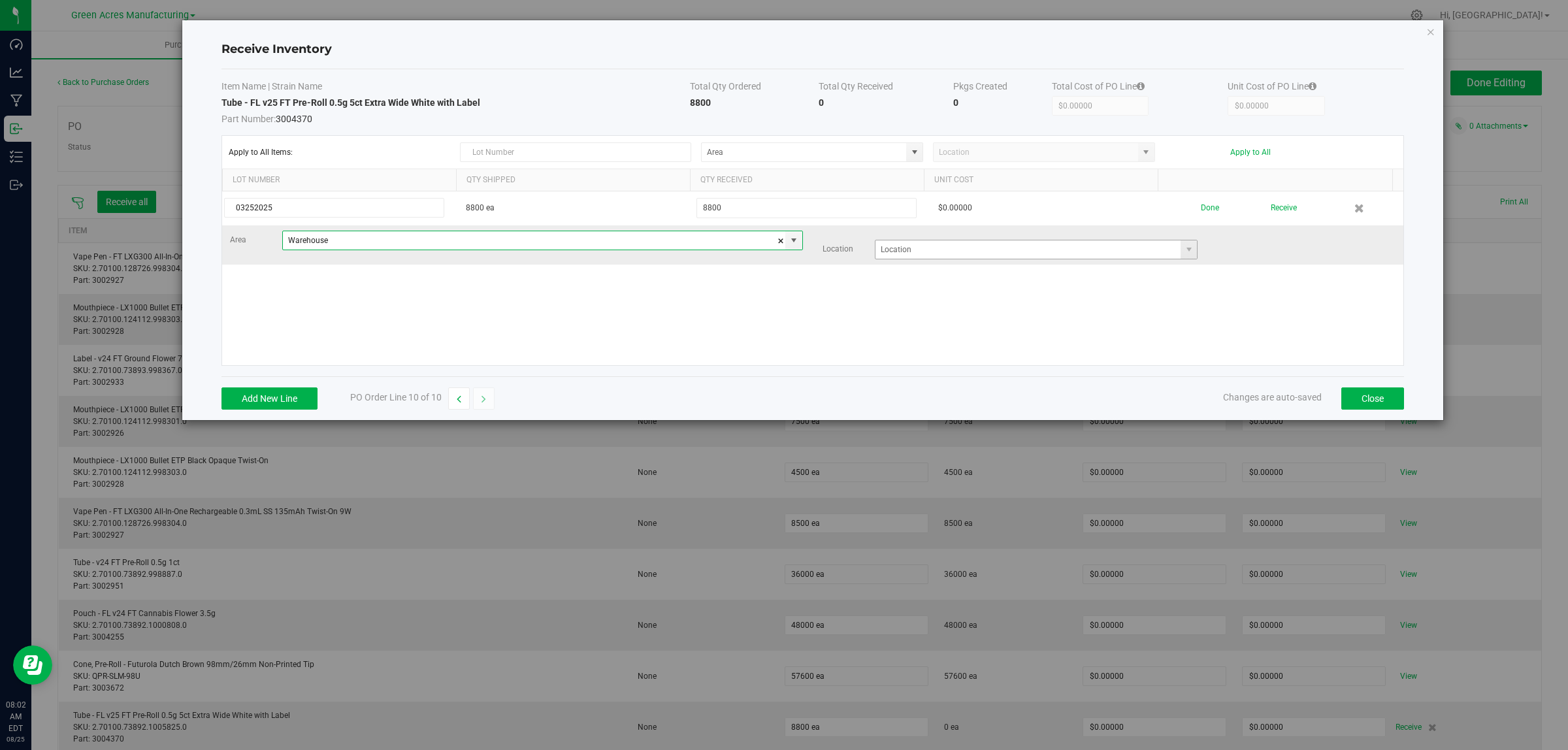
type input "Warehouse"
click at [960, 242] on input at bounding box center [1028, 250] width 306 height 18
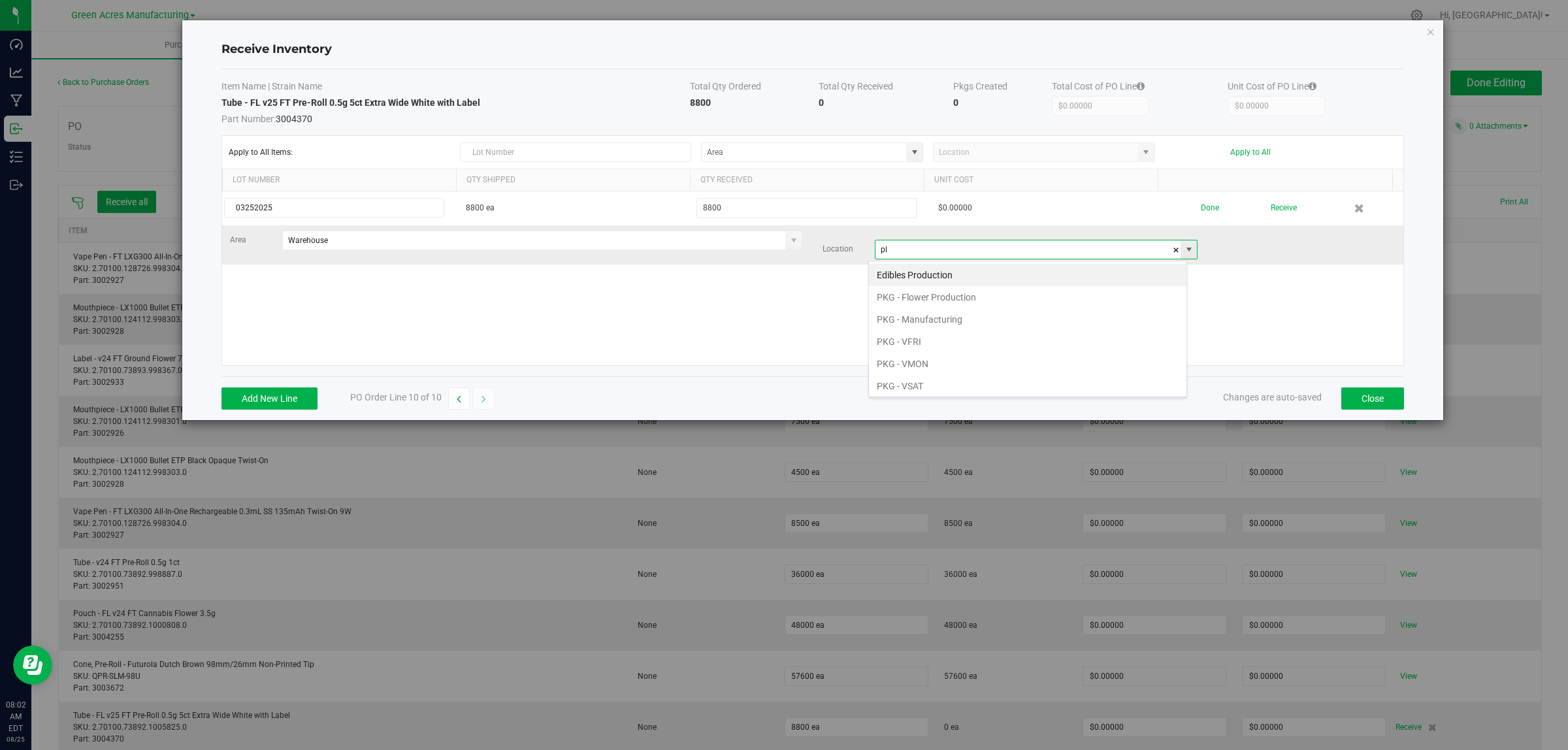
scroll to position [20, 319]
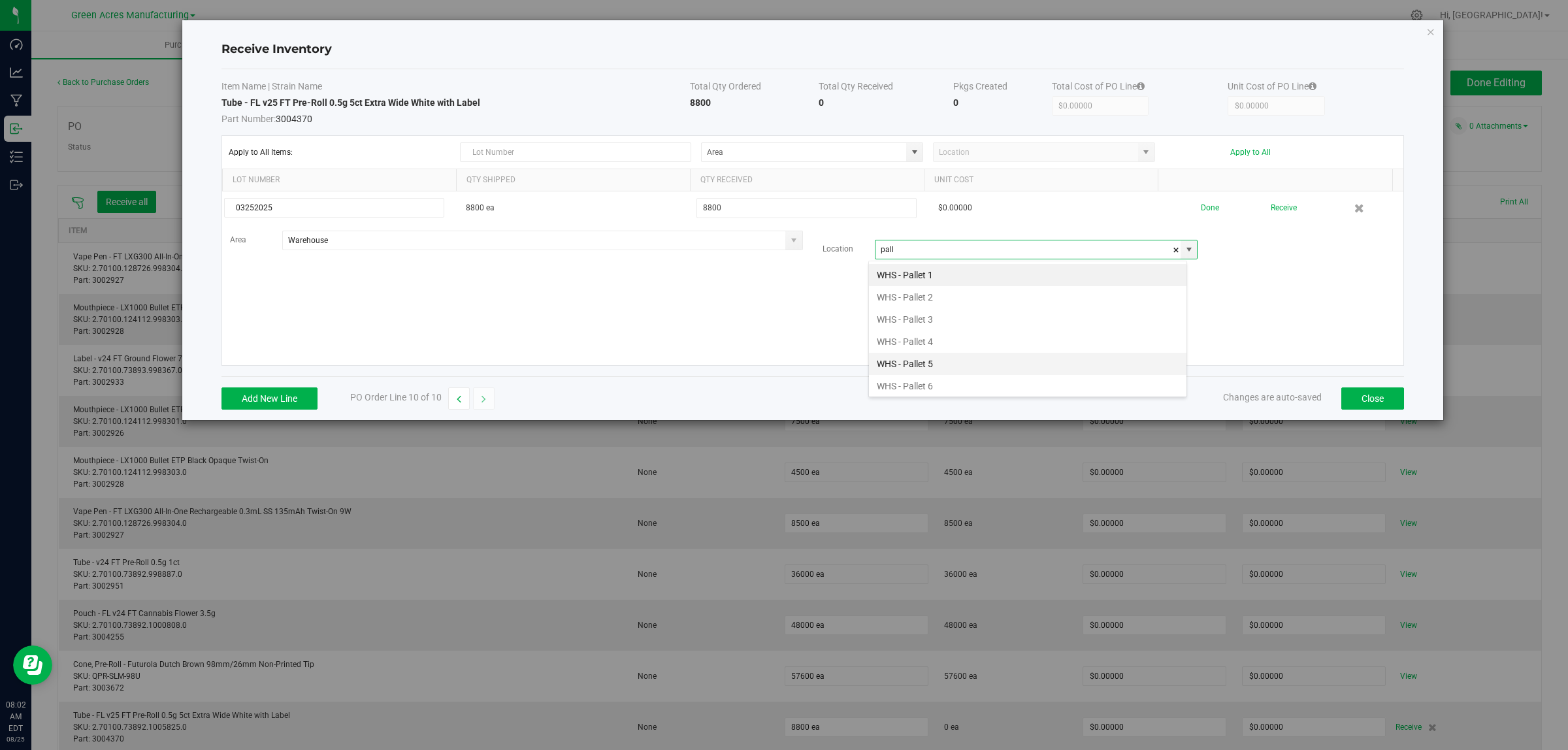
click at [930, 366] on li "WHS - Pallet 5" at bounding box center [1028, 364] width 318 height 22
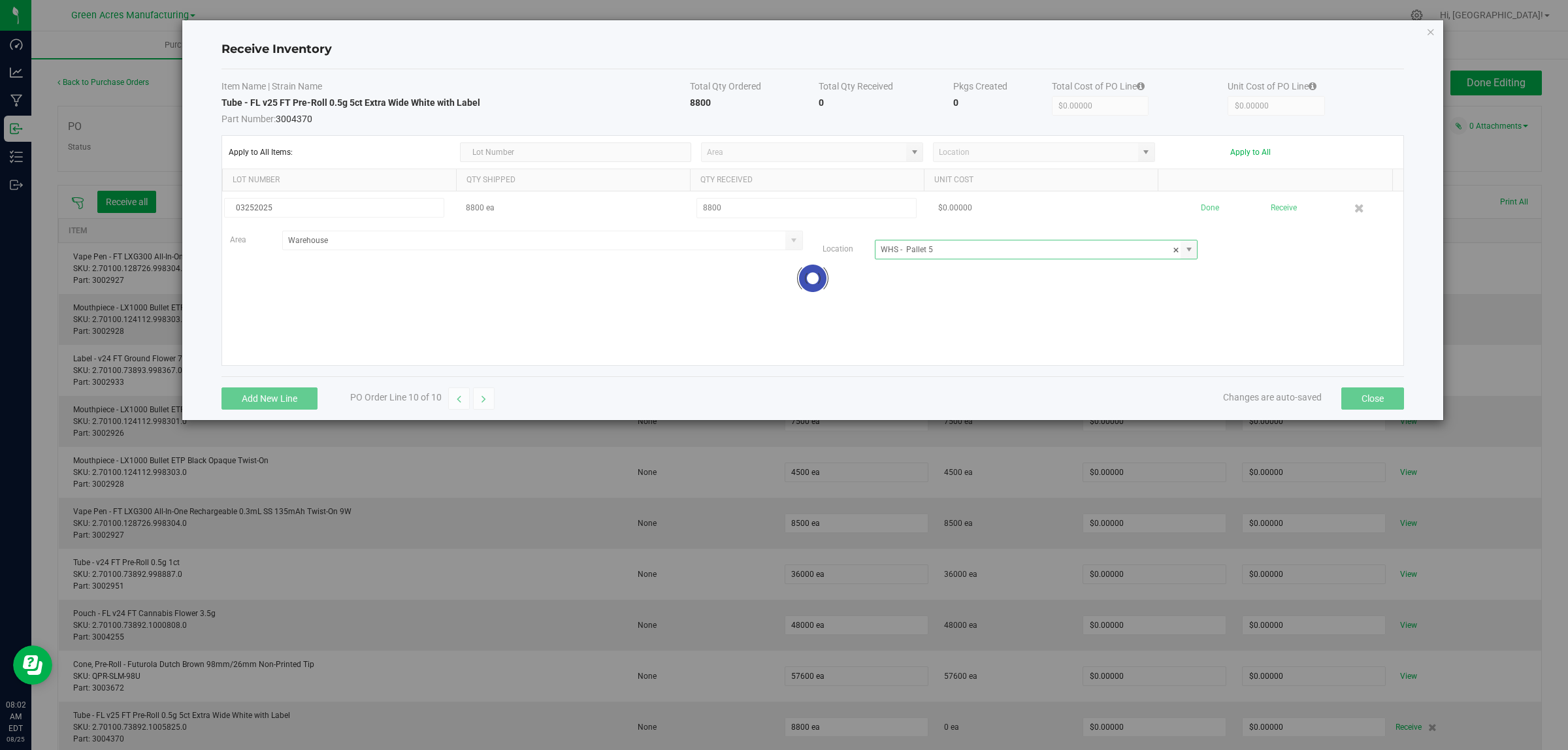
type input "WHS - Pallet 5"
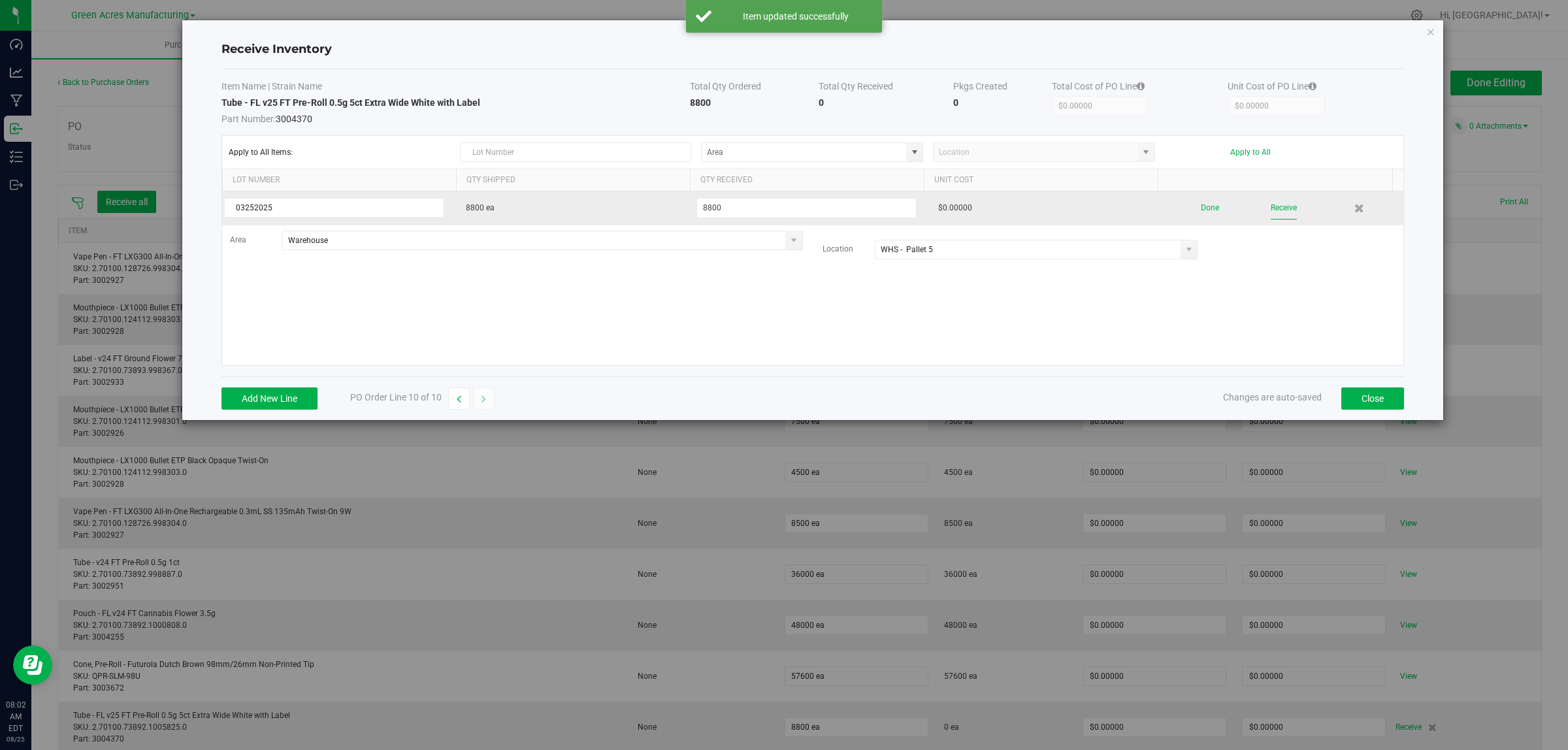
click at [1271, 206] on button "Receive" at bounding box center [1283, 208] width 26 height 23
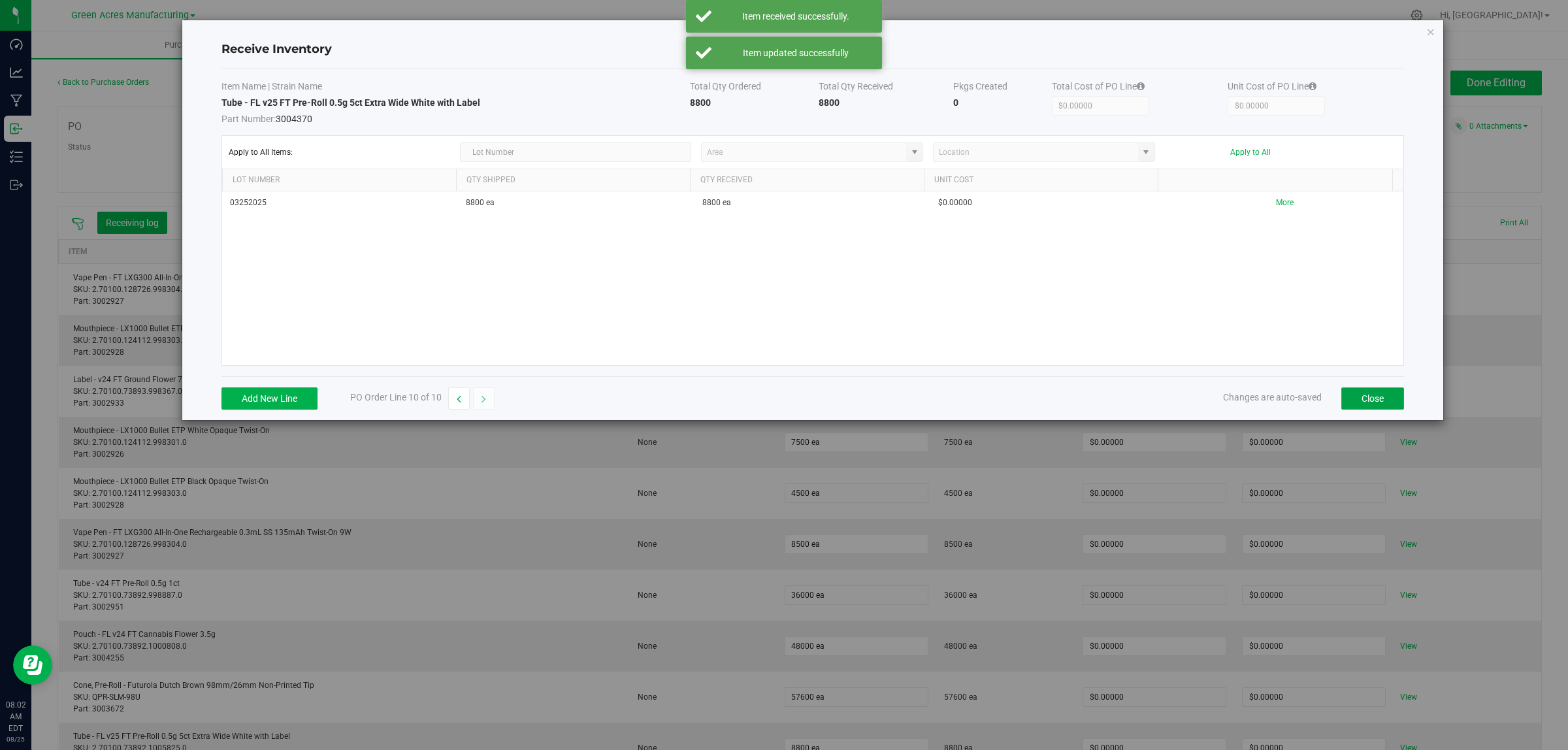
click at [1376, 399] on button "Close" at bounding box center [1372, 399] width 63 height 22
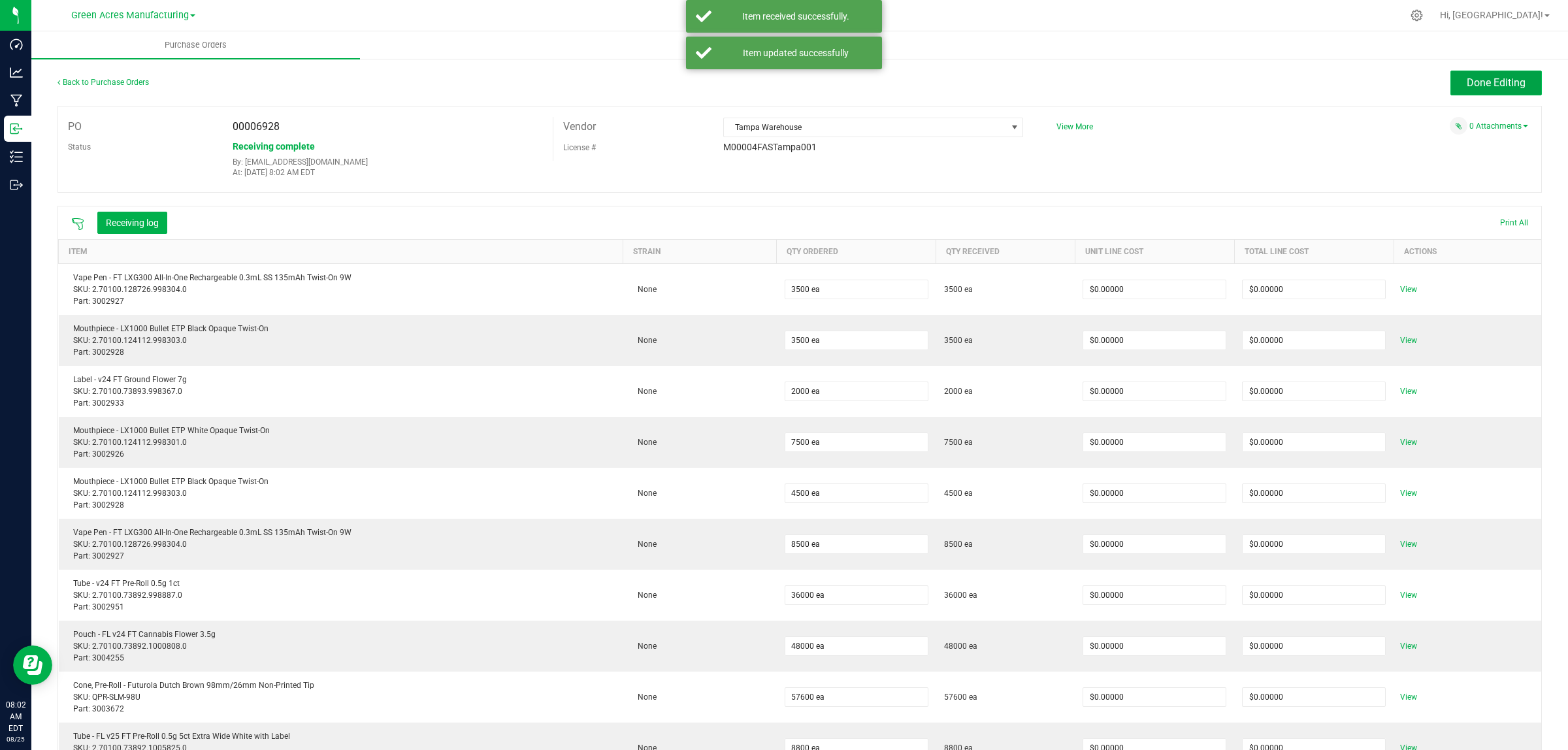
click at [1512, 79] on span "Done Editing" at bounding box center [1496, 83] width 59 height 13
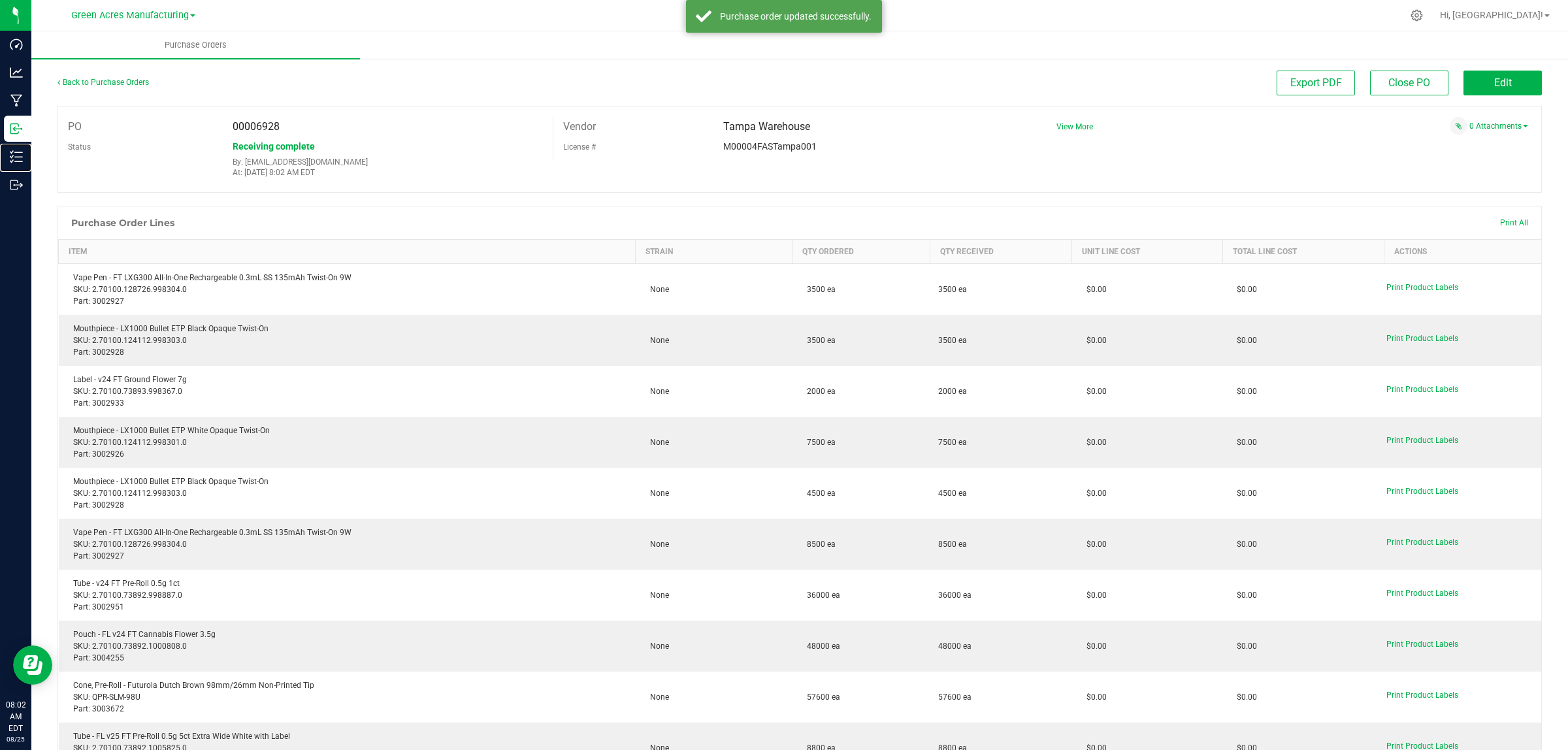
click at [0, 0] on p "Inventory" at bounding box center [0, 0] width 0 height 0
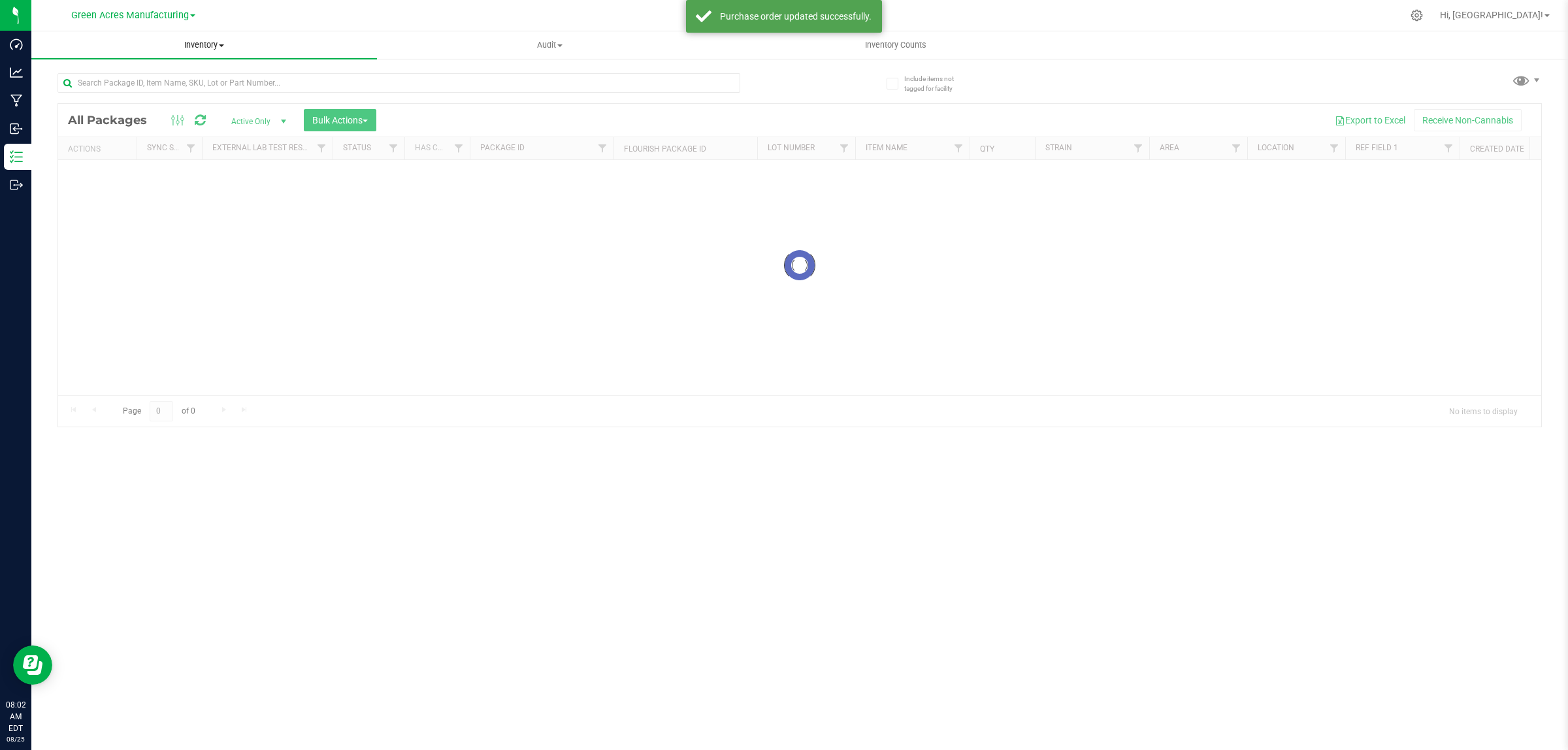
click at [207, 44] on span "Inventory" at bounding box center [205, 45] width 346 height 12
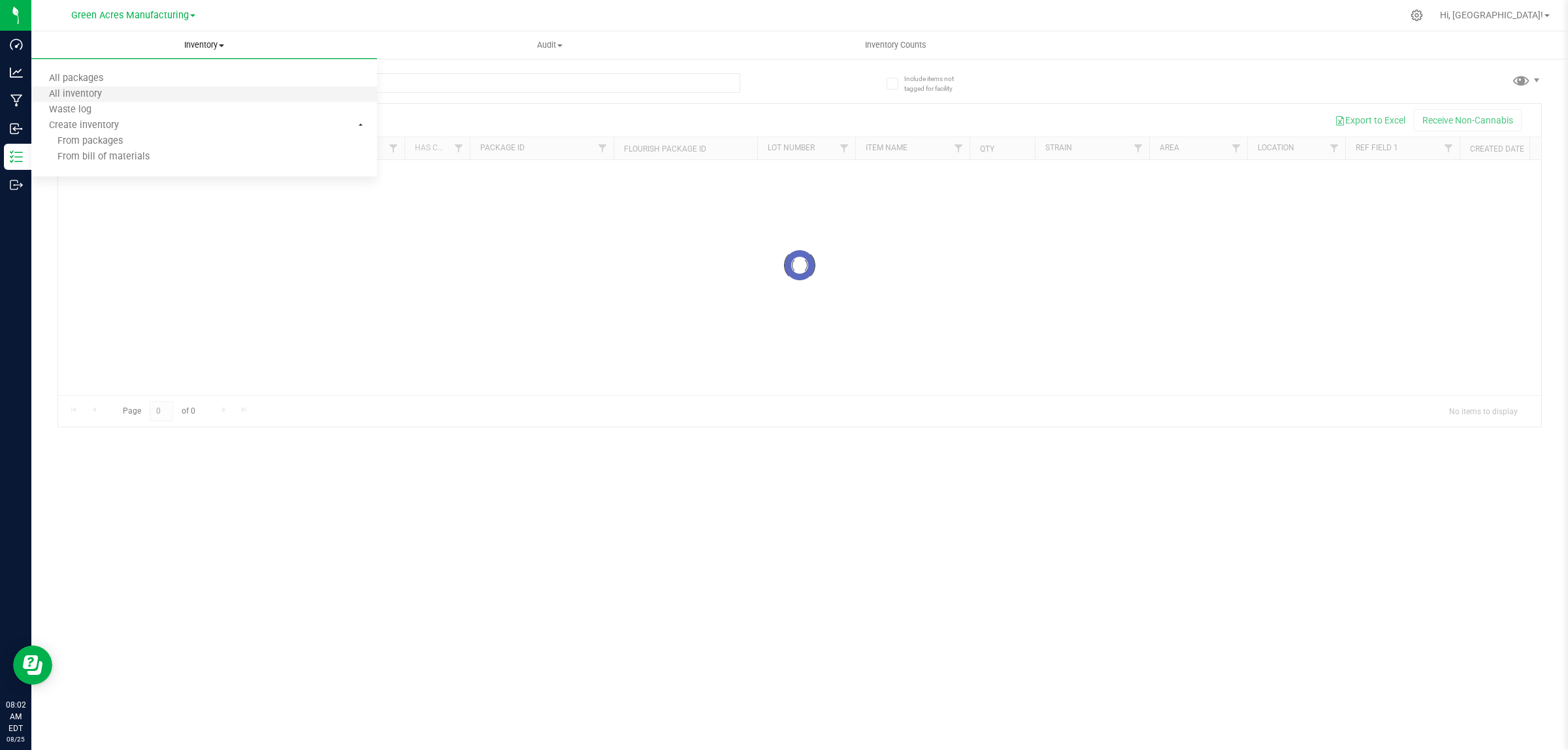
click at [131, 89] on li "All inventory" at bounding box center [205, 95] width 346 height 15
click at [144, 119] on div at bounding box center [800, 263] width 1483 height 323
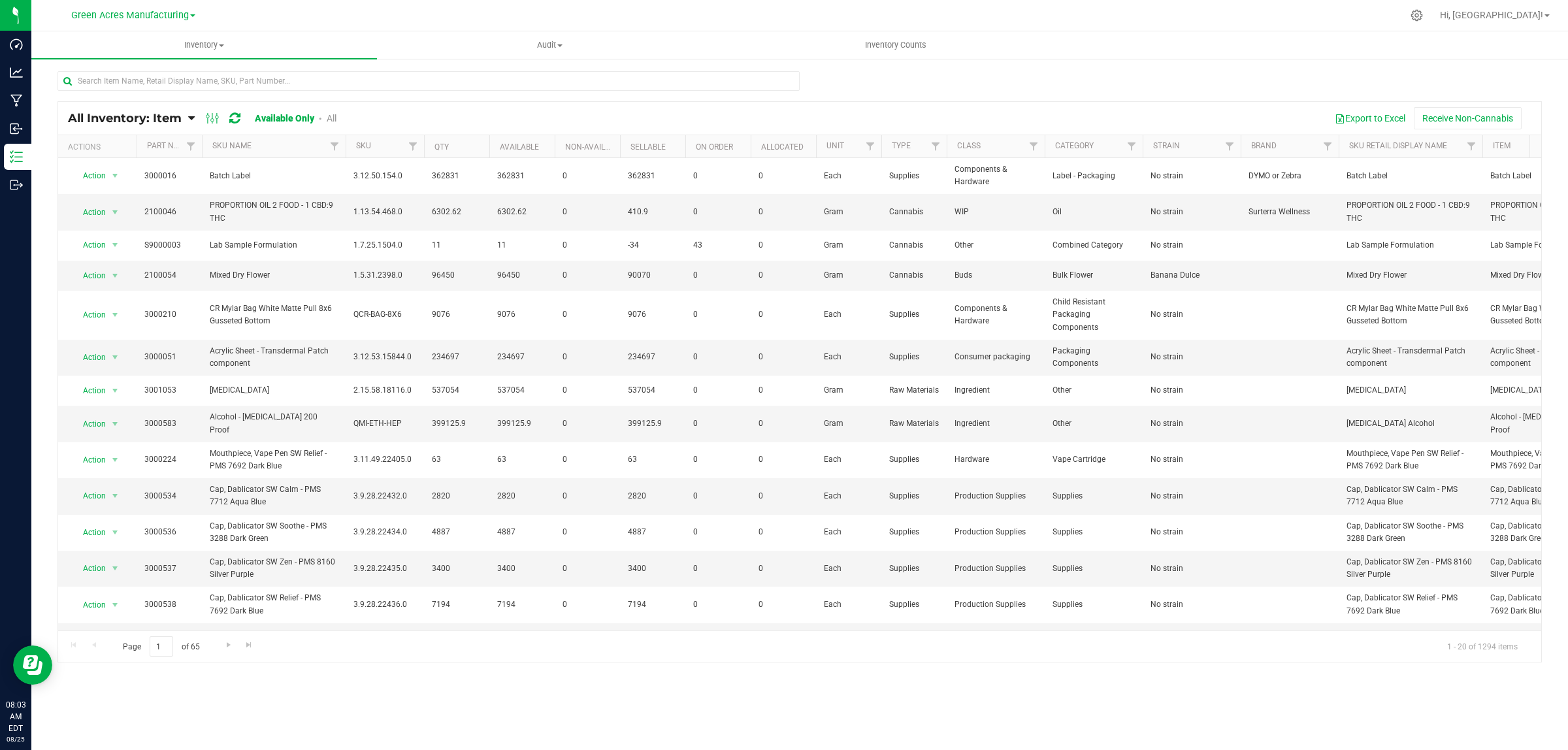
click at [143, 119] on span "All Inventory: Item" at bounding box center [125, 118] width 114 height 14
click at [143, 121] on span "All Inventory: Item" at bounding box center [125, 118] width 114 height 14
click at [116, 217] on span "Item by Location" at bounding box center [97, 215] width 71 height 11
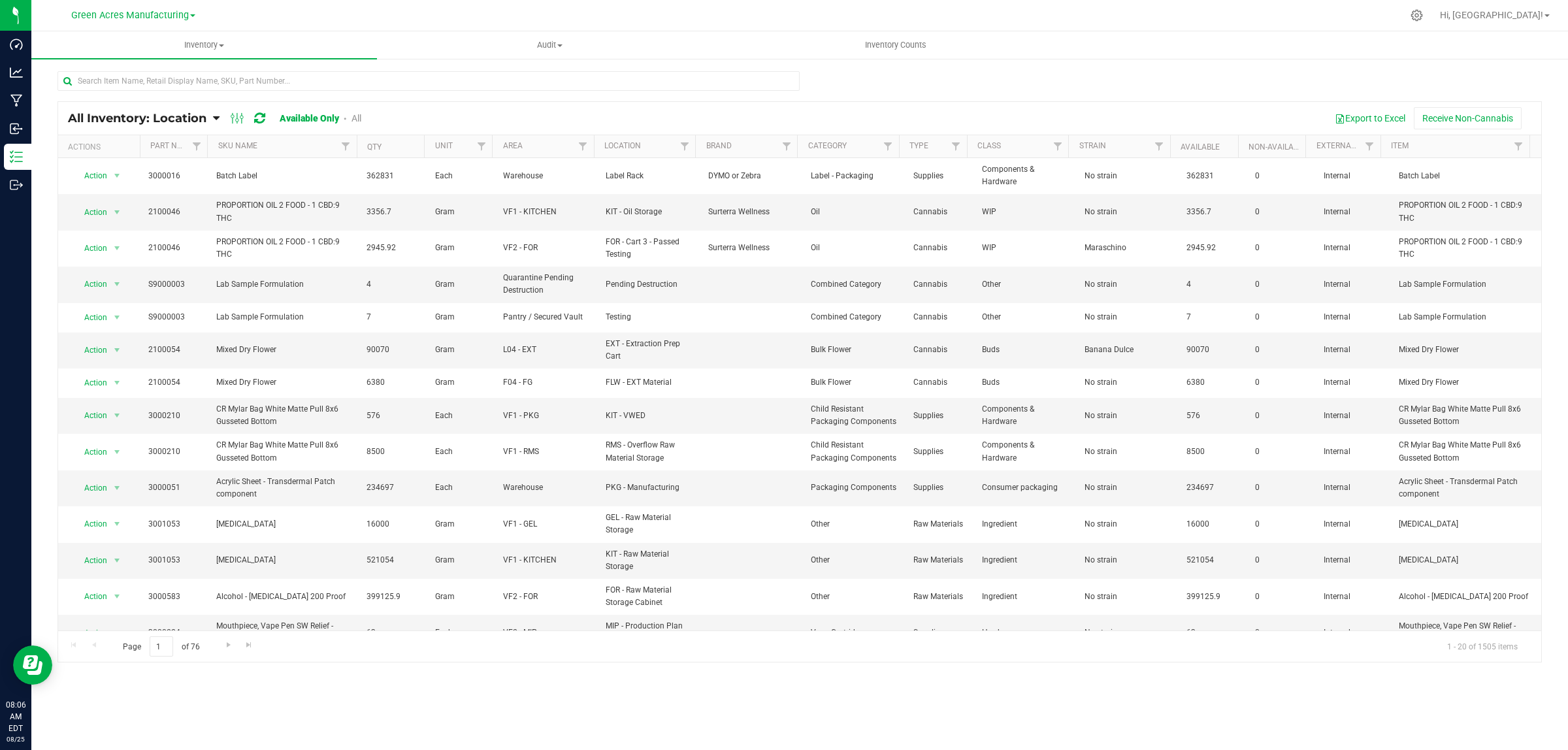
click at [167, 108] on div "All Inventory: Location Item Summary Item (default) Item by Strain Item by Loca…" at bounding box center [800, 118] width 1483 height 32
click at [171, 122] on span "All Inventory: Location" at bounding box center [137, 118] width 138 height 14
click at [106, 219] on span "Item by Location" at bounding box center [97, 215] width 71 height 11
click at [627, 110] on div "Export to Excel Receive Non-Cannabis" at bounding box center [956, 118] width 1151 height 22
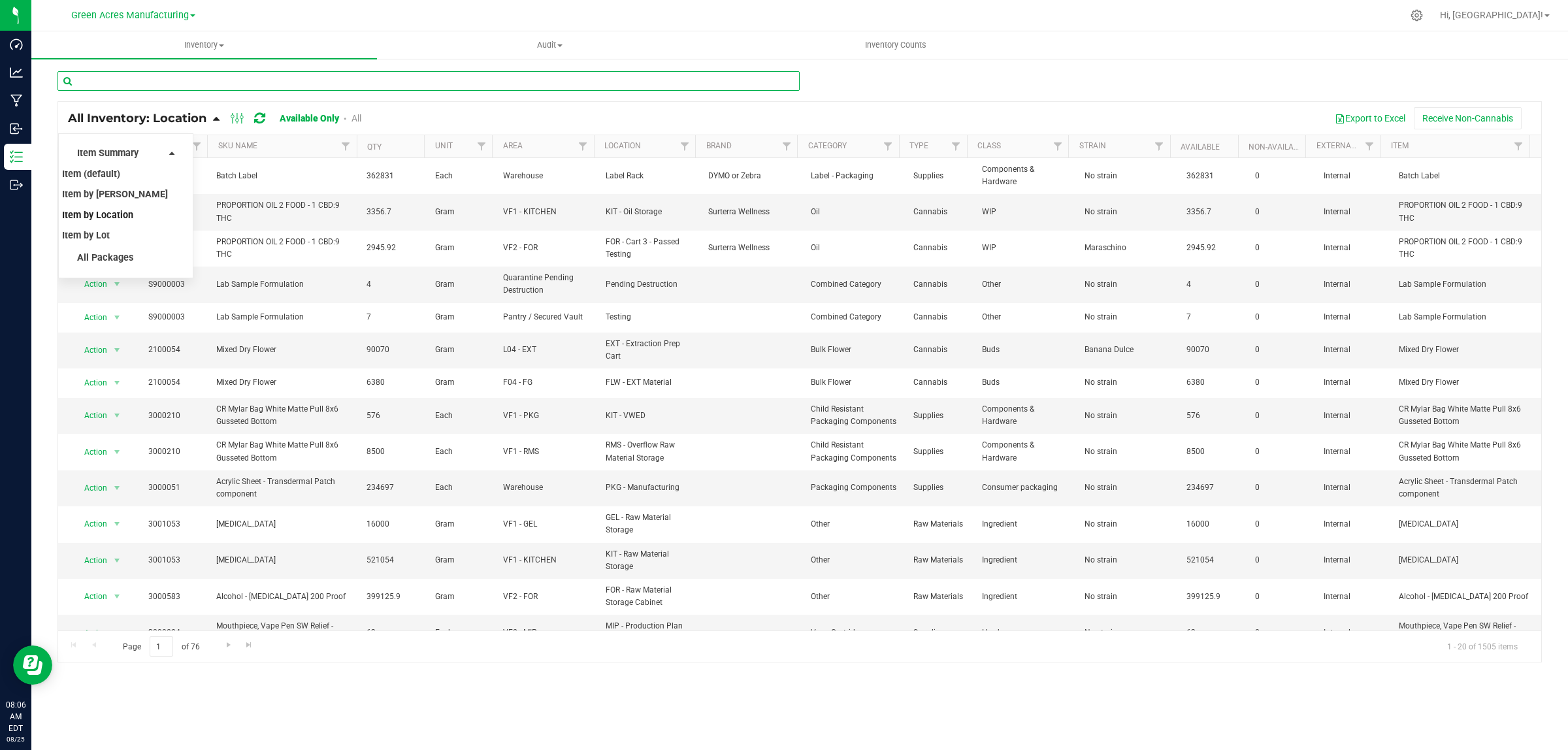
click at [127, 79] on input "text" at bounding box center [429, 81] width 742 height 20
click at [583, 145] on span "Filter" at bounding box center [583, 146] width 11 height 11
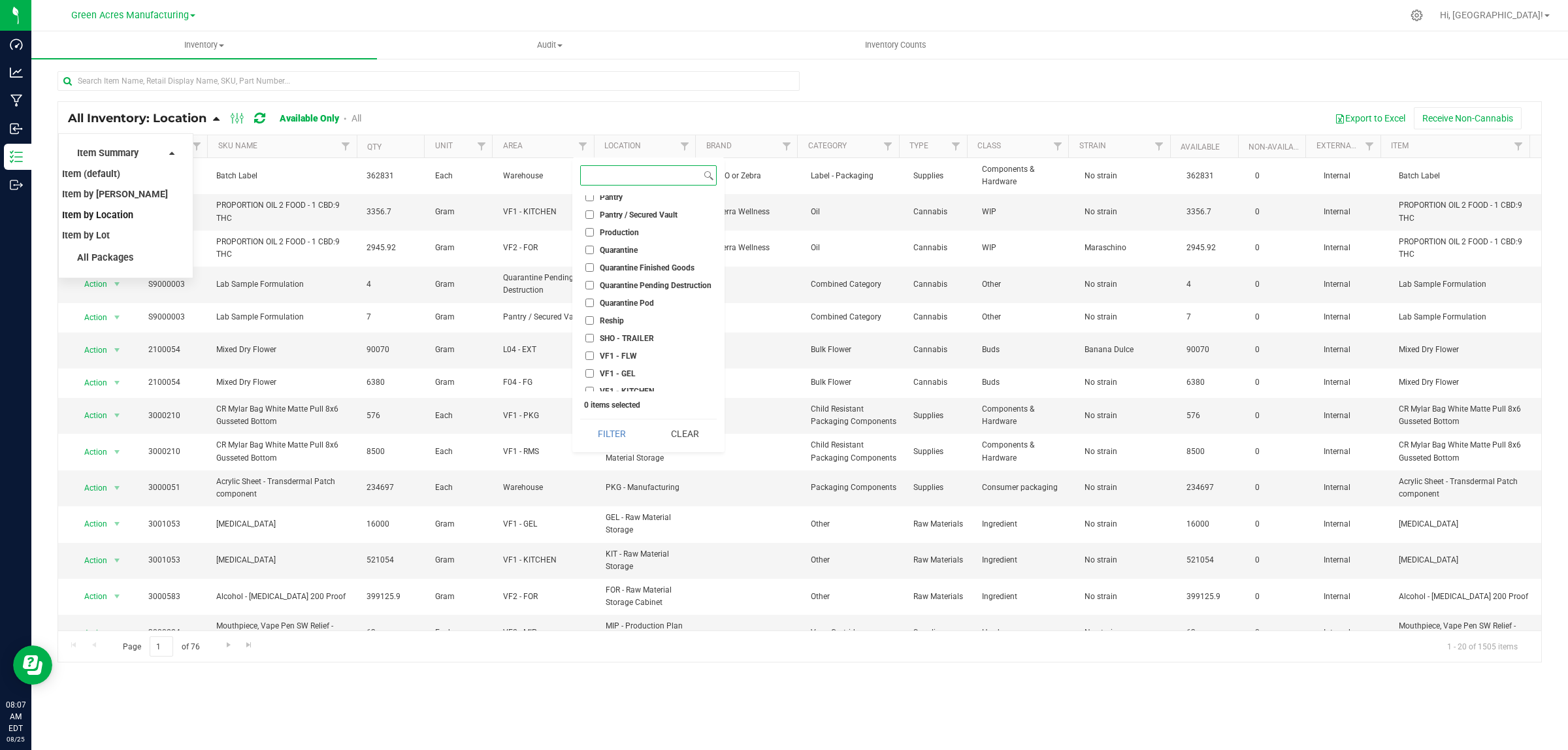
scroll to position [575, 0]
click at [612, 384] on span "Warehouse" at bounding box center [619, 386] width 39 height 8
click at [594, 384] on input "Warehouse" at bounding box center [590, 386] width 8 height 8
checkbox input "true"
click at [609, 429] on button "Filter" at bounding box center [611, 434] width 63 height 29
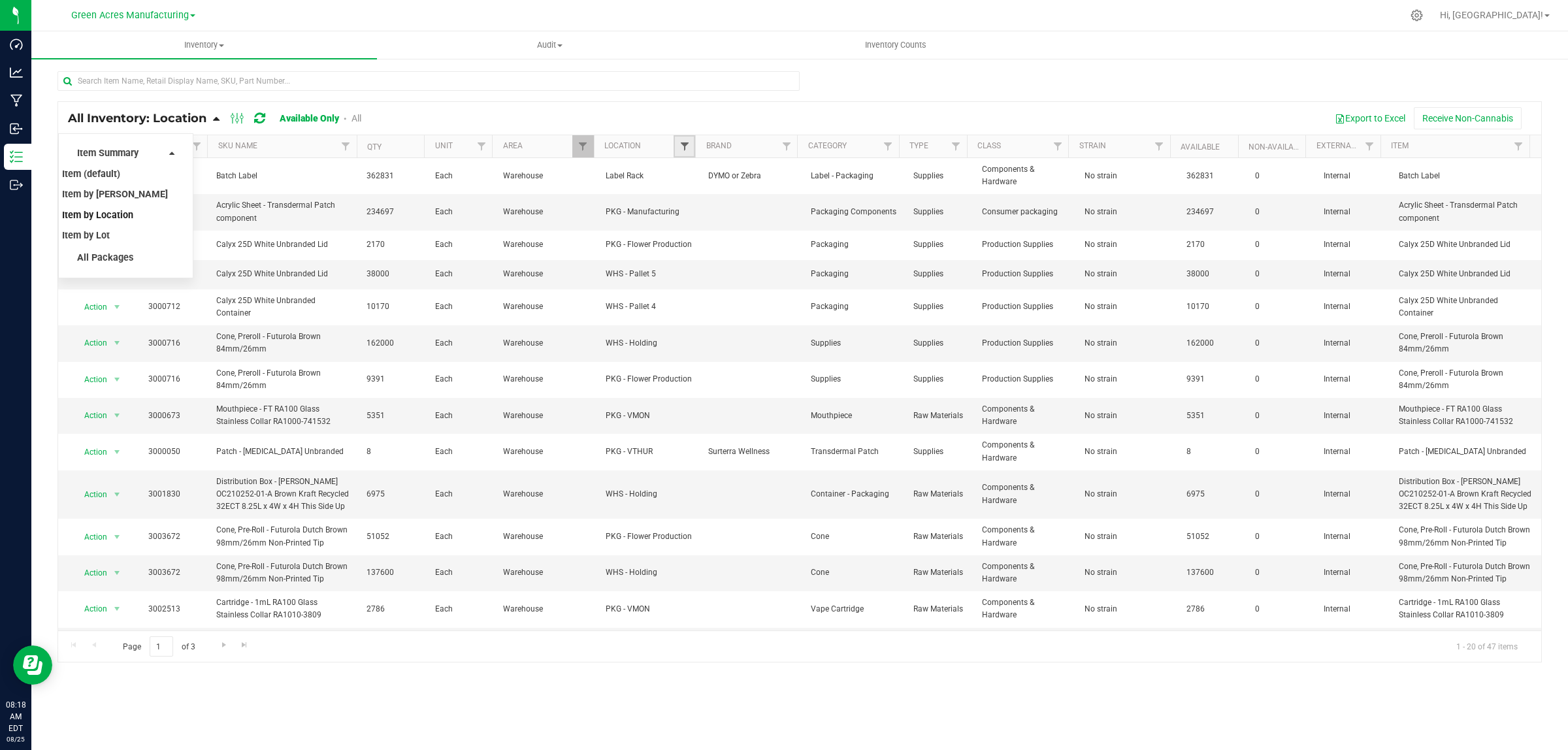
click at [689, 148] on span "Filter" at bounding box center [685, 146] width 11 height 11
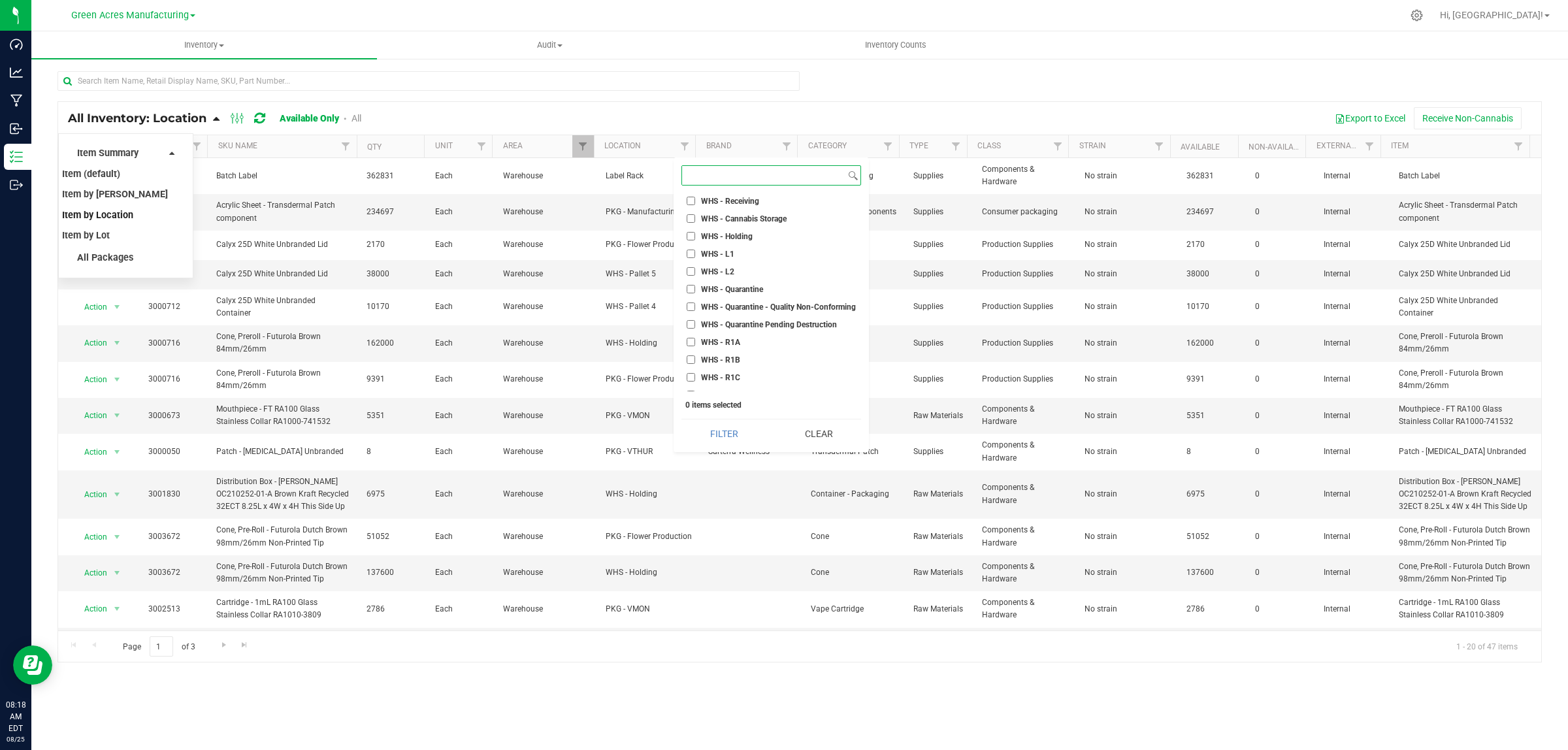
scroll to position [3677, 0]
click at [737, 261] on span "WHS - Pallet 8" at bounding box center [726, 265] width 51 height 8
click at [695, 261] on input "WHS - Pallet 8" at bounding box center [691, 265] width 8 height 8
checkbox input "true"
click at [737, 244] on span "WHS - Pallet 7" at bounding box center [726, 247] width 51 height 8
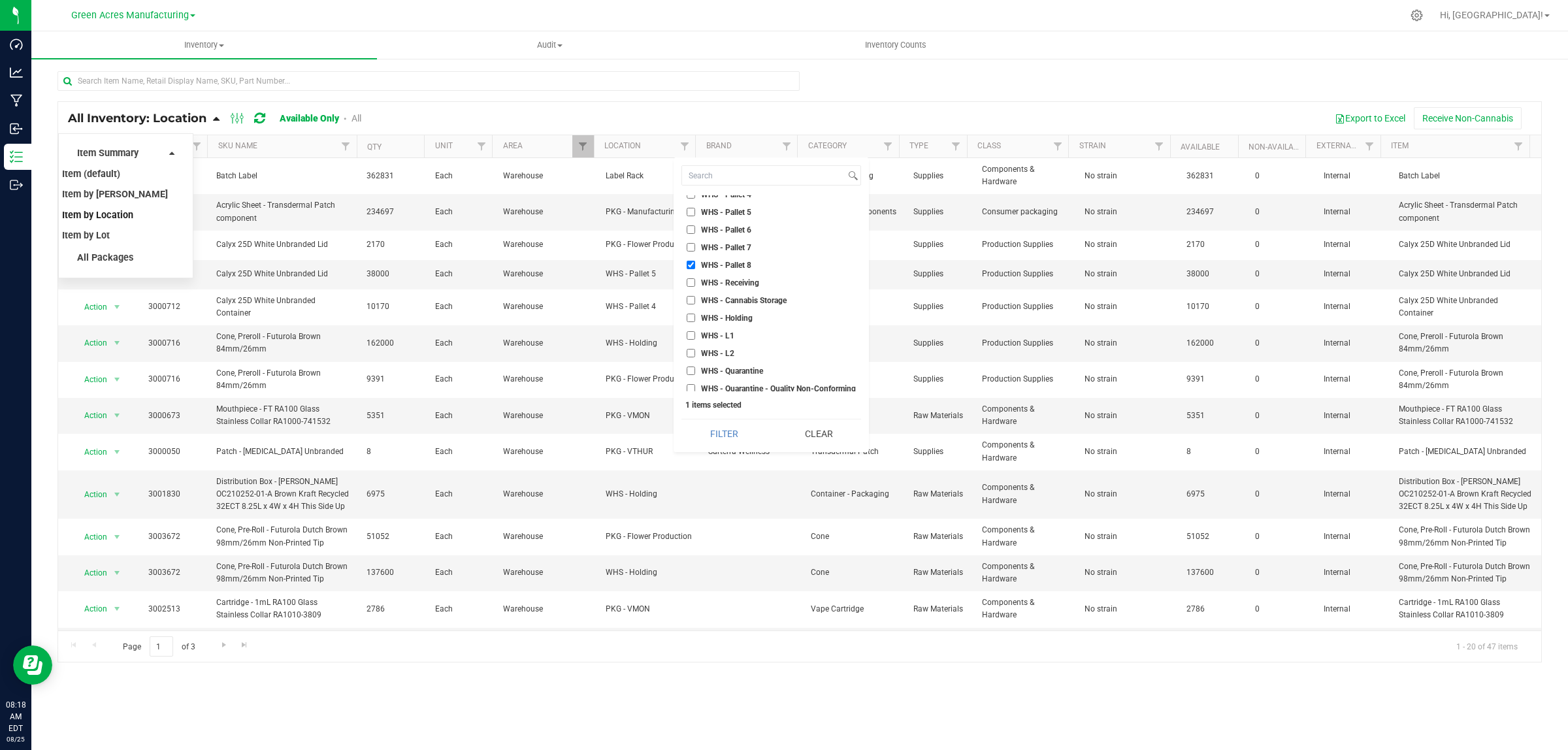
click at [695, 243] on input "WHS - Pallet 7" at bounding box center [691, 247] width 8 height 8
checkbox input "true"
click at [737, 226] on span "WHS - Pallet 6" at bounding box center [726, 230] width 51 height 8
click at [695, 226] on input "WHS - Pallet 6" at bounding box center [691, 230] width 8 height 8
checkbox input "true"
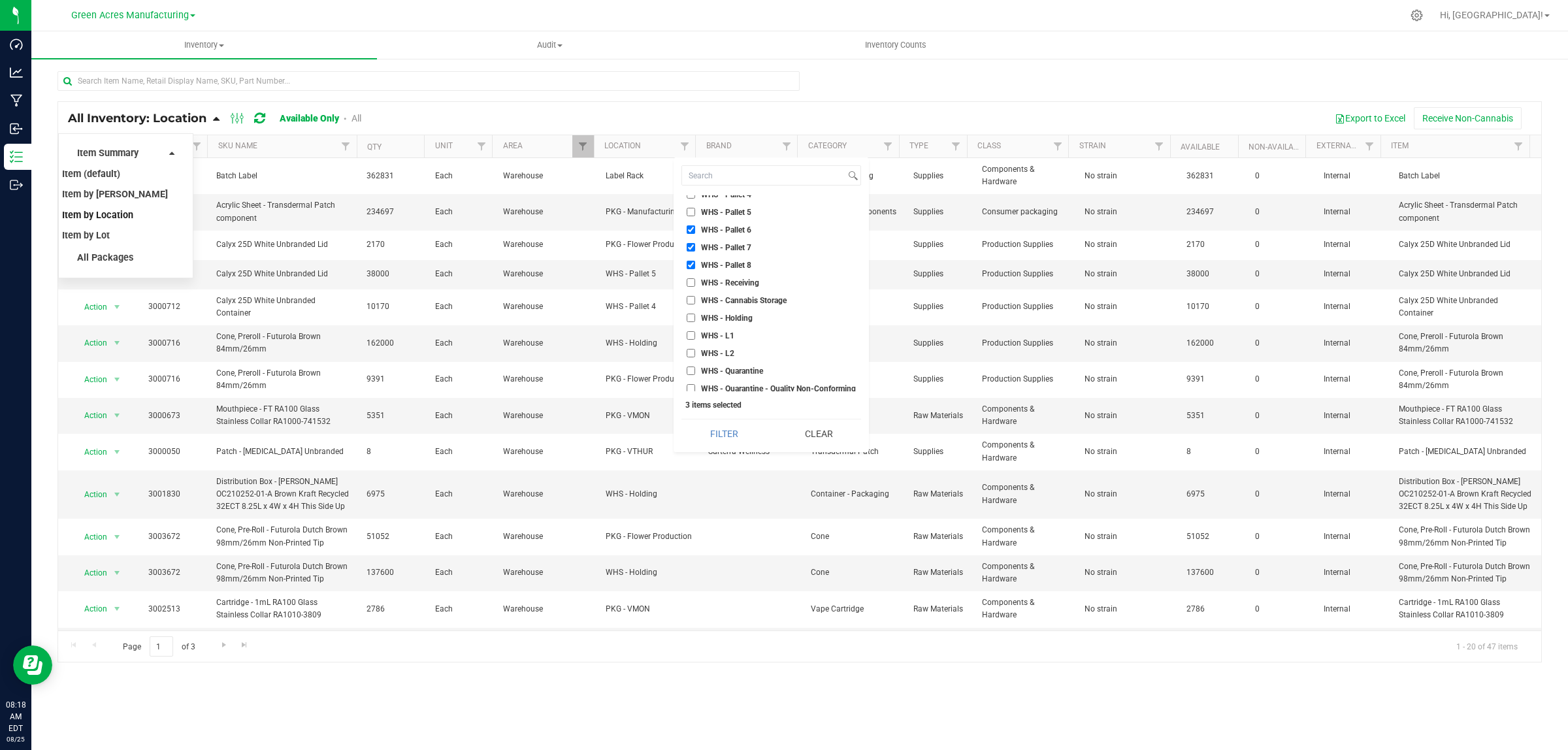
click at [738, 205] on li "WHS - Pallet 5" at bounding box center [771, 212] width 180 height 14
click at [692, 290] on input "WHS - Pallet 5" at bounding box center [691, 294] width 8 height 8
checkbox input "true"
click at [692, 272] on input "WHS - Pallet 4" at bounding box center [691, 276] width 8 height 8
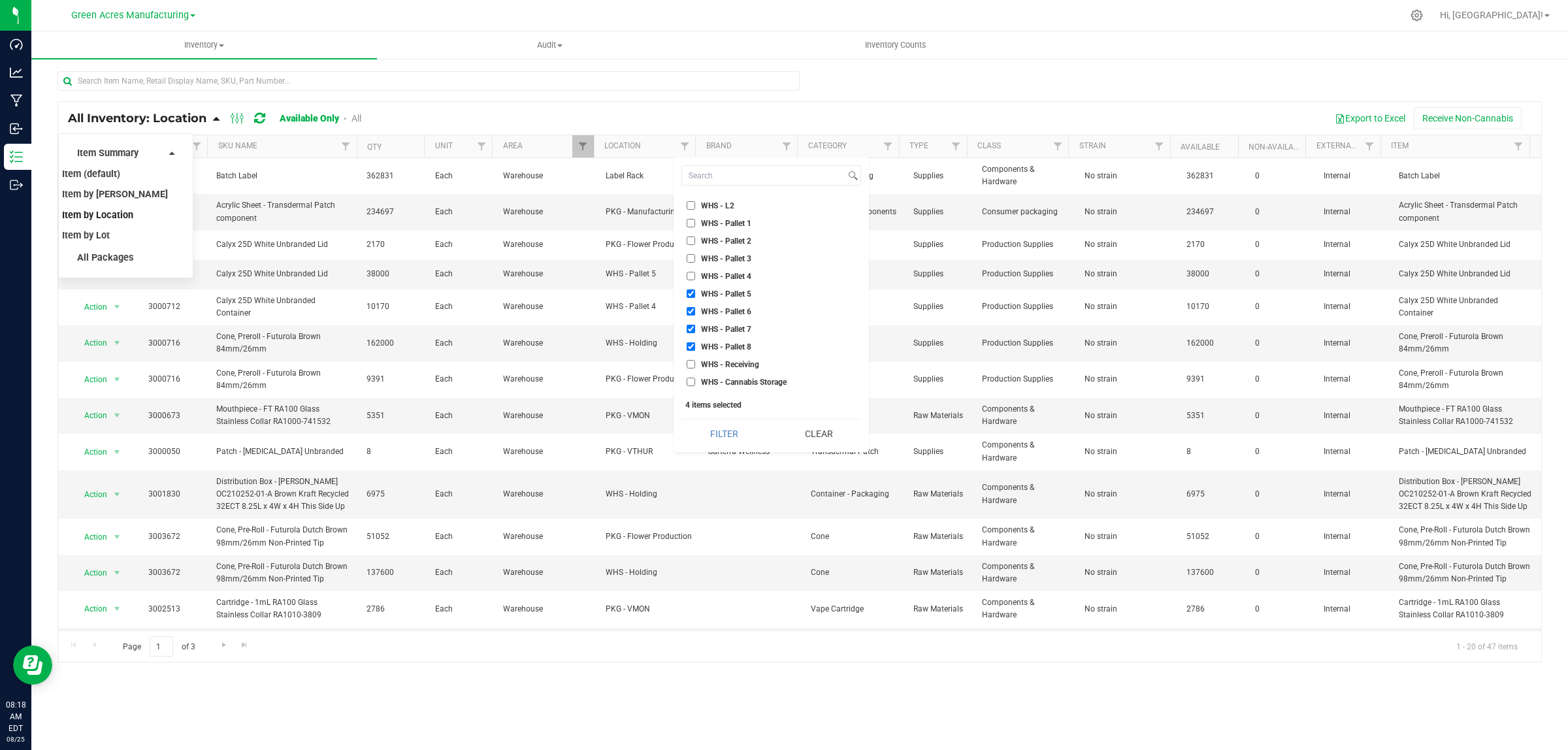
checkbox input "true"
click at [694, 254] on input "WHS - Pallet 3" at bounding box center [691, 259] width 8 height 8
checkbox input "true"
click at [690, 236] on input "WHS - Pallet 2" at bounding box center [691, 240] width 8 height 8
checkbox input "true"
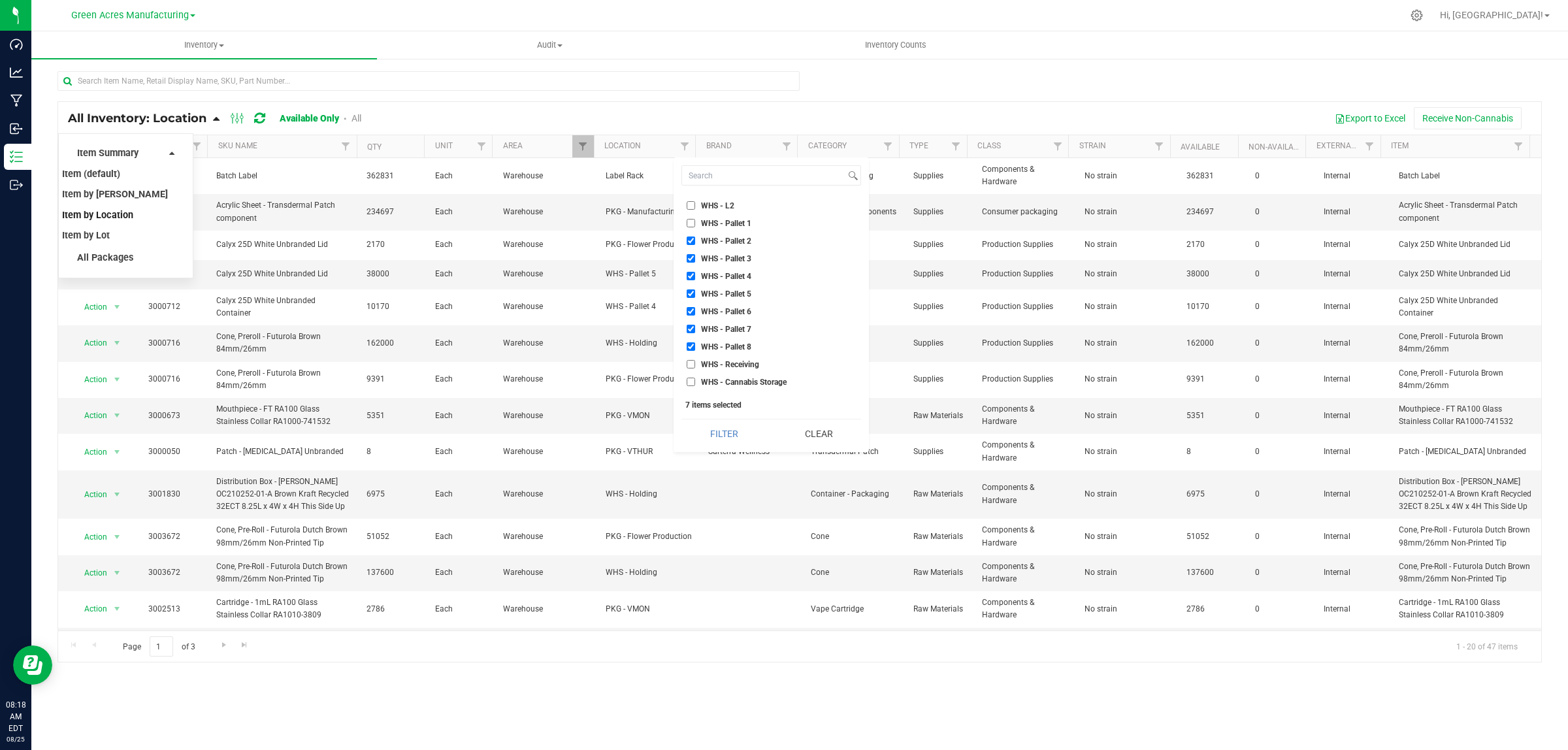
click at [690, 219] on input "WHS - Pallet 1" at bounding box center [691, 223] width 8 height 8
checkbox input "true"
click at [712, 266] on span "WHS - L1" at bounding box center [717, 269] width 33 height 8
click at [695, 265] on input "WHS - L1" at bounding box center [691, 269] width 8 height 8
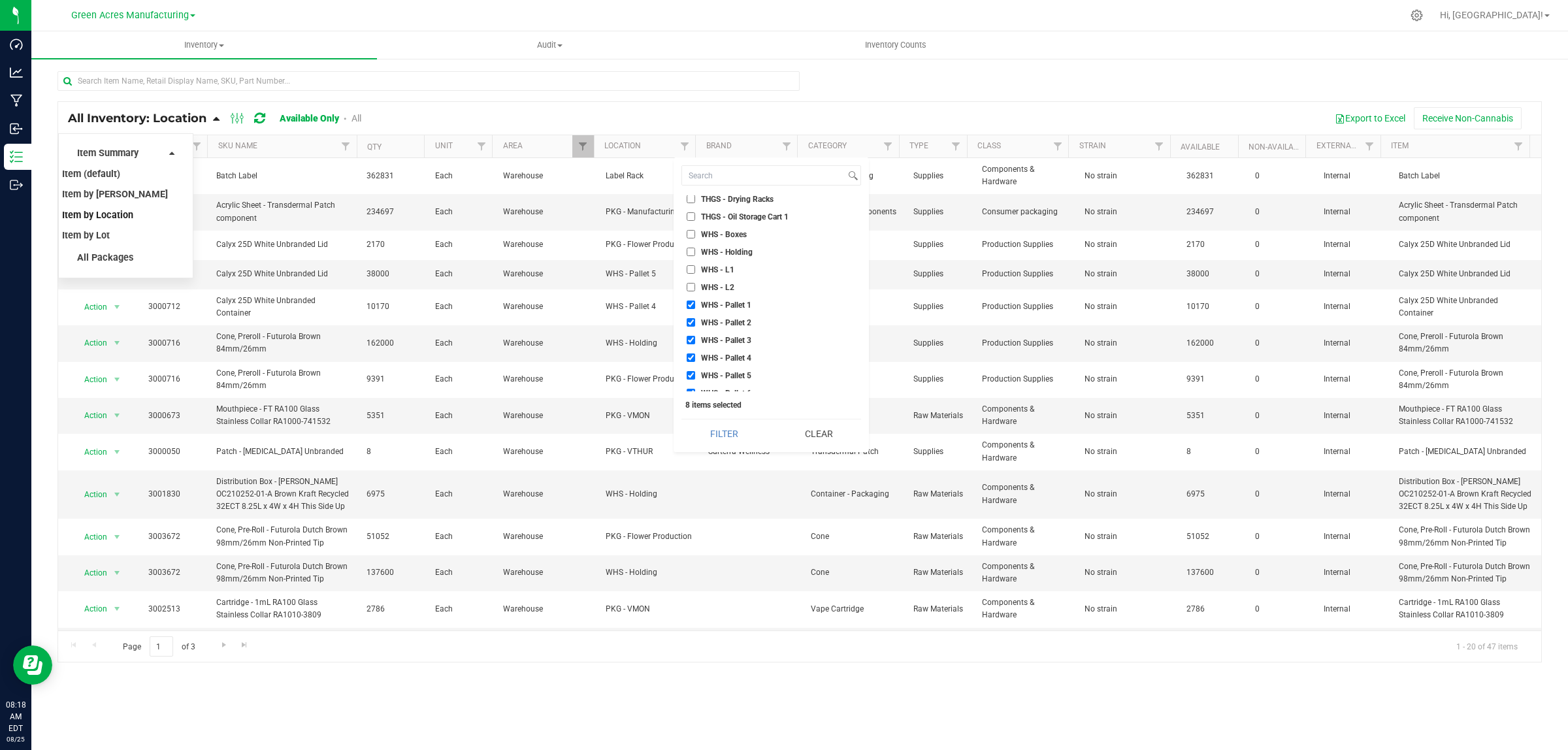
checkbox input "true"
click at [718, 245] on li "WHS - Holding" at bounding box center [771, 252] width 180 height 14
click at [720, 248] on span "WHS - Holding" at bounding box center [726, 252] width 51 height 8
click at [695, 247] on input "WHS - Holding" at bounding box center [691, 252] width 8 height 8
checkbox input "true"
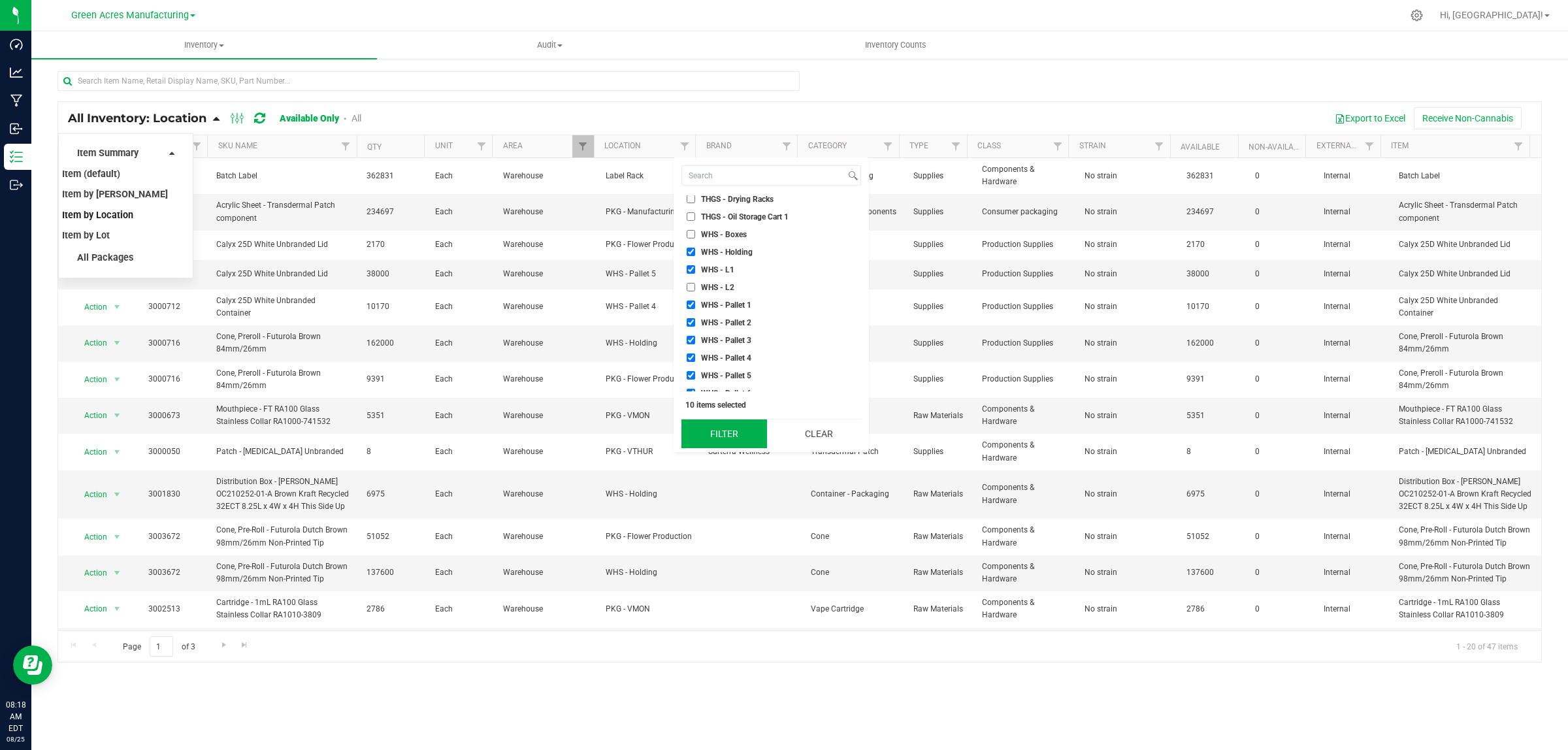
click at [741, 434] on button "Filter" at bounding box center [723, 434] width 85 height 29
